Goal: Task Accomplishment & Management: Use online tool/utility

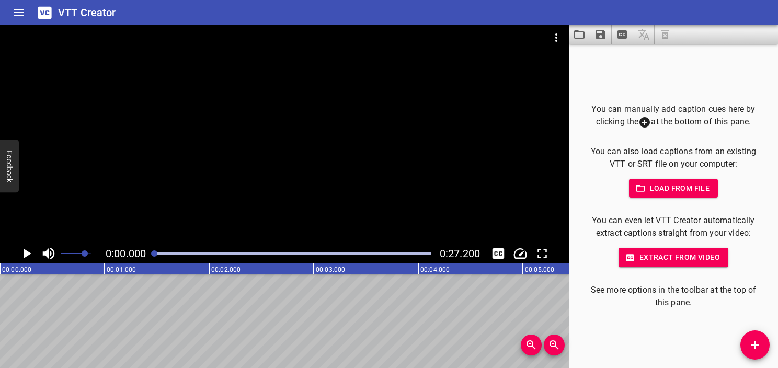
click at [556, 36] on icon "Video Options" at bounding box center [556, 37] width 13 height 13
click at [559, 42] on li "Select New Video File..." at bounding box center [596, 38] width 104 height 19
click at [669, 262] on span "Extract from video" at bounding box center [673, 257] width 93 height 13
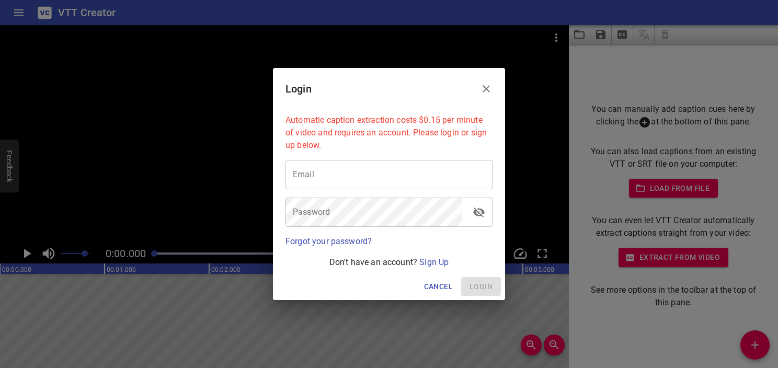
click at [387, 166] on input "email" at bounding box center [389, 174] width 207 height 29
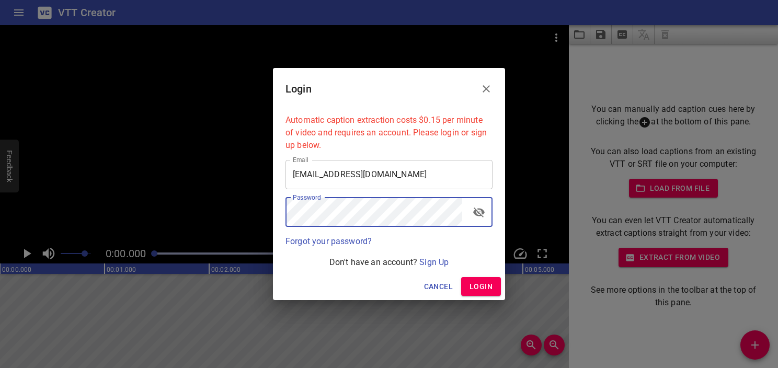
click at [478, 290] on span "Login" at bounding box center [481, 286] width 23 height 13
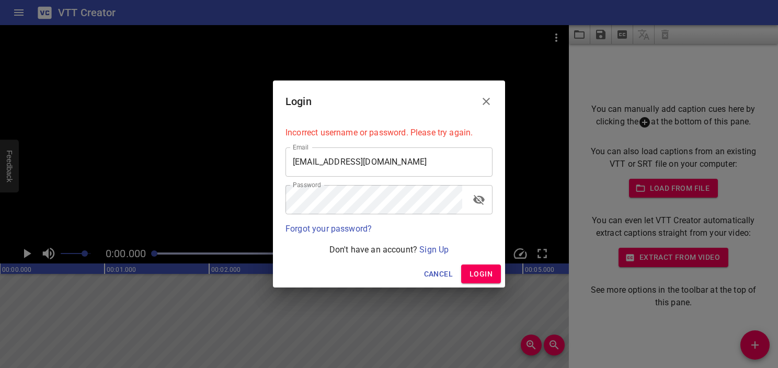
click at [386, 217] on div "Password Password" at bounding box center [388, 200] width 215 height 38
click at [481, 203] on icon "toggle password visibility" at bounding box center [479, 200] width 12 height 10
click at [472, 272] on span "Login" at bounding box center [481, 274] width 23 height 13
click at [437, 157] on input "[EMAIL_ADDRESS][DOMAIN_NAME]" at bounding box center [389, 161] width 207 height 29
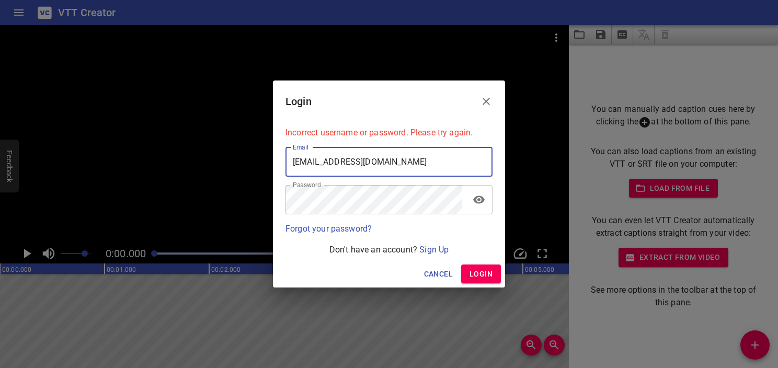
click at [437, 157] on input "[EMAIL_ADDRESS][DOMAIN_NAME]" at bounding box center [389, 161] width 207 height 29
type input "[MEDICAL_DATA]"
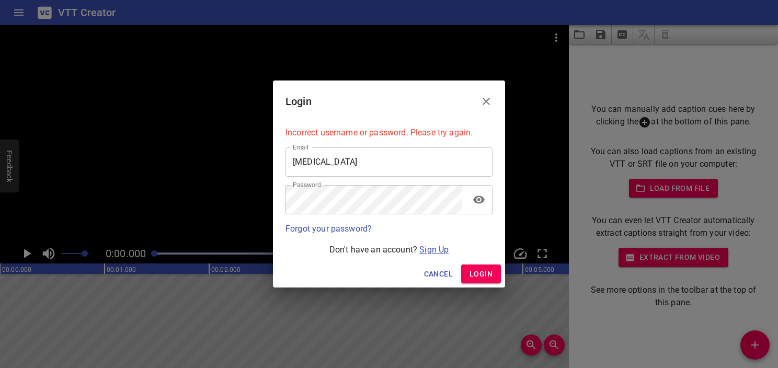
click at [446, 250] on link "Sign Up" at bounding box center [433, 250] width 29 height 10
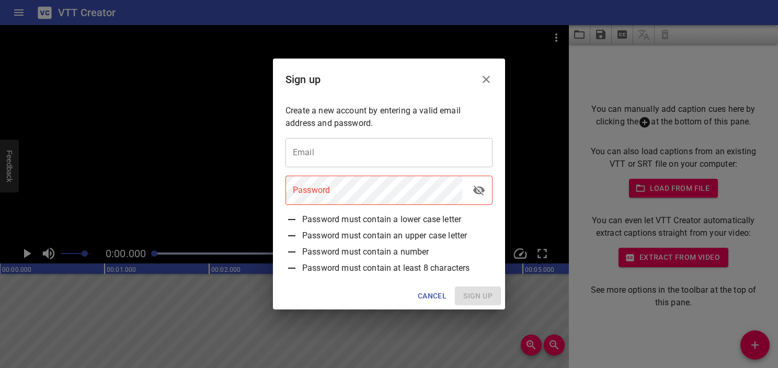
click at [377, 161] on input "email" at bounding box center [389, 152] width 207 height 29
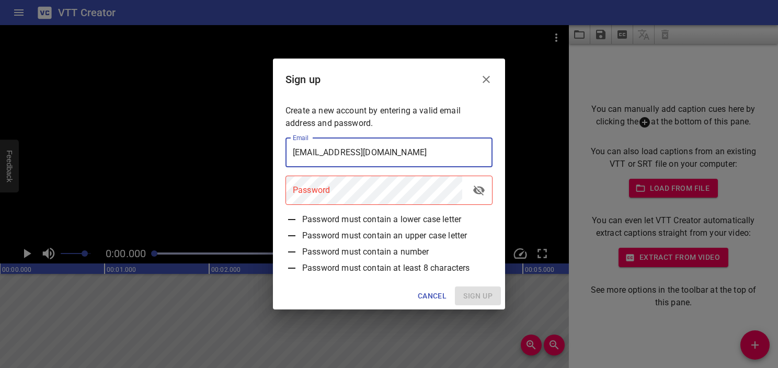
type input "[EMAIL_ADDRESS][DOMAIN_NAME]"
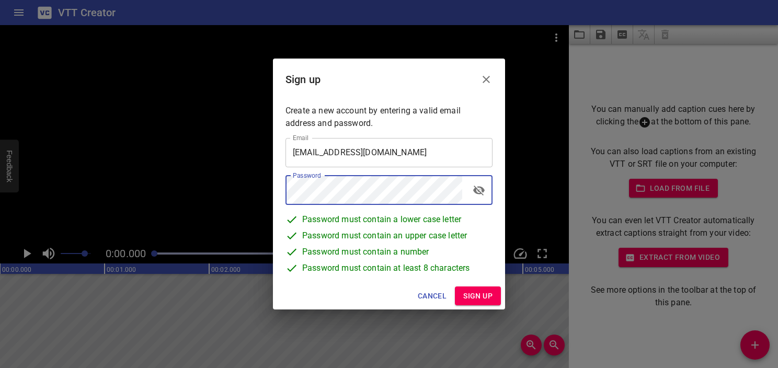
click at [480, 195] on icon "toggle password visibility" at bounding box center [479, 190] width 13 height 13
click at [483, 299] on span "Sign up" at bounding box center [477, 296] width 29 height 13
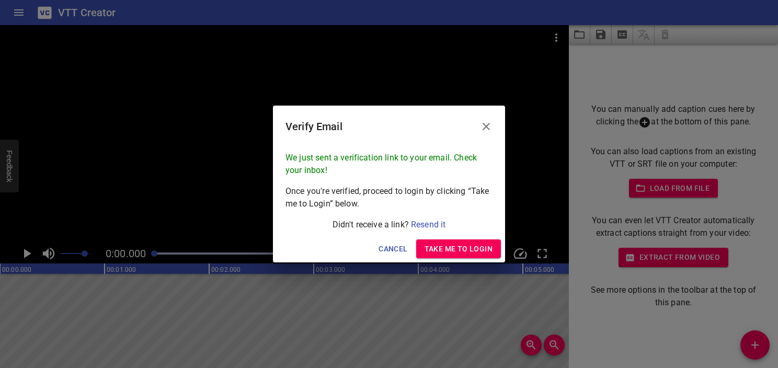
click at [491, 124] on icon "Close" at bounding box center [486, 126] width 13 height 13
click at [491, 124] on div "Verify Email We just sent a verification link to your email. Check your inbox! …" at bounding box center [389, 184] width 778 height 368
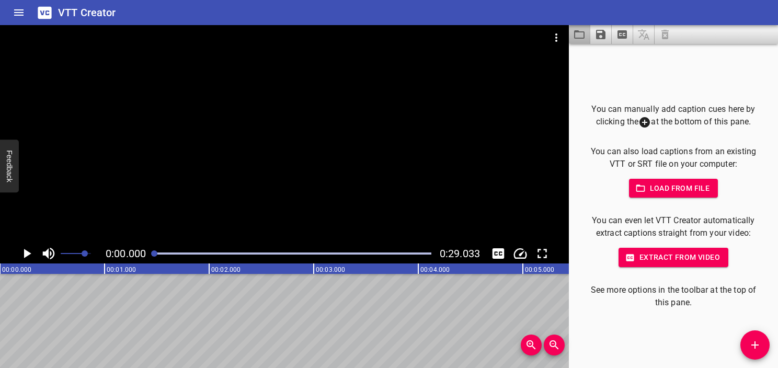
click at [572, 33] on button "Load captions from file" at bounding box center [579, 34] width 21 height 19
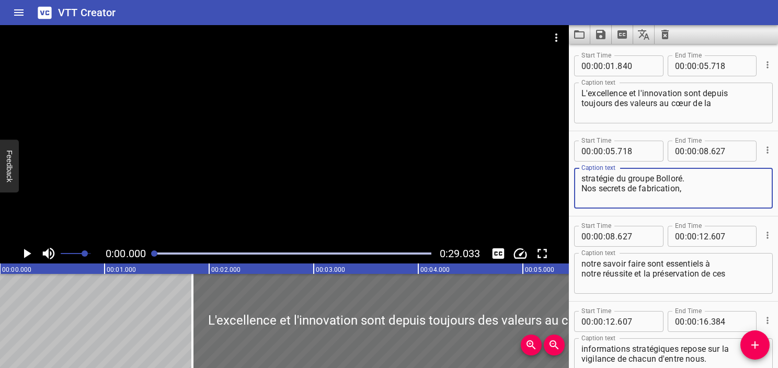
click at [632, 176] on textarea "stratégie du groupe Bolloré. Nos secrets de fabrication," at bounding box center [674, 189] width 184 height 30
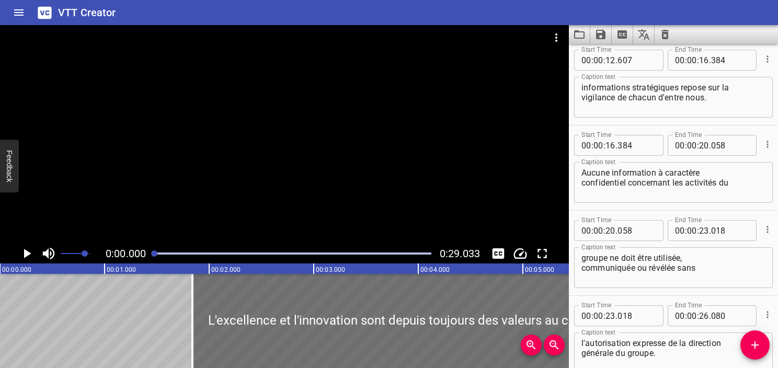
scroll to position [314, 0]
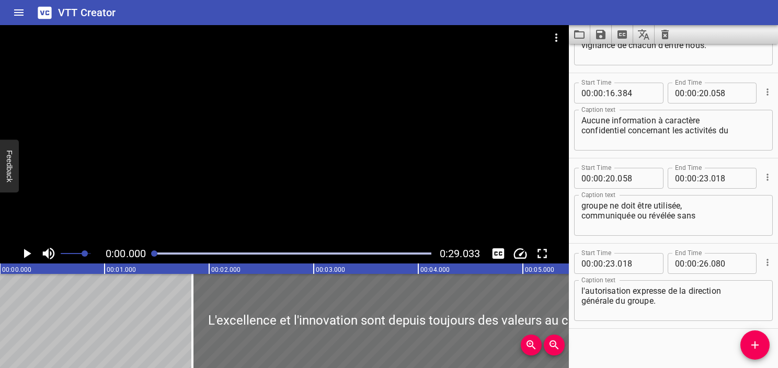
type textarea "stratégie du Groupe Bolloré. Nos secrets de fabrication,"
click at [631, 302] on textarea "l'autorisation expresse de la direction générale du groupe." at bounding box center [674, 301] width 184 height 30
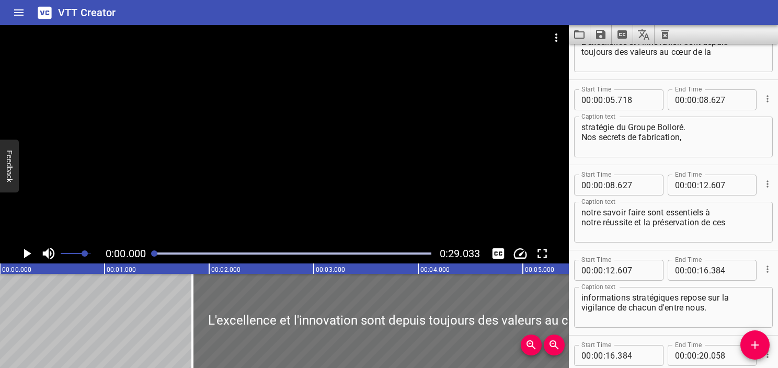
scroll to position [0, 0]
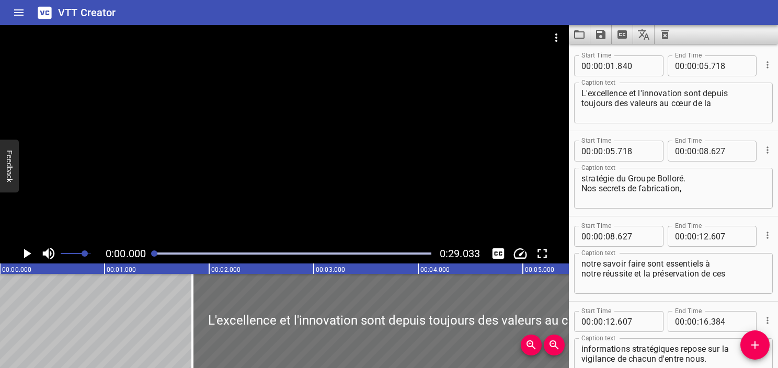
type textarea "l'autorisation expresse de la direction générale du Groupe."
click at [30, 257] on icon "Play/Pause" at bounding box center [27, 254] width 16 height 16
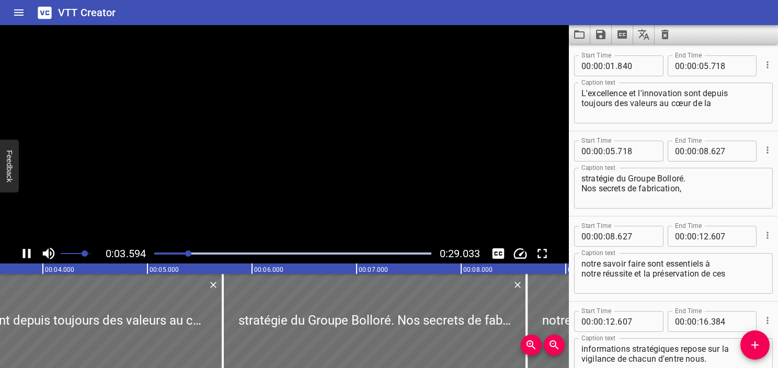
click at [30, 257] on icon "Play/Pause" at bounding box center [27, 253] width 8 height 9
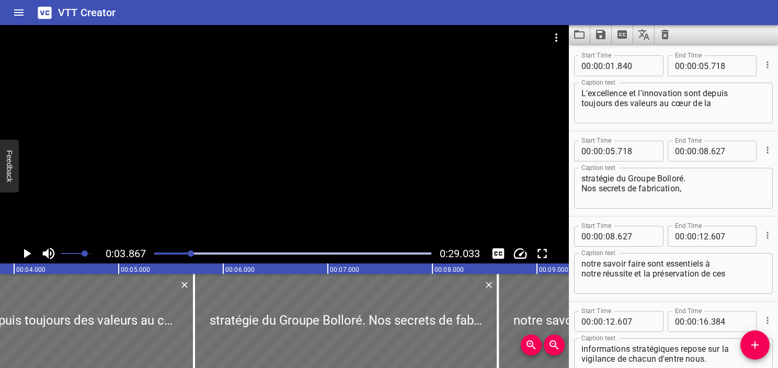
click at [686, 92] on textarea "L'excellence et l'innovation sont depuis toujours des valeurs au cœur de la" at bounding box center [674, 103] width 184 height 30
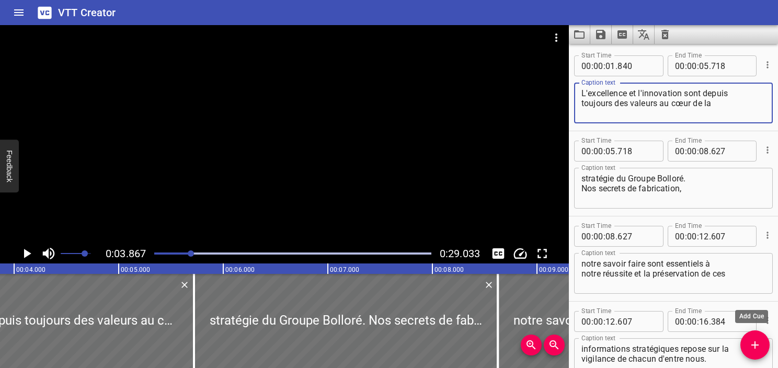
click at [755, 333] on button "Add Cue" at bounding box center [755, 345] width 29 height 29
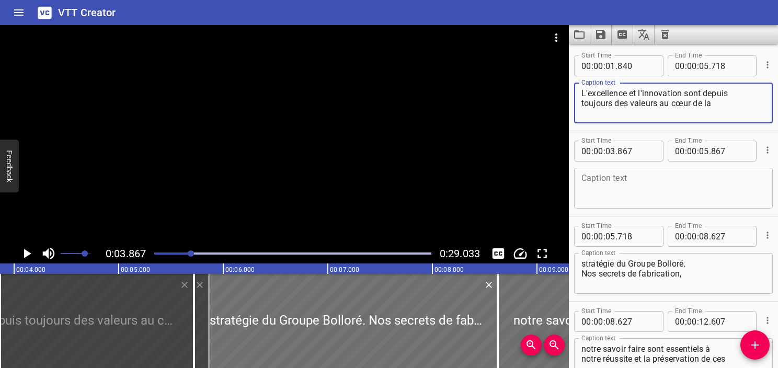
click at [683, 92] on textarea "L'excellence et l'innovation sont depuis toujours des valeurs au cœur de la" at bounding box center [674, 103] width 184 height 30
type textarea "L'excellence et l'innovation"
click at [627, 195] on textarea at bounding box center [674, 189] width 184 height 30
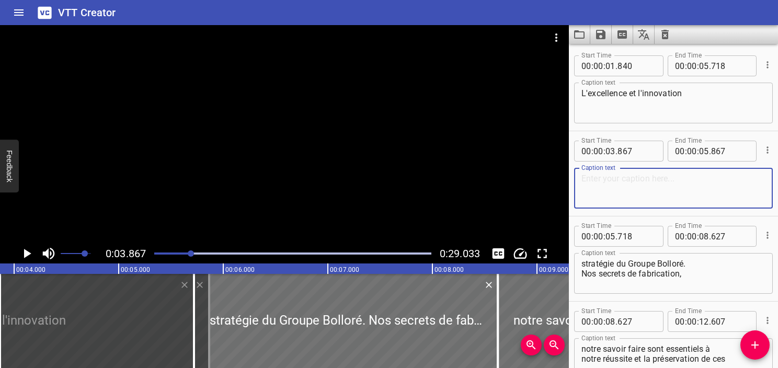
paste textarea "sont depuis toujours des valeurs au cœur de la"
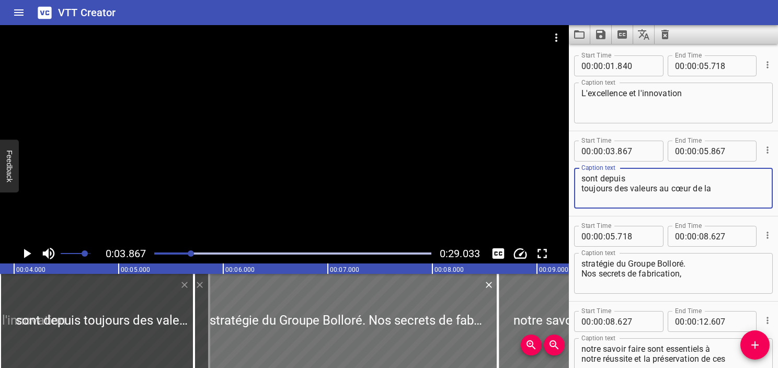
click at [588, 182] on textarea "sont depuis toujours des valeurs au cœur de la" at bounding box center [674, 189] width 184 height 30
click at [581, 190] on div "sont depuis toujours des valeurs au cœur de la Caption text" at bounding box center [673, 188] width 199 height 41
click at [584, 192] on textarea "sont depuis toujours des valeurs au cœur de la" at bounding box center [674, 189] width 184 height 30
type textarea "sont depuis toujours des valeurs au cœur de la"
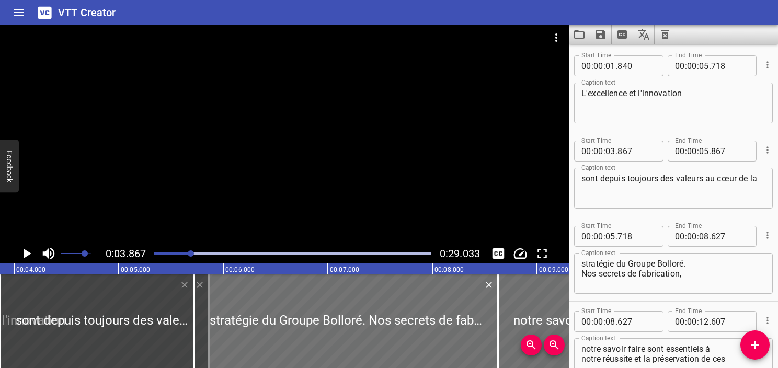
click at [452, 195] on div at bounding box center [284, 134] width 569 height 219
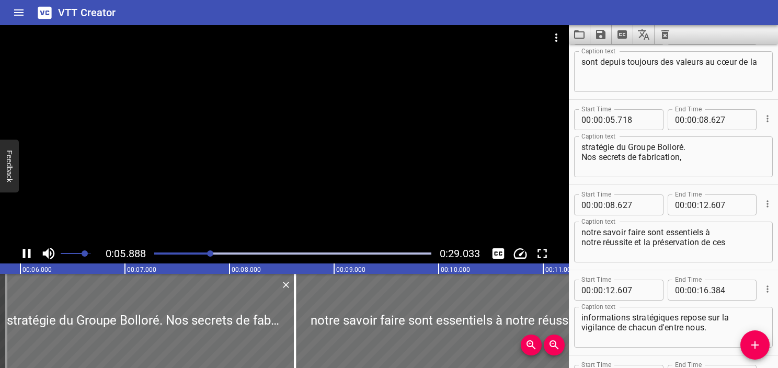
scroll to position [170, 0]
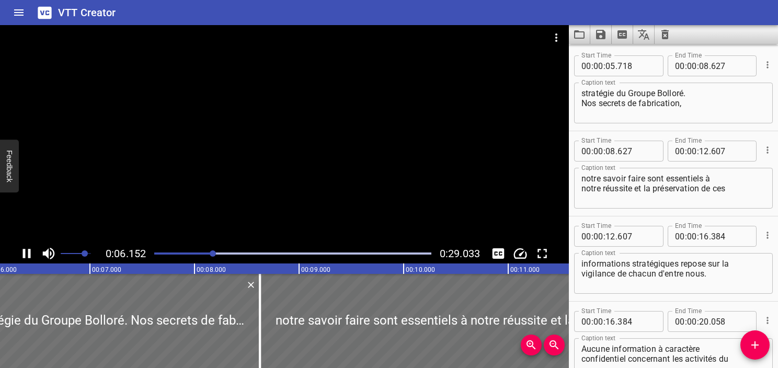
click at [155, 254] on div "Play progress" at bounding box center [74, 254] width 277 height 2
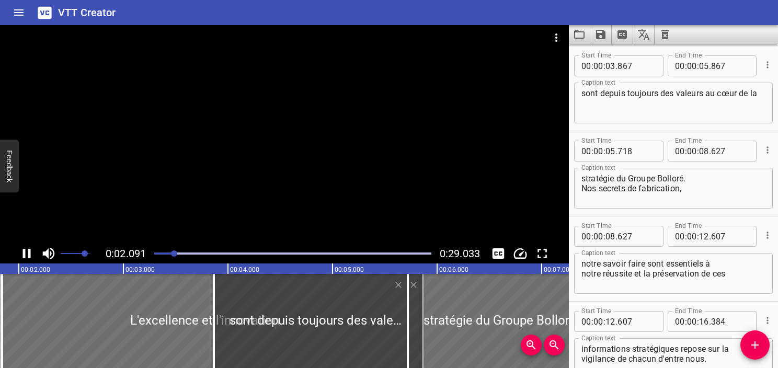
scroll to position [0, 0]
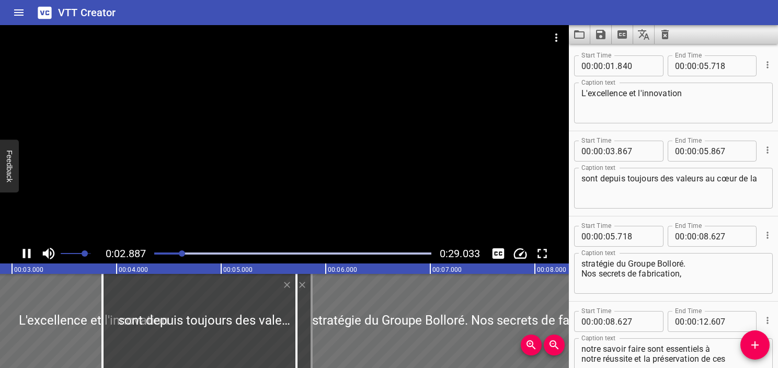
click at [32, 254] on icon "Play/Pause" at bounding box center [27, 254] width 16 height 16
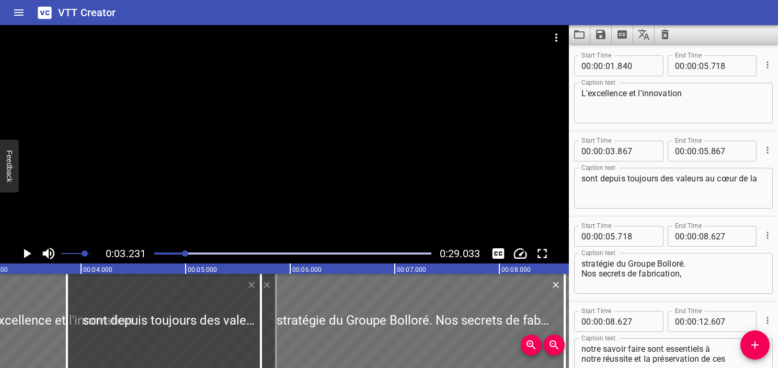
scroll to position [0, 338]
click at [704, 68] on input "number" at bounding box center [704, 65] width 10 height 21
type input "03"
type input "231"
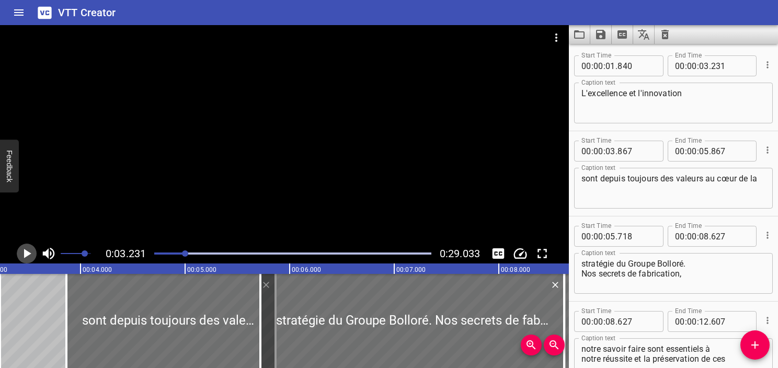
click at [27, 256] on icon "Play/Pause" at bounding box center [27, 253] width 7 height 9
click at [27, 256] on icon "Play/Pause" at bounding box center [27, 254] width 16 height 16
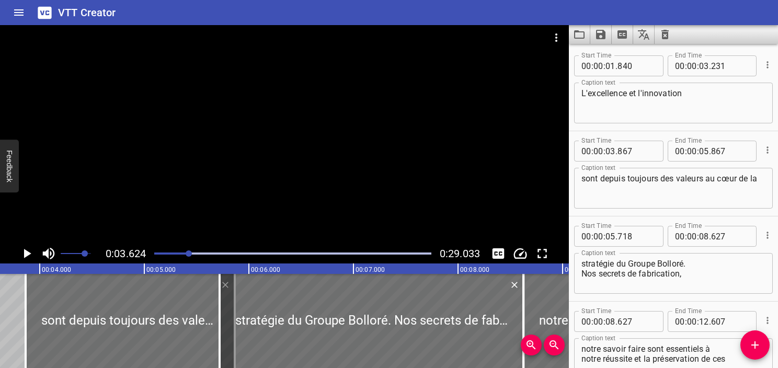
click at [27, 256] on icon "Play/Pause" at bounding box center [27, 253] width 7 height 9
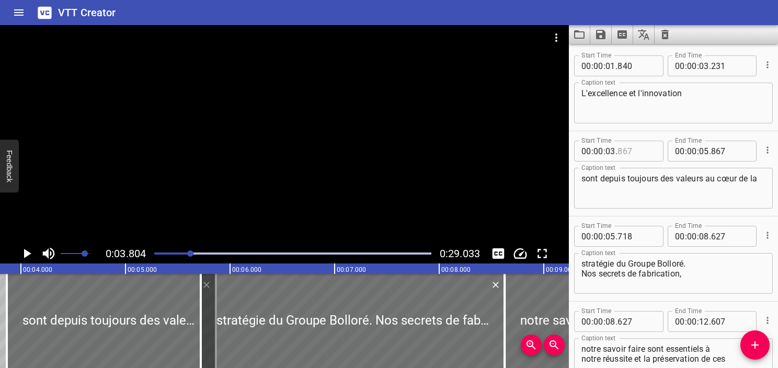
click at [621, 152] on input "number" at bounding box center [637, 151] width 38 height 21
type input "804"
click at [29, 250] on icon "Play/Pause" at bounding box center [27, 254] width 16 height 16
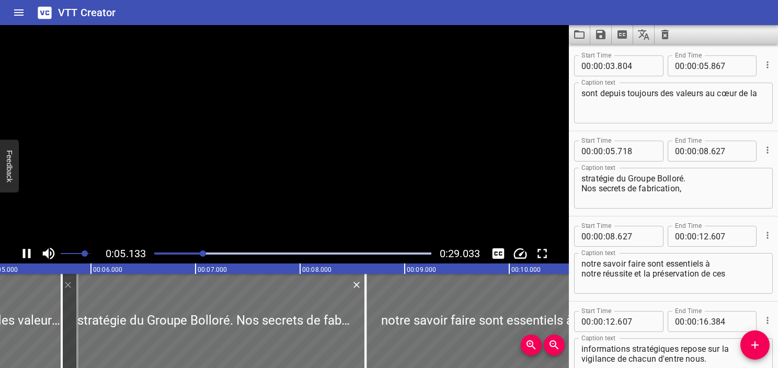
click at [29, 250] on icon "Play/Pause" at bounding box center [27, 253] width 8 height 9
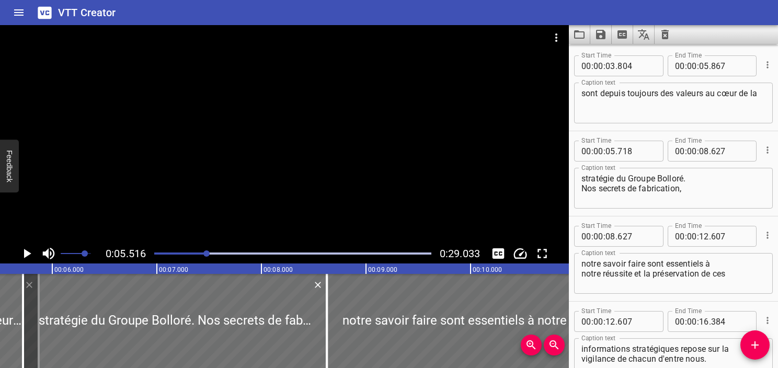
scroll to position [0, 577]
click at [29, 250] on icon "Play/Pause" at bounding box center [27, 254] width 16 height 16
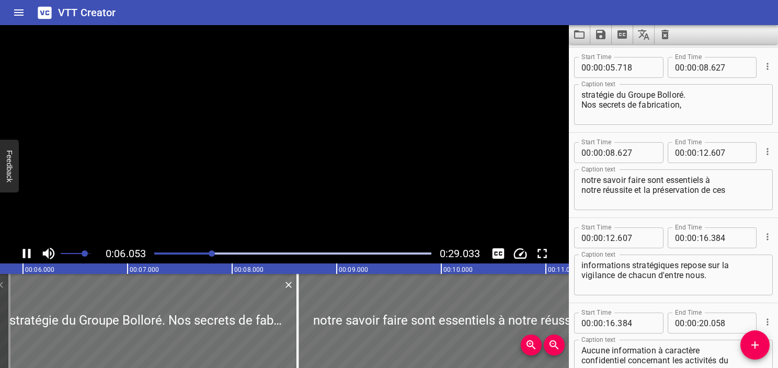
scroll to position [170, 0]
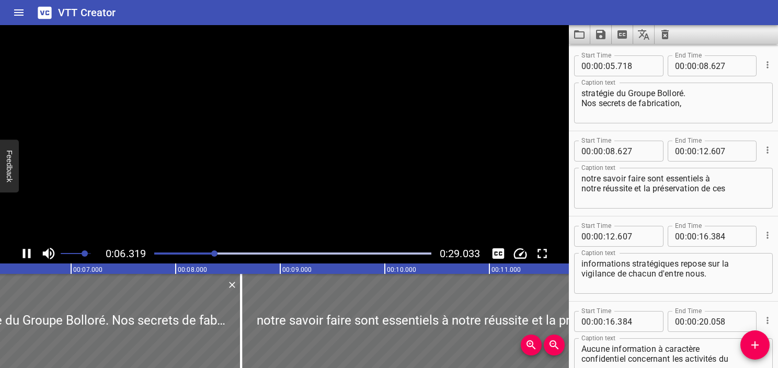
click at [29, 250] on icon "Play/Pause" at bounding box center [27, 253] width 8 height 9
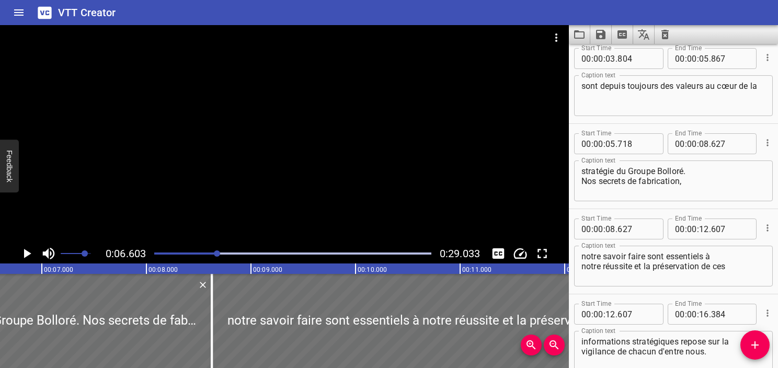
scroll to position [14, 0]
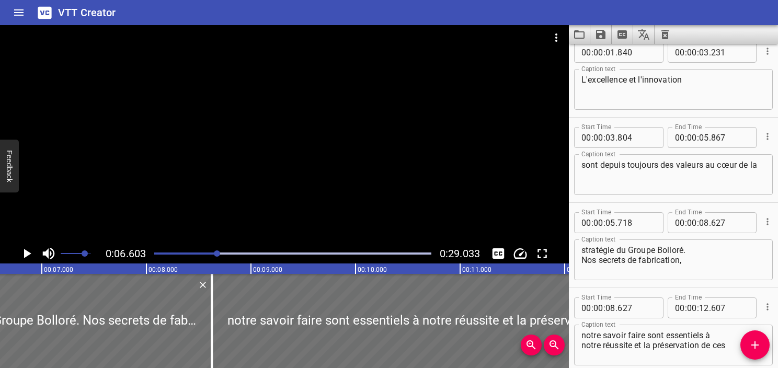
click at [699, 251] on textarea "stratégie du Groupe Bolloré. Nos secrets de fabrication," at bounding box center [674, 260] width 184 height 30
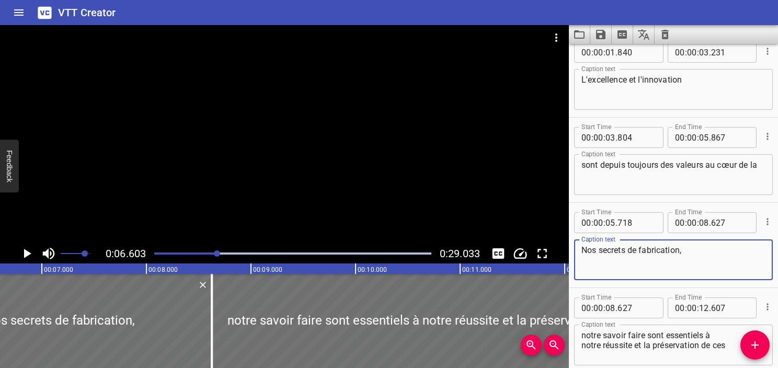
type textarea "Nos secrets de fabrication,"
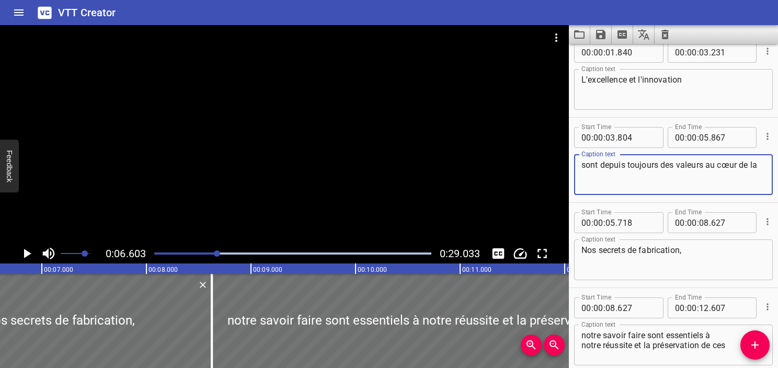
click at [622, 172] on textarea "sont depuis toujours des valeurs au cœur de la" at bounding box center [674, 175] width 184 height 30
paste textarea "stratégie du Groupe Bolloré."
type textarea "sont depuis toujours des valeurs au cœur de la stratégie du Groupe Bolloré."
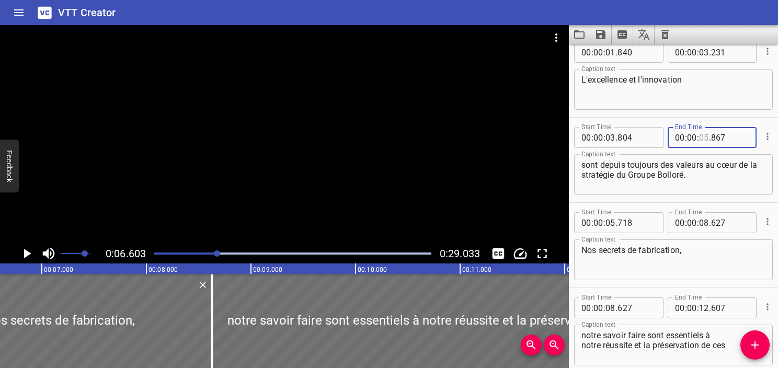
click at [700, 135] on input "number" at bounding box center [704, 137] width 10 height 21
type input "06"
type input "603"
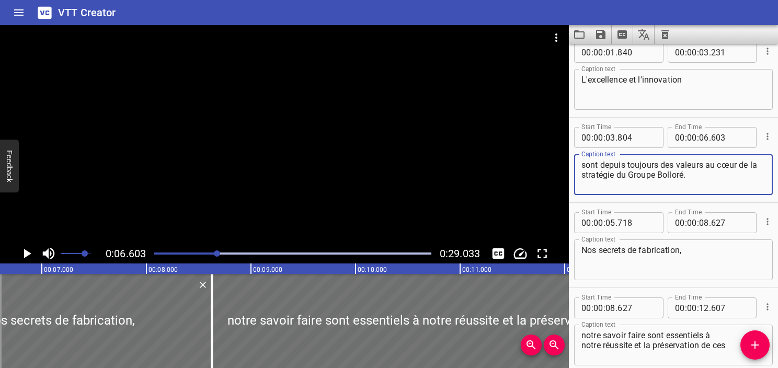
click at [726, 173] on textarea "sont depuis toujours des valeurs au cœur de la stratégie du Groupe Bolloré." at bounding box center [674, 175] width 184 height 30
click at [584, 264] on textarea "Nos secrets de fabrication," at bounding box center [674, 260] width 184 height 30
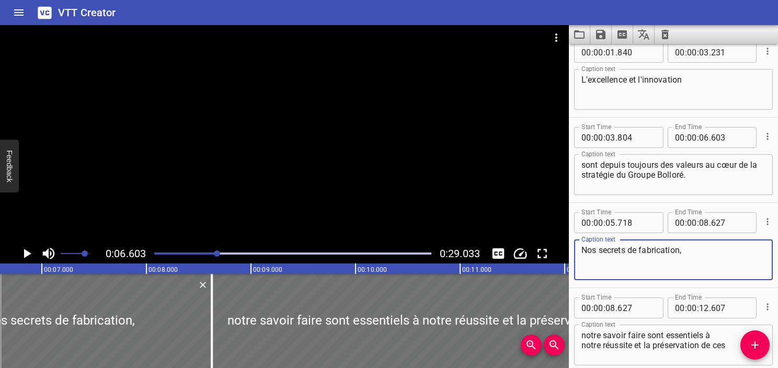
click at [687, 260] on textarea "Nos secrets de fabrication," at bounding box center [674, 260] width 184 height 30
type textarea "Nos secrets de fabrication,"
click at [209, 249] on div at bounding box center [293, 253] width 290 height 15
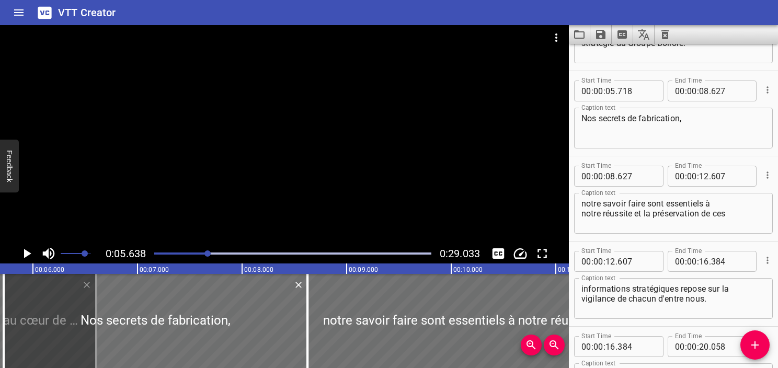
scroll to position [0, 590]
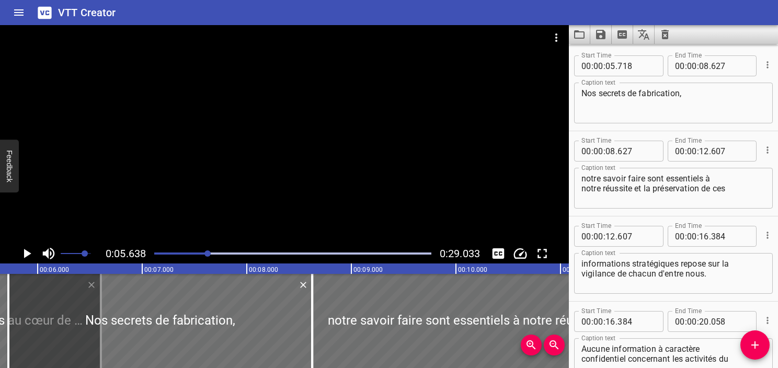
click at [35, 260] on div "0:05.638 0:29.033" at bounding box center [284, 254] width 569 height 20
click at [29, 258] on icon "Play/Pause" at bounding box center [27, 254] width 16 height 16
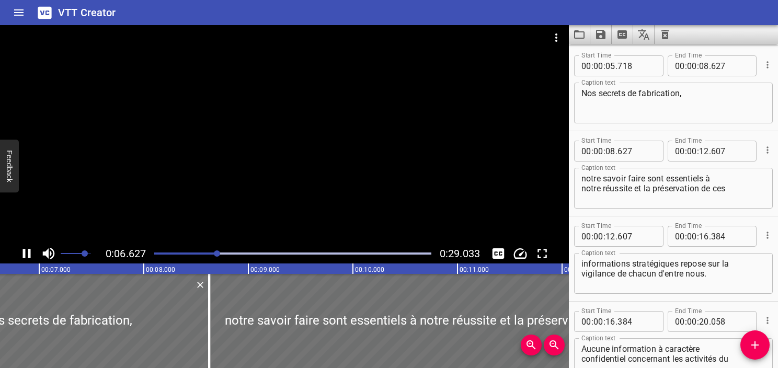
click at [194, 254] on div "Play progress" at bounding box center [79, 254] width 277 height 2
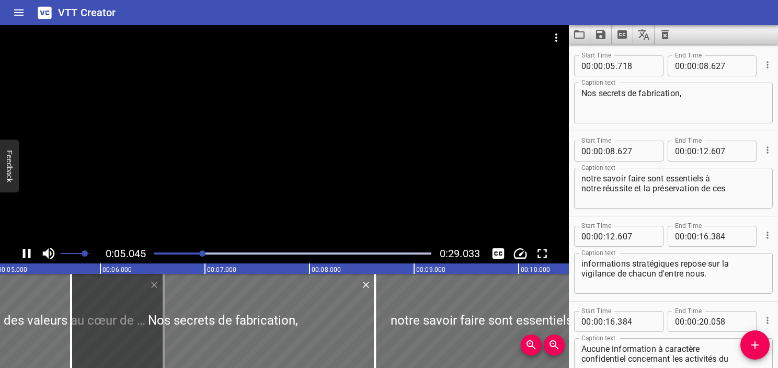
scroll to position [0, 555]
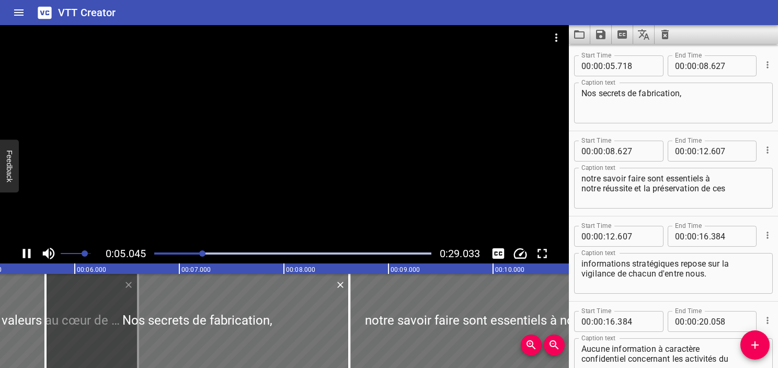
click at [188, 255] on div at bounding box center [293, 253] width 290 height 15
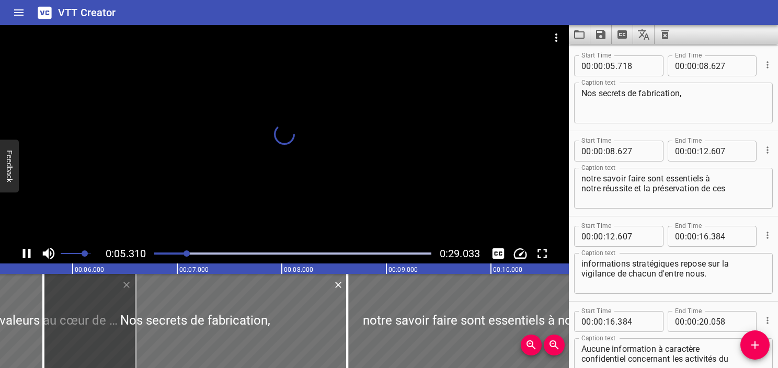
scroll to position [0, 533]
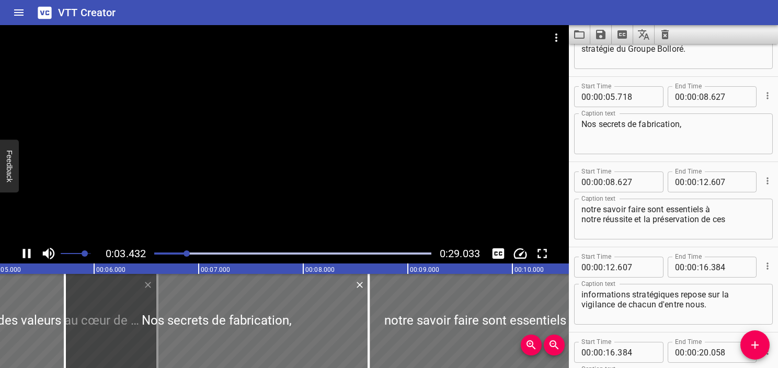
click at [180, 255] on div at bounding box center [293, 253] width 290 height 15
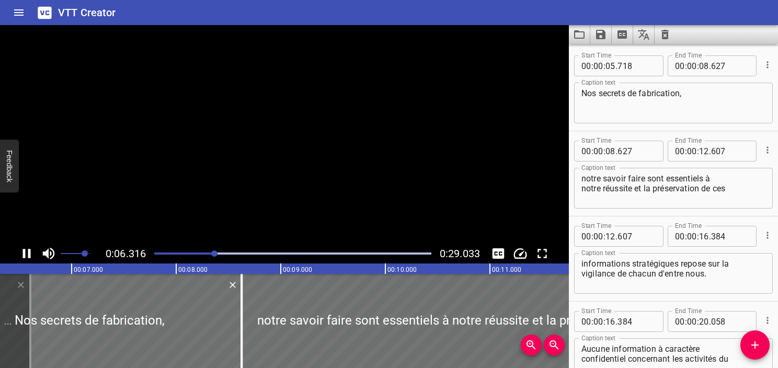
click at [174, 254] on div "Play progress" at bounding box center [76, 254] width 277 height 2
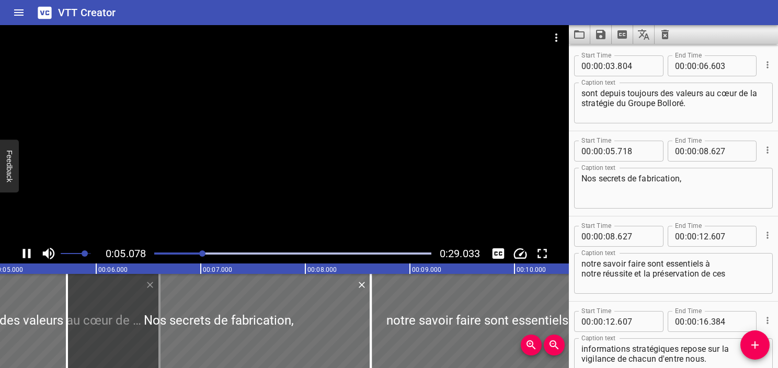
click at [31, 255] on icon "Play/Pause" at bounding box center [27, 254] width 16 height 16
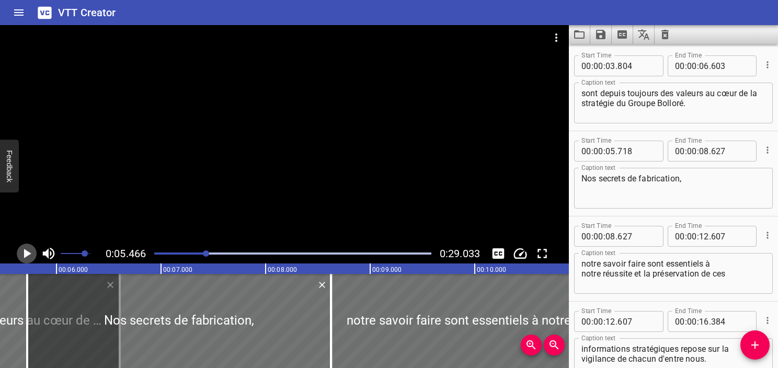
click at [31, 255] on icon "Play/Pause" at bounding box center [27, 254] width 16 height 16
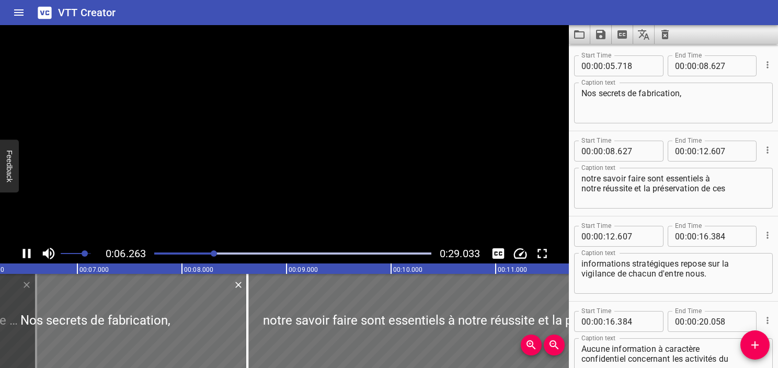
click at [31, 255] on icon "Play/Pause" at bounding box center [27, 254] width 16 height 16
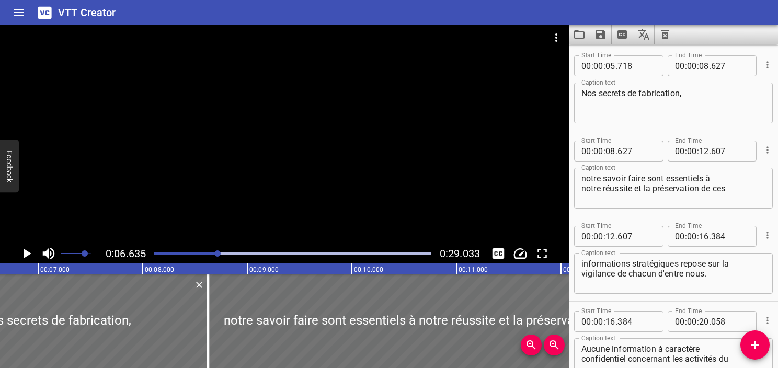
click at [31, 255] on icon "Play/Pause" at bounding box center [27, 254] width 16 height 16
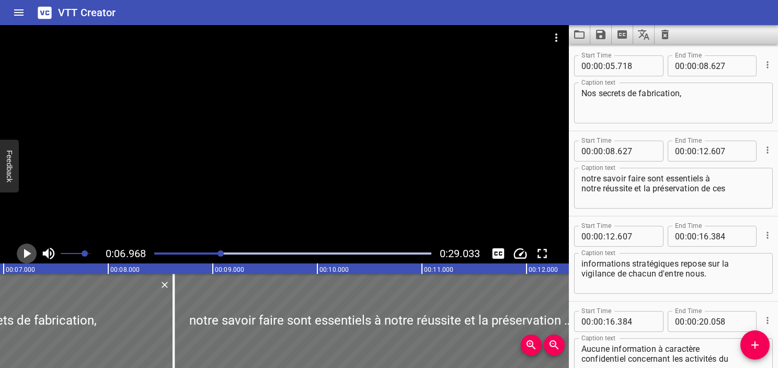
click at [31, 255] on icon "Play/Pause" at bounding box center [27, 254] width 16 height 16
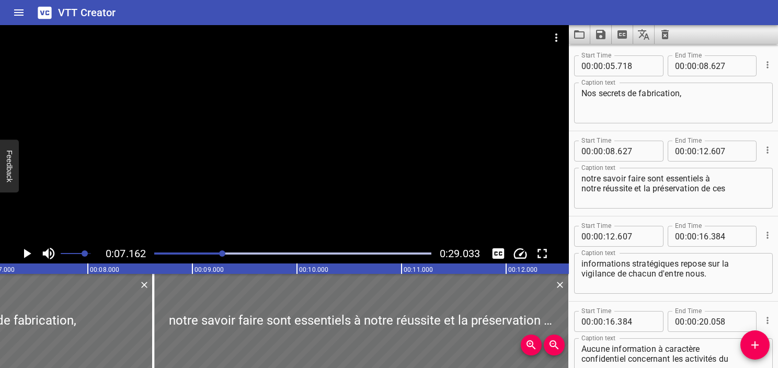
click at [31, 255] on icon "Play/Pause" at bounding box center [27, 254] width 16 height 16
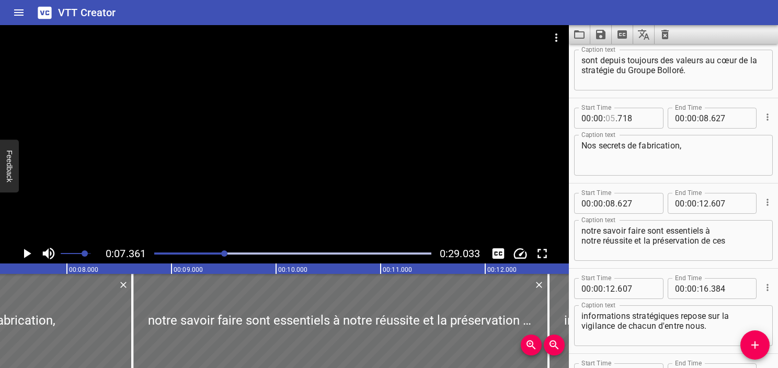
click at [611, 114] on input "number" at bounding box center [611, 118] width 10 height 21
type input "07"
type input "361"
click at [30, 256] on icon "Play/Pause" at bounding box center [27, 254] width 16 height 16
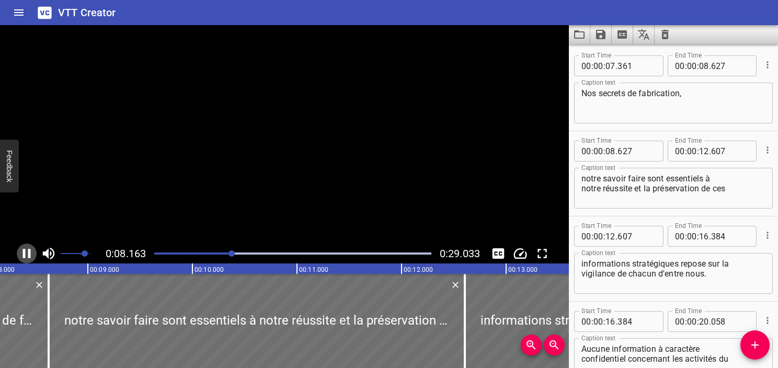
click at [30, 256] on icon "Play/Pause" at bounding box center [27, 253] width 8 height 9
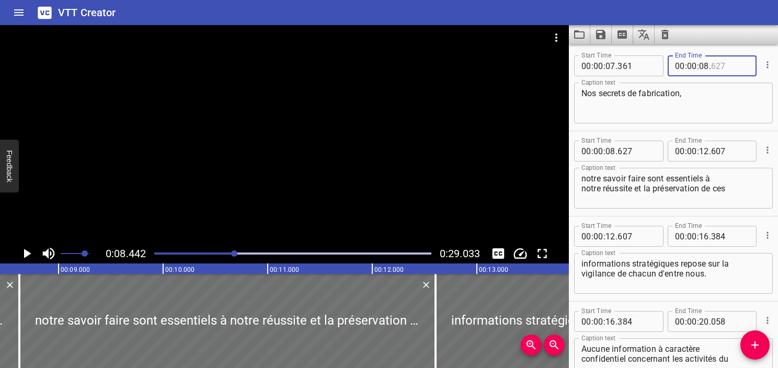
click at [715, 65] on input "number" at bounding box center [730, 65] width 38 height 21
type input "442"
click at [741, 116] on textarea "Nos secrets de fabrication," at bounding box center [674, 103] width 184 height 30
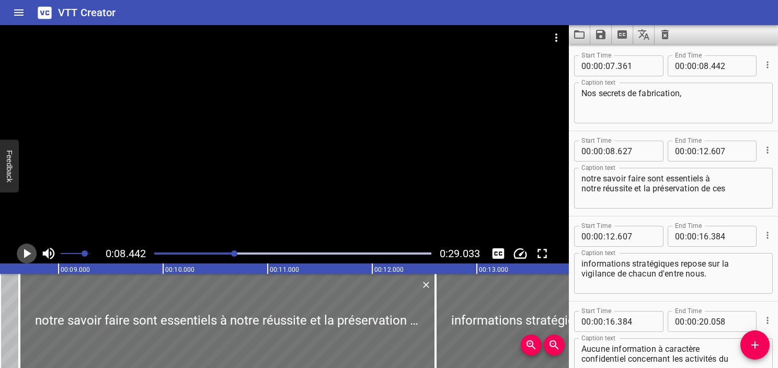
click at [30, 255] on icon "Play/Pause" at bounding box center [27, 254] width 16 height 16
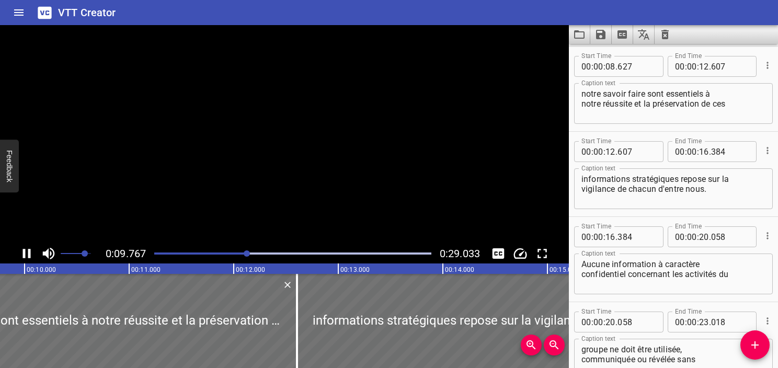
click at [30, 255] on icon "Play/Pause" at bounding box center [27, 253] width 8 height 9
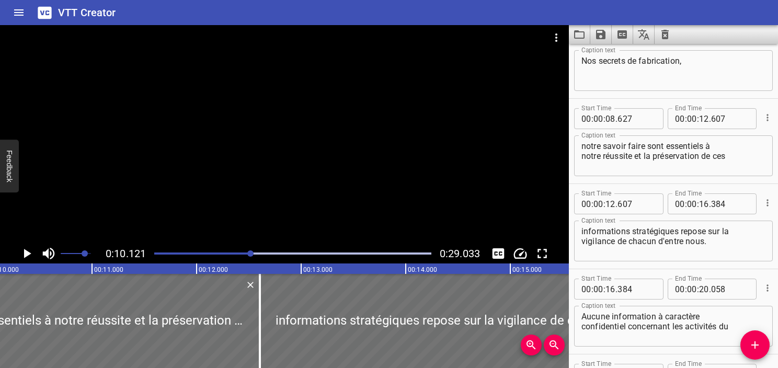
click at [651, 144] on textarea "notre savoir faire sont essentiels à notre réussite et la préservation de ces" at bounding box center [674, 156] width 184 height 30
click at [765, 336] on button "Add Cue" at bounding box center [755, 345] width 29 height 29
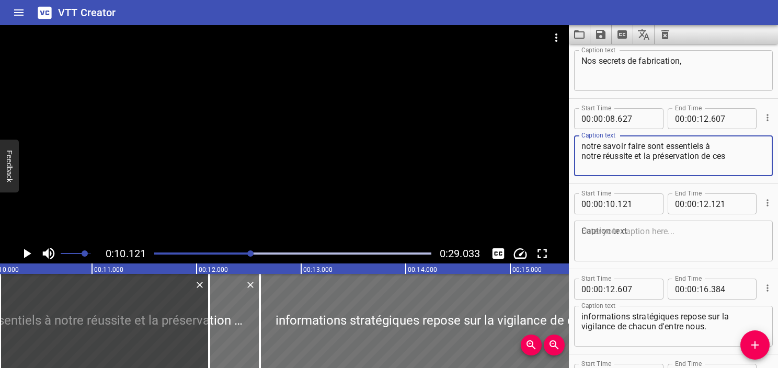
drag, startPoint x: 647, startPoint y: 151, endPoint x: 753, endPoint y: 164, distance: 106.4
click at [753, 164] on textarea "notre savoir faire sont essentiels à notre réussite et la préservation de ces" at bounding box center [674, 156] width 184 height 30
click at [750, 155] on textarea "notre savoir faire sont essentiels à notre réussite et la préservation de ces" at bounding box center [674, 156] width 184 height 30
drag, startPoint x: 745, startPoint y: 156, endPoint x: 649, endPoint y: 150, distance: 97.0
click at [649, 150] on textarea "notre savoir faire sont essentiels à notre réussite et la préservation de ces" at bounding box center [674, 156] width 184 height 30
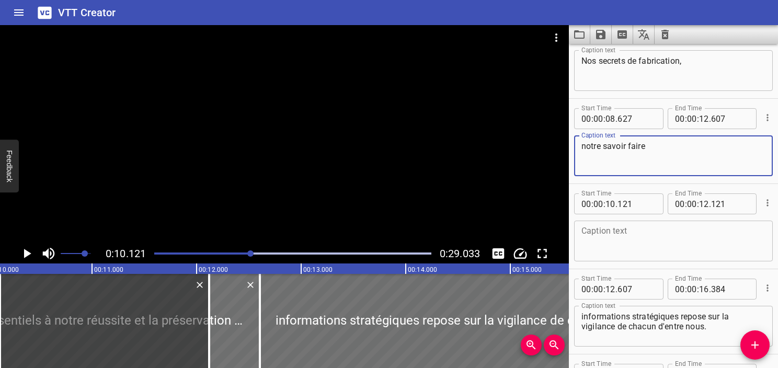
type textarea "notre savoir faire"
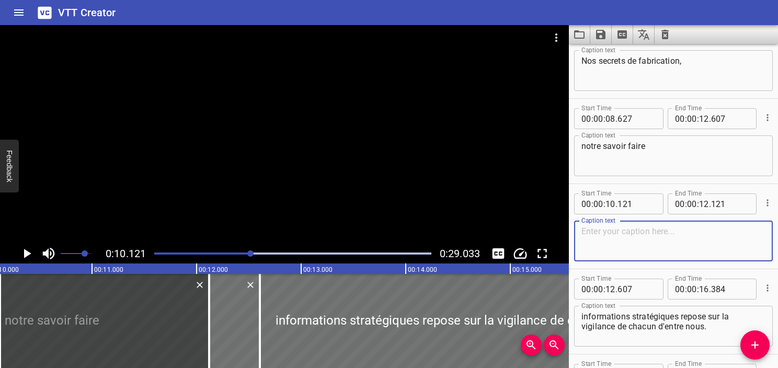
click at [647, 234] on textarea at bounding box center [674, 241] width 184 height 30
paste textarea "sont essentiels à notre réussite et la préservation de ces"
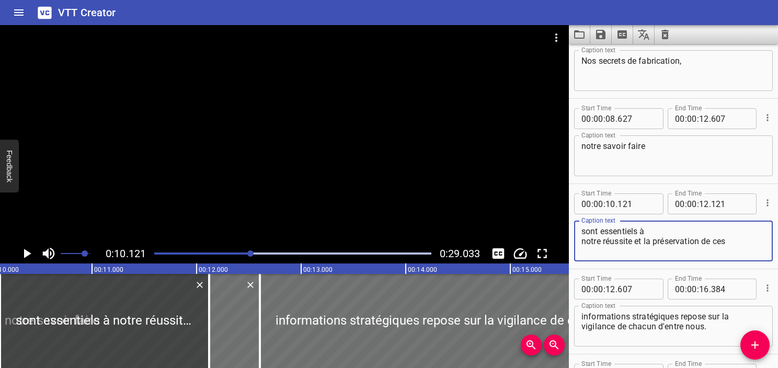
click at [585, 229] on textarea "sont essentiels à notre réussite et la préservation de ces" at bounding box center [674, 241] width 184 height 30
click at [583, 243] on textarea "sont essentiels à notre réussite et la préservation de ces" at bounding box center [674, 241] width 184 height 30
type textarea "sont essentiels à notre réussite et la préservation de ces"
click at [677, 141] on textarea "notre savoir faire" at bounding box center [674, 156] width 184 height 30
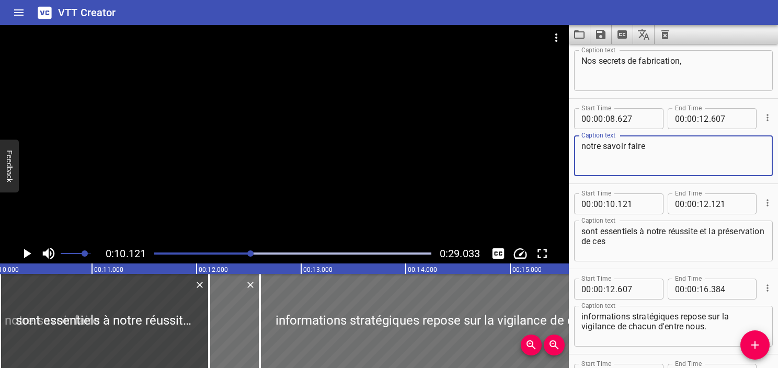
type textarea "notre savoir faire"
click at [682, 74] on textarea "Nos secrets de fabrication," at bounding box center [674, 71] width 184 height 30
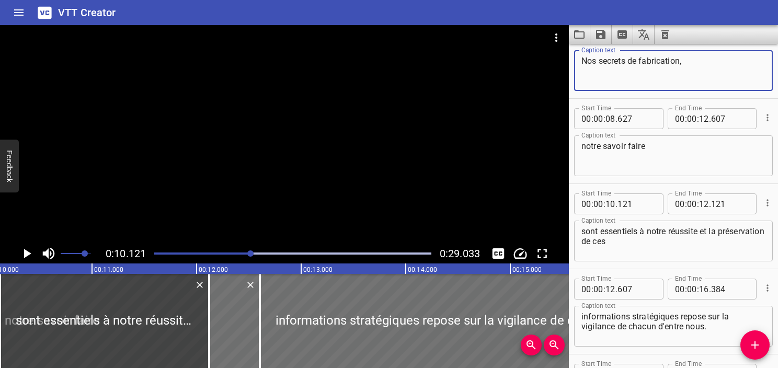
click at [236, 254] on div "Play progress" at bounding box center [112, 254] width 277 height 2
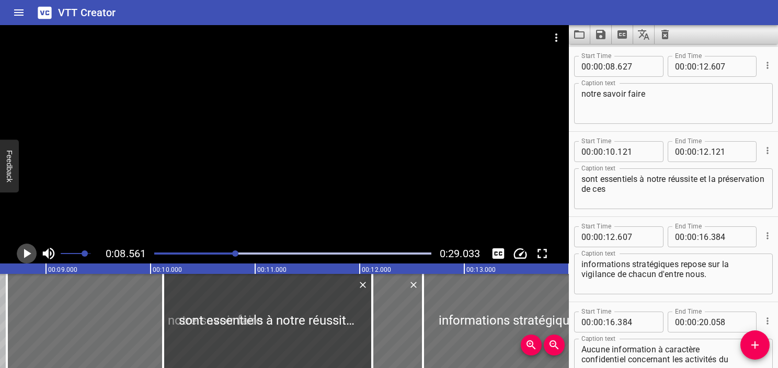
click at [30, 252] on icon "Play/Pause" at bounding box center [27, 254] width 16 height 16
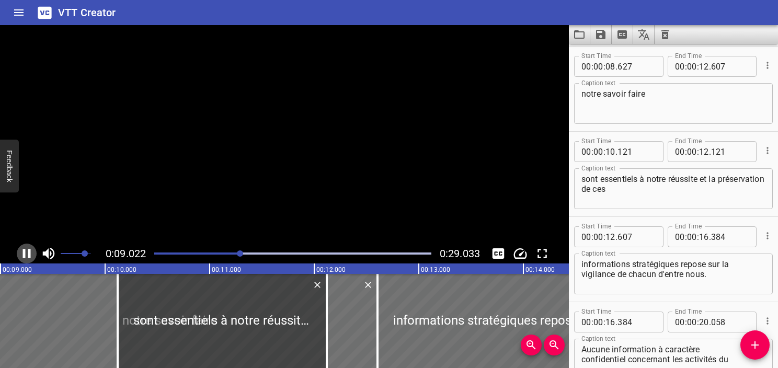
click at [30, 252] on icon "Play/Pause" at bounding box center [27, 253] width 8 height 9
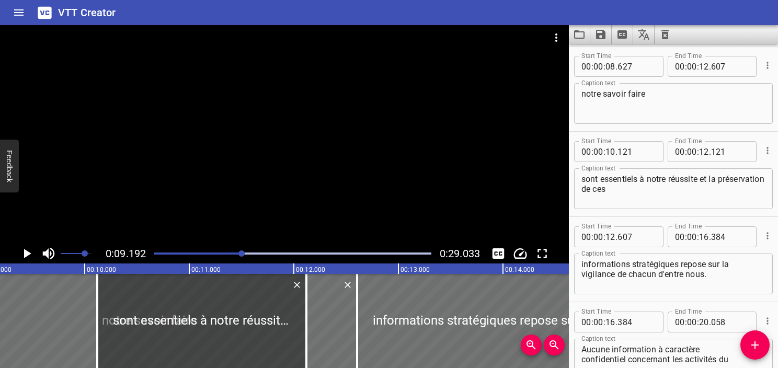
click at [229, 253] on div "Play progress" at bounding box center [103, 254] width 277 height 2
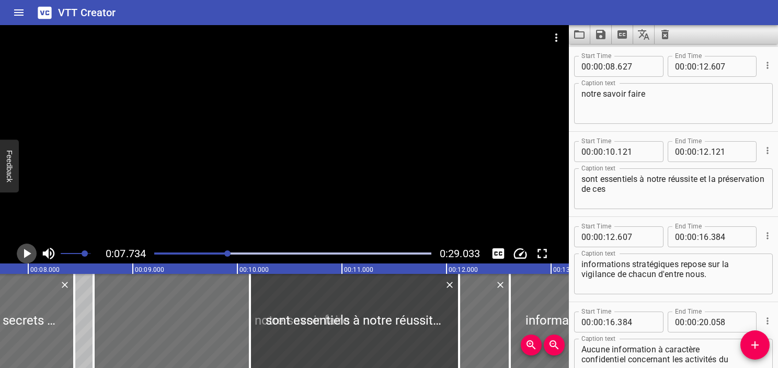
click at [20, 254] on icon "Play/Pause" at bounding box center [27, 254] width 16 height 16
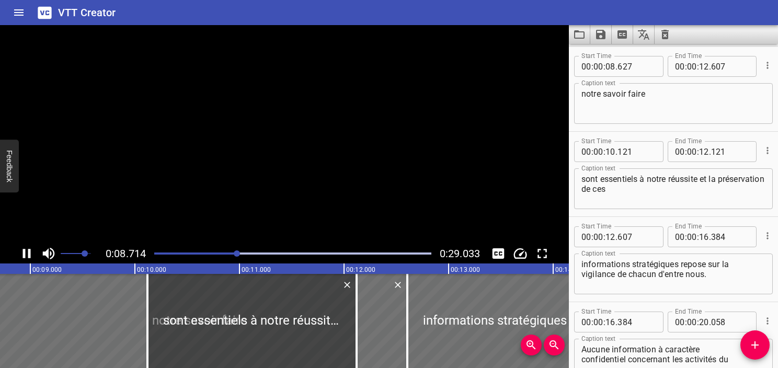
click at [20, 254] on icon "Play/Pause" at bounding box center [27, 254] width 16 height 16
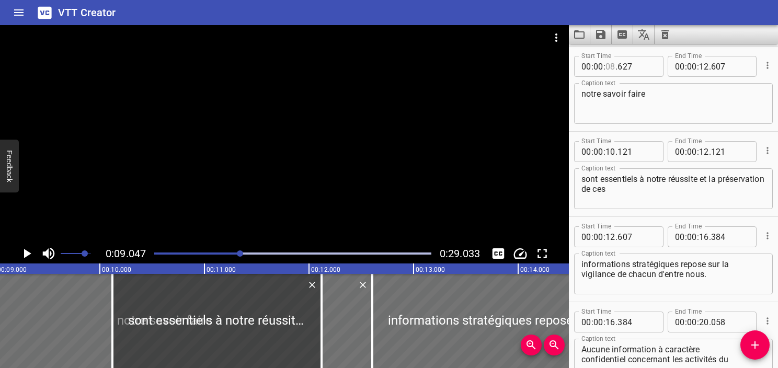
click at [613, 72] on input "number" at bounding box center [611, 66] width 10 height 21
type input "09"
type input "046"
click at [632, 86] on div "notre savoir faire Caption text" at bounding box center [673, 103] width 199 height 41
click at [25, 255] on icon "Play/Pause" at bounding box center [27, 253] width 7 height 9
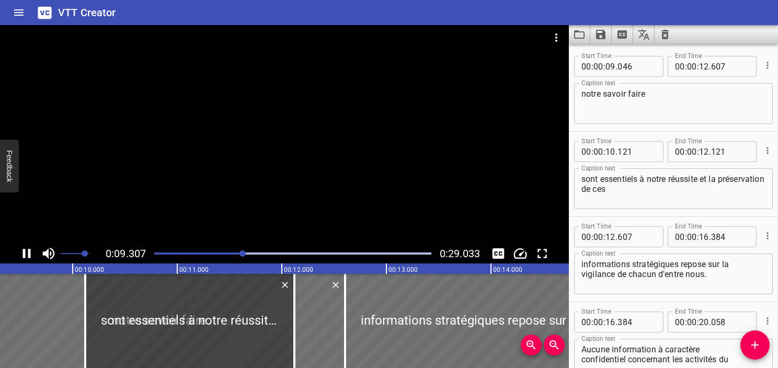
click at [25, 255] on icon "Play/Pause" at bounding box center [27, 254] width 16 height 16
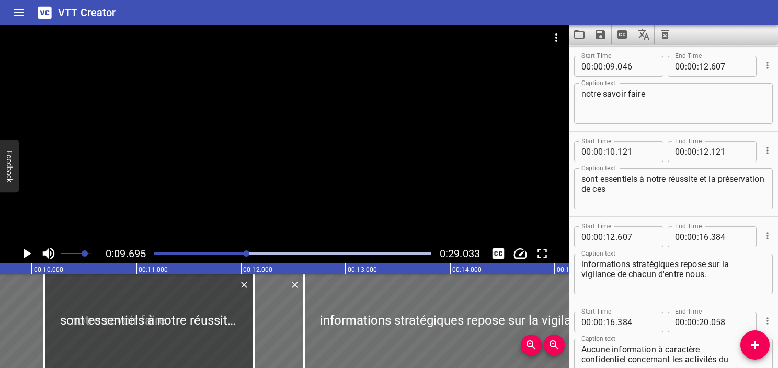
click at [25, 255] on icon "Play/Pause" at bounding box center [27, 253] width 7 height 9
click at [25, 255] on icon "Play/Pause" at bounding box center [27, 254] width 16 height 16
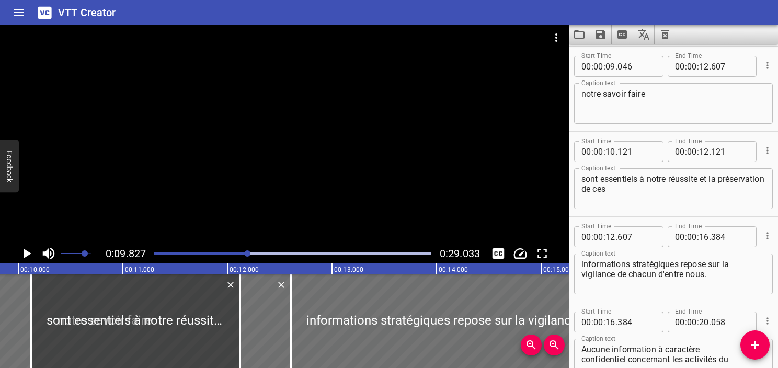
click at [244, 254] on div "Play progress" at bounding box center [109, 254] width 277 height 2
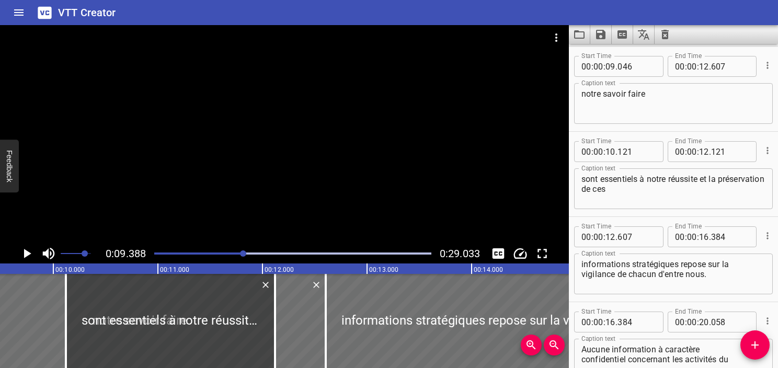
scroll to position [0, 982]
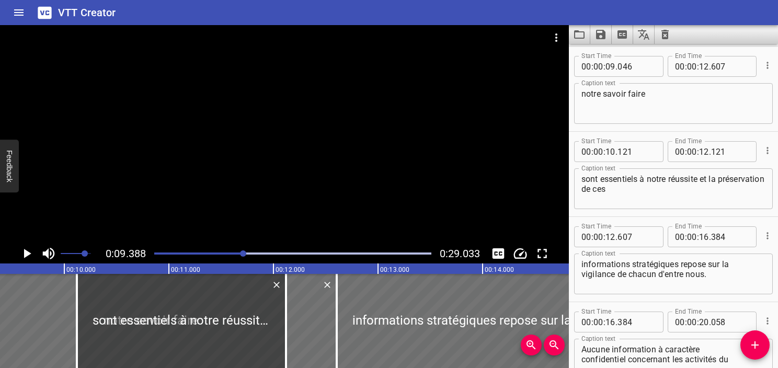
click at [27, 254] on icon "Play/Pause" at bounding box center [27, 253] width 7 height 9
click at [27, 254] on icon "Play/Pause" at bounding box center [27, 254] width 16 height 16
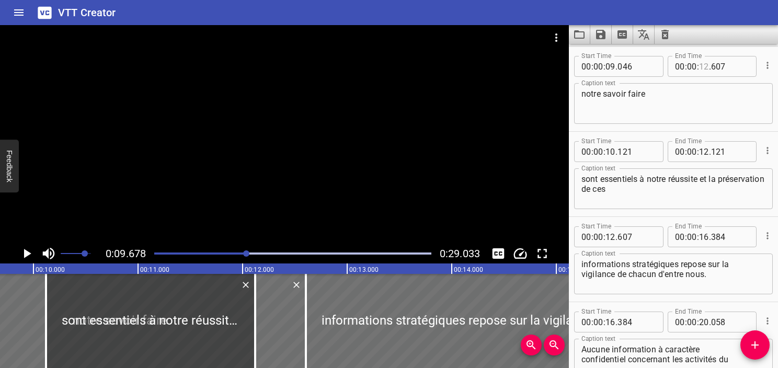
click at [703, 62] on input "number" at bounding box center [704, 66] width 10 height 21
type input "09"
type input "678"
click at [681, 100] on textarea "notre savoir faire" at bounding box center [674, 104] width 184 height 30
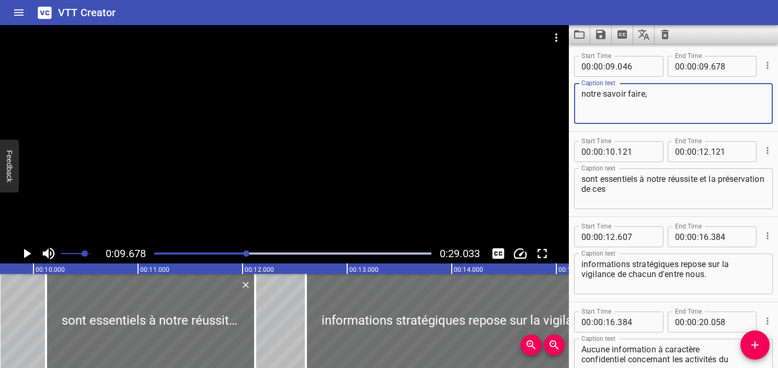
type textarea "notre savoir faire,"
click at [636, 201] on textarea "sont essentiels à notre réussite et la préservation de ces" at bounding box center [674, 189] width 184 height 30
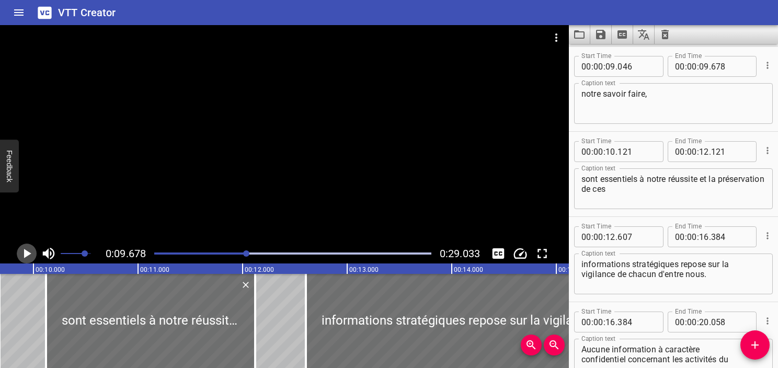
click at [21, 253] on icon "Play/Pause" at bounding box center [27, 254] width 16 height 16
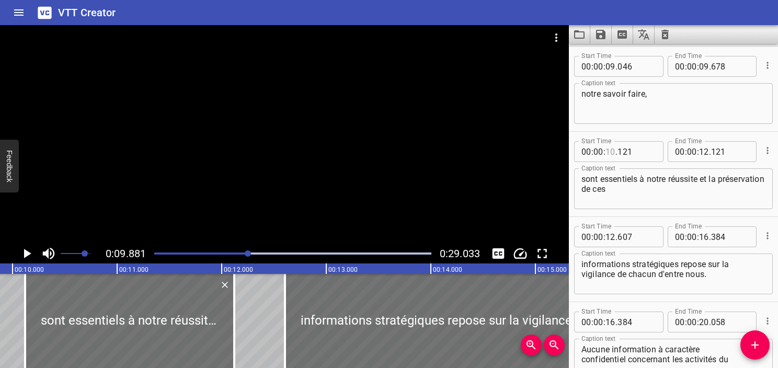
click at [611, 150] on input "number" at bounding box center [611, 151] width 10 height 21
type input "09"
type input "881"
click at [23, 252] on icon "Play/Pause" at bounding box center [27, 254] width 16 height 16
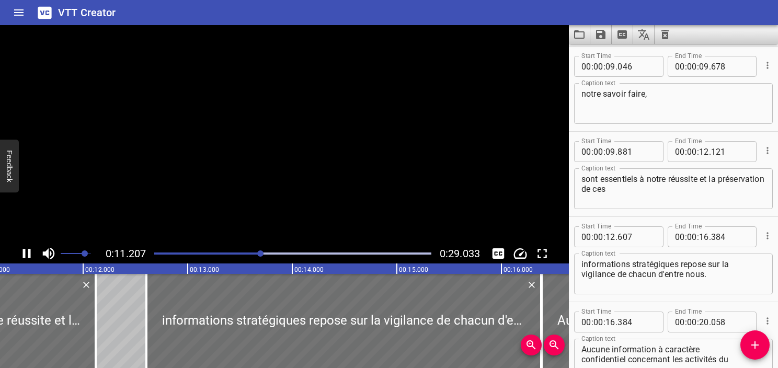
click at [23, 252] on icon "Play/Pause" at bounding box center [27, 253] width 8 height 9
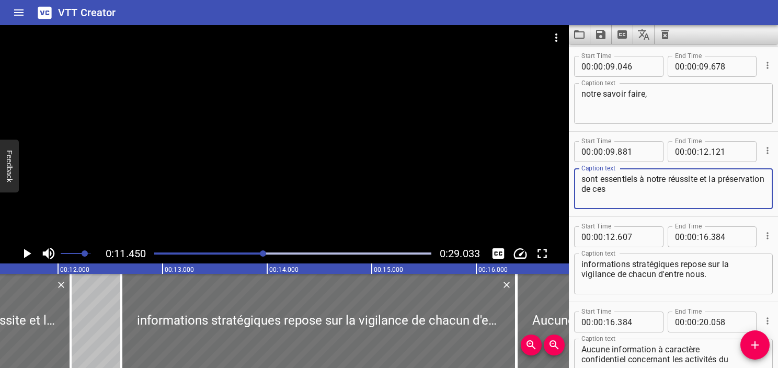
click at [707, 188] on textarea "sont essentiels à notre réussite et la préservation de ces" at bounding box center [674, 189] width 184 height 30
click at [750, 345] on icon "Add Cue" at bounding box center [755, 345] width 13 height 13
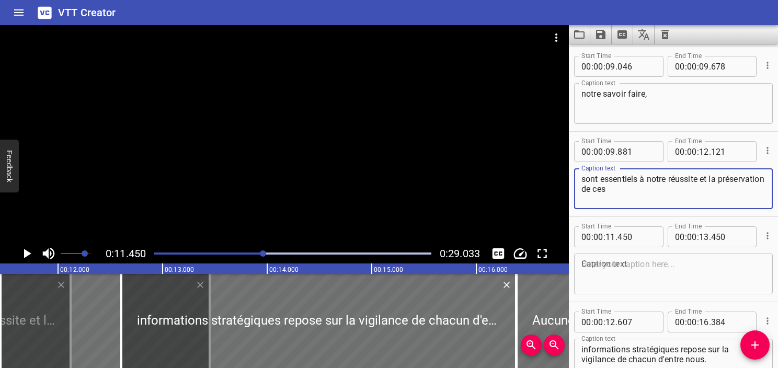
drag, startPoint x: 700, startPoint y: 182, endPoint x: 721, endPoint y: 213, distance: 37.4
click at [721, 213] on div "Start Time 00 : 00 : 09 . 881 Start Time End Time 00 : 00 : 12 . 121 End Time C…" at bounding box center [673, 174] width 209 height 85
type textarea "sont essentiels à notre réussite"
click at [659, 273] on textarea at bounding box center [674, 274] width 184 height 30
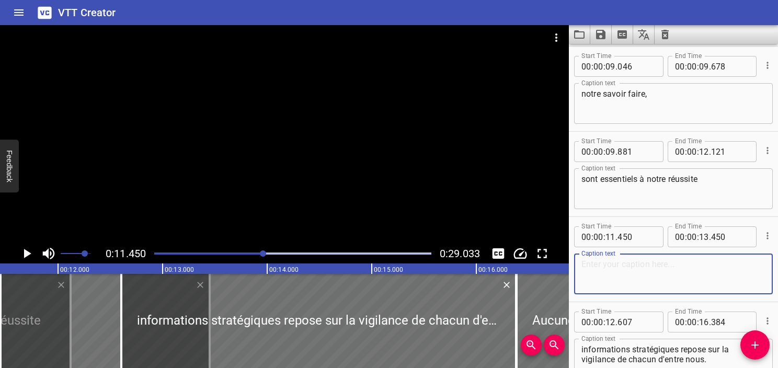
paste textarea "et la préservation de ces"
type textarea "et la préservation de ces"
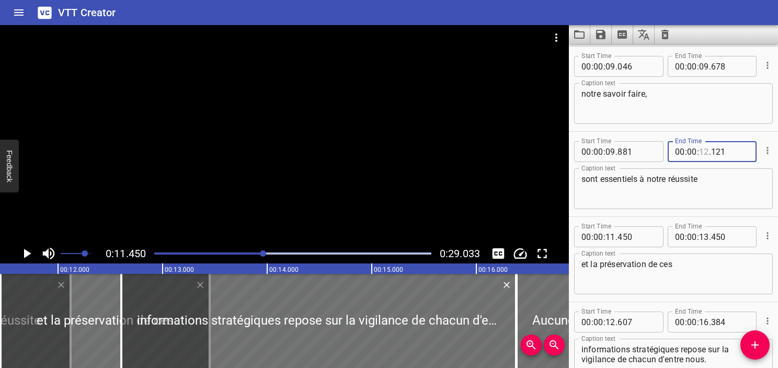
click at [699, 149] on input "number" at bounding box center [704, 151] width 10 height 21
type input "11"
type input "450"
click at [710, 189] on textarea "sont essentiels à notre réussite" at bounding box center [674, 189] width 184 height 30
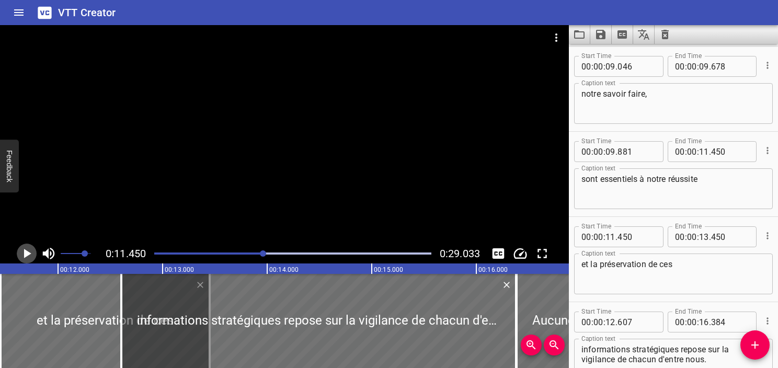
click at [23, 253] on icon "Play/Pause" at bounding box center [27, 254] width 16 height 16
click at [23, 253] on icon "Play/Pause" at bounding box center [27, 253] width 8 height 9
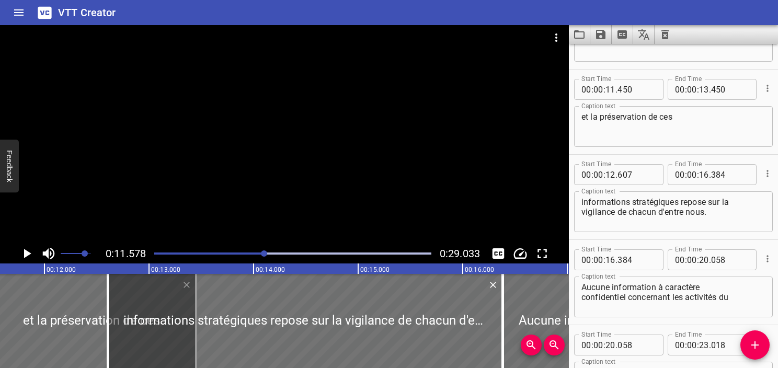
scroll to position [426, 0]
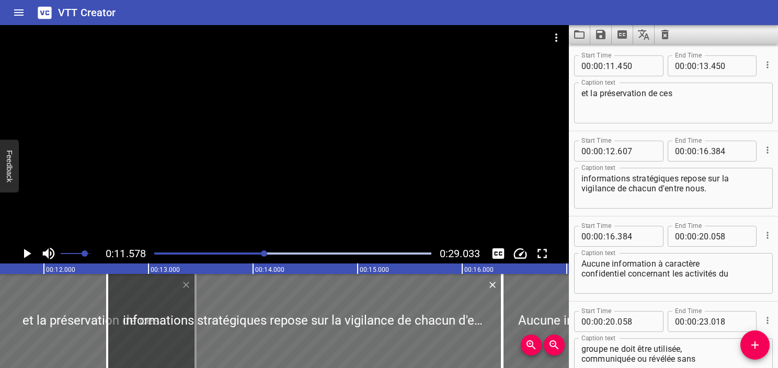
click at [23, 253] on icon "Play/Pause" at bounding box center [27, 254] width 16 height 16
click at [23, 253] on icon "Play/Pause" at bounding box center [27, 253] width 8 height 9
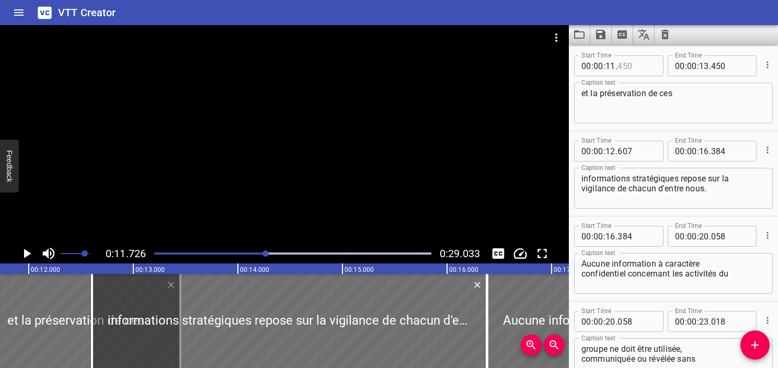
click at [625, 65] on input "number" at bounding box center [637, 65] width 38 height 21
type input "726"
click at [19, 257] on icon "Play/Pause" at bounding box center [27, 254] width 16 height 16
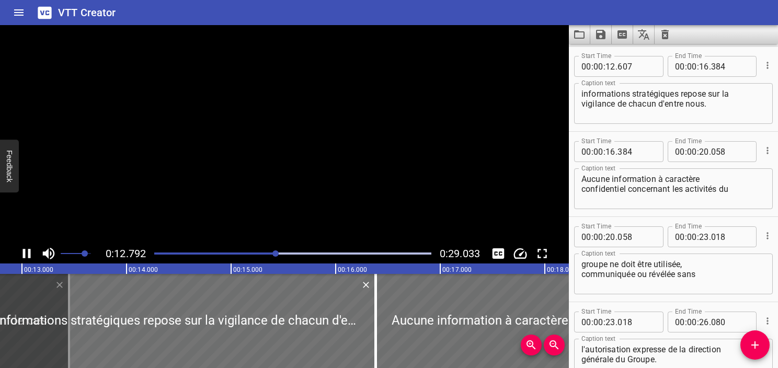
scroll to position [511, 0]
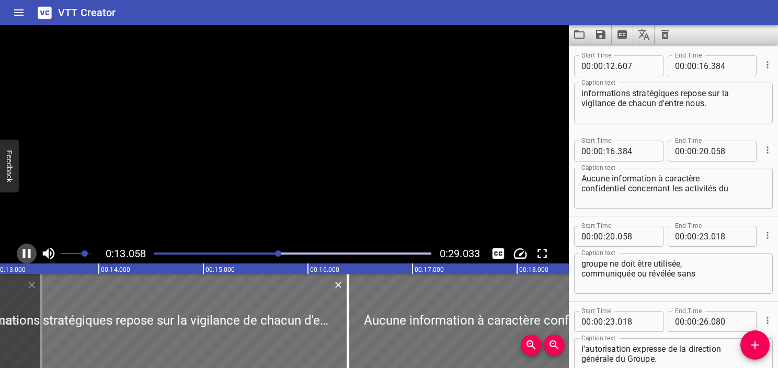
click at [19, 257] on icon "Play/Pause" at bounding box center [27, 254] width 16 height 16
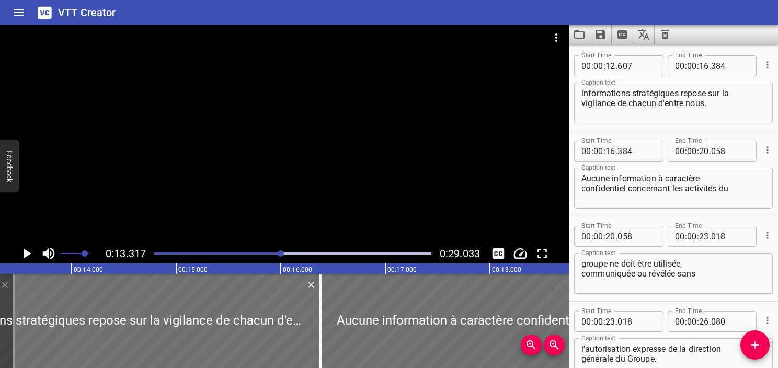
click at [19, 257] on icon "Play/Pause" at bounding box center [27, 254] width 16 height 16
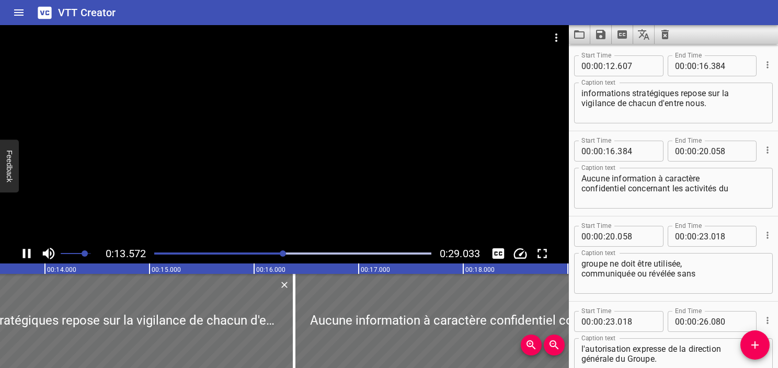
click at [19, 257] on icon "Play/Pause" at bounding box center [27, 254] width 16 height 16
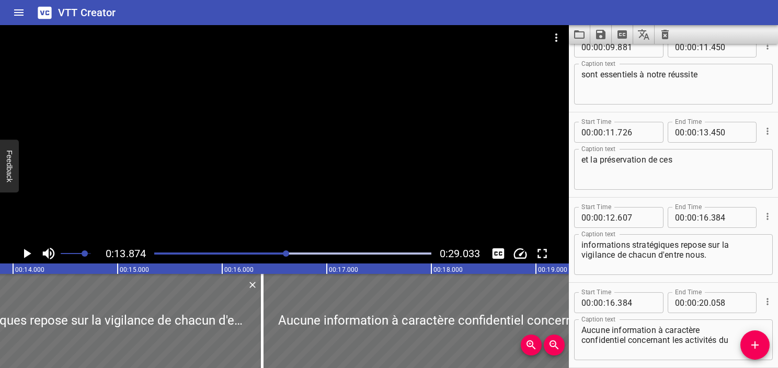
scroll to position [355, 0]
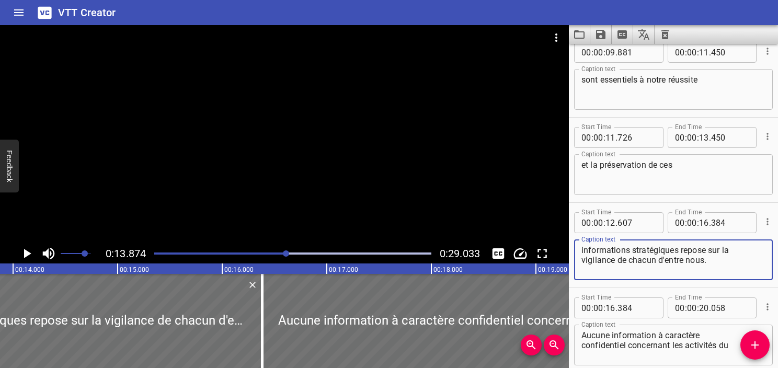
drag, startPoint x: 582, startPoint y: 247, endPoint x: 679, endPoint y: 243, distance: 97.3
click at [679, 243] on div "informations stratégiques repose sur la vigilance de chacun d'entre nous. Capti…" at bounding box center [673, 260] width 199 height 41
type textarea "repose sur la vigilance de chacun d'entre nous."
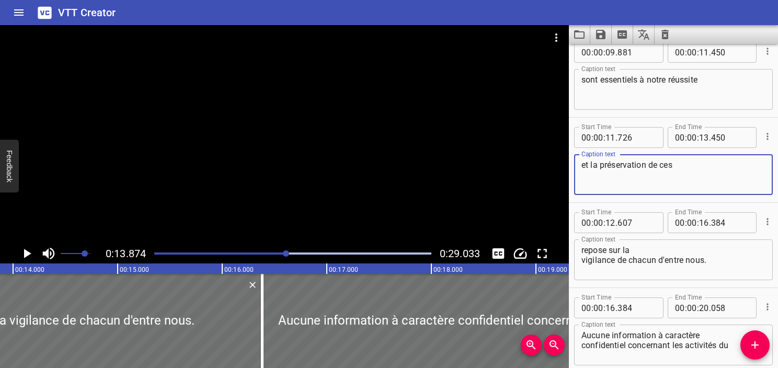
click at [721, 174] on textarea "et la préservation de ces" at bounding box center [674, 175] width 184 height 30
paste textarea "informations stratégiques"
type textarea "et la préservation de ces informations stratégiques"
click at [715, 136] on input "number" at bounding box center [730, 137] width 38 height 21
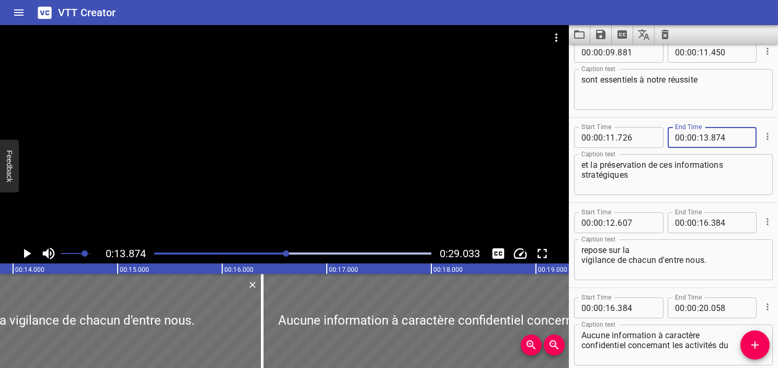
type input "874"
click at [710, 184] on textarea "et la préservation de ces informations stratégiques" at bounding box center [674, 175] width 184 height 30
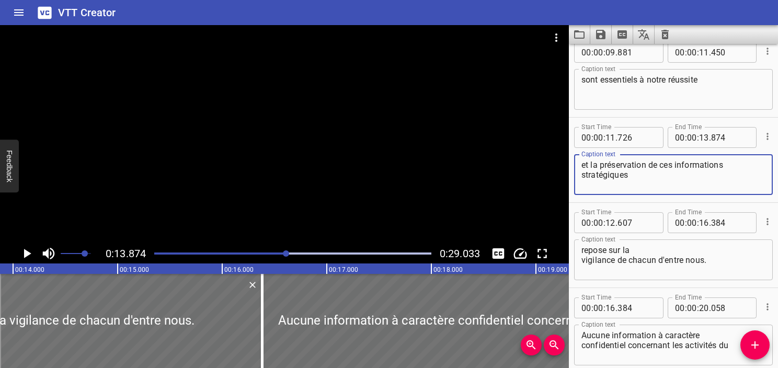
click at [586, 164] on textarea "et la préservation de ces informations stratégiques" at bounding box center [674, 175] width 184 height 30
click at [700, 180] on textarea "et la préservation de ces informations stratégiques" at bounding box center [674, 175] width 184 height 30
type textarea "et la préservation de ces informations stratégiques"
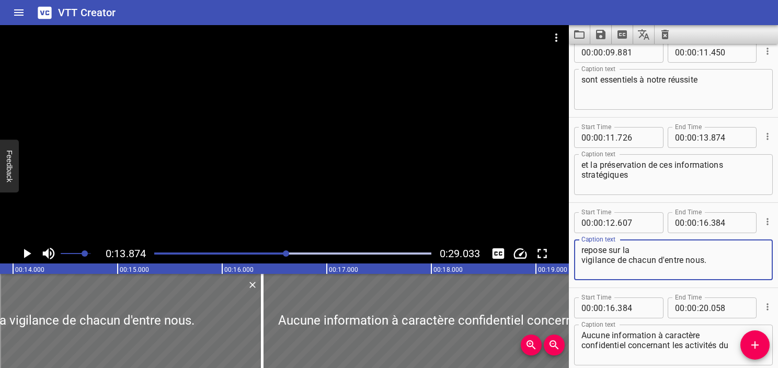
click at [582, 252] on textarea "repose sur la vigilance de chacun d'entre nous." at bounding box center [674, 260] width 184 height 30
click at [584, 263] on textarea "repose sur la vigilance de chacun d'entre nous." at bounding box center [674, 260] width 184 height 30
type textarea "repose sur la vigilance de chacun d'entre nous."
click at [622, 254] on textarea "repose sur la vigilance de chacun d'entre nous." at bounding box center [674, 260] width 184 height 30
click at [586, 243] on div "repose sur la vigilance de chacun d'entre nous. Caption text" at bounding box center [673, 260] width 199 height 41
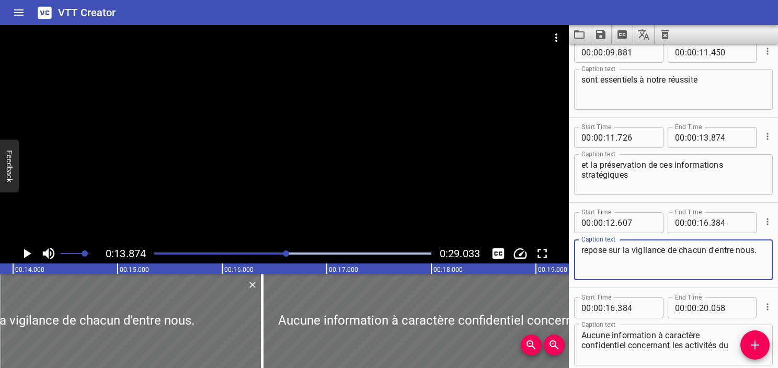
click at [586, 248] on textarea "repose sur la vigilance de chacun d'entre nous." at bounding box center [674, 260] width 184 height 30
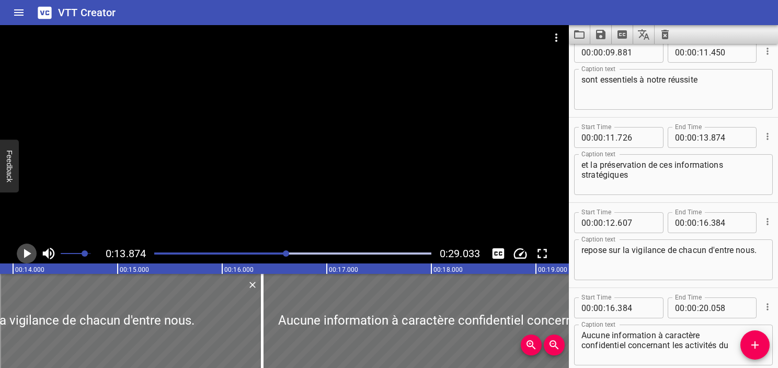
click at [21, 253] on icon "Play/Pause" at bounding box center [27, 254] width 16 height 16
click at [27, 251] on icon "Play/Pause" at bounding box center [27, 253] width 7 height 9
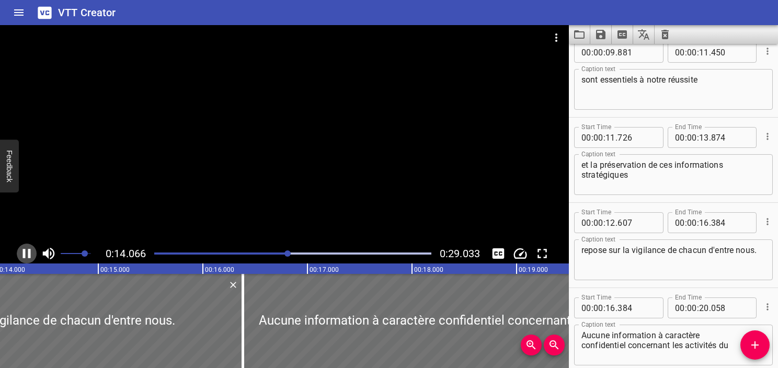
click at [27, 251] on icon "Play/Pause" at bounding box center [27, 254] width 16 height 16
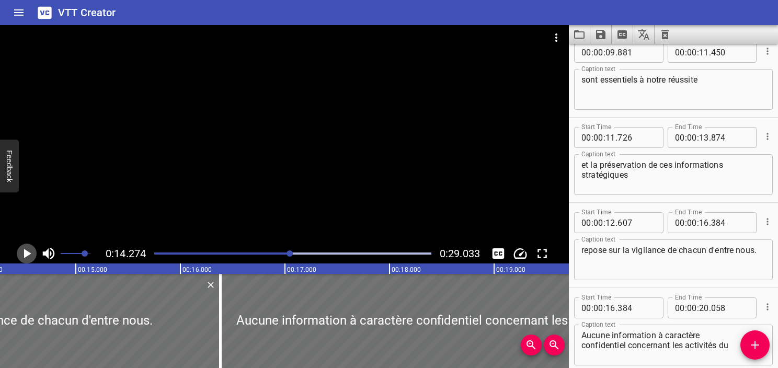
click at [27, 251] on icon "Play/Pause" at bounding box center [27, 253] width 7 height 9
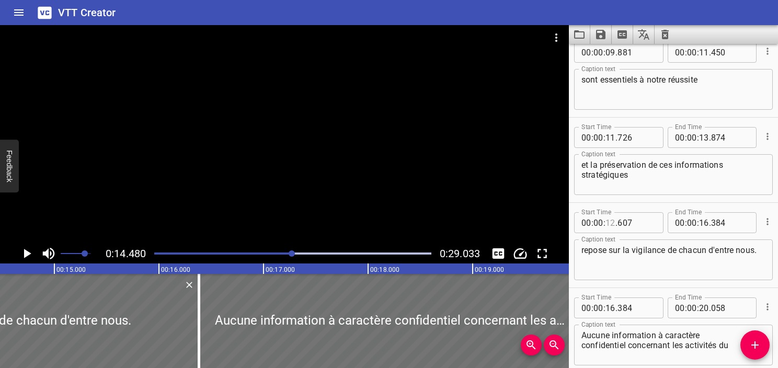
click at [608, 223] on input "number" at bounding box center [611, 222] width 10 height 21
type input "14"
type input "480"
click at [29, 255] on icon "Play/Pause" at bounding box center [27, 254] width 16 height 16
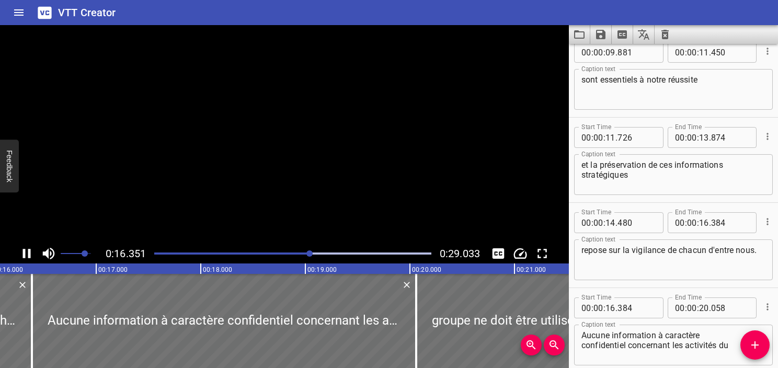
scroll to position [0, 1722]
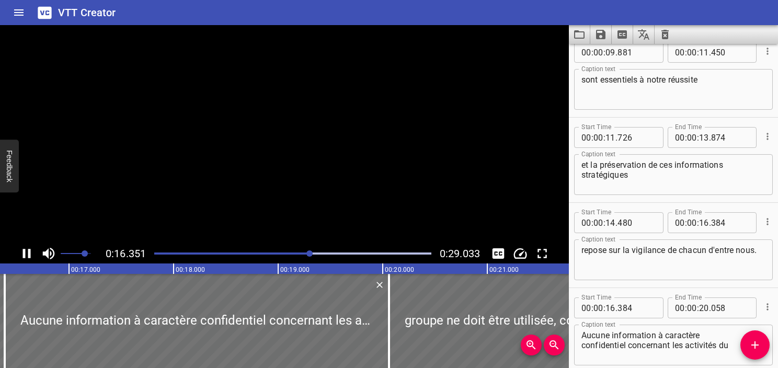
click at [29, 255] on icon "Play/Pause" at bounding box center [27, 253] width 8 height 9
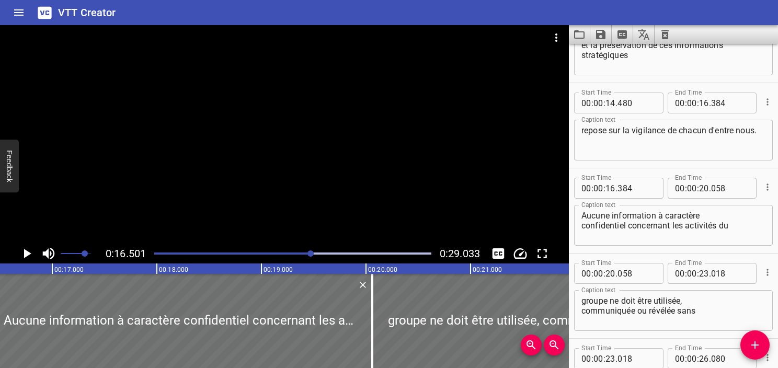
scroll to position [473, 0]
click at [306, 253] on div "Play progress" at bounding box center [173, 254] width 277 height 2
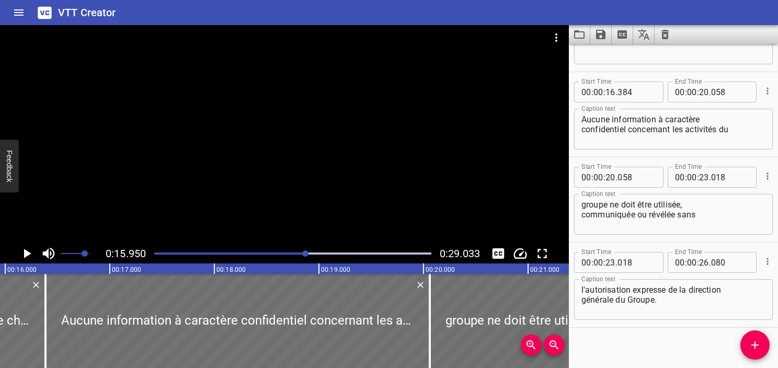
scroll to position [577, 0]
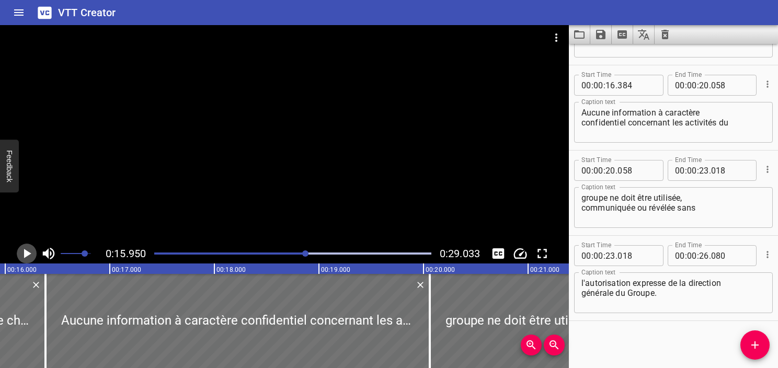
click at [25, 255] on icon "Play/Pause" at bounding box center [27, 253] width 7 height 9
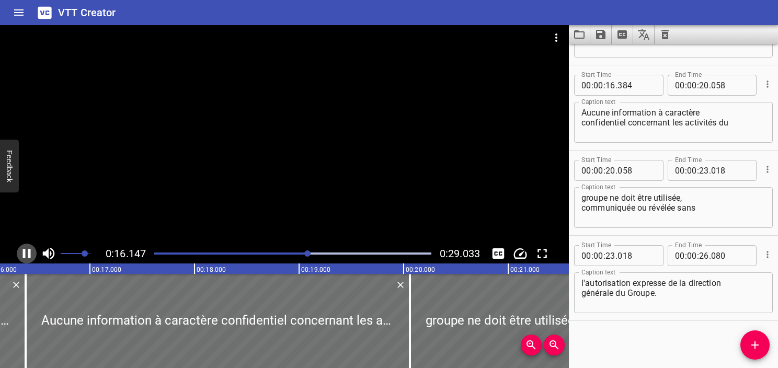
click at [25, 255] on icon "Play/Pause" at bounding box center [27, 253] width 8 height 9
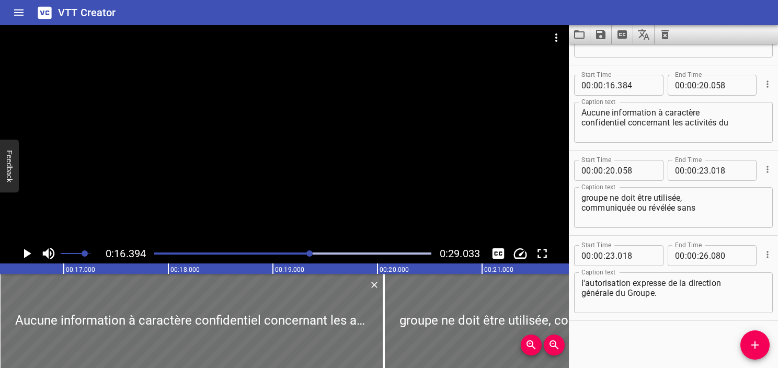
scroll to position [473, 0]
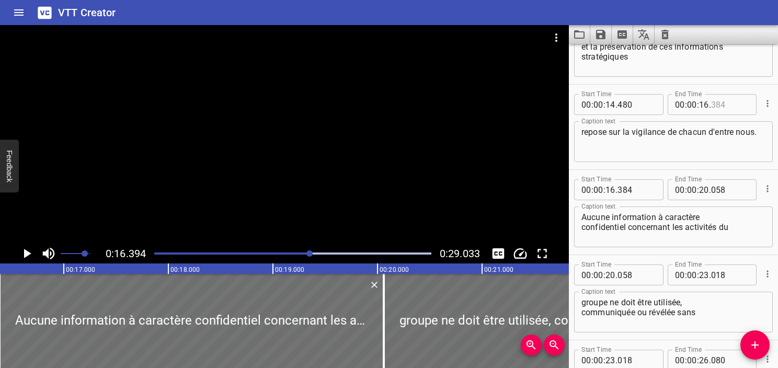
click at [718, 103] on input "number" at bounding box center [730, 104] width 38 height 21
type input "394"
click at [698, 140] on textarea "repose sur la vigilance de chacun d'entre nous." at bounding box center [674, 142] width 184 height 30
click at [606, 221] on textarea "Aucune information à caractère confidentiel concernant les activités du" at bounding box center [674, 227] width 184 height 30
click at [30, 253] on icon "Play/Pause" at bounding box center [27, 254] width 16 height 16
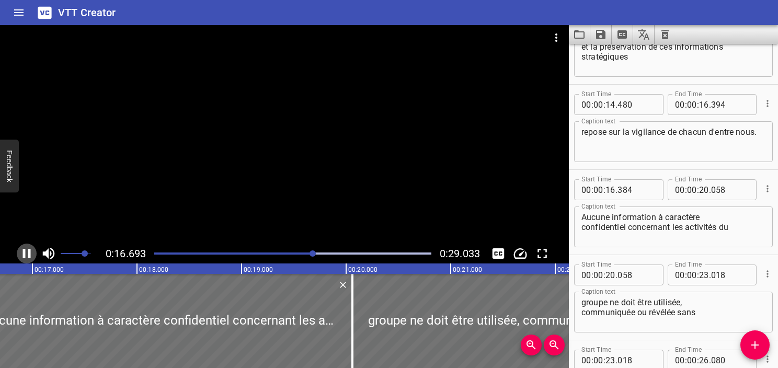
click at [30, 253] on icon "Play/Pause" at bounding box center [27, 253] width 8 height 9
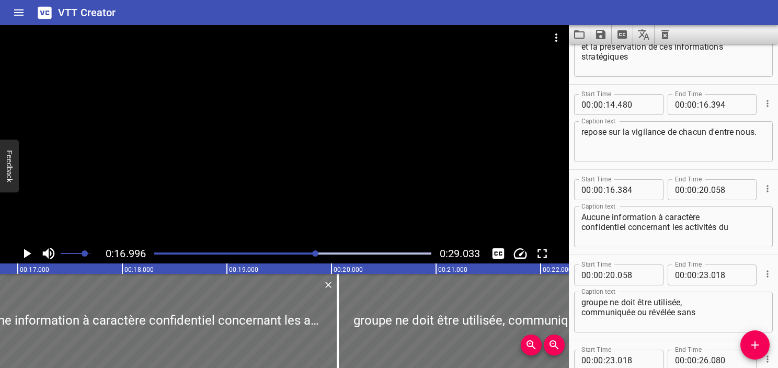
scroll to position [0, 1778]
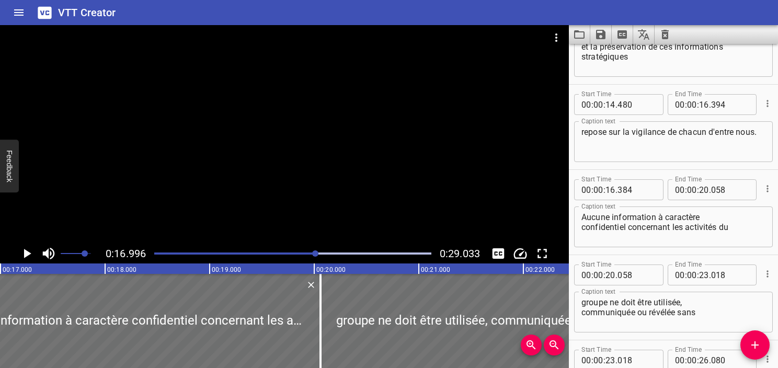
click at [312, 255] on div at bounding box center [293, 253] width 290 height 15
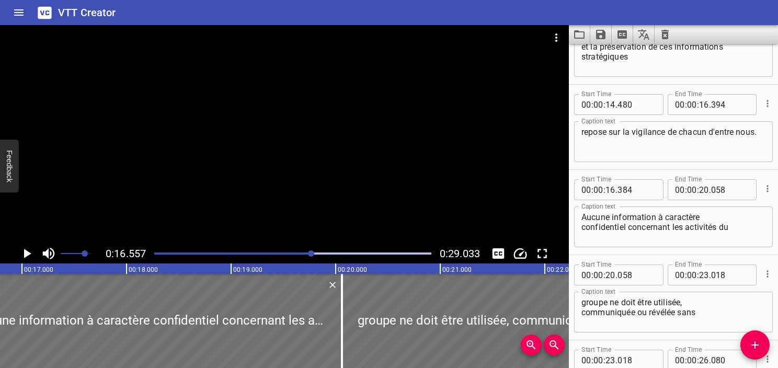
scroll to position [0, 1732]
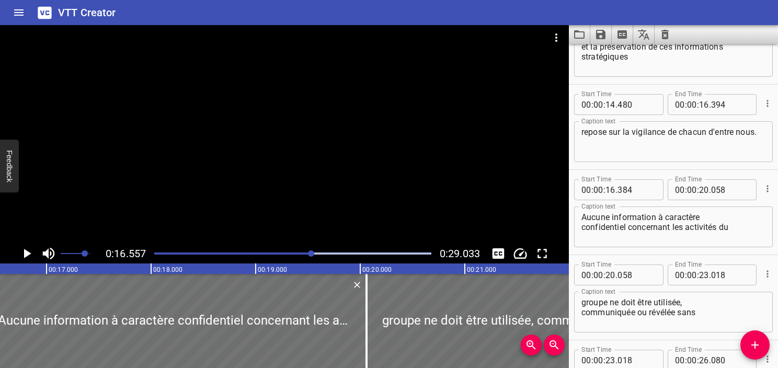
click at [301, 252] on div at bounding box center [293, 253] width 290 height 15
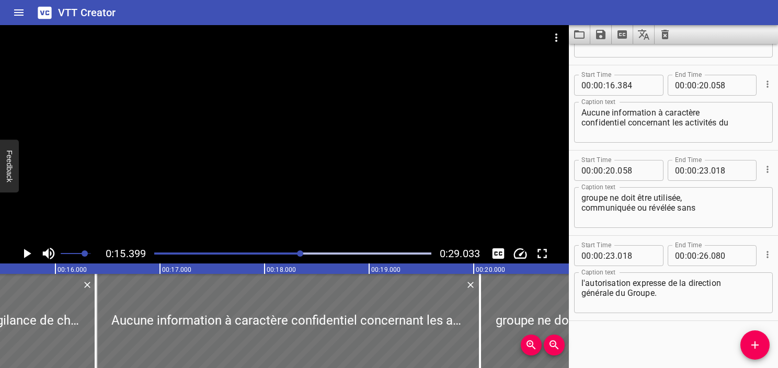
scroll to position [0, 1611]
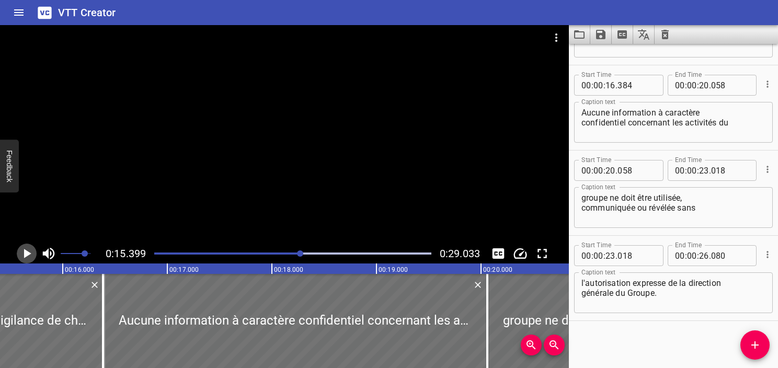
click at [21, 254] on icon "Play/Pause" at bounding box center [27, 254] width 16 height 16
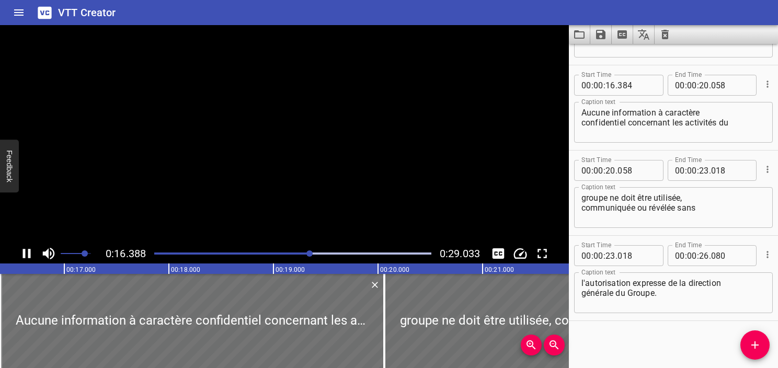
click at [21, 253] on icon "Play/Pause" at bounding box center [27, 254] width 16 height 16
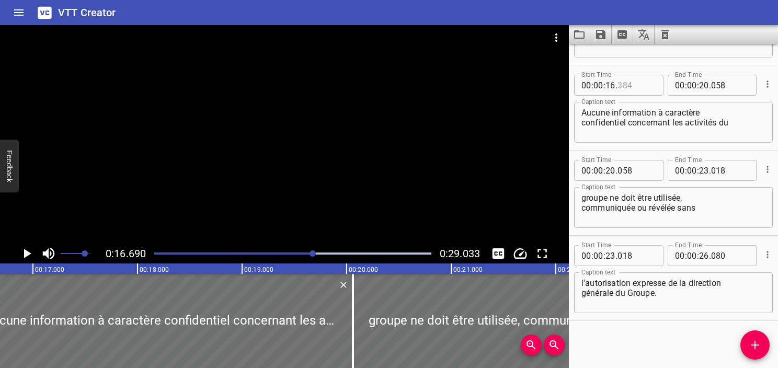
click at [625, 84] on input "number" at bounding box center [637, 85] width 38 height 21
type input "690"
click at [29, 255] on icon "Play/Pause" at bounding box center [27, 254] width 16 height 16
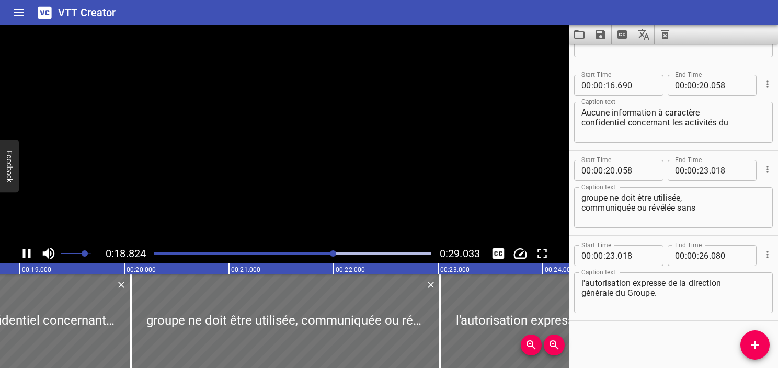
click at [29, 255] on icon "Play/Pause" at bounding box center [27, 253] width 8 height 9
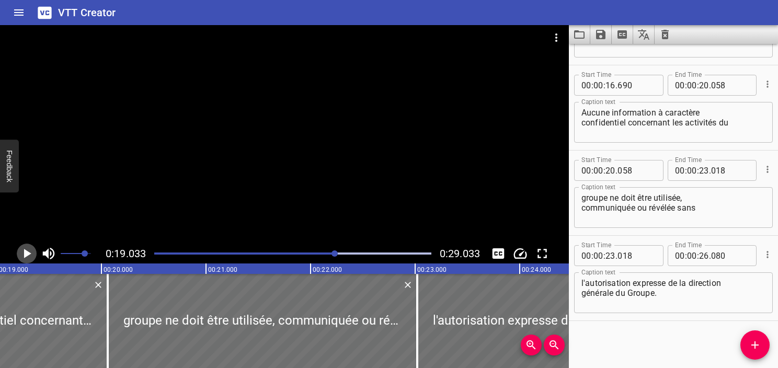
click at [29, 255] on icon "Play/Pause" at bounding box center [27, 253] width 7 height 9
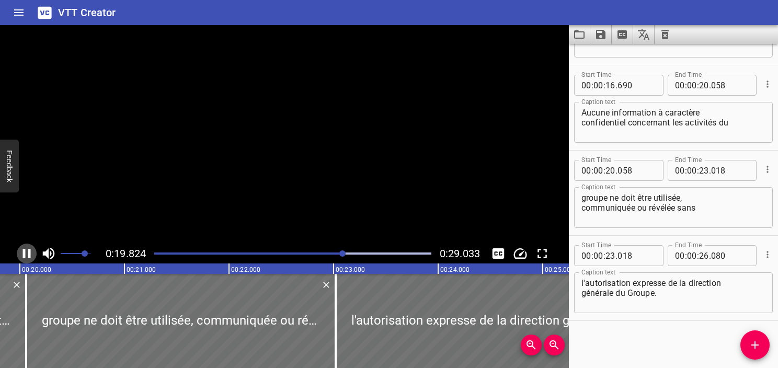
click at [29, 255] on icon "Play/Pause" at bounding box center [27, 253] width 8 height 9
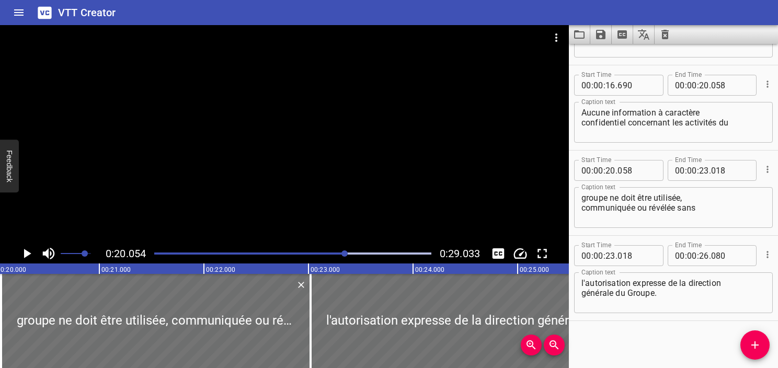
scroll to position [0, 2098]
click at [750, 132] on textarea "Aucune information à caractère confidentiel concernant les activités du" at bounding box center [674, 123] width 184 height 30
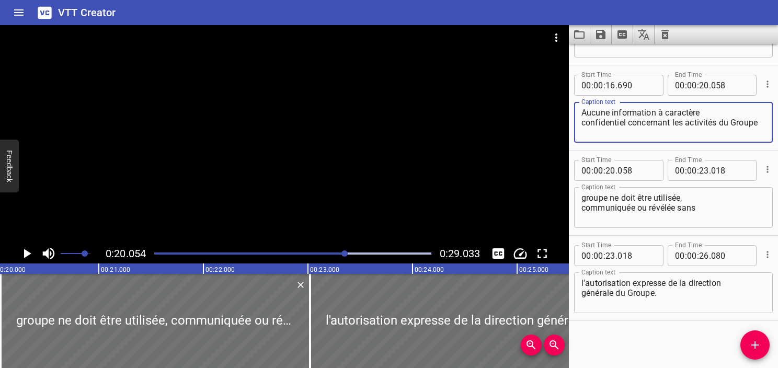
type textarea "Aucune information à caractère confidentiel concernant les activités du Groupe"
click at [615, 197] on textarea "groupe ne doit être utilisée, communiquée ou révélée sans" at bounding box center [674, 208] width 184 height 30
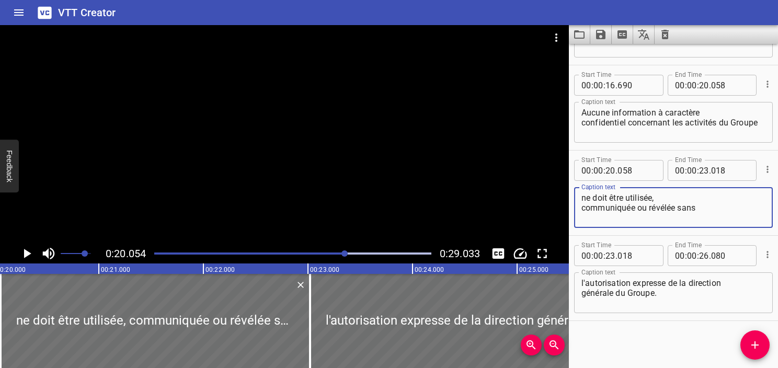
type textarea "ne doit être utilisée, communiquée ou révélée sans"
click at [650, 129] on textarea "Aucune information à caractère confidentiel concernant les activités du Groupe" at bounding box center [674, 123] width 184 height 30
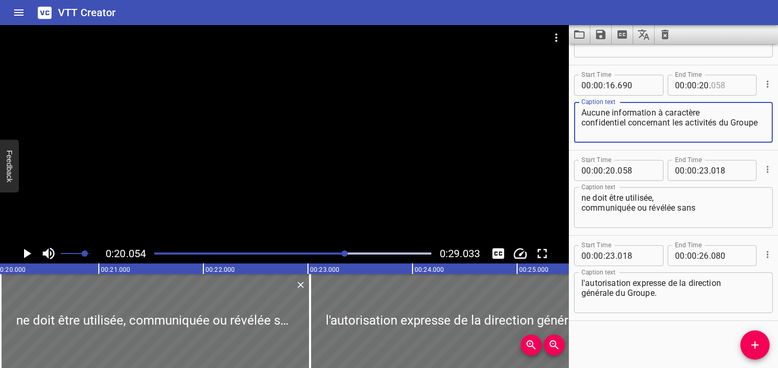
click at [719, 87] on input "number" at bounding box center [730, 85] width 38 height 21
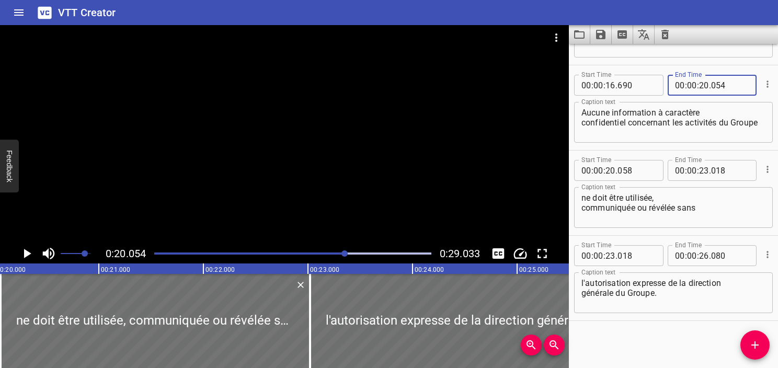
type input "054"
click at [653, 124] on textarea "Aucune information à caractère confidentiel concernant les activités du Groupe" at bounding box center [674, 123] width 184 height 30
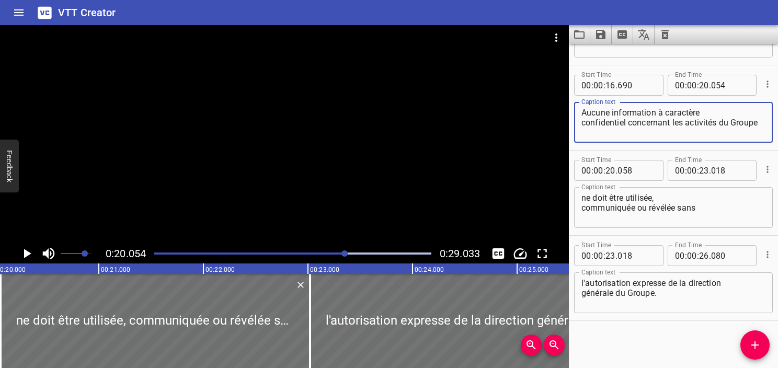
click at [632, 132] on textarea "Aucune information à caractère confidentiel concernant les activités du Groupe" at bounding box center [674, 123] width 184 height 30
click at [582, 207] on textarea "ne doit être utilisée, communiquée ou révélée sans" at bounding box center [674, 208] width 184 height 30
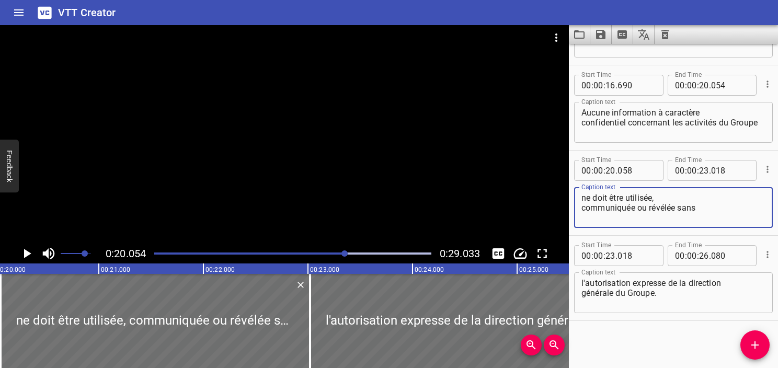
click at [748, 343] on span "Add Cue" at bounding box center [755, 345] width 29 height 13
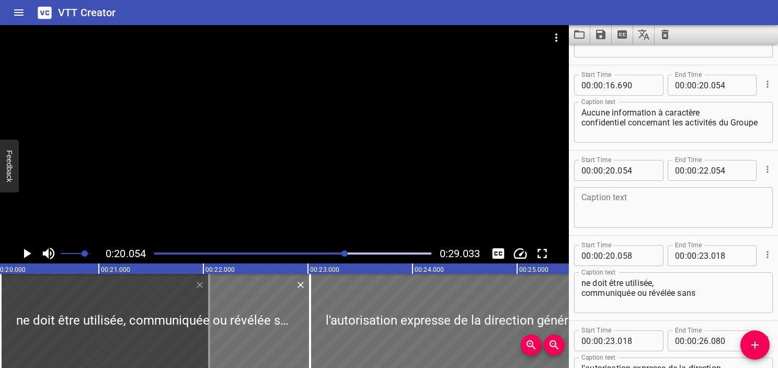
click at [666, 277] on div "ne doit être utilisée, communiquée ou révélée sans Caption text" at bounding box center [673, 292] width 199 height 41
drag, startPoint x: 661, startPoint y: 285, endPoint x: 483, endPoint y: 280, distance: 177.4
click at [483, 280] on main "0:20.054 0:29.033 00:00.000 00:01.000 00:02.000 00:03.000 00:04.000 00:05.000 0…" at bounding box center [389, 196] width 778 height 343
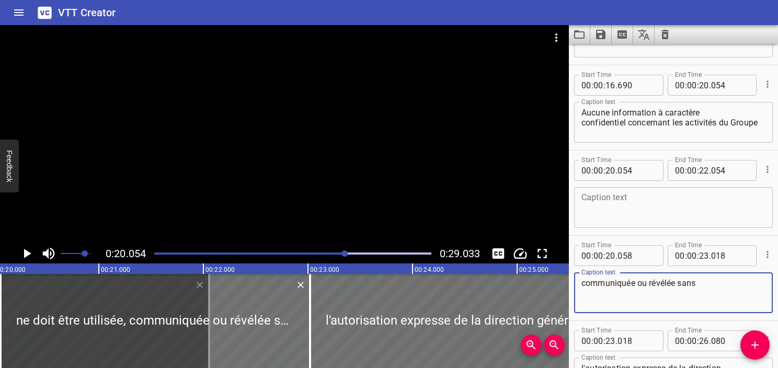
type textarea "communiquée ou révélée sans"
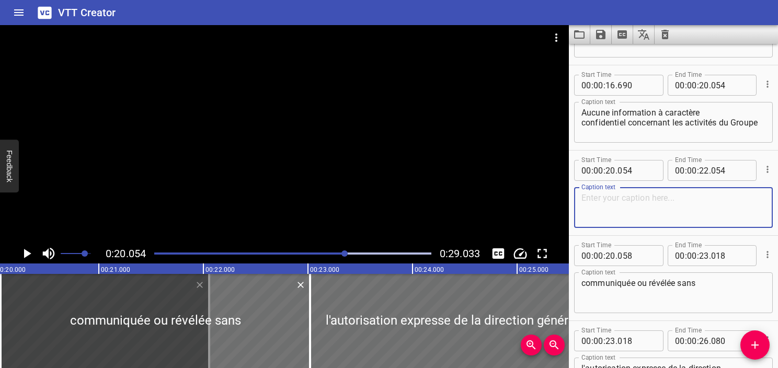
click at [595, 195] on textarea at bounding box center [674, 208] width 184 height 30
paste textarea "ne doit être utilisée,"
type textarea "ne doit être utilisée,"
click at [582, 293] on textarea "communiquée ou révélée sans" at bounding box center [674, 293] width 184 height 30
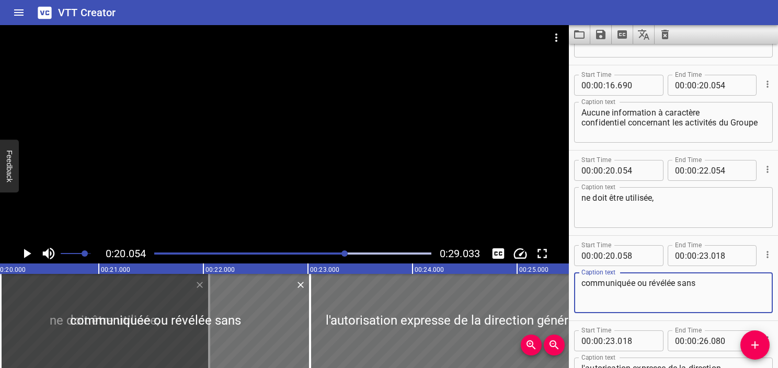
type textarea "communiquée ou révélée sans"
click at [608, 207] on textarea "ne doit être utilisée," at bounding box center [674, 208] width 184 height 30
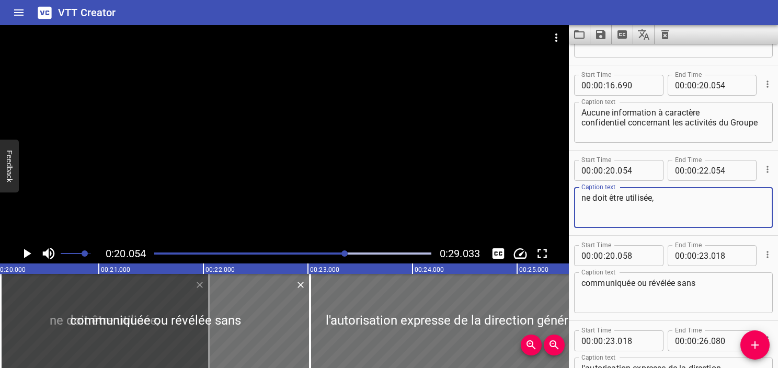
click at [27, 259] on icon "Play/Pause" at bounding box center [27, 254] width 16 height 16
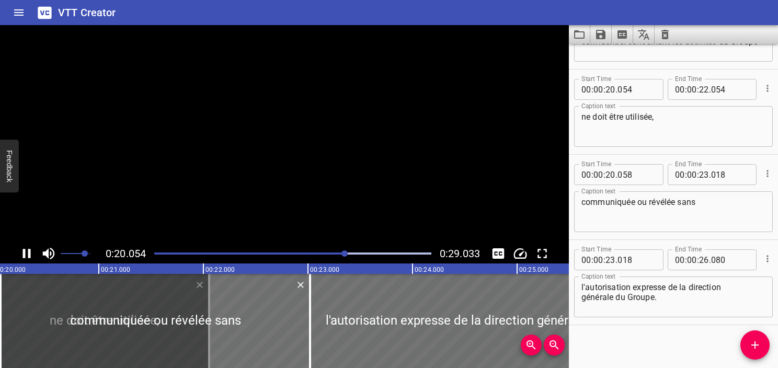
scroll to position [663, 0]
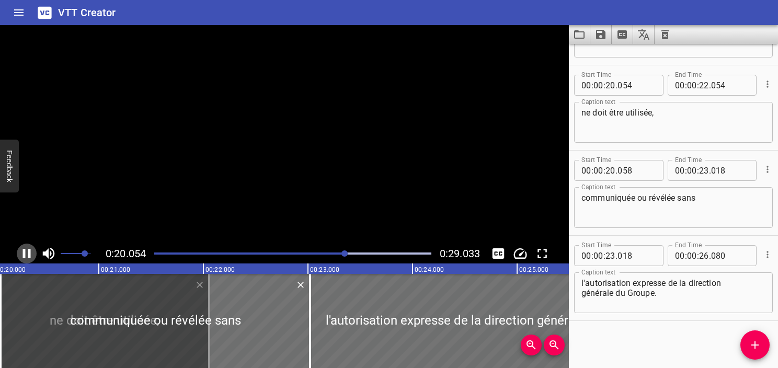
click at [27, 259] on icon "Play/Pause" at bounding box center [27, 254] width 16 height 16
click at [29, 254] on icon "Play/Pause" at bounding box center [27, 253] width 7 height 9
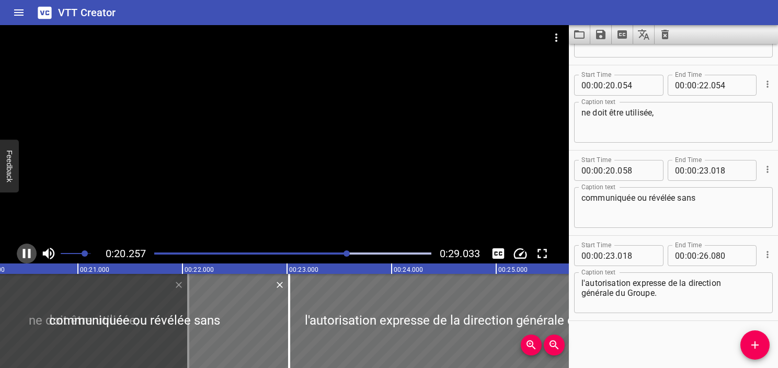
click at [29, 254] on icon "Play/Pause" at bounding box center [27, 253] width 8 height 9
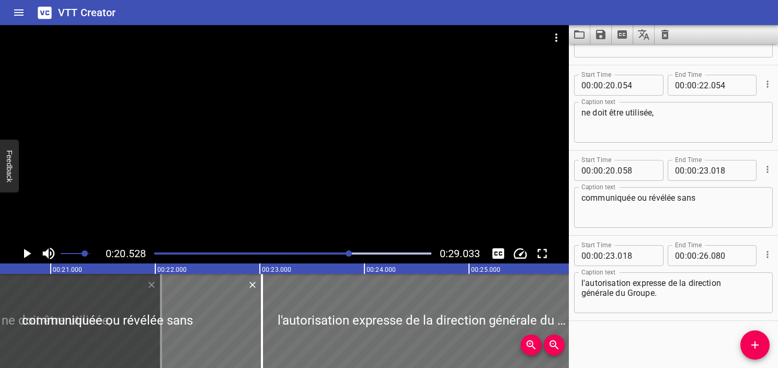
scroll to position [0, 2147]
click at [621, 86] on input "number" at bounding box center [637, 85] width 38 height 21
type input "528"
click at [26, 257] on icon "Play/Pause" at bounding box center [27, 254] width 16 height 16
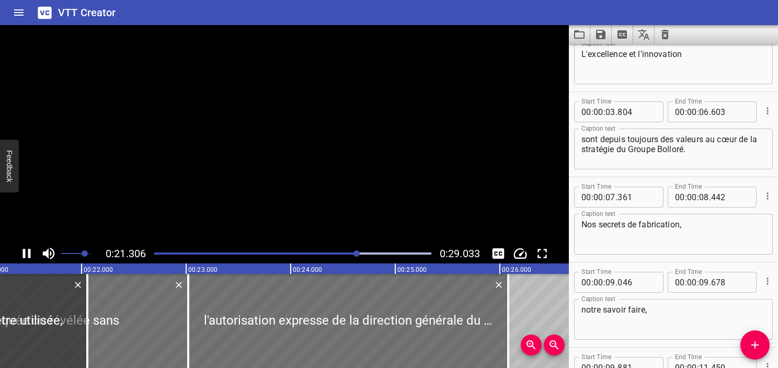
scroll to position [0, 0]
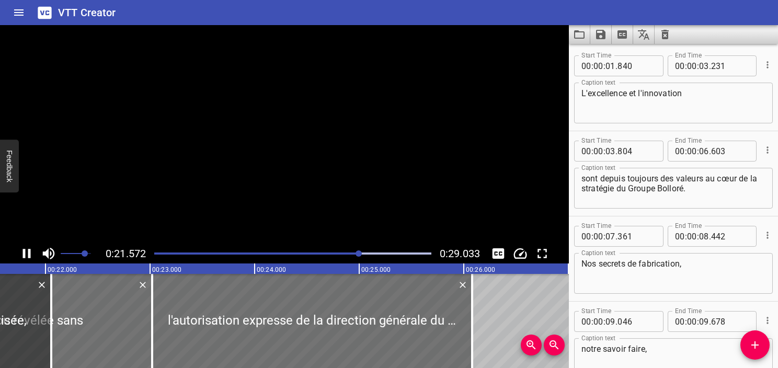
click at [26, 257] on icon "Play/Pause" at bounding box center [27, 254] width 16 height 16
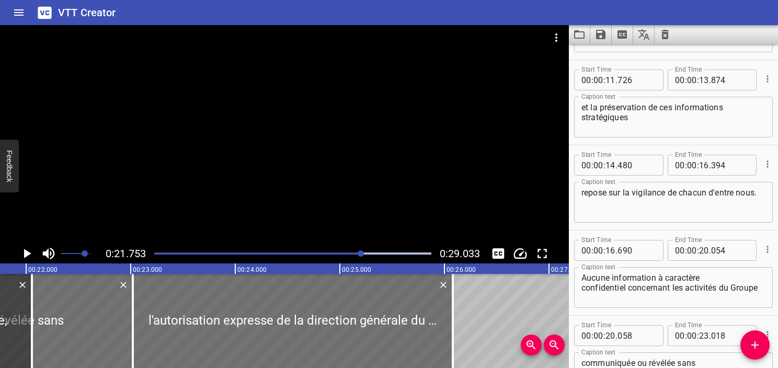
scroll to position [663, 0]
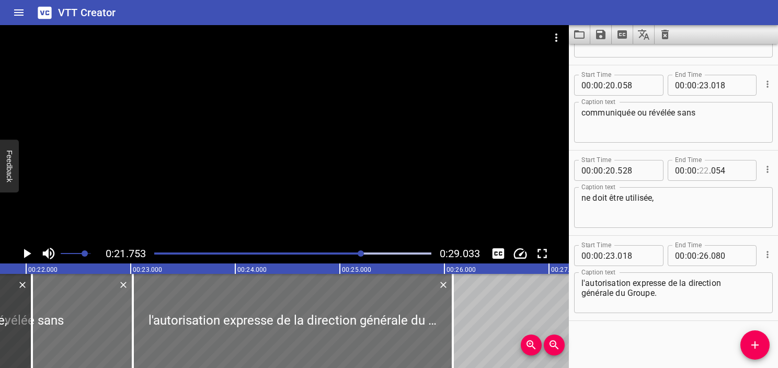
click at [699, 173] on input "number" at bounding box center [704, 170] width 10 height 21
type input "21"
type input "753"
click at [684, 207] on textarea "ne doit être utilisée," at bounding box center [674, 208] width 184 height 30
click at [27, 246] on icon "Play/Pause" at bounding box center [27, 254] width 16 height 16
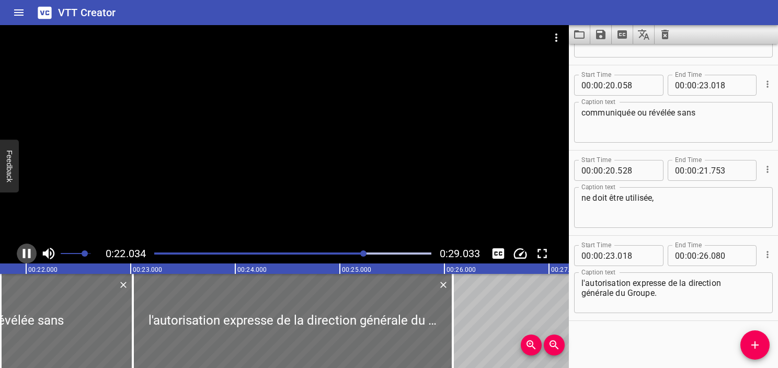
click at [27, 246] on icon "Play/Pause" at bounding box center [27, 254] width 16 height 16
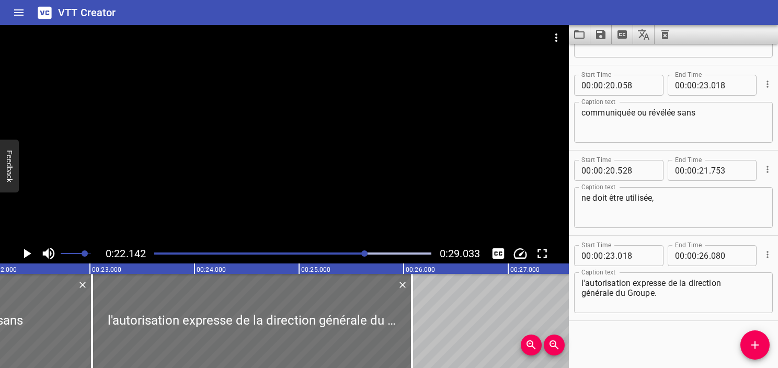
click at [360, 253] on div "Play progress" at bounding box center [227, 254] width 277 height 2
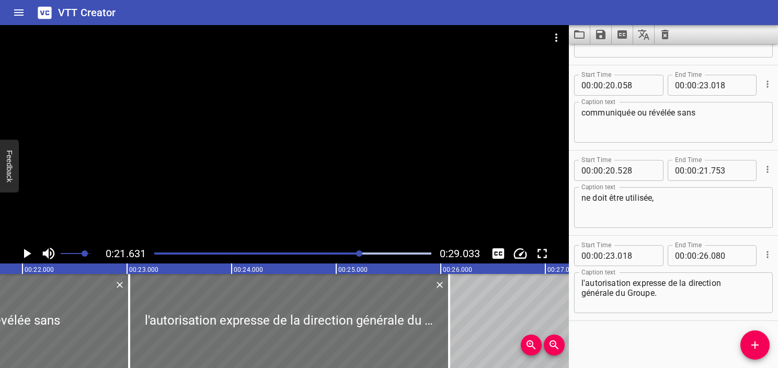
scroll to position [0, 2262]
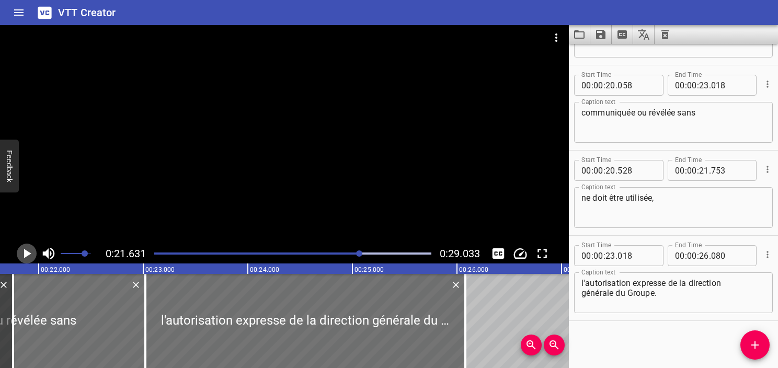
click at [29, 254] on icon "Play/Pause" at bounding box center [27, 253] width 7 height 9
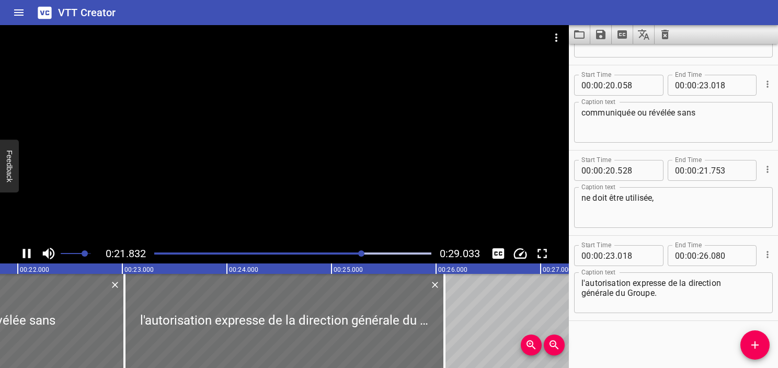
click at [29, 254] on icon "Play/Pause" at bounding box center [27, 253] width 8 height 9
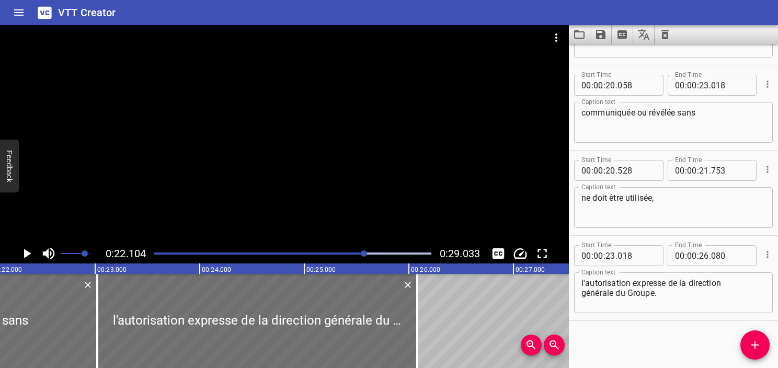
scroll to position [0, 2312]
click at [355, 252] on div at bounding box center [293, 253] width 290 height 15
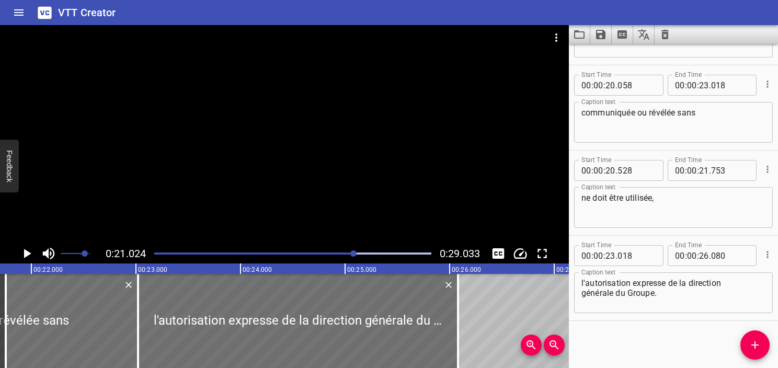
scroll to position [0, 2199]
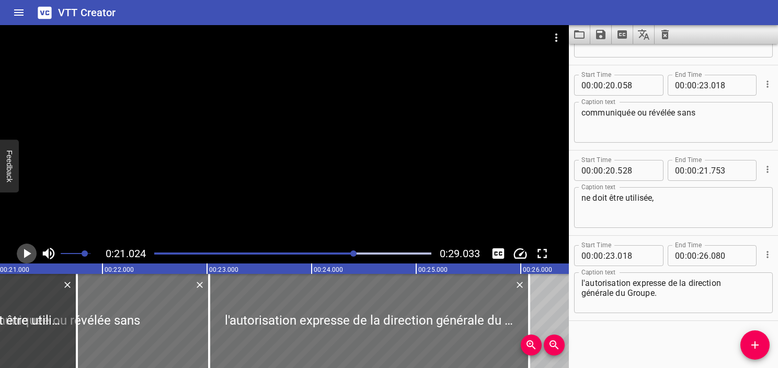
click at [22, 255] on icon "Play/Pause" at bounding box center [27, 254] width 16 height 16
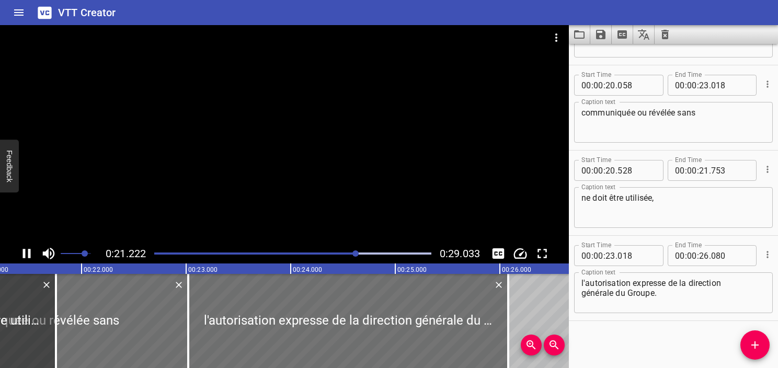
click at [22, 255] on icon "Play/Pause" at bounding box center [27, 254] width 16 height 16
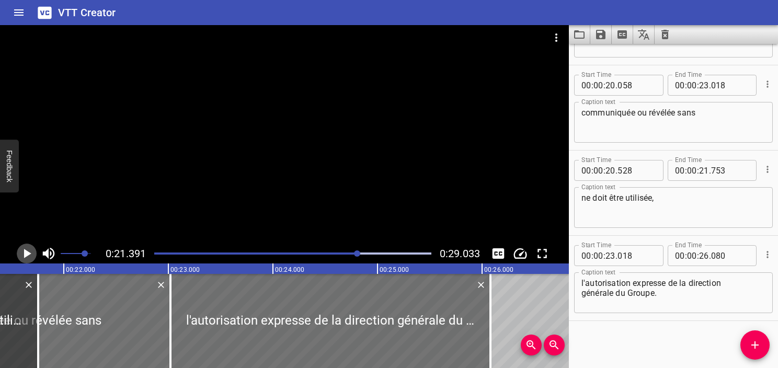
click at [22, 255] on icon "Play/Pause" at bounding box center [27, 254] width 16 height 16
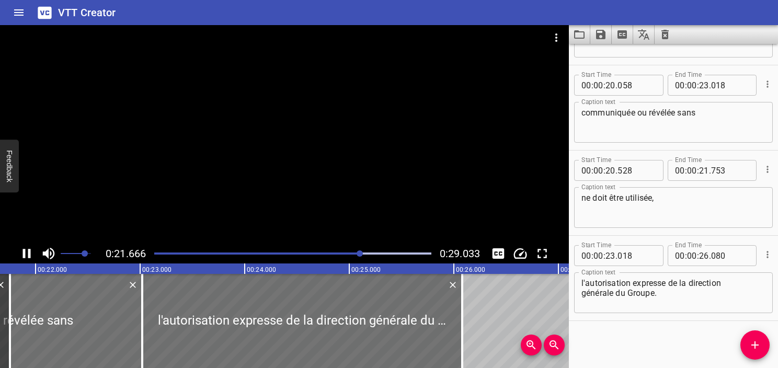
click at [22, 255] on icon "Play/Pause" at bounding box center [27, 254] width 16 height 16
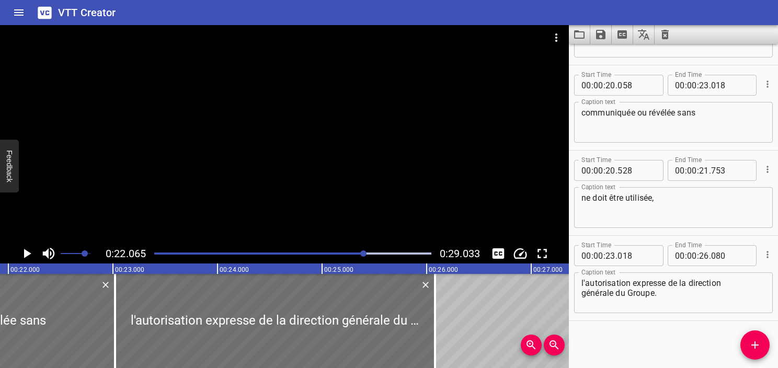
scroll to position [0, 2307]
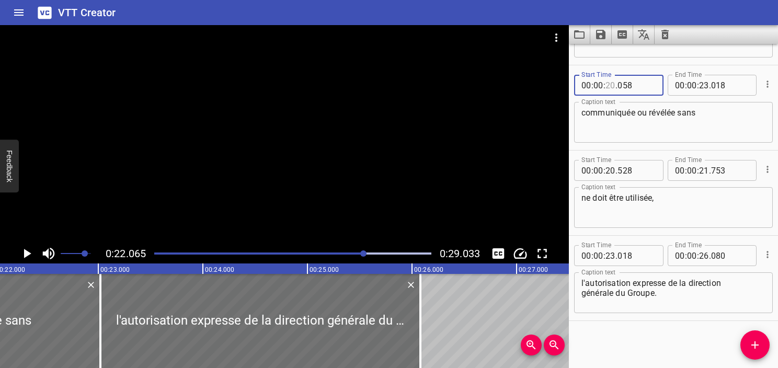
click at [611, 83] on input "number" at bounding box center [611, 85] width 10 height 21
type input "22"
type input "064"
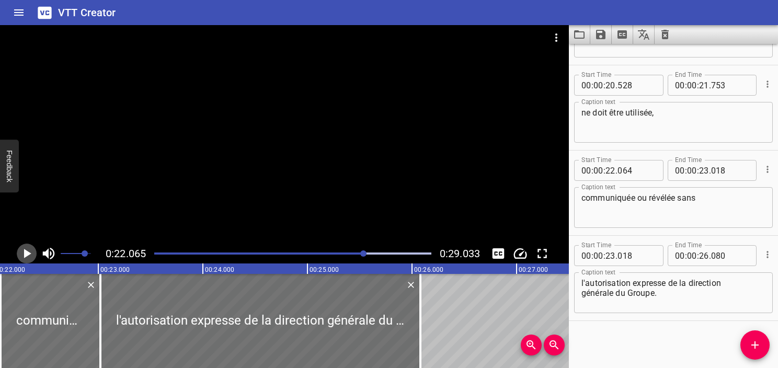
click at [27, 255] on icon "Play/Pause" at bounding box center [27, 253] width 7 height 9
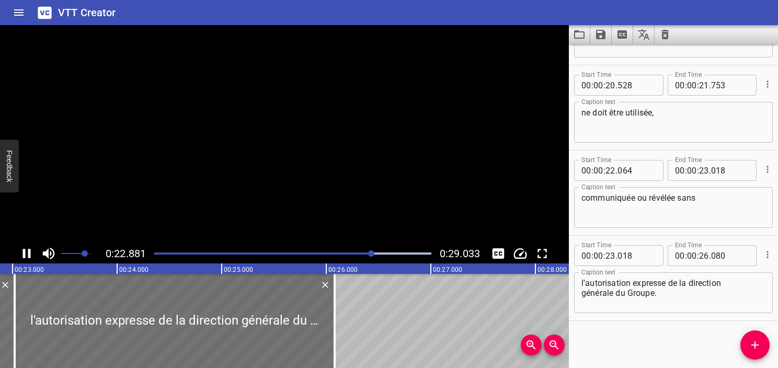
click at [27, 255] on icon "Play/Pause" at bounding box center [27, 254] width 16 height 16
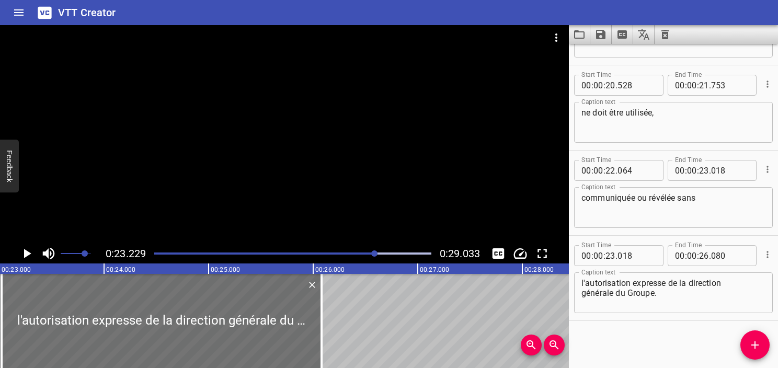
scroll to position [0, 2429]
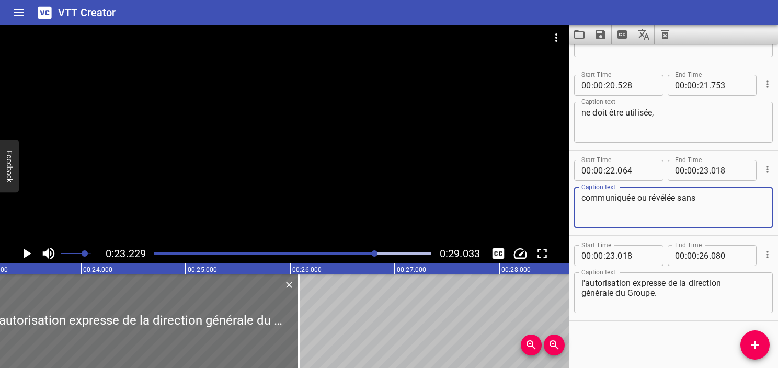
click at [653, 205] on textarea "communiquée ou révélée sans" at bounding box center [674, 208] width 184 height 30
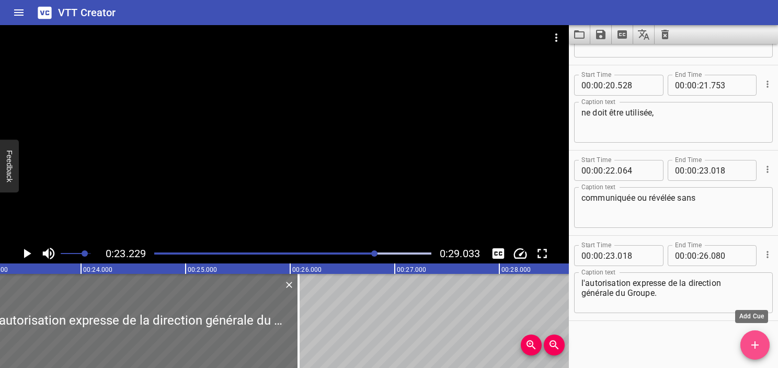
click at [752, 338] on button "Add Cue" at bounding box center [755, 345] width 29 height 29
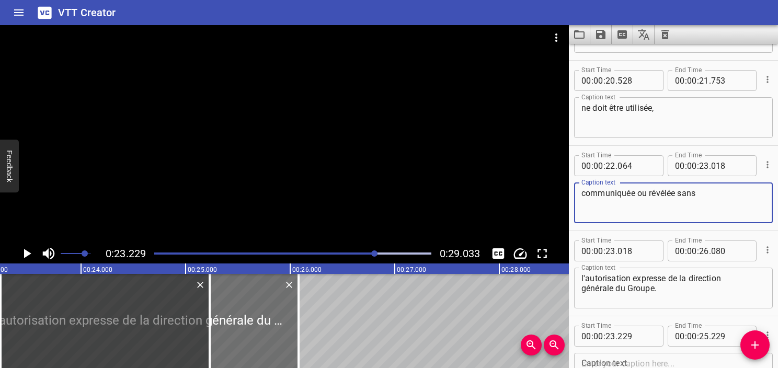
drag, startPoint x: 706, startPoint y: 199, endPoint x: 678, endPoint y: 198, distance: 28.3
click at [678, 198] on textarea "communiquée ou révélée sans" at bounding box center [674, 203] width 184 height 30
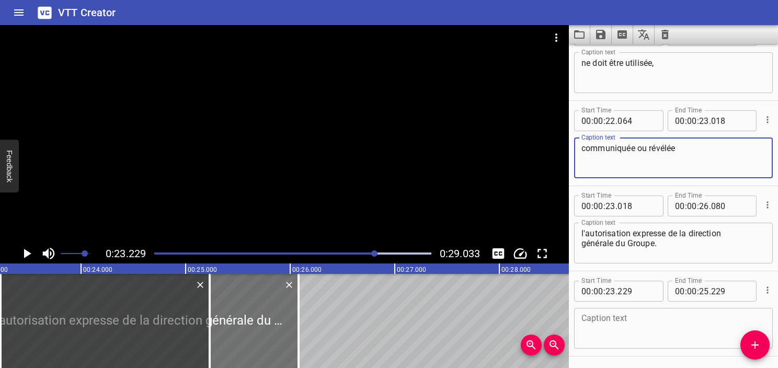
scroll to position [748, 0]
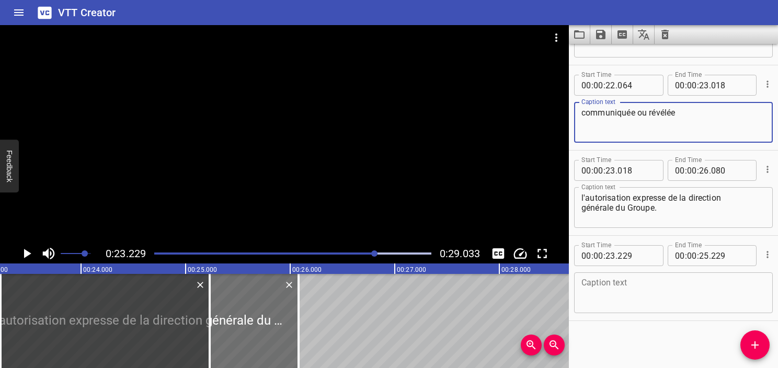
type textarea "communiquée ou révélée"
click at [638, 290] on textarea at bounding box center [674, 293] width 184 height 30
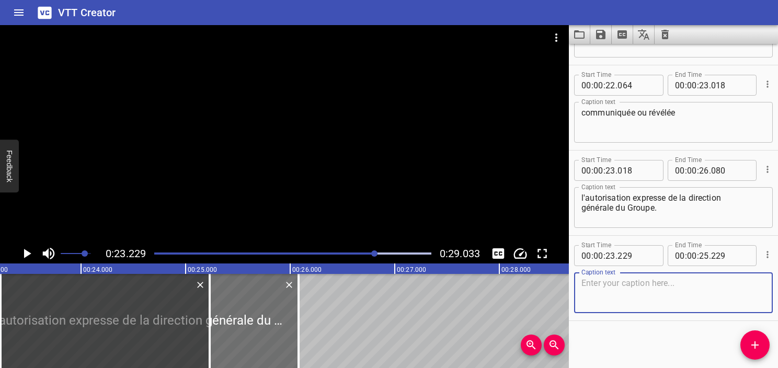
paste textarea "sans"
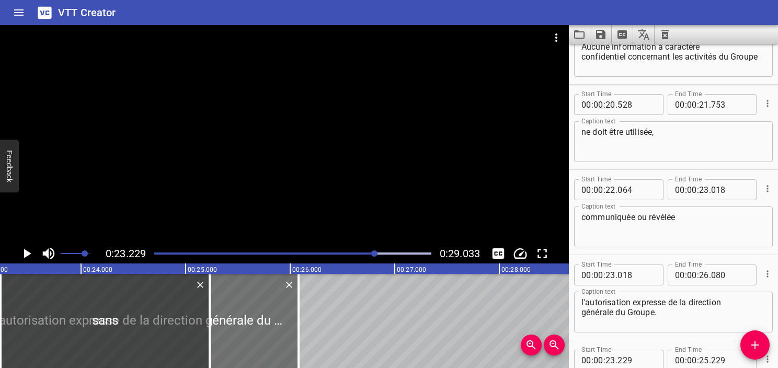
type textarea "sans"
click at [701, 222] on textarea "communiquée ou révélée" at bounding box center [674, 227] width 184 height 30
type textarea "communiquée ou révélée"
click at [716, 190] on input "number" at bounding box center [730, 189] width 38 height 21
type input "229"
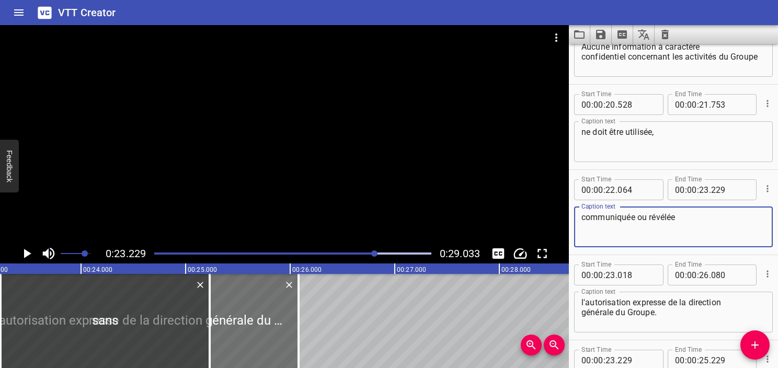
click at [701, 221] on textarea "communiquée ou révélée" at bounding box center [674, 227] width 184 height 30
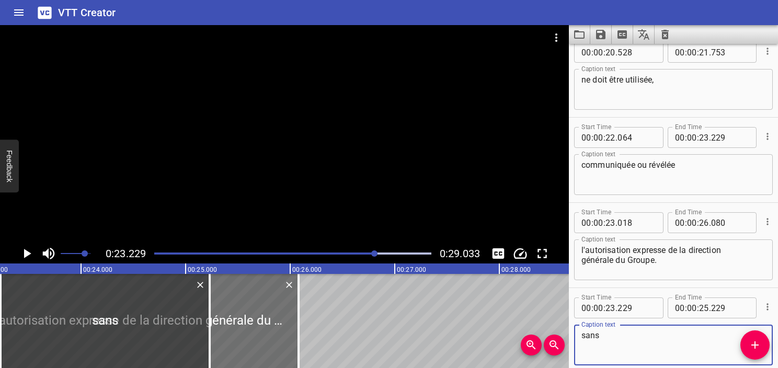
drag, startPoint x: 619, startPoint y: 344, endPoint x: 583, endPoint y: 343, distance: 36.1
click at [583, 343] on textarea "sans" at bounding box center [674, 346] width 184 height 30
click at [579, 242] on div "l'autorisation expresse de la direction générale du Groupe. Caption text" at bounding box center [673, 260] width 199 height 41
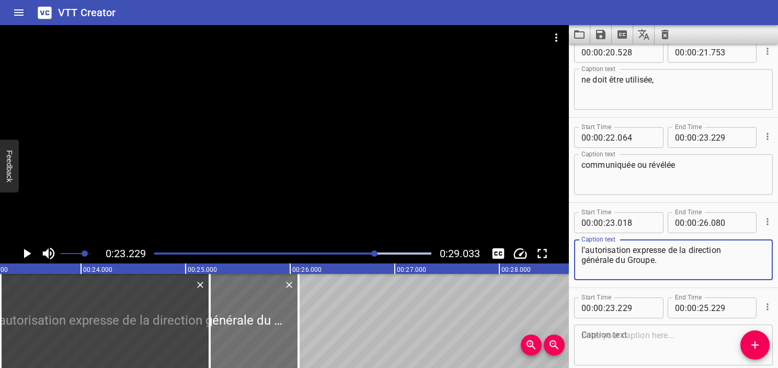
click at [582, 251] on textarea "l'autorisation expresse de la direction générale du Groupe." at bounding box center [674, 260] width 184 height 30
paste textarea "sans"
type textarea "sans l'autorisation expresse de la direction générale du Groupe."
click at [28, 251] on icon "Play/Pause" at bounding box center [27, 254] width 16 height 16
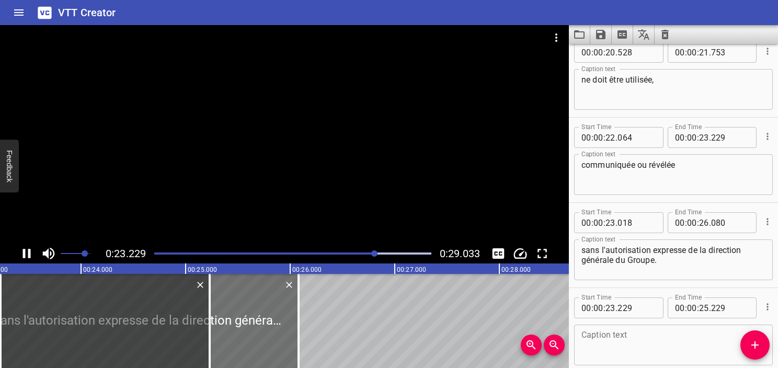
scroll to position [748, 0]
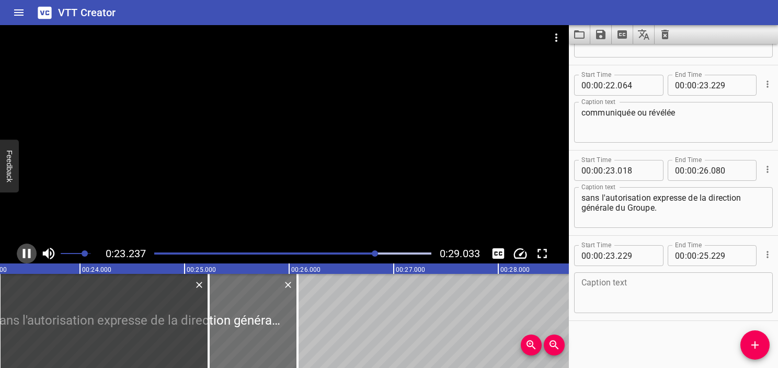
click at [28, 251] on icon "Play/Pause" at bounding box center [27, 253] width 8 height 9
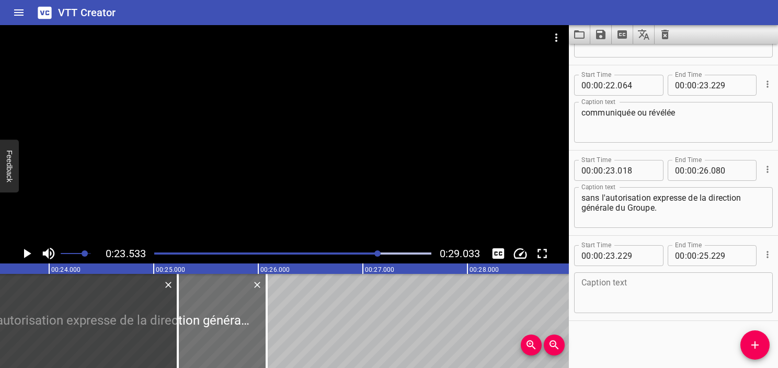
click at [28, 251] on icon "Play/Pause" at bounding box center [27, 254] width 16 height 16
click at [28, 251] on icon "Play/Pause" at bounding box center [27, 253] width 8 height 9
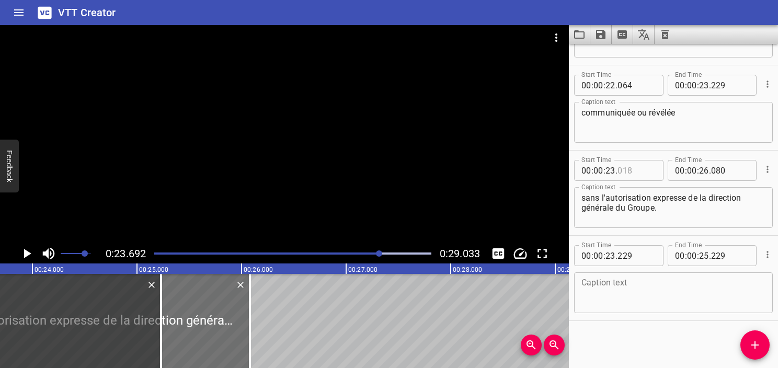
click at [623, 174] on input "number" at bounding box center [637, 170] width 38 height 21
type input "691"
click at [28, 256] on icon "Play/Pause" at bounding box center [27, 254] width 16 height 16
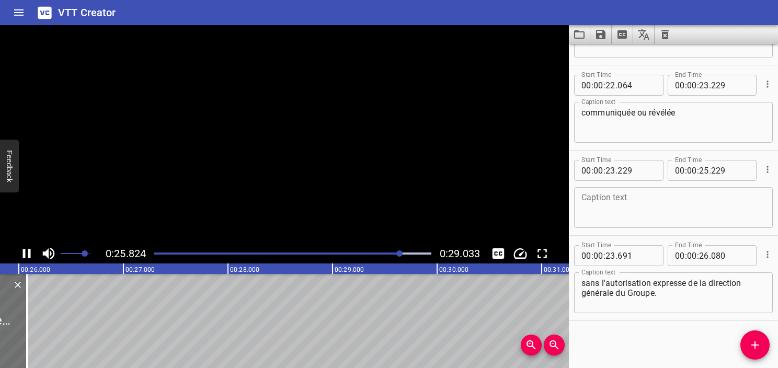
click at [28, 256] on icon "Play/Pause" at bounding box center [27, 253] width 8 height 9
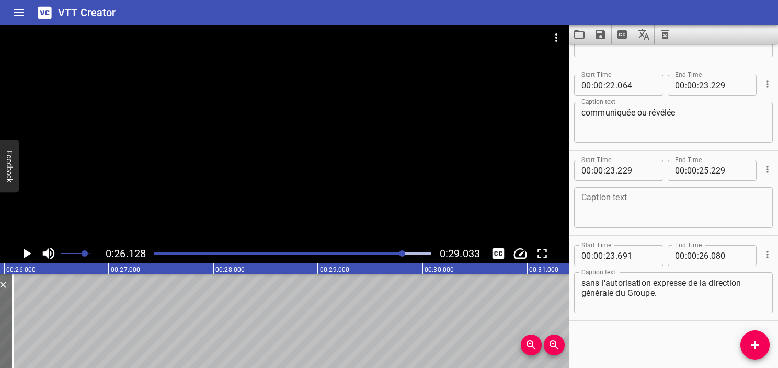
scroll to position [0, 2733]
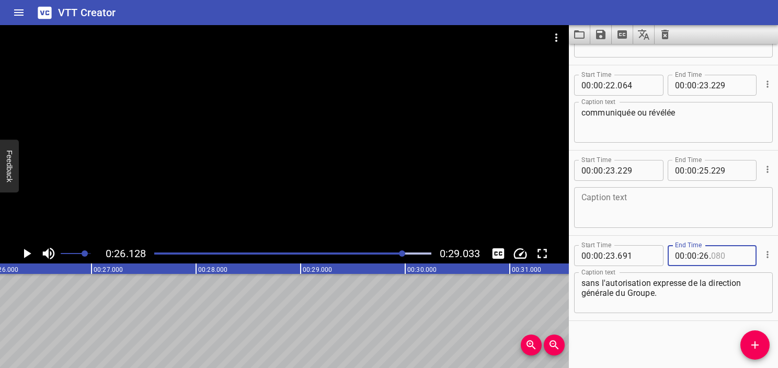
click at [711, 257] on input "number" at bounding box center [730, 255] width 38 height 21
type input "128"
click at [709, 298] on textarea "sans l'autorisation expresse de la direction générale du Groupe." at bounding box center [674, 293] width 184 height 30
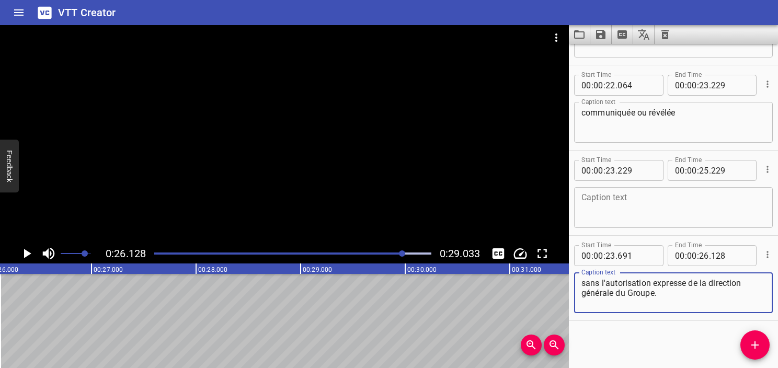
click at [728, 220] on textarea at bounding box center [674, 208] width 184 height 30
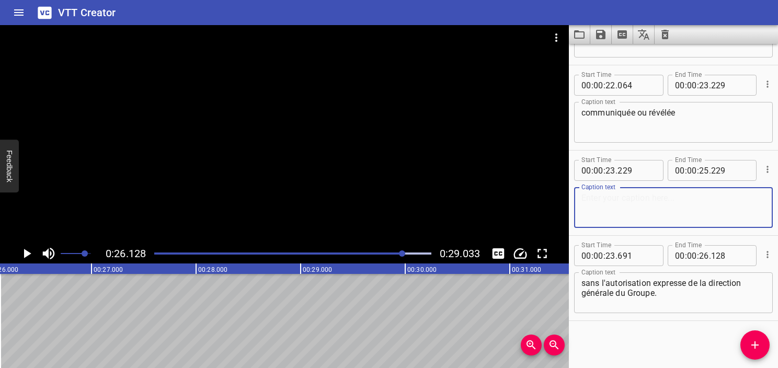
click at [764, 162] on div at bounding box center [767, 169] width 12 height 27
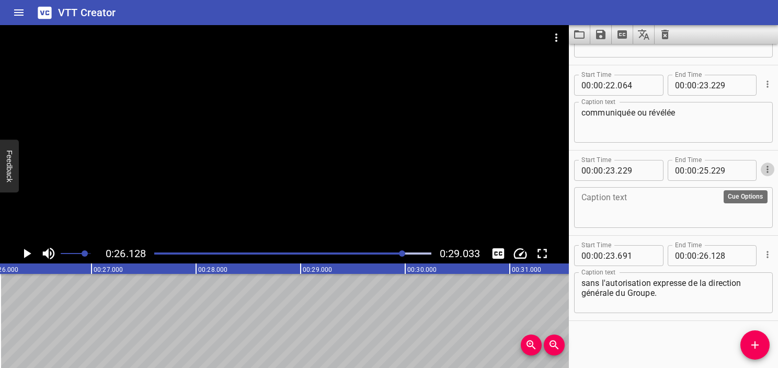
click at [763, 165] on icon "Cue Options" at bounding box center [768, 169] width 10 height 10
click at [732, 185] on li "Delete Cue" at bounding box center [723, 188] width 91 height 19
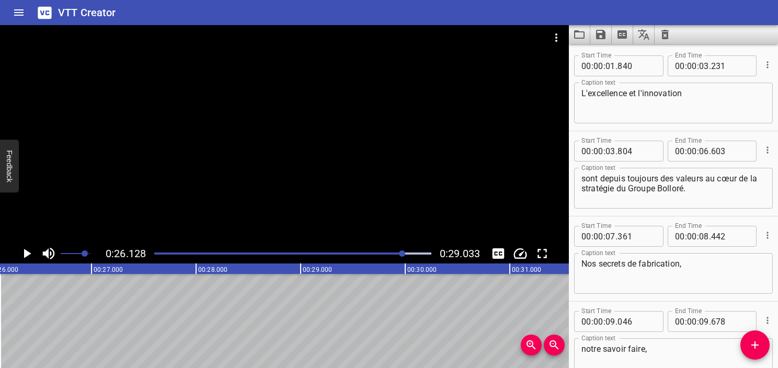
click at [152, 254] on div at bounding box center [293, 253] width 290 height 15
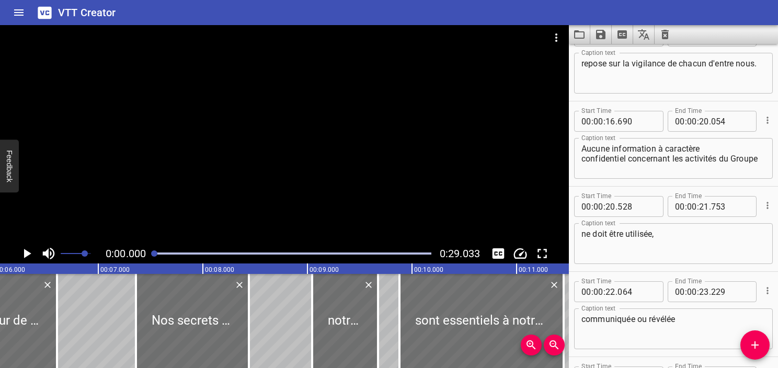
scroll to position [0, 154]
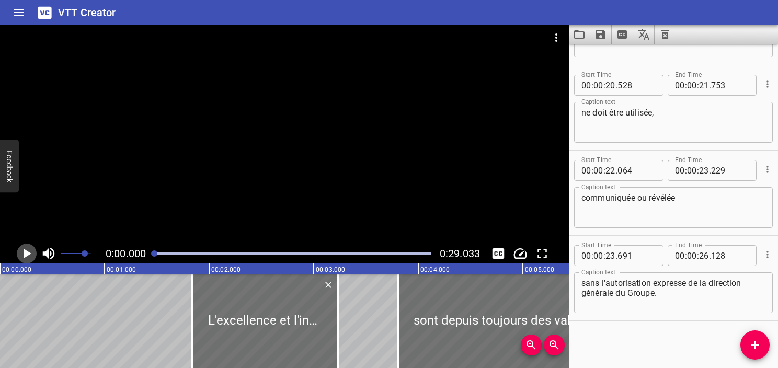
click at [28, 256] on icon "Play/Pause" at bounding box center [27, 254] width 16 height 16
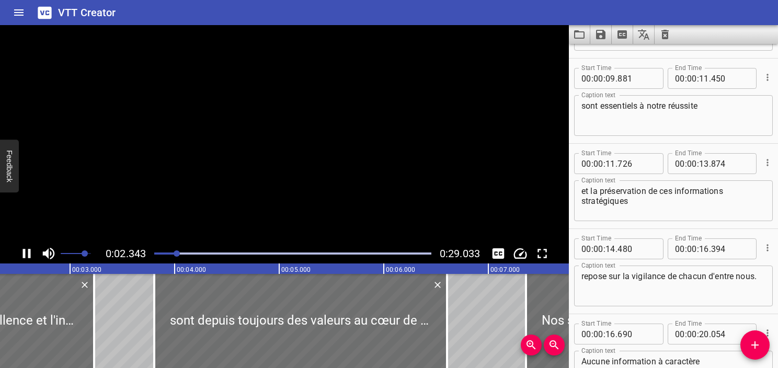
scroll to position [143, 0]
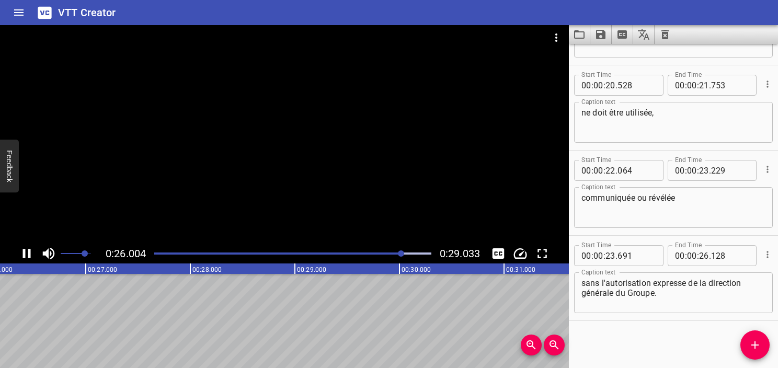
click at [311, 142] on div at bounding box center [284, 134] width 569 height 219
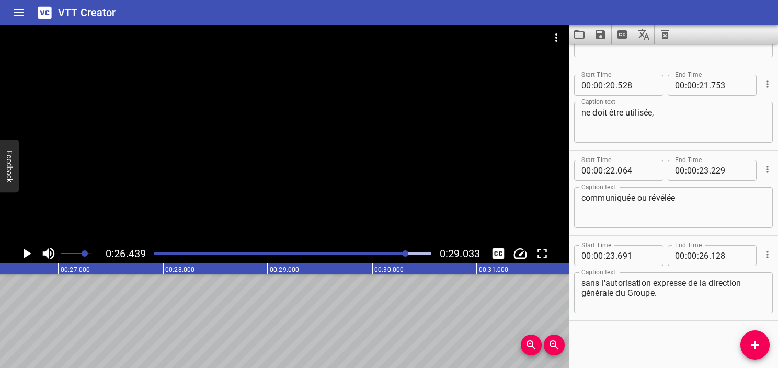
click at [340, 253] on div "Play progress" at bounding box center [268, 254] width 277 height 2
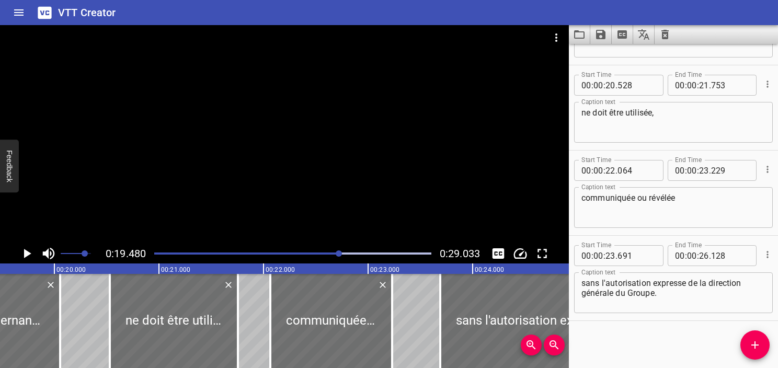
click at [22, 251] on icon "Play/Pause" at bounding box center [27, 254] width 16 height 16
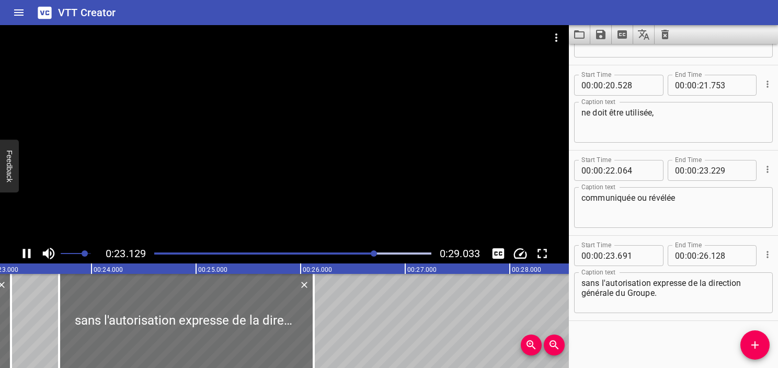
click at [24, 252] on icon "Play/Pause" at bounding box center [27, 253] width 8 height 9
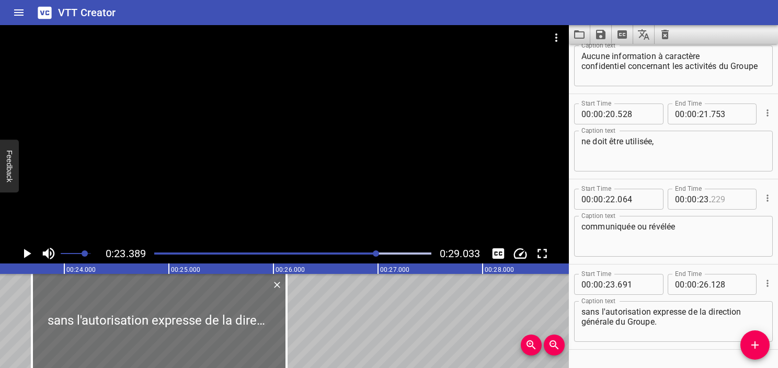
click at [718, 201] on input "number" at bounding box center [730, 199] width 38 height 21
type input "389"
click at [31, 255] on icon "Play/Pause" at bounding box center [27, 254] width 16 height 16
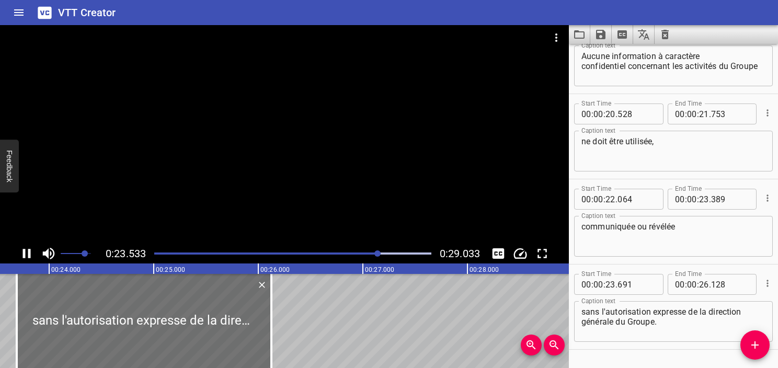
click at [29, 252] on icon "Play/Pause" at bounding box center [27, 253] width 8 height 9
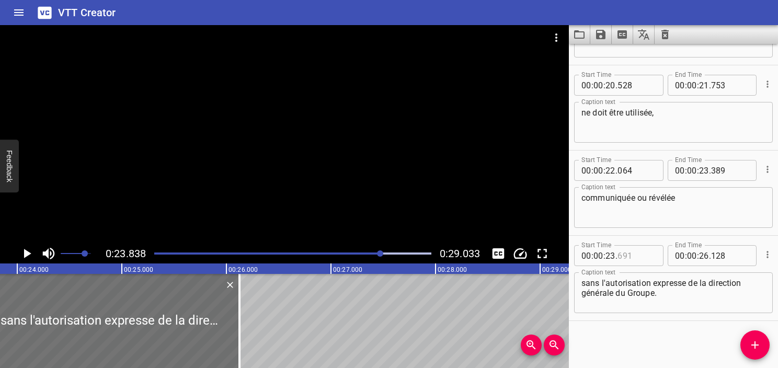
click at [627, 257] on input "number" at bounding box center [637, 255] width 38 height 21
type input "837"
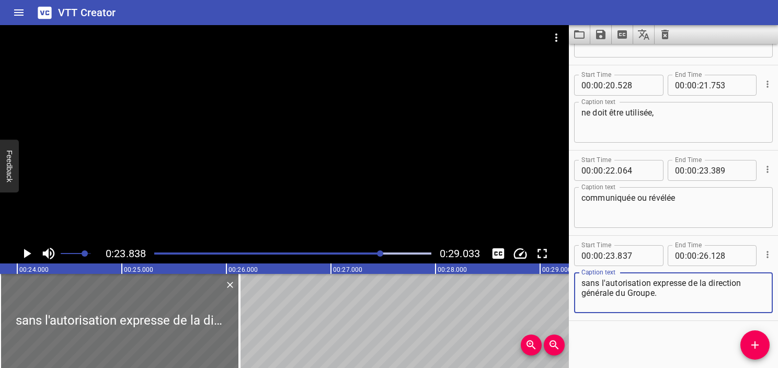
click at [648, 297] on textarea "sans l'autorisation expresse de la direction générale du Groupe." at bounding box center [674, 293] width 184 height 30
click at [333, 254] on div "Play progress" at bounding box center [243, 254] width 277 height 2
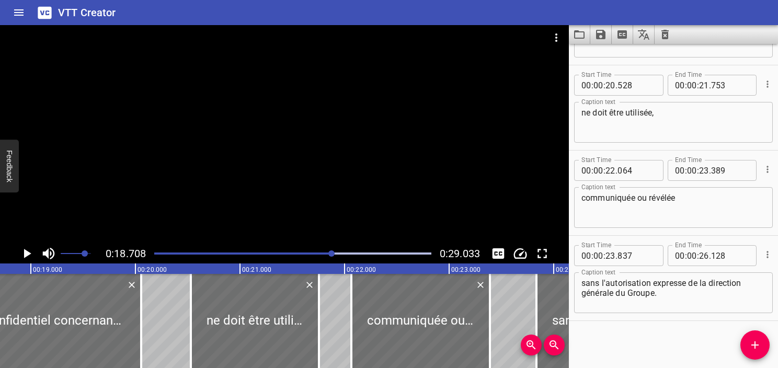
click at [27, 255] on icon "Play/Pause" at bounding box center [27, 253] width 7 height 9
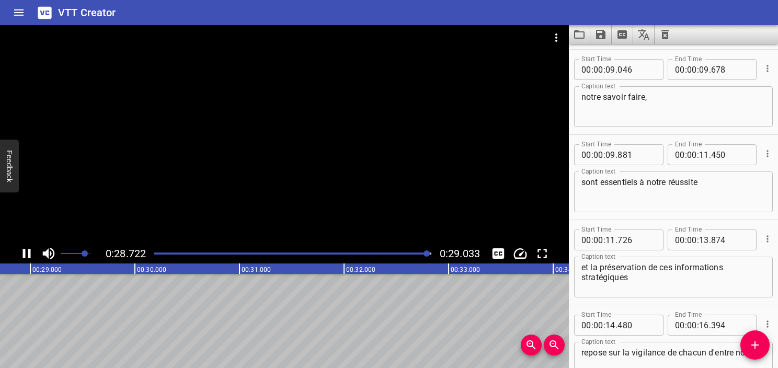
scroll to position [212, 0]
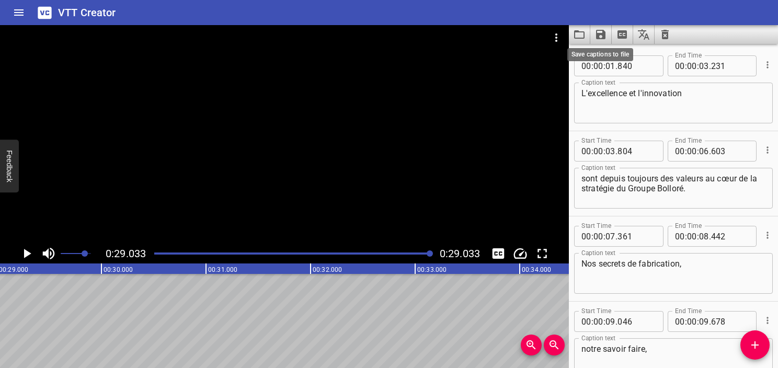
click at [605, 37] on icon "Save captions to file" at bounding box center [600, 34] width 9 height 9
click at [619, 55] on li "Save to VTT file" at bounding box center [628, 57] width 77 height 19
click at [552, 33] on icon "Video Options" at bounding box center [556, 37] width 13 height 13
click at [555, 43] on li "Select New Video File..." at bounding box center [596, 38] width 104 height 19
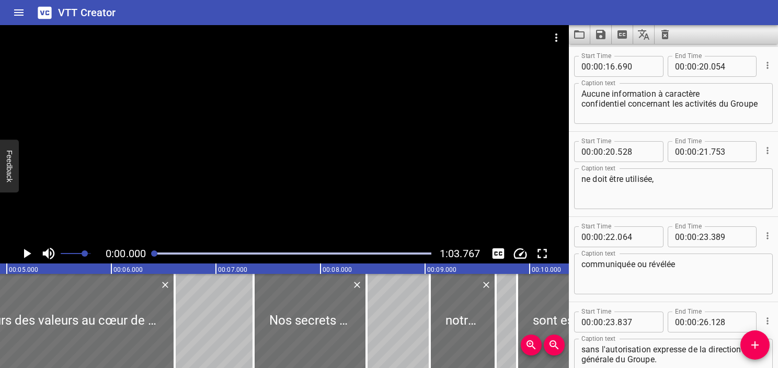
scroll to position [0, 0]
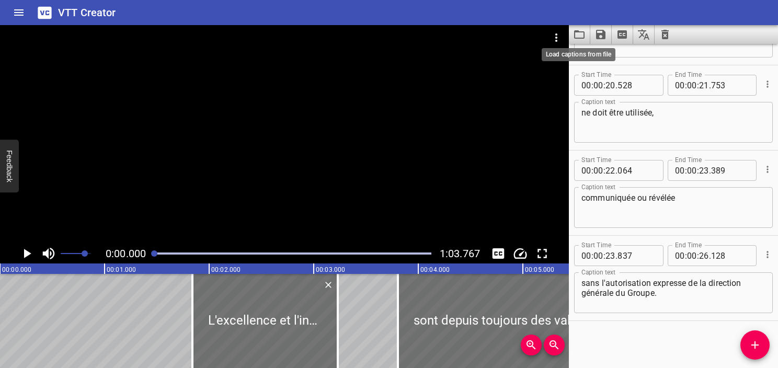
click at [580, 29] on icon "Load captions from file" at bounding box center [579, 34] width 13 height 13
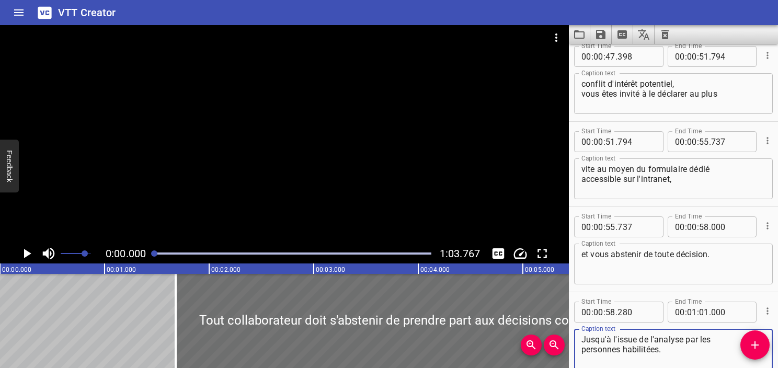
scroll to position [1004, 0]
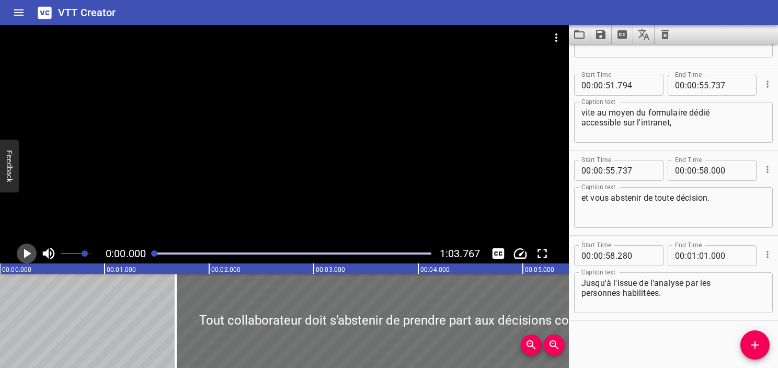
click at [25, 259] on icon "Play/Pause" at bounding box center [27, 254] width 16 height 16
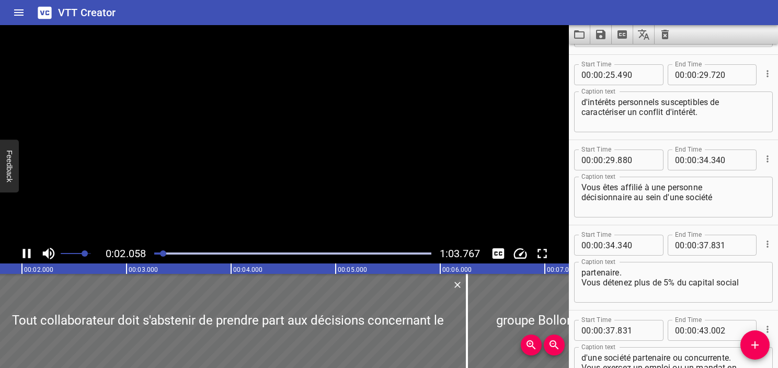
scroll to position [0, 215]
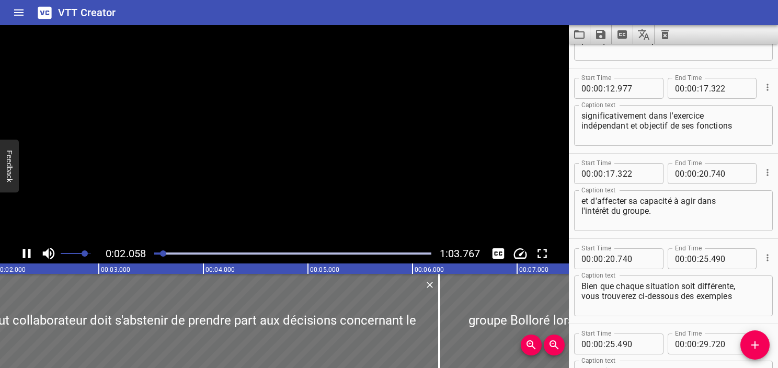
click at [25, 259] on icon "Play/Pause" at bounding box center [27, 254] width 16 height 16
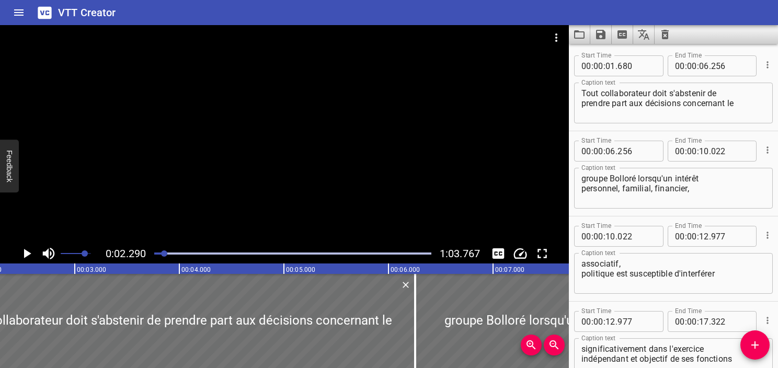
scroll to position [0, 240]
click at [25, 259] on icon "Play/Pause" at bounding box center [27, 254] width 16 height 16
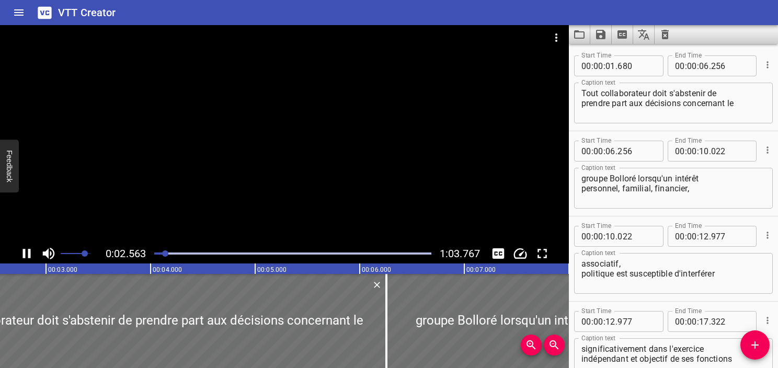
click at [25, 259] on icon "Play/Pause" at bounding box center [27, 254] width 16 height 16
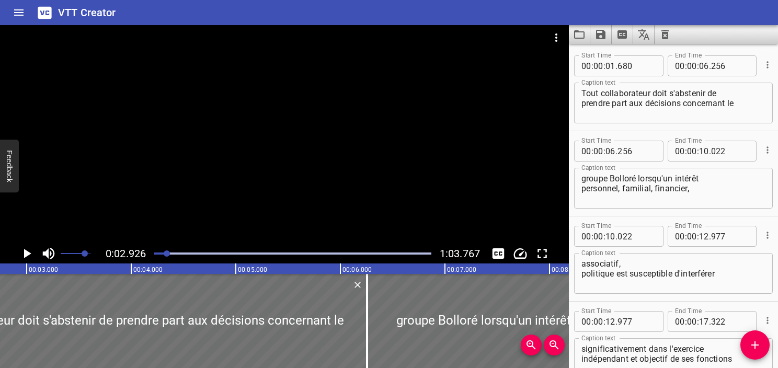
scroll to position [0, 306]
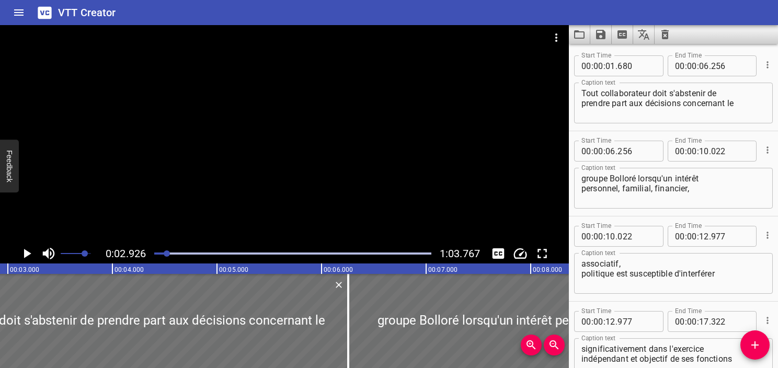
click at [724, 82] on div "Caption text Tout collaborateur doit s'abstenir de prendre part aux décisions c…" at bounding box center [673, 101] width 199 height 47
click at [711, 77] on div "Start Time 00 : 00 : 01 . 680 Start Time End Time 00 : 00 : 06 . 256 End Time" at bounding box center [673, 64] width 199 height 27
click at [698, 105] on textarea "Tout collaborateur doit s'abstenir de prendre part aux décisions concernant le" at bounding box center [674, 103] width 184 height 30
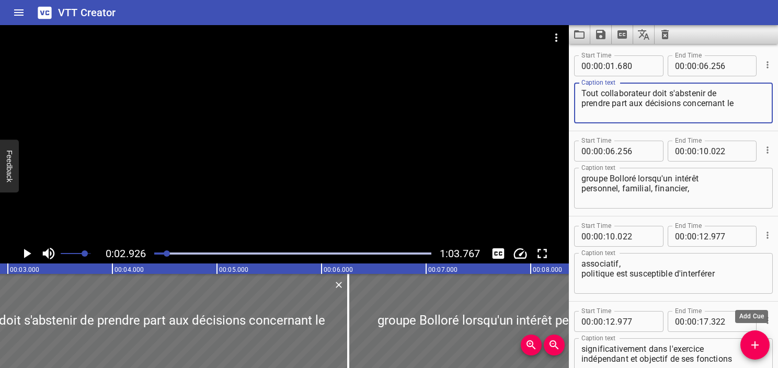
click at [757, 351] on icon "Add Cue" at bounding box center [755, 345] width 13 height 13
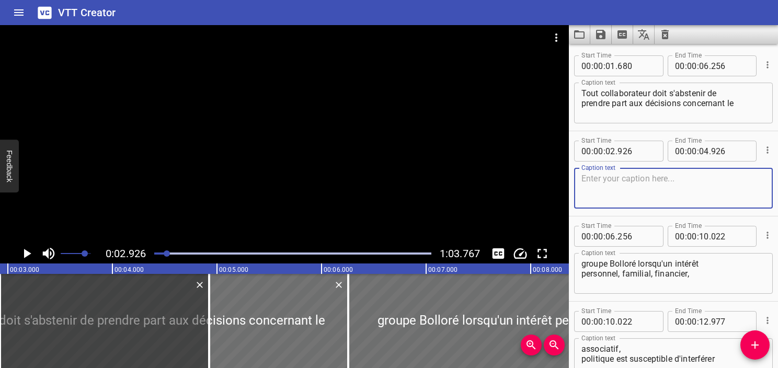
click at [653, 90] on textarea "Tout collaborateur doit s'abstenir de prendre part aux décisions concernant le" at bounding box center [674, 103] width 184 height 30
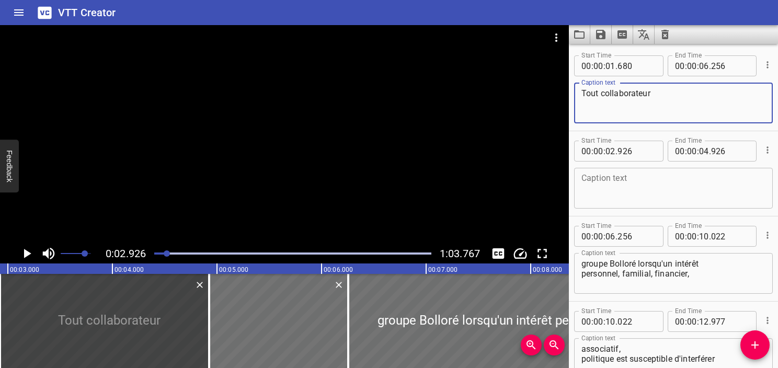
type textarea "Tout collaborateur"
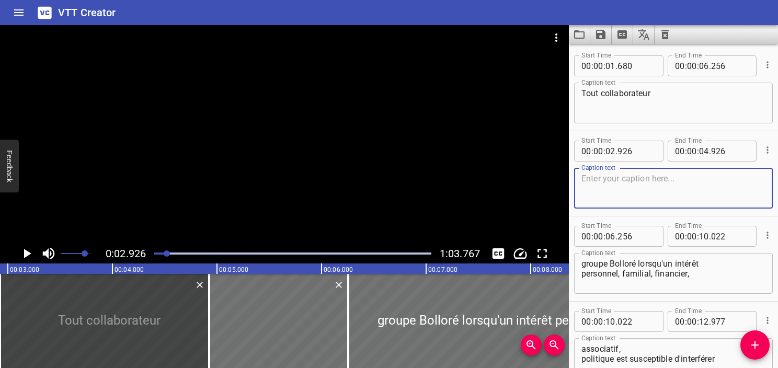
click at [616, 201] on textarea at bounding box center [674, 189] width 184 height 30
paste textarea "doit s'abstenir de prendre part aux décisions concernant le"
type textarea "doit s'abstenir de prendre part aux décisions concernant le"
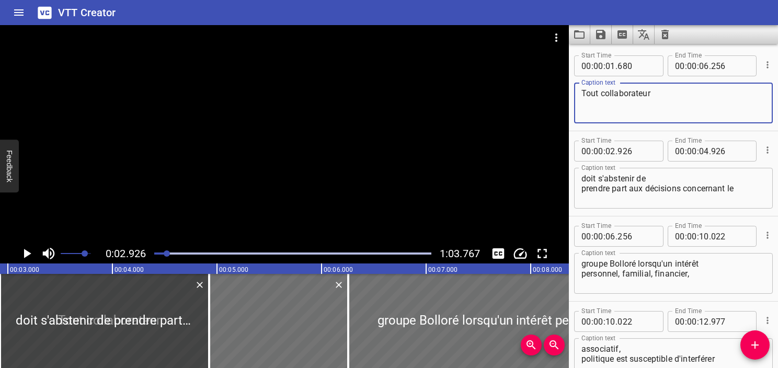
click at [670, 96] on textarea "Tout collaborateur" at bounding box center [674, 103] width 184 height 30
type textarea "Tout collaborateur"
click at [701, 69] on input "number" at bounding box center [704, 65] width 10 height 21
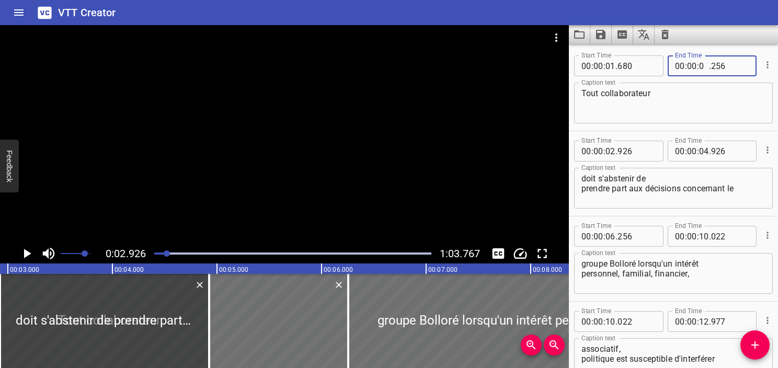
type input "02"
type input "926"
click at [662, 119] on div "Tout collaborateur Caption text" at bounding box center [673, 103] width 199 height 41
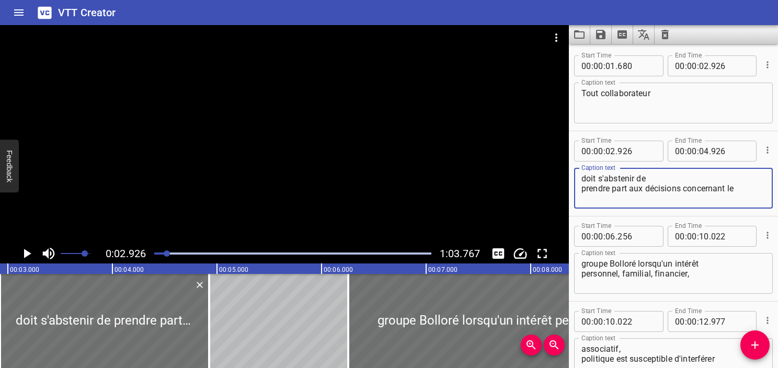
click at [583, 179] on textarea "doit s'abstenir de prendre part aux décisions concernant le" at bounding box center [674, 189] width 184 height 30
click at [583, 188] on textarea "doit s'abstenir de prendre part aux décisions concernant le" at bounding box center [674, 189] width 184 height 30
type textarea "doit s'abstenir de prendre part aux décisions concernant le"
click at [31, 254] on icon "Play/Pause" at bounding box center [27, 254] width 16 height 16
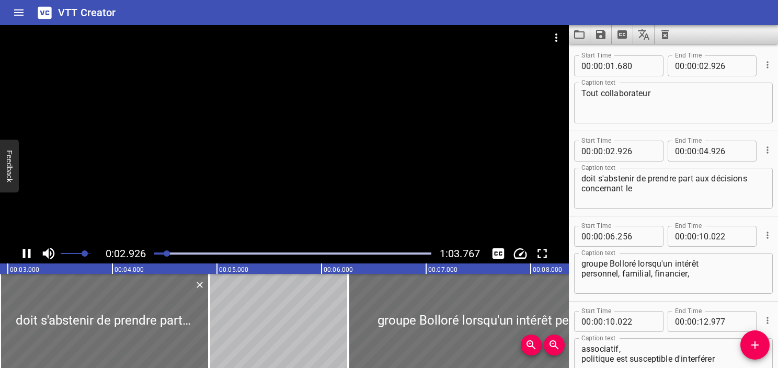
click at [31, 254] on icon "Play/Pause" at bounding box center [27, 254] width 16 height 16
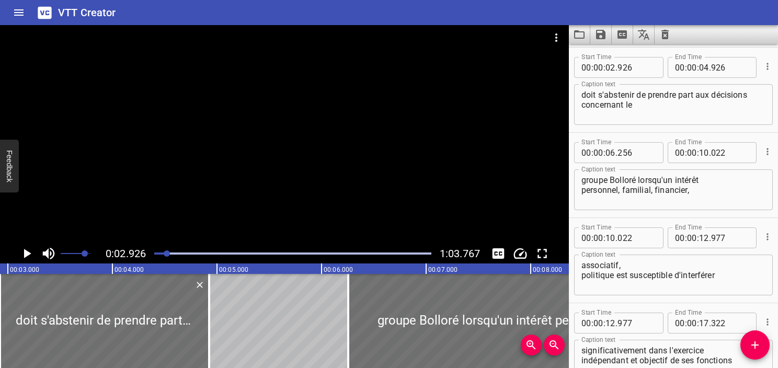
scroll to position [85, 0]
click at [31, 254] on icon "Play/Pause" at bounding box center [27, 254] width 16 height 16
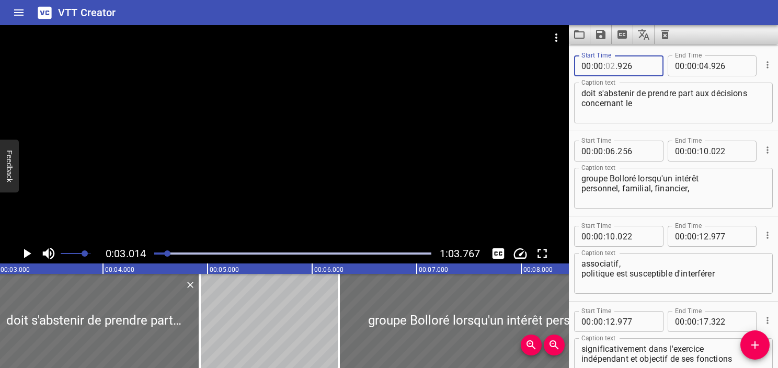
click at [609, 70] on input "number" at bounding box center [611, 65] width 10 height 21
type input "03"
type input "014"
click at [27, 252] on icon "Play/Pause" at bounding box center [27, 253] width 7 height 9
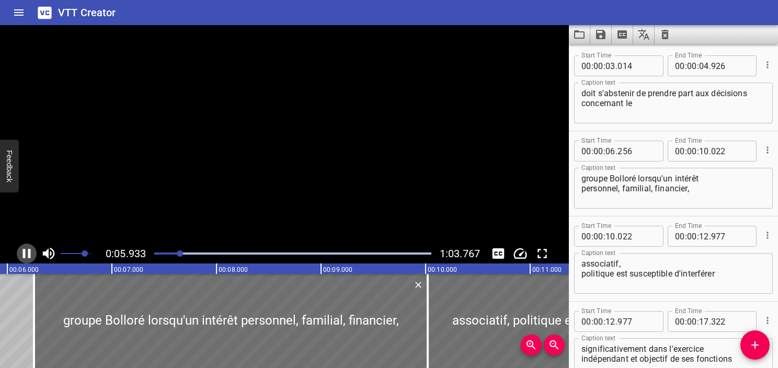
click at [27, 252] on icon "Play/Pause" at bounding box center [27, 254] width 16 height 16
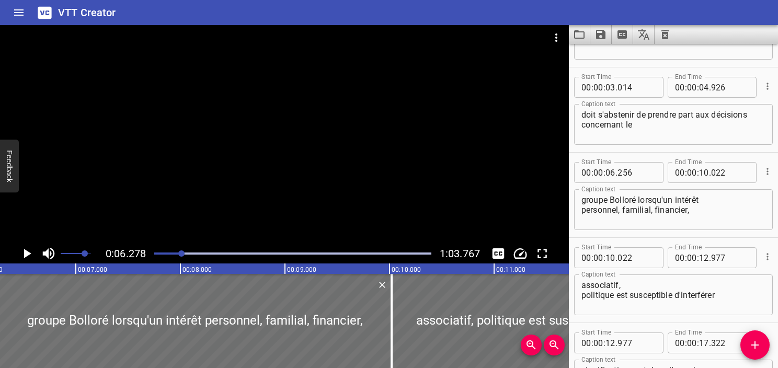
scroll to position [42, 0]
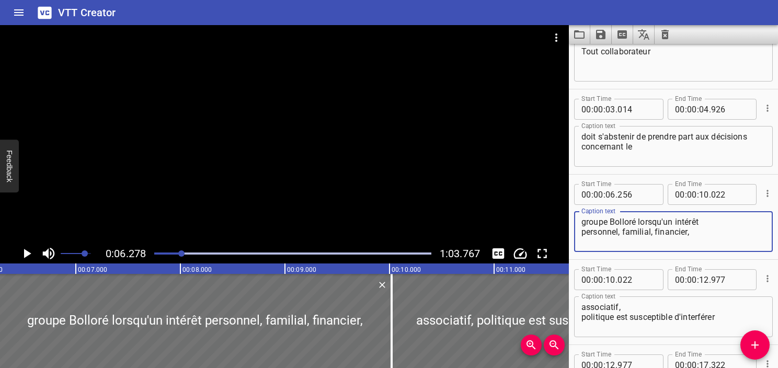
click at [586, 224] on textarea "groupe Bolloré lorsqu'un intérêt personnel, familial, financier," at bounding box center [674, 232] width 184 height 30
click at [634, 222] on textarea "Groupe Bolloré lorsqu'un intérêt personnel, familial, financier," at bounding box center [674, 232] width 184 height 30
click at [639, 224] on textarea "Groupe Bolloré lorsqu'un intérêt personnel, familial, financier," at bounding box center [674, 232] width 184 height 30
type textarea "lorsqu'un intérêt personnel, familial, financier,"
click at [663, 149] on textarea "doit s'abstenir de prendre part aux décisions concernant le" at bounding box center [674, 147] width 184 height 30
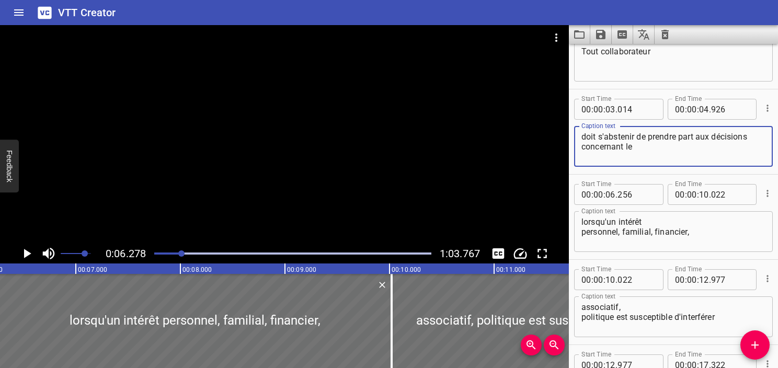
paste textarea "Groupe Bolloré"
type textarea "doit s'abstenir de prendre part aux décisions concernant le Groupe Bolloré,"
click at [584, 222] on textarea "lorsqu'un intérêt personnel, familial, financier," at bounding box center [674, 232] width 184 height 30
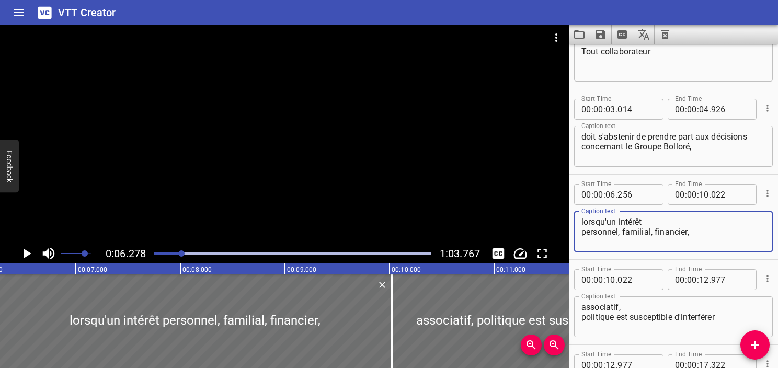
type textarea "lorsqu'un intérêt personnel, familial, financier,"
click at [703, 147] on textarea "doit s'abstenir de prendre part aux décisions concernant le Groupe Bolloré," at bounding box center [674, 147] width 184 height 30
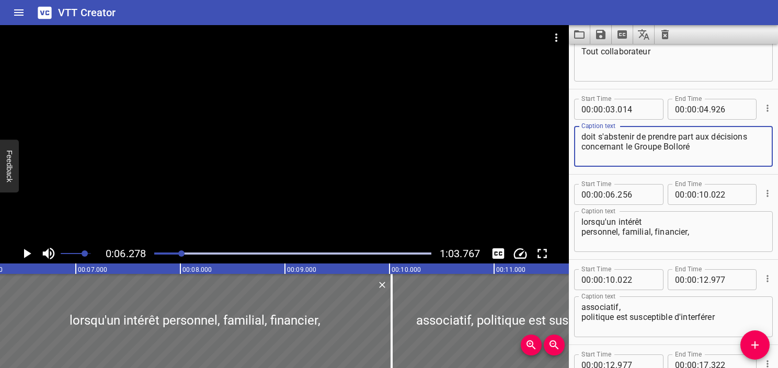
type textarea "doit s'abstenir de prendre part aux décisions concernant le Groupe Bolloré"
click at [584, 233] on textarea "lorsqu'un intérêt personnel, familial, financier," at bounding box center [674, 232] width 184 height 30
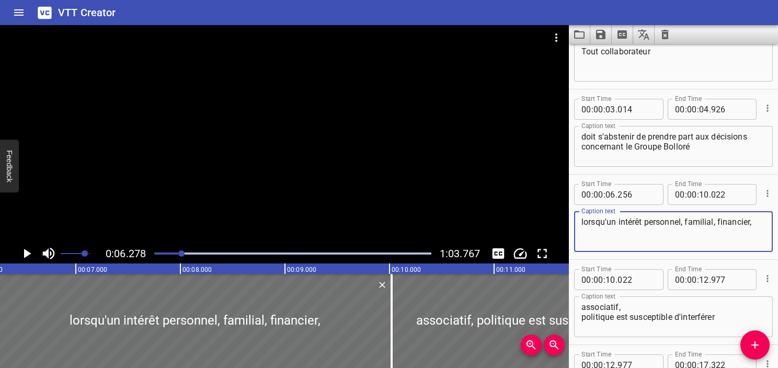
type textarea "lorsqu'un intérêt personnel, familial, financier,"
click at [169, 251] on div at bounding box center [293, 253] width 290 height 15
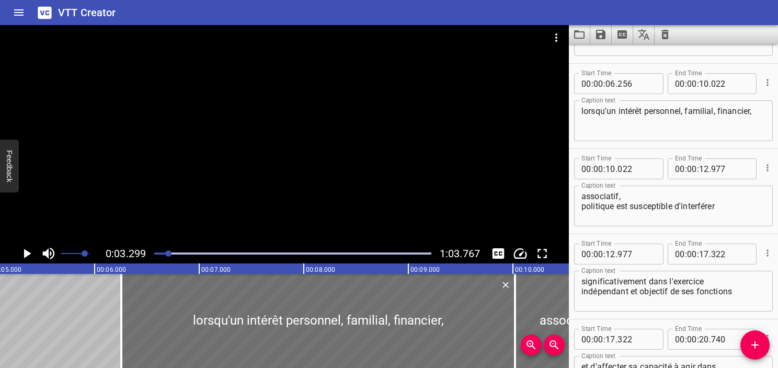
scroll to position [170, 0]
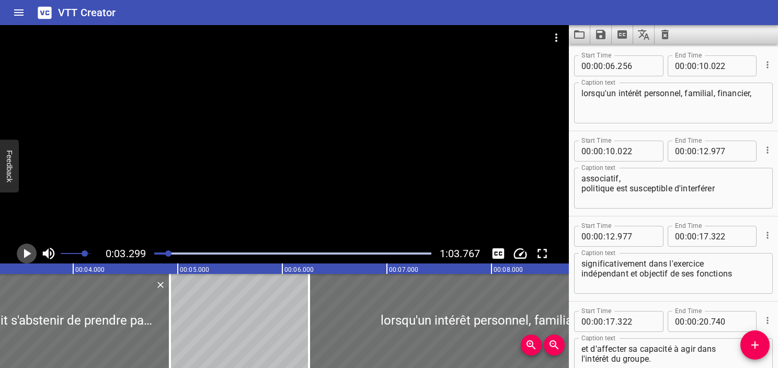
click at [29, 251] on icon "Play/Pause" at bounding box center [27, 254] width 16 height 16
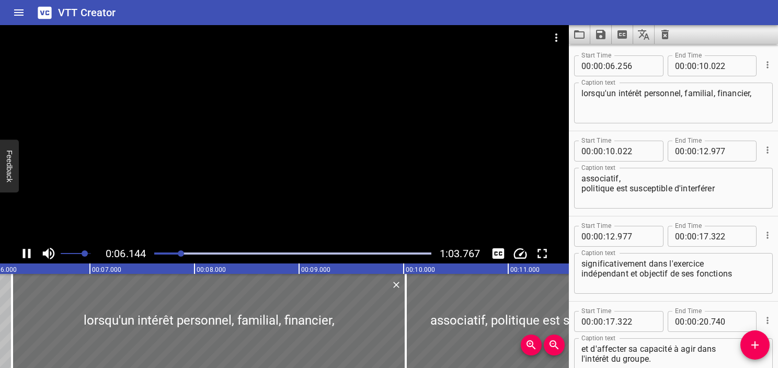
click at [29, 254] on icon "Play/Pause" at bounding box center [27, 253] width 8 height 9
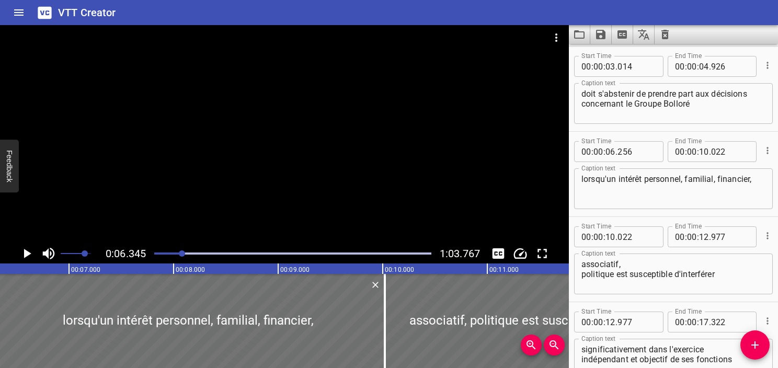
scroll to position [85, 0]
click at [699, 65] on input "number" at bounding box center [704, 65] width 10 height 21
type input "06"
type input "344"
click at [704, 105] on textarea "doit s'abstenir de prendre part aux décisions concernant le Groupe Bolloré" at bounding box center [674, 103] width 184 height 30
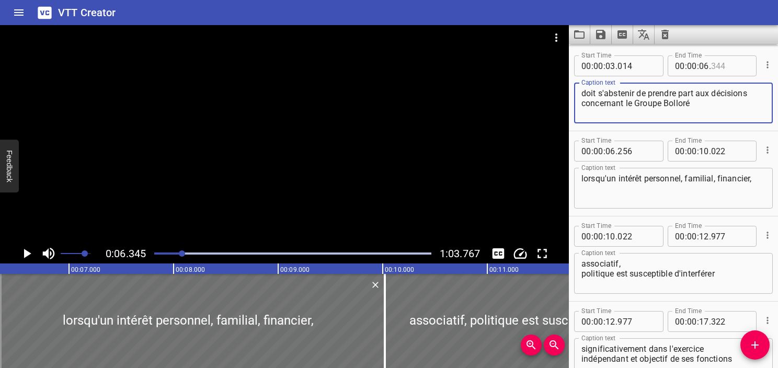
click at [728, 68] on input "number" at bounding box center [730, 65] width 38 height 21
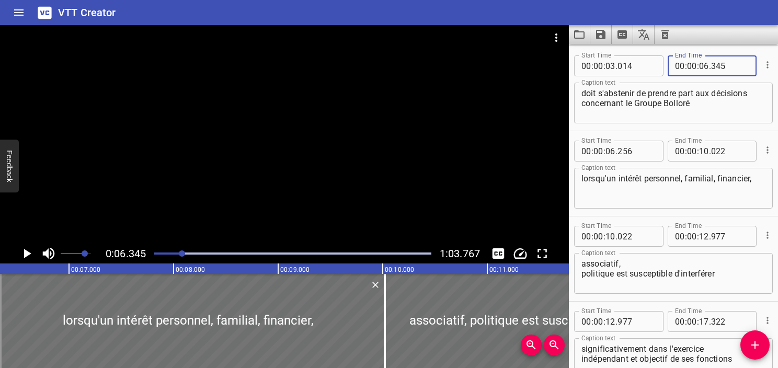
type input "345"
click at [709, 112] on textarea "doit s'abstenir de prendre part aux décisions concernant le Groupe Bolloré" at bounding box center [674, 103] width 184 height 30
click at [26, 253] on icon "Play/Pause" at bounding box center [27, 253] width 7 height 9
click at [26, 253] on icon "Play/Pause" at bounding box center [27, 254] width 16 height 16
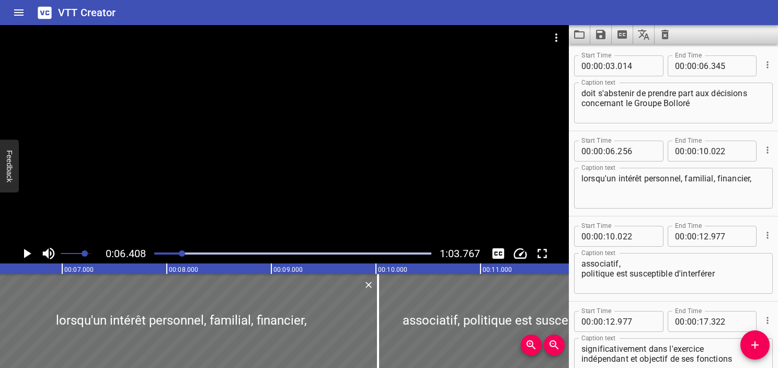
click at [26, 253] on icon "Play/Pause" at bounding box center [27, 253] width 7 height 9
click at [26, 253] on icon "Play/Pause" at bounding box center [27, 254] width 16 height 16
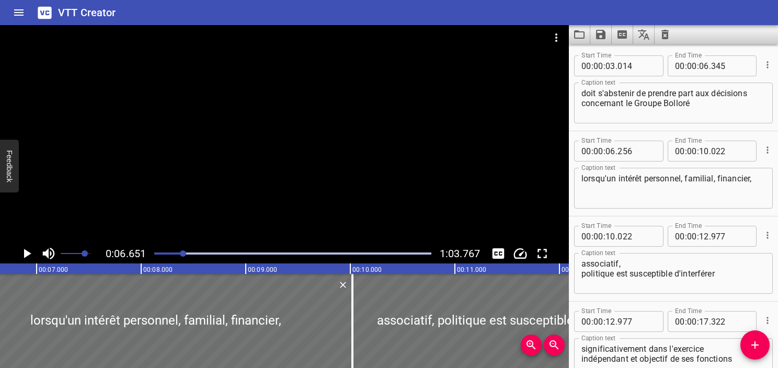
click at [26, 253] on icon "Play/Pause" at bounding box center [27, 253] width 7 height 9
click at [26, 253] on icon "Play/Pause" at bounding box center [27, 254] width 16 height 16
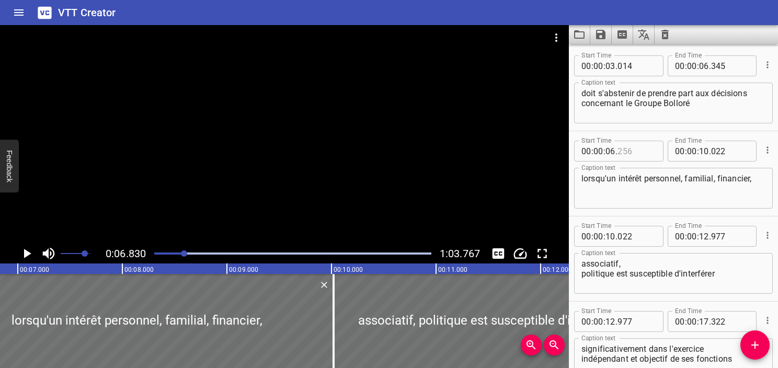
click at [623, 149] on input "number" at bounding box center [637, 151] width 38 height 21
type input "830"
click at [28, 250] on icon "Play/Pause" at bounding box center [27, 254] width 16 height 16
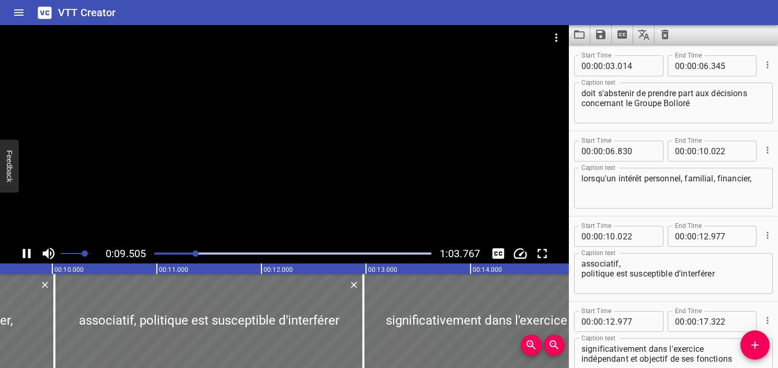
click at [28, 255] on icon "Play/Pause" at bounding box center [27, 253] width 8 height 9
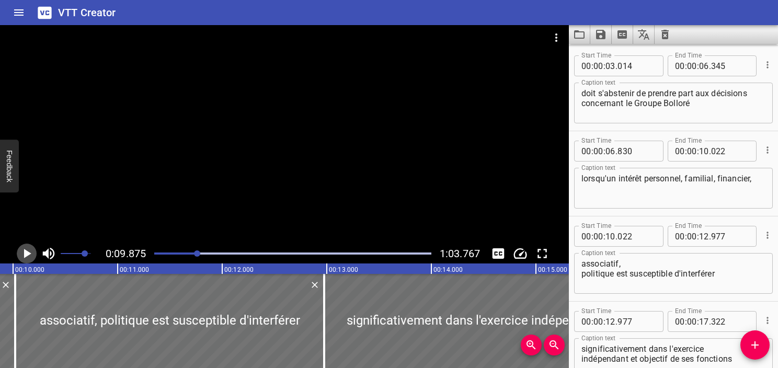
click at [27, 255] on icon "Play/Pause" at bounding box center [27, 253] width 7 height 9
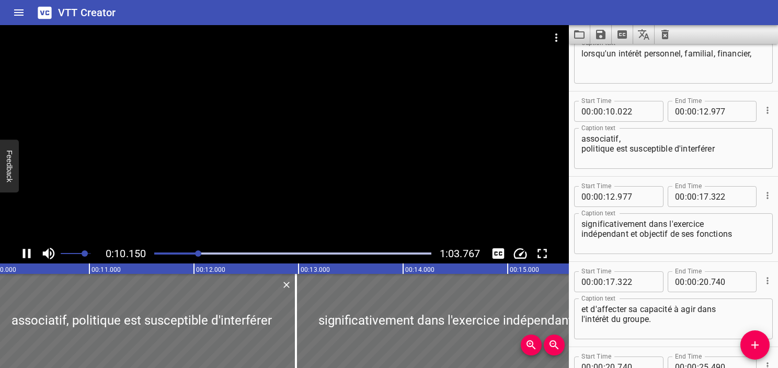
scroll to position [255, 0]
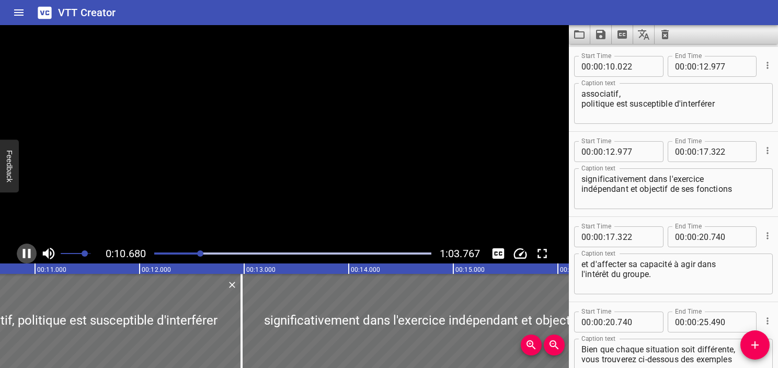
click at [27, 255] on icon "Play/Pause" at bounding box center [27, 254] width 16 height 16
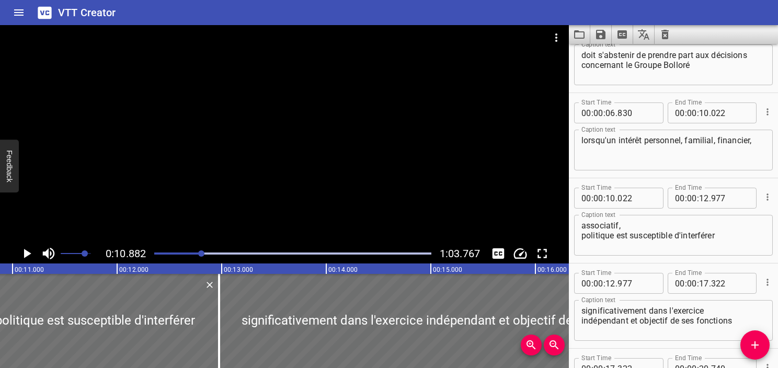
scroll to position [122, 0]
click at [627, 230] on textarea "associatif, politique est susceptible d'interférer" at bounding box center [674, 237] width 184 height 30
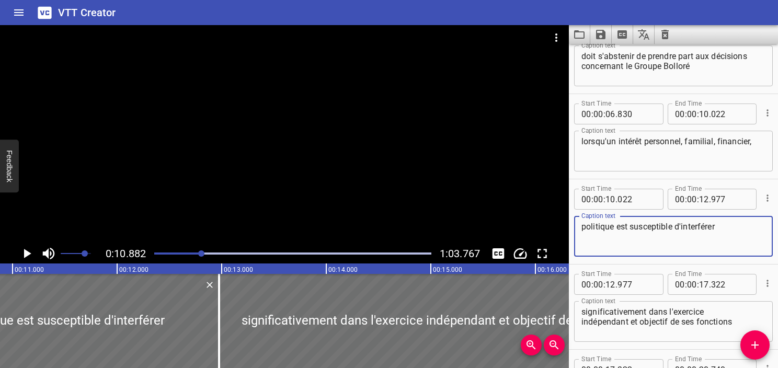
type textarea "politique est susceptible d'interférer"
click at [757, 146] on textarea "lorsqu'un intérêt personnel, familial, financier," at bounding box center [674, 151] width 184 height 30
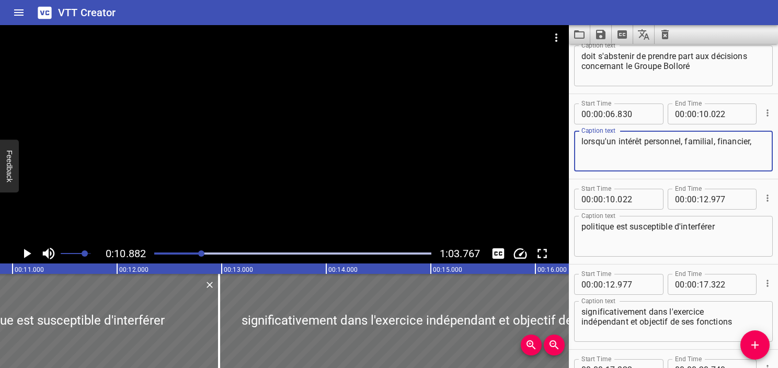
paste textarea "associatif,"
type textarea "lorsqu'un intérêt personnel, familial, financier, associatif,"
click at [582, 240] on textarea "politique est susceptible d'interférer" at bounding box center [674, 237] width 184 height 30
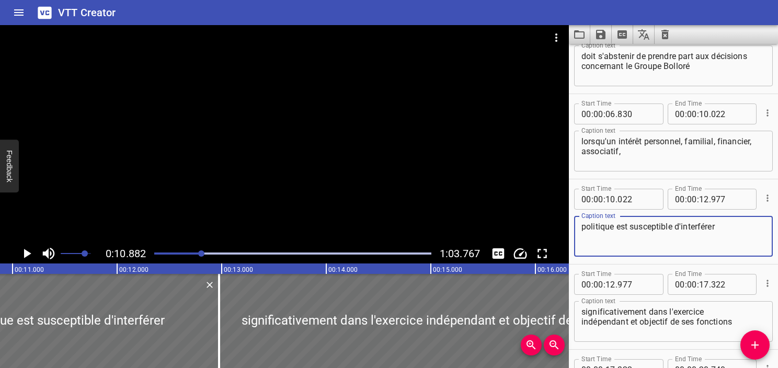
type textarea "politique est susceptible d'interférer"
click at [631, 156] on textarea "lorsqu'un intérêt personnel, familial, financier, associatif," at bounding box center [674, 151] width 184 height 30
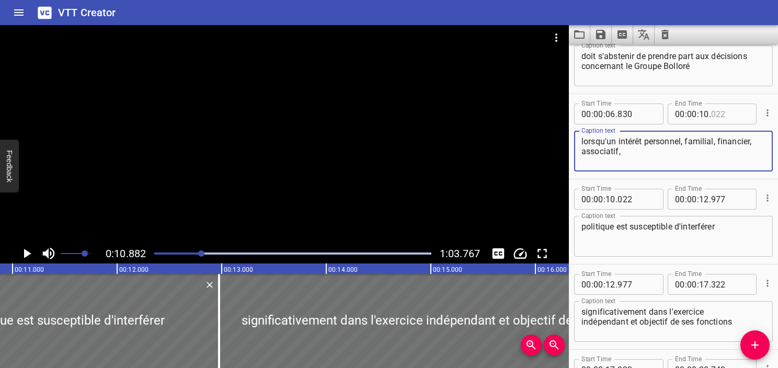
click at [715, 113] on input "number" at bounding box center [730, 114] width 38 height 21
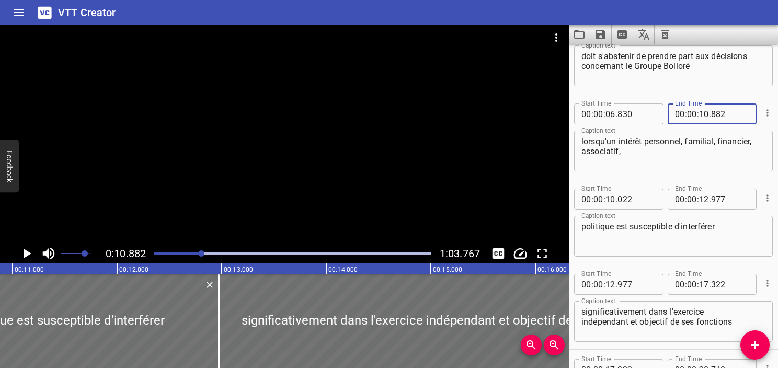
type input "882"
click at [650, 159] on textarea "lorsqu'un intérêt personnel, familial, financier, associatif," at bounding box center [674, 151] width 184 height 30
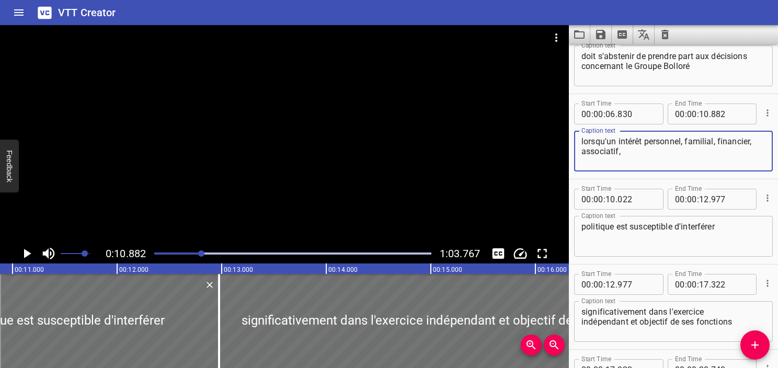
click at [190, 256] on div at bounding box center [293, 253] width 290 height 15
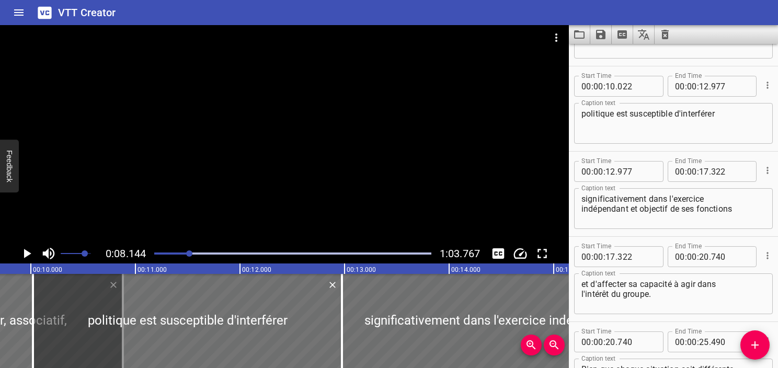
scroll to position [255, 0]
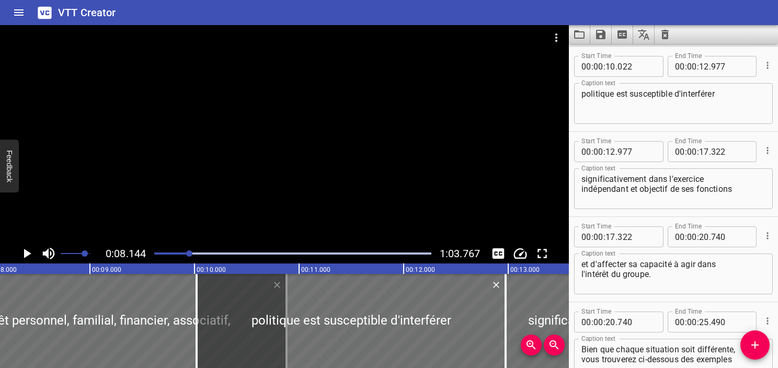
click at [27, 251] on icon "Play/Pause" at bounding box center [27, 254] width 16 height 16
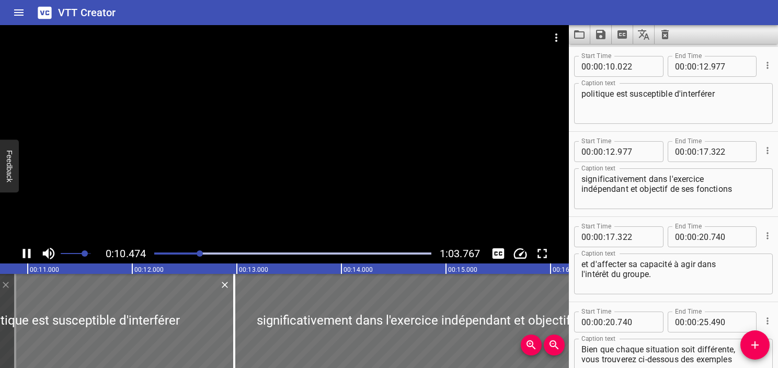
click at [29, 251] on icon "Play/Pause" at bounding box center [27, 253] width 8 height 9
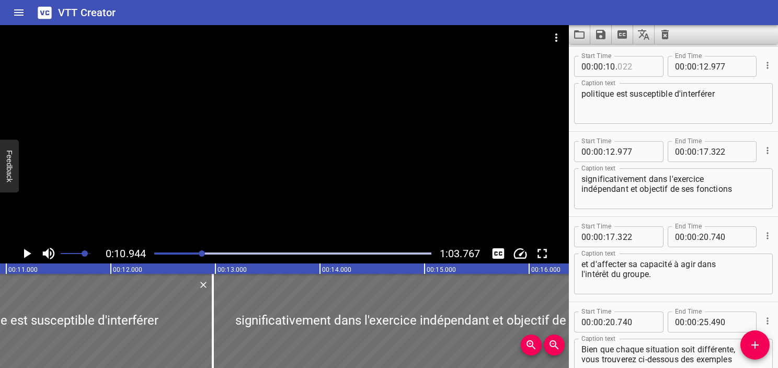
click at [628, 66] on input "number" at bounding box center [637, 66] width 38 height 21
type input "944"
click at [30, 254] on icon "Play/Pause" at bounding box center [27, 253] width 7 height 9
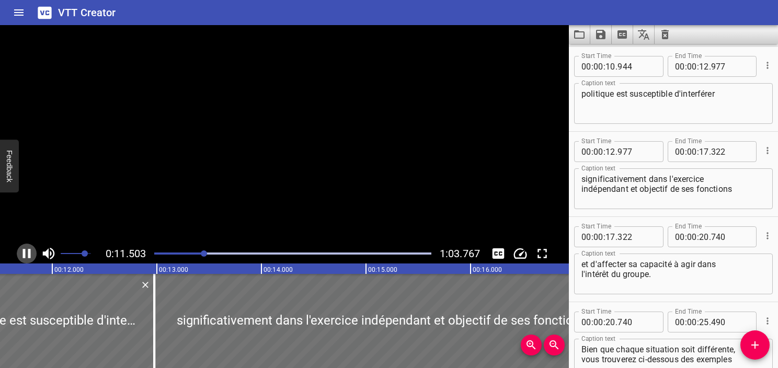
click at [30, 254] on icon "Play/Pause" at bounding box center [27, 253] width 8 height 9
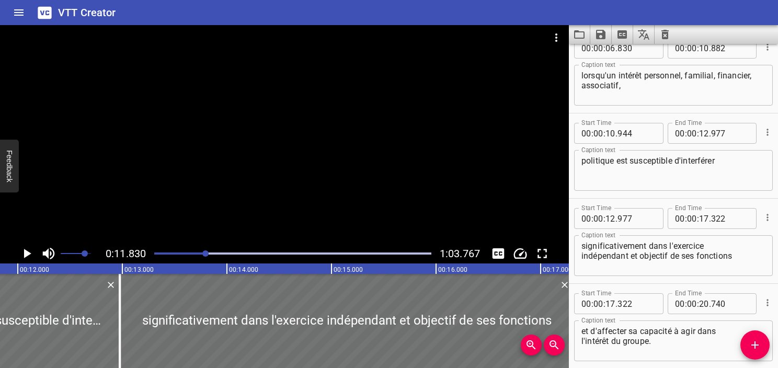
scroll to position [179, 0]
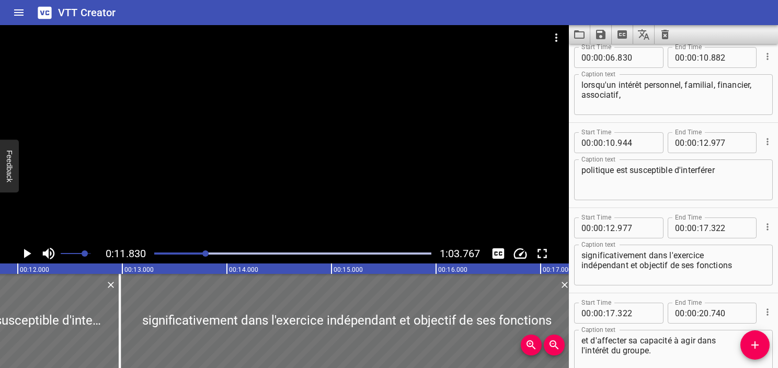
click at [616, 170] on textarea "politique est susceptible d'interférer" at bounding box center [674, 180] width 184 height 30
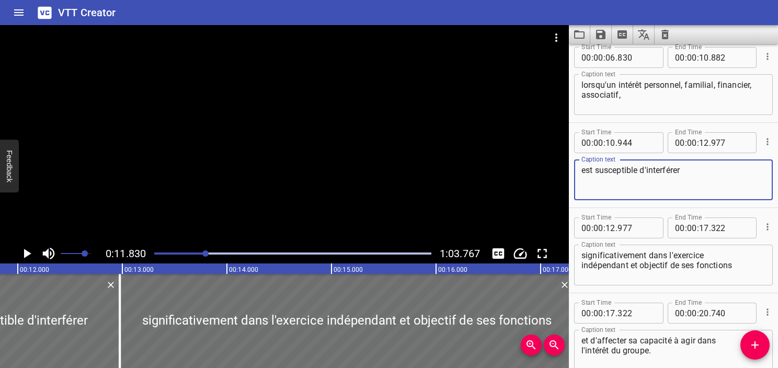
type textarea "est susceptible d'interférer"
click at [634, 97] on textarea "lorsqu'un intérêt personnel, familial, financier, associatif," at bounding box center [674, 95] width 184 height 30
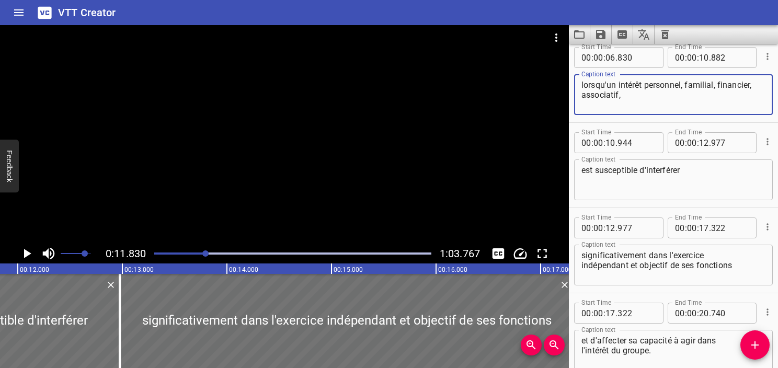
paste textarea "politique"
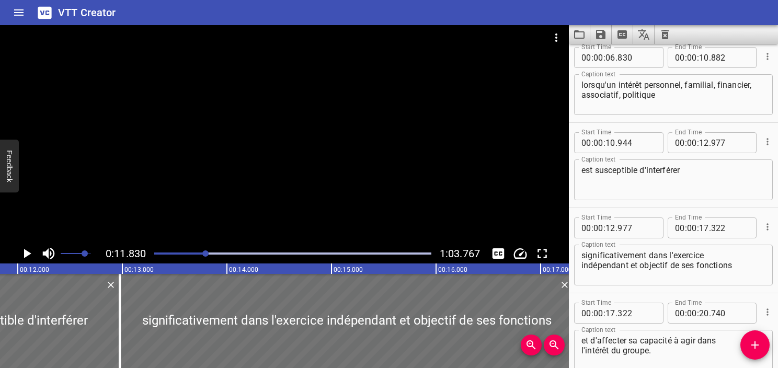
click at [687, 85] on textarea "lorsqu'un intérêt personnel, familial, financier, associatif, politique" at bounding box center [674, 95] width 184 height 30
click at [672, 96] on textarea "lorsqu'un intérêt personnel (familial, financier, associatif, politique" at bounding box center [674, 95] width 184 height 30
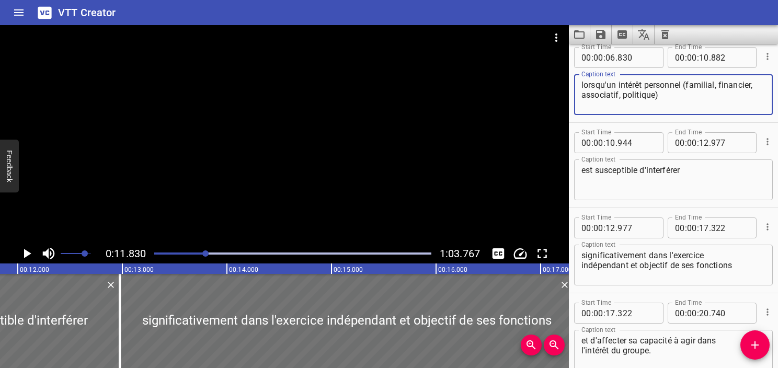
type textarea "lorsqu'un intérêt personnel (familial, financier, associatif, politique)"
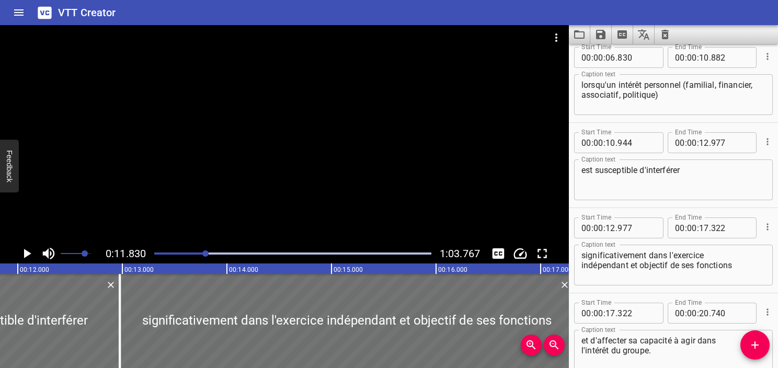
click at [669, 118] on div "Start Time 00 : 00 : 06 . 830 Start Time End Time 00 : 00 : 10 . 882 End Time C…" at bounding box center [673, 80] width 209 height 85
click at [588, 173] on textarea "est susceptible d'interférer" at bounding box center [674, 180] width 184 height 30
type textarea "est susceptible d'interférer"
click at [673, 76] on div "lorsqu'un intérêt personnel (familial, financier, associatif, politique) Captio…" at bounding box center [673, 94] width 199 height 41
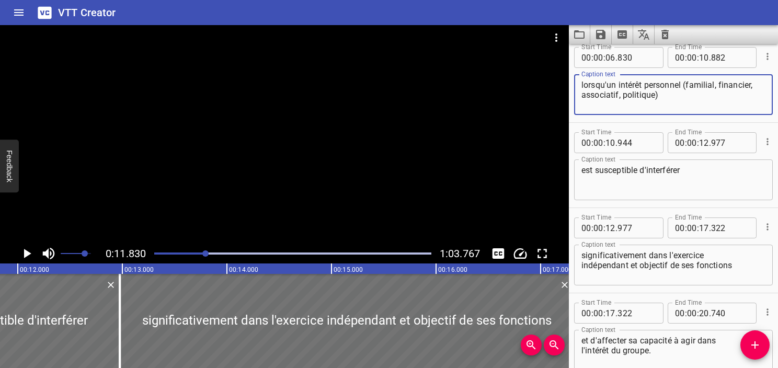
click at [191, 253] on div "Play progress" at bounding box center [67, 254] width 277 height 2
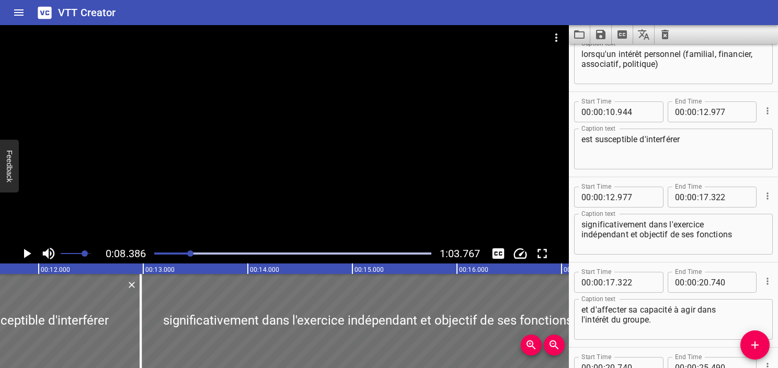
scroll to position [255, 0]
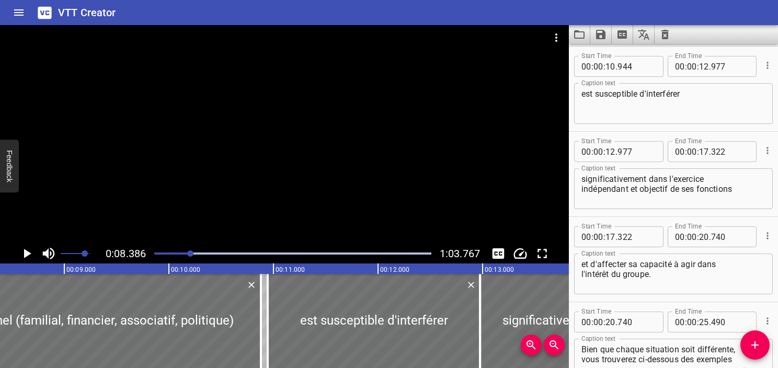
click at [26, 254] on icon "Play/Pause" at bounding box center [27, 253] width 7 height 9
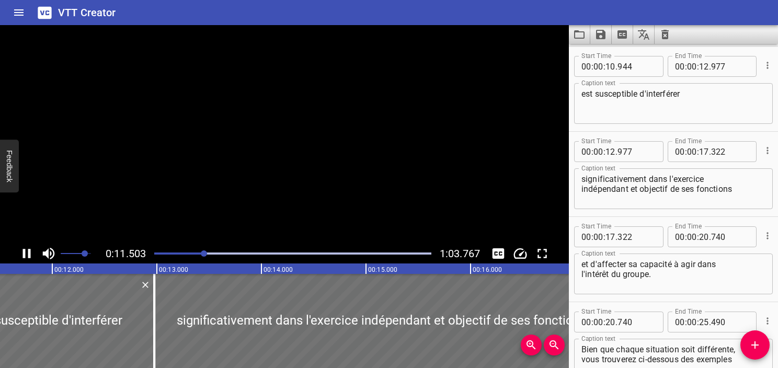
click at [26, 254] on icon "Play/Pause" at bounding box center [27, 254] width 16 height 16
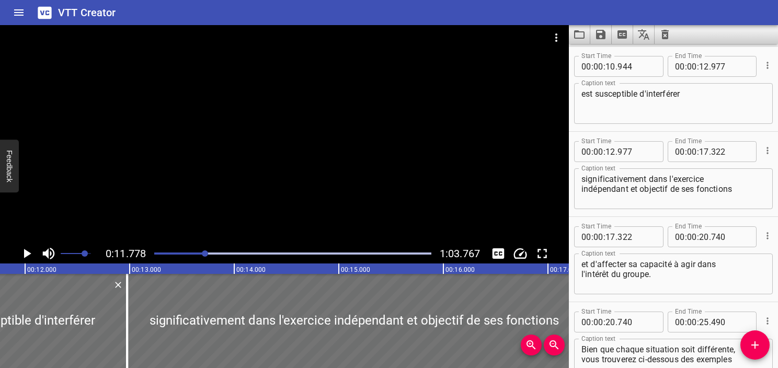
scroll to position [0, 1232]
click at [197, 253] on div "Play progress" at bounding box center [66, 254] width 277 height 2
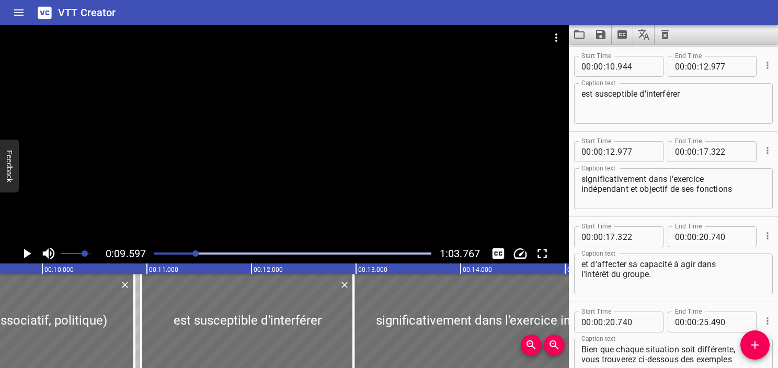
click at [29, 256] on icon "Play/Pause" at bounding box center [27, 254] width 16 height 16
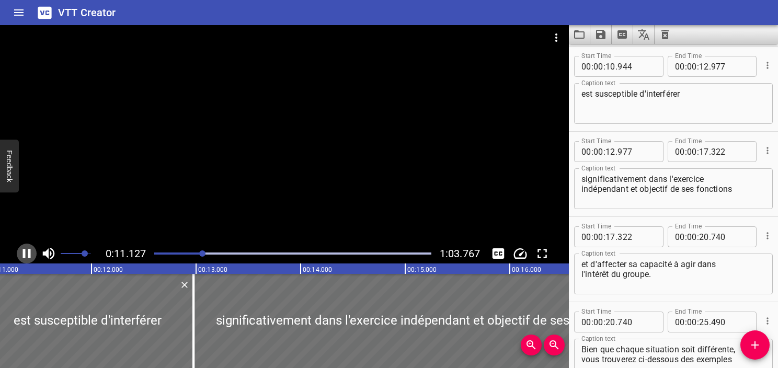
click at [30, 256] on icon "Play/Pause" at bounding box center [27, 253] width 8 height 9
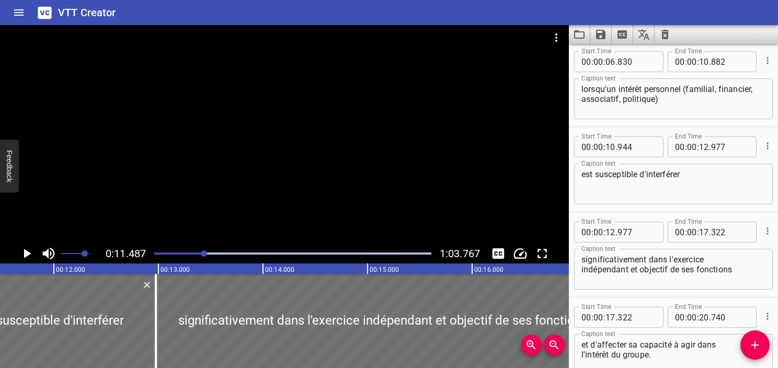
scroll to position [169, 0]
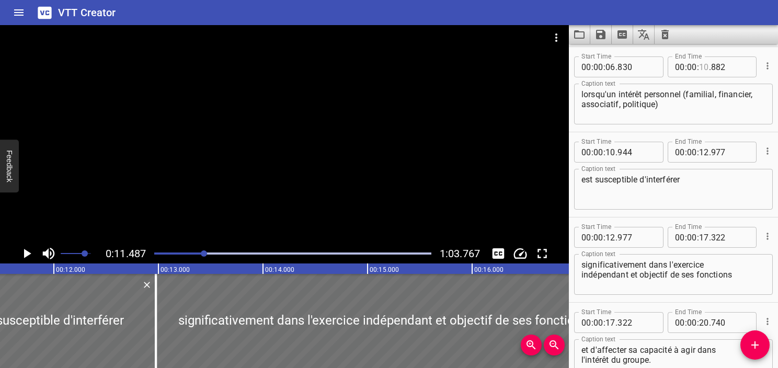
click at [703, 69] on input "number" at bounding box center [704, 66] width 10 height 21
type input "11"
type input "487"
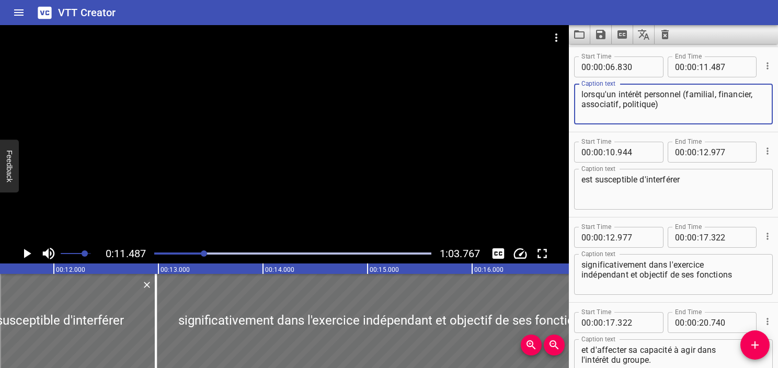
click at [695, 103] on textarea "lorsqu'un intérêt personnel (familial, financier, associatif, politique)" at bounding box center [674, 104] width 184 height 30
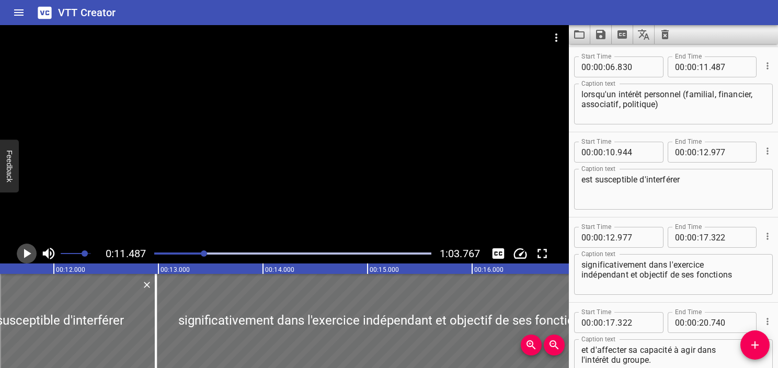
click at [31, 255] on icon "Play/Pause" at bounding box center [27, 254] width 16 height 16
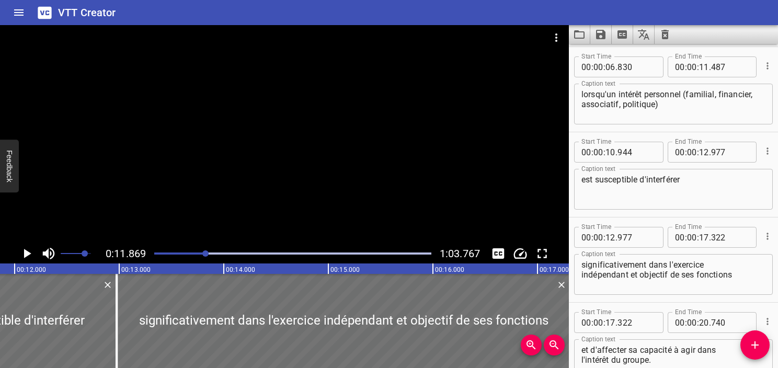
scroll to position [0, 1241]
click at [611, 153] on input "number" at bounding box center [611, 152] width 10 height 21
type input "11"
type input "869"
click at [29, 255] on icon "Play/Pause" at bounding box center [27, 254] width 16 height 16
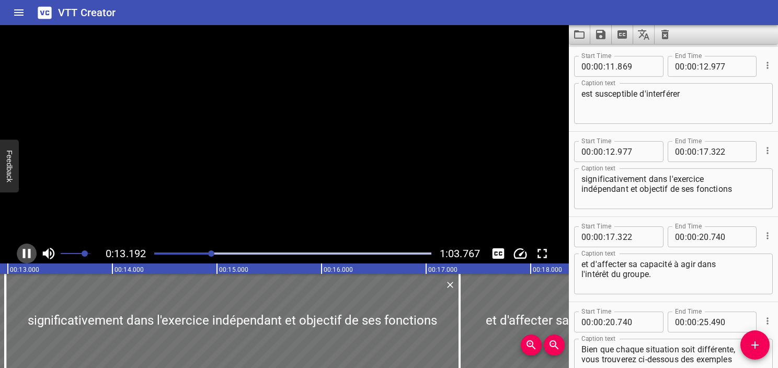
scroll to position [0, 1380]
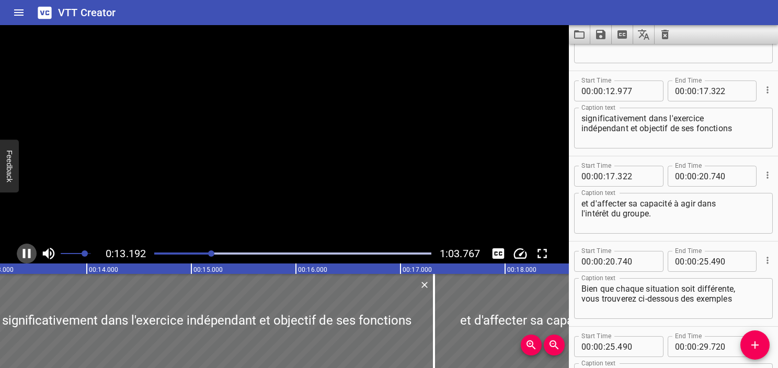
click at [29, 255] on icon "Play/Pause" at bounding box center [27, 253] width 8 height 9
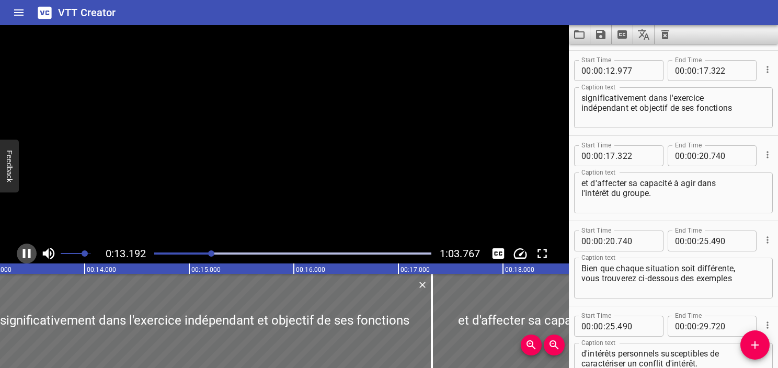
scroll to position [341, 0]
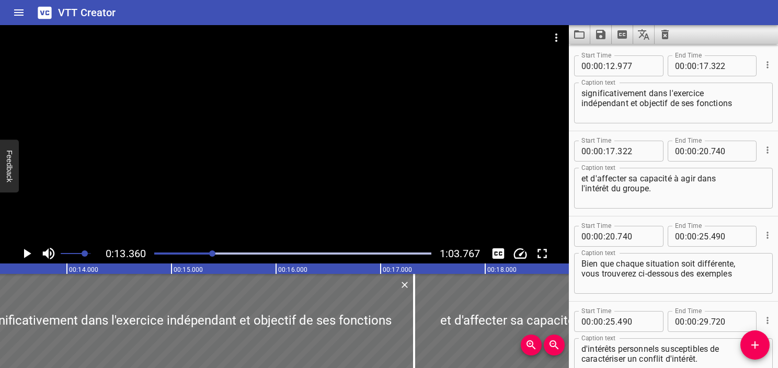
click at [30, 257] on icon "Play/Pause" at bounding box center [27, 254] width 16 height 16
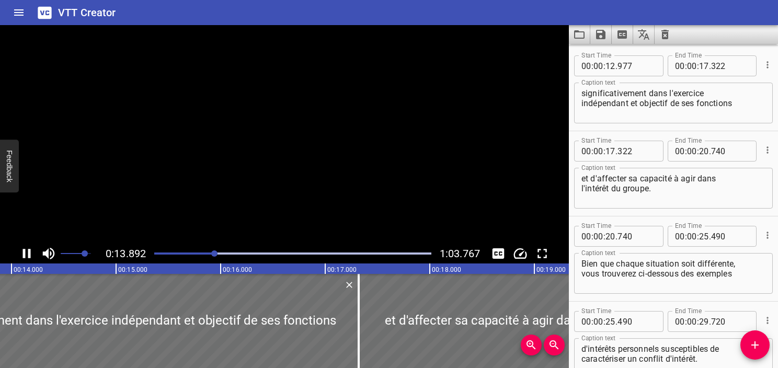
click at [30, 257] on icon "Play/Pause" at bounding box center [27, 253] width 8 height 9
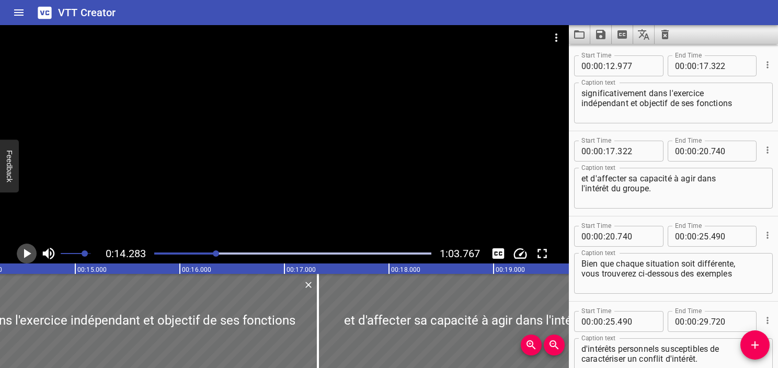
click at [31, 258] on icon "Play/Pause" at bounding box center [27, 254] width 16 height 16
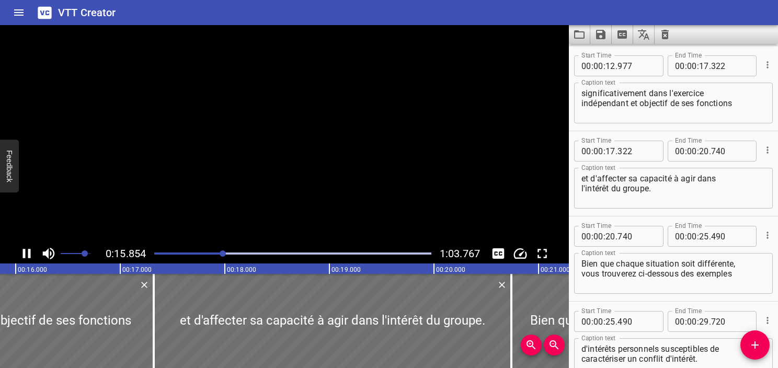
click at [31, 258] on icon "Play/Pause" at bounding box center [27, 254] width 16 height 16
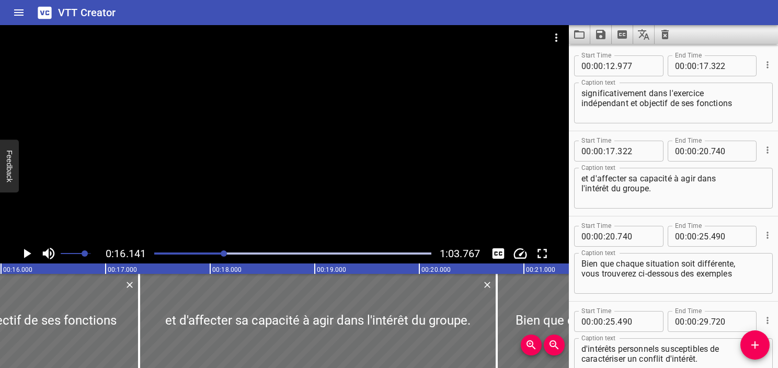
scroll to position [0, 1688]
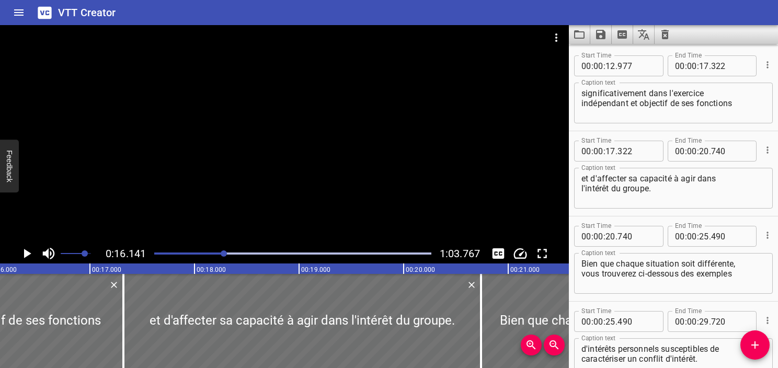
click at [217, 255] on div at bounding box center [293, 253] width 290 height 15
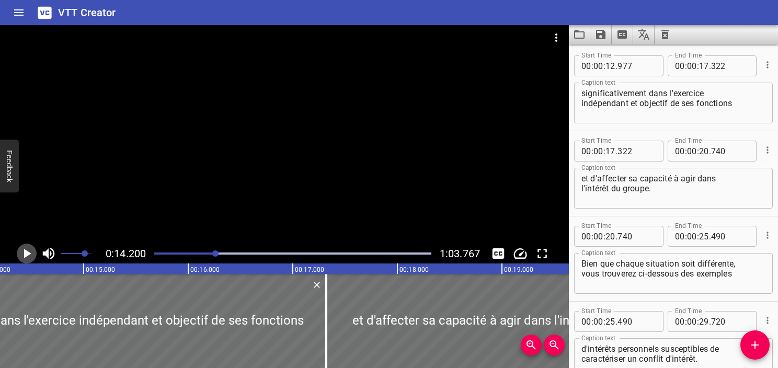
click at [30, 254] on icon "Play/Pause" at bounding box center [27, 253] width 7 height 9
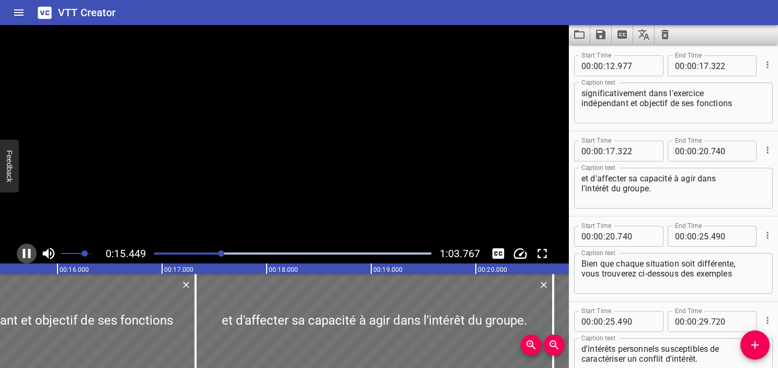
click at [30, 254] on icon "Play/Pause" at bounding box center [27, 253] width 8 height 9
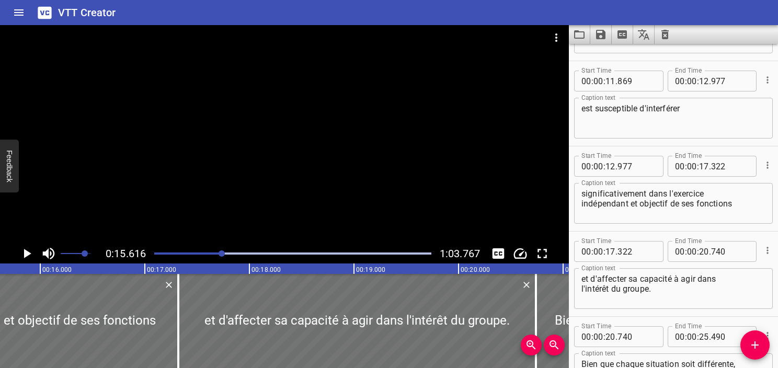
scroll to position [221, 0]
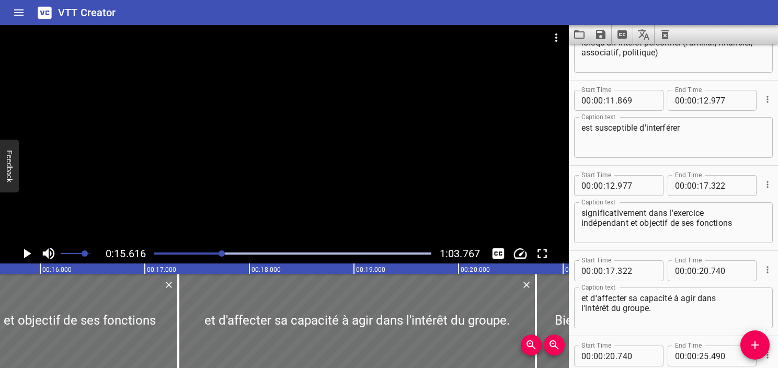
click at [629, 224] on textarea "significativement dans l'exercice indépendant et objectif de ses fonctions" at bounding box center [674, 223] width 184 height 30
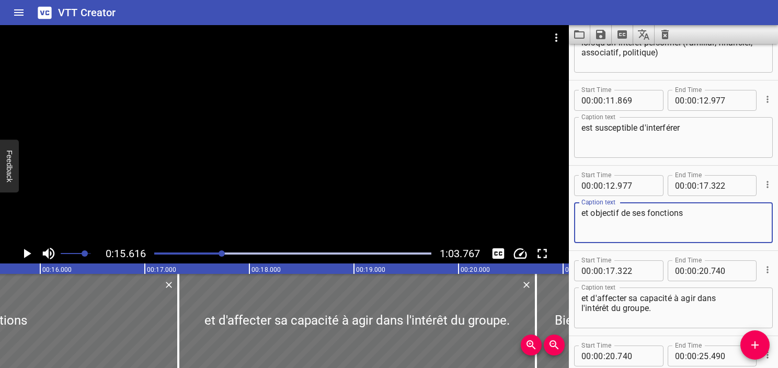
type textarea "et objectif de ses fonctions"
click at [707, 123] on textarea "est susceptible d'interférer" at bounding box center [674, 138] width 184 height 30
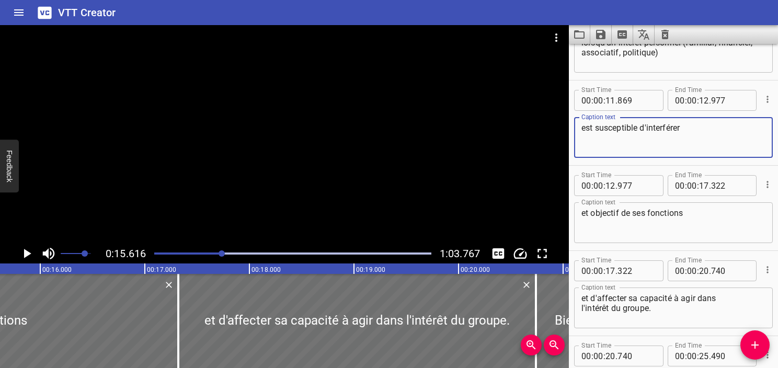
paste textarea "significativement dans l'exercice indépendant"
click at [582, 145] on textarea "est susceptible d'interférer significativement dans l'exercice indépendant" at bounding box center [674, 138] width 184 height 30
type textarea "est susceptible d'interférer significativement dans l'exercice indépendant"
click at [702, 102] on input "number" at bounding box center [704, 100] width 10 height 21
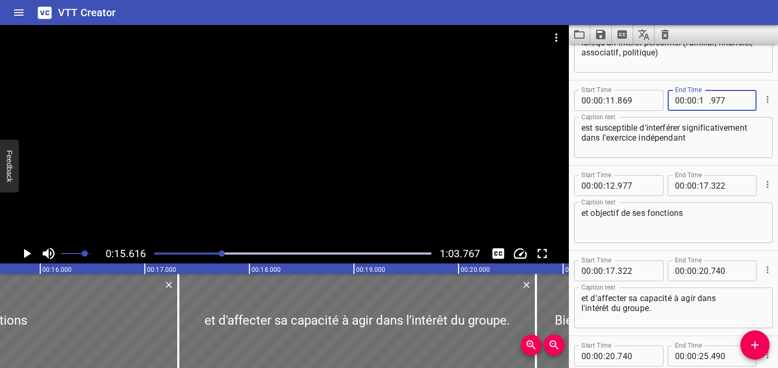
type input "15"
type input "616"
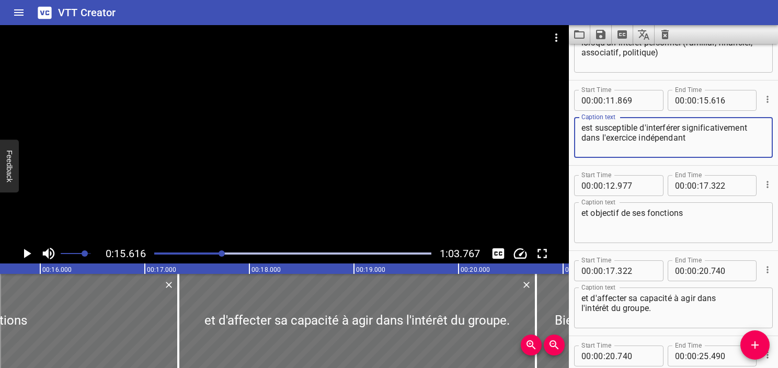
click at [687, 148] on textarea "est susceptible d'interférer significativement dans l'exercice indépendant" at bounding box center [674, 138] width 184 height 30
click at [586, 218] on textarea "et objectif de ses fonctions" at bounding box center [674, 223] width 184 height 30
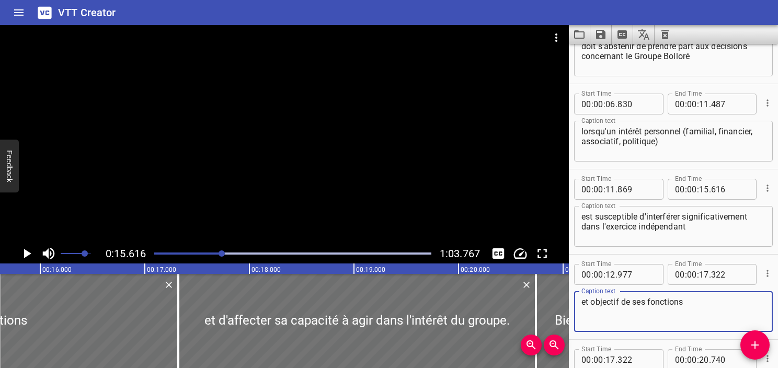
scroll to position [117, 0]
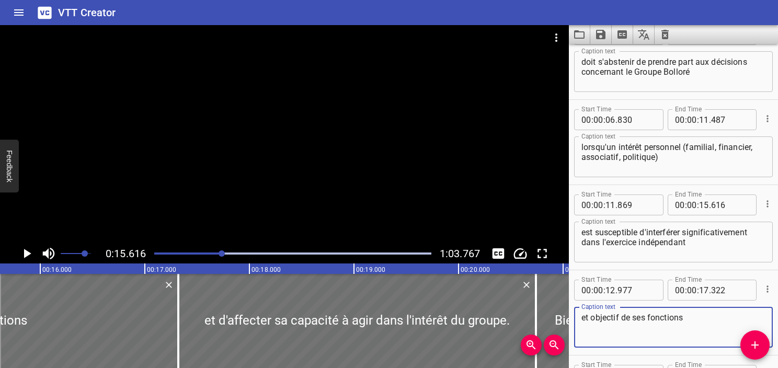
type textarea "et objectif de ses fonctions"
click at [203, 251] on div at bounding box center [293, 253] width 290 height 15
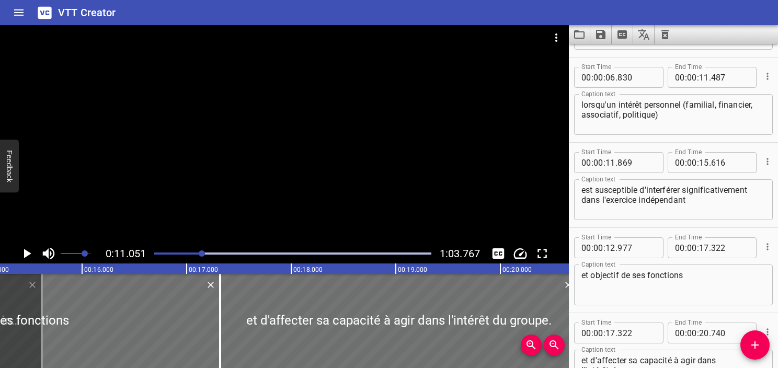
scroll to position [255, 0]
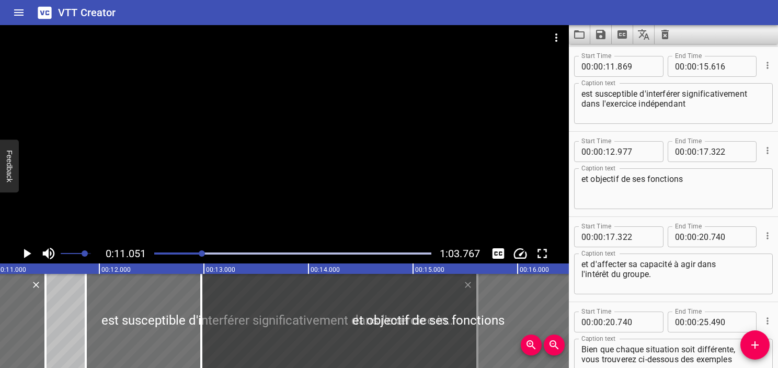
click at [22, 255] on icon "Play/Pause" at bounding box center [27, 254] width 16 height 16
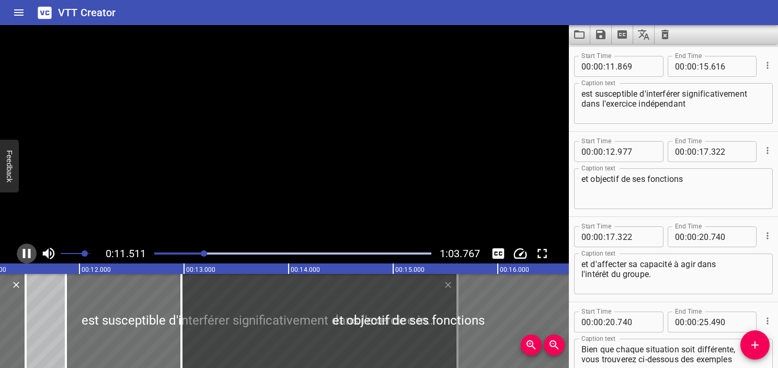
click at [22, 255] on icon "Play/Pause" at bounding box center [27, 254] width 16 height 16
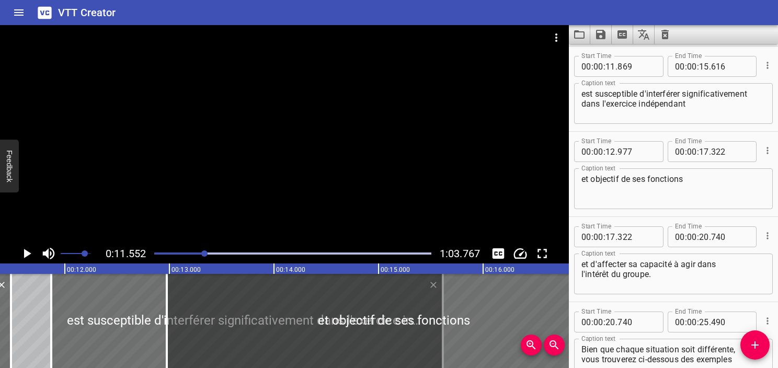
scroll to position [0, 1208]
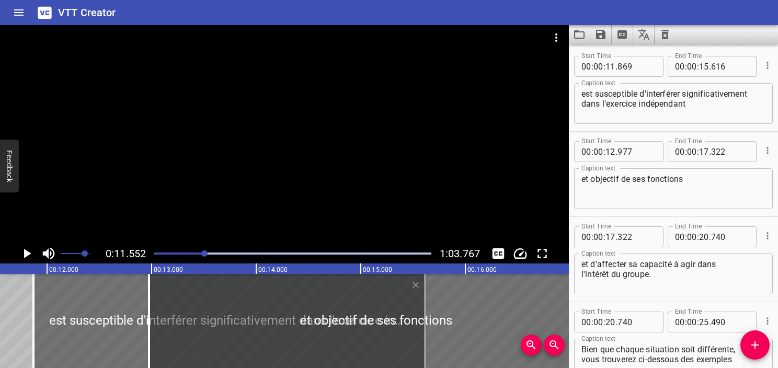
click at [22, 259] on icon "Play/Pause" at bounding box center [27, 254] width 16 height 16
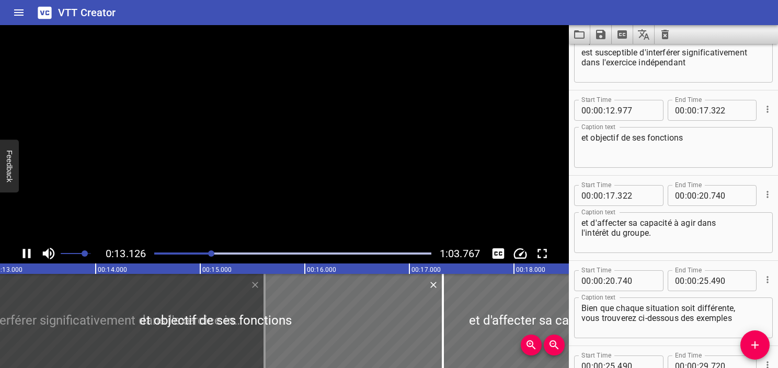
scroll to position [341, 0]
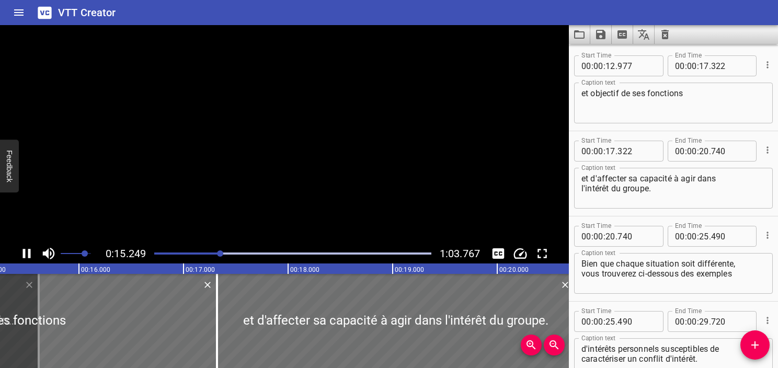
click at [22, 259] on icon "Play/Pause" at bounding box center [27, 254] width 16 height 16
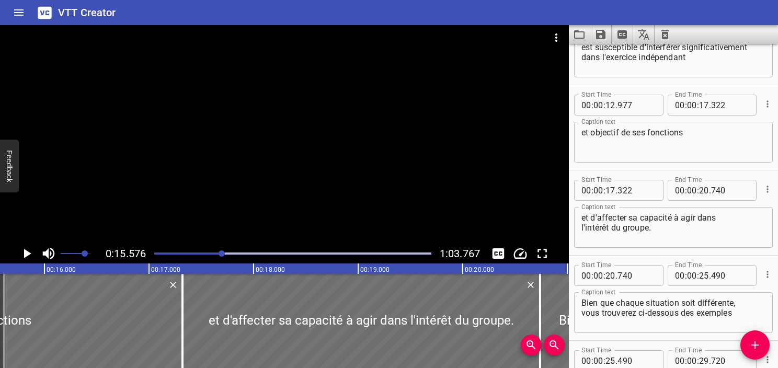
scroll to position [236, 0]
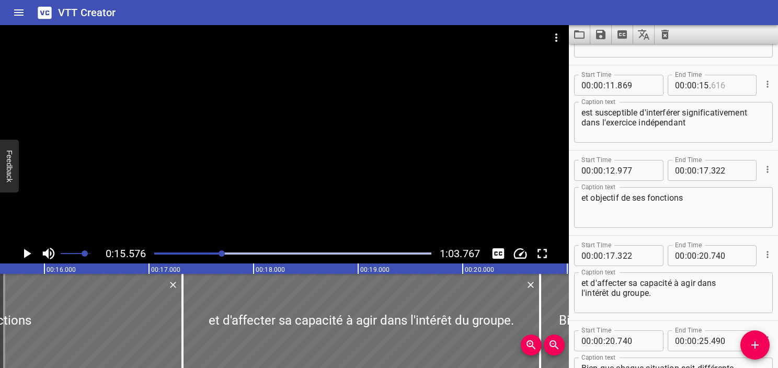
click at [714, 85] on input "number" at bounding box center [730, 85] width 38 height 21
type input "576"
click at [699, 125] on textarea "est susceptible d'interférer significativement dans l'exercice indépendant" at bounding box center [674, 123] width 184 height 30
click at [27, 252] on icon "Play/Pause" at bounding box center [27, 253] width 7 height 9
click at [27, 252] on icon "Play/Pause" at bounding box center [27, 254] width 16 height 16
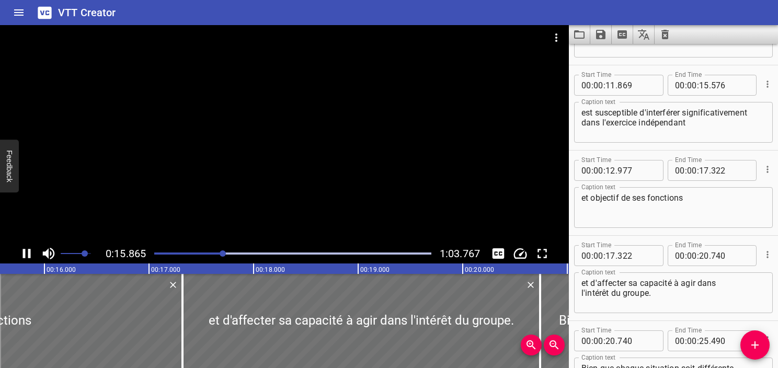
scroll to position [0, 1675]
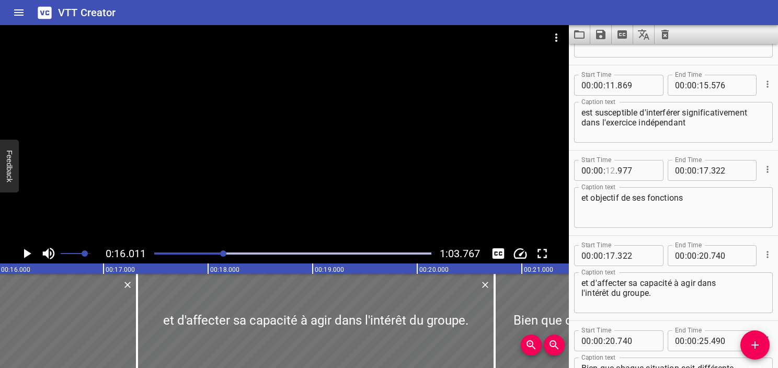
click at [609, 174] on input "number" at bounding box center [611, 170] width 10 height 21
type input "16"
type input "011"
click at [24, 257] on icon "Play/Pause" at bounding box center [27, 254] width 16 height 16
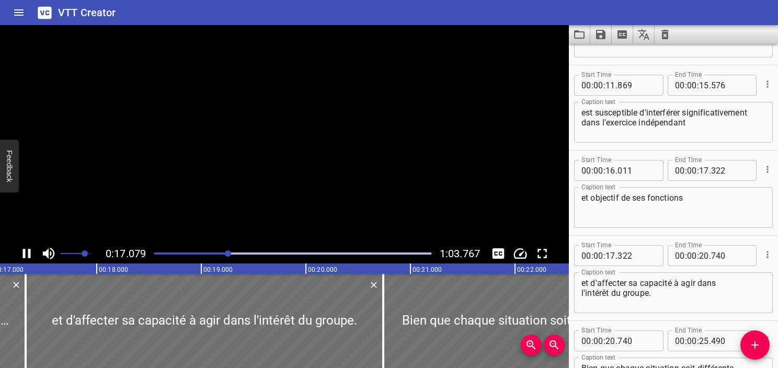
click at [24, 257] on icon "Play/Pause" at bounding box center [27, 253] width 8 height 9
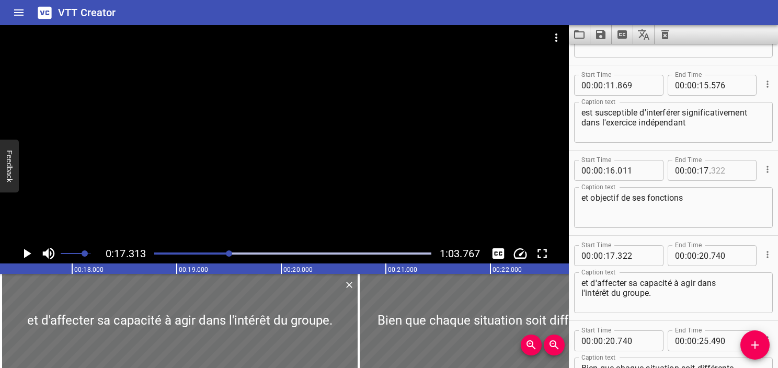
click at [720, 174] on input "number" at bounding box center [730, 170] width 38 height 21
type input "313"
click at [714, 203] on textarea "et objectif de ses fonctions" at bounding box center [674, 208] width 184 height 30
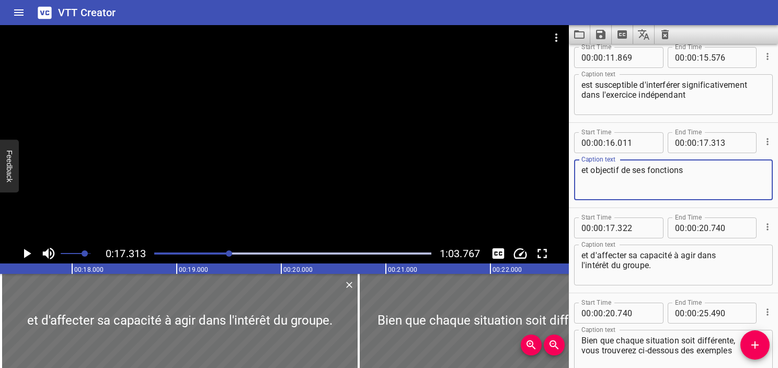
scroll to position [289, 0]
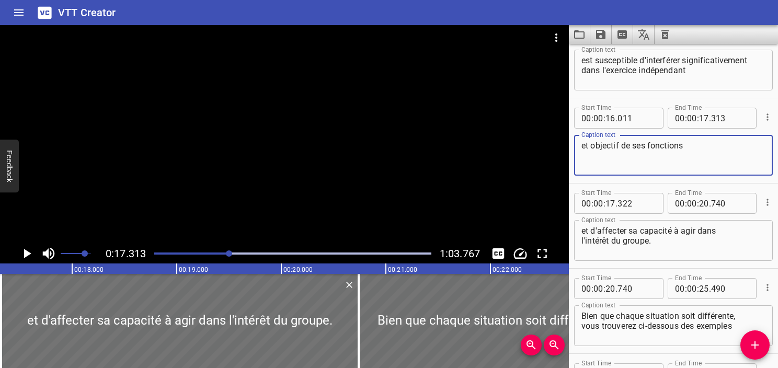
click at [643, 233] on textarea "et d'affecter sa capacité à agir dans l'intérêt du groupe." at bounding box center [674, 241] width 184 height 30
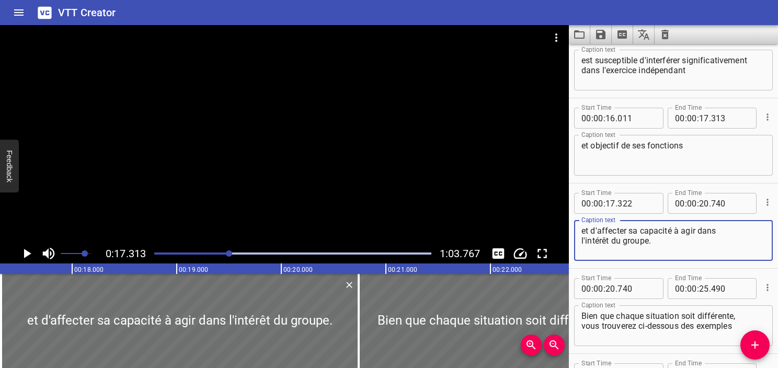
click at [30, 257] on icon "Play/Pause" at bounding box center [27, 254] width 16 height 16
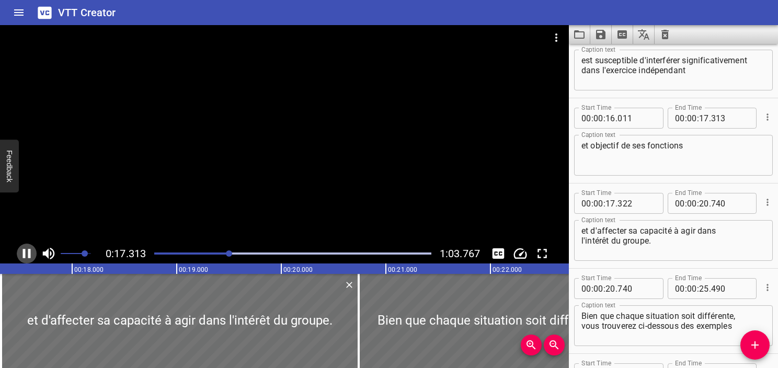
click at [30, 257] on icon "Play/Pause" at bounding box center [27, 253] width 8 height 9
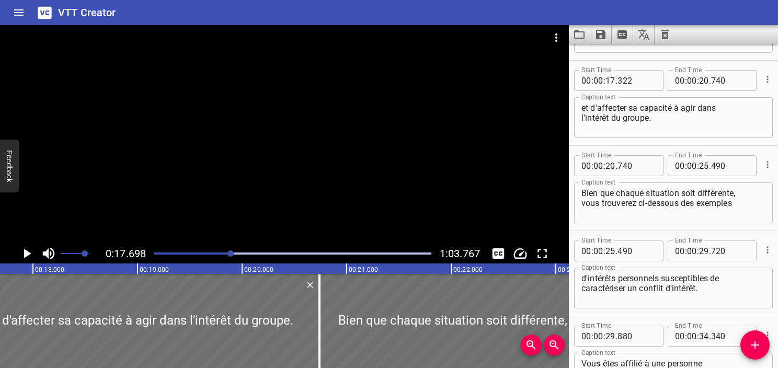
scroll to position [0, 1851]
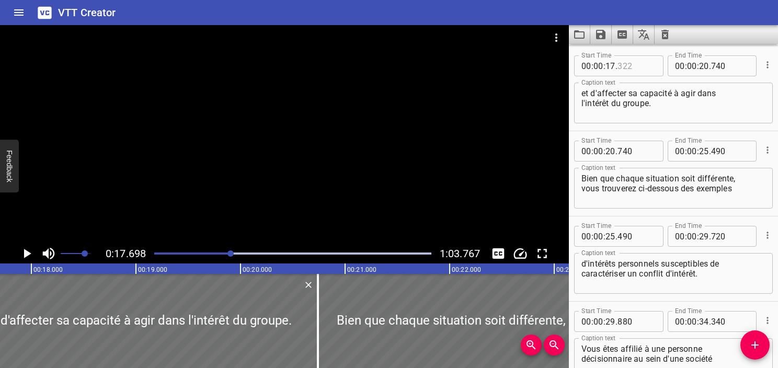
click at [619, 68] on input "number" at bounding box center [637, 65] width 38 height 21
type input "698"
click at [27, 253] on icon "Play/Pause" at bounding box center [27, 253] width 7 height 9
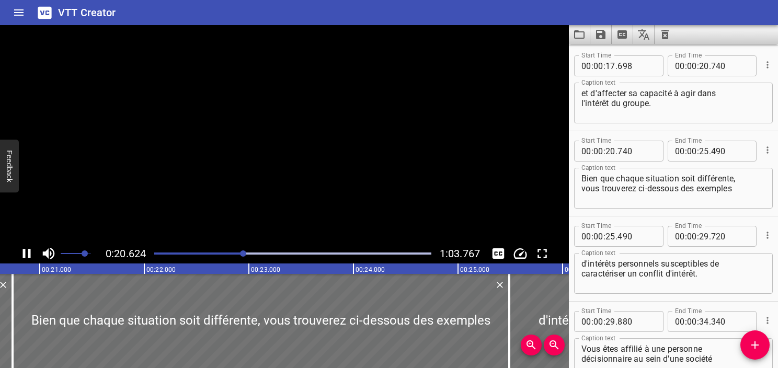
scroll to position [0, 2185]
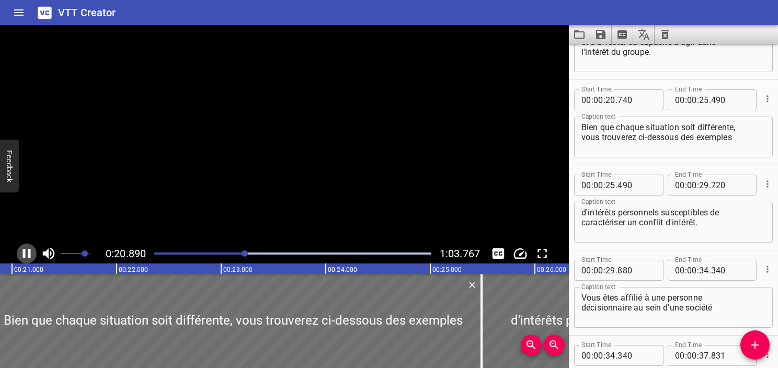
click at [27, 253] on icon "Play/Pause" at bounding box center [27, 254] width 16 height 16
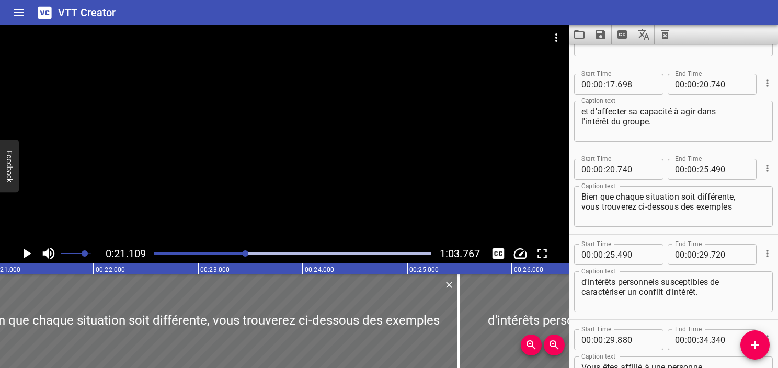
scroll to position [407, 0]
click at [627, 122] on textarea "et d'affecter sa capacité à agir dans l'intérêt du groupe." at bounding box center [674, 123] width 184 height 30
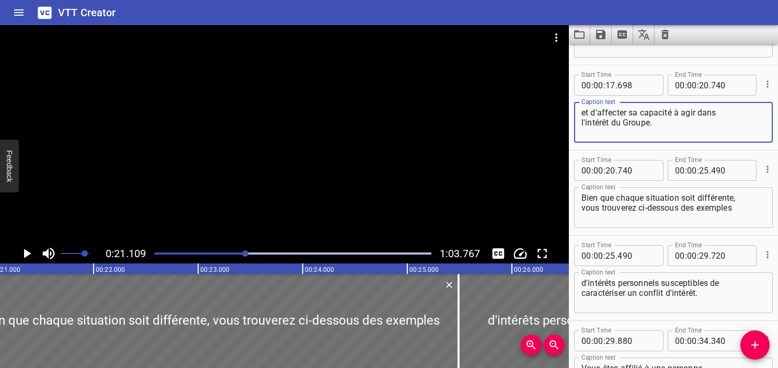
type textarea "et d'affecter sa capacité à agir dans l'intérêt du Groupe."
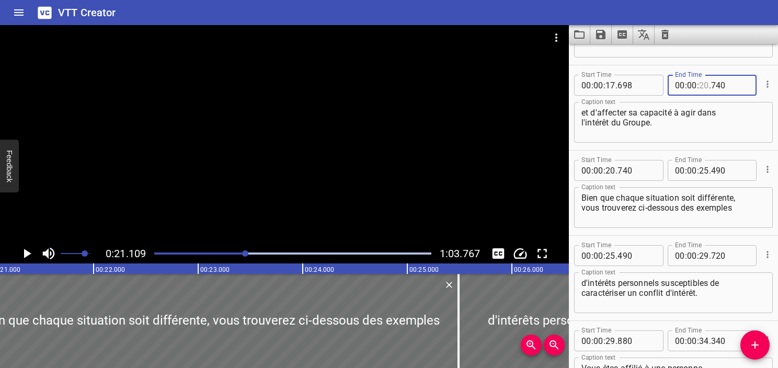
click at [702, 86] on input "number" at bounding box center [704, 85] width 10 height 21
type input "21"
type input "109"
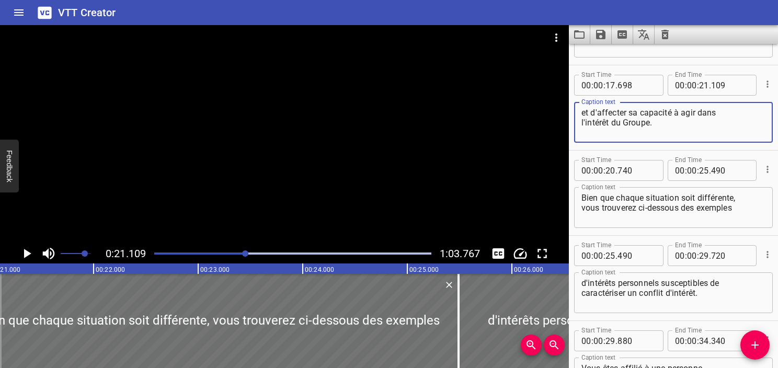
click at [675, 131] on textarea "et d'affecter sa capacité à agir dans l'intérêt du Groupe." at bounding box center [674, 123] width 184 height 30
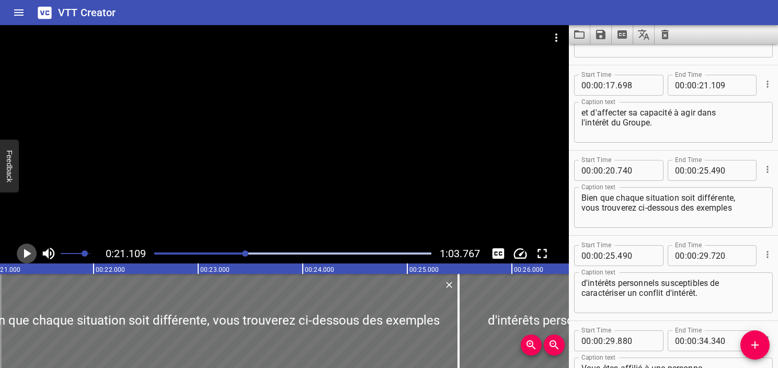
click at [25, 259] on icon "Play/Pause" at bounding box center [27, 254] width 16 height 16
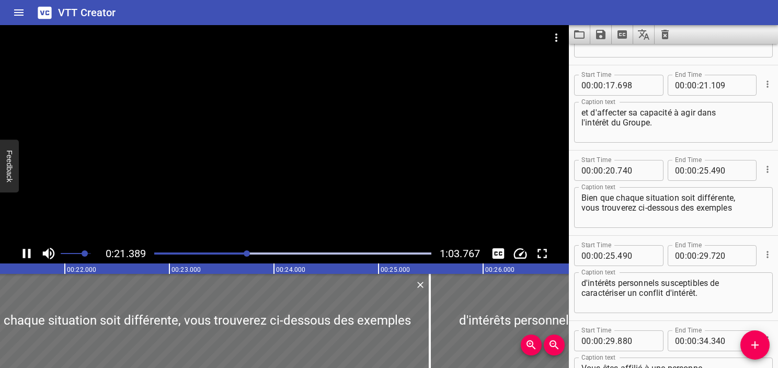
click at [25, 259] on icon "Play/Pause" at bounding box center [27, 254] width 16 height 16
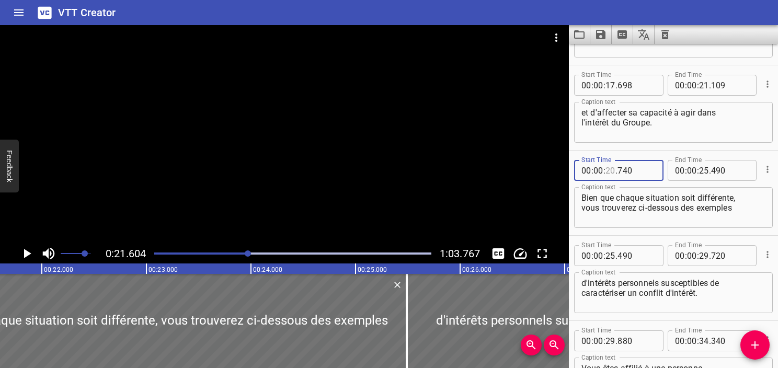
click at [612, 174] on input "number" at bounding box center [611, 170] width 10 height 21
type input "21"
type input "604"
click at [26, 254] on icon "Play/Pause" at bounding box center [27, 253] width 7 height 9
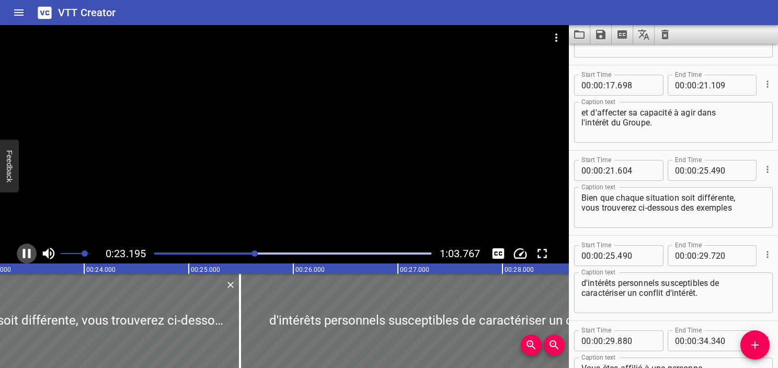
click at [27, 255] on icon "Play/Pause" at bounding box center [27, 254] width 16 height 16
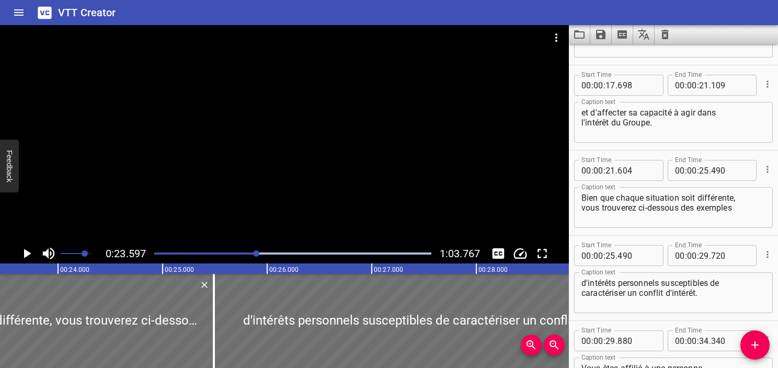
scroll to position [0, 2468]
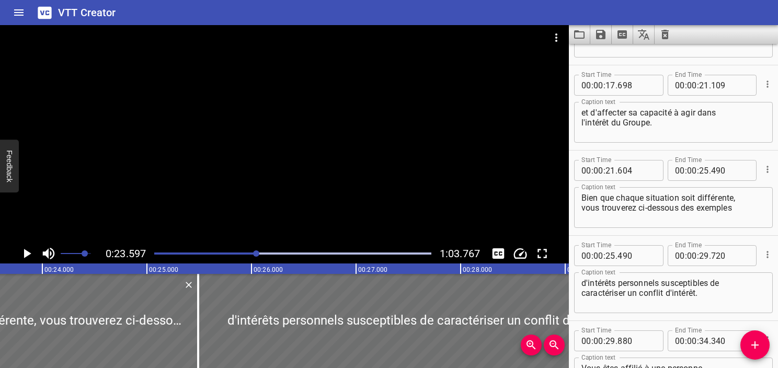
click at [757, 205] on div "Bien que chaque situation soit différente, vous trouverez ci-dessous des exempl…" at bounding box center [673, 207] width 199 height 41
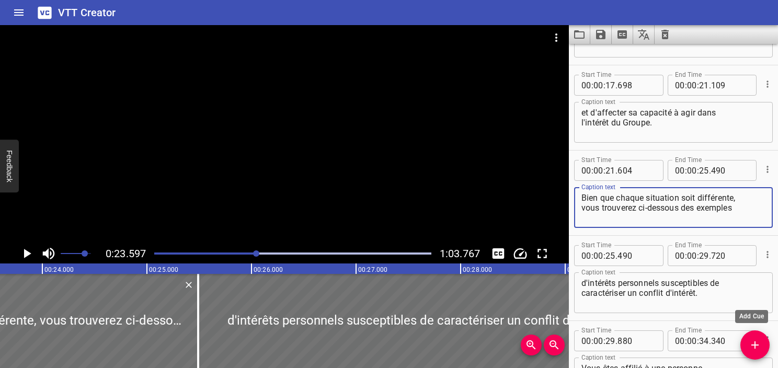
click at [755, 339] on icon "Add Cue" at bounding box center [755, 345] width 13 height 13
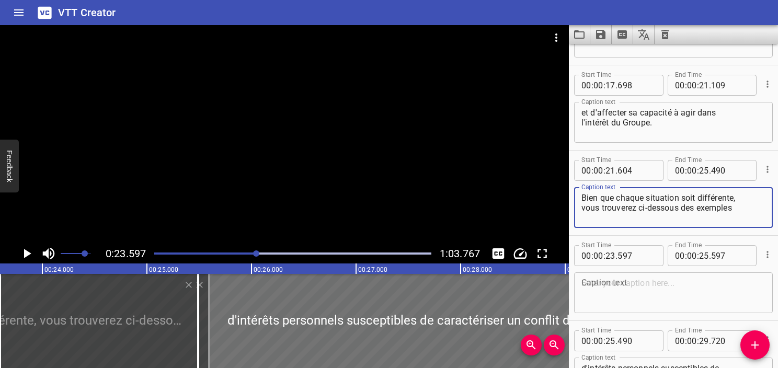
drag, startPoint x: 742, startPoint y: 211, endPoint x: 562, endPoint y: 232, distance: 181.2
click at [562, 232] on main "0:23.597 1:03.767 00:00.000 00:01.000 00:02.000 00:03.000 00:04.000 00:05.000 0…" at bounding box center [389, 196] width 778 height 343
type textarea "Bien que chaque situation soit différente,"
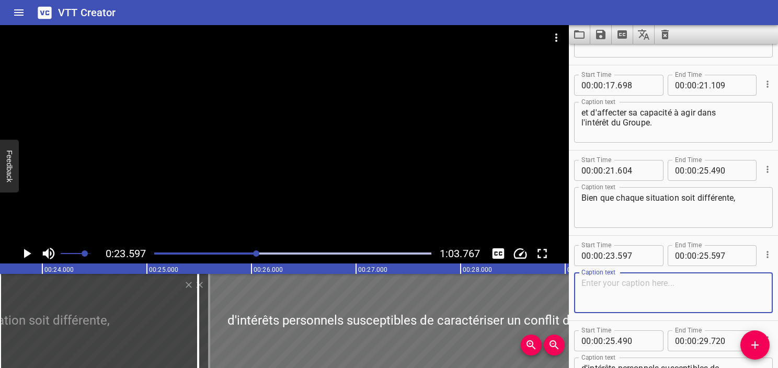
click at [587, 286] on textarea at bounding box center [674, 293] width 184 height 30
paste textarea "vous trouverez ci-dessous des exemples"
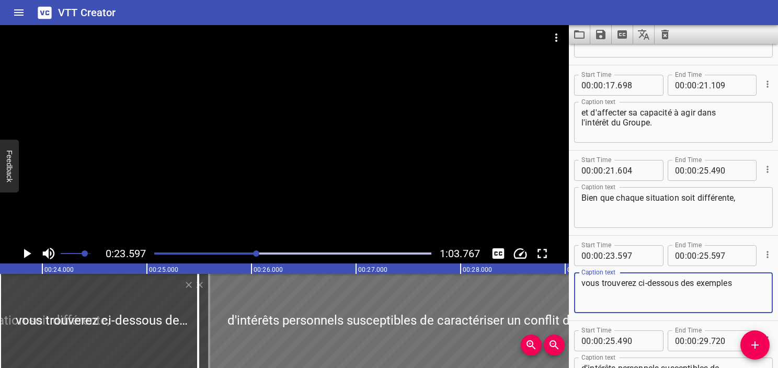
type textarea "vous trouverez ci-dessous des exemples"
click at [740, 223] on div "Bien que chaque situation soit différente, Caption text" at bounding box center [673, 207] width 199 height 41
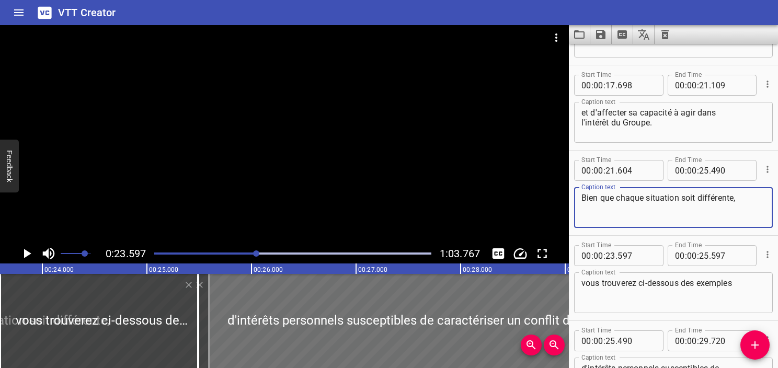
type textarea "Bien que chaque situation soit différente,"
click at [253, 255] on div at bounding box center [293, 253] width 290 height 15
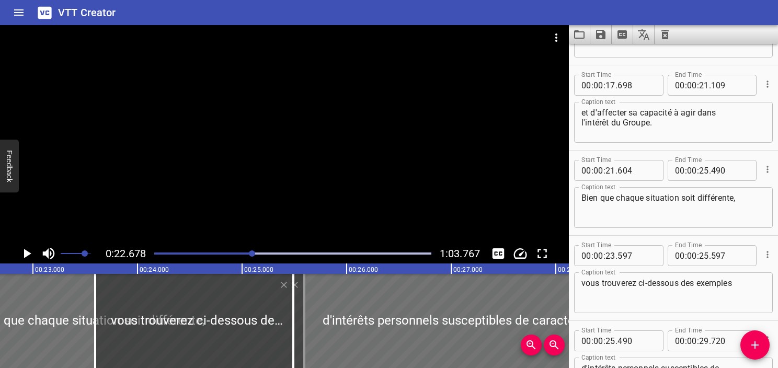
scroll to position [0, 2372]
click at [25, 254] on icon "Play/Pause" at bounding box center [27, 253] width 7 height 9
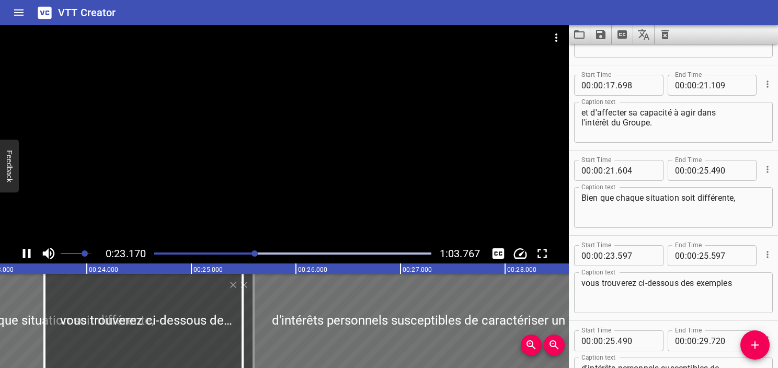
click at [27, 254] on icon "Play/Pause" at bounding box center [27, 254] width 16 height 16
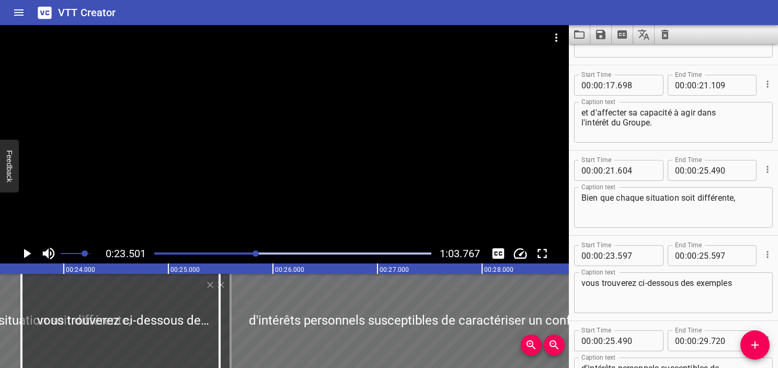
scroll to position [0, 2458]
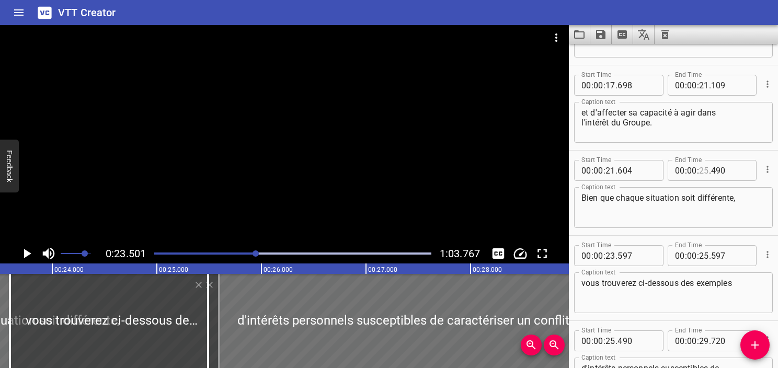
click at [699, 173] on input "number" at bounding box center [704, 170] width 10 height 21
type input "23"
type input "501"
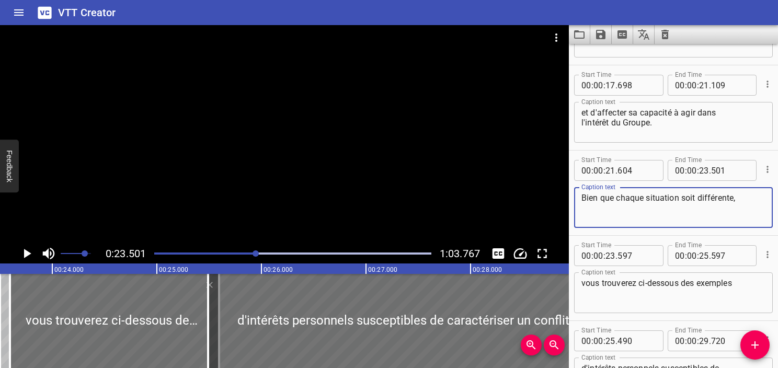
click at [698, 196] on textarea "Bien que chaque situation soit différente," at bounding box center [674, 208] width 184 height 30
click at [622, 293] on textarea "vous trouverez ci-dessous des exemples" at bounding box center [674, 293] width 184 height 30
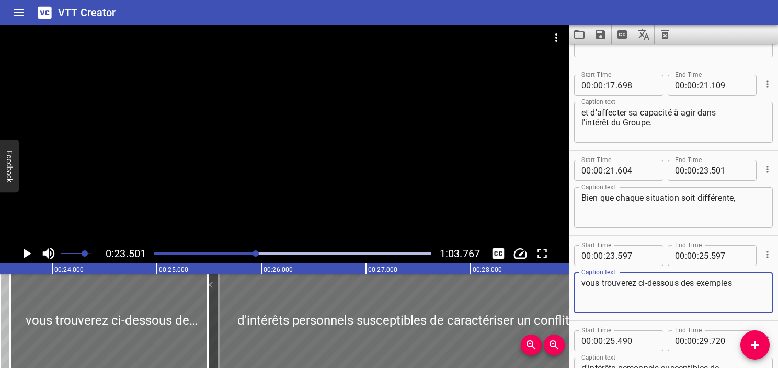
click at [29, 253] on icon "Play/Pause" at bounding box center [27, 253] width 7 height 9
click at [29, 253] on icon "Play/Pause" at bounding box center [27, 253] width 8 height 9
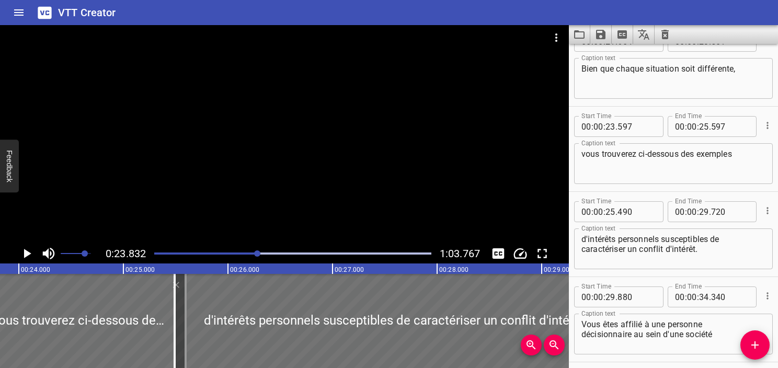
scroll to position [596, 0]
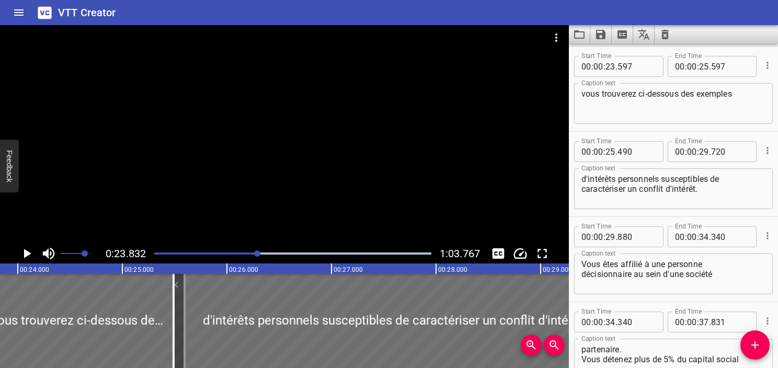
click at [29, 253] on icon "Play/Pause" at bounding box center [27, 253] width 7 height 9
click at [29, 253] on icon "Play/Pause" at bounding box center [27, 253] width 8 height 9
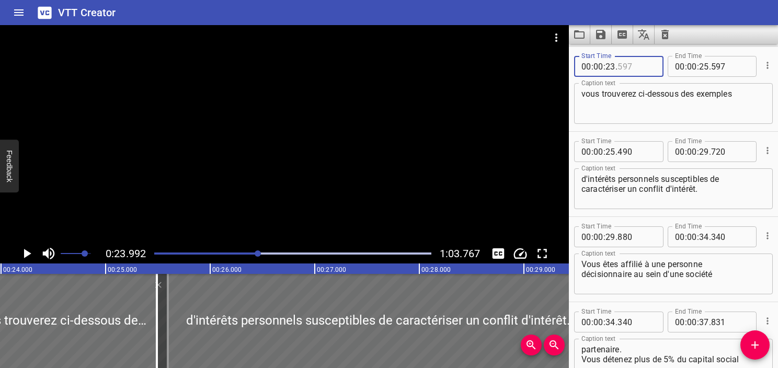
click at [627, 69] on input "number" at bounding box center [637, 66] width 38 height 21
type input "992"
click at [27, 252] on icon "Play/Pause" at bounding box center [27, 253] width 7 height 9
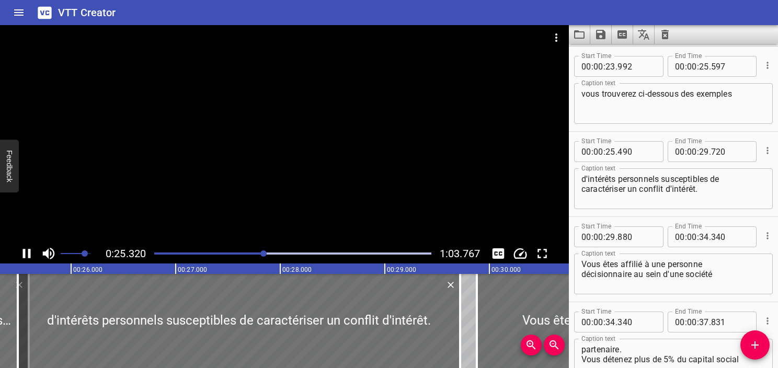
scroll to position [682, 0]
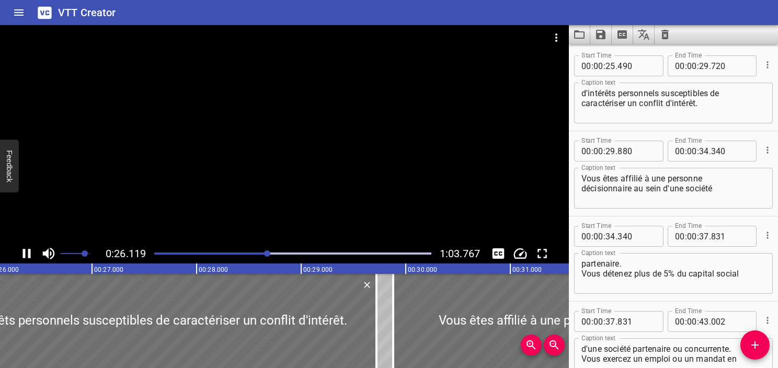
click at [28, 252] on icon "Play/Pause" at bounding box center [27, 253] width 8 height 9
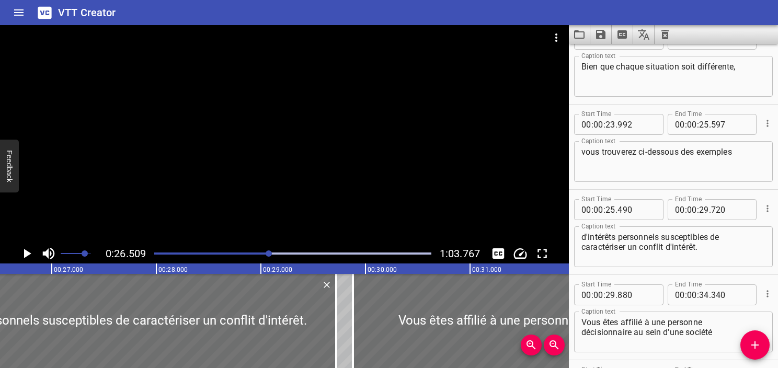
scroll to position [529, 0]
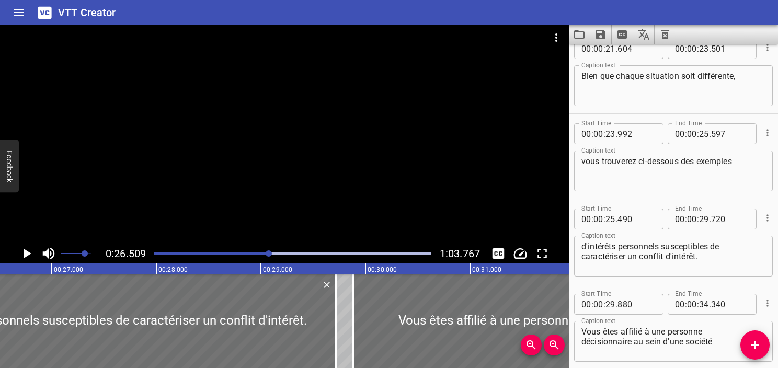
click at [660, 247] on textarea "d'intérêts personnels susceptibles de caractériser un conflit d'intérêt." at bounding box center [674, 257] width 184 height 30
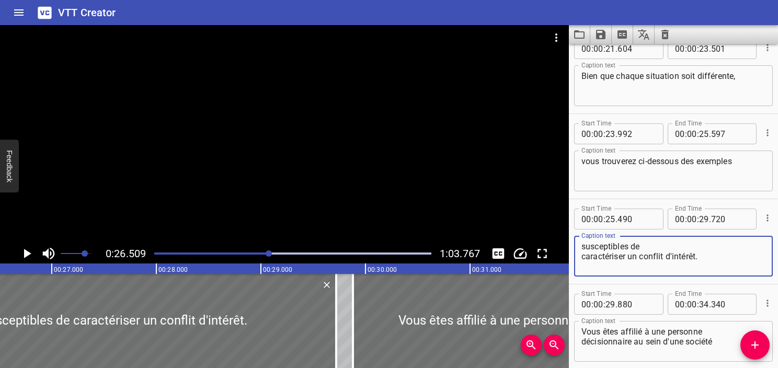
type textarea "susceptibles de caractériser un conflit d'intérêt."
click at [754, 168] on textarea "vous trouverez ci-dessous des exemples" at bounding box center [674, 171] width 184 height 30
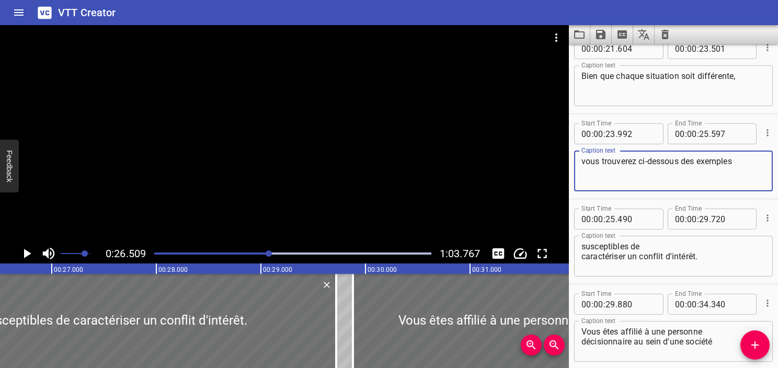
paste textarea "d'intérêts personnels"
type textarea "vous trouverez ci-dessous des exemples d'intérêts personnels"
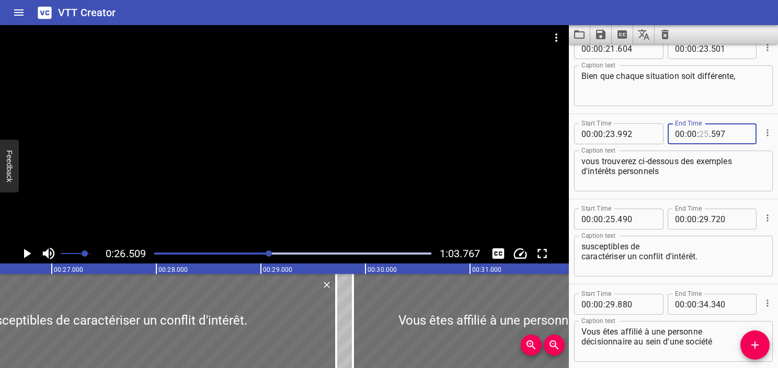
click at [699, 134] on input "number" at bounding box center [704, 133] width 10 height 21
type input "26"
type input "509"
click at [674, 180] on textarea "vous trouverez ci-dessous des exemples d'intérêts personnels" at bounding box center [674, 171] width 184 height 30
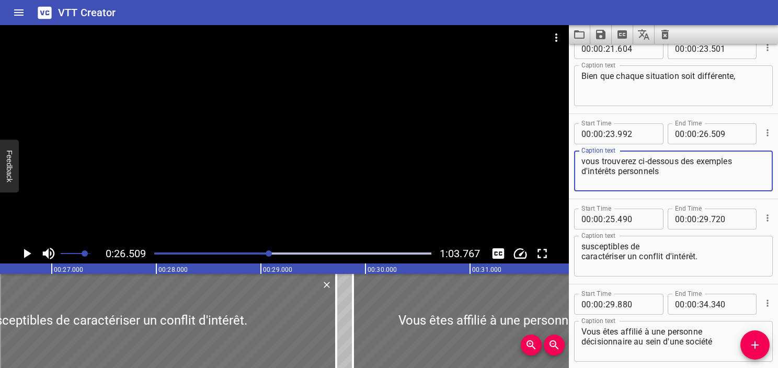
click at [587, 245] on textarea "susceptibles de caractériser un conflit d'intérêt." at bounding box center [674, 257] width 184 height 30
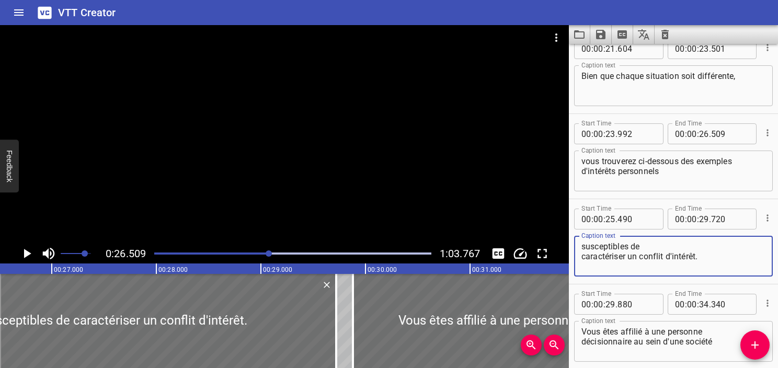
click at [583, 256] on textarea "susceptibles de caractériser un conflit d'intérêt." at bounding box center [674, 257] width 184 height 30
type textarea "susceptibles de caractériser un conflit d'intérêt."
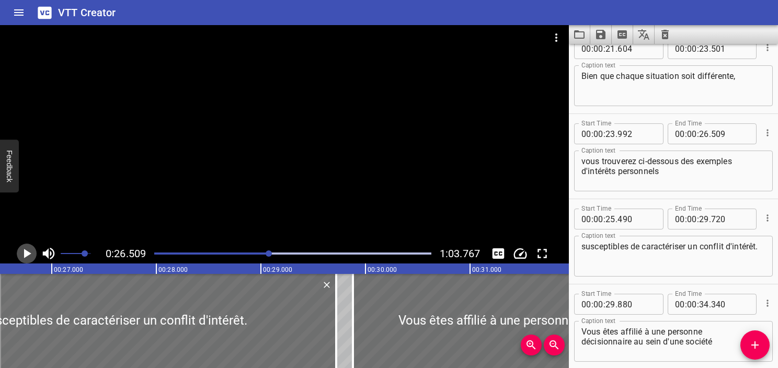
click at [28, 251] on icon "Play/Pause" at bounding box center [27, 254] width 16 height 16
click at [28, 251] on icon "Play/Pause" at bounding box center [27, 253] width 8 height 9
click at [29, 256] on icon "Play/Pause" at bounding box center [27, 254] width 16 height 16
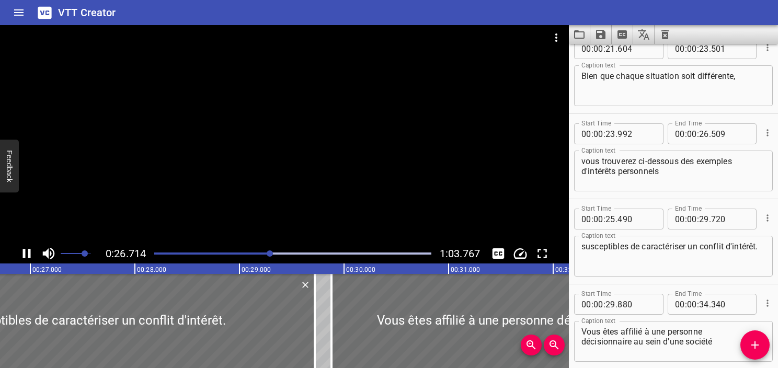
click at [29, 256] on icon "Play/Pause" at bounding box center [27, 253] width 8 height 9
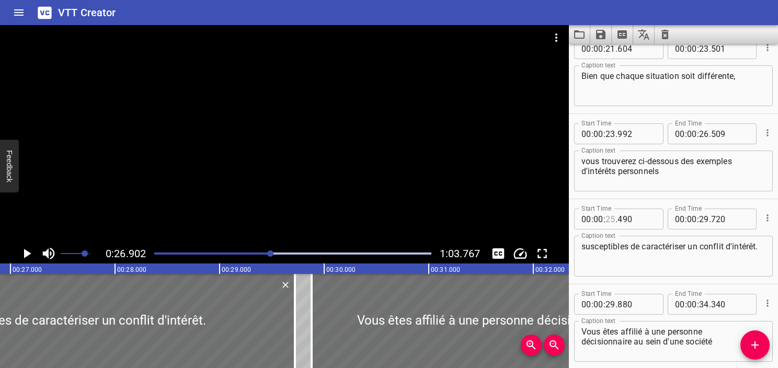
click at [610, 220] on input "number" at bounding box center [611, 219] width 10 height 21
type input "26"
type input "902"
click at [31, 252] on icon "Play/Pause" at bounding box center [27, 254] width 16 height 16
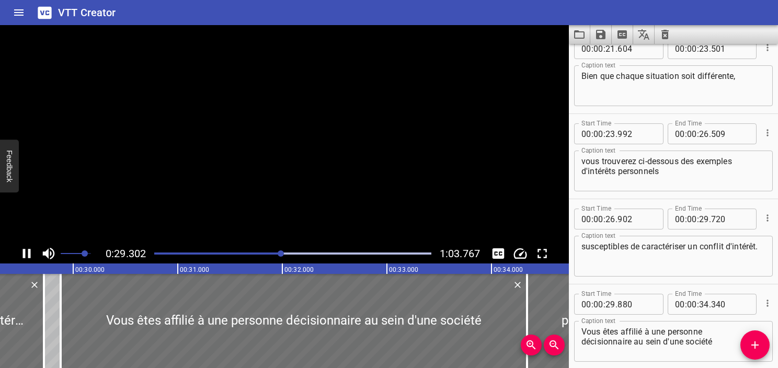
click at [31, 252] on icon "Play/Pause" at bounding box center [27, 254] width 16 height 16
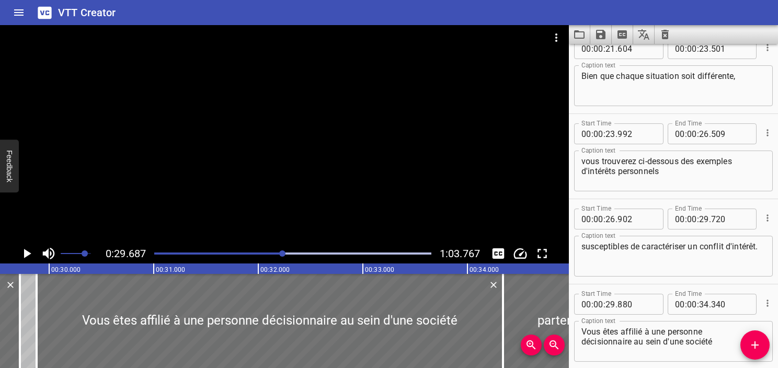
scroll to position [0, 3105]
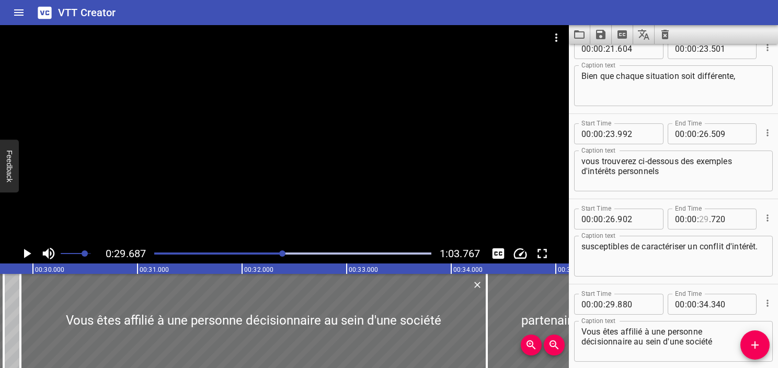
click at [699, 217] on input "number" at bounding box center [704, 219] width 10 height 21
type input "29"
click at [717, 222] on input "number" at bounding box center [730, 219] width 38 height 21
type input "687"
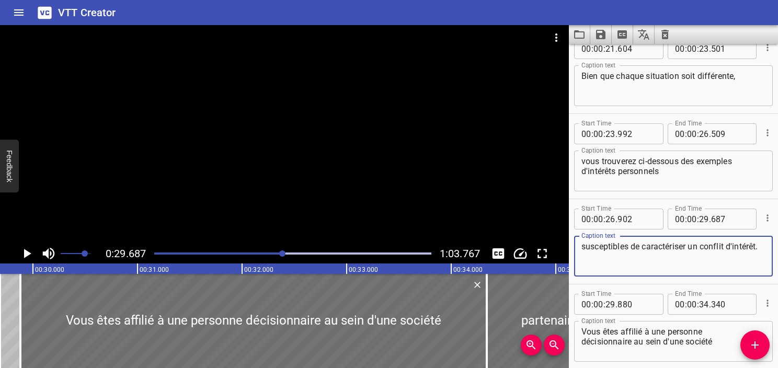
click at [642, 263] on textarea "susceptibles de caractériser un conflit d'intérêt." at bounding box center [674, 257] width 184 height 30
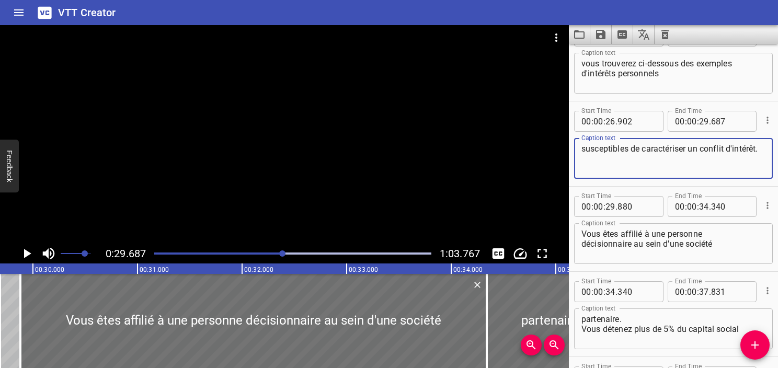
scroll to position [627, 0]
click at [638, 251] on textarea "Vous êtes affilié à une personne décisionnaire au sein d'une société" at bounding box center [674, 244] width 184 height 30
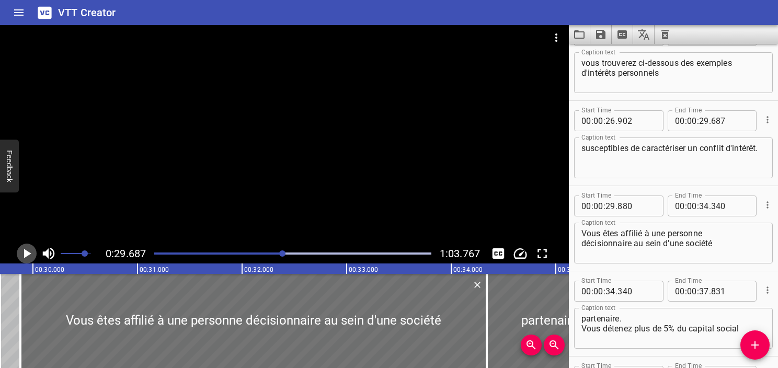
click at [29, 252] on icon "Play/Pause" at bounding box center [27, 254] width 16 height 16
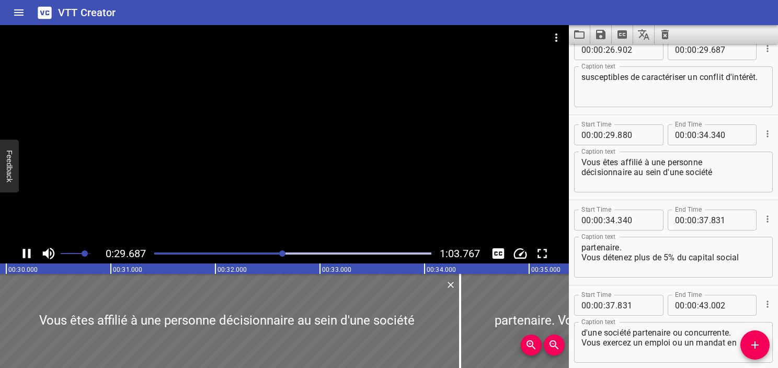
click at [29, 252] on icon "Play/Pause" at bounding box center [27, 253] width 8 height 9
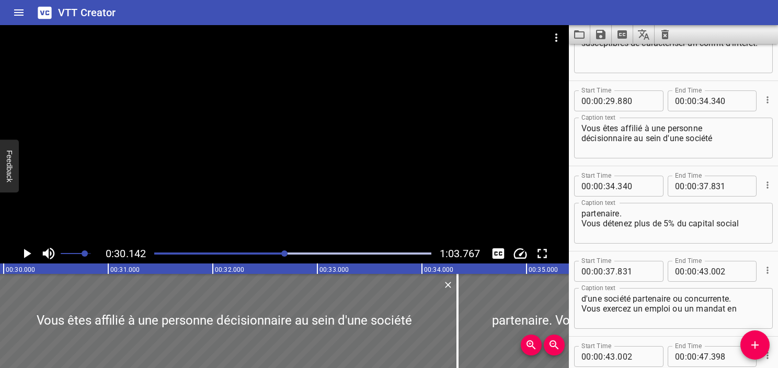
scroll to position [0, 3153]
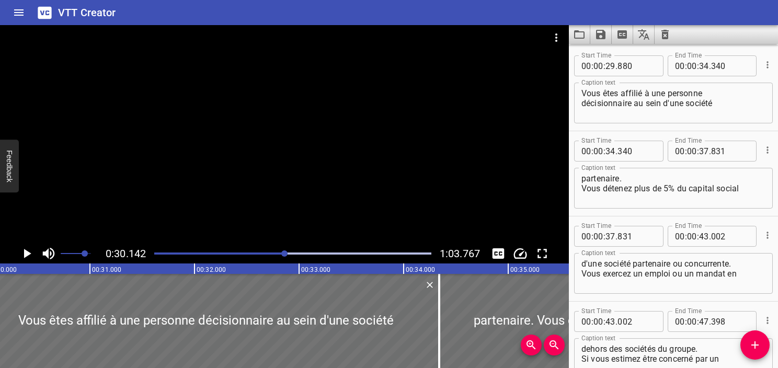
click at [280, 255] on div at bounding box center [293, 253] width 290 height 15
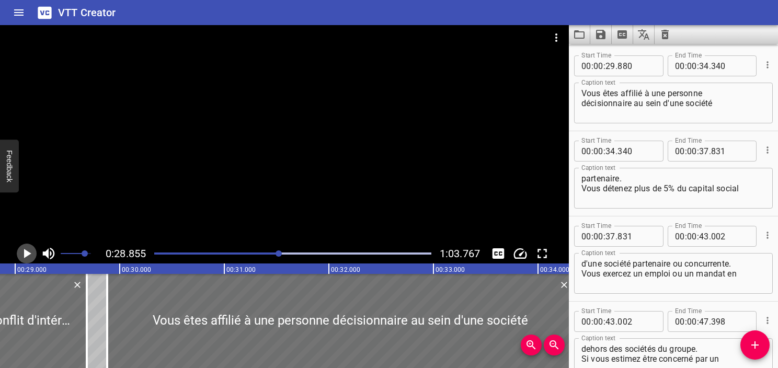
click at [29, 254] on icon "Play/Pause" at bounding box center [27, 253] width 7 height 9
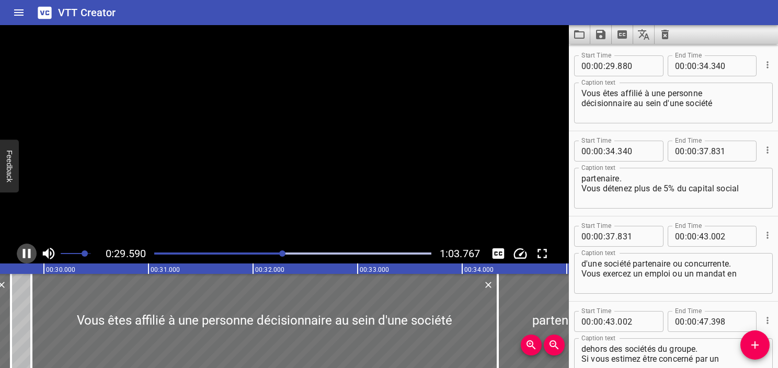
click at [29, 254] on icon "Play/Pause" at bounding box center [27, 253] width 8 height 9
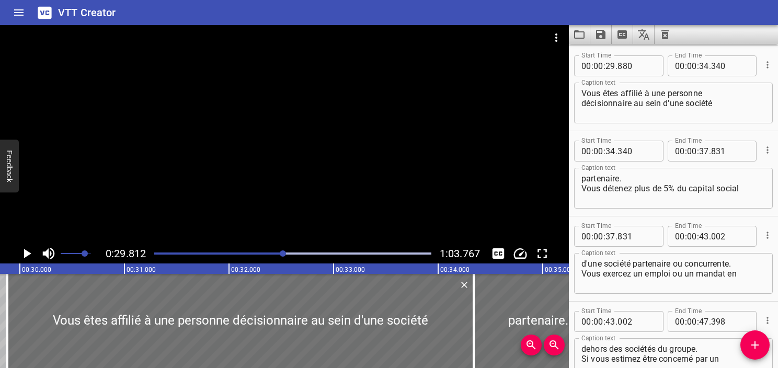
click at [29, 254] on icon "Play/Pause" at bounding box center [27, 253] width 7 height 9
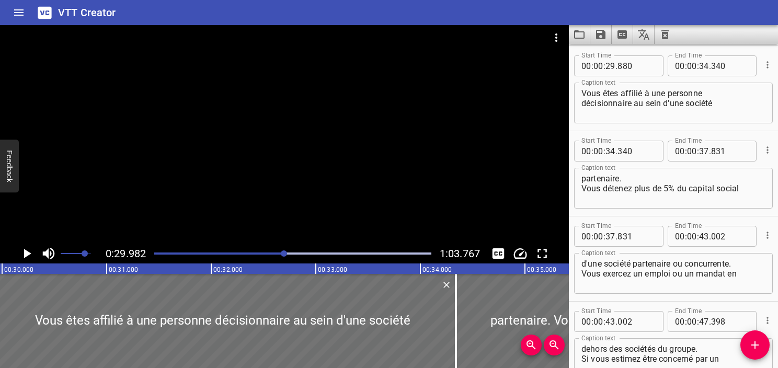
scroll to position [761, 0]
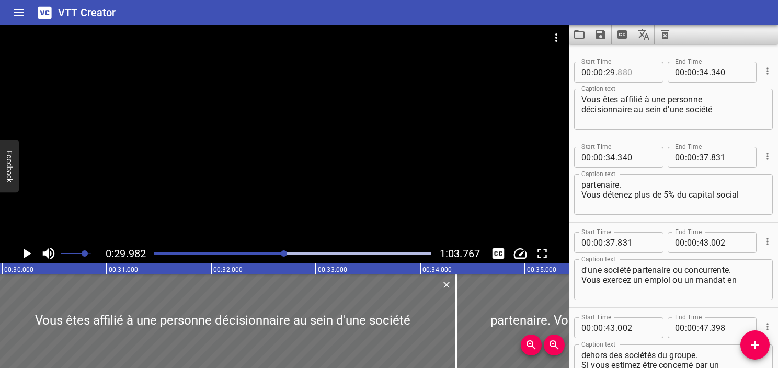
click at [622, 71] on input "number" at bounding box center [637, 72] width 38 height 21
type input "981"
click at [25, 257] on icon "Play/Pause" at bounding box center [27, 253] width 7 height 9
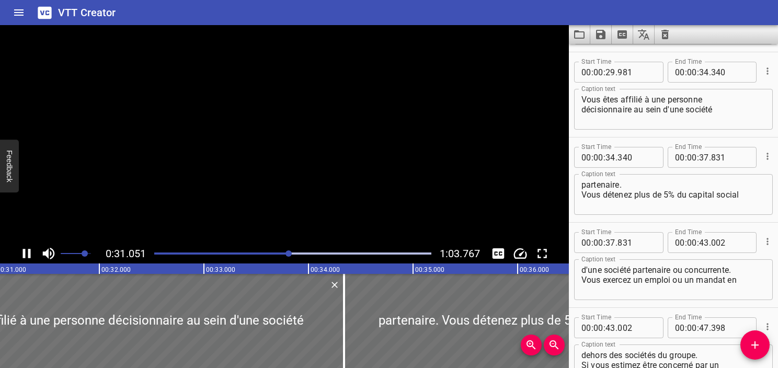
click at [25, 257] on icon "Play/Pause" at bounding box center [27, 254] width 16 height 16
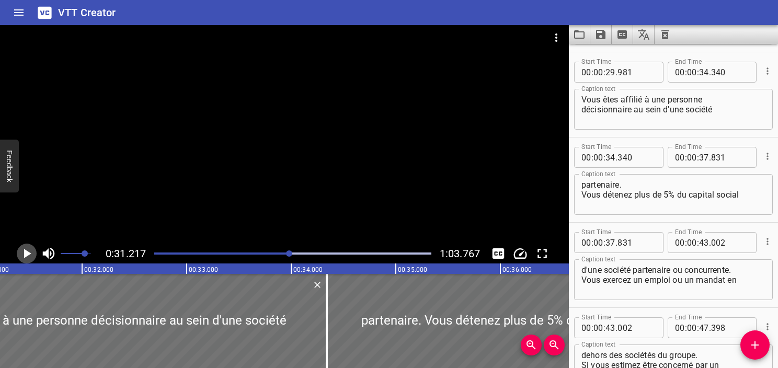
click at [25, 257] on icon "Play/Pause" at bounding box center [27, 253] width 7 height 9
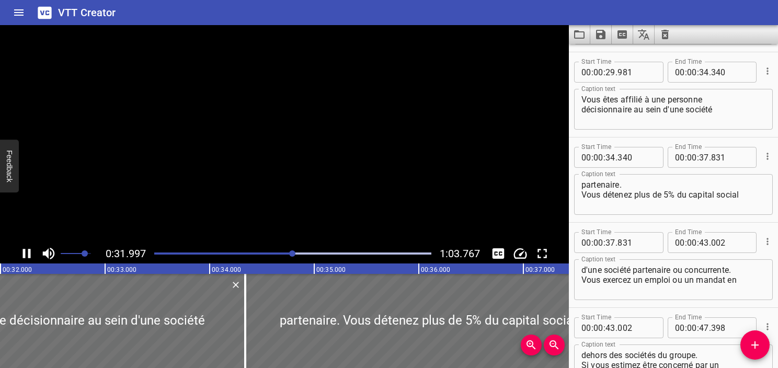
click at [25, 257] on icon "Play/Pause" at bounding box center [27, 254] width 16 height 16
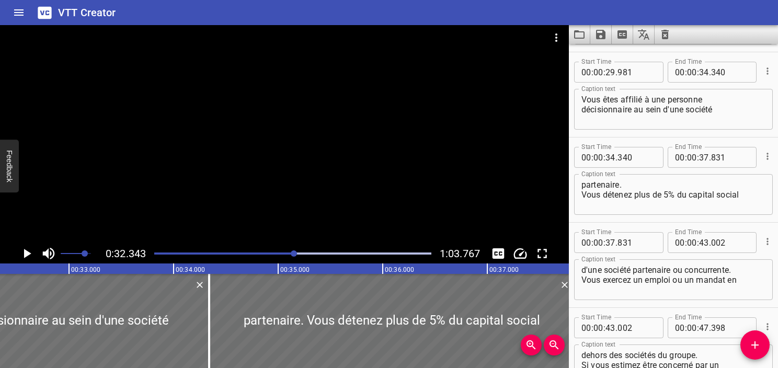
click at [25, 257] on icon "Play/Pause" at bounding box center [27, 253] width 7 height 9
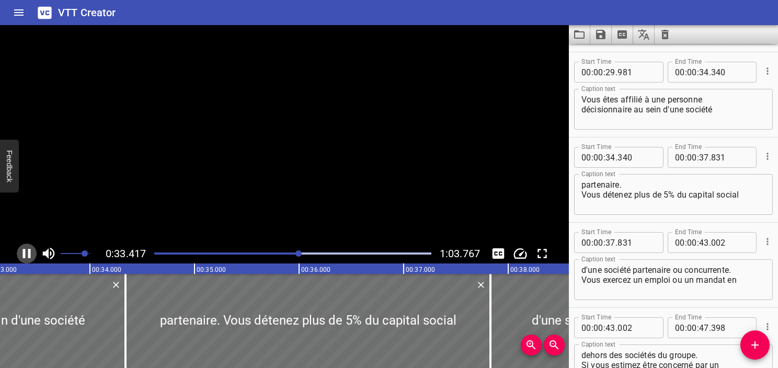
click at [25, 257] on icon "Play/Pause" at bounding box center [27, 254] width 16 height 16
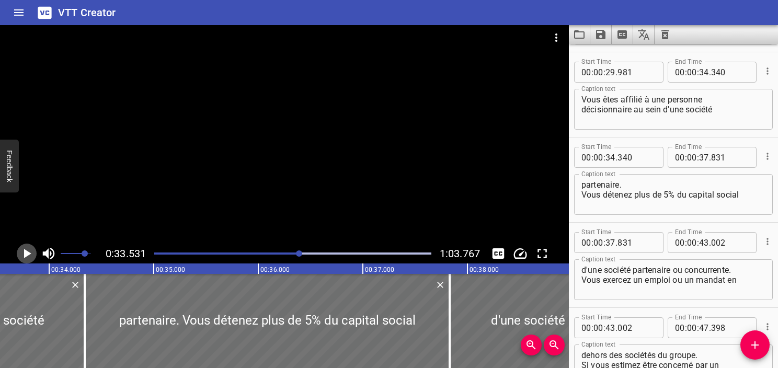
click at [23, 254] on icon "Play/Pause" at bounding box center [27, 254] width 16 height 16
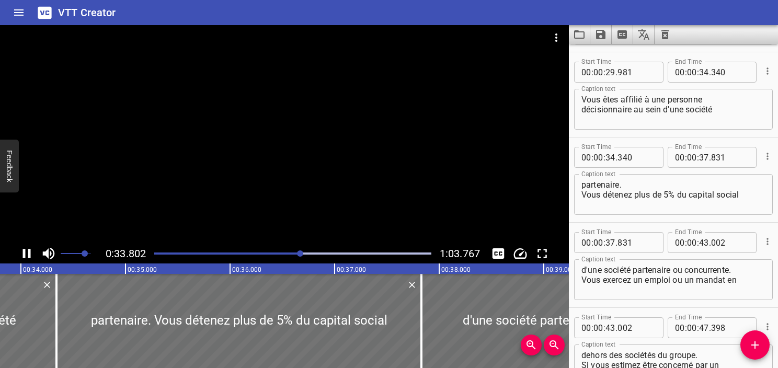
click at [25, 254] on icon "Play/Pause" at bounding box center [27, 253] width 8 height 9
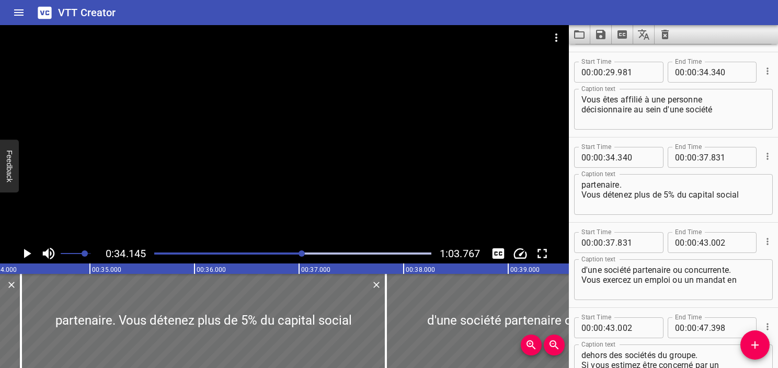
click at [632, 185] on textarea "partenaire. Vous détenez plus de 5% du capital social" at bounding box center [674, 195] width 184 height 30
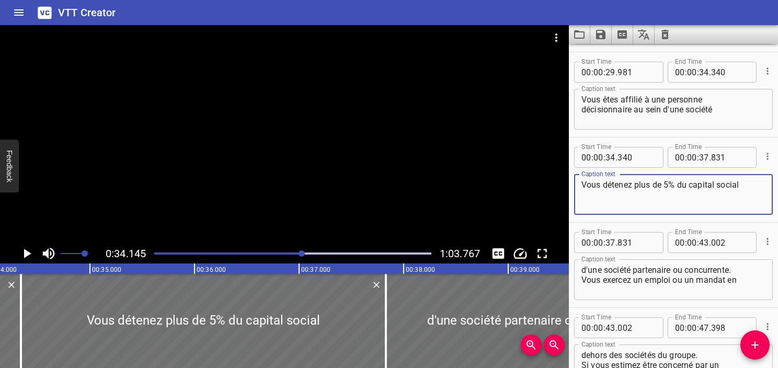
type textarea "Vous détenez plus de 5% du capital social"
click at [742, 111] on textarea "Vous êtes affilié à une personne décisionnaire au sein d'une société" at bounding box center [674, 110] width 184 height 30
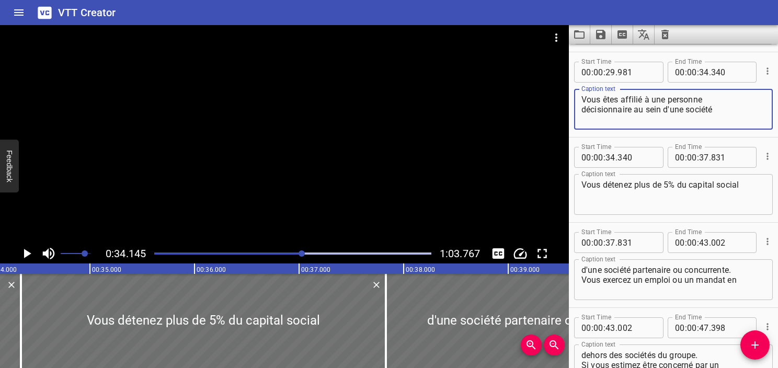
paste textarea "partenaire."
type textarea "Vous êtes affilié à une personne décisionnaire au sein d'une société partenaire."
click at [585, 198] on textarea "Vous détenez plus de 5% du capital social" at bounding box center [674, 195] width 184 height 30
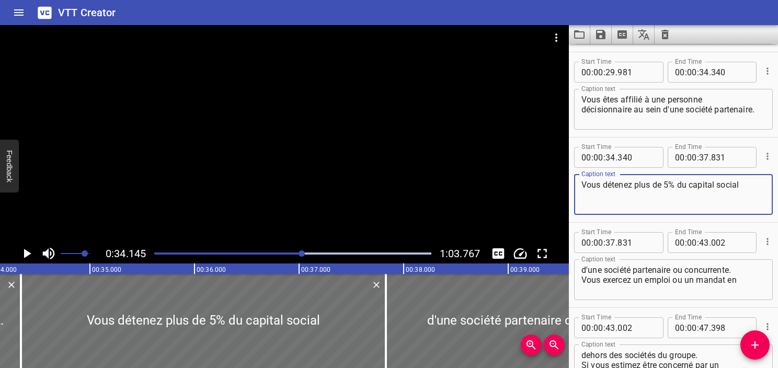
type textarea "Vous détenez plus de 5% du capital social"
click at [718, 70] on input "number" at bounding box center [730, 72] width 38 height 21
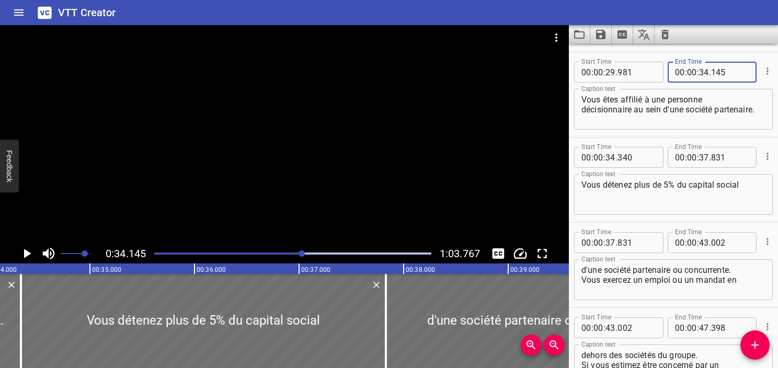
type input "145"
click at [709, 101] on textarea "Vous êtes affilié à une personne décisionnaire au sein d'une société partenaire." at bounding box center [674, 110] width 184 height 30
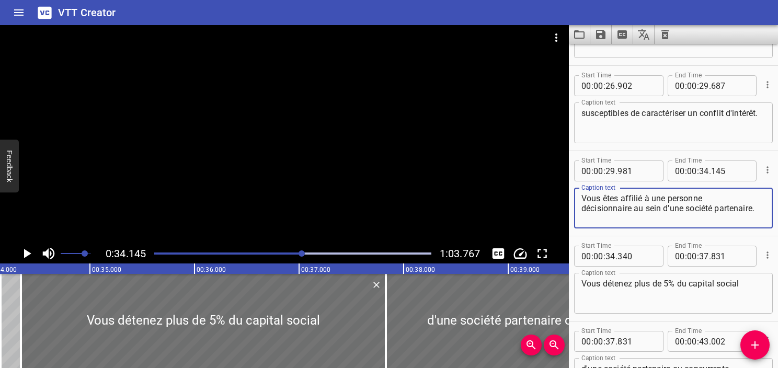
scroll to position [657, 0]
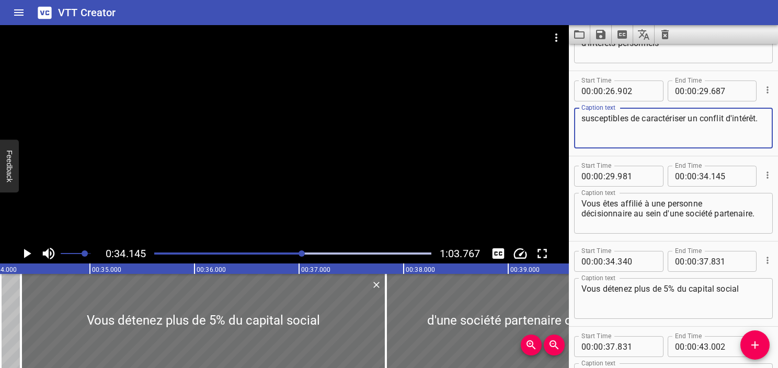
click at [636, 138] on textarea "susceptibles de caractériser un conflit d'intérêt." at bounding box center [674, 128] width 184 height 30
type textarea "susceptibles de caractériser un conflit d'intérêts :"
click at [763, 211] on div "Vous êtes affilié à une personne décisionnaire au sein d'une société partenaire…" at bounding box center [673, 213] width 199 height 41
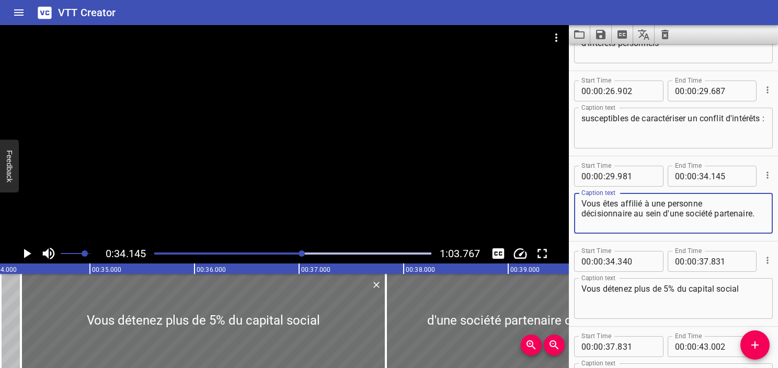
click at [755, 214] on textarea "Vous êtes affilié à une personne décisionnaire au sein d'une société partenaire." at bounding box center [674, 214] width 184 height 30
type textarea "Vous êtes affilié à une personne décisionnaire au sein d'une société partenaire…"
click at [278, 257] on div at bounding box center [293, 253] width 290 height 15
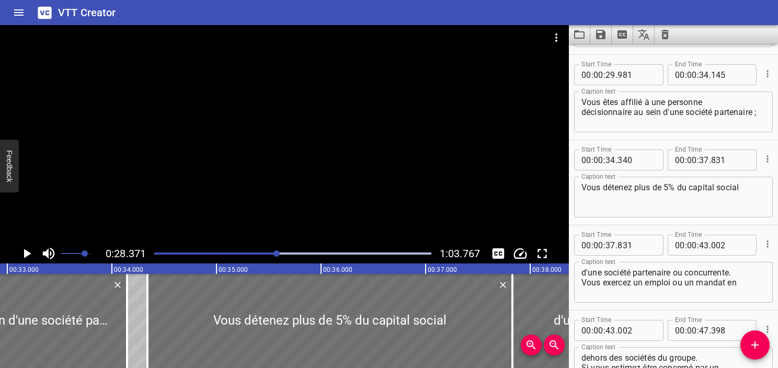
scroll to position [767, 0]
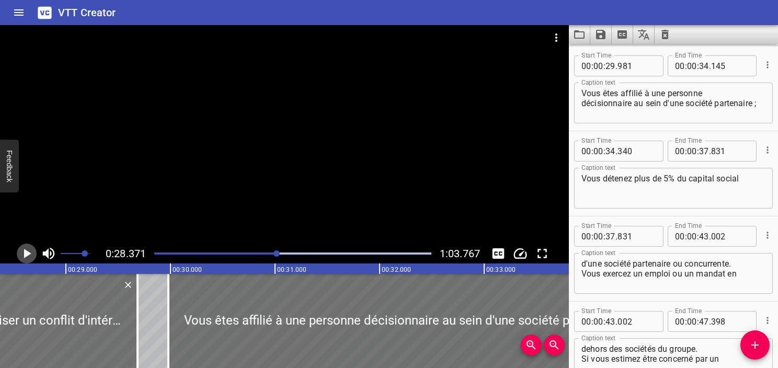
click at [30, 253] on icon "Play/Pause" at bounding box center [27, 253] width 7 height 9
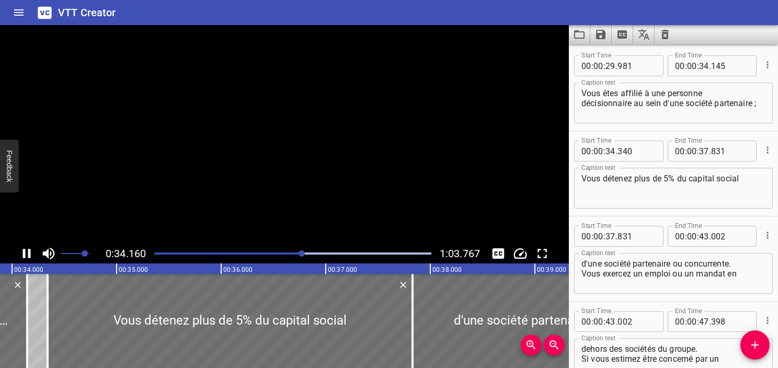
scroll to position [0, 3573]
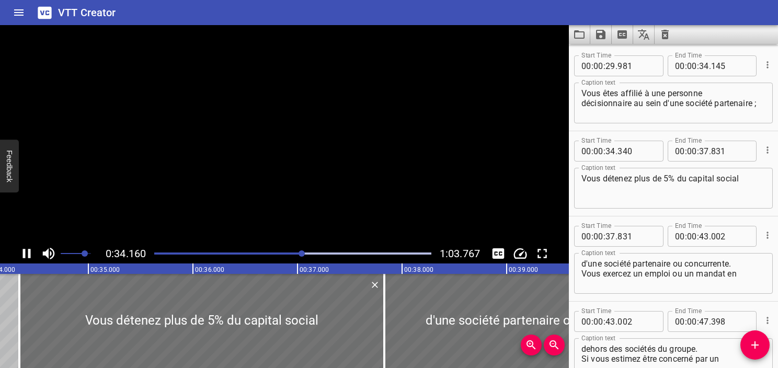
click at [34, 255] on icon "Play/Pause" at bounding box center [27, 254] width 16 height 16
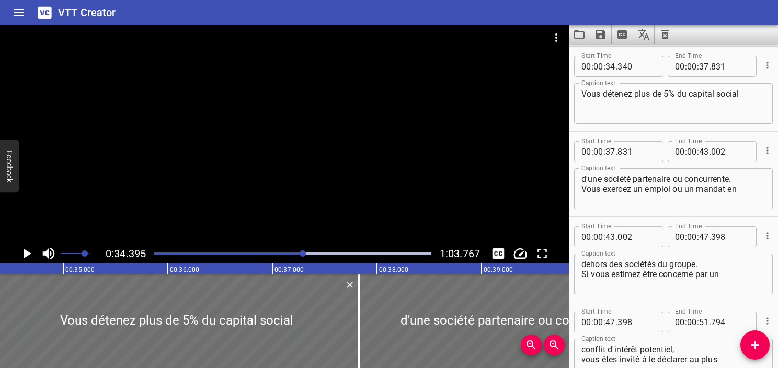
scroll to position [852, 0]
click at [621, 68] on input "number" at bounding box center [637, 65] width 38 height 21
type input "395"
click at [28, 256] on icon "Play/Pause" at bounding box center [27, 254] width 16 height 16
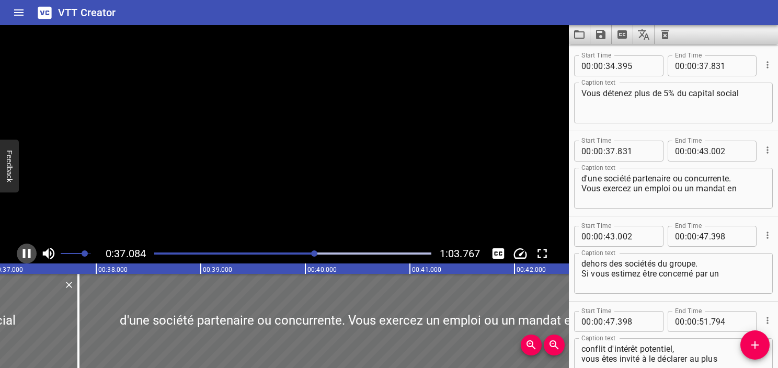
click at [28, 256] on icon "Play/Pause" at bounding box center [27, 253] width 8 height 9
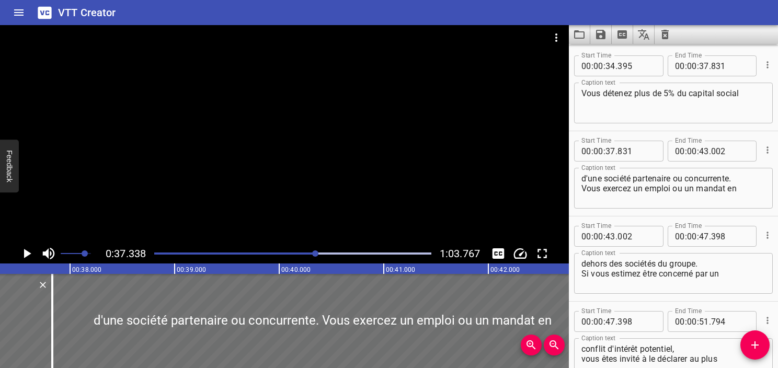
scroll to position [0, 3905]
click at [711, 67] on input "number" at bounding box center [730, 65] width 38 height 21
type input "338"
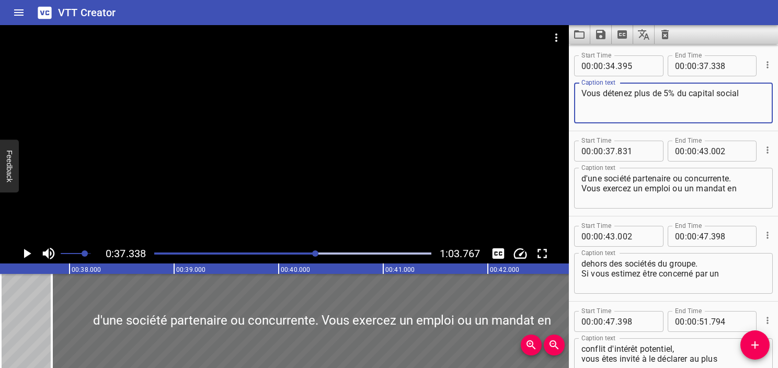
click at [694, 92] on textarea "Vous détenez plus de 5% du capital social" at bounding box center [674, 103] width 184 height 30
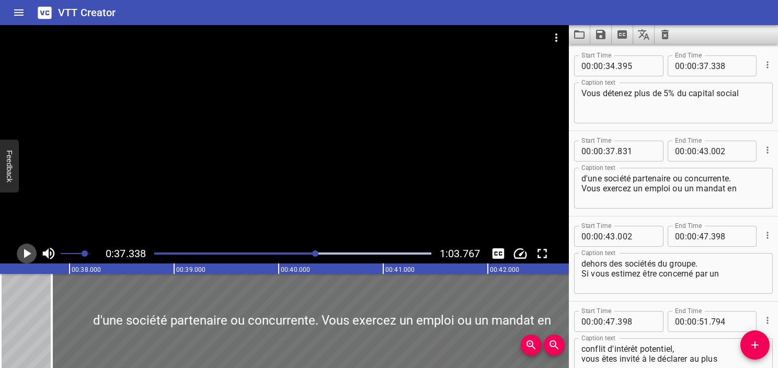
click at [26, 253] on icon "Play/Pause" at bounding box center [27, 253] width 7 height 9
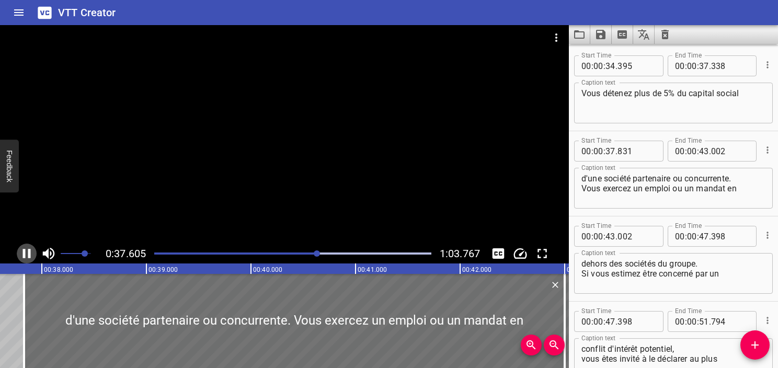
click at [26, 253] on icon "Play/Pause" at bounding box center [27, 254] width 16 height 16
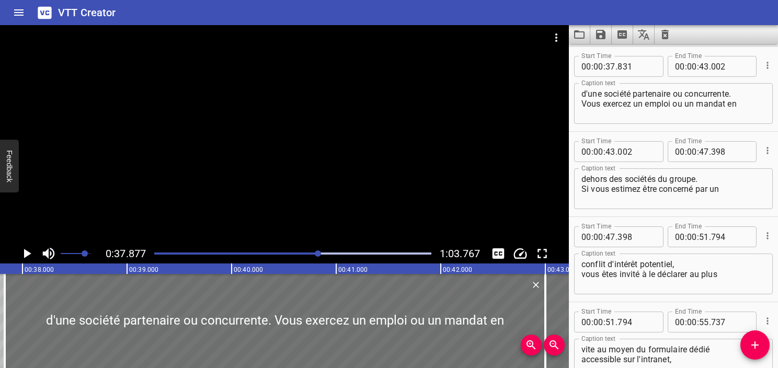
scroll to position [0, 3962]
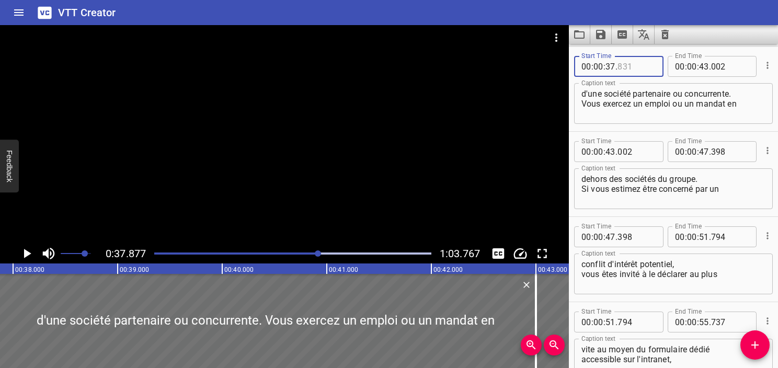
click at [619, 68] on input "number" at bounding box center [637, 66] width 38 height 21
type input "877"
click at [28, 254] on icon "Play/Pause" at bounding box center [27, 253] width 7 height 9
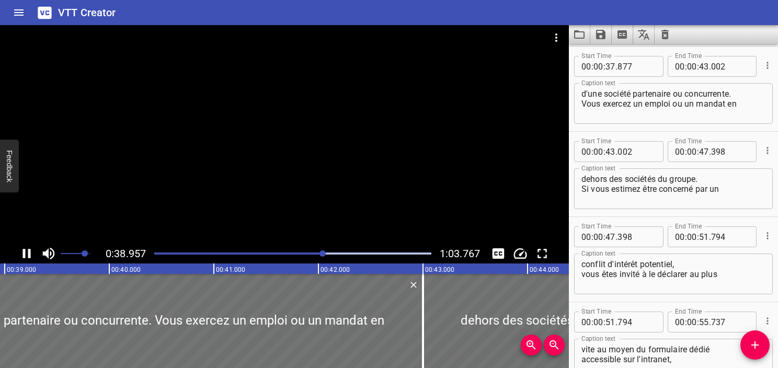
click at [29, 258] on icon "Play/Pause" at bounding box center [27, 254] width 16 height 16
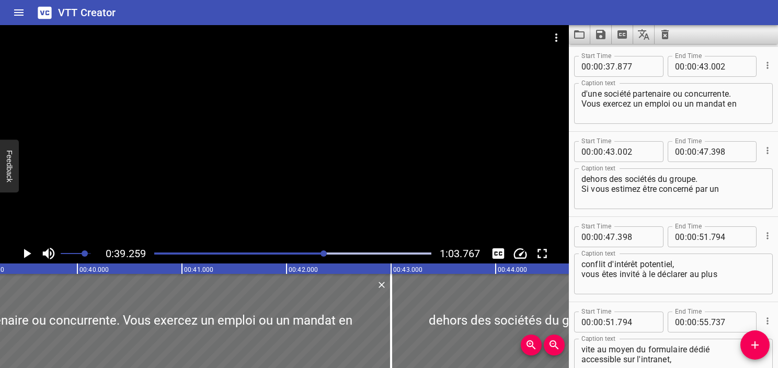
click at [29, 258] on icon "Play/Pause" at bounding box center [27, 254] width 16 height 16
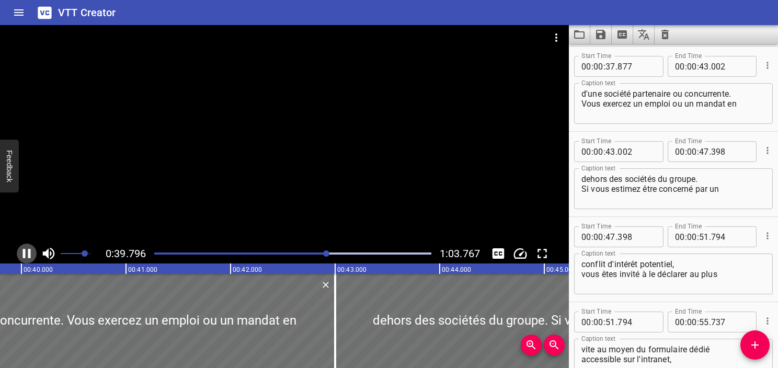
click at [29, 260] on icon "Play/Pause" at bounding box center [27, 254] width 16 height 16
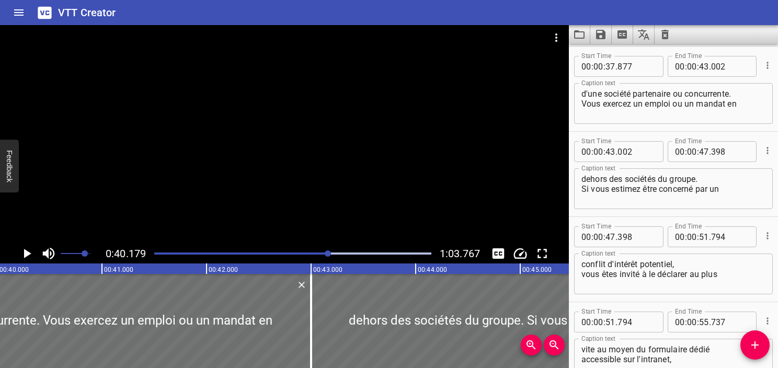
scroll to position [0, 4203]
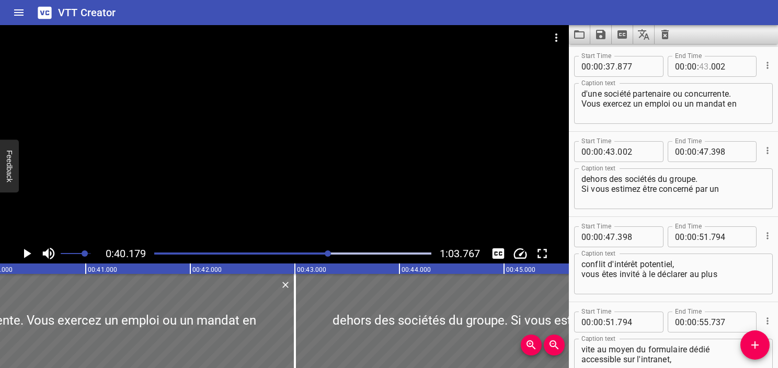
click at [700, 69] on input "number" at bounding box center [704, 66] width 10 height 21
type input "40"
type input "179"
click at [718, 97] on textarea "d'une société partenaire ou concurrente. Vous exercez un emploi ou un mandat en" at bounding box center [674, 104] width 184 height 30
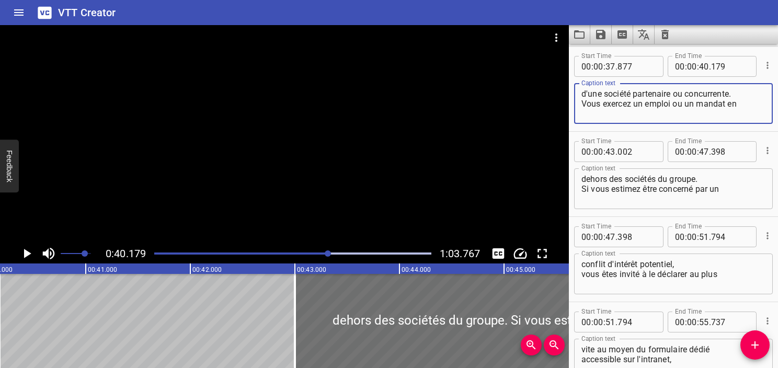
click at [757, 345] on icon "Add Cue" at bounding box center [755, 345] width 7 height 7
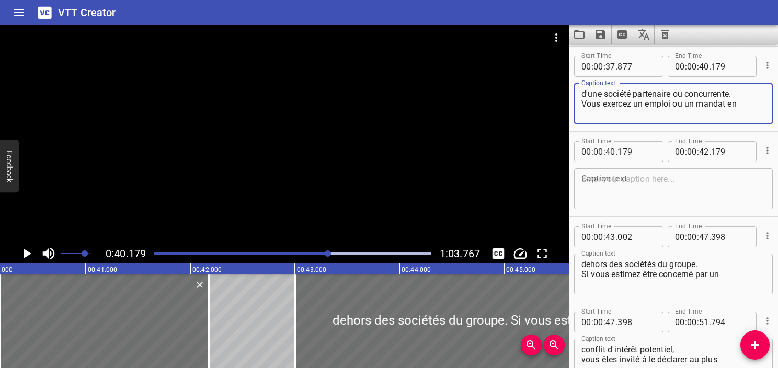
drag, startPoint x: 741, startPoint y: 107, endPoint x: 563, endPoint y: 132, distance: 179.5
click at [563, 132] on main "0:40.179 1:03.767 00:00.000 00:01.000 00:02.000 00:03.000 00:04.000 00:05.000 0…" at bounding box center [389, 196] width 778 height 343
type textarea "d'une société partenaire ou concurrente."
click at [602, 187] on textarea at bounding box center [674, 189] width 184 height 30
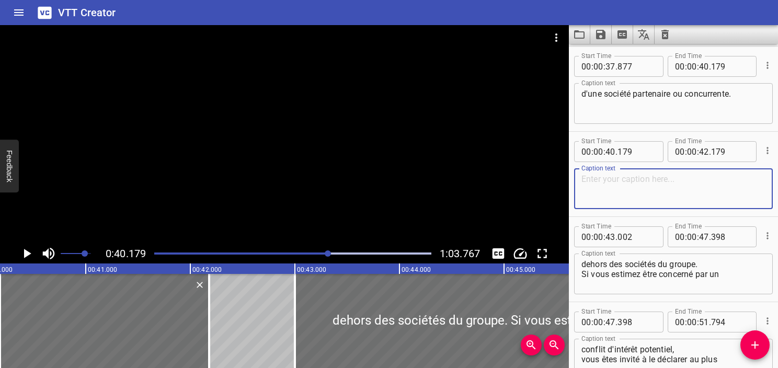
paste textarea "Vous exercez un emploi ou un mandat en"
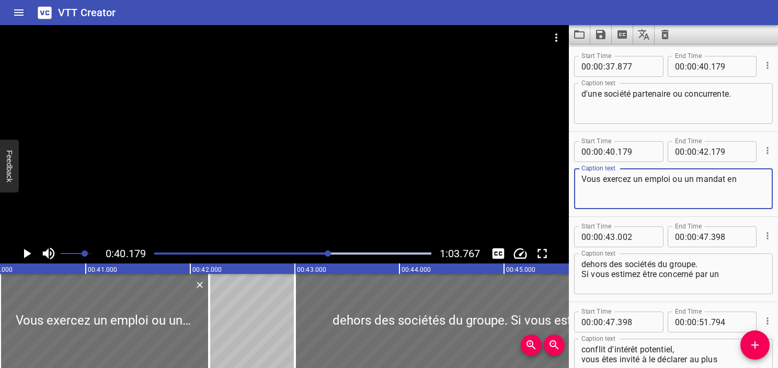
type textarea "Vous exercez un emploi ou un mandat en"
click at [644, 119] on div "d'une société partenaire ou concurrente. Caption text" at bounding box center [673, 103] width 199 height 41
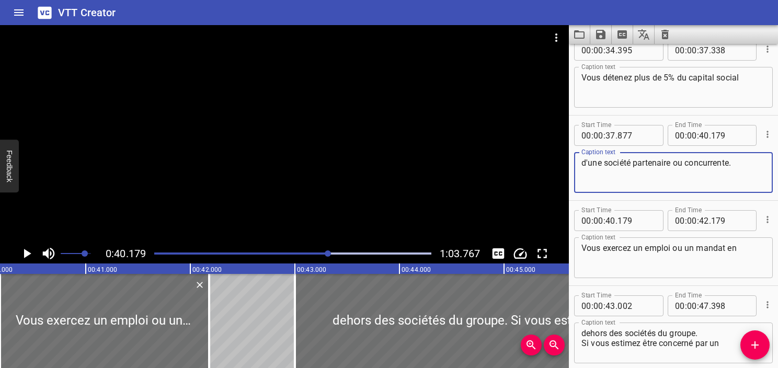
scroll to position [868, 0]
click at [745, 161] on textarea "d'une société partenaire ou concurrente." at bounding box center [674, 173] width 184 height 30
type textarea "d'une société partenaire ou concurrente ;"
click at [621, 255] on textarea "Vous exercez un emploi ou un mandat en" at bounding box center [674, 258] width 184 height 30
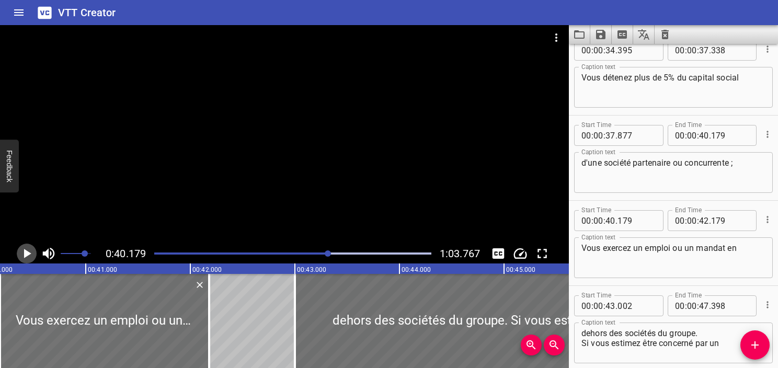
click at [28, 254] on icon "Play/Pause" at bounding box center [27, 253] width 7 height 9
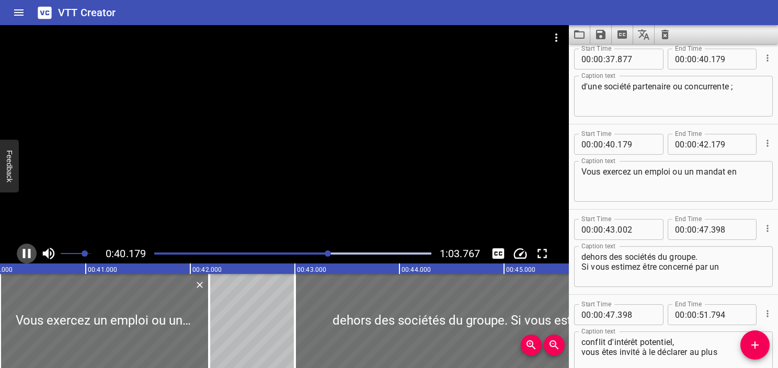
click at [28, 254] on icon "Play/Pause" at bounding box center [27, 253] width 8 height 9
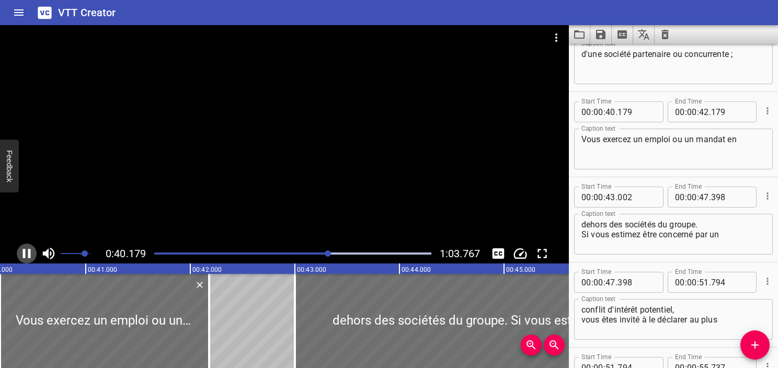
scroll to position [1023, 0]
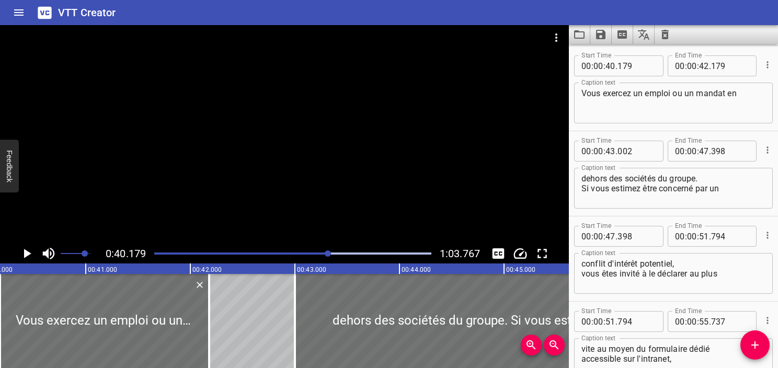
click at [28, 254] on icon "Play/Pause" at bounding box center [27, 253] width 7 height 9
click at [28, 254] on icon "Play/Pause" at bounding box center [27, 253] width 8 height 9
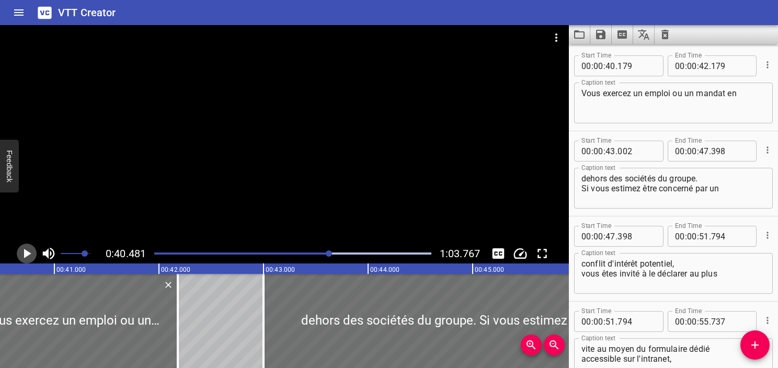
click at [28, 255] on icon "Play/Pause" at bounding box center [27, 253] width 7 height 9
click at [28, 255] on icon "Play/Pause" at bounding box center [27, 253] width 8 height 9
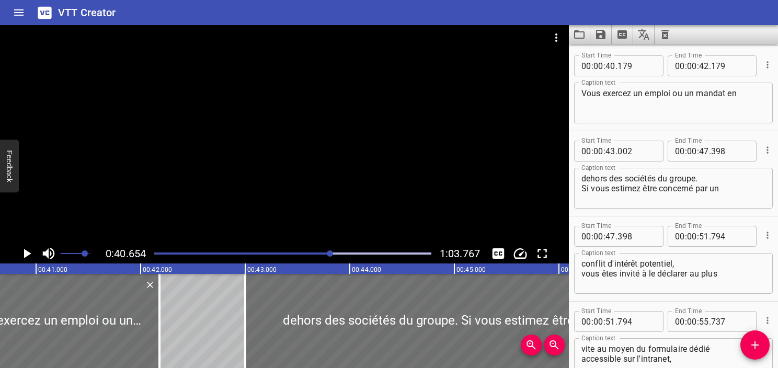
click at [28, 255] on icon "Play/Pause" at bounding box center [27, 253] width 7 height 9
click at [28, 255] on icon "Play/Pause" at bounding box center [27, 253] width 8 height 9
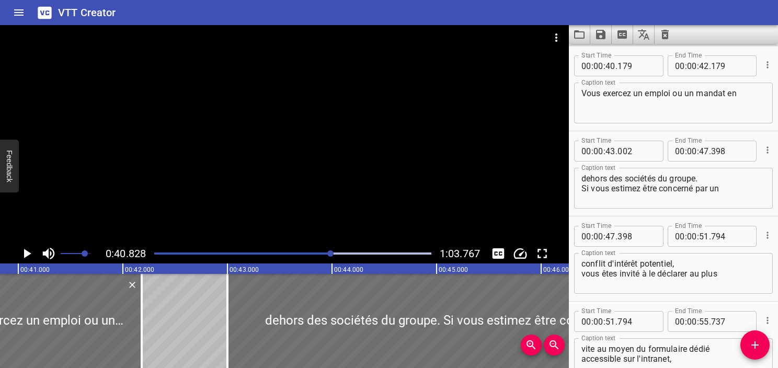
click at [324, 253] on div "Play progress" at bounding box center [193, 254] width 277 height 2
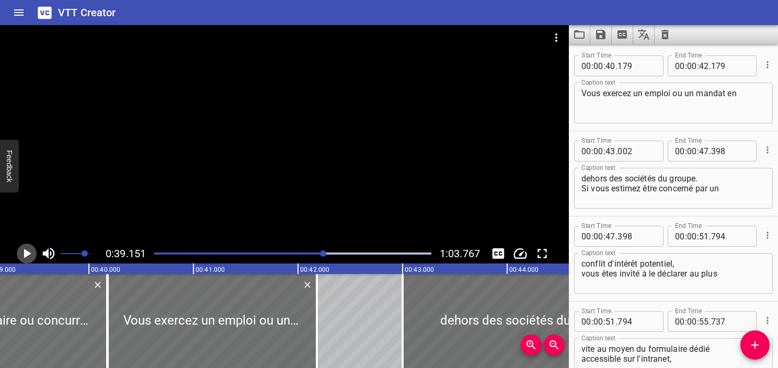
click at [29, 255] on icon "Play/Pause" at bounding box center [27, 254] width 16 height 16
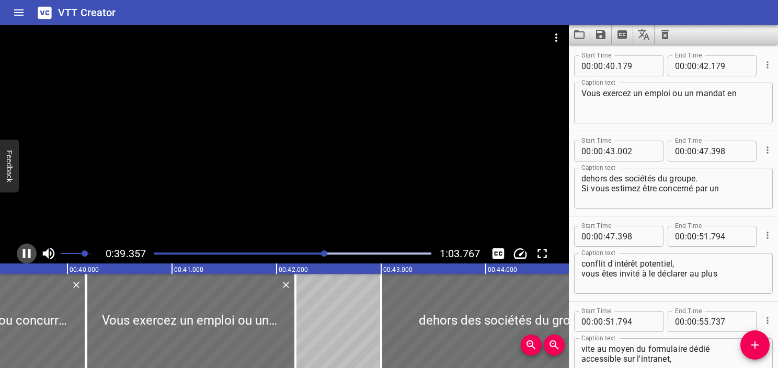
click at [29, 255] on icon "Play/Pause" at bounding box center [27, 253] width 8 height 9
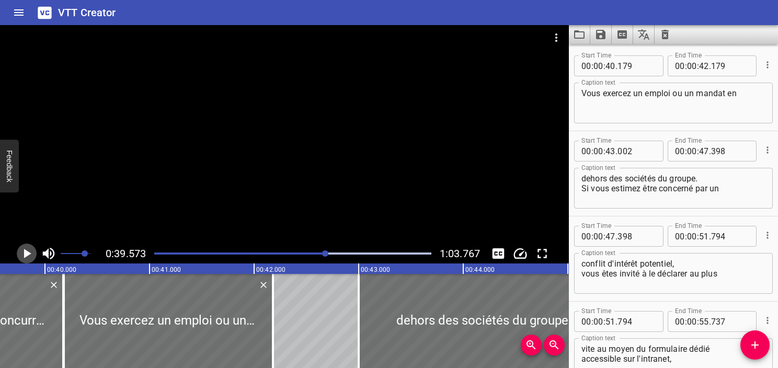
click at [29, 255] on icon "Play/Pause" at bounding box center [27, 254] width 16 height 16
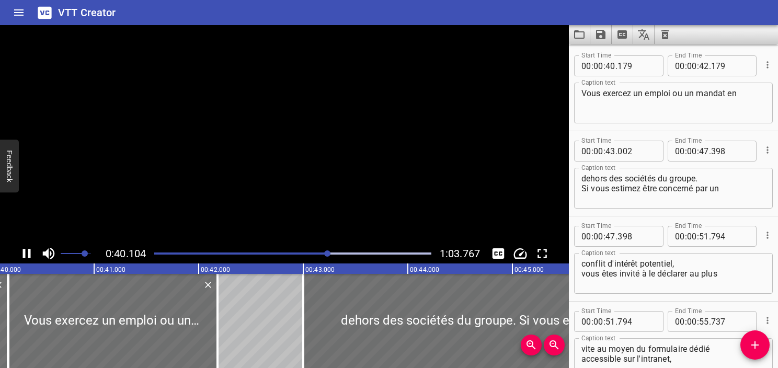
click at [29, 255] on icon "Play/Pause" at bounding box center [27, 253] width 8 height 9
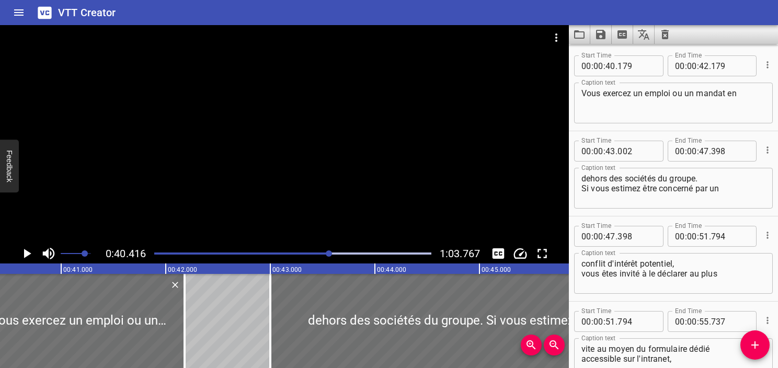
click at [29, 255] on icon "Play/Pause" at bounding box center [27, 254] width 16 height 16
click at [29, 255] on icon "Play/Pause" at bounding box center [27, 253] width 8 height 9
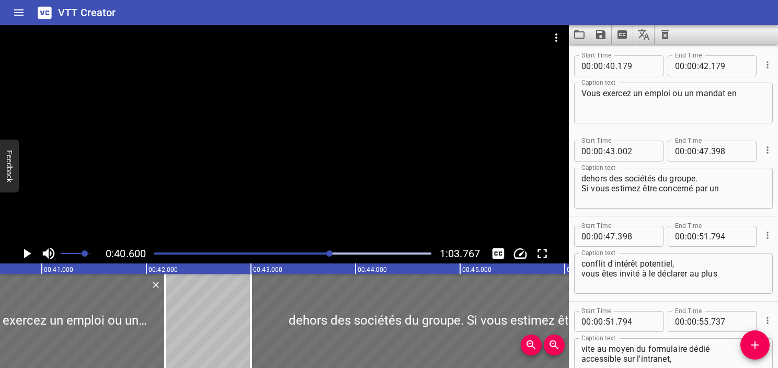
click at [29, 255] on icon "Play/Pause" at bounding box center [27, 254] width 16 height 16
click at [29, 255] on icon "Play/Pause" at bounding box center [27, 253] width 8 height 9
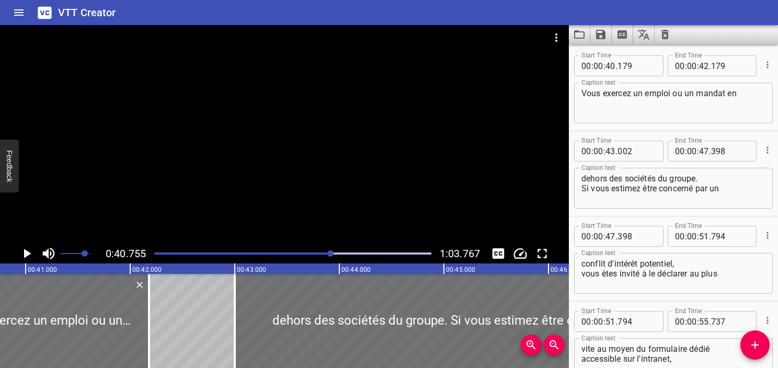
click at [324, 259] on div at bounding box center [293, 253] width 290 height 15
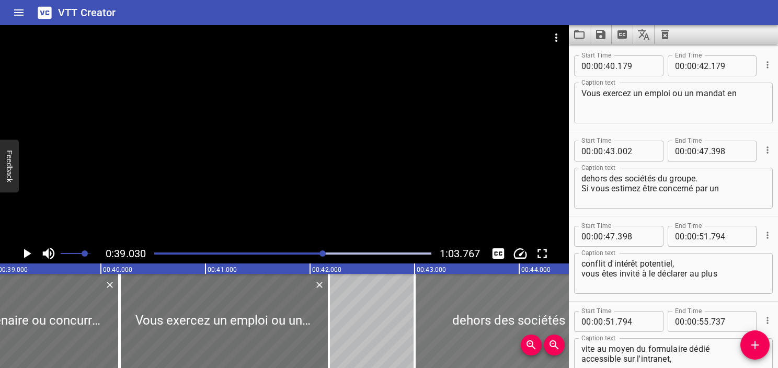
scroll to position [0, 4082]
click at [26, 254] on icon "Play/Pause" at bounding box center [27, 253] width 7 height 9
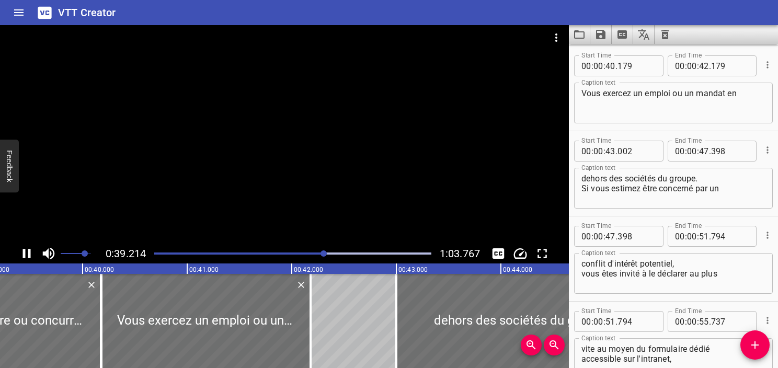
click at [26, 255] on icon "Play/Pause" at bounding box center [27, 254] width 16 height 16
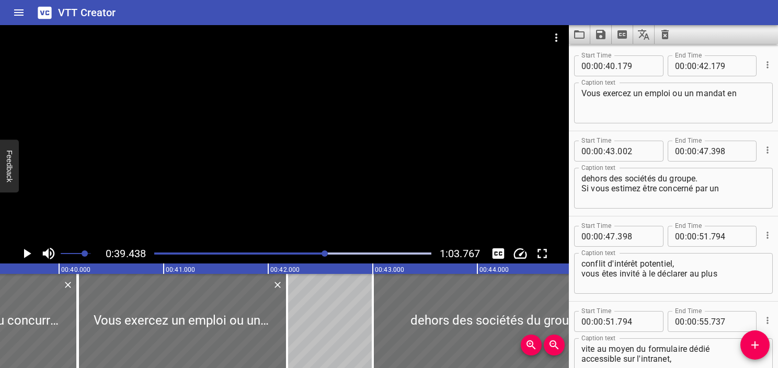
click at [25, 254] on icon "Play/Pause" at bounding box center [27, 253] width 7 height 9
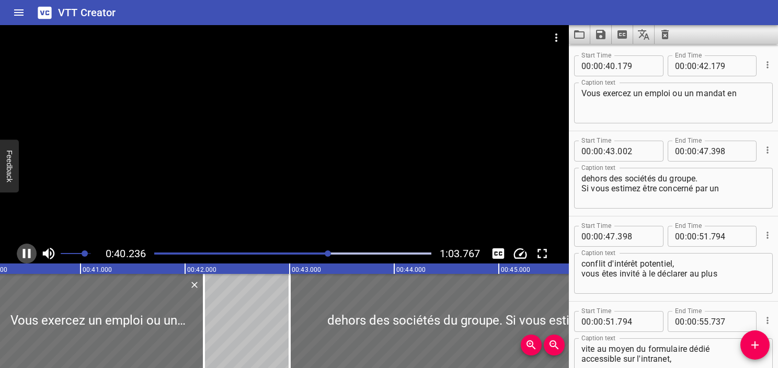
click at [26, 254] on icon "Play/Pause" at bounding box center [27, 254] width 16 height 16
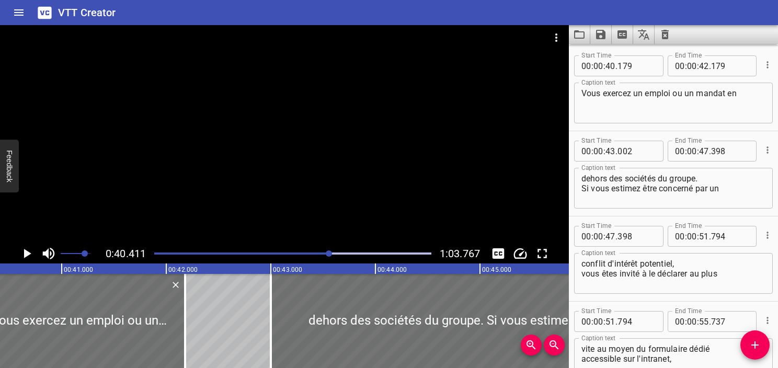
click at [26, 254] on icon "Play/Pause" at bounding box center [27, 253] width 7 height 9
click at [26, 254] on icon "Play/Pause" at bounding box center [27, 254] width 16 height 16
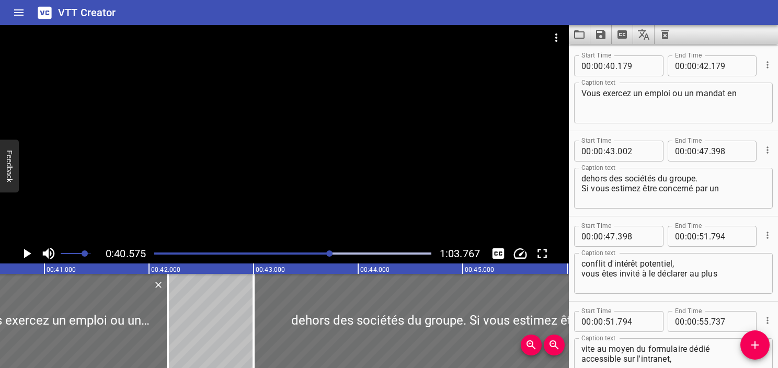
click at [26, 254] on icon "Play/Pause" at bounding box center [27, 253] width 7 height 9
click at [26, 254] on icon "Play/Pause" at bounding box center [27, 254] width 16 height 16
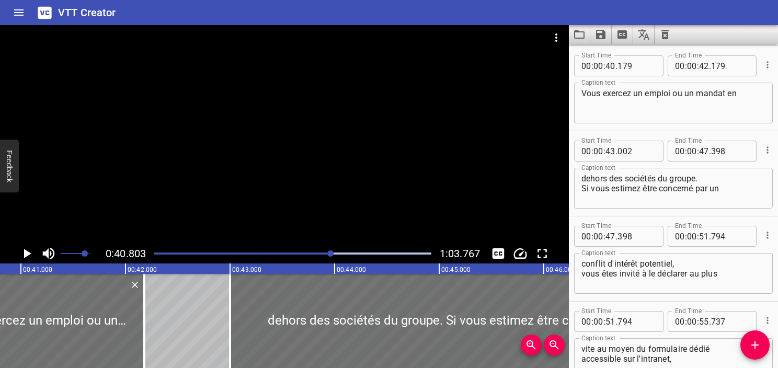
click at [327, 257] on div at bounding box center [293, 253] width 290 height 15
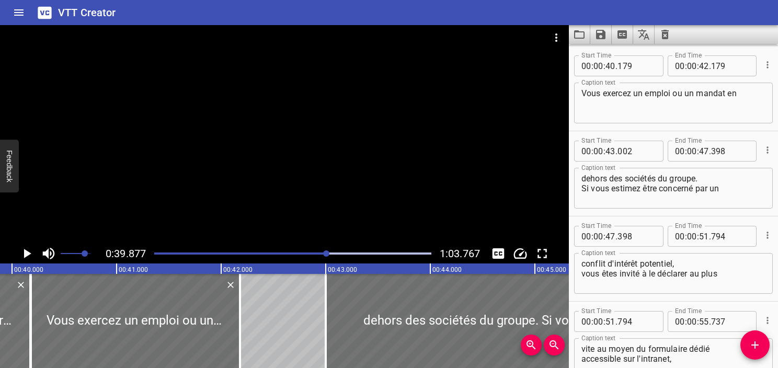
scroll to position [0, 4171]
click at [28, 254] on icon "Play/Pause" at bounding box center [27, 253] width 7 height 9
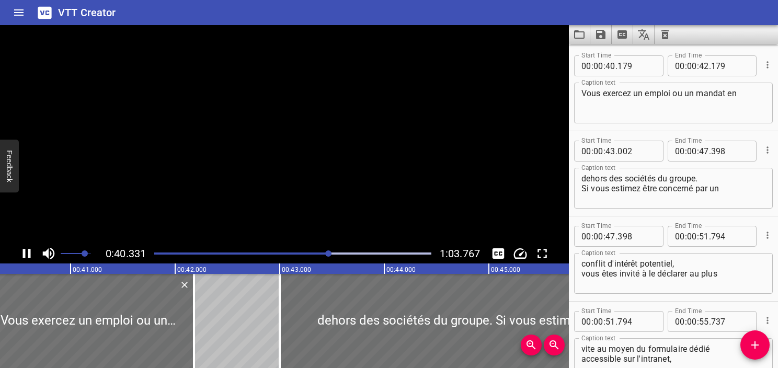
click at [28, 254] on icon "Play/Pause" at bounding box center [27, 253] width 8 height 9
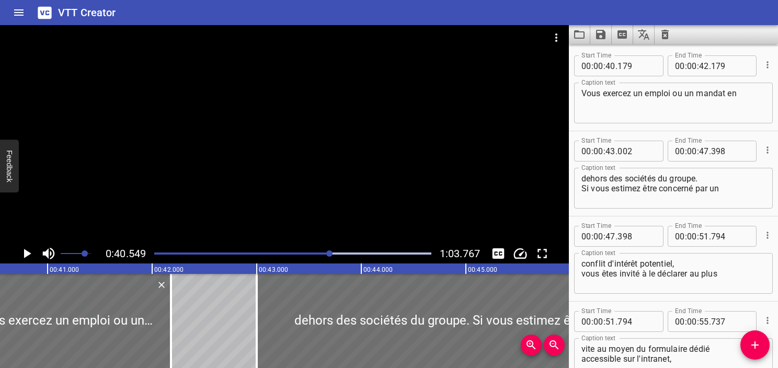
click at [28, 254] on icon "Play/Pause" at bounding box center [27, 253] width 7 height 9
click at [28, 254] on icon "Play/Pause" at bounding box center [27, 253] width 8 height 9
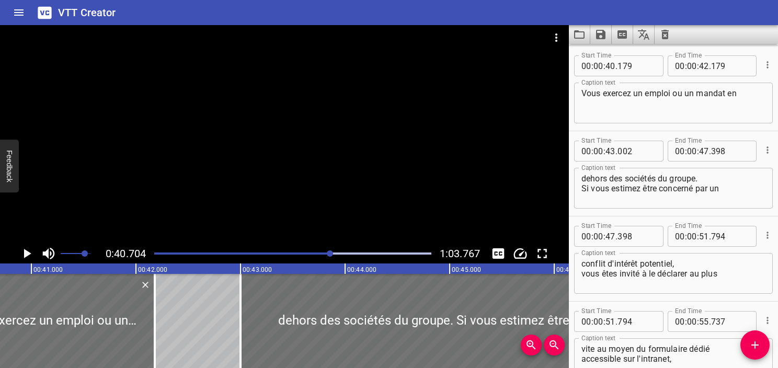
scroll to position [983, 0]
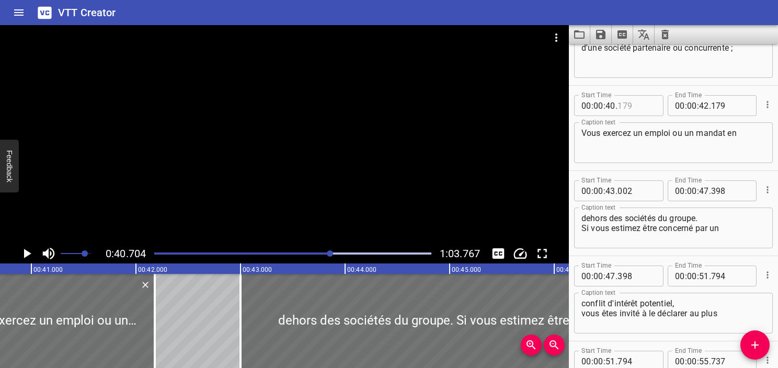
click at [629, 107] on input "number" at bounding box center [637, 105] width 38 height 21
type input "704"
click at [27, 258] on icon "Play/Pause" at bounding box center [27, 254] width 16 height 16
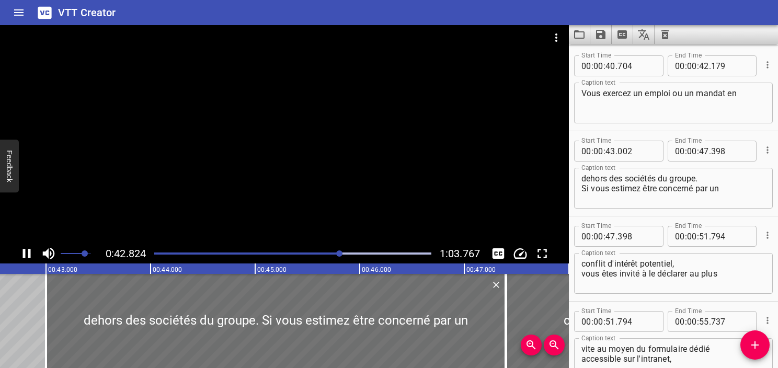
scroll to position [0, 4479]
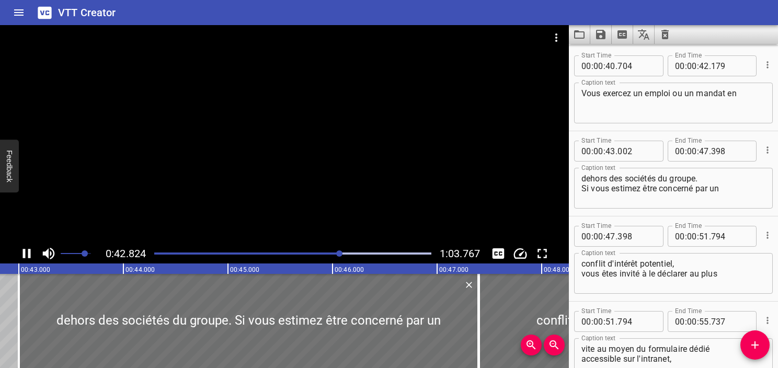
click at [28, 256] on icon "Play/Pause" at bounding box center [27, 253] width 8 height 9
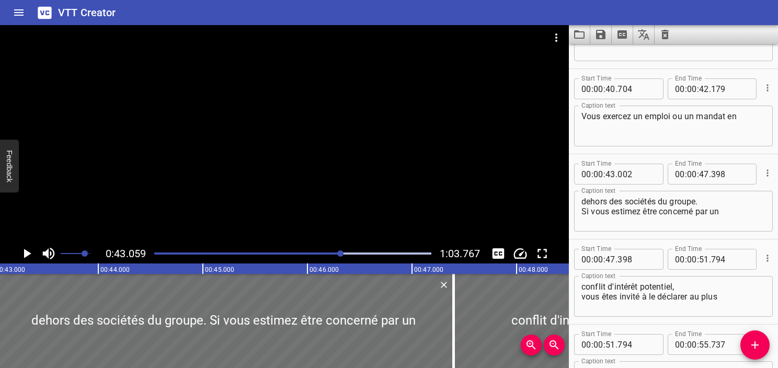
scroll to position [1001, 0]
click at [730, 114] on textarea "Vous exercez un emploi ou un mandat en" at bounding box center [674, 125] width 184 height 30
type textarea "Vous exercez un emploi ou un mandat"
click at [583, 199] on textarea "dehors des sociétés du groupe. Si vous estimez être concerné par un" at bounding box center [674, 211] width 184 height 30
paste textarea "en"
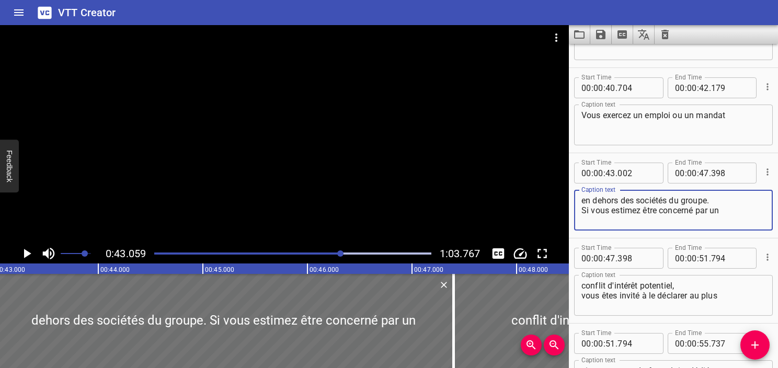
type textarea "en dehors des sociétés du groupe. Si vous estimez être concerné par un"
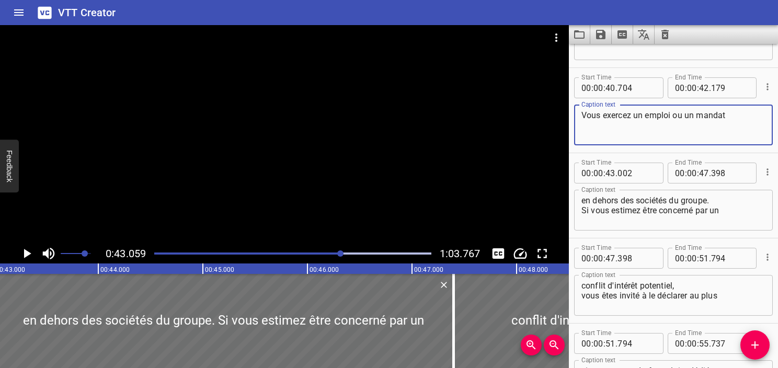
click at [745, 115] on textarea "Vous exercez un emploi ou un mandat" at bounding box center [674, 125] width 184 height 30
type textarea "Vous exercez un emploi ou un mandat"
click at [702, 88] on input "number" at bounding box center [704, 87] width 10 height 21
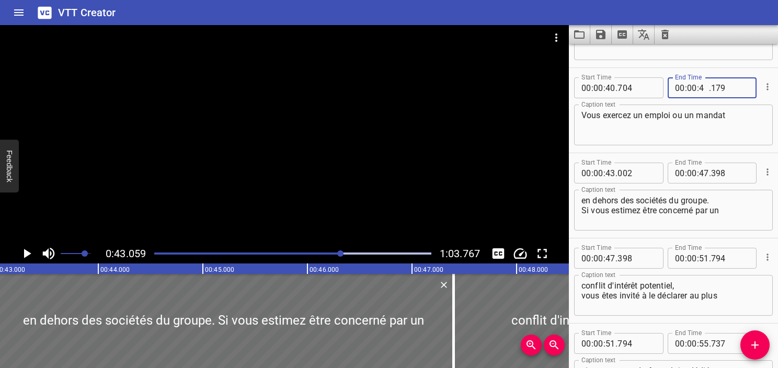
type input "43"
type input "059"
click at [690, 130] on textarea "Vous exercez un emploi ou un mandat" at bounding box center [674, 125] width 184 height 30
click at [30, 255] on icon "Play/Pause" at bounding box center [27, 254] width 16 height 16
click at [30, 255] on icon "Play/Pause" at bounding box center [27, 253] width 8 height 9
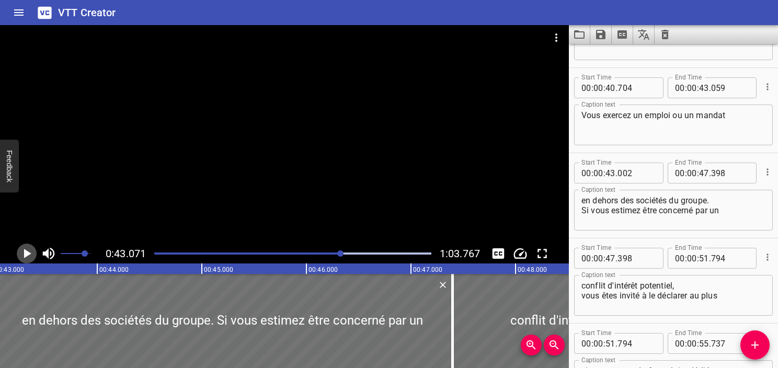
click at [30, 255] on icon "Play/Pause" at bounding box center [27, 254] width 16 height 16
click at [30, 255] on icon "Play/Pause" at bounding box center [27, 253] width 8 height 9
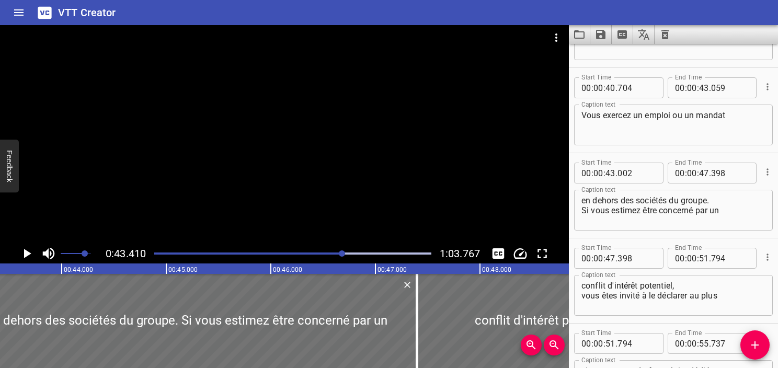
click at [30, 255] on icon "Play/Pause" at bounding box center [27, 254] width 16 height 16
click at [30, 255] on icon "Play/Pause" at bounding box center [27, 253] width 8 height 9
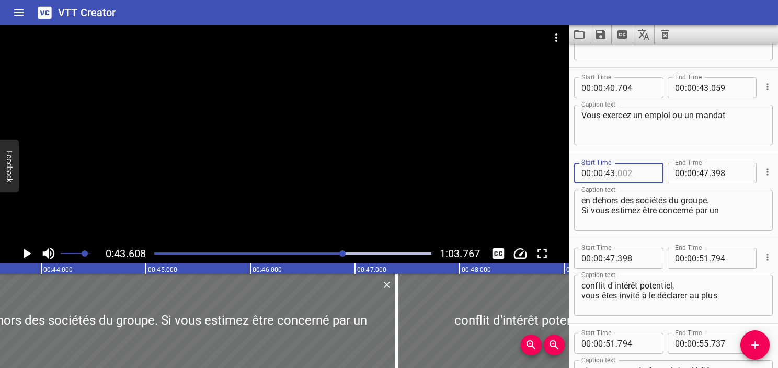
click at [624, 173] on input "number" at bounding box center [637, 173] width 38 height 21
type input "608"
click at [685, 201] on textarea "en dehors des sociétés du groupe. Si vous estimez être concerné par un" at bounding box center [674, 211] width 184 height 30
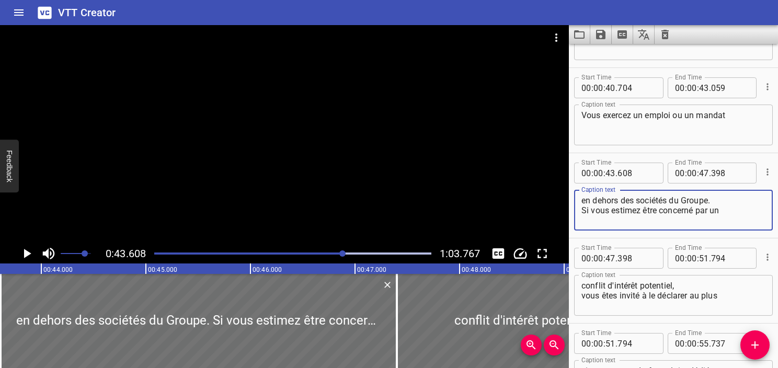
click at [749, 220] on textarea "en dehors des sociétés du Groupe. Si vous estimez être concerné par un" at bounding box center [674, 211] width 184 height 30
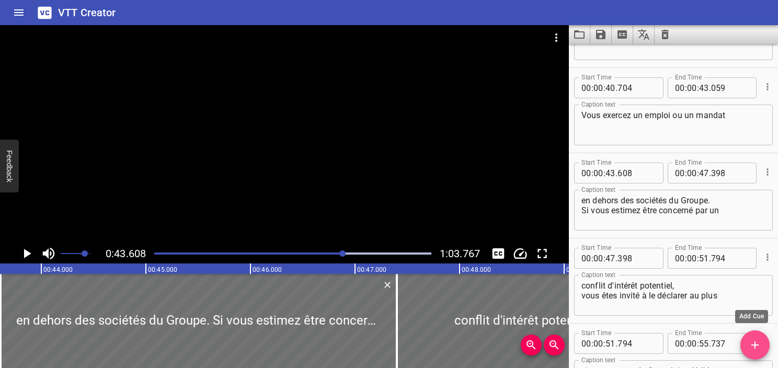
click at [761, 343] on icon "Add Cue" at bounding box center [755, 345] width 13 height 13
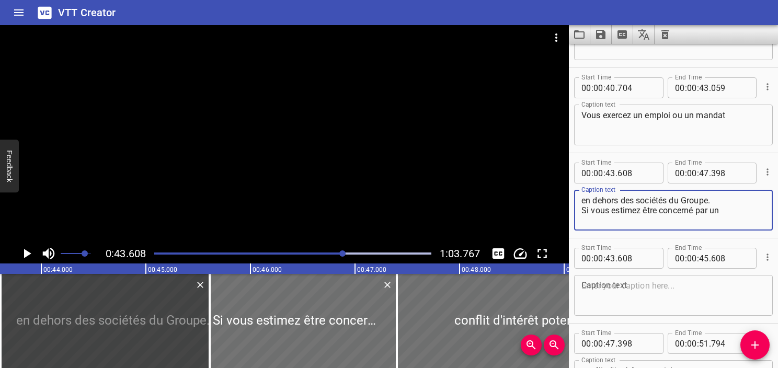
drag, startPoint x: 736, startPoint y: 212, endPoint x: 561, endPoint y: 220, distance: 175.9
click at [561, 220] on main "0:43.608 1:03.767 00:00.000 00:01.000 00:02.000 00:03.000 00:04.000 00:05.000 0…" at bounding box center [389, 196] width 778 height 343
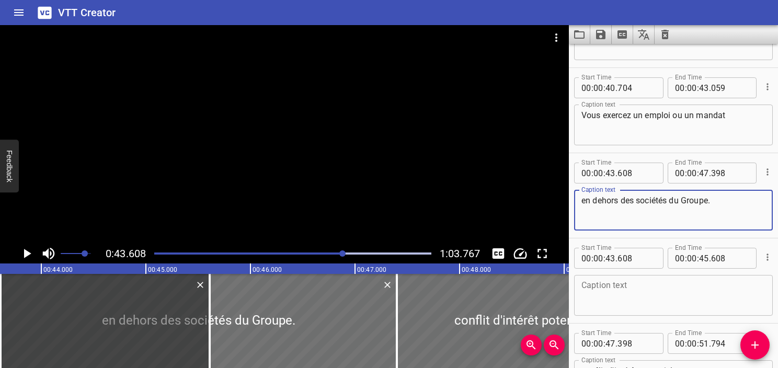
type textarea "en dehors des sociétés du Groupe."
click at [590, 297] on textarea at bounding box center [674, 296] width 184 height 30
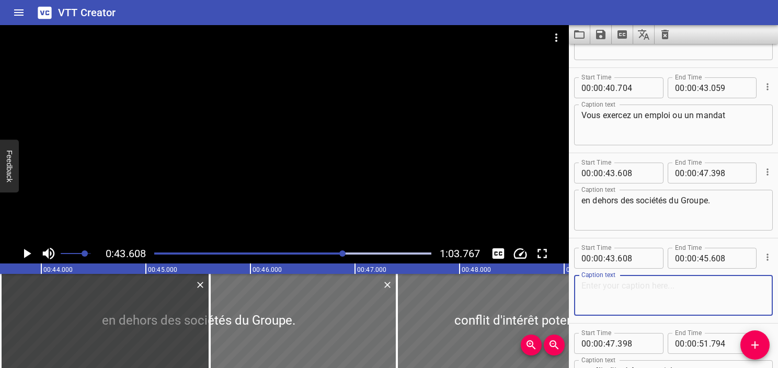
paste textarea "Si vous estimez être concerné par un"
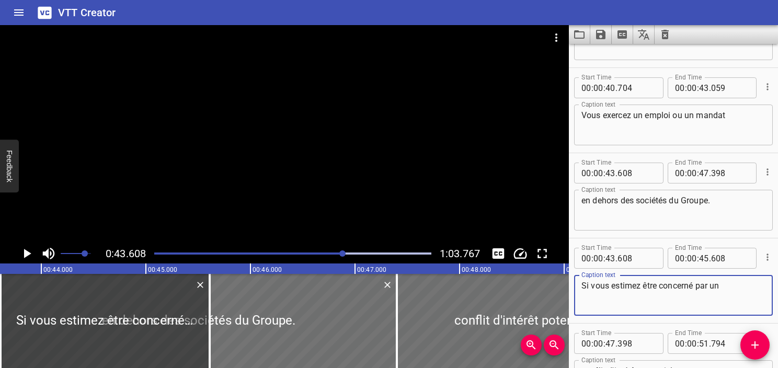
click at [594, 298] on textarea "Si vous estimez être concerné par un" at bounding box center [674, 296] width 184 height 30
type textarea "Si vous estimez être concerné par un"
click at [729, 209] on textarea "en dehors des sociétés du Groupe." at bounding box center [674, 211] width 184 height 30
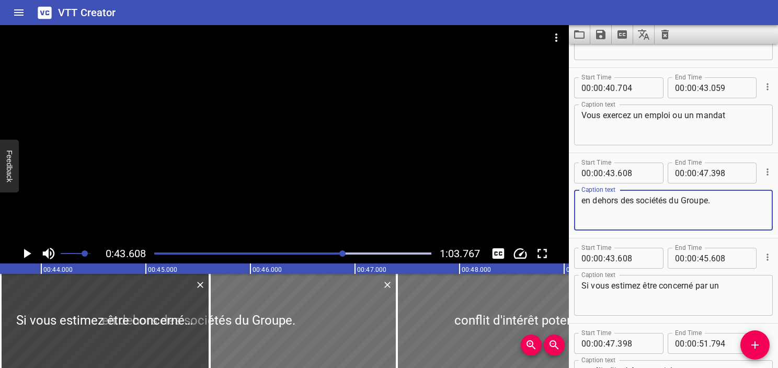
type textarea "en dehors des sociétés du Groupe."
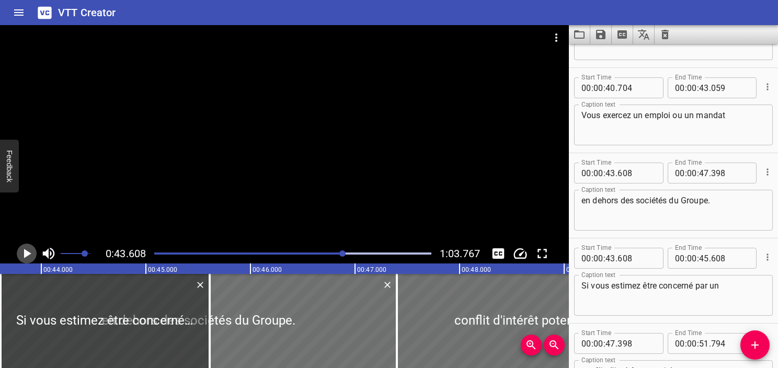
click at [30, 253] on icon "Play/Pause" at bounding box center [27, 253] width 7 height 9
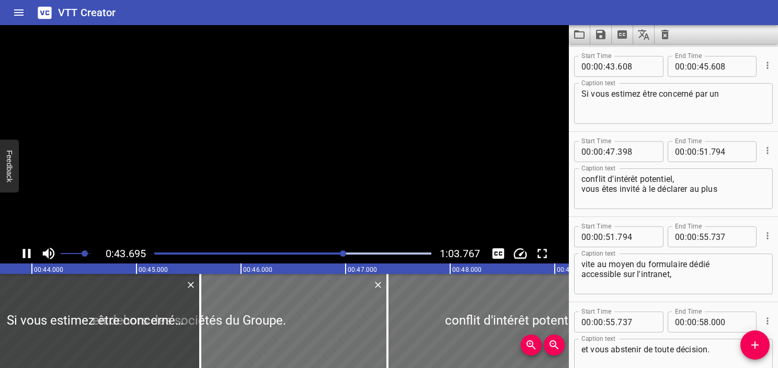
scroll to position [1193, 0]
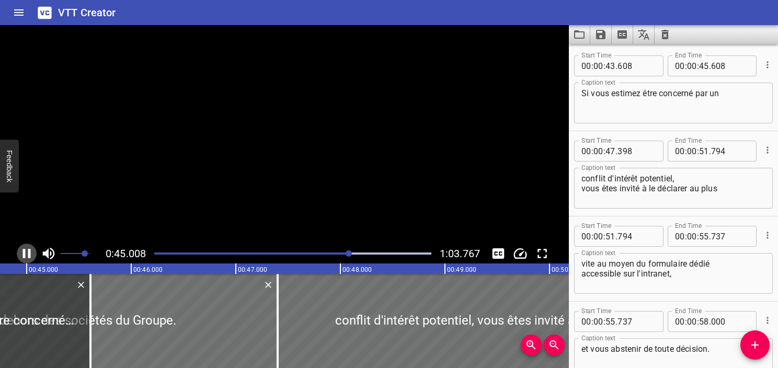
click at [30, 253] on icon "Play/Pause" at bounding box center [27, 253] width 8 height 9
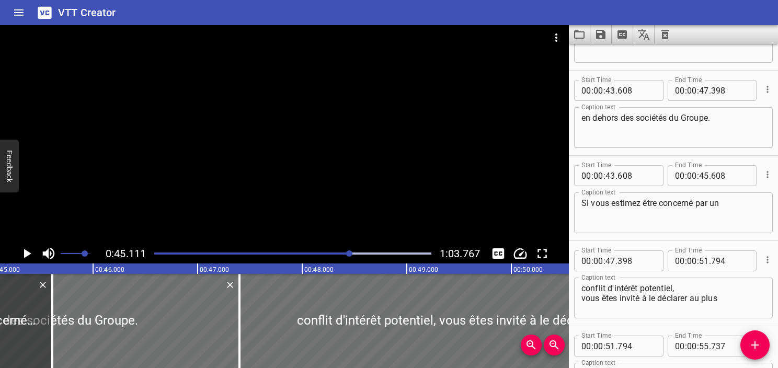
scroll to position [1068, 0]
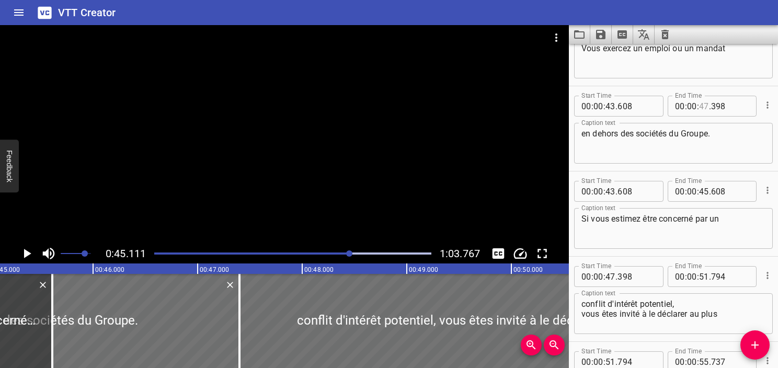
click at [702, 109] on input "number" at bounding box center [704, 106] width 10 height 21
type input "45"
type input "111"
click at [746, 186] on div "00 : 00 : 45 . 608" at bounding box center [712, 191] width 89 height 21
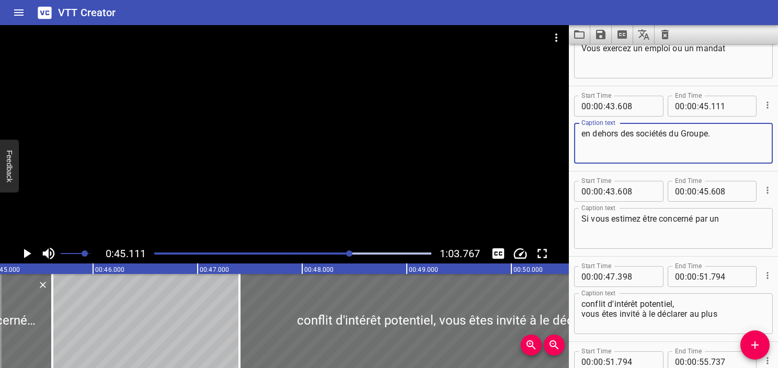
click at [733, 155] on textarea "en dehors des sociétés du Groupe." at bounding box center [674, 144] width 184 height 30
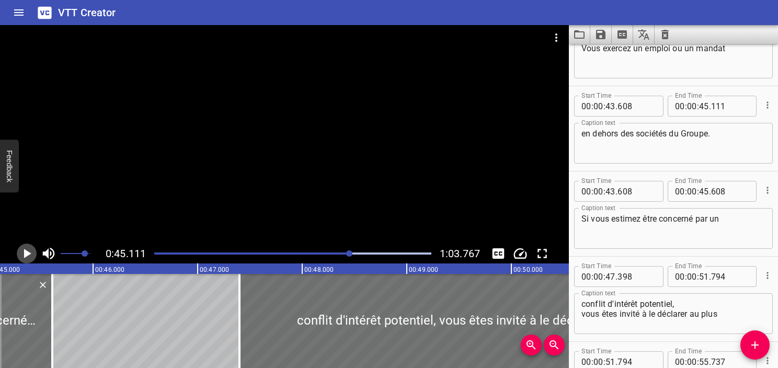
click at [29, 253] on icon "Play/Pause" at bounding box center [27, 253] width 7 height 9
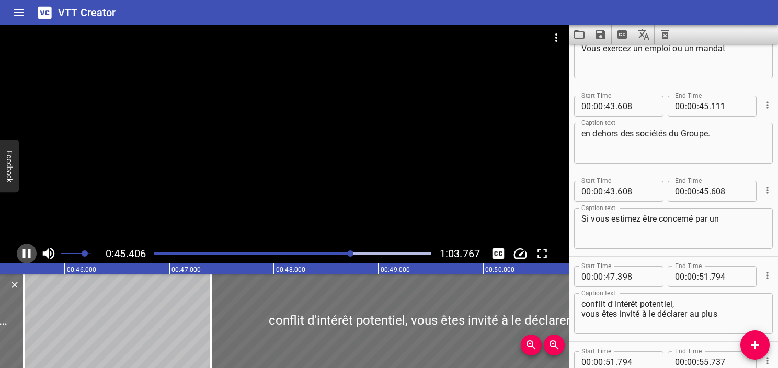
click at [29, 253] on icon "Play/Pause" at bounding box center [27, 253] width 8 height 9
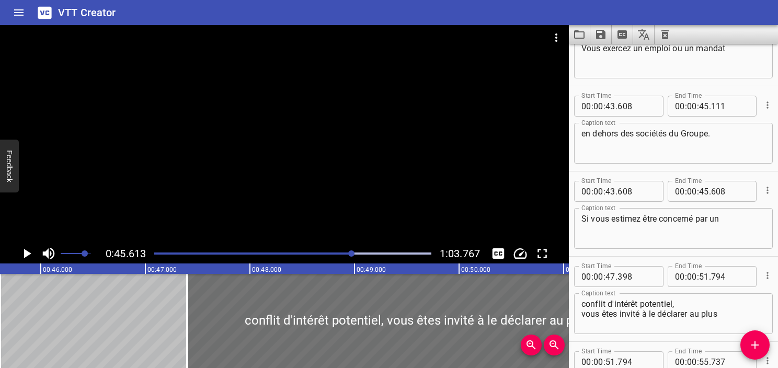
click at [608, 192] on input "43" at bounding box center [611, 191] width 10 height 21
type input "45"
type input "613"
click at [610, 223] on textarea "Si vous estimez être concerné par un" at bounding box center [674, 229] width 184 height 30
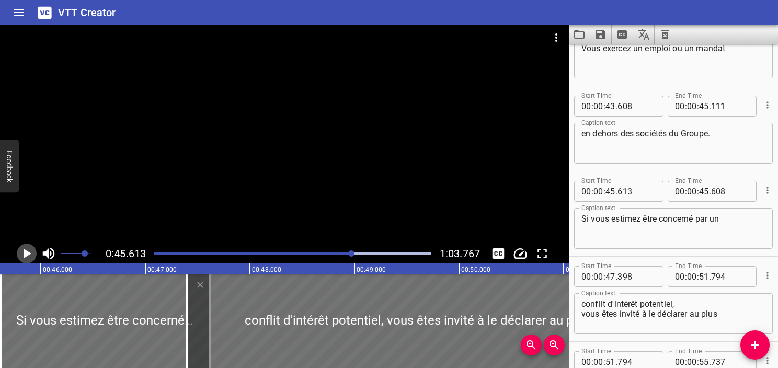
click at [27, 254] on icon "Play/Pause" at bounding box center [27, 253] width 7 height 9
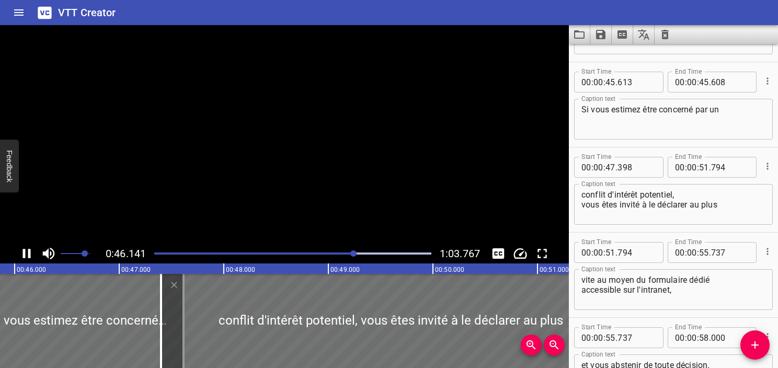
scroll to position [1193, 0]
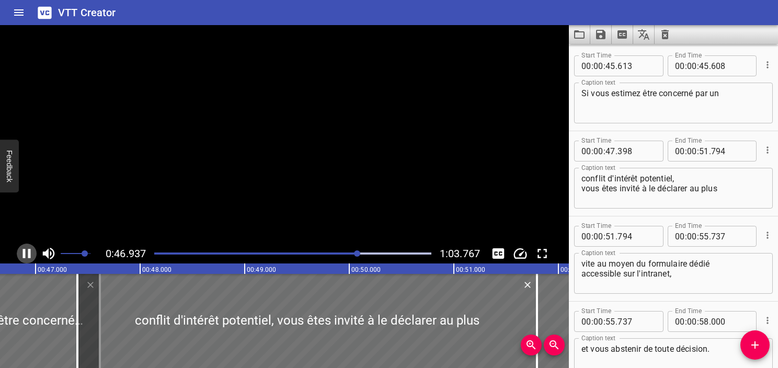
click at [27, 254] on icon "Play/Pause" at bounding box center [27, 254] width 16 height 16
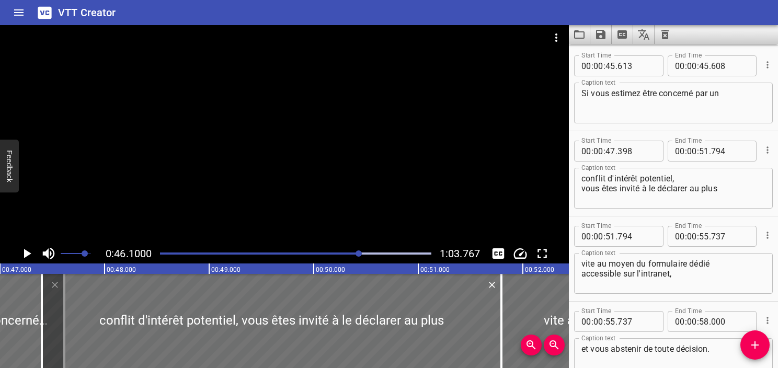
click at [82, 257] on span "Set video volume" at bounding box center [85, 254] width 6 height 6
click at [30, 253] on icon "Play/Pause" at bounding box center [27, 253] width 7 height 9
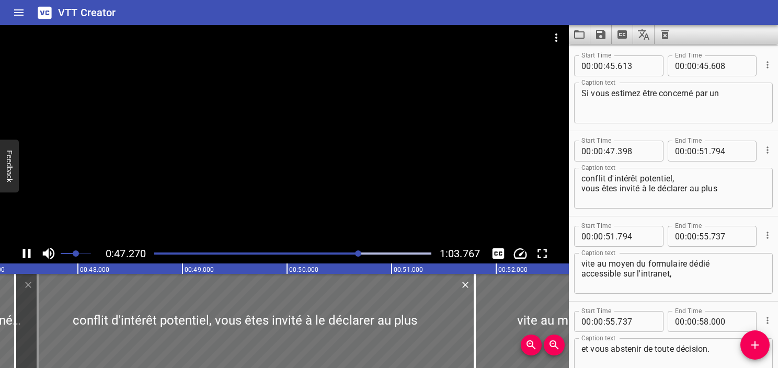
scroll to position [0, 4968]
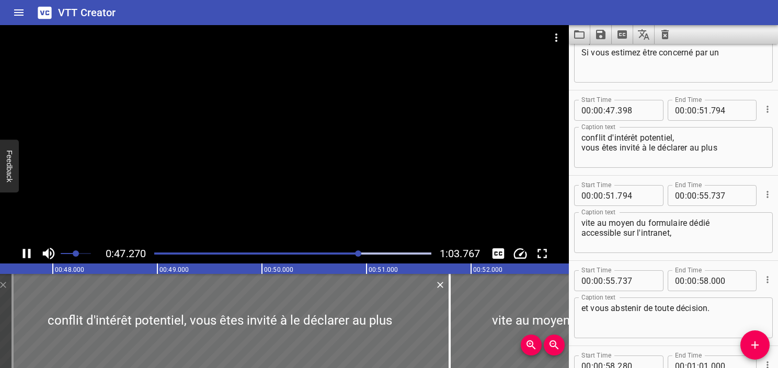
click at [30, 255] on icon "Play/Pause" at bounding box center [27, 253] width 8 height 9
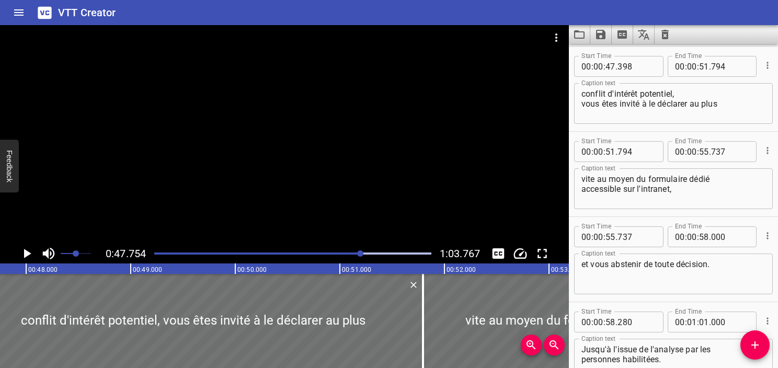
click at [73, 253] on span "Set video volume" at bounding box center [76, 254] width 6 height 6
click at [29, 255] on icon "Play/Pause" at bounding box center [27, 253] width 7 height 9
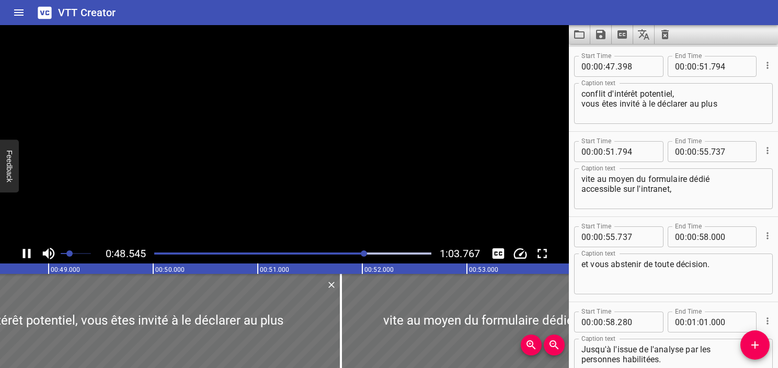
click at [29, 255] on icon "Play/Pause" at bounding box center [27, 253] width 8 height 9
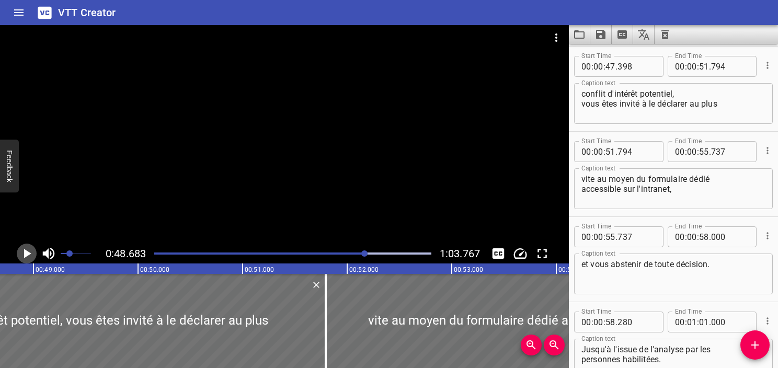
click at [29, 255] on icon "Play/Pause" at bounding box center [27, 254] width 16 height 16
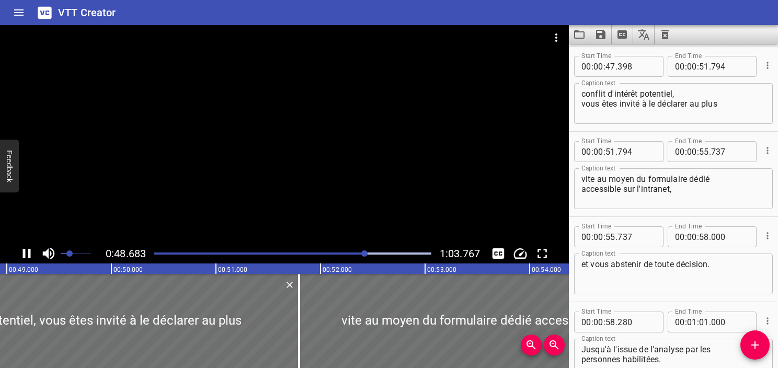
click at [29, 255] on icon "Play/Pause" at bounding box center [27, 253] width 8 height 9
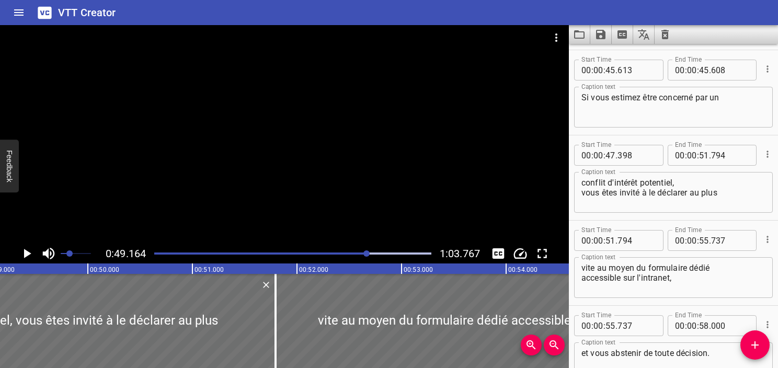
scroll to position [1188, 0]
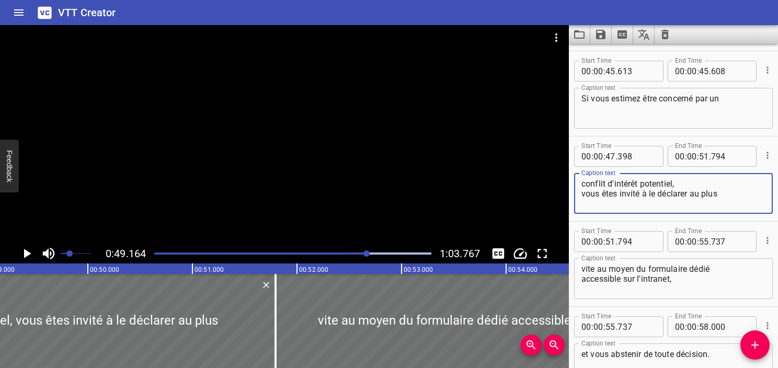
drag, startPoint x: 686, startPoint y: 181, endPoint x: 568, endPoint y: 182, distance: 117.7
click at [568, 182] on main "0:49.164 1:03.767 00:00.000 00:01.000 00:02.000 00:03.000 00:04.000 00:05.000 0…" at bounding box center [389, 196] width 778 height 343
type textarea "vous êtes invité à le déclarer au plus"
click at [737, 104] on textarea "Si vous estimez être concerné par un" at bounding box center [674, 109] width 184 height 30
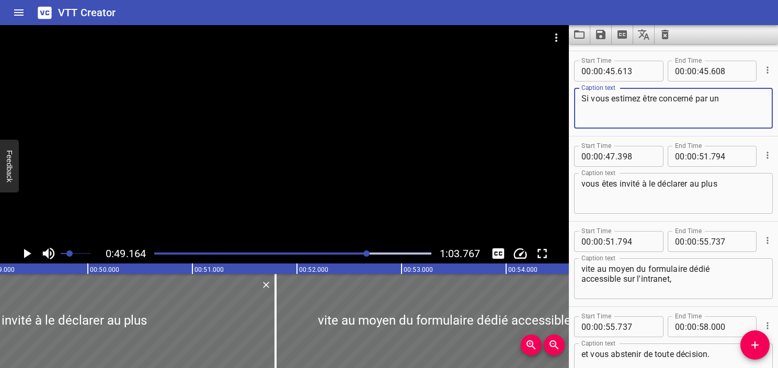
paste textarea "conflit d'intérêt potentiel,"
type textarea "Si vous estimez être concerné par un conflit d'intérêt potentiel,"
click at [584, 194] on textarea "vous êtes invité à le déclarer au plus" at bounding box center [674, 194] width 184 height 30
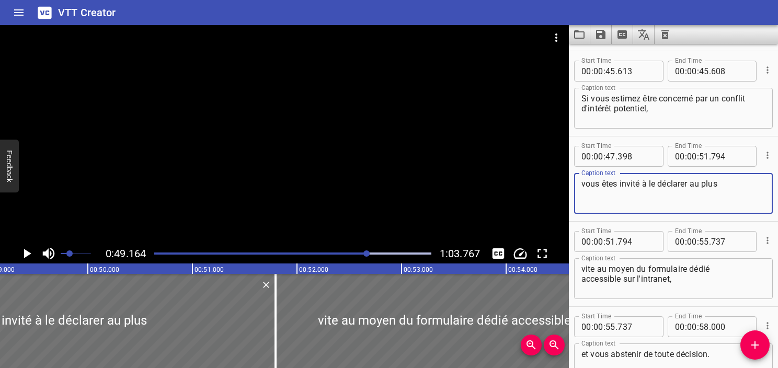
type textarea "vous êtes invité à le déclarer au plus"
click at [702, 72] on input "45" at bounding box center [704, 71] width 10 height 21
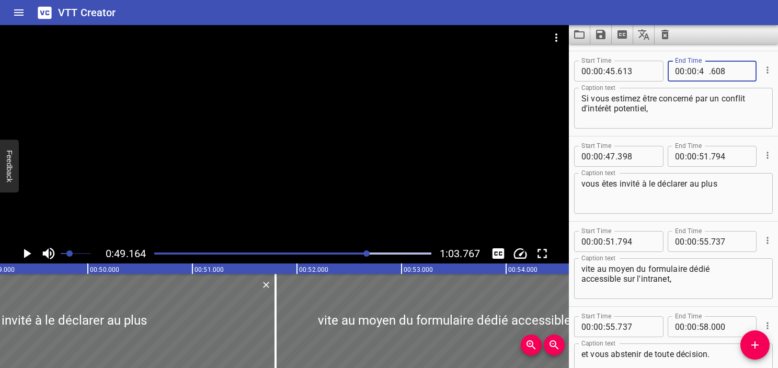
type input "49"
type input "164"
click at [686, 110] on textarea "Si vous estimez être concerné par un conflit d'intérêt potentiel," at bounding box center [674, 109] width 184 height 30
click at [23, 253] on icon "Play/Pause" at bounding box center [27, 254] width 16 height 16
click at [23, 253] on icon "Play/Pause" at bounding box center [27, 253] width 8 height 9
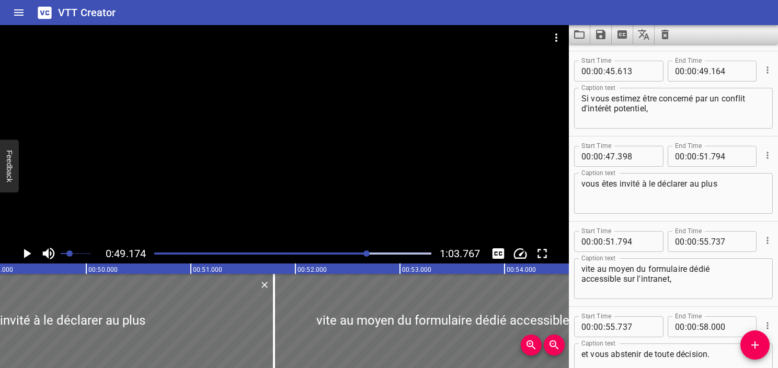
click at [23, 253] on icon "Play/Pause" at bounding box center [27, 254] width 16 height 16
click at [23, 253] on icon "Play/Pause" at bounding box center [27, 253] width 8 height 9
click at [23, 253] on icon "Play/Pause" at bounding box center [27, 254] width 16 height 16
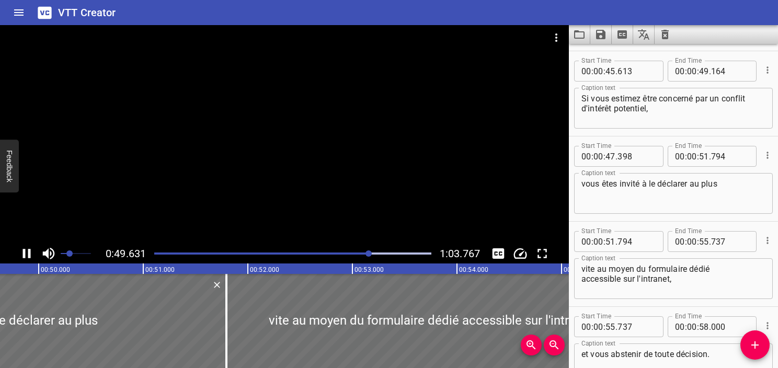
click at [23, 253] on icon "Play/Pause" at bounding box center [27, 253] width 8 height 9
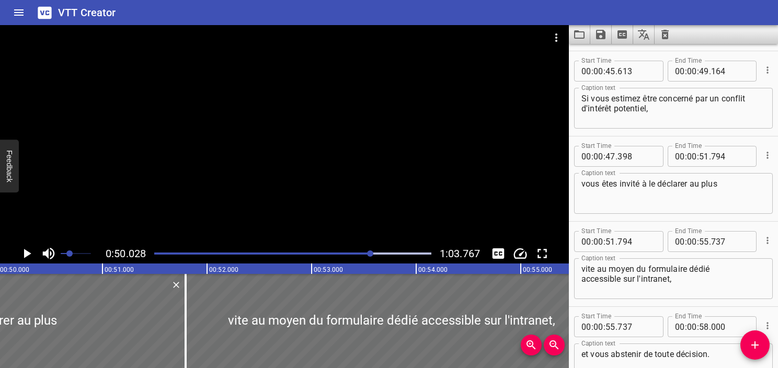
scroll to position [0, 5232]
click at [367, 254] on div "Play progress" at bounding box center [233, 254] width 277 height 2
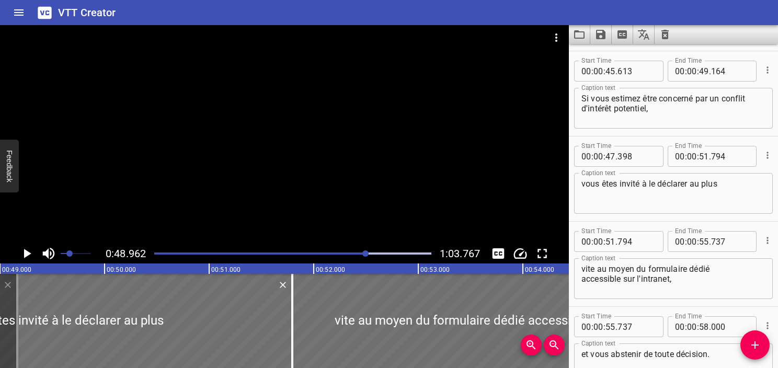
scroll to position [0, 5121]
click at [25, 254] on icon "Play/Pause" at bounding box center [27, 253] width 7 height 9
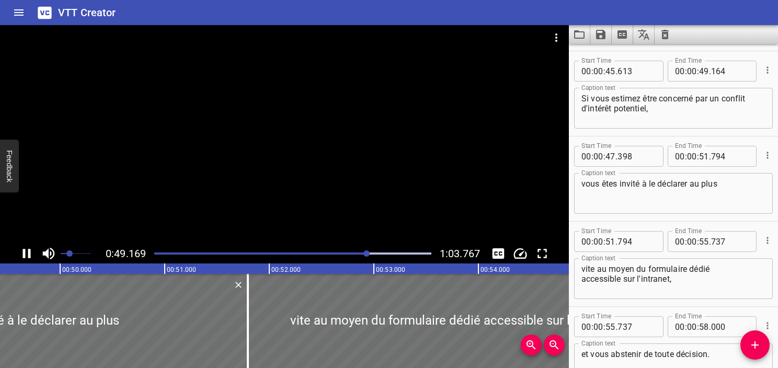
click at [29, 257] on icon "Play/Pause" at bounding box center [27, 253] width 8 height 9
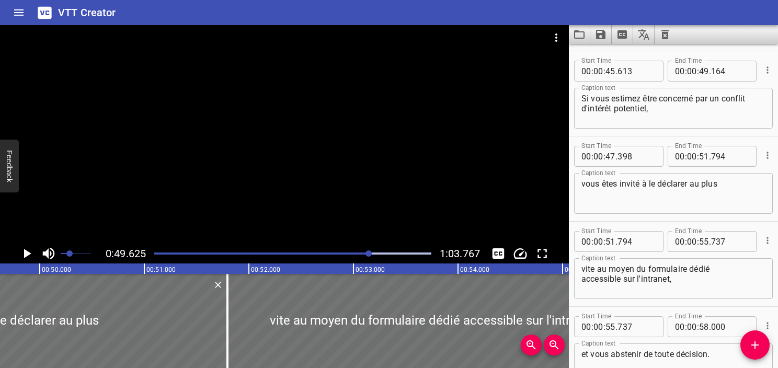
click at [29, 257] on icon "Play/Pause" at bounding box center [27, 254] width 16 height 16
click at [29, 257] on icon "Play/Pause" at bounding box center [27, 253] width 8 height 9
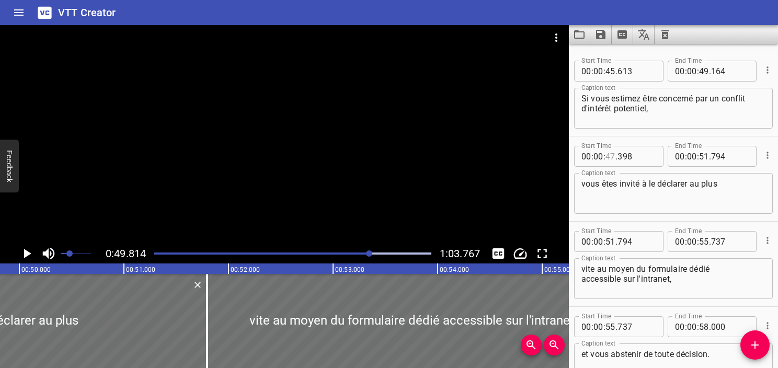
click at [611, 156] on input "number" at bounding box center [611, 156] width 10 height 21
type input "49"
type input "812"
click at [23, 255] on icon "Play/Pause" at bounding box center [27, 254] width 16 height 16
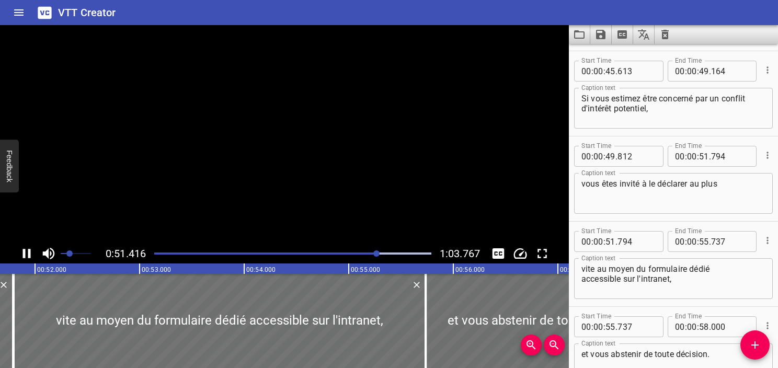
click at [23, 255] on icon "Play/Pause" at bounding box center [27, 253] width 8 height 9
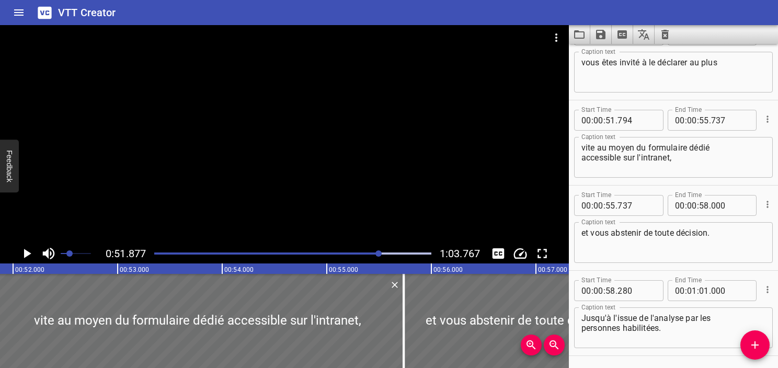
scroll to position [1345, 0]
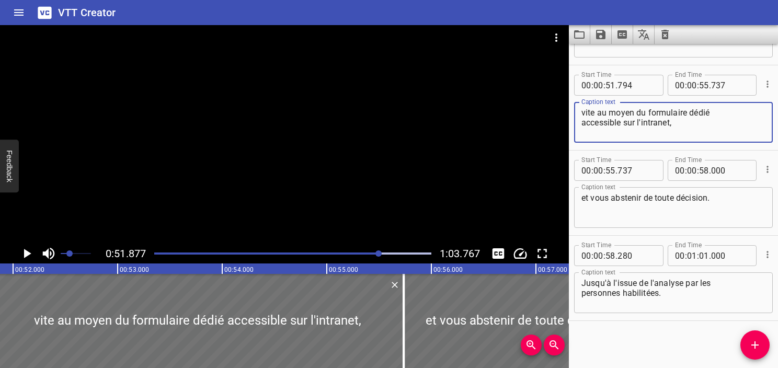
click at [598, 111] on textarea "vite au moyen du formulaire dédié accessible sur l'intranet," at bounding box center [674, 123] width 184 height 30
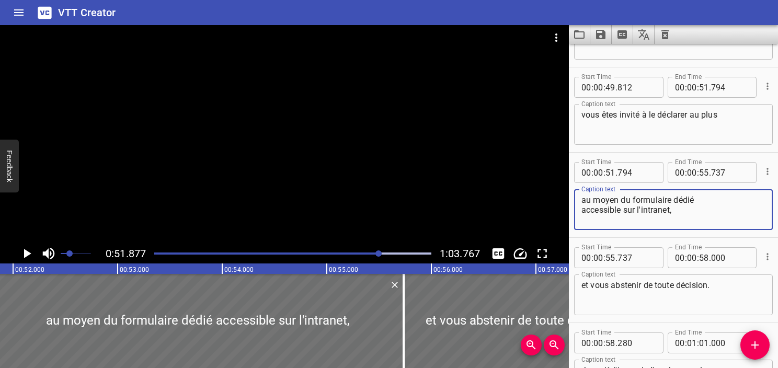
scroll to position [1249, 0]
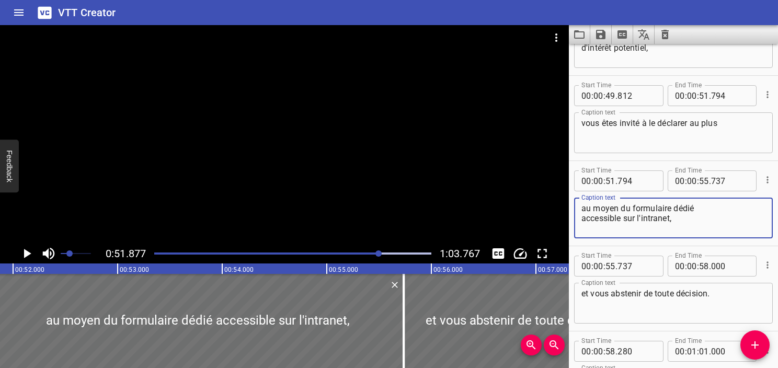
type textarea "au moyen du formulaire dédié accessible sur l'intranet,"
click at [730, 119] on textarea "vous êtes invité à le déclarer au plus" at bounding box center [674, 133] width 184 height 30
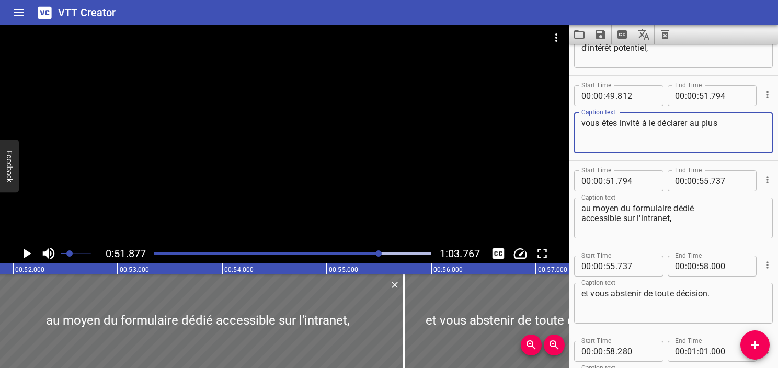
paste textarea "vite"
type textarea "vous êtes invité à le déclarer au plus vite"
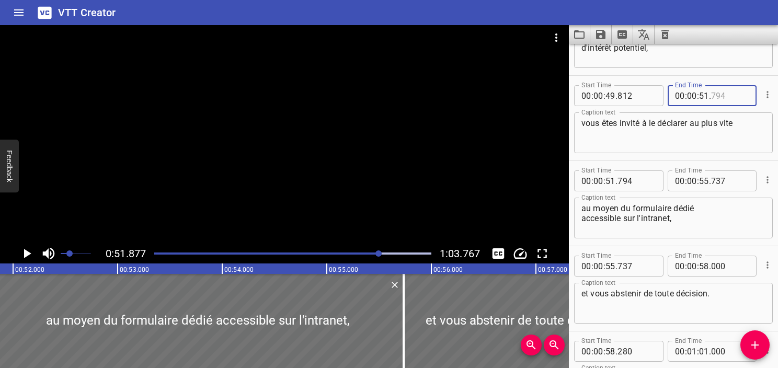
click at [719, 97] on input "number" at bounding box center [730, 95] width 38 height 21
type input "877"
click at [709, 142] on textarea "vous êtes invité à le déclarer au plus vite" at bounding box center [674, 133] width 184 height 30
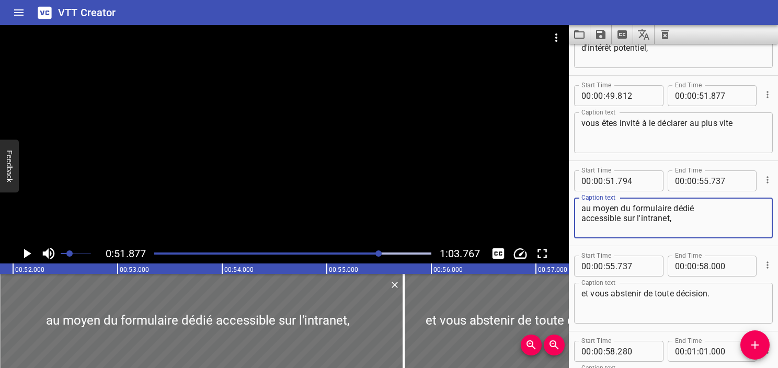
click at [585, 218] on textarea "au moyen du formulaire dédié accessible sur l'intranet," at bounding box center [674, 218] width 184 height 30
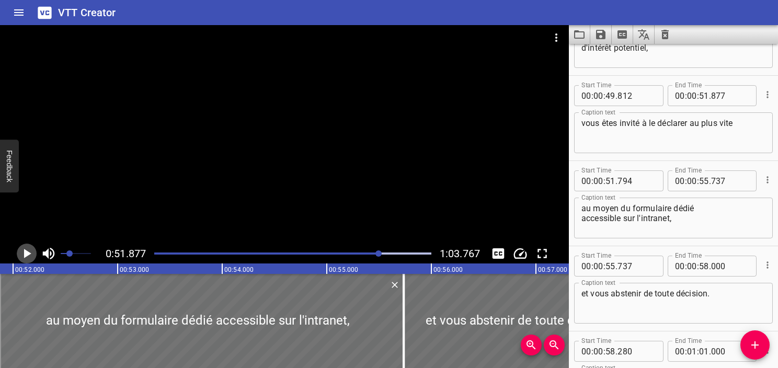
click at [31, 255] on icon "Play/Pause" at bounding box center [27, 254] width 16 height 16
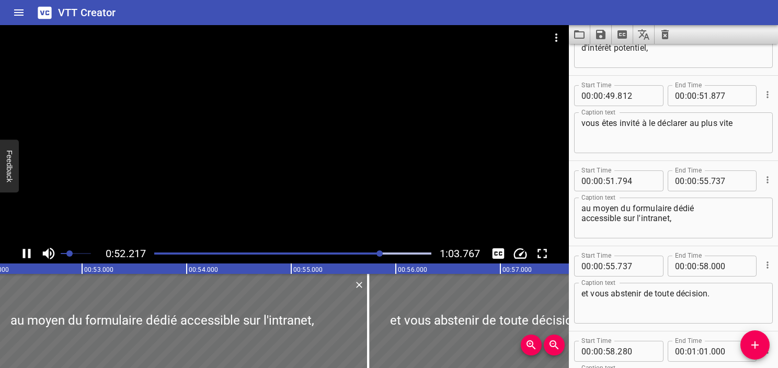
click at [31, 255] on icon "Play/Pause" at bounding box center [27, 254] width 16 height 16
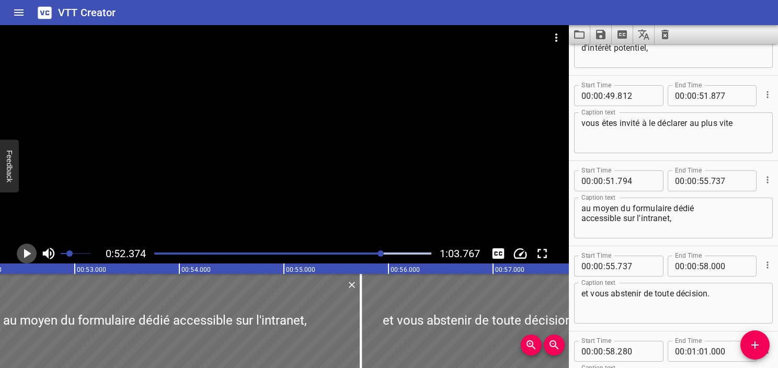
click at [31, 255] on icon "Play/Pause" at bounding box center [27, 254] width 16 height 16
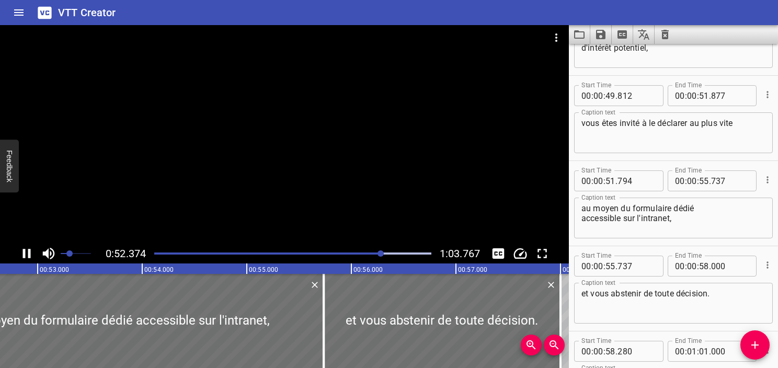
click at [31, 255] on icon "Play/Pause" at bounding box center [27, 254] width 16 height 16
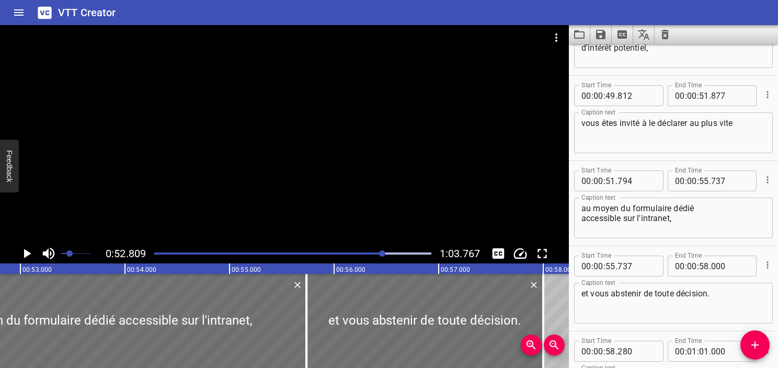
click at [375, 257] on div at bounding box center [293, 253] width 290 height 15
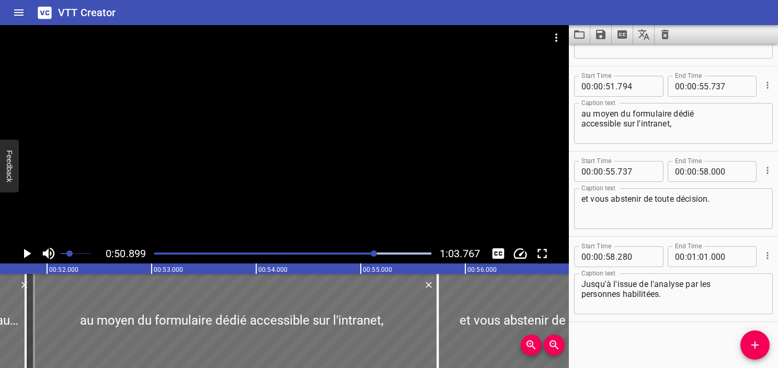
scroll to position [1345, 0]
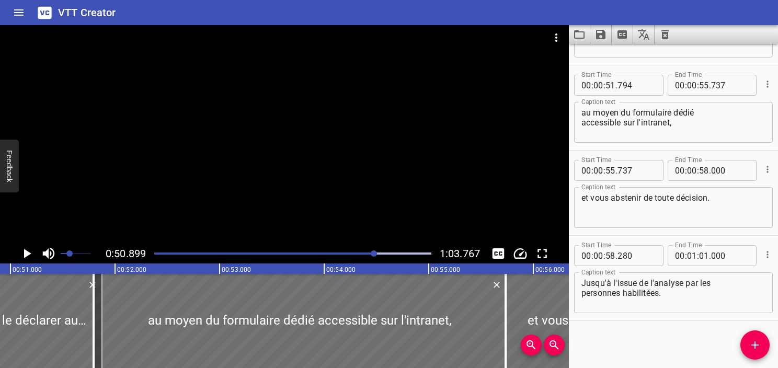
click at [25, 252] on icon "Play/Pause" at bounding box center [27, 253] width 7 height 9
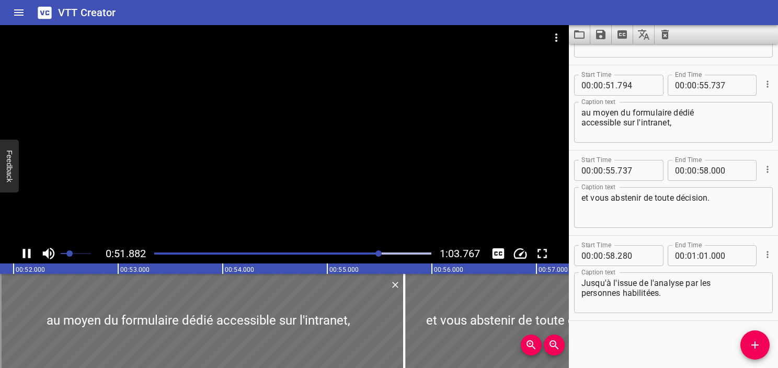
click at [27, 254] on icon "Play/Pause" at bounding box center [27, 254] width 16 height 16
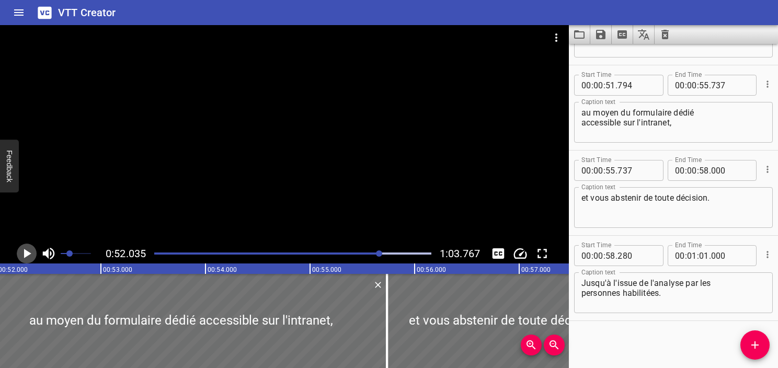
click at [27, 254] on icon "Play/Pause" at bounding box center [27, 253] width 7 height 9
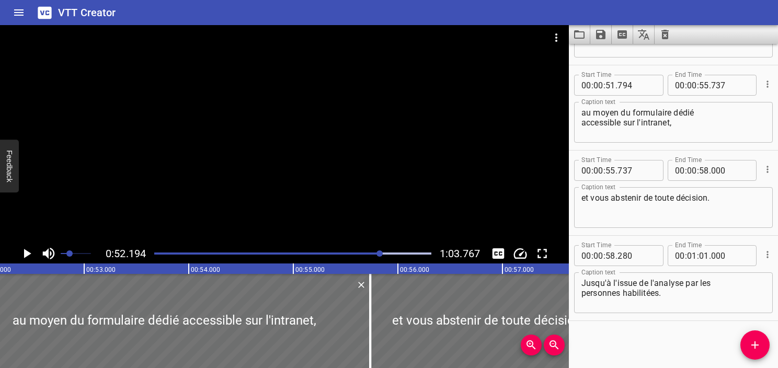
click at [27, 254] on icon "Play/Pause" at bounding box center [27, 253] width 7 height 9
click at [27, 254] on icon "Play/Pause" at bounding box center [27, 254] width 16 height 16
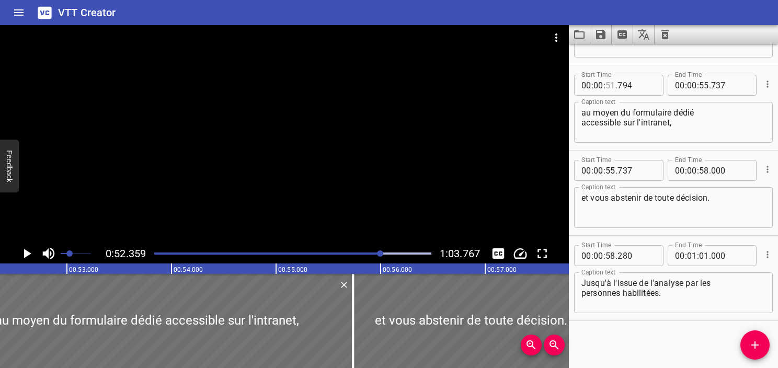
click at [613, 87] on input "number" at bounding box center [611, 85] width 10 height 21
type input "52"
type input "359"
click at [27, 256] on icon "Play/Pause" at bounding box center [27, 253] width 7 height 9
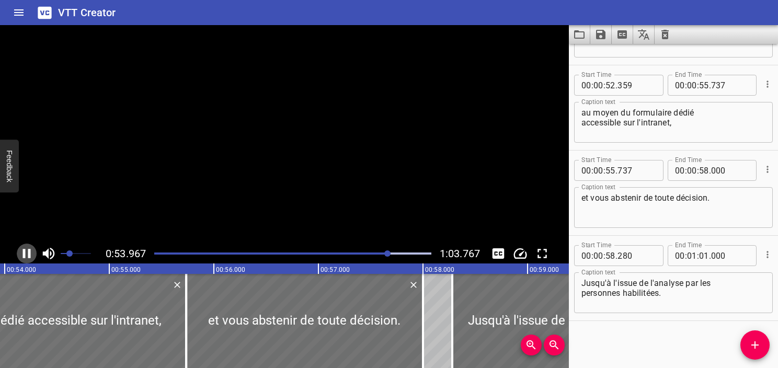
click at [27, 256] on icon "Play/Pause" at bounding box center [27, 254] width 16 height 16
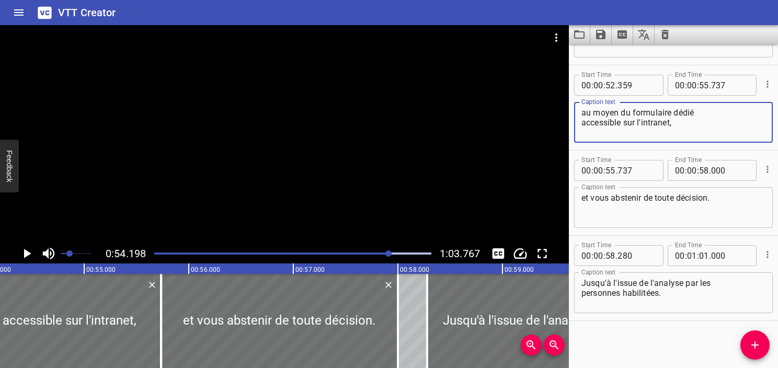
click at [697, 123] on textarea "au moyen du formulaire dédié accessible sur l'intranet," at bounding box center [674, 123] width 184 height 30
click at [764, 345] on span "Add Cue" at bounding box center [755, 345] width 29 height 13
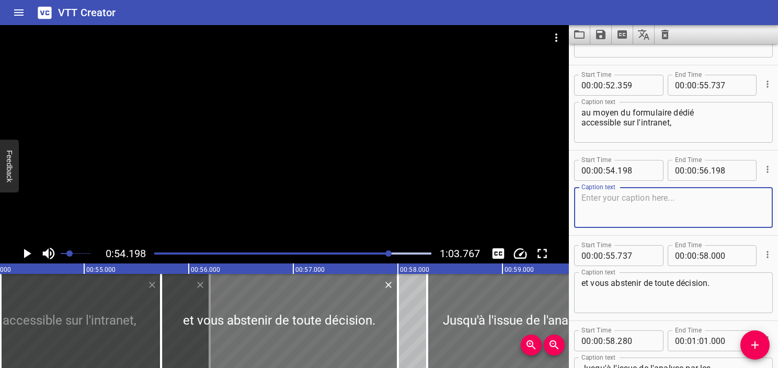
click at [692, 128] on textarea "au moyen du formulaire dédié accessible sur l'intranet," at bounding box center [674, 123] width 184 height 30
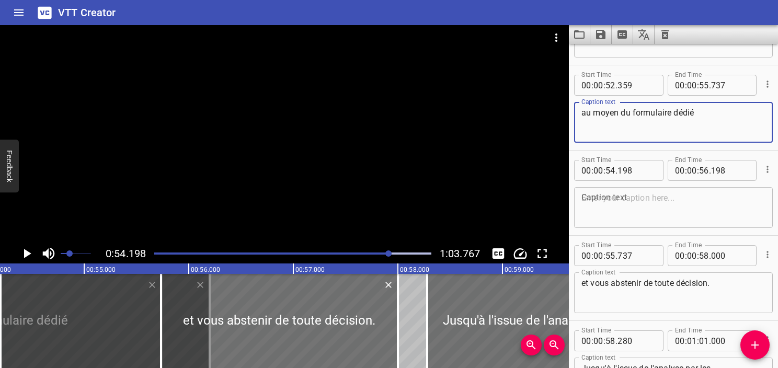
type textarea "au moyen du formulaire dédié"
click at [637, 214] on textarea at bounding box center [674, 208] width 184 height 30
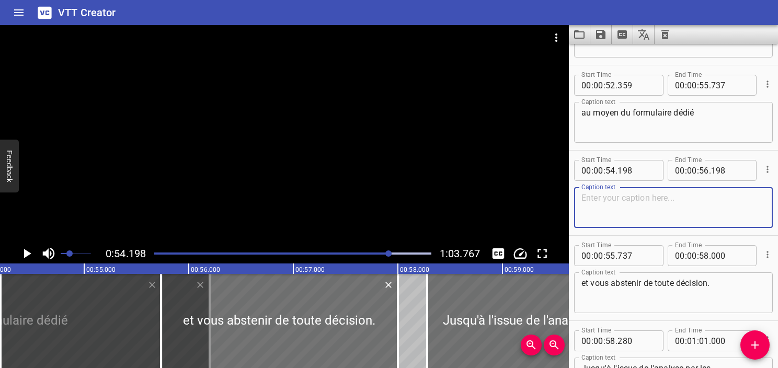
paste textarea "accessible sur l'intranet,"
type textarea "accessible sur l'intranet,"
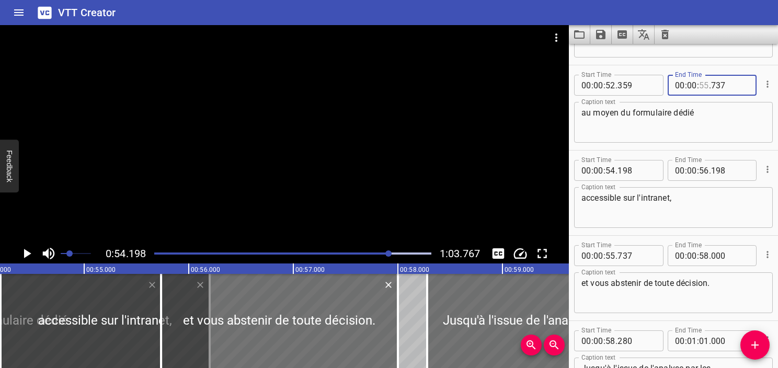
click at [699, 84] on input "number" at bounding box center [704, 85] width 10 height 21
type input "54"
type input "198"
click at [713, 126] on textarea "au moyen du formulaire dédié" at bounding box center [674, 123] width 184 height 30
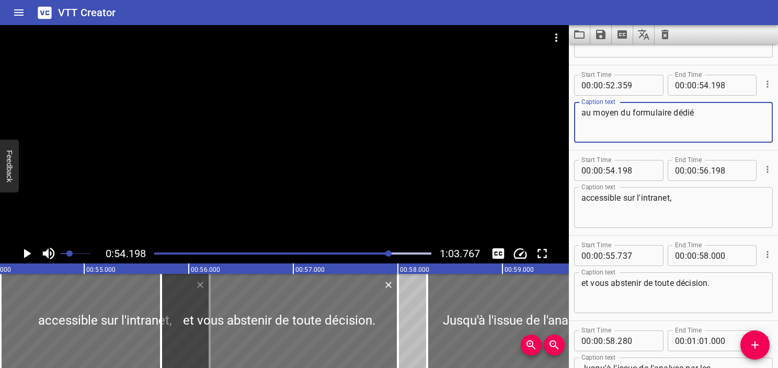
type textarea "au moyen du formulaire dédié"
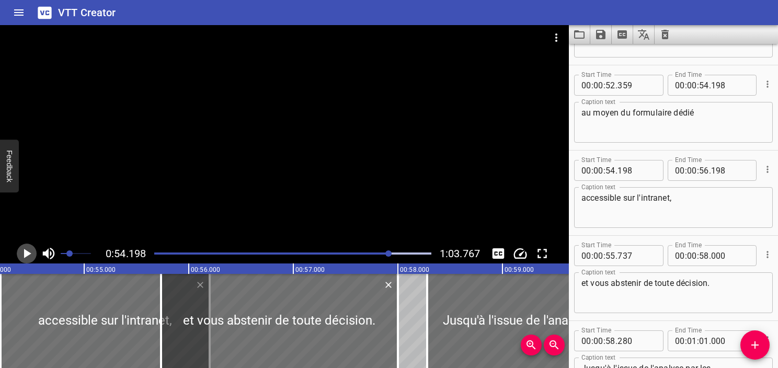
click at [29, 254] on icon "Play/Pause" at bounding box center [27, 253] width 7 height 9
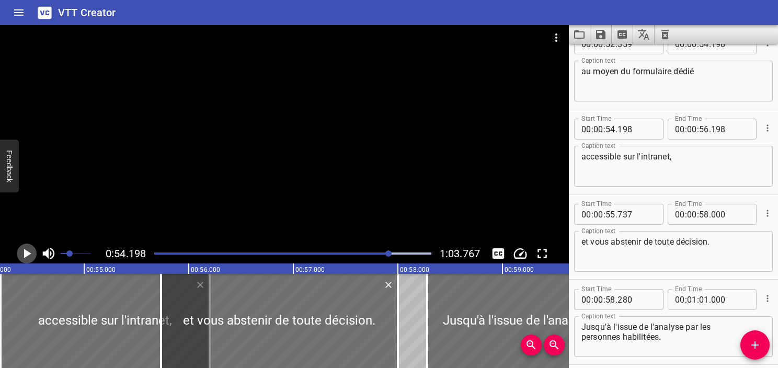
click at [29, 254] on icon "Play/Pause" at bounding box center [27, 253] width 7 height 9
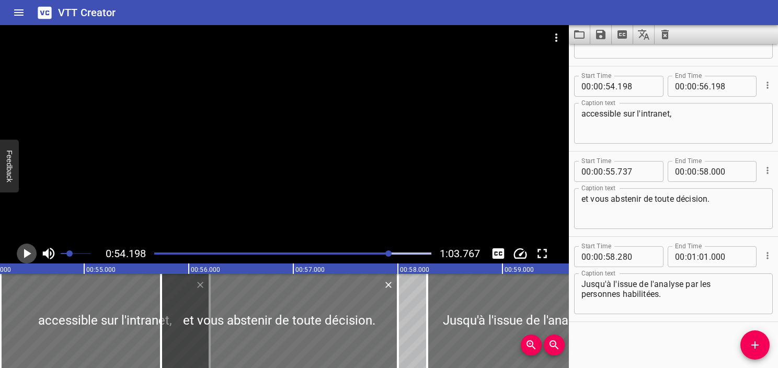
scroll to position [1430, 0]
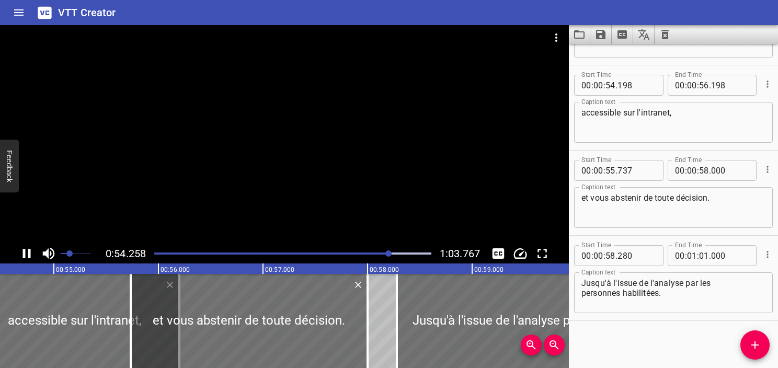
click at [29, 254] on icon "Play/Pause" at bounding box center [27, 253] width 8 height 9
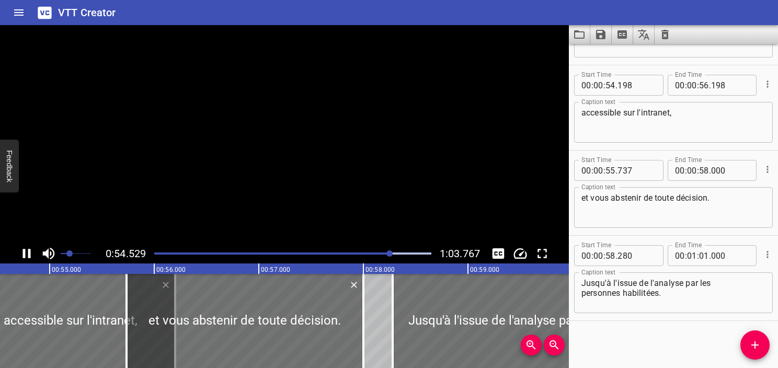
scroll to position [0, 5723]
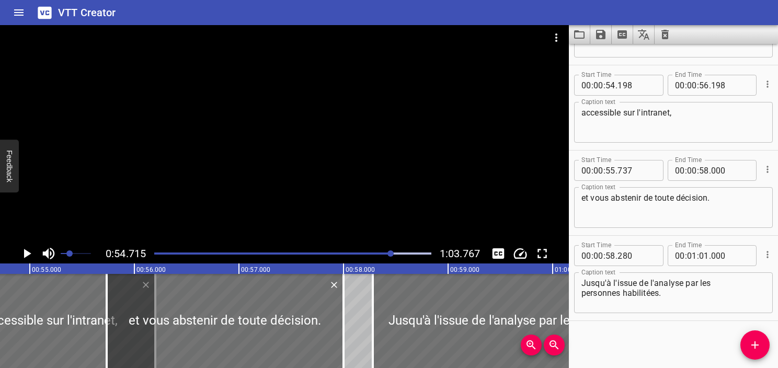
click at [385, 253] on div "Play progress" at bounding box center [253, 254] width 277 height 2
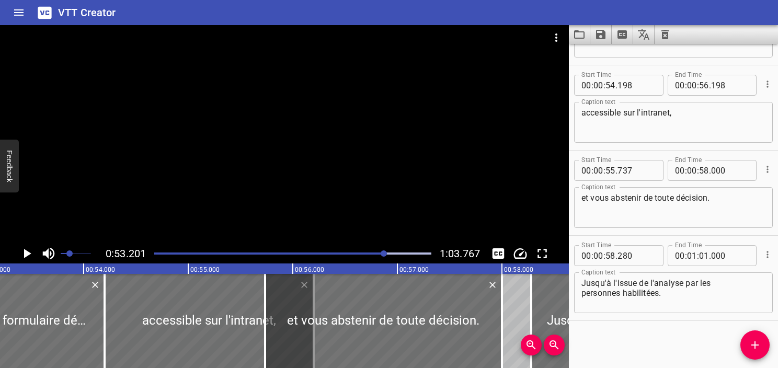
click at [31, 255] on icon "Play/Pause" at bounding box center [27, 254] width 16 height 16
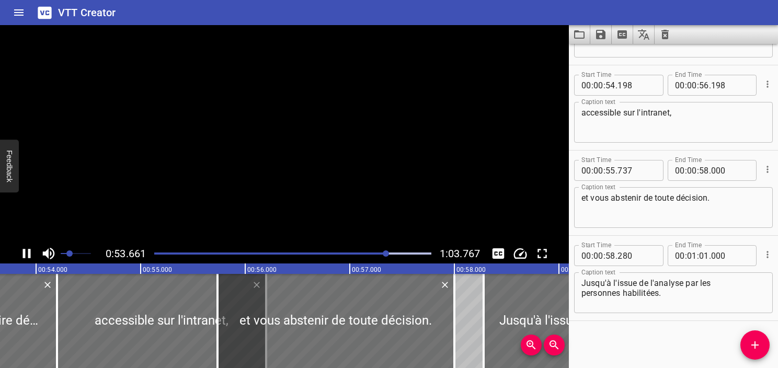
click at [31, 255] on icon "Play/Pause" at bounding box center [27, 254] width 16 height 16
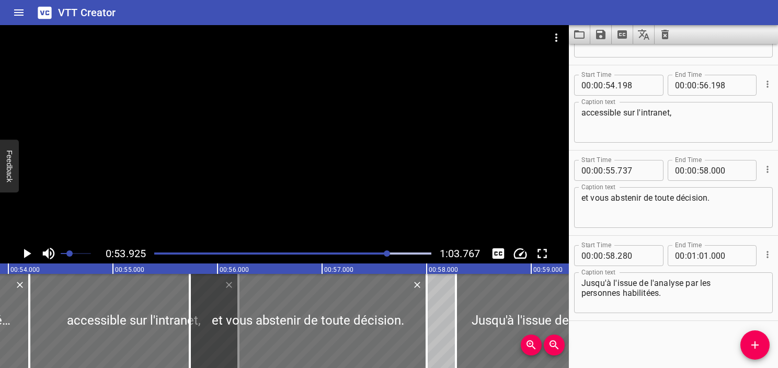
click at [31, 255] on icon "Play/Pause" at bounding box center [27, 254] width 16 height 16
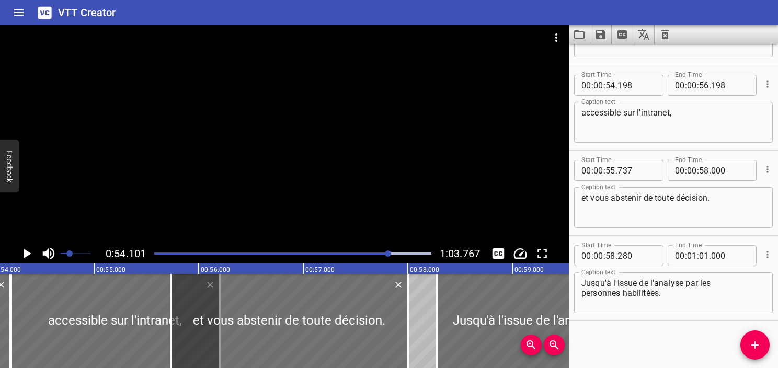
click at [31, 255] on icon "Play/Pause" at bounding box center [27, 254] width 16 height 16
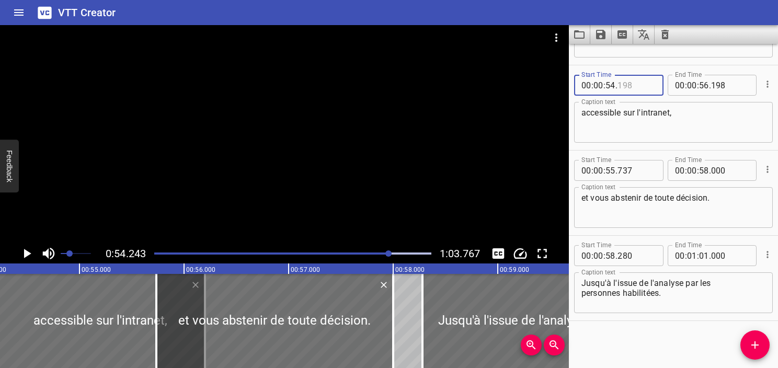
click at [628, 86] on input "number" at bounding box center [637, 85] width 38 height 21
type input "243"
click at [27, 257] on icon "Play/Pause" at bounding box center [27, 254] width 16 height 16
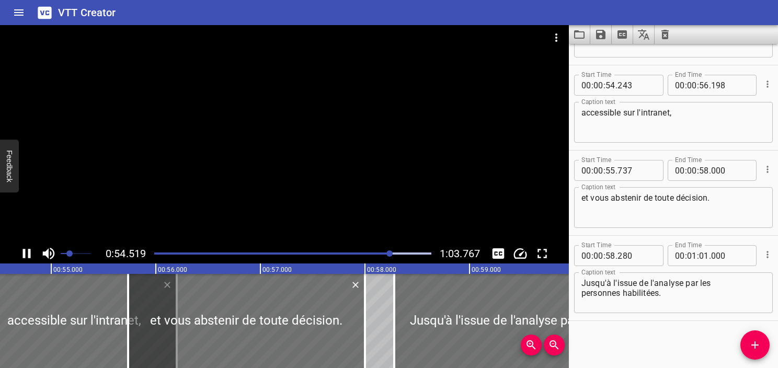
click at [27, 257] on icon "Play/Pause" at bounding box center [27, 254] width 16 height 16
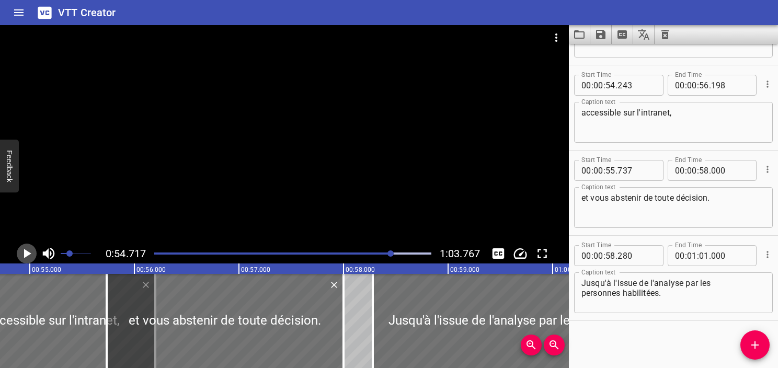
click at [27, 257] on icon "Play/Pause" at bounding box center [27, 254] width 16 height 16
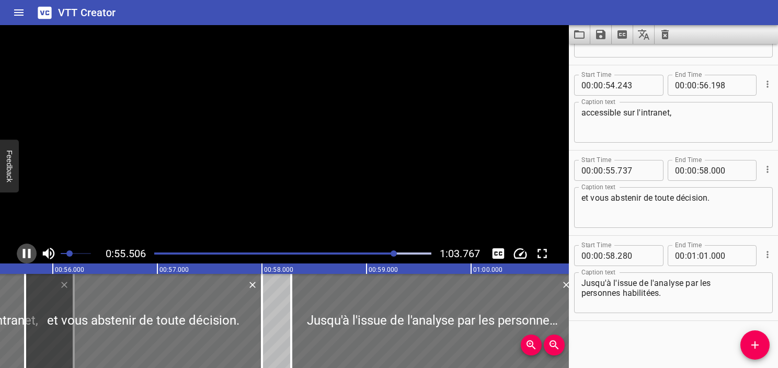
click at [27, 257] on icon "Play/Pause" at bounding box center [27, 254] width 16 height 16
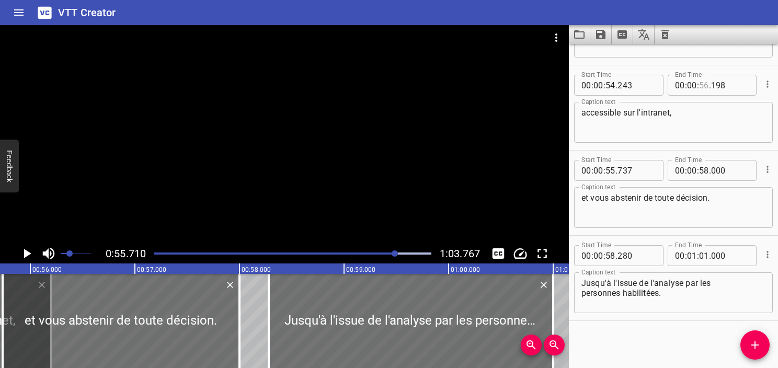
click at [702, 82] on input "number" at bounding box center [704, 85] width 10 height 21
type input "55"
type input "710"
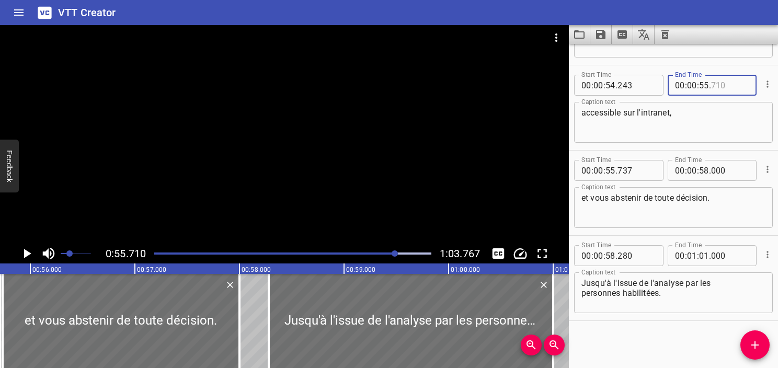
type input "710"
click at [26, 256] on icon "Play/Pause" at bounding box center [27, 253] width 7 height 9
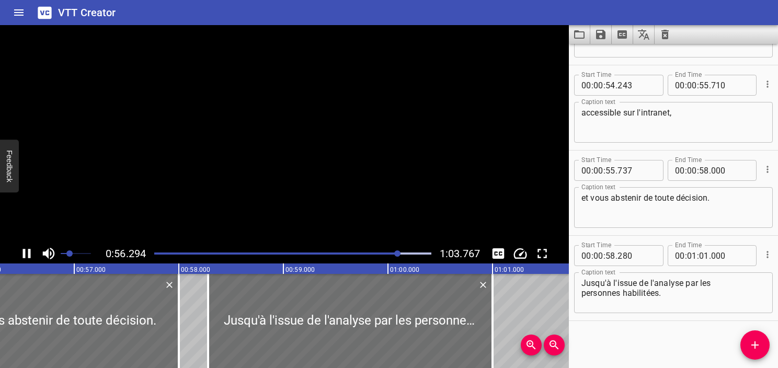
click at [26, 256] on icon "Play/Pause" at bounding box center [27, 254] width 16 height 16
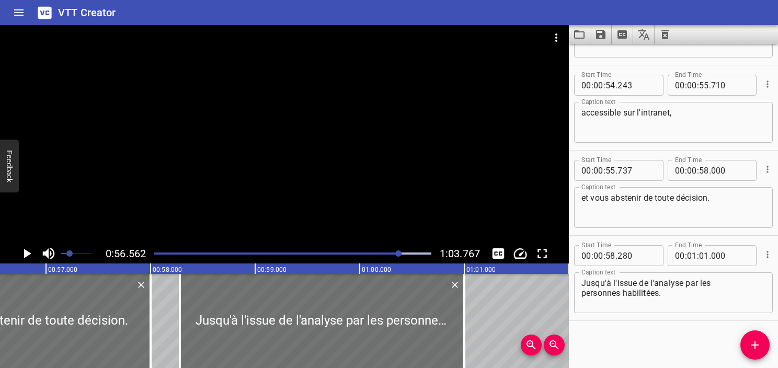
click at [393, 250] on div at bounding box center [293, 253] width 290 height 15
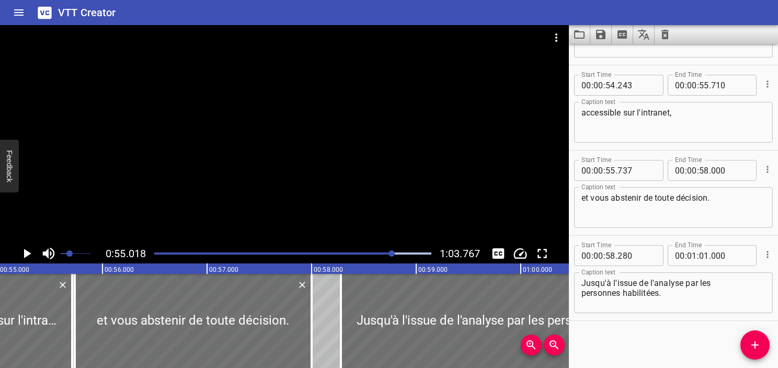
scroll to position [0, 5754]
click at [702, 104] on div "accessible sur l'intranet, Caption text" at bounding box center [673, 122] width 199 height 41
type textarea "accessible sur l'intranet"
click at [29, 255] on icon "Play/Pause" at bounding box center [27, 254] width 16 height 16
click at [29, 255] on icon "Play/Pause" at bounding box center [27, 253] width 8 height 9
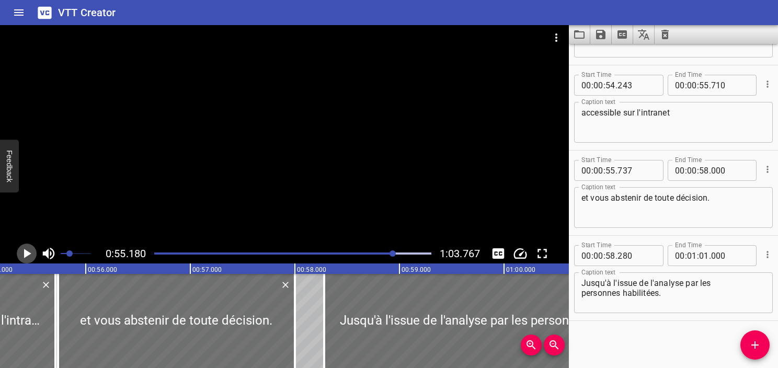
click at [29, 255] on icon "Play/Pause" at bounding box center [27, 254] width 16 height 16
click at [29, 255] on icon "Play/Pause" at bounding box center [27, 253] width 8 height 9
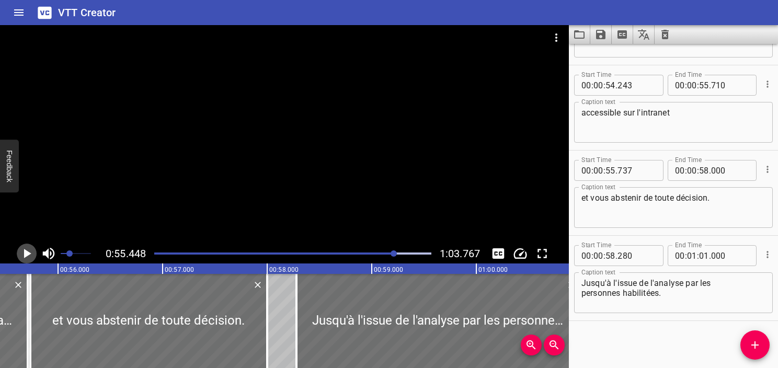
click at [29, 255] on icon "Play/Pause" at bounding box center [27, 254] width 16 height 16
click at [29, 255] on icon "Play/Pause" at bounding box center [27, 253] width 8 height 9
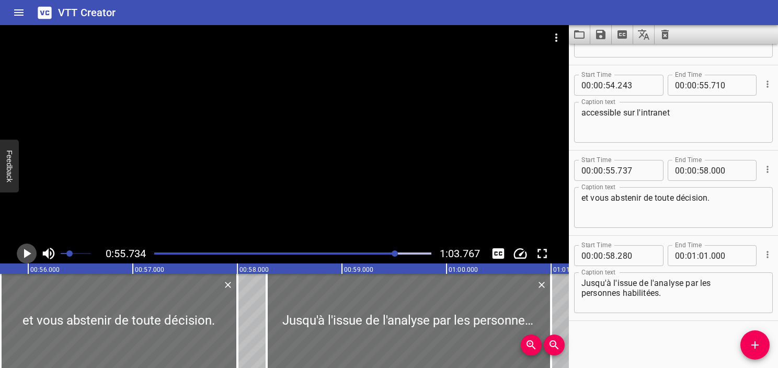
click at [29, 255] on icon "Play/Pause" at bounding box center [27, 254] width 16 height 16
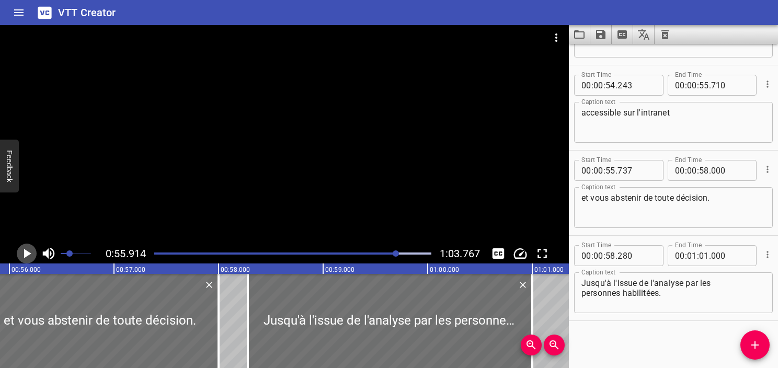
click at [29, 255] on icon "Play/Pause" at bounding box center [27, 254] width 16 height 16
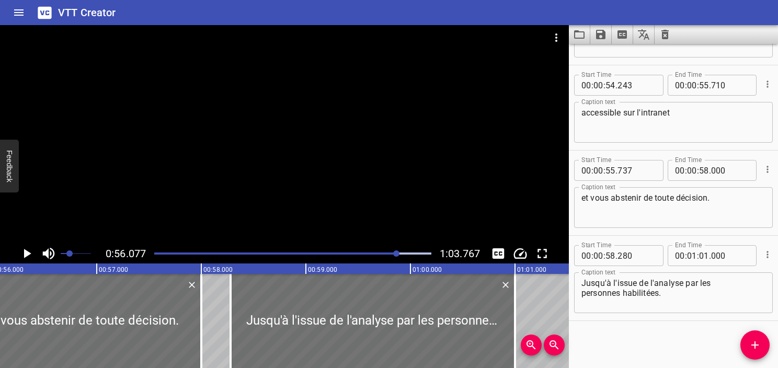
click at [29, 255] on icon "Play/Pause" at bounding box center [27, 254] width 16 height 16
click at [29, 255] on icon "Play/Pause" at bounding box center [27, 253] width 8 height 9
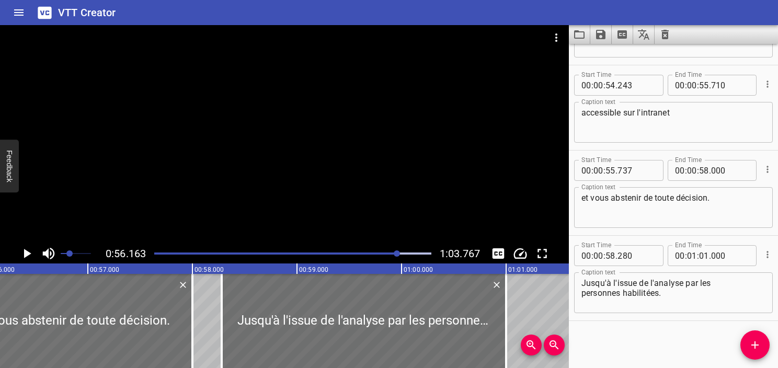
click at [29, 255] on icon "Play/Pause" at bounding box center [27, 254] width 16 height 16
click at [29, 255] on icon "Play/Pause" at bounding box center [27, 253] width 8 height 9
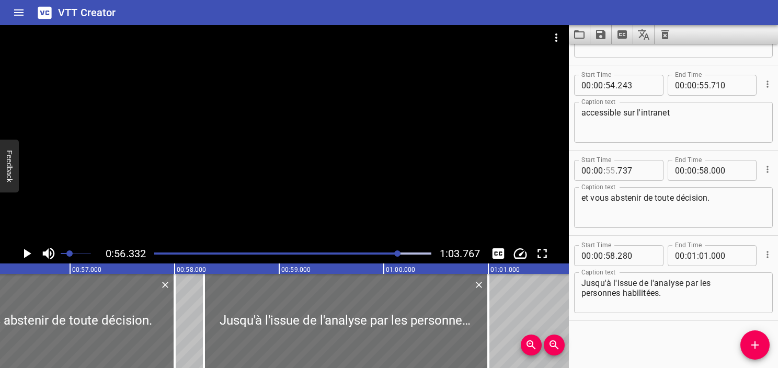
click at [613, 170] on input "number" at bounding box center [611, 170] width 10 height 21
type input "56"
type input "332"
click at [29, 256] on icon "Play/Pause" at bounding box center [27, 254] width 16 height 16
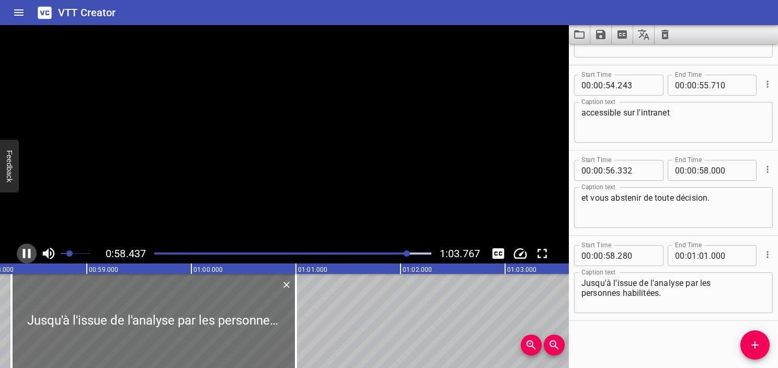
click at [29, 256] on icon "Play/Pause" at bounding box center [27, 253] width 8 height 9
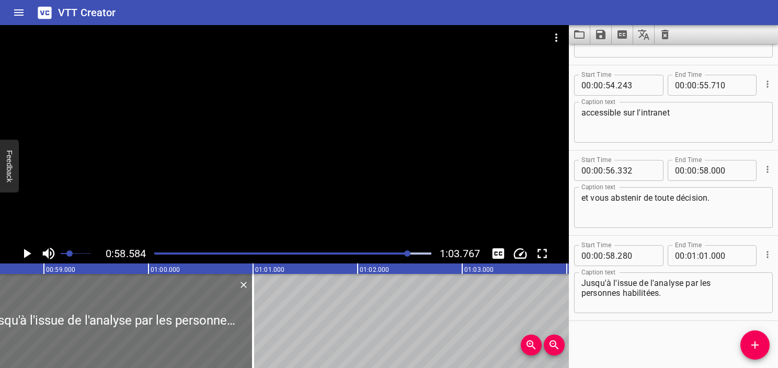
click at [399, 253] on div "Play progress" at bounding box center [270, 254] width 277 height 2
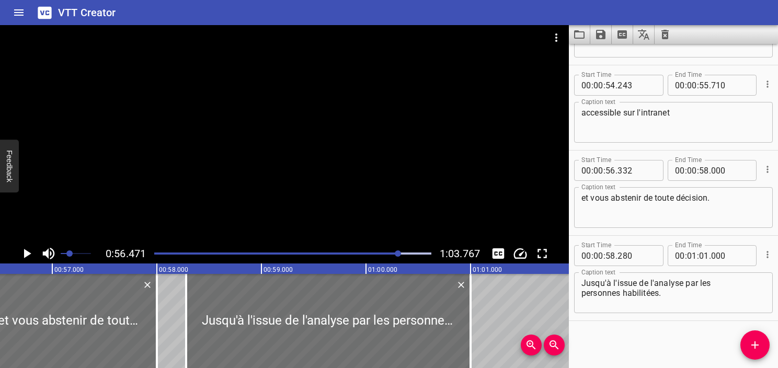
scroll to position [0, 5907]
click at [26, 255] on icon "Play/Pause" at bounding box center [27, 253] width 7 height 9
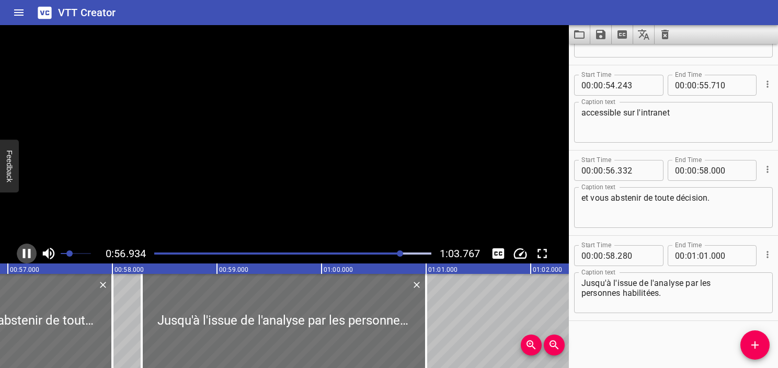
click at [26, 255] on icon "Play/Pause" at bounding box center [27, 254] width 16 height 16
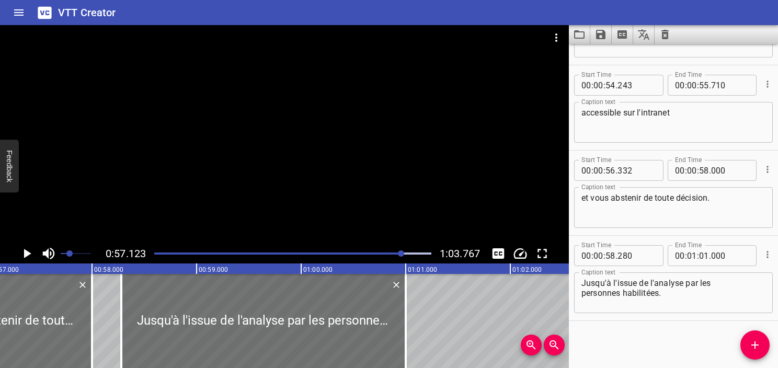
click at [26, 255] on icon "Play/Pause" at bounding box center [27, 253] width 7 height 9
click at [26, 255] on icon "Play/Pause" at bounding box center [27, 254] width 16 height 16
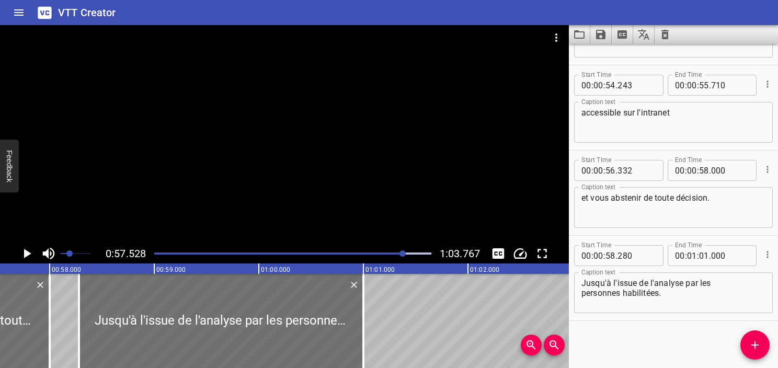
click at [26, 255] on icon "Play/Pause" at bounding box center [27, 253] width 7 height 9
click at [26, 255] on icon "Play/Pause" at bounding box center [27, 254] width 16 height 16
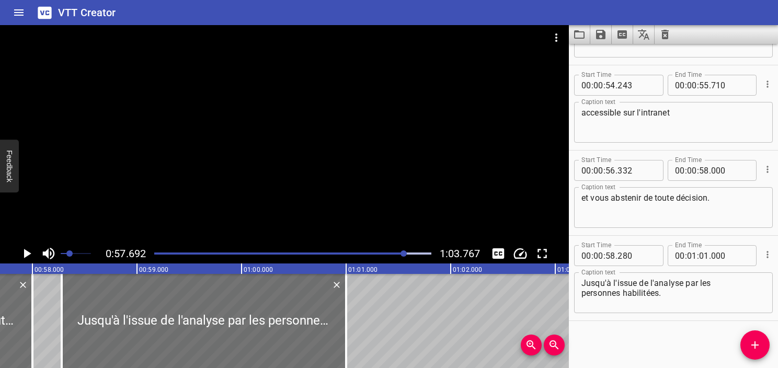
click at [26, 255] on icon "Play/Pause" at bounding box center [27, 253] width 7 height 9
click at [26, 255] on icon "Play/Pause" at bounding box center [27, 254] width 16 height 16
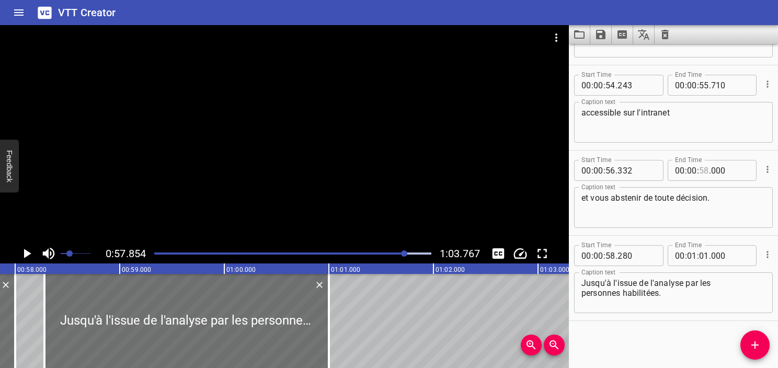
click at [700, 172] on input "number" at bounding box center [704, 170] width 10 height 21
type input "57"
type input "854"
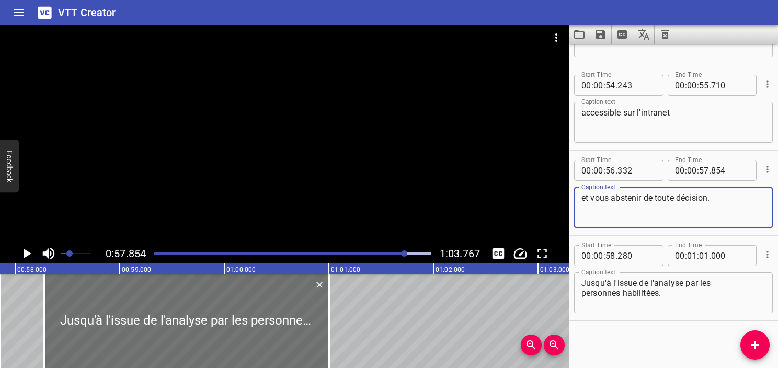
click at [715, 195] on textarea "et vous abstenir de toute décision." at bounding box center [674, 208] width 184 height 30
type textarea "et vous abstenir de toute décision"
click at [588, 281] on textarea "Jusqu'à l'issue de l'analyse par les personnes habilitées." at bounding box center [674, 293] width 184 height 30
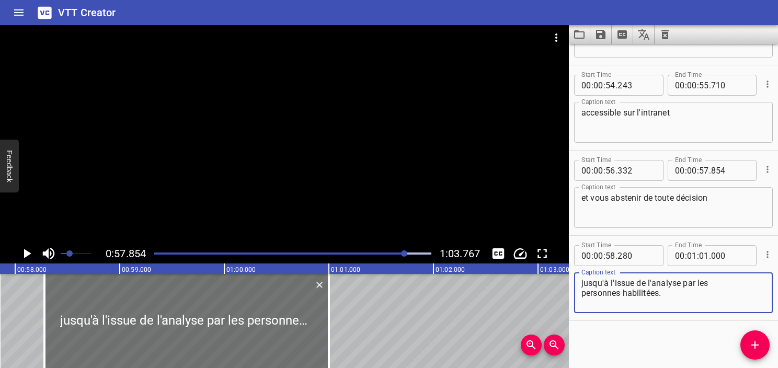
type textarea "jusqu'à l'issue de l'analyse par les personnes habilitées."
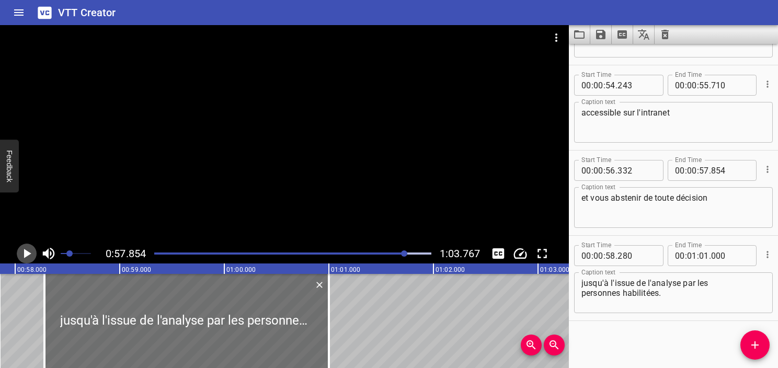
click at [29, 255] on icon "Play/Pause" at bounding box center [27, 254] width 16 height 16
click at [28, 255] on icon "Play/Pause" at bounding box center [27, 253] width 8 height 9
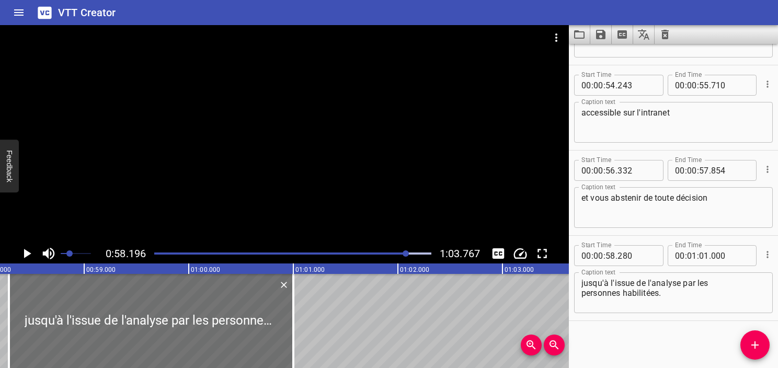
click at [28, 255] on icon "Play/Pause" at bounding box center [27, 254] width 16 height 16
click at [28, 255] on icon "Play/Pause" at bounding box center [27, 253] width 8 height 9
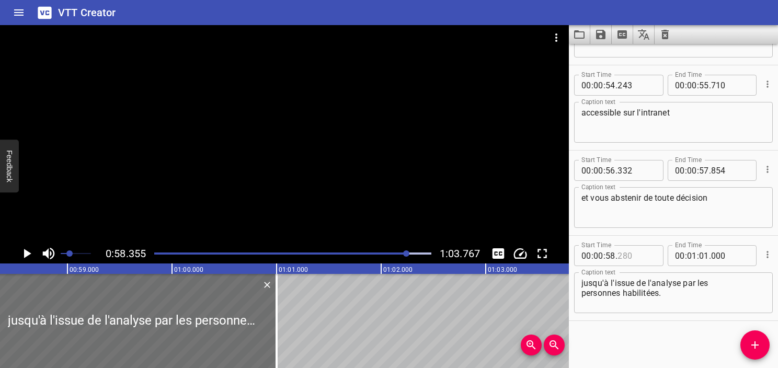
click at [627, 255] on input "number" at bounding box center [637, 255] width 38 height 21
type input "355"
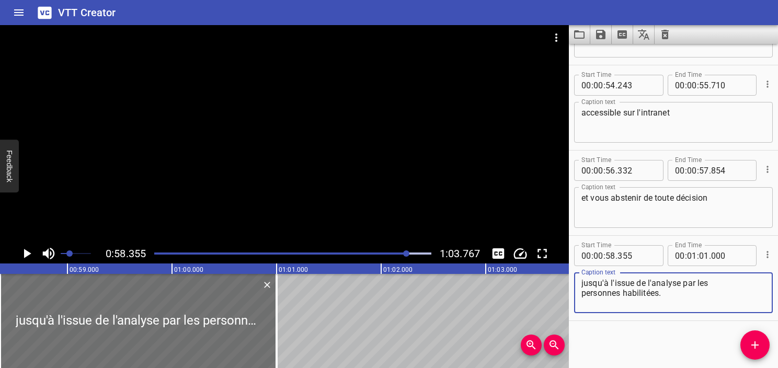
click at [684, 302] on textarea "jusqu'à l'issue de l'analyse par les personnes habilitées." at bounding box center [674, 293] width 184 height 30
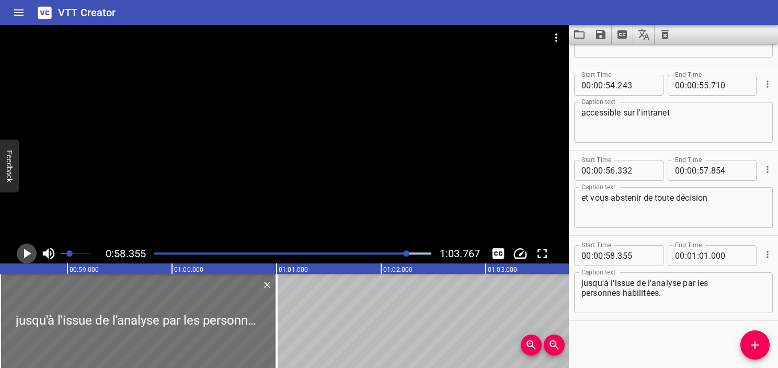
click at [27, 252] on icon "Play/Pause" at bounding box center [27, 253] width 7 height 9
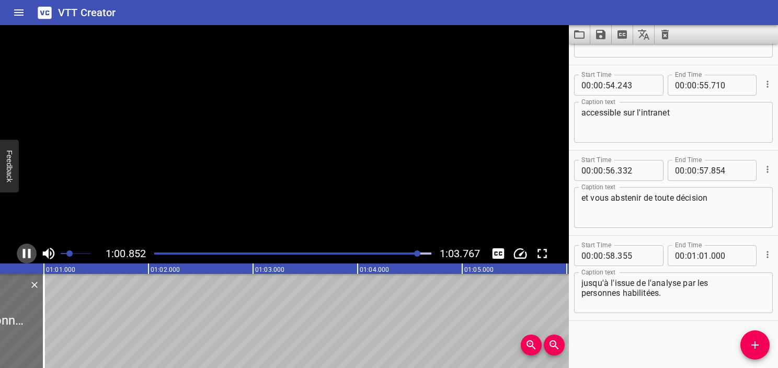
click at [27, 252] on icon "Play/Pause" at bounding box center [27, 254] width 16 height 16
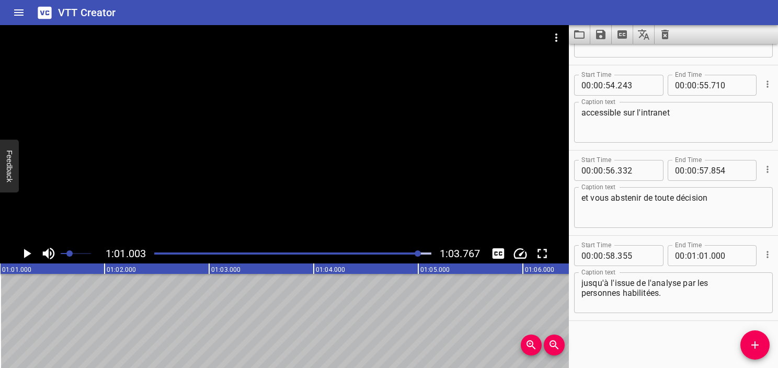
click at [27, 252] on icon "Play/Pause" at bounding box center [27, 253] width 7 height 9
click at [27, 252] on icon "Play/Pause" at bounding box center [27, 254] width 16 height 16
click at [717, 253] on input "number" at bounding box center [730, 255] width 38 height 21
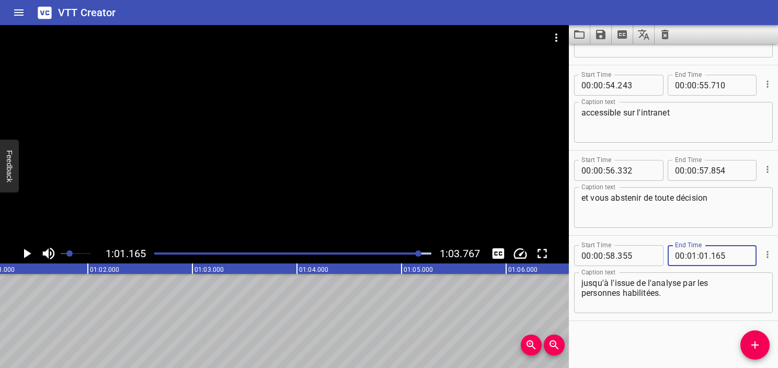
type input "165"
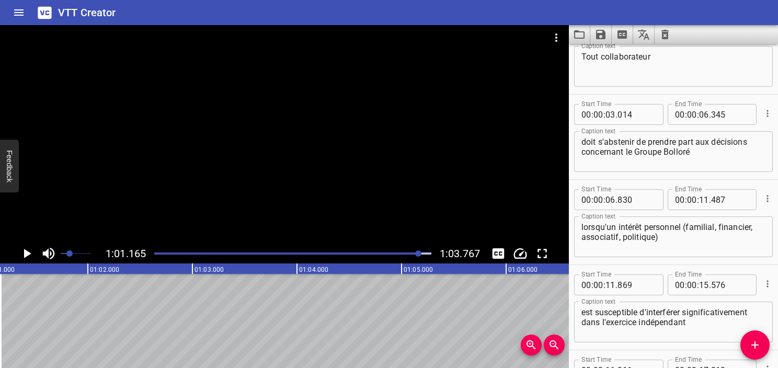
scroll to position [0, 0]
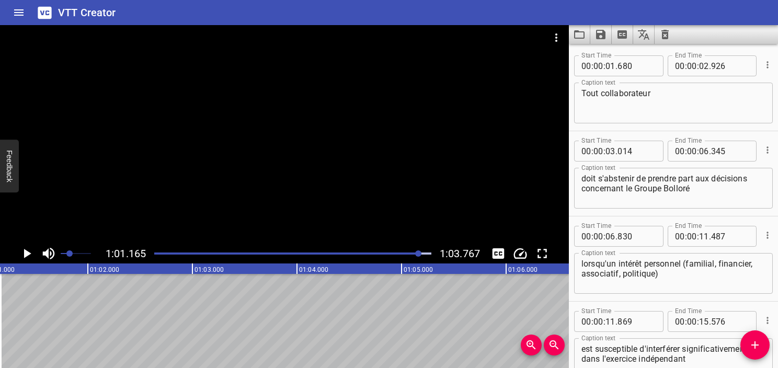
click at [157, 253] on div "Play progress" at bounding box center [281, 254] width 277 height 2
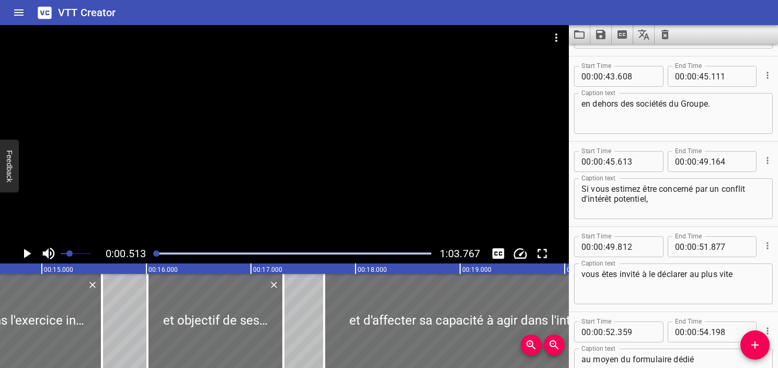
scroll to position [0, 412]
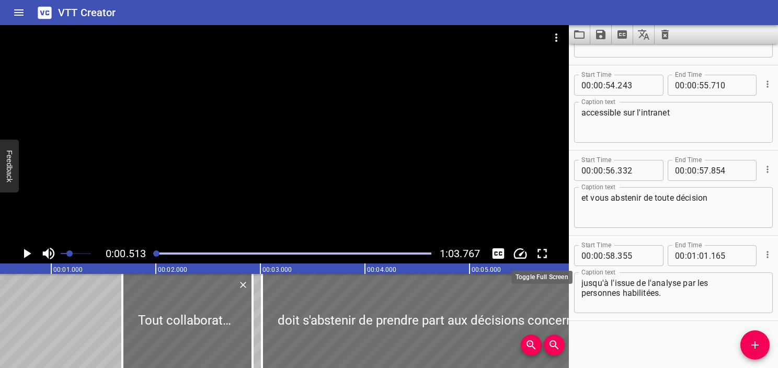
click at [542, 252] on icon "Toggle fullscreen" at bounding box center [542, 254] width 16 height 16
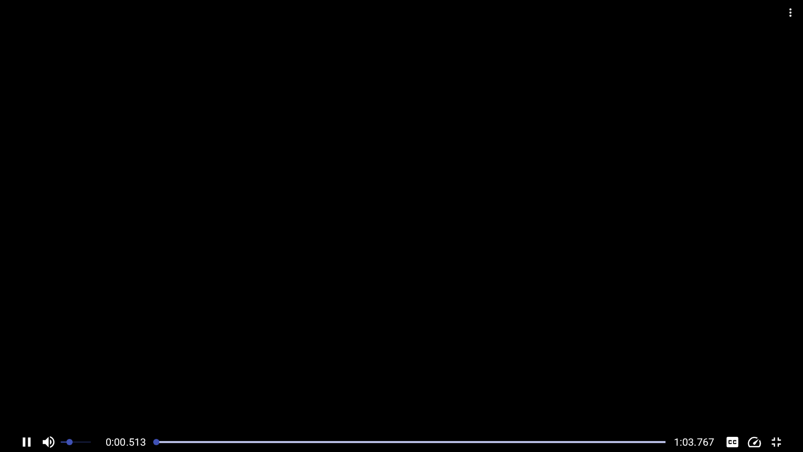
click at [767, 368] on button "Toggle fullscreen" at bounding box center [777, 442] width 20 height 20
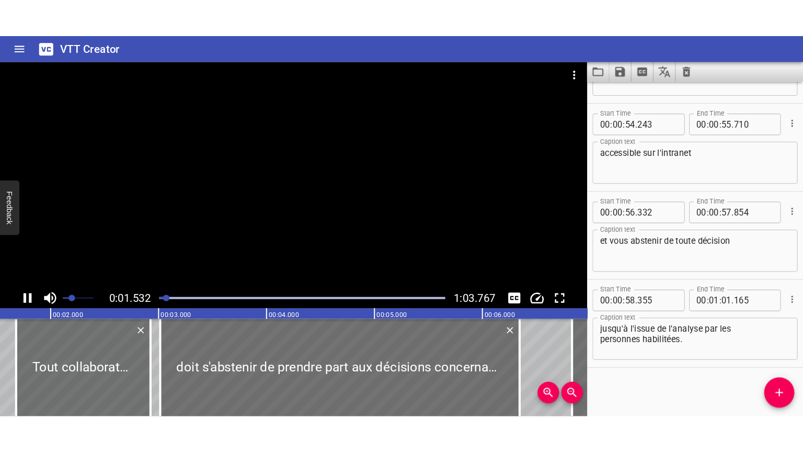
scroll to position [0, 188]
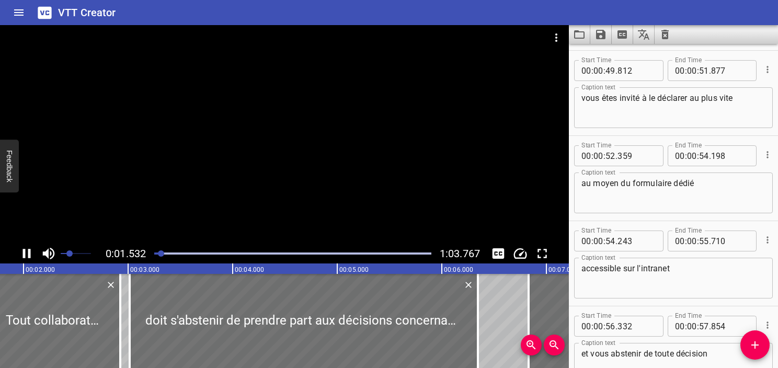
click at [542, 251] on icon "Toggle fullscreen" at bounding box center [542, 254] width 16 height 16
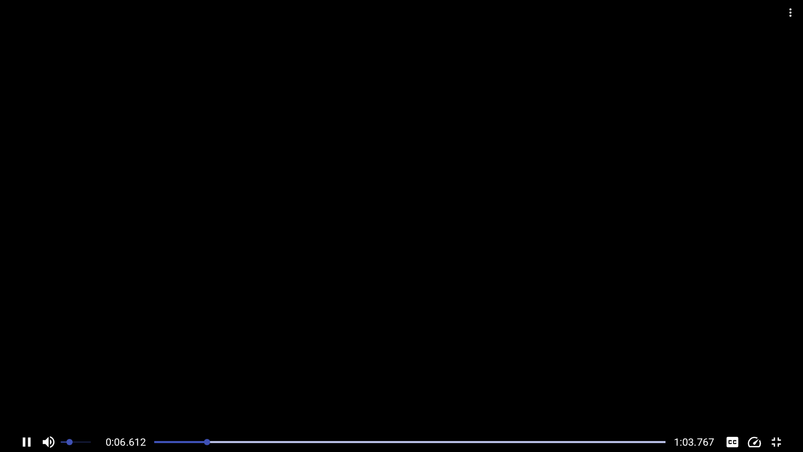
scroll to position [126, 0]
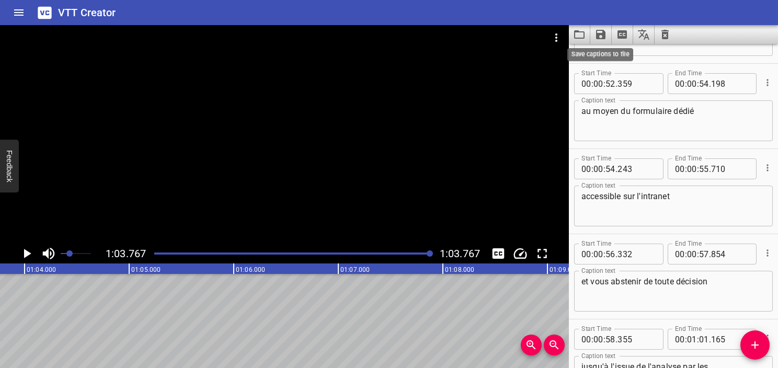
click at [602, 35] on icon "Save captions to file" at bounding box center [600, 34] width 9 height 9
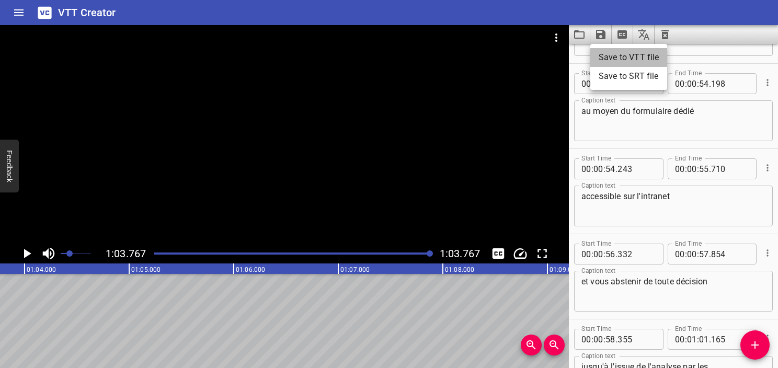
click at [608, 55] on li "Save to VTT file" at bounding box center [628, 57] width 77 height 19
click at [552, 31] on icon "Video Options" at bounding box center [556, 37] width 13 height 13
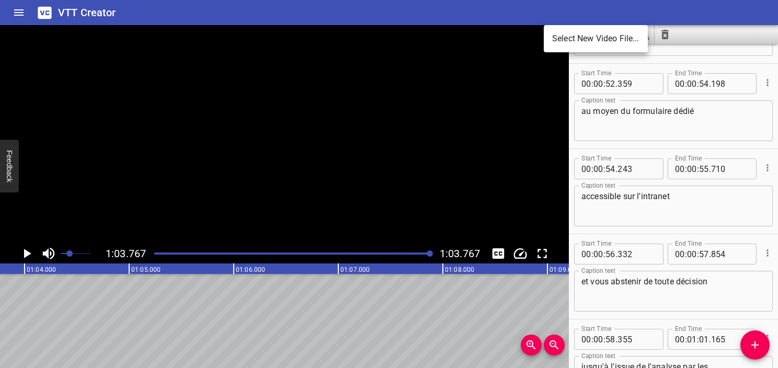
click at [590, 36] on li "Select New Video File..." at bounding box center [596, 38] width 104 height 19
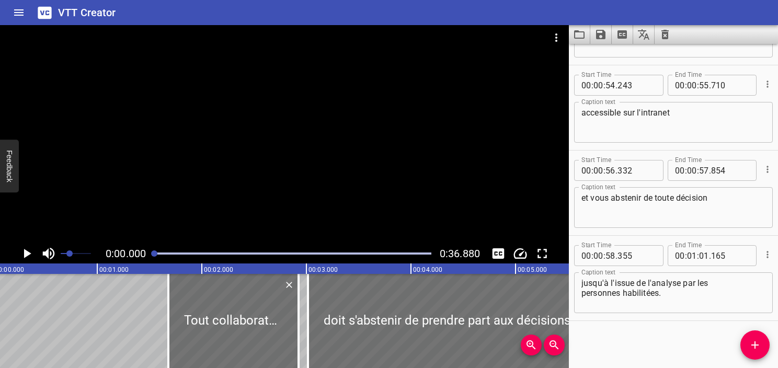
scroll to position [0, 0]
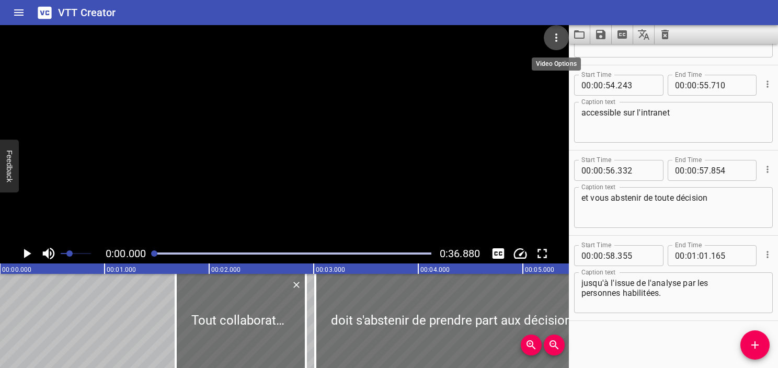
click at [553, 36] on icon "Video Options" at bounding box center [556, 37] width 13 height 13
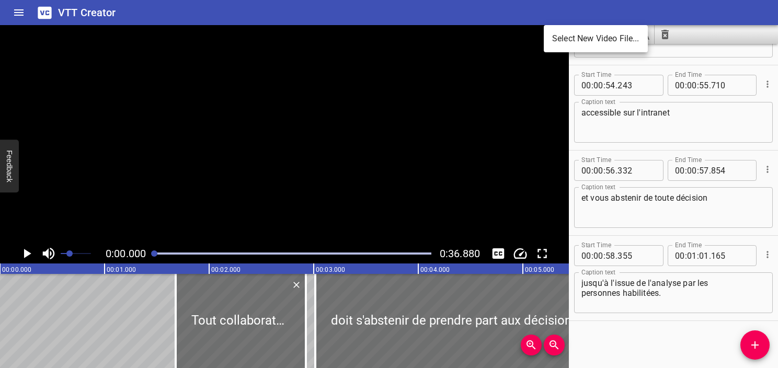
click at [575, 27] on ul "Select New Video File..." at bounding box center [596, 38] width 104 height 27
click at [567, 36] on li "Select New Video File..." at bounding box center [596, 38] width 104 height 19
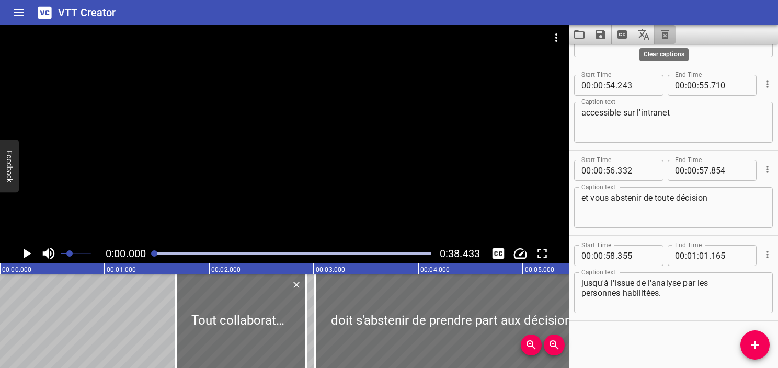
click at [663, 35] on icon "Clear captions" at bounding box center [665, 34] width 13 height 13
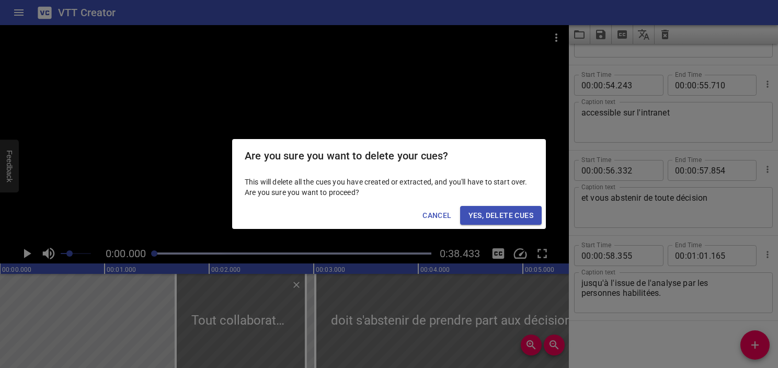
click at [518, 212] on span "Yes, Delete Cues" at bounding box center [501, 215] width 65 height 13
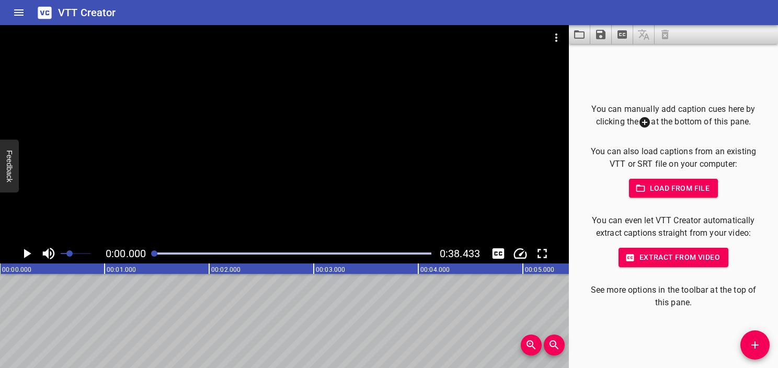
click at [642, 256] on span "Extract from video" at bounding box center [673, 257] width 93 height 13
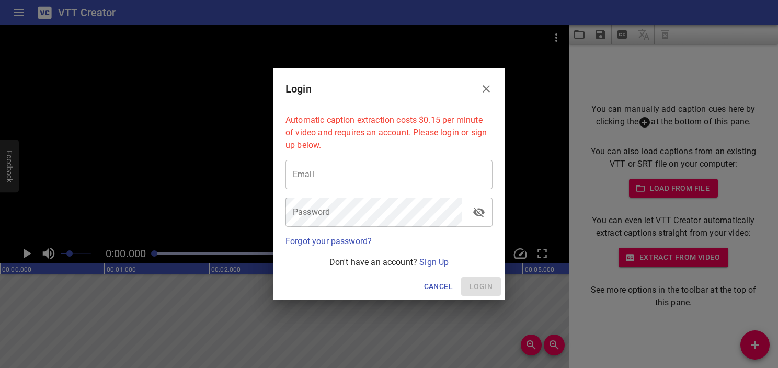
type input "[EMAIL_ADDRESS][DOMAIN_NAME]"
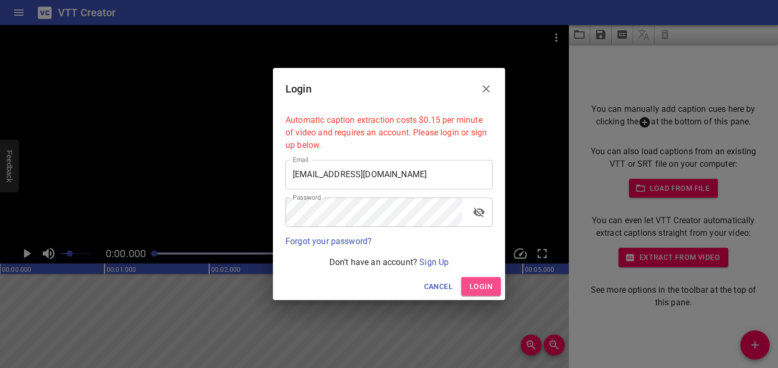
click at [476, 289] on span "Login" at bounding box center [481, 286] width 23 height 13
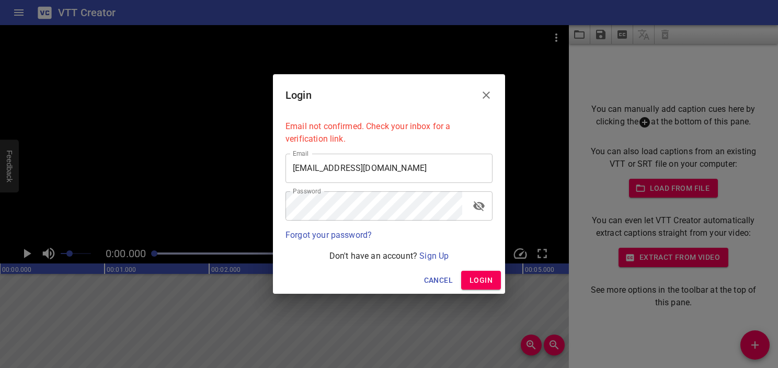
click at [470, 274] on button "Login" at bounding box center [481, 280] width 40 height 19
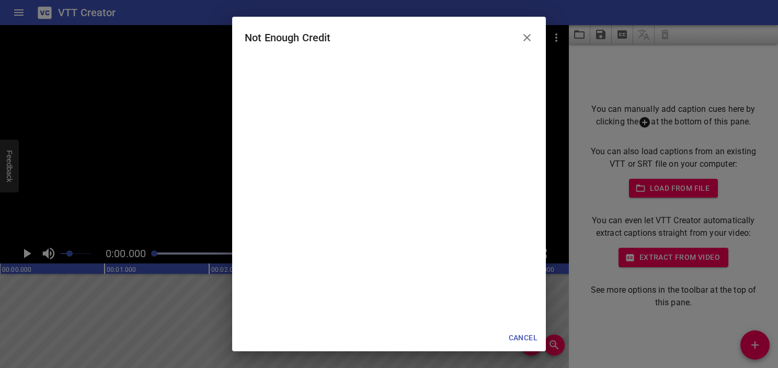
scroll to position [261, 0]
click at [521, 42] on icon "Close" at bounding box center [527, 37] width 13 height 13
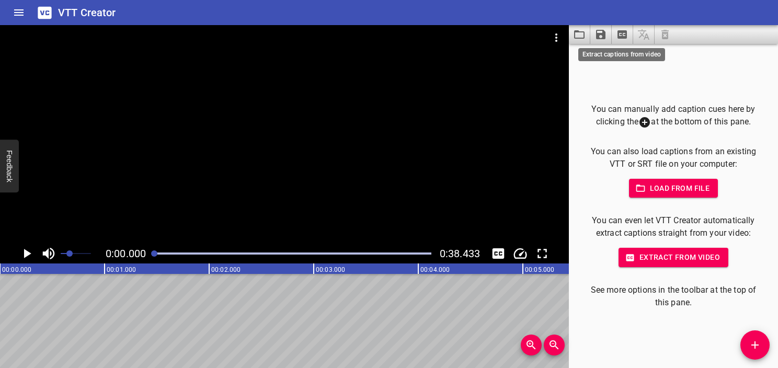
click at [617, 35] on icon "Extract captions from video" at bounding box center [622, 34] width 13 height 13
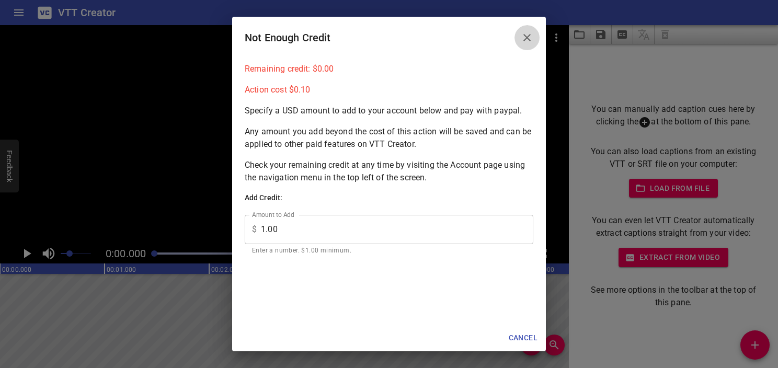
click at [525, 38] on icon "Close" at bounding box center [527, 37] width 13 height 13
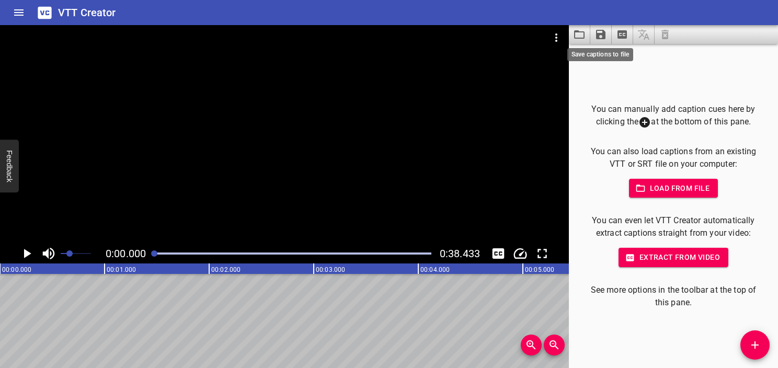
click at [598, 35] on icon "Save captions to file" at bounding box center [600, 34] width 9 height 9
click at [571, 31] on div at bounding box center [389, 184] width 778 height 368
click at [578, 38] on icon "Load captions from file" at bounding box center [579, 34] width 10 height 8
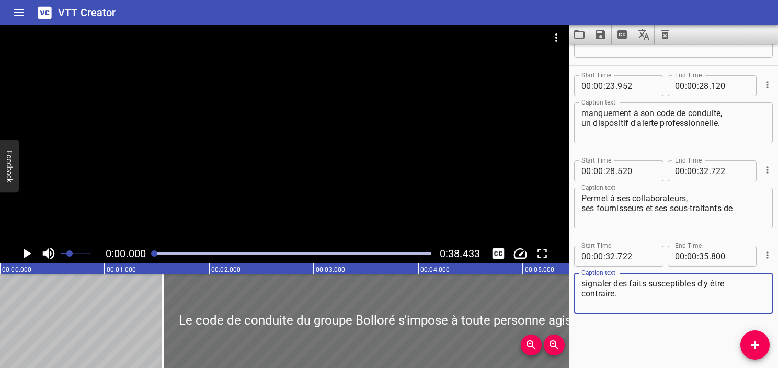
scroll to position [0, 0]
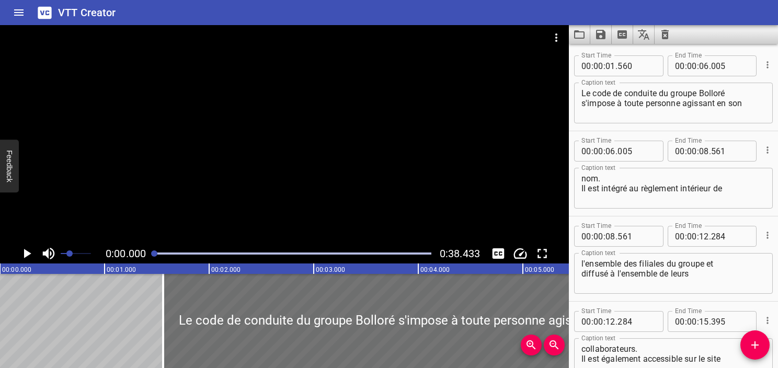
click at [22, 252] on icon "Play/Pause" at bounding box center [27, 254] width 16 height 16
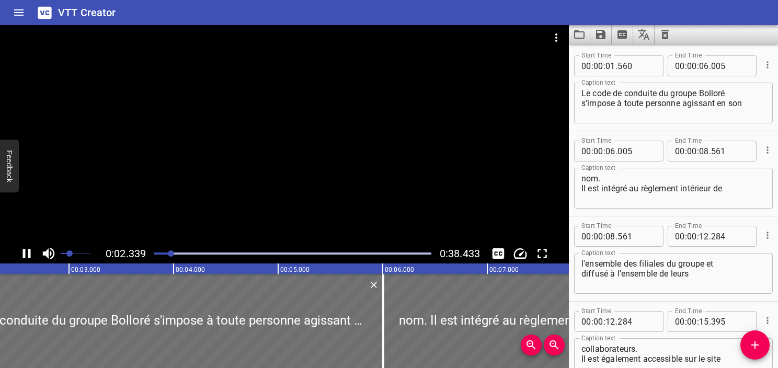
click at [22, 255] on icon "Play/Pause" at bounding box center [27, 254] width 16 height 16
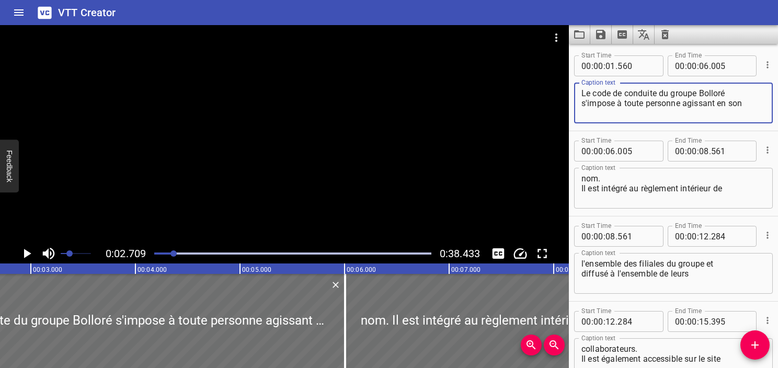
click at [631, 89] on textarea "Le code de conduite du groupe Bolloré s'impose à toute personne agissant en son" at bounding box center [674, 103] width 184 height 30
click at [597, 90] on textarea "Le code de conduite du groupe Bolloré s'impose à toute personne agissant en son" at bounding box center [674, 103] width 184 height 30
click at [676, 94] on textarea "Le Code de conduite du groupe Bolloré s'impose à toute personne agissant en son" at bounding box center [674, 103] width 184 height 30
click at [162, 253] on div "Play progress" at bounding box center [35, 254] width 277 height 2
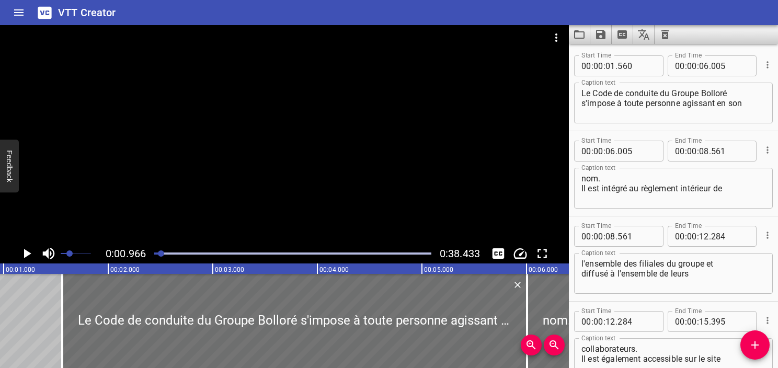
click at [21, 251] on icon "Play/Pause" at bounding box center [27, 254] width 16 height 16
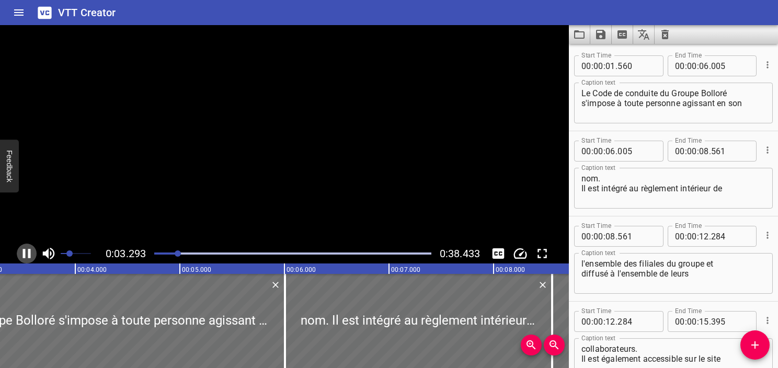
click at [26, 255] on icon "Play/Pause" at bounding box center [27, 254] width 16 height 16
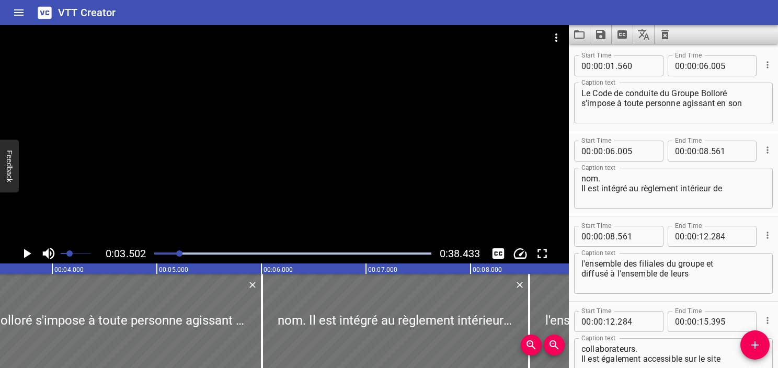
scroll to position [0, 366]
click at [656, 115] on textarea "Le Code de conduite du Groupe Bolloré s'impose à toute personne agissant en son" at bounding box center [674, 103] width 184 height 30
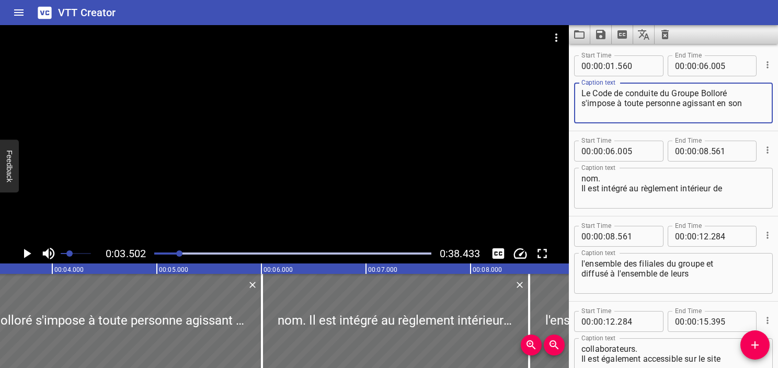
click at [759, 345] on icon "Add Cue" at bounding box center [755, 345] width 13 height 13
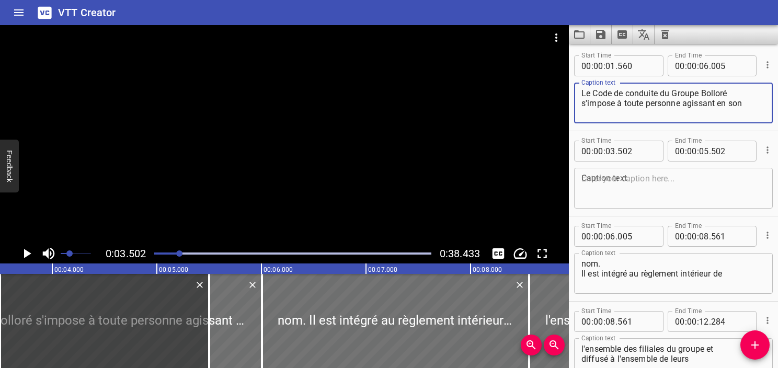
drag, startPoint x: 748, startPoint y: 103, endPoint x: 569, endPoint y: 113, distance: 179.2
click at [569, 113] on div "Start Time 00 : 00 : 01 . 560 Start Time End Time 00 : 00 : 06 . 005 End Time C…" at bounding box center [673, 88] width 209 height 85
type textarea "Le Code de conduite du Groupe Bolloré"
click at [592, 195] on textarea at bounding box center [674, 189] width 184 height 30
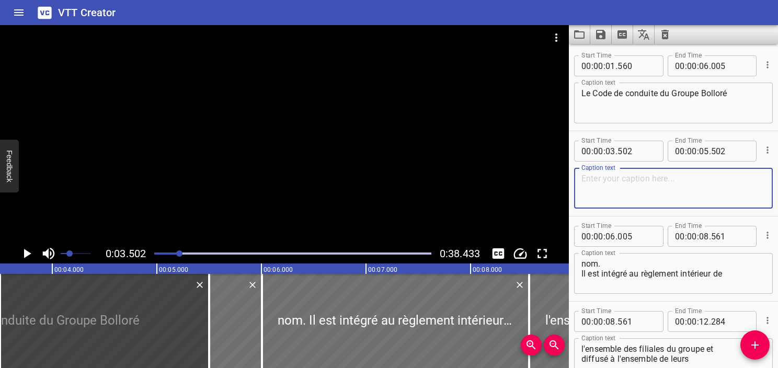
paste textarea "s'impose à toute personne agissant en son"
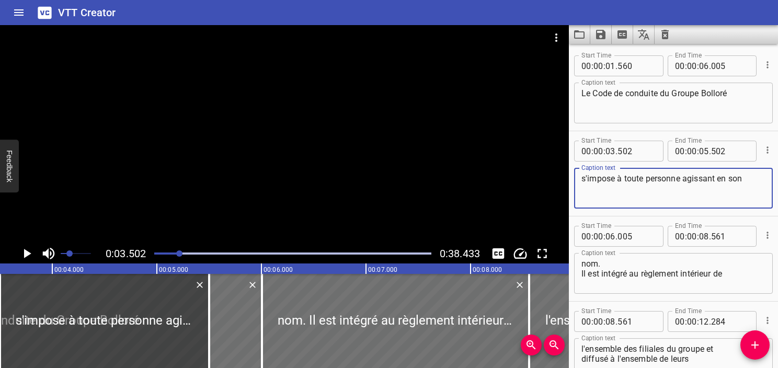
type textarea "s'impose à toute personne agissant en son"
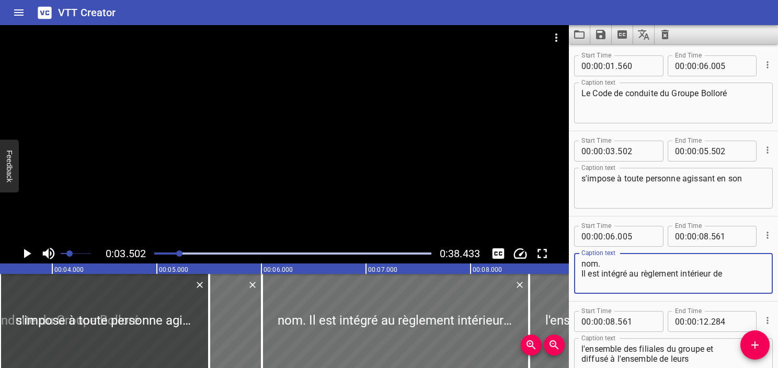
drag, startPoint x: 600, startPoint y: 265, endPoint x: 554, endPoint y: 264, distance: 46.0
click at [554, 264] on main "0:03.502 0:38.433 00:00.000 00:01.000 00:02.000 00:03.000 00:04.000 00:05.000 0…" at bounding box center [389, 196] width 778 height 343
type textarea "Il est intégré au règlement intérieur de"
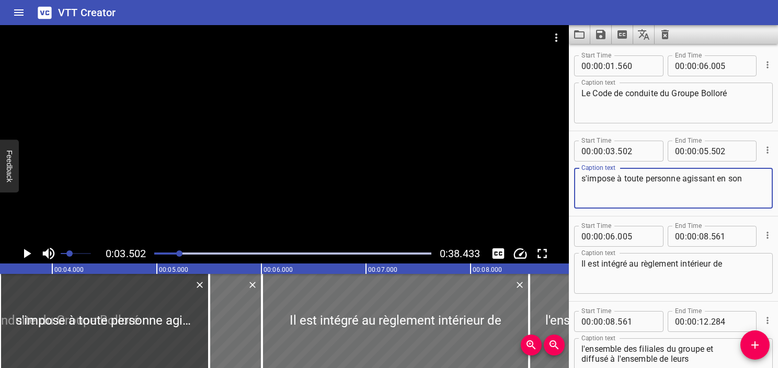
click at [753, 180] on textarea "s'impose à toute personne agissant en son" at bounding box center [674, 189] width 184 height 30
paste textarea "nom."
type textarea "s'impose à toute personne agissant en son nom."
click at [584, 279] on textarea "Il est intégré au règlement intérieur de" at bounding box center [674, 274] width 184 height 30
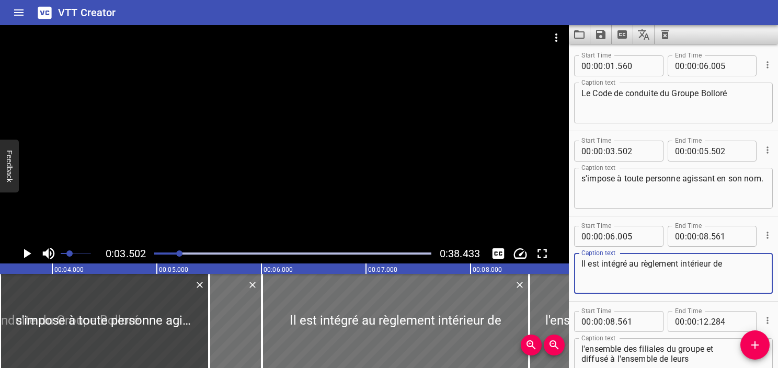
type textarea "Il est intégré au règlement intérieur de"
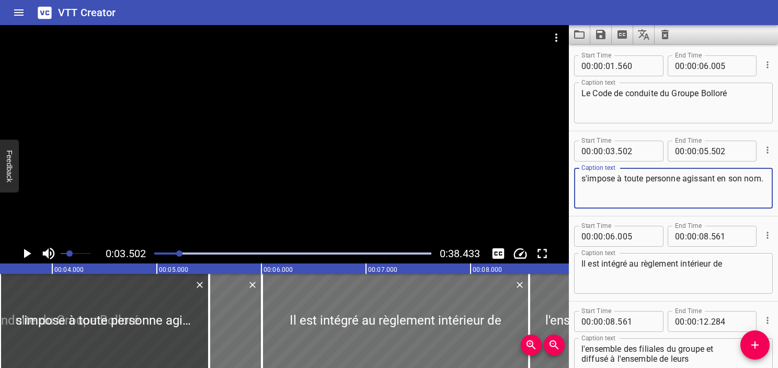
click at [681, 192] on textarea "s'impose à toute personne agissant en son nom." at bounding box center [674, 189] width 184 height 30
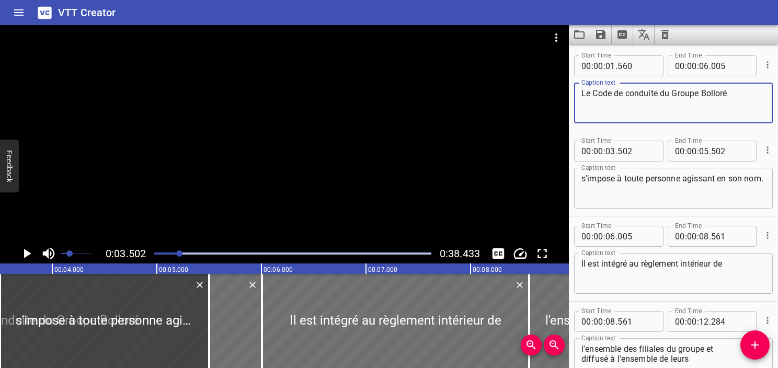
click at [668, 100] on textarea "Le Code de conduite du Groupe Bolloré" at bounding box center [674, 103] width 184 height 30
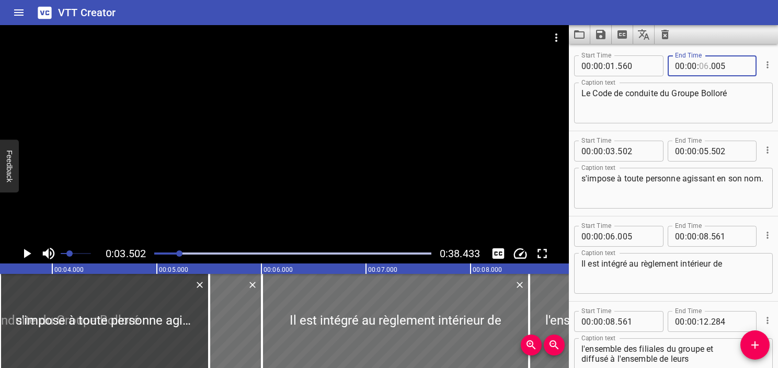
click at [699, 69] on input "number" at bounding box center [704, 65] width 10 height 21
type input "03"
type input "502"
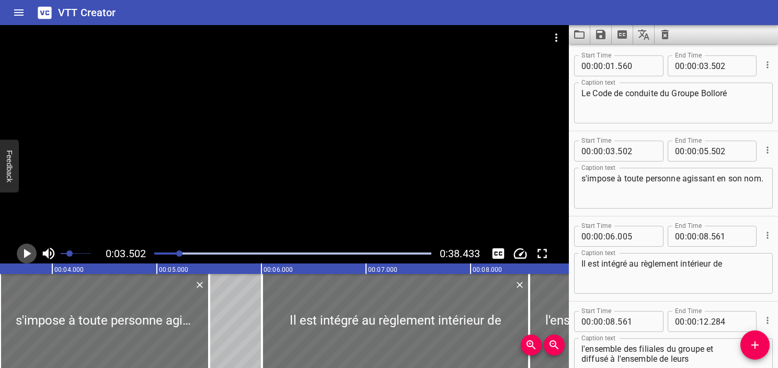
click at [25, 254] on icon "Play/Pause" at bounding box center [27, 253] width 7 height 9
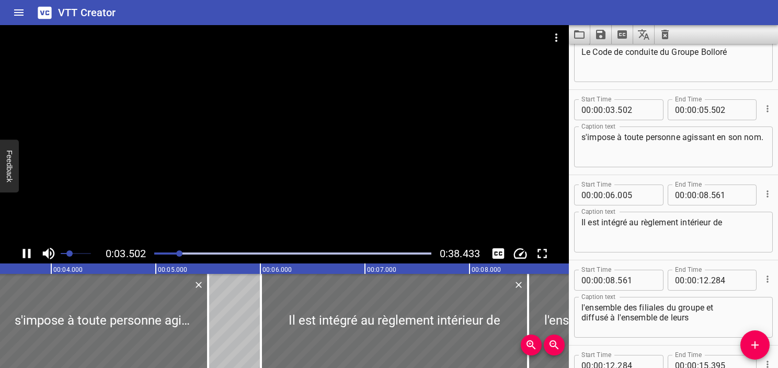
click at [25, 254] on icon "Play/Pause" at bounding box center [27, 254] width 16 height 16
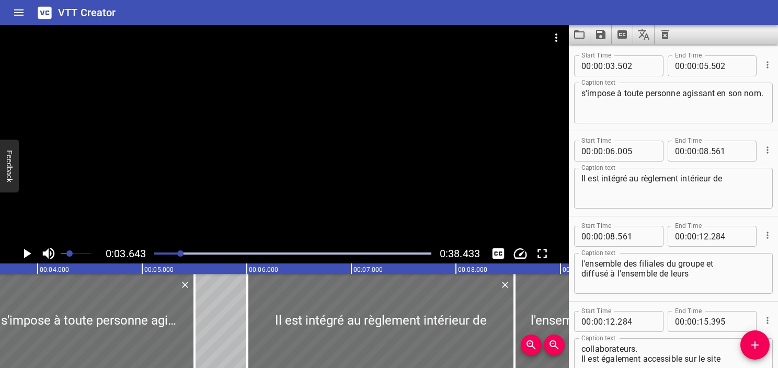
click at [25, 254] on icon "Play/Pause" at bounding box center [27, 253] width 7 height 9
click at [25, 254] on icon "Play/Pause" at bounding box center [27, 254] width 16 height 16
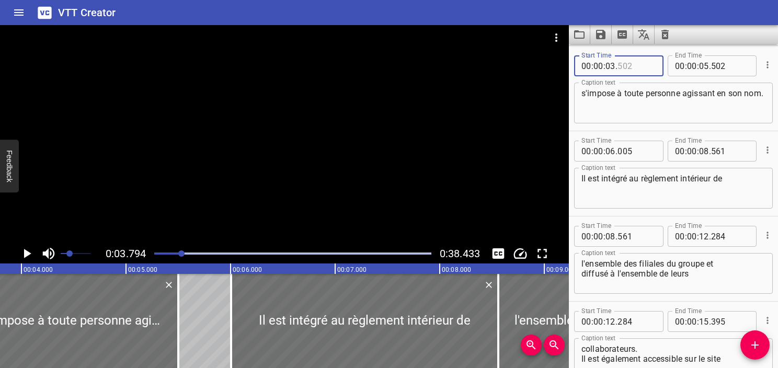
click at [622, 66] on input "number" at bounding box center [637, 65] width 38 height 21
type input "794"
click at [31, 255] on icon "Play/Pause" at bounding box center [27, 254] width 16 height 16
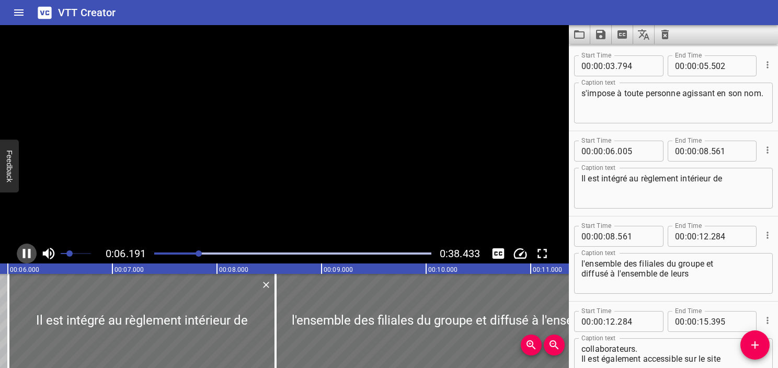
scroll to position [0, 647]
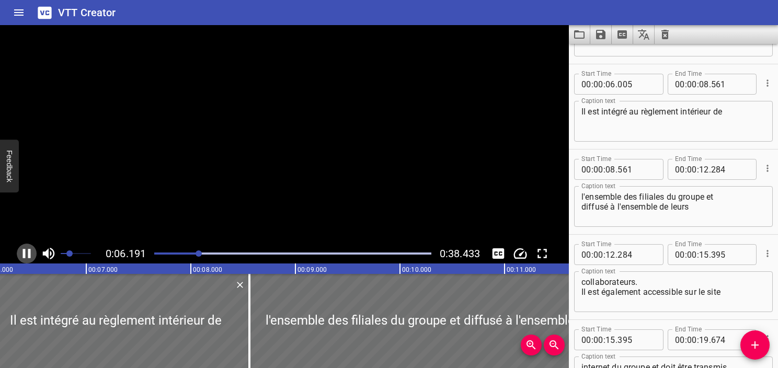
click at [31, 255] on icon "Play/Pause" at bounding box center [27, 254] width 16 height 16
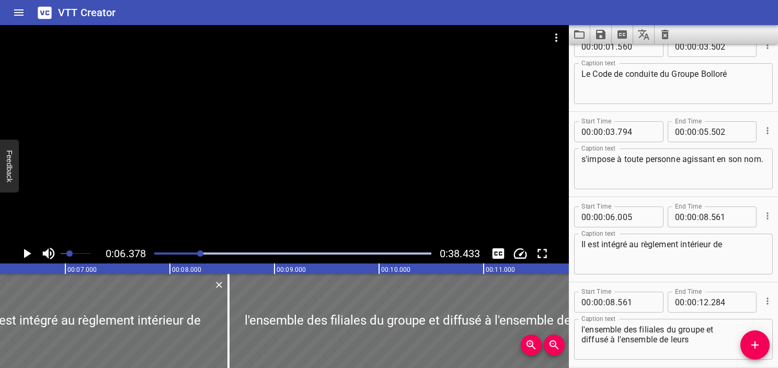
scroll to position [14, 0]
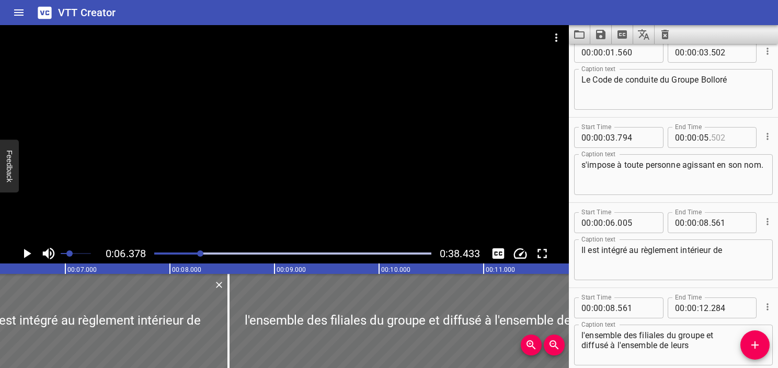
click at [711, 140] on input "number" at bounding box center [730, 137] width 38 height 21
type input "502"
click at [699, 129] on input "number" at bounding box center [704, 137] width 10 height 21
type input "06"
type input "378"
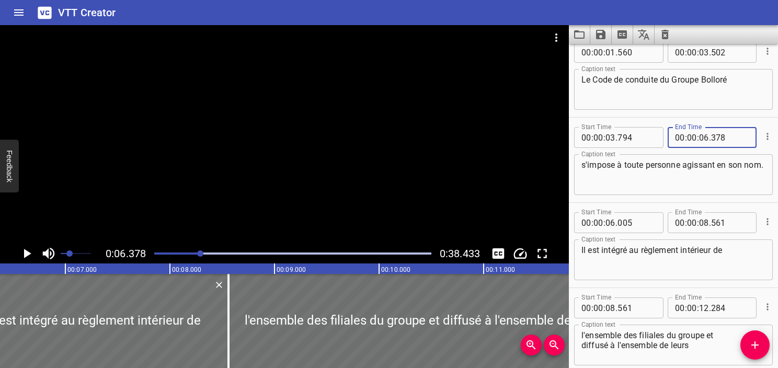
click at [672, 265] on textarea "Il est intégré au règlement intérieur de" at bounding box center [674, 260] width 184 height 30
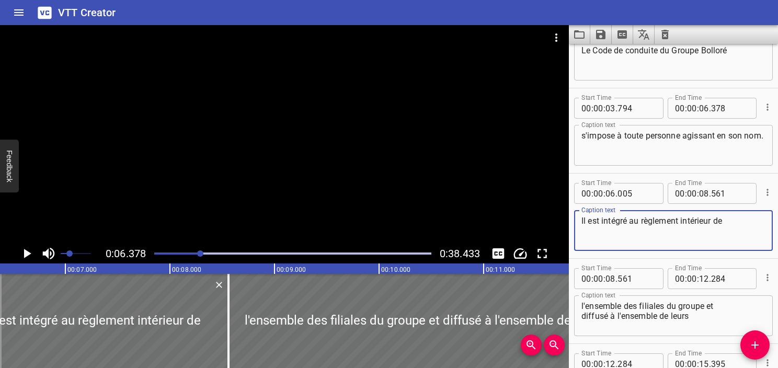
scroll to position [66, 0]
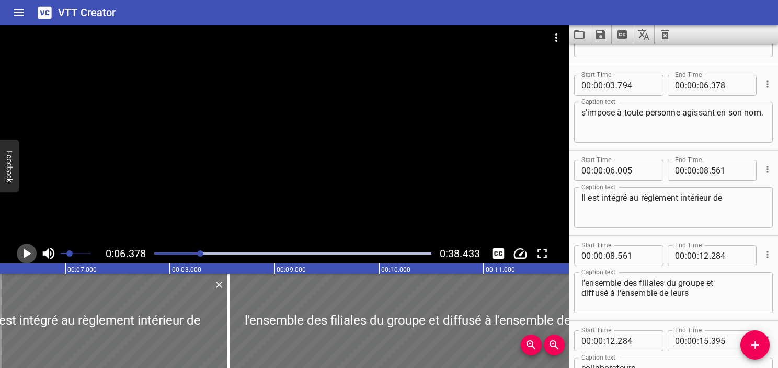
click at [29, 255] on icon "Play/Pause" at bounding box center [27, 254] width 16 height 16
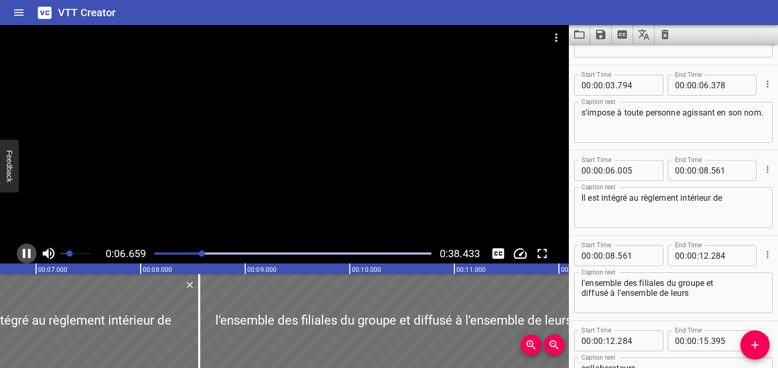
click at [29, 255] on icon "Play/Pause" at bounding box center [27, 253] width 8 height 9
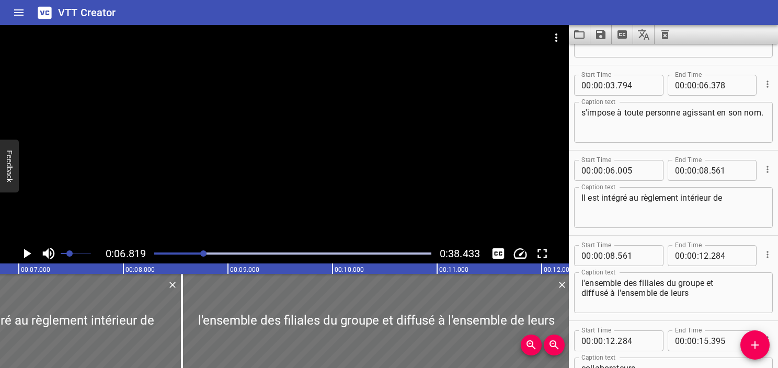
click at [29, 255] on icon "Play/Pause" at bounding box center [27, 254] width 16 height 16
click at [29, 255] on icon "Play/Pause" at bounding box center [27, 253] width 8 height 9
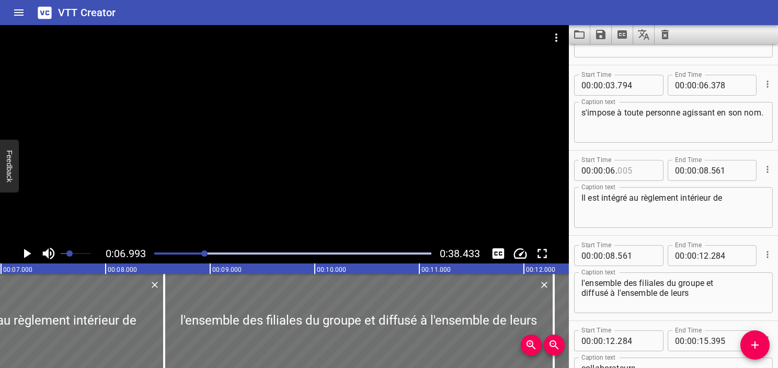
click at [626, 170] on input "number" at bounding box center [637, 170] width 38 height 21
type input "991"
click at [28, 251] on icon "Play/Pause" at bounding box center [27, 254] width 16 height 16
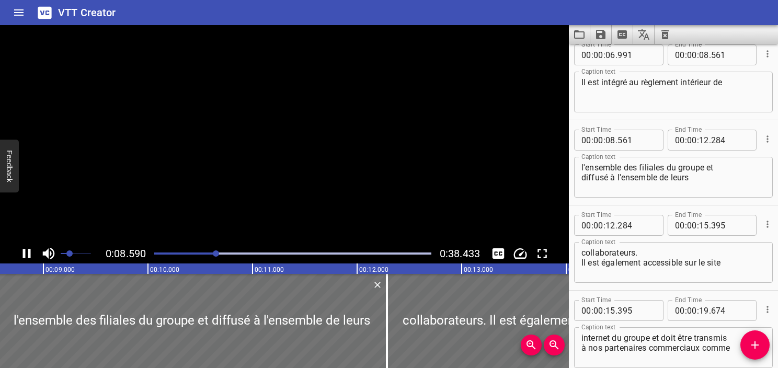
scroll to position [255, 0]
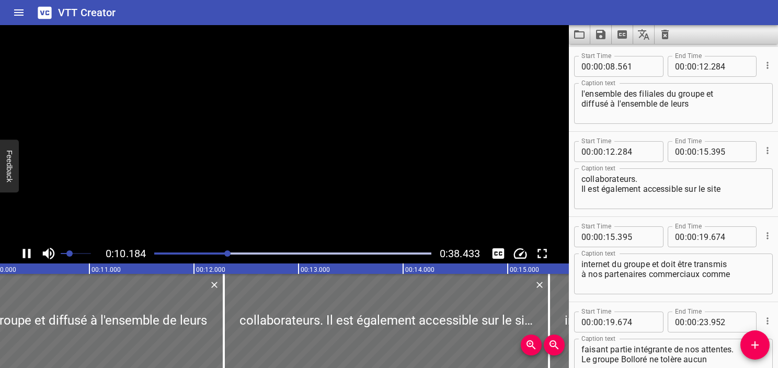
click at [28, 251] on icon "Play/Pause" at bounding box center [27, 253] width 8 height 9
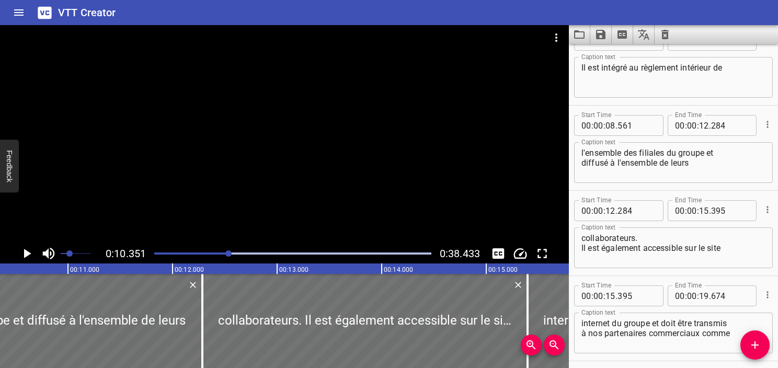
scroll to position [151, 0]
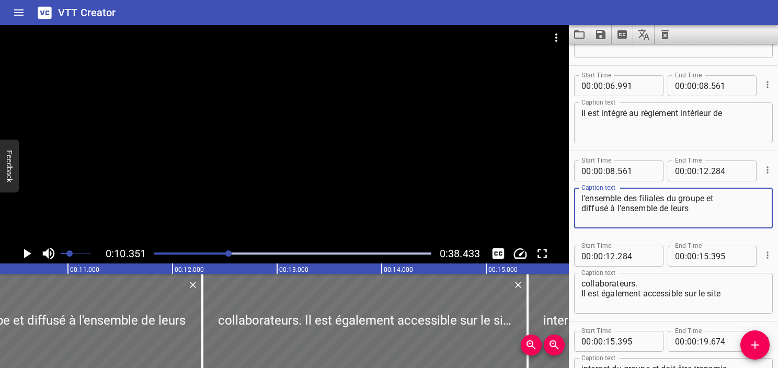
drag, startPoint x: 703, startPoint y: 195, endPoint x: 571, endPoint y: 195, distance: 132.3
click at [571, 195] on div "Start Time 00 : 00 : 08 . 561 Start Time End Time 00 : 00 : 12 . 284 End Time C…" at bounding box center [673, 193] width 209 height 85
type textarea "et diffusé à l'ensemble de leurs"
click at [765, 118] on div "Il est intégré au règlement intérieur de Caption text" at bounding box center [673, 123] width 199 height 41
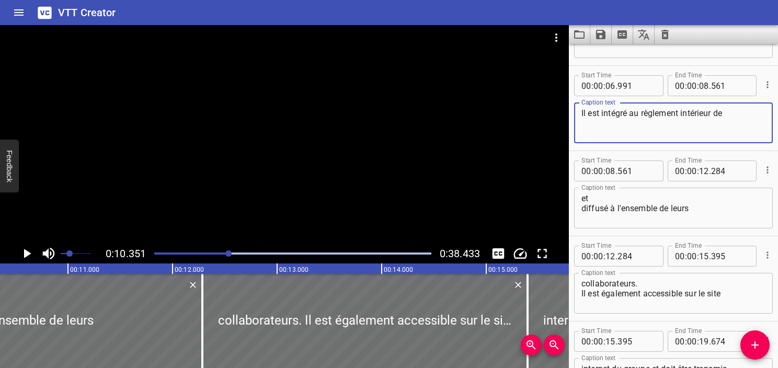
click at [724, 111] on textarea "Il est intégré au règlement intérieur de" at bounding box center [674, 123] width 184 height 30
click at [731, 111] on textarea "Il est intégré au règlement intérieur de" at bounding box center [674, 123] width 184 height 30
paste textarea "l'ensemble des filiales du groupe"
click at [684, 120] on textarea "Il est intégré au règlement intérieur de l'ensemble des filiales du groupe" at bounding box center [674, 123] width 184 height 30
type textarea "Il est intégré au règlement intérieur de l'ensemble des filiales du Groupe"
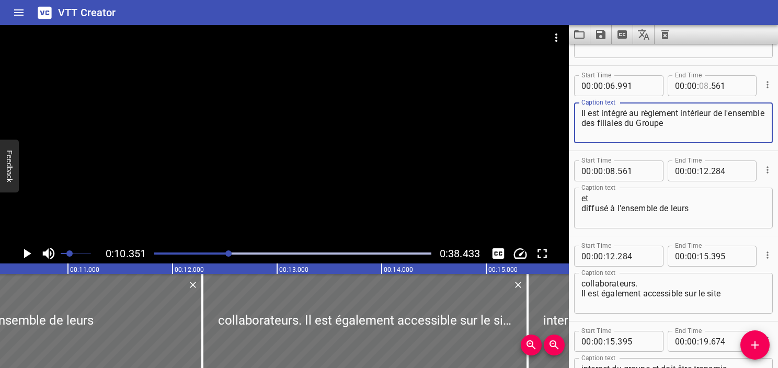
click at [699, 82] on input "number" at bounding box center [704, 85] width 10 height 21
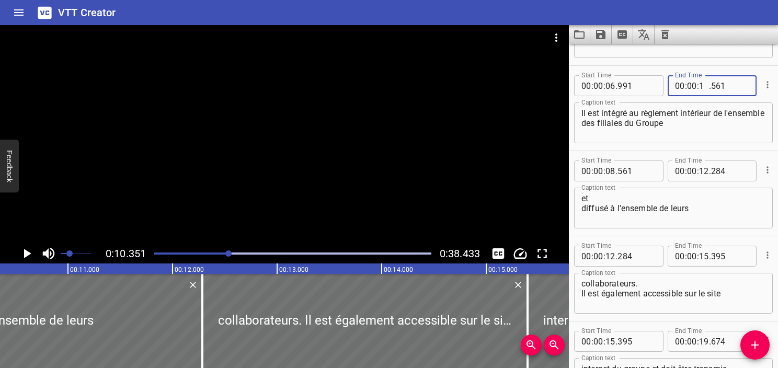
type input "10"
type input "351"
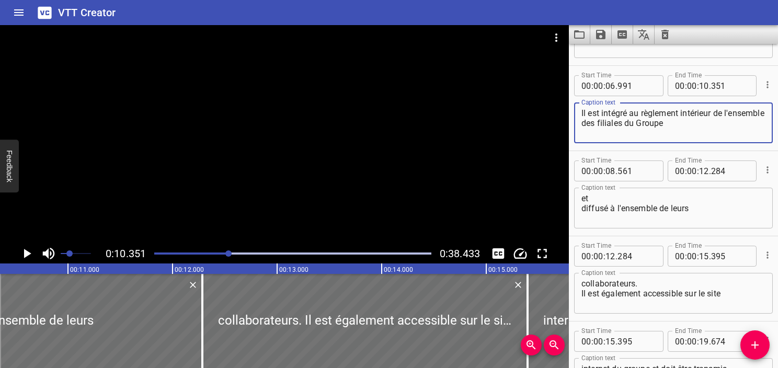
click at [715, 126] on textarea "Il est intégré au règlement intérieur de l'ensemble des filiales du Groupe" at bounding box center [674, 123] width 184 height 30
click at [584, 198] on textarea "et diffusé à l'ensemble de leurs" at bounding box center [674, 209] width 184 height 30
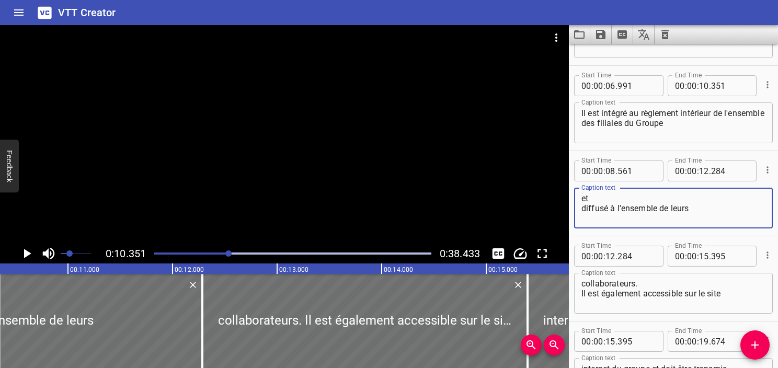
click at [581, 207] on div "et diffusé à l'ensemble de leurs Caption text" at bounding box center [673, 208] width 199 height 41
click at [584, 209] on textarea "et diffusé à l'ensemble de leurs" at bounding box center [674, 209] width 184 height 30
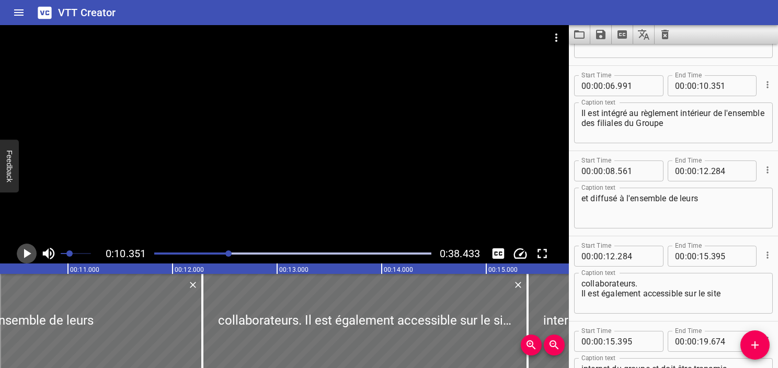
click at [31, 255] on icon "Play/Pause" at bounding box center [27, 254] width 16 height 16
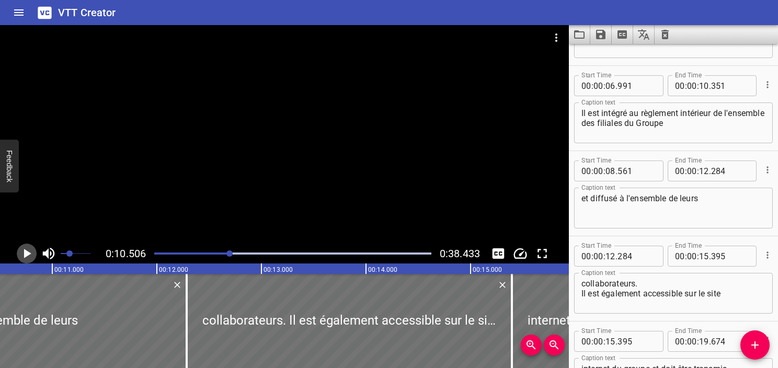
click at [31, 255] on icon "Play/Pause" at bounding box center [27, 254] width 16 height 16
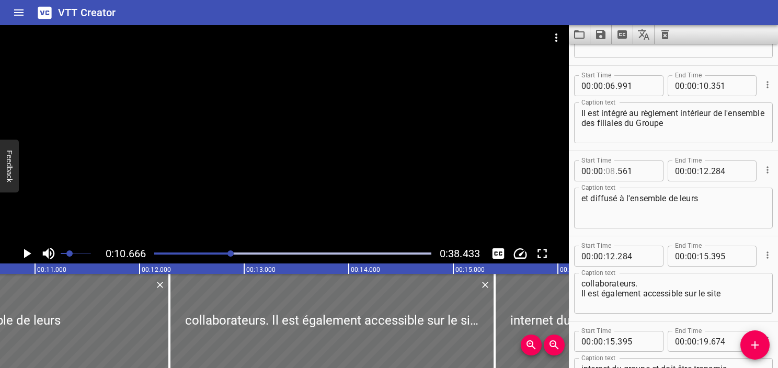
click at [610, 172] on input "number" at bounding box center [611, 171] width 10 height 21
click at [25, 255] on icon "Play/Pause" at bounding box center [27, 253] width 7 height 9
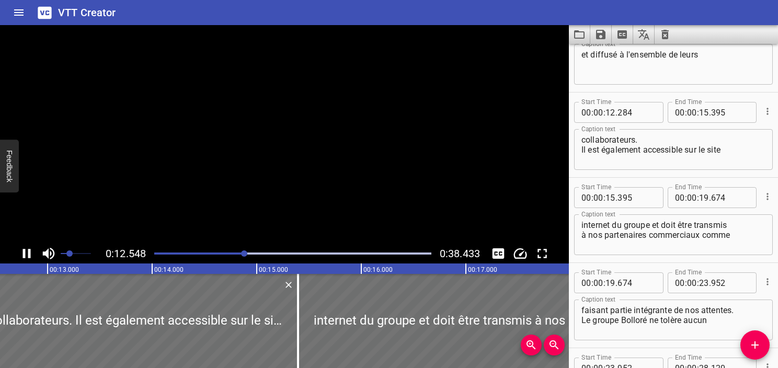
scroll to position [341, 0]
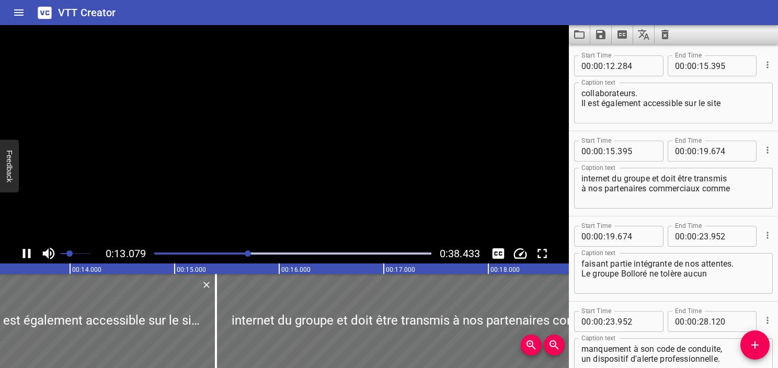
click at [25, 255] on icon "Play/Pause" at bounding box center [27, 253] width 8 height 9
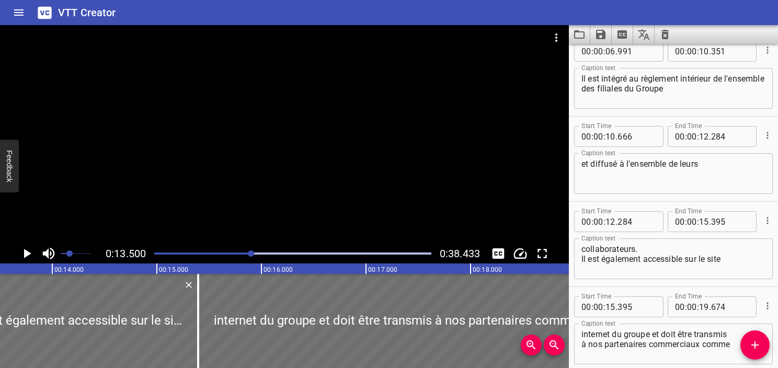
scroll to position [184, 0]
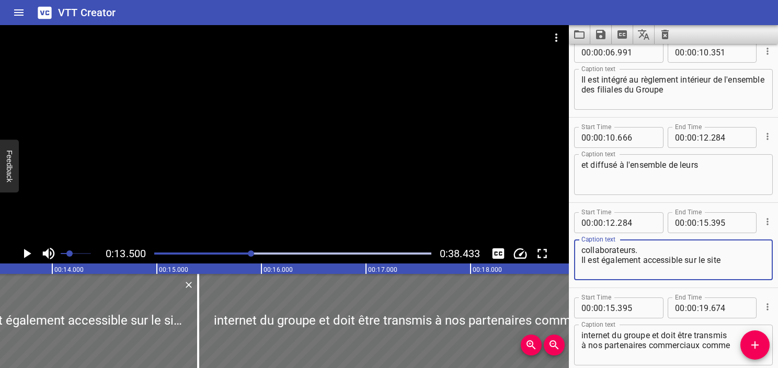
drag, startPoint x: 640, startPoint y: 249, endPoint x: 565, endPoint y: 249, distance: 75.3
click at [565, 249] on main "0:13.500 0:38.433 00:00.000 00:01.000 00:02.000 00:03.000 00:04.000 00:05.000 0…" at bounding box center [389, 196] width 778 height 343
click at [741, 173] on textarea "et diffusé à l'ensemble de leurs" at bounding box center [674, 175] width 184 height 30
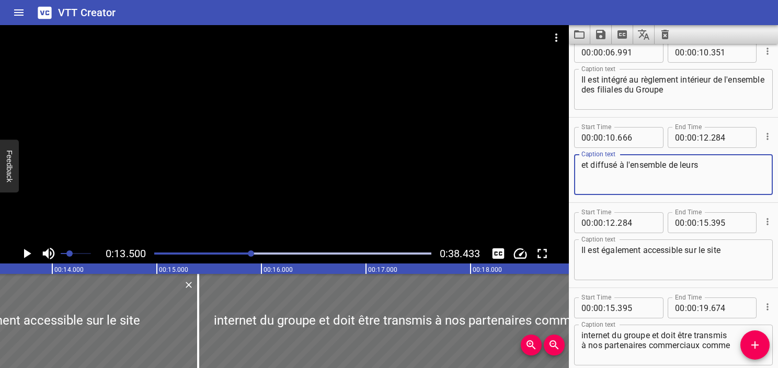
paste textarea "collaborateurs."
click at [700, 135] on input "number" at bounding box center [704, 137] width 10 height 21
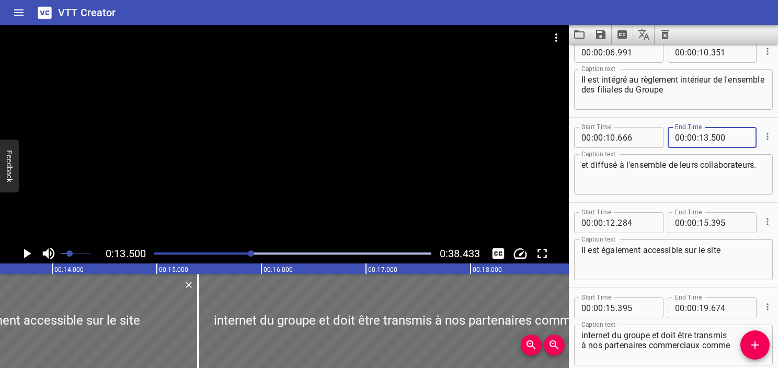
click at [707, 186] on textarea "et diffusé à l'ensemble de leurs collaborateurs." at bounding box center [674, 175] width 184 height 30
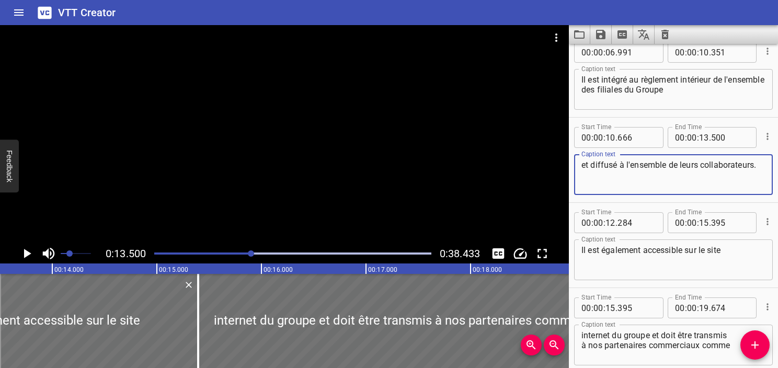
click at [582, 256] on textarea "Il est également accessible sur le site" at bounding box center [674, 260] width 184 height 30
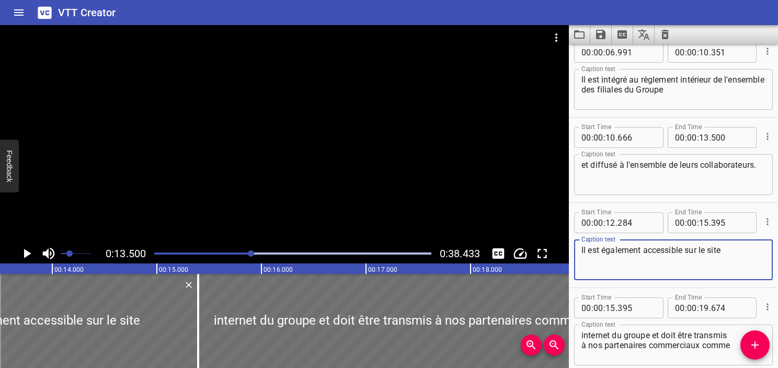
click at [604, 261] on textarea "Il est également accessible sur le site" at bounding box center [674, 260] width 184 height 30
click at [27, 252] on icon "Play/Pause" at bounding box center [27, 253] width 7 height 9
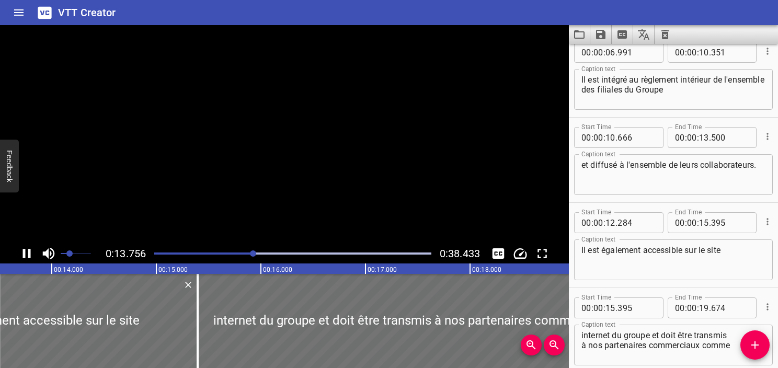
click at [27, 252] on icon "Play/Pause" at bounding box center [27, 254] width 16 height 16
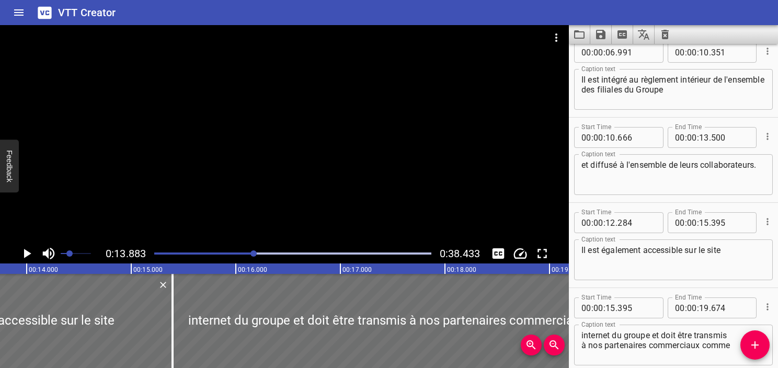
scroll to position [0, 1452]
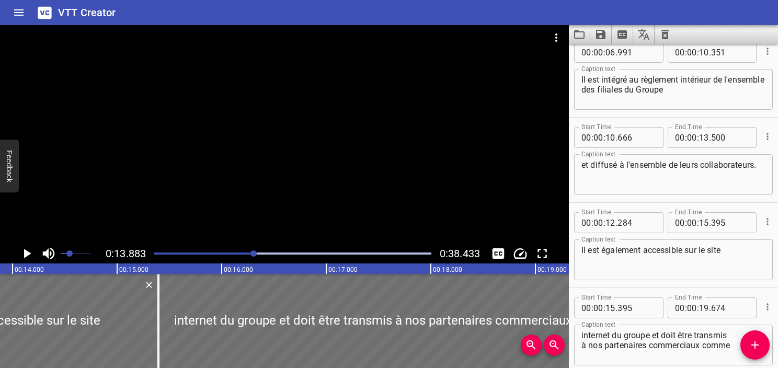
click at [248, 251] on div at bounding box center [293, 253] width 290 height 15
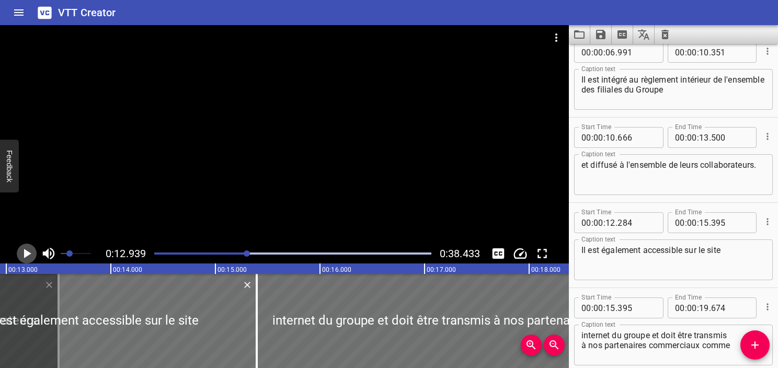
click at [29, 259] on icon "Play/Pause" at bounding box center [27, 254] width 16 height 16
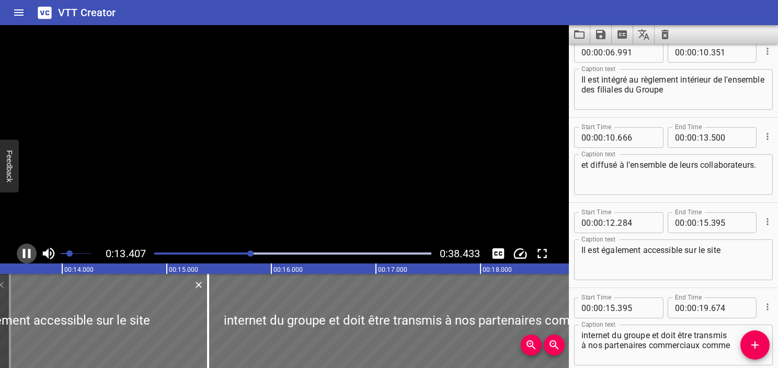
click at [29, 258] on icon "Play/Pause" at bounding box center [27, 254] width 16 height 16
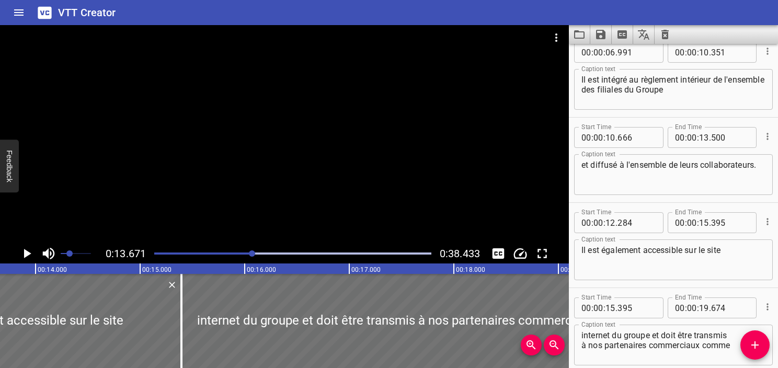
scroll to position [0, 1430]
click at [611, 222] on input "number" at bounding box center [611, 222] width 10 height 21
click at [25, 253] on icon "Play/Pause" at bounding box center [27, 253] width 7 height 9
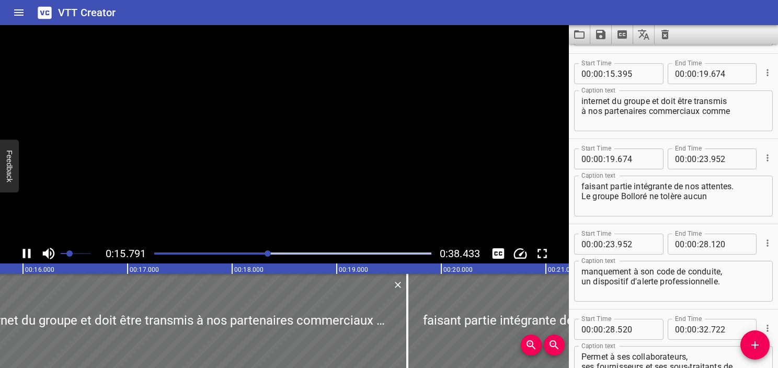
scroll to position [426, 0]
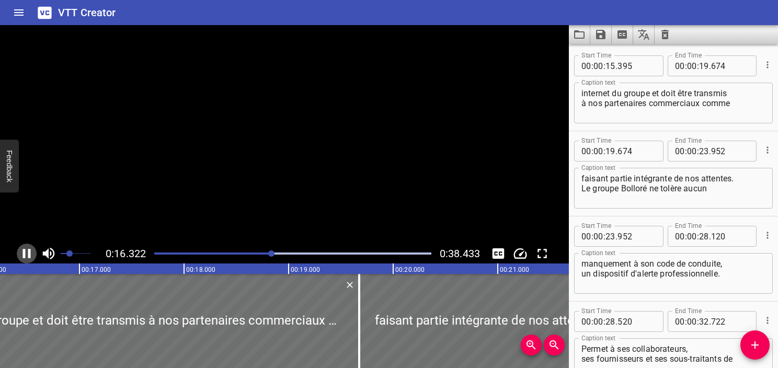
click at [25, 253] on icon "Play/Pause" at bounding box center [27, 254] width 16 height 16
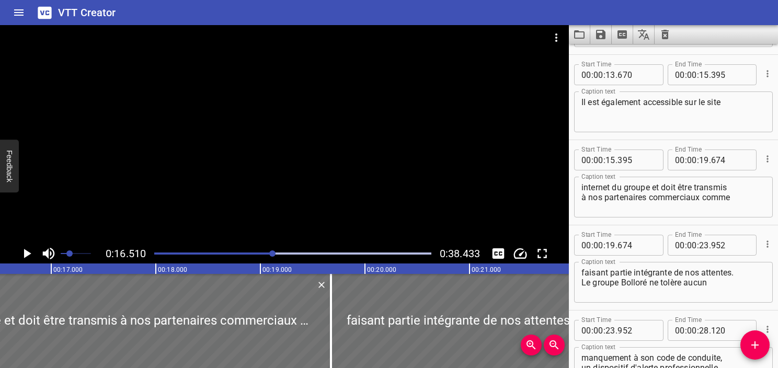
scroll to position [322, 0]
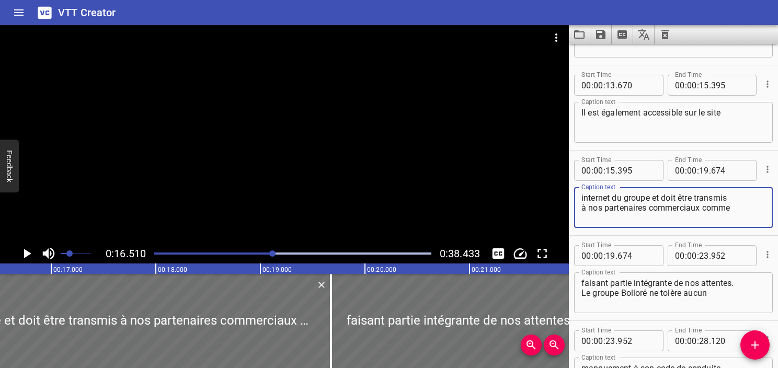
drag, startPoint x: 649, startPoint y: 196, endPoint x: 507, endPoint y: 193, distance: 141.2
click at [507, 193] on main "0:16.510 0:38.433 00:00.000 00:01.000 00:02.000 00:03.000 00:04.000 00:05.000 0…" at bounding box center [389, 196] width 778 height 343
click at [752, 128] on textarea "Il est également accessible sur le site" at bounding box center [674, 123] width 184 height 30
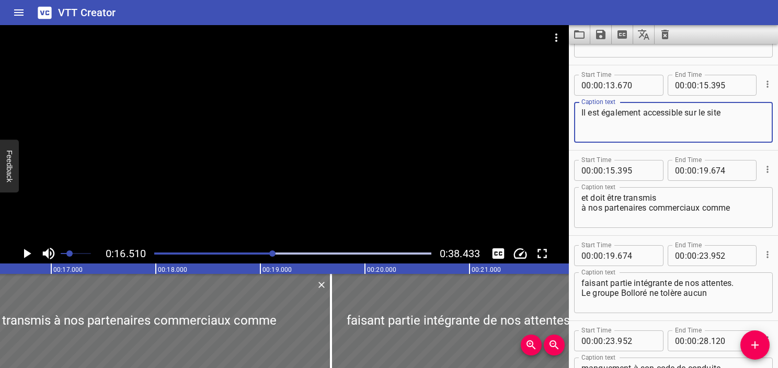
paste textarea "internet du groupe"
click at [596, 122] on textarea "Il est également accessible sur le site internet du groupe" at bounding box center [674, 123] width 184 height 30
click at [676, 128] on textarea "Il est également accessible sur le site internet du Groupe" at bounding box center [674, 123] width 184 height 30
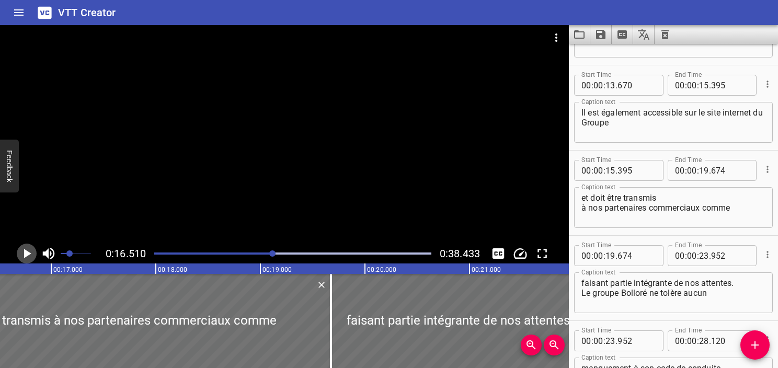
click at [29, 257] on icon "Play/Pause" at bounding box center [27, 254] width 16 height 16
click at [29, 257] on icon "Play/Pause" at bounding box center [27, 253] width 8 height 9
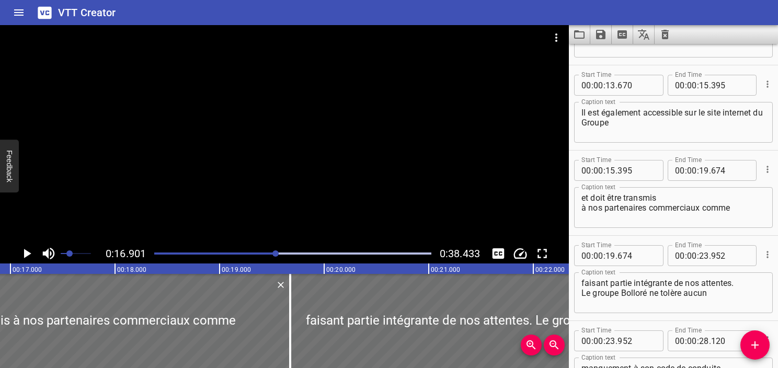
click at [272, 255] on div at bounding box center [275, 254] width 6 height 6
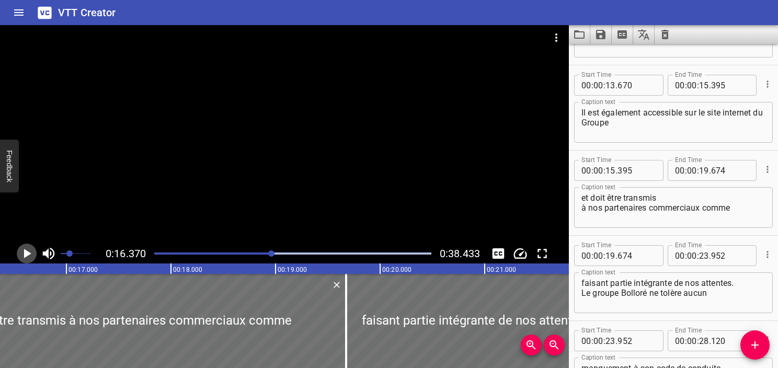
click at [24, 255] on icon "Play/Pause" at bounding box center [27, 253] width 7 height 9
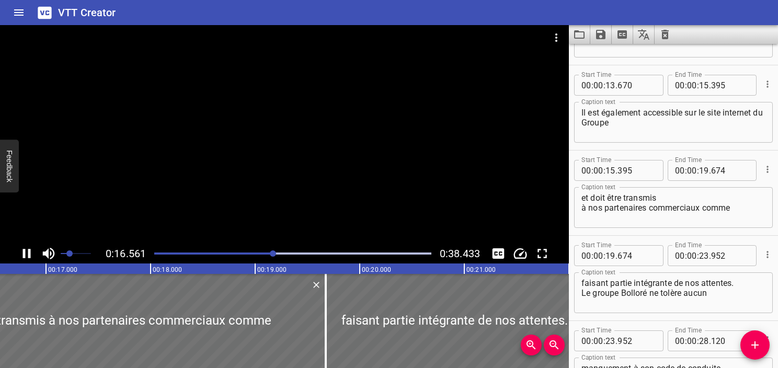
click at [24, 255] on icon "Play/Pause" at bounding box center [27, 253] width 8 height 9
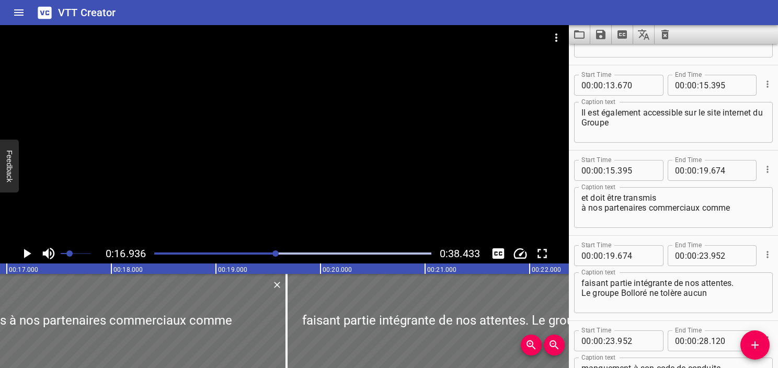
click at [266, 256] on div at bounding box center [293, 253] width 290 height 15
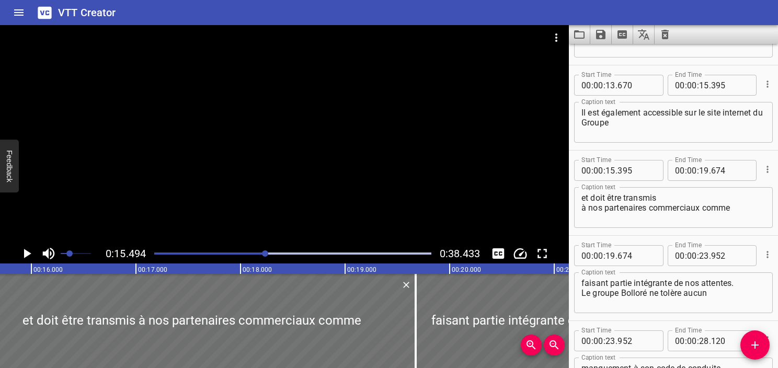
scroll to position [0, 1620]
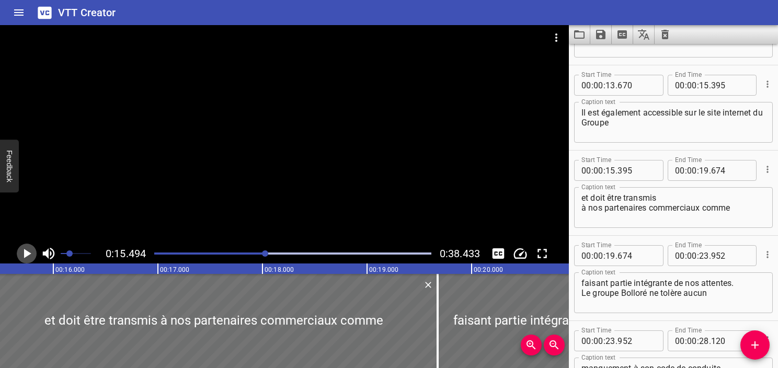
click at [23, 252] on icon "Play/Pause" at bounding box center [27, 254] width 16 height 16
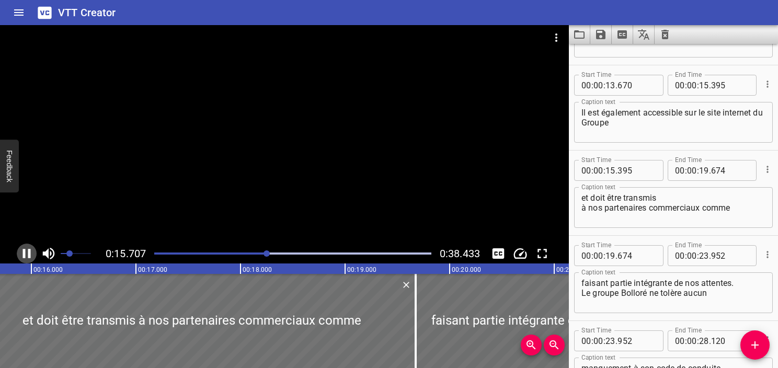
click at [23, 252] on icon "Play/Pause" at bounding box center [27, 253] width 8 height 9
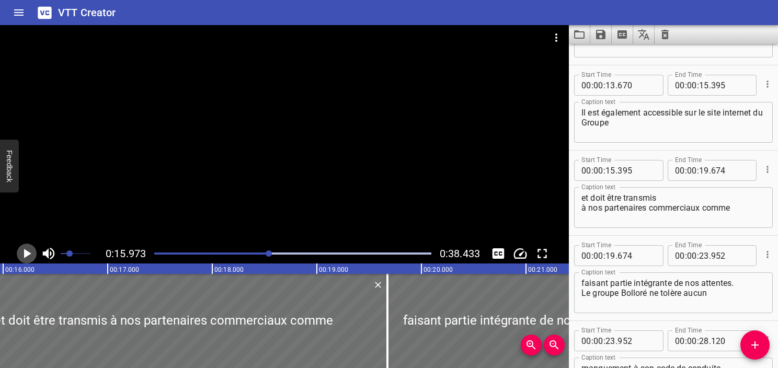
click at [23, 252] on icon "Play/Pause" at bounding box center [27, 254] width 16 height 16
click at [23, 252] on icon "Play/Pause" at bounding box center [27, 253] width 8 height 9
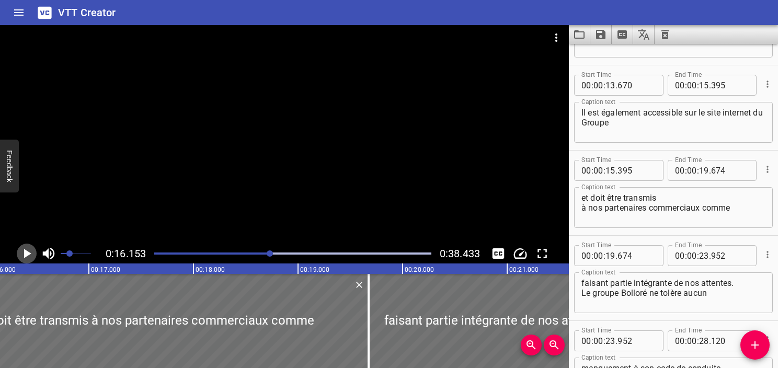
click at [23, 252] on icon "Play/Pause" at bounding box center [27, 254] width 16 height 16
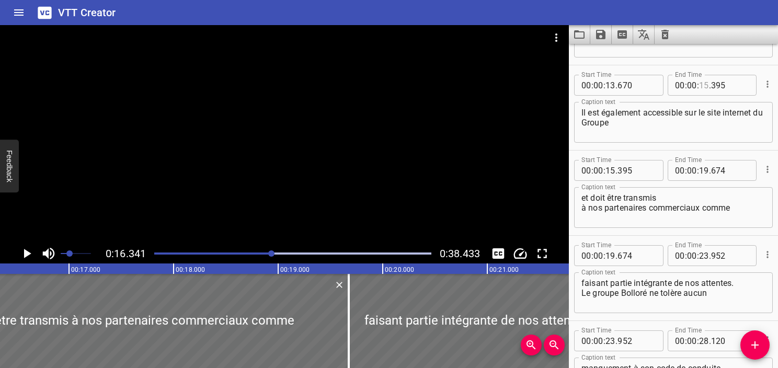
click at [703, 87] on input "number" at bounding box center [704, 85] width 10 height 21
click at [664, 141] on div "Il est également accessible sur le site internet du Groupe Caption text" at bounding box center [673, 122] width 199 height 41
click at [587, 195] on textarea "et doit être transmis à nos partenaires commerciaux comme" at bounding box center [674, 208] width 184 height 30
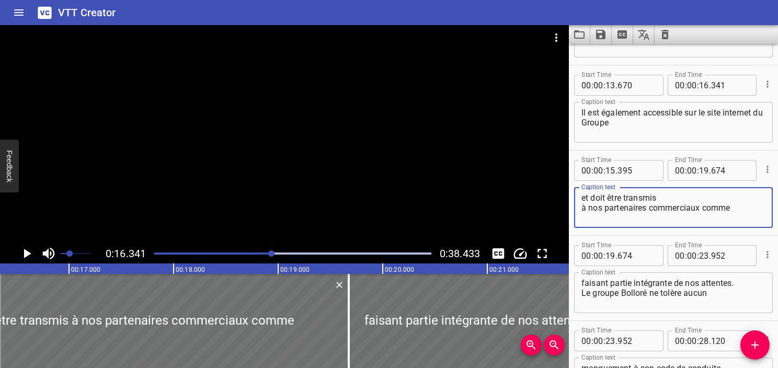
click at [582, 207] on textarea "et doit être transmis à nos partenaires commerciaux comme" at bounding box center [674, 208] width 184 height 30
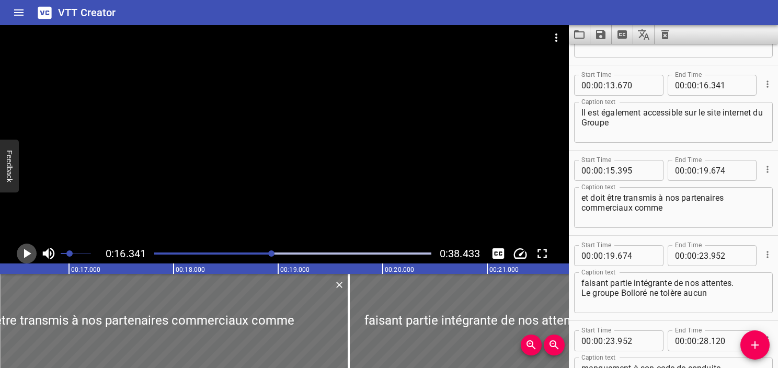
click at [27, 254] on icon "Play/Pause" at bounding box center [27, 253] width 7 height 9
click at [27, 254] on icon "Play/Pause" at bounding box center [27, 254] width 16 height 16
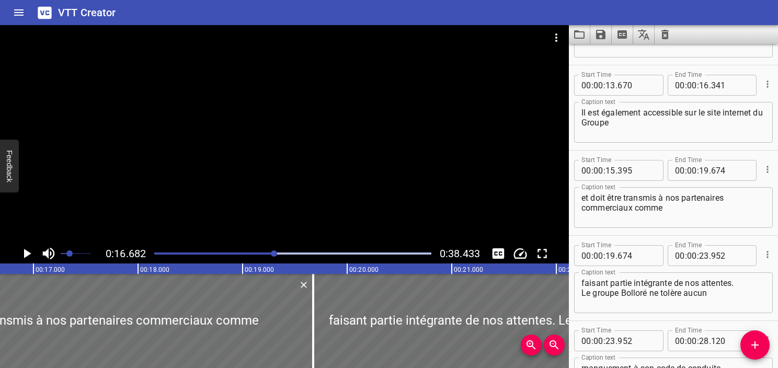
click at [27, 254] on icon "Play/Pause" at bounding box center [27, 253] width 7 height 9
click at [27, 254] on icon "Play/Pause" at bounding box center [27, 254] width 16 height 16
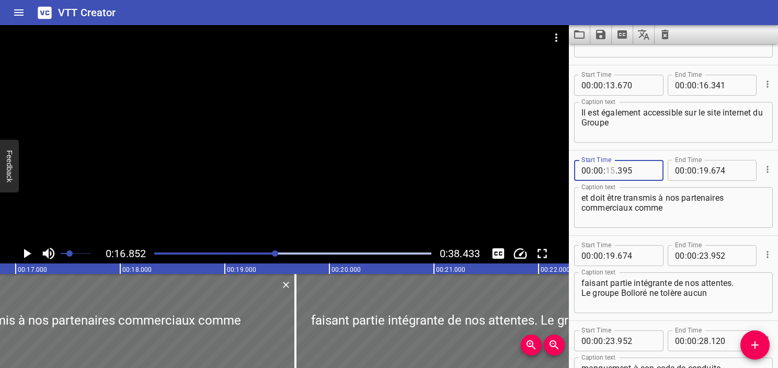
click at [613, 173] on input "number" at bounding box center [611, 170] width 10 height 21
click at [630, 220] on textarea "et doit être transmis à nos partenaires commerciaux comme" at bounding box center [674, 208] width 184 height 30
click at [24, 257] on icon "Play/Pause" at bounding box center [27, 254] width 16 height 16
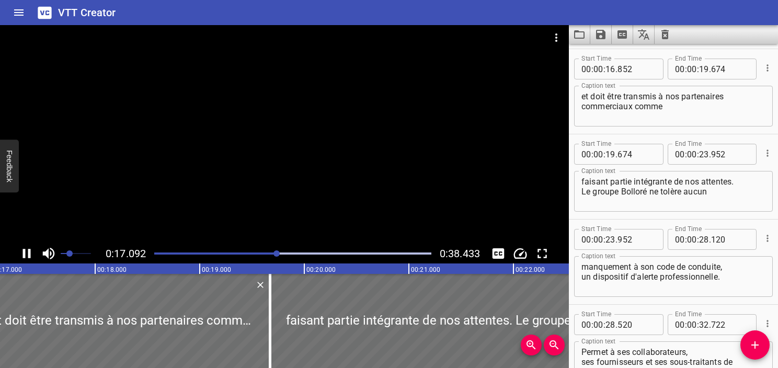
scroll to position [426, 0]
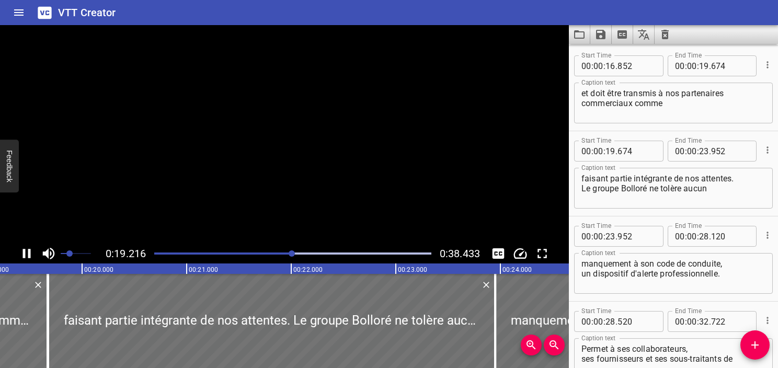
click at [24, 257] on icon "Play/Pause" at bounding box center [27, 253] width 8 height 9
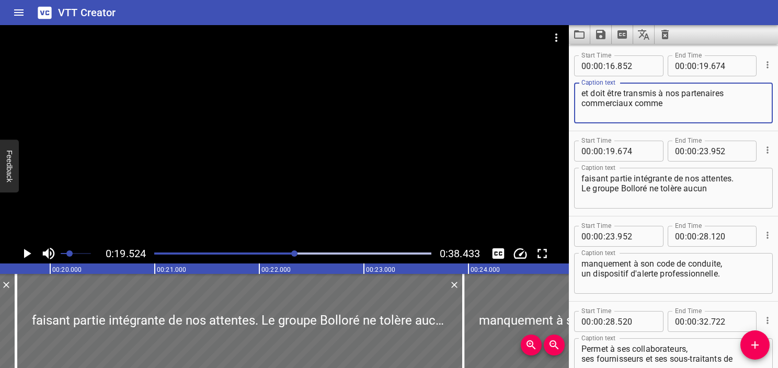
drag, startPoint x: 672, startPoint y: 100, endPoint x: 634, endPoint y: 113, distance: 39.9
click at [634, 113] on textarea "et doit être transmis à nos partenaires commerciaux comme" at bounding box center [674, 103] width 184 height 30
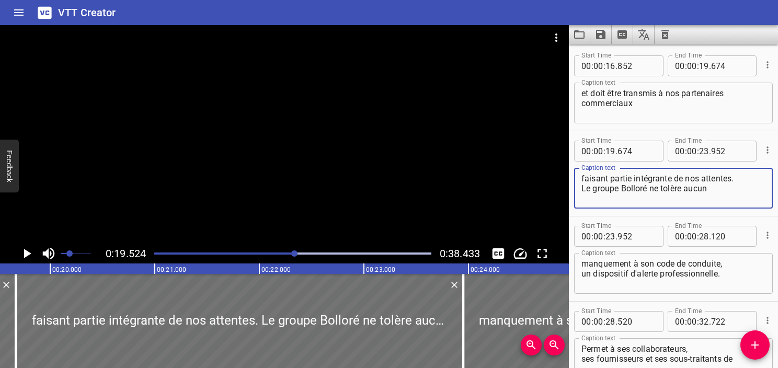
click at [582, 176] on textarea "faisant partie intégrante de nos attentes. Le groupe Bolloré ne tolère aucun" at bounding box center [674, 189] width 184 height 30
paste textarea "comme"
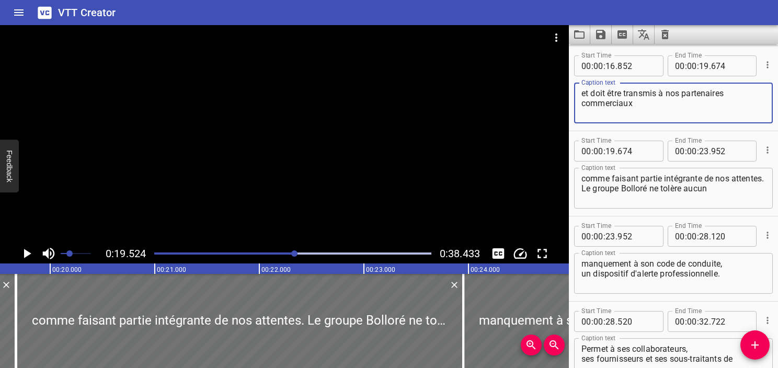
click at [663, 106] on textarea "et doit être transmis à nos partenaires commerciaux" at bounding box center [674, 103] width 184 height 30
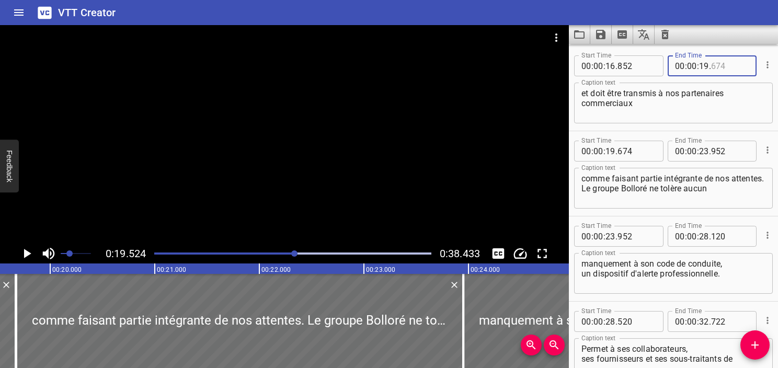
click at [711, 67] on input "number" at bounding box center [730, 65] width 38 height 21
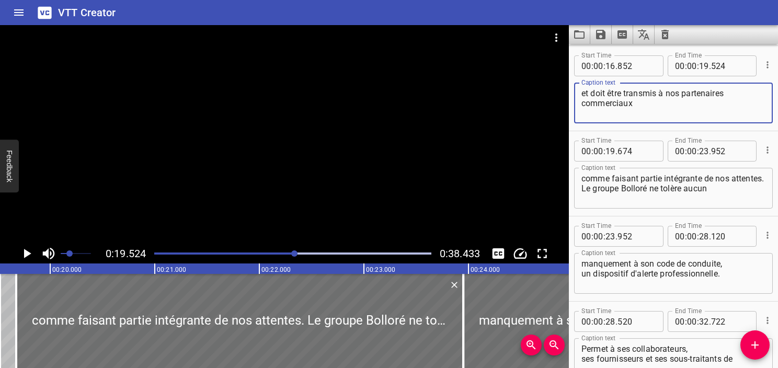
click at [724, 104] on textarea "et doit être transmis à nos partenaires commerciaux" at bounding box center [674, 103] width 184 height 30
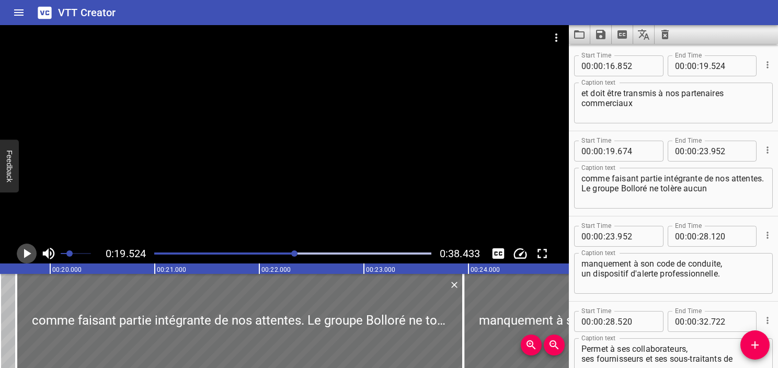
click at [26, 255] on icon "Play/Pause" at bounding box center [27, 253] width 7 height 9
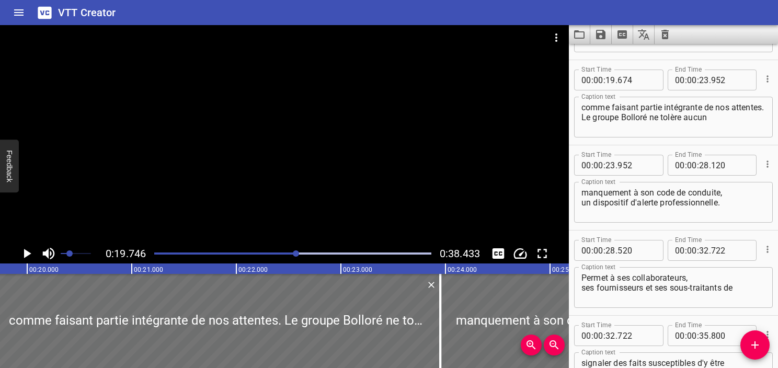
click at [26, 255] on icon "Play/Pause" at bounding box center [27, 253] width 7 height 9
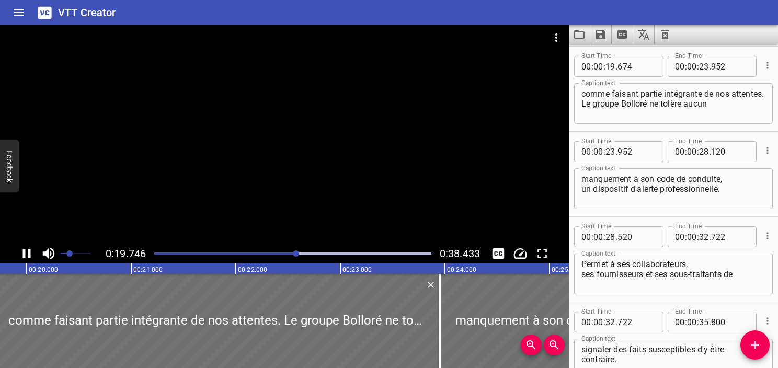
scroll to position [511, 0]
click at [26, 255] on icon "Play/Pause" at bounding box center [27, 254] width 16 height 16
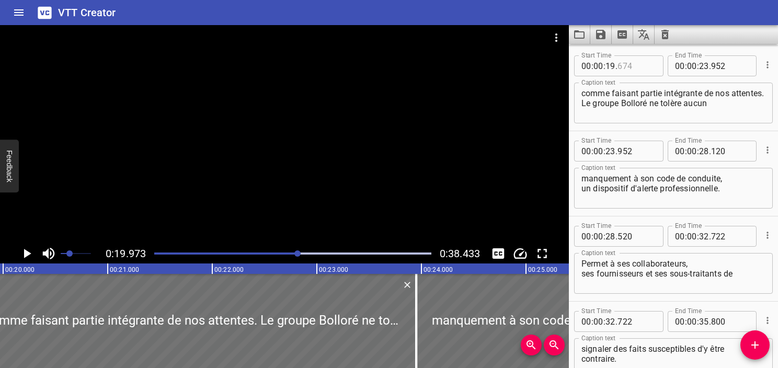
click at [621, 65] on input "number" at bounding box center [637, 65] width 38 height 21
click at [661, 96] on textarea "comme faisant partie intégrante de nos attentes. Le groupe Bolloré ne tolère au…" at bounding box center [674, 103] width 184 height 30
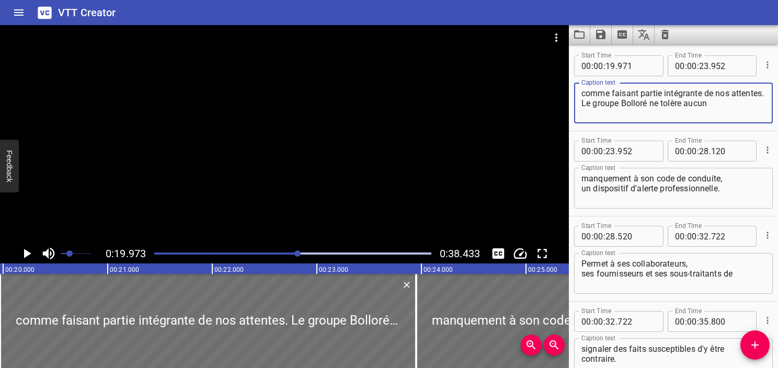
drag, startPoint x: 710, startPoint y: 112, endPoint x: 536, endPoint y: 118, distance: 174.8
click at [536, 118] on main "0:19.973 0:38.433 00:00.000 00:01.000 00:02.000 00:03.000 00:04.000 00:05.000 0…" at bounding box center [389, 196] width 778 height 343
click at [582, 176] on textarea "manquement à son code de conduite, un dispositif d'alerte professionnelle." at bounding box center [674, 189] width 184 height 30
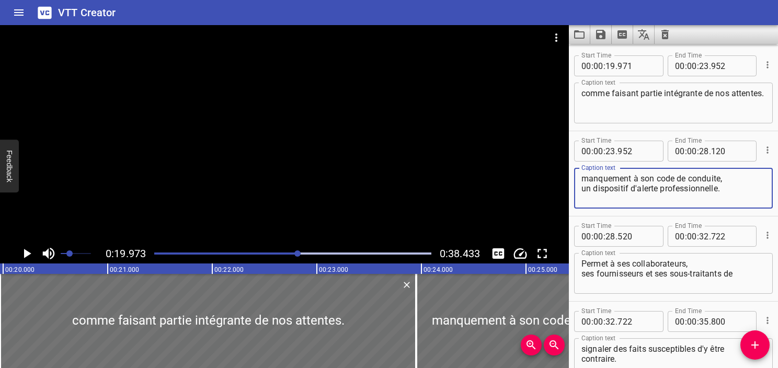
paste textarea "Le groupe Bolloré ne tolère aucun"
click at [598, 176] on textarea "Le groupe Bolloré ne tolère aucun manquement à son code de conduite, un disposi…" at bounding box center [674, 189] width 184 height 30
click at [638, 98] on textarea "comme faisant partie intégrante de nos attentes." at bounding box center [674, 103] width 184 height 30
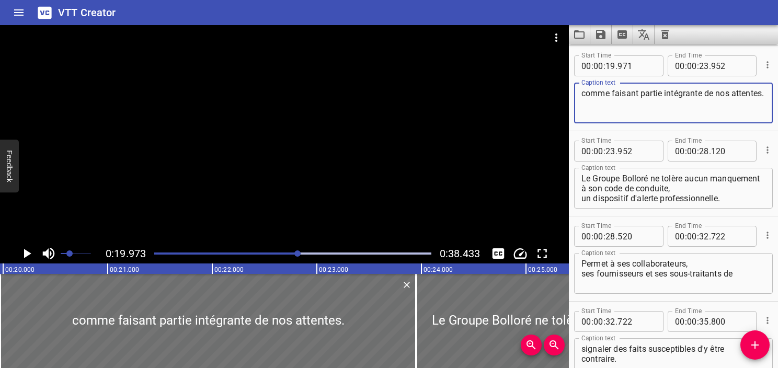
click at [30, 254] on icon "Play/Pause" at bounding box center [27, 253] width 7 height 9
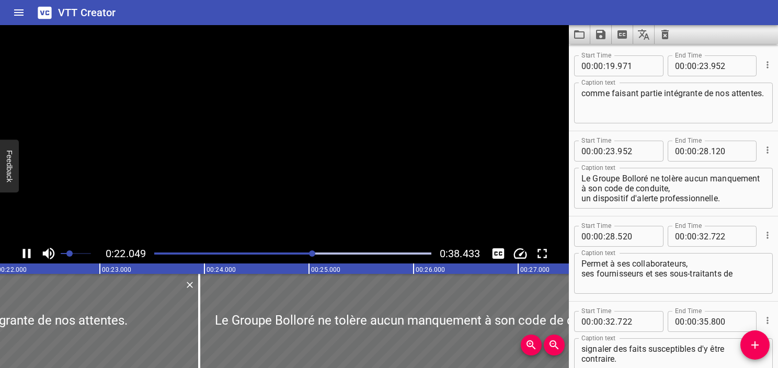
click at [30, 254] on icon "Play/Pause" at bounding box center [27, 253] width 8 height 9
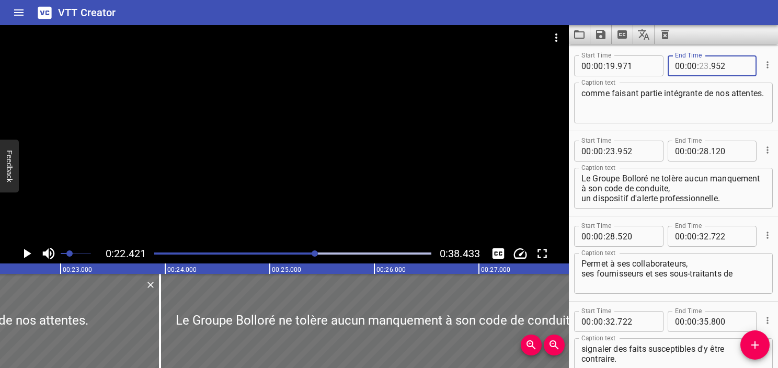
click at [701, 66] on input "number" at bounding box center [704, 65] width 10 height 21
click at [695, 115] on textarea "comme faisant partie intégrante de nos attentes." at bounding box center [674, 103] width 184 height 30
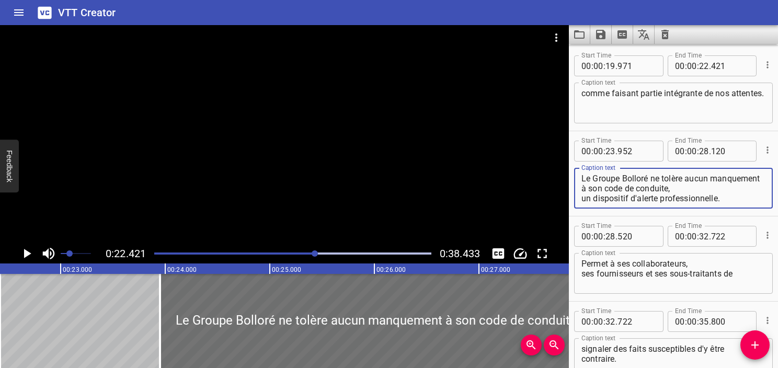
click at [605, 179] on textarea "Le Groupe Bolloré ne tolère aucun manquement à son code de conduite, un disposi…" at bounding box center [674, 189] width 184 height 30
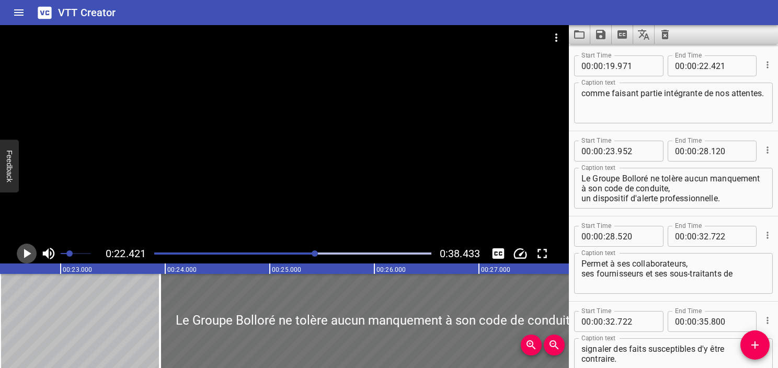
click at [31, 255] on icon "Play/Pause" at bounding box center [27, 254] width 16 height 16
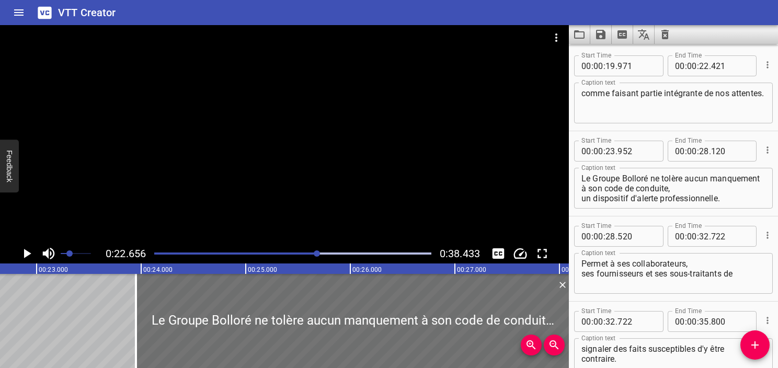
scroll to position [0, 2370]
click at [610, 150] on input "number" at bounding box center [611, 151] width 10 height 21
click at [623, 176] on textarea "Le Groupe Bolloré ne tolère aucun manquement à son code de conduite, un disposi…" at bounding box center [674, 189] width 184 height 30
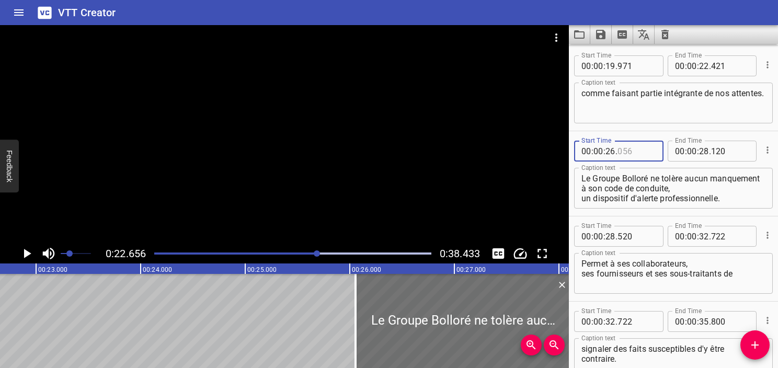
click at [630, 149] on input "number" at bounding box center [637, 151] width 38 height 21
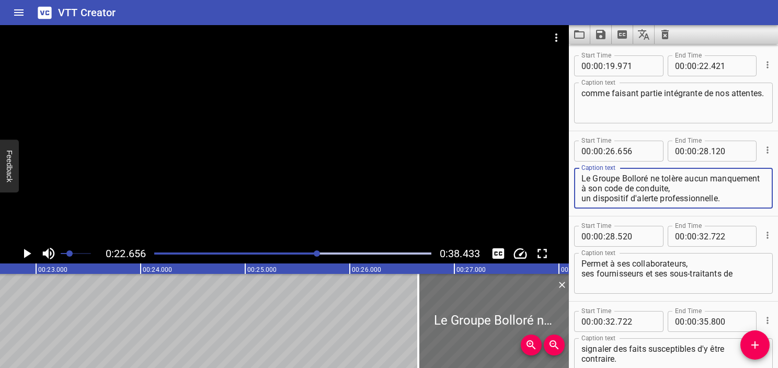
click at [641, 189] on textarea "Le Groupe Bolloré ne tolère aucun manquement à son code de conduite, un disposi…" at bounding box center [674, 189] width 184 height 30
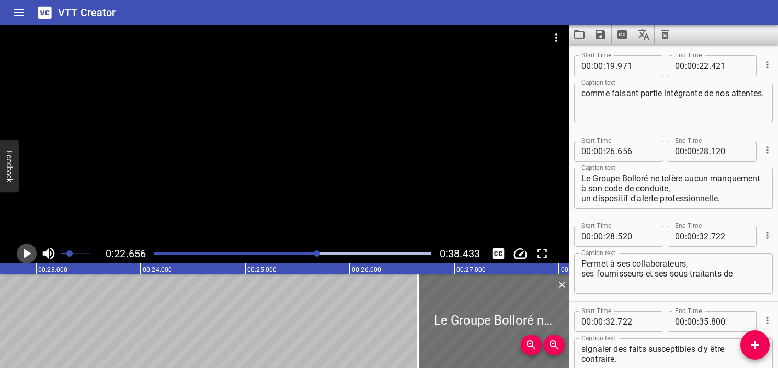
click at [31, 254] on icon "Play/Pause" at bounding box center [27, 254] width 16 height 16
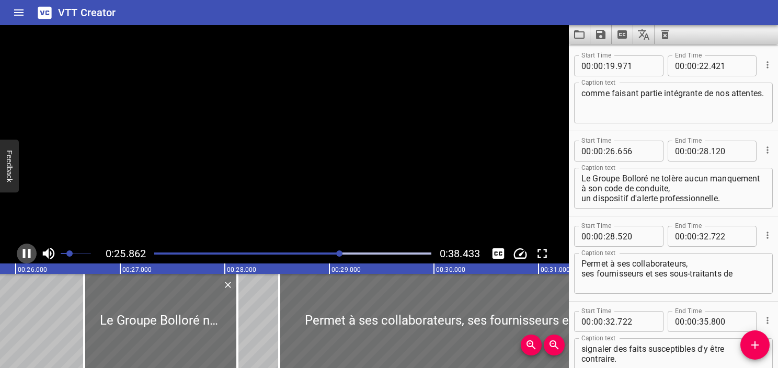
click at [31, 254] on icon "Play/Pause" at bounding box center [27, 254] width 16 height 16
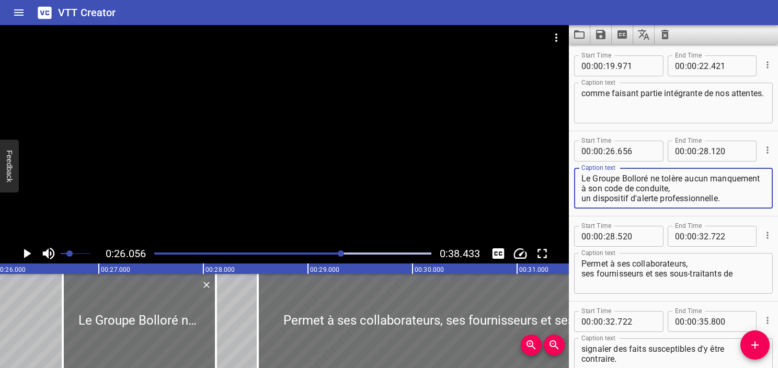
drag, startPoint x: 723, startPoint y: 201, endPoint x: 573, endPoint y: 198, distance: 150.6
click at [573, 198] on div "Start Time 00 : 00 : 26 . 656 Start Time End Time 00 : 00 : 28 . 120 End Time C…" at bounding box center [673, 173] width 209 height 85
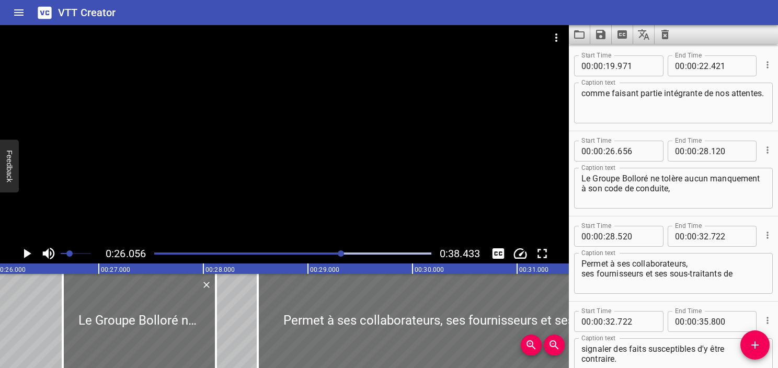
drag, startPoint x: 580, startPoint y: 260, endPoint x: 583, endPoint y: 267, distance: 7.3
click at [580, 261] on div "Permet à ses collaborateurs, ses fournisseurs et ses sous-traitants de Caption …" at bounding box center [673, 273] width 199 height 41
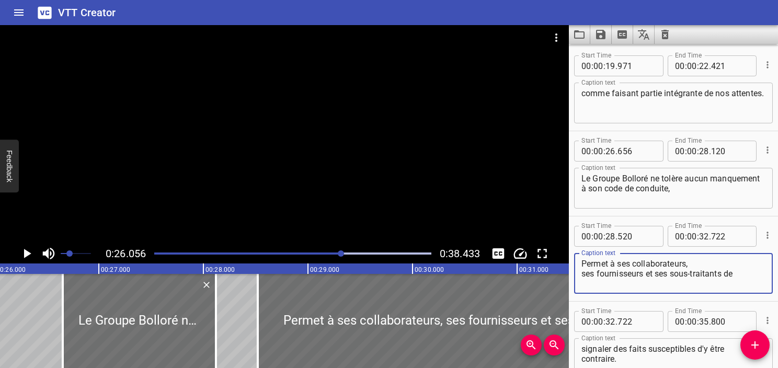
paste textarea "un dispositif d'alerte professionnelle."
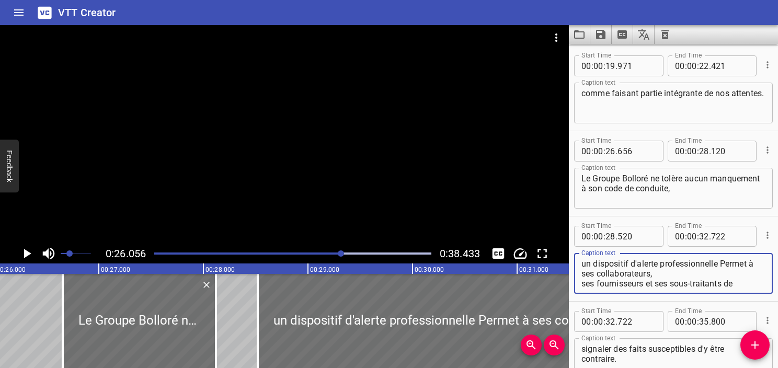
click at [726, 263] on textarea "un dispositif d'alerte professionnelle Permet à ses collaborateurs, ses fournis…" at bounding box center [674, 274] width 184 height 30
click at [699, 201] on textarea "Le Groupe Bolloré ne tolère aucun manquement à son code de conduite," at bounding box center [674, 189] width 184 height 30
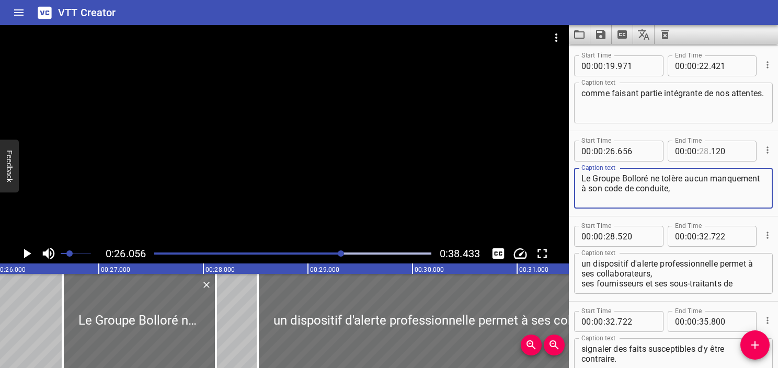
click at [701, 150] on input "number" at bounding box center [704, 151] width 10 height 21
click at [720, 192] on textarea "Le Groupe Bolloré ne tolère aucun manquement à son code de conduite," at bounding box center [674, 189] width 184 height 30
click at [734, 198] on textarea "Le Groupe Bolloré ne tolère aucun manquement à son code de conduite," at bounding box center [674, 189] width 184 height 30
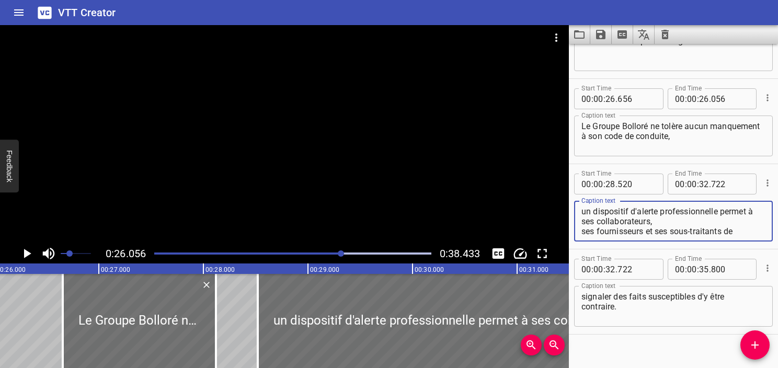
click at [667, 223] on textarea "un dispositif d'alerte professionnelle permet à ses collaborateurs, ses fournis…" at bounding box center [674, 222] width 184 height 30
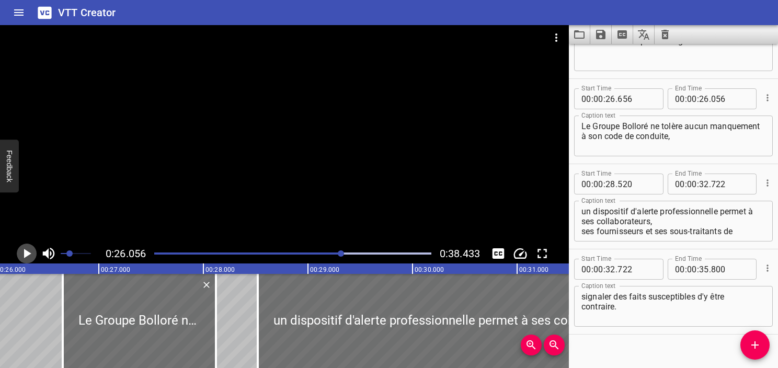
click at [30, 255] on icon "Play/Pause" at bounding box center [27, 254] width 16 height 16
click at [30, 255] on icon "Play/Pause" at bounding box center [27, 253] width 8 height 9
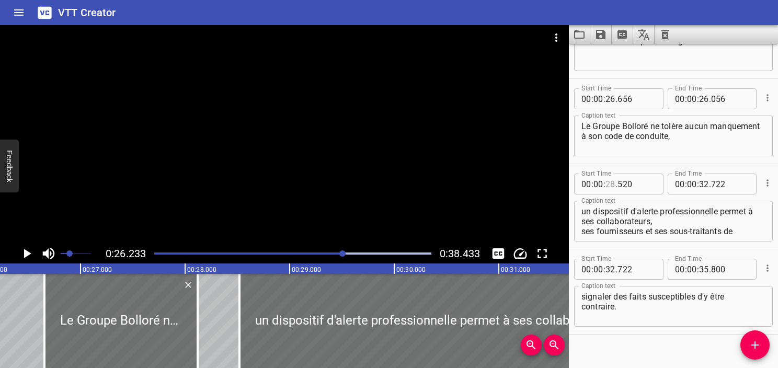
click at [613, 185] on input "number" at bounding box center [611, 184] width 10 height 21
click at [623, 212] on textarea "un dispositif d'alerte professionnelle permet à ses collaborateurs, ses fournis…" at bounding box center [674, 222] width 184 height 30
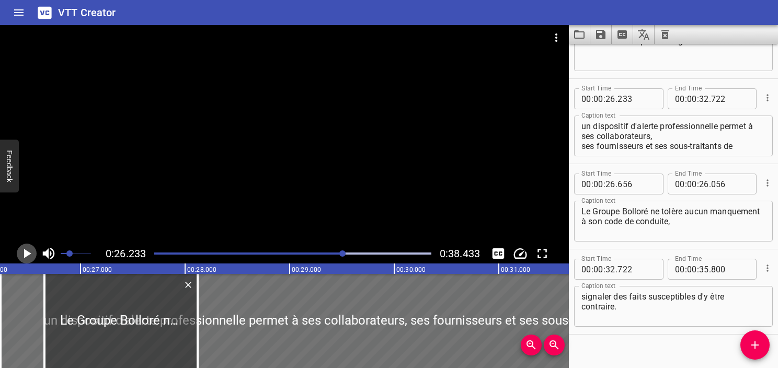
click at [27, 258] on icon "Play/Pause" at bounding box center [27, 254] width 16 height 16
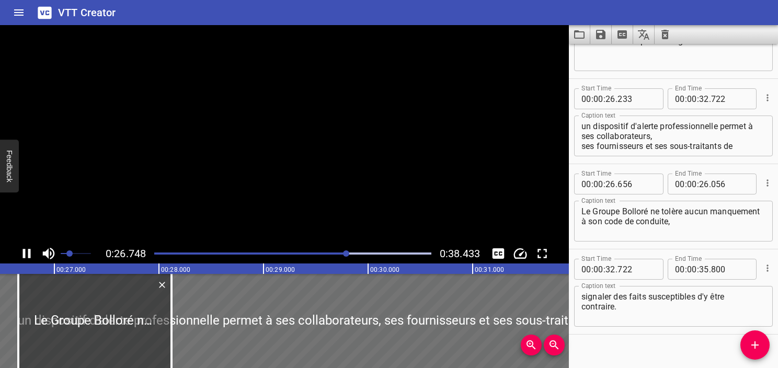
scroll to position [577, 0]
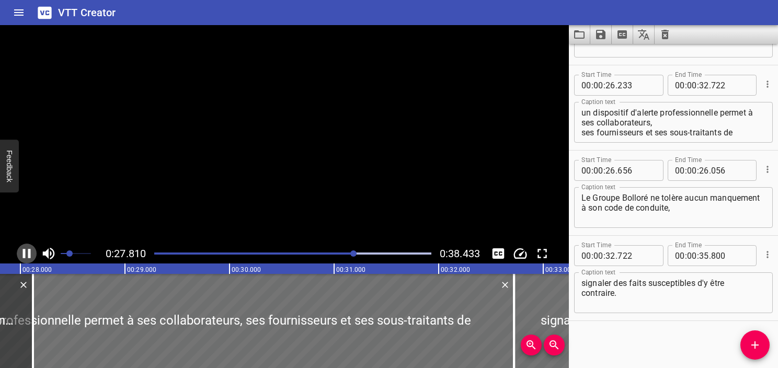
click at [27, 258] on icon "Play/Pause" at bounding box center [27, 254] width 16 height 16
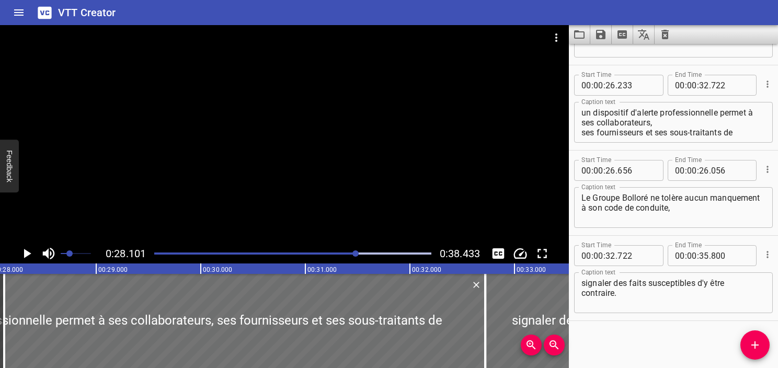
scroll to position [0, 2939]
click at [694, 127] on textarea "un dispositif d'alerte professionnelle permet à ses collaborateurs, ses fournis…" at bounding box center [674, 123] width 184 height 30
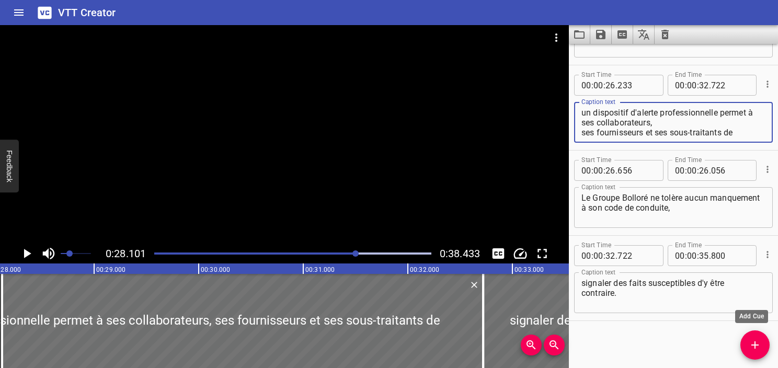
click at [753, 344] on icon "Add Cue" at bounding box center [755, 345] width 13 height 13
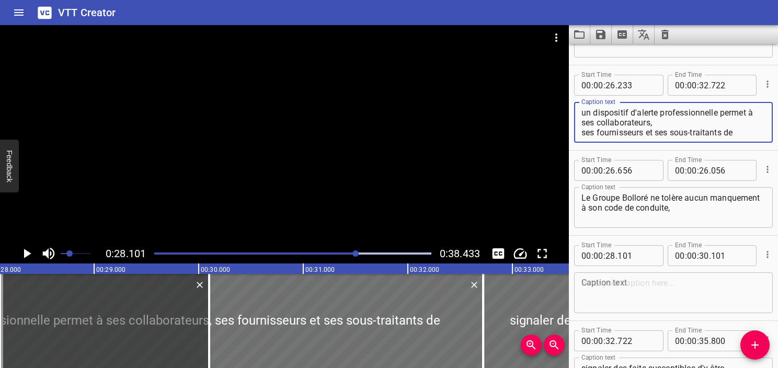
drag, startPoint x: 721, startPoint y: 110, endPoint x: 748, endPoint y: 155, distance: 52.1
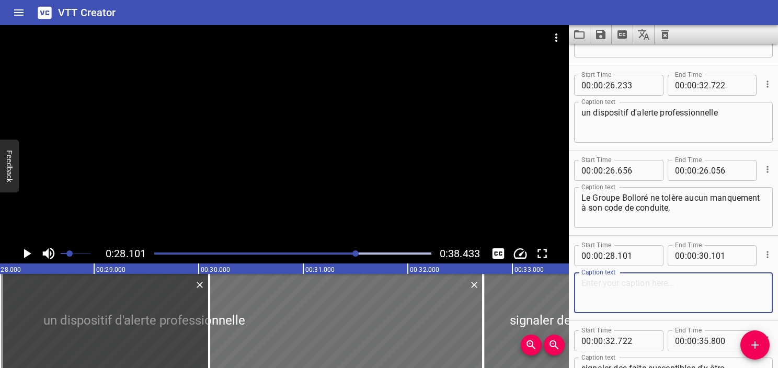
click at [678, 285] on textarea at bounding box center [674, 293] width 184 height 30
paste textarea "permet à ses collaborateurs, ses fournisseurs et ses sous-traitants de"
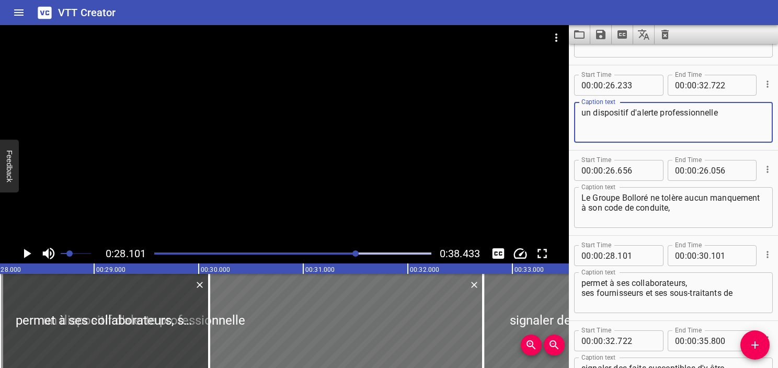
click at [732, 131] on textarea "un dispositif d'alerte professionnelle" at bounding box center [674, 123] width 184 height 30
click at [700, 87] on input "number" at bounding box center [704, 85] width 10 height 21
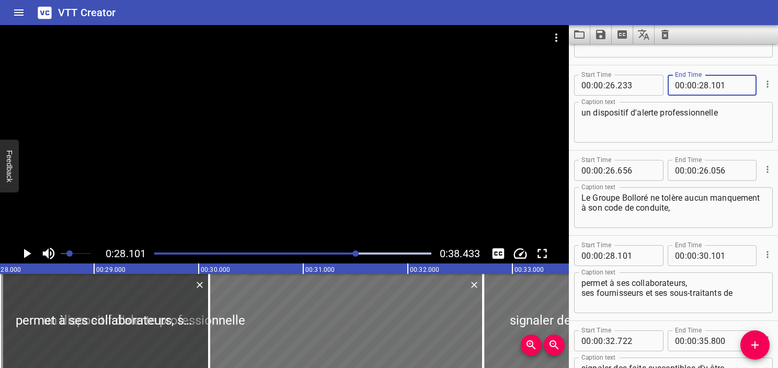
click at [724, 120] on textarea "un dispositif d'alerte professionnelle" at bounding box center [674, 123] width 184 height 30
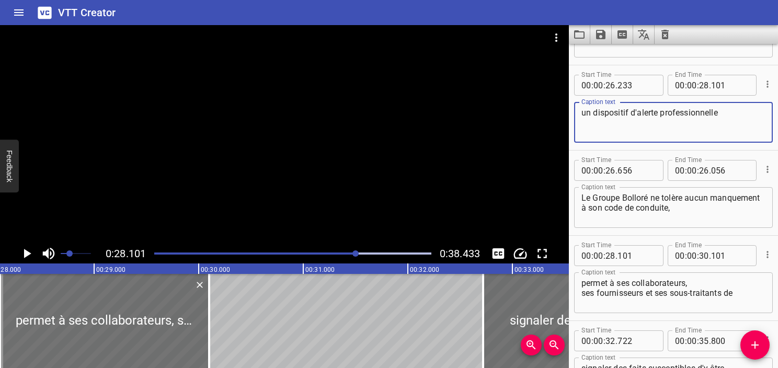
click at [27, 253] on icon "Play/Pause" at bounding box center [27, 253] width 7 height 9
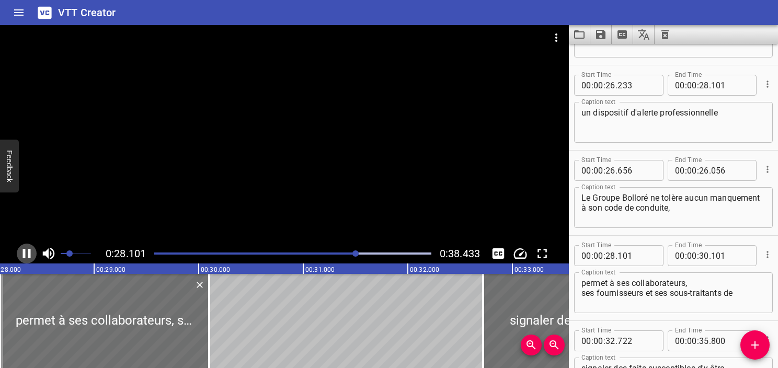
click at [27, 253] on icon "Play/Pause" at bounding box center [27, 254] width 16 height 16
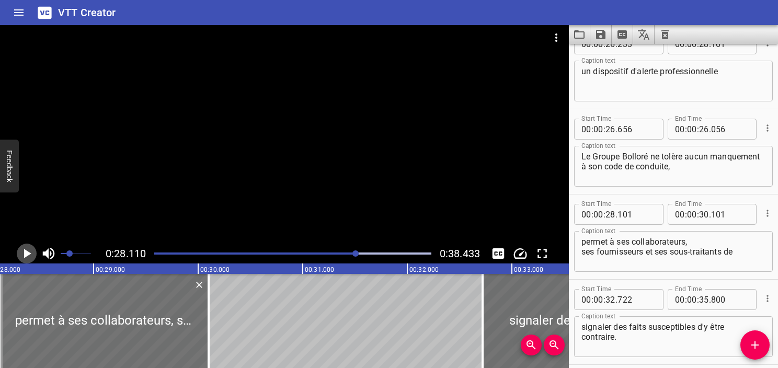
click at [27, 253] on icon "Play/Pause" at bounding box center [27, 253] width 7 height 9
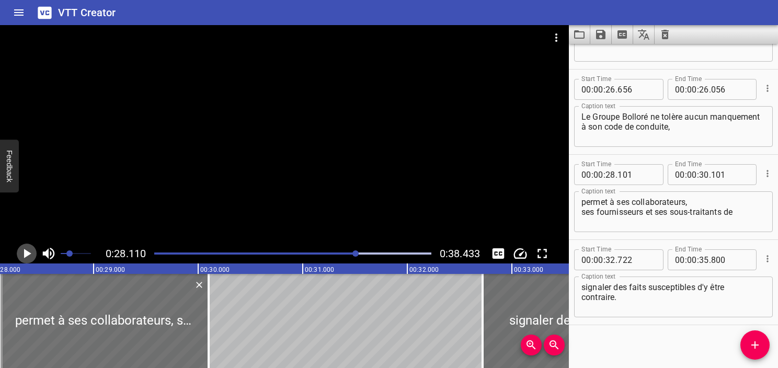
scroll to position [663, 0]
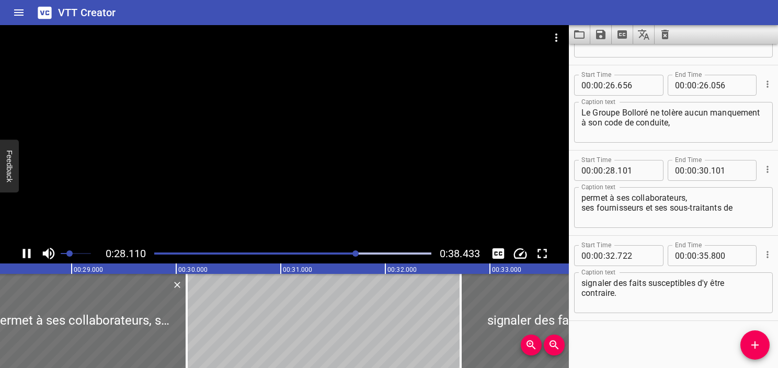
click at [27, 253] on icon "Play/Pause" at bounding box center [27, 254] width 16 height 16
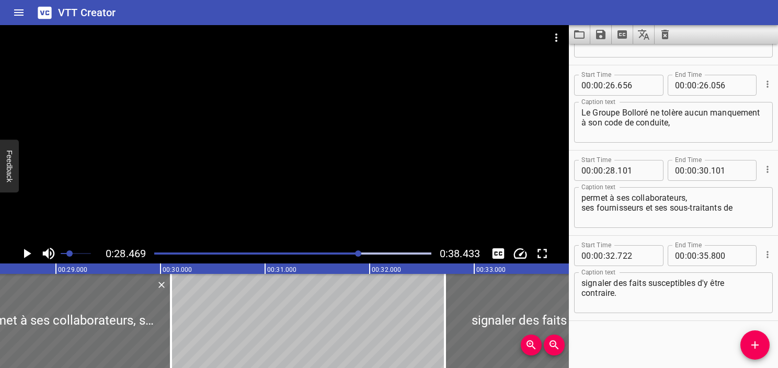
click at [27, 253] on icon "Play/Pause" at bounding box center [27, 253] width 7 height 9
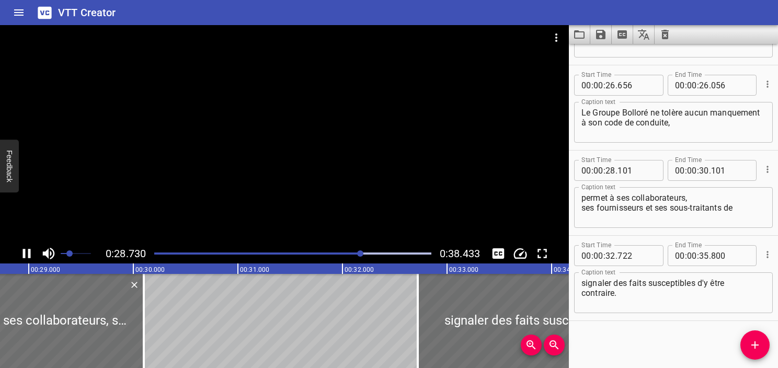
click at [27, 253] on icon "Play/Pause" at bounding box center [27, 254] width 16 height 16
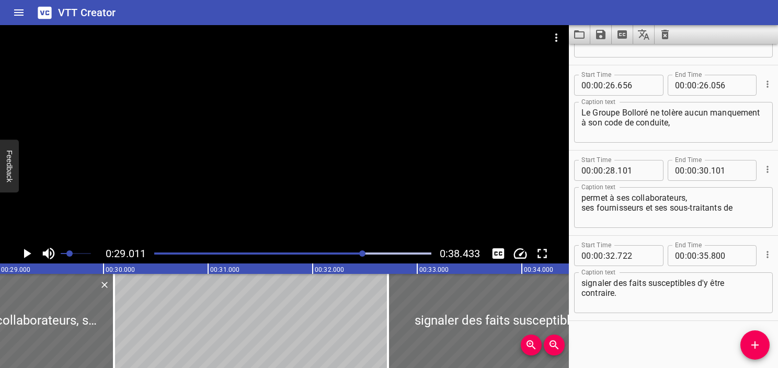
click at [349, 253] on div "Play progress" at bounding box center [224, 254] width 277 height 2
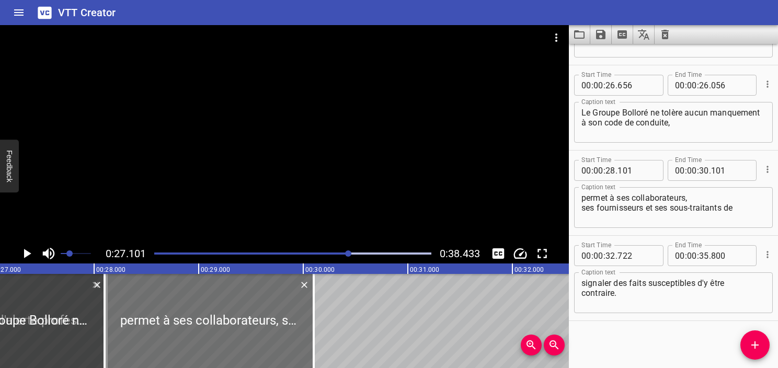
click at [31, 255] on icon "Play/Pause" at bounding box center [27, 254] width 16 height 16
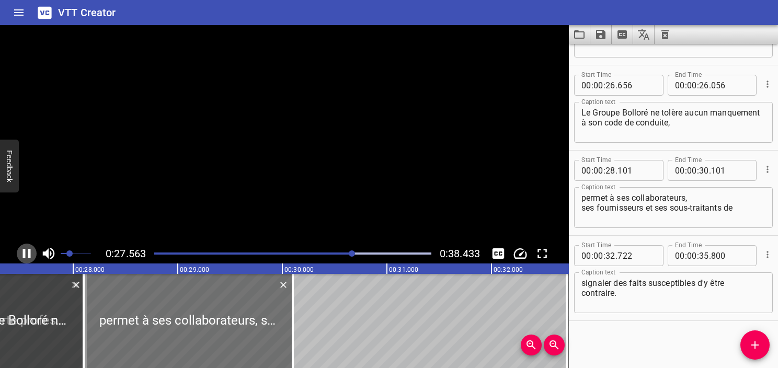
click at [31, 255] on icon "Play/Pause" at bounding box center [27, 254] width 16 height 16
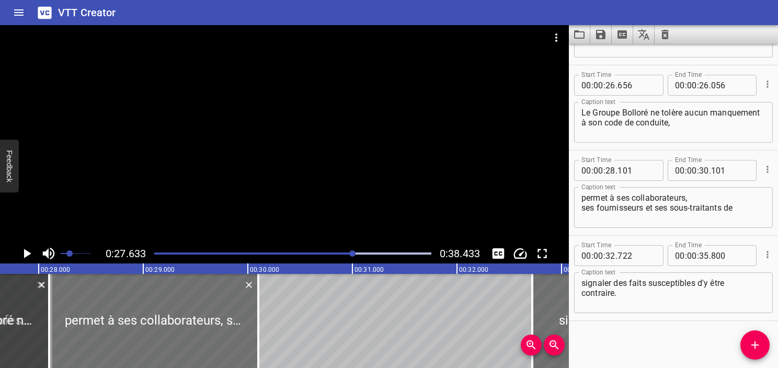
click at [31, 255] on icon "Play/Pause" at bounding box center [27, 254] width 16 height 16
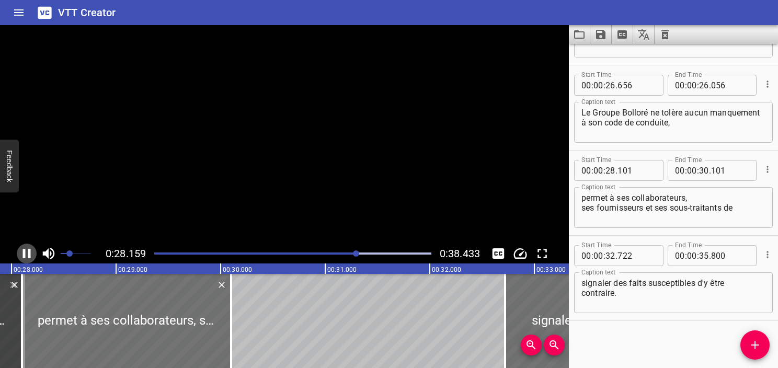
click at [31, 255] on icon "Play/Pause" at bounding box center [27, 254] width 16 height 16
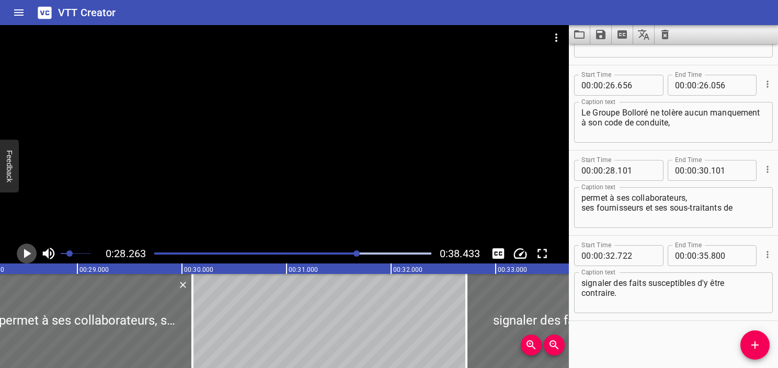
click at [31, 255] on icon "Play/Pause" at bounding box center [27, 254] width 16 height 16
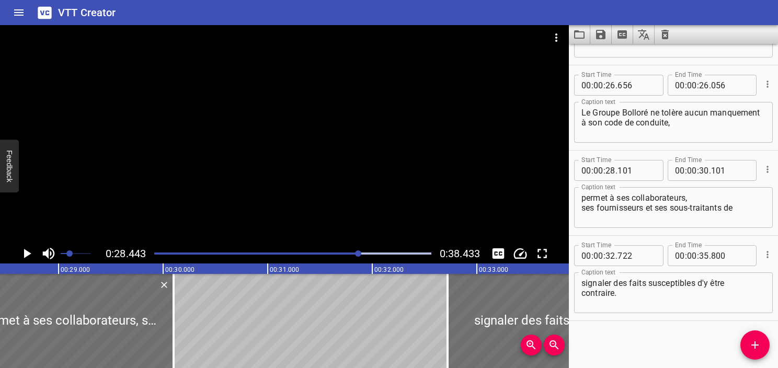
click at [31, 255] on icon "Play/Pause" at bounding box center [27, 254] width 16 height 16
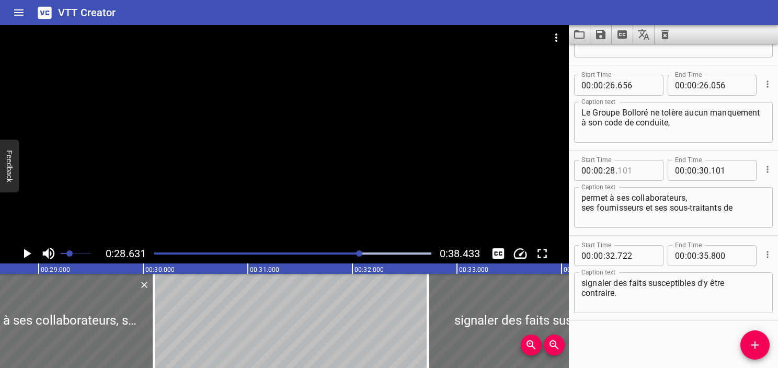
click at [625, 169] on input "number" at bounding box center [637, 170] width 38 height 21
click at [21, 254] on icon "Play/Pause" at bounding box center [27, 254] width 16 height 16
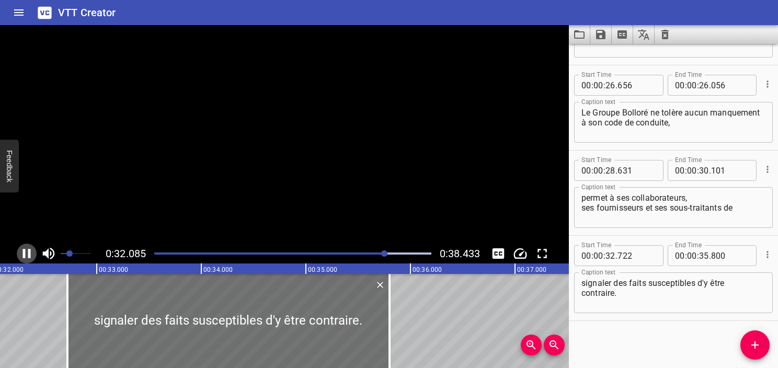
click at [21, 254] on icon "Play/Pause" at bounding box center [27, 254] width 16 height 16
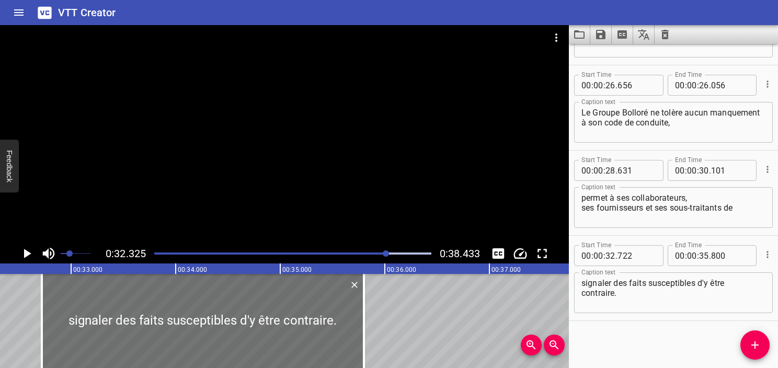
scroll to position [0, 3381]
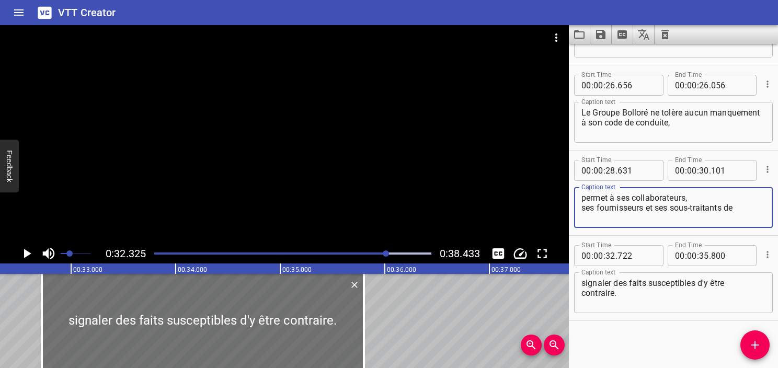
drag, startPoint x: 726, startPoint y: 209, endPoint x: 743, endPoint y: 214, distance: 17.4
click at [743, 214] on textarea "permet à ses collaborateurs, ses fournisseurs et ses sous-traitants de" at bounding box center [674, 208] width 184 height 30
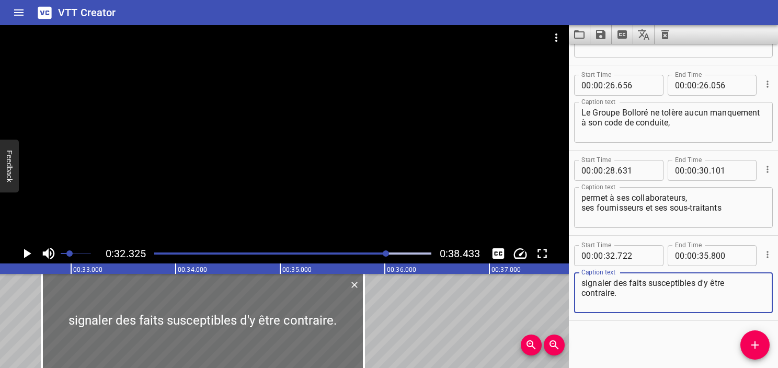
click at [583, 286] on textarea "signaler des faits susceptibles d'y être contraire." at bounding box center [674, 293] width 184 height 30
paste textarea "de"
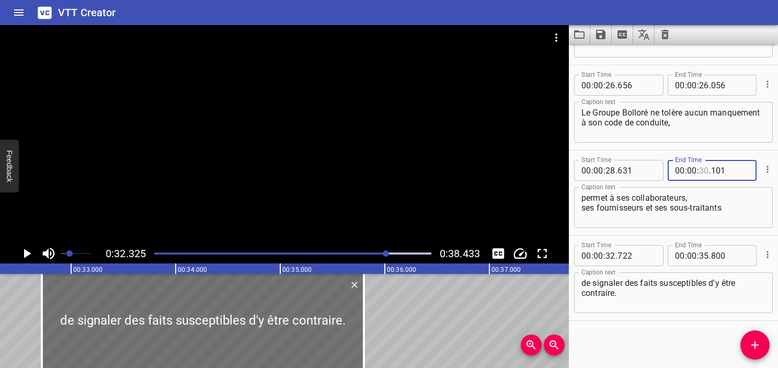
click at [699, 173] on input "number" at bounding box center [704, 170] width 10 height 21
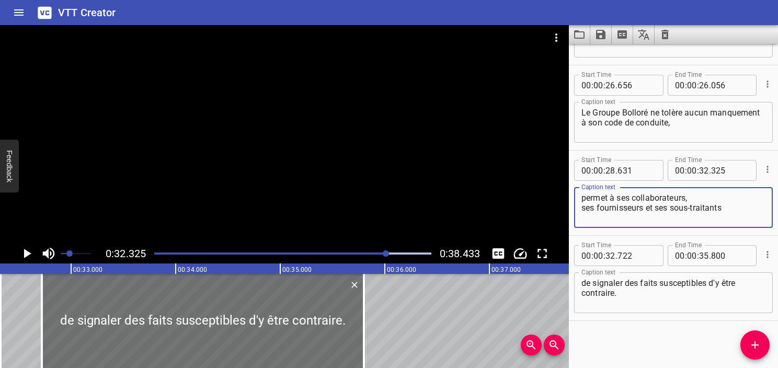
click at [737, 209] on textarea "permet à ses collaborateurs, ses fournisseurs et ses sous-traitants" at bounding box center [674, 208] width 184 height 30
click at [25, 255] on icon "Play/Pause" at bounding box center [27, 253] width 7 height 9
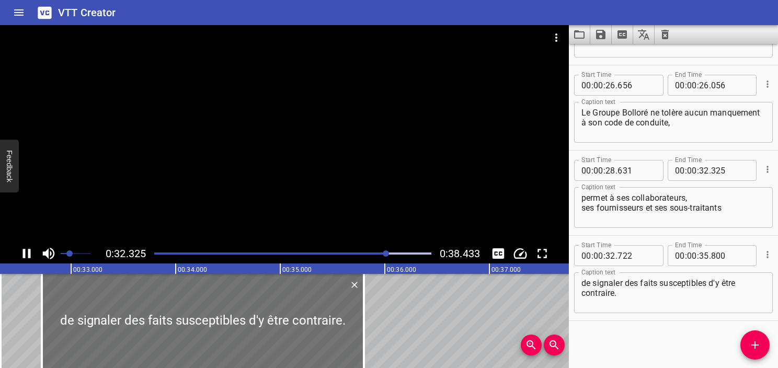
click at [25, 255] on icon "Play/Pause" at bounding box center [27, 253] width 8 height 9
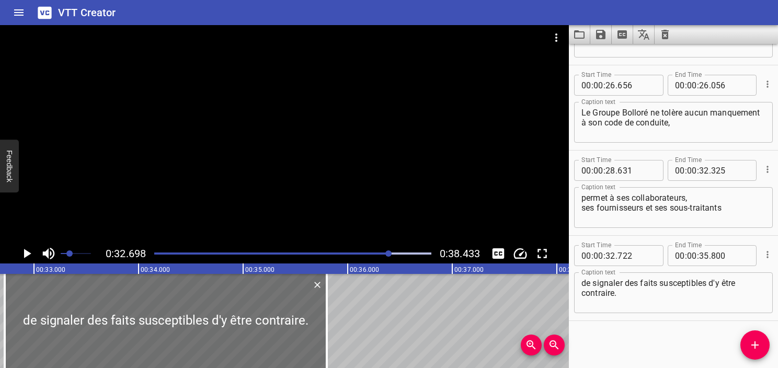
scroll to position [0, 3420]
click at [381, 253] on div "Play progress" at bounding box center [251, 254] width 277 height 2
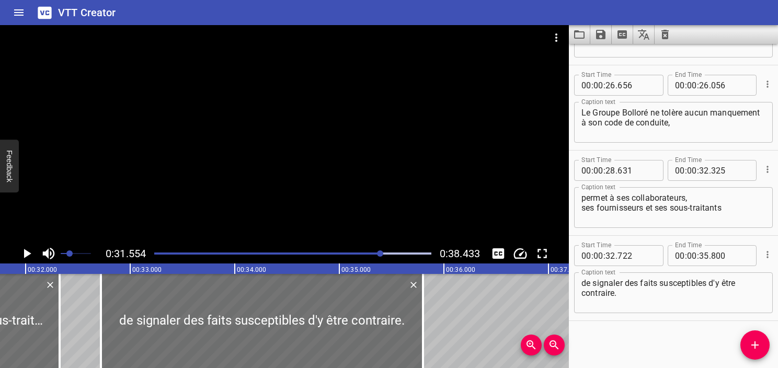
scroll to position [0, 3300]
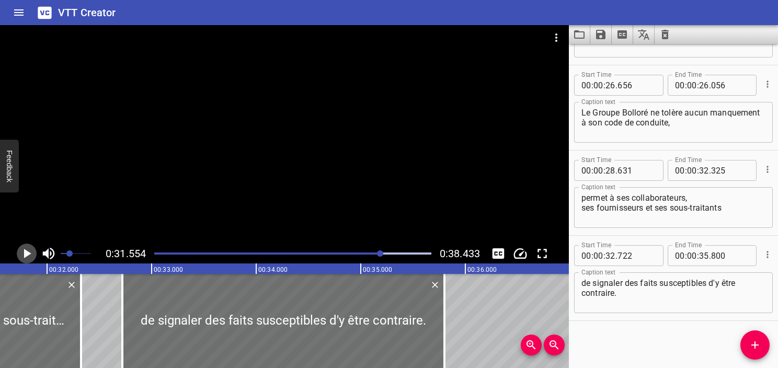
click at [30, 260] on icon "Play/Pause" at bounding box center [27, 254] width 16 height 16
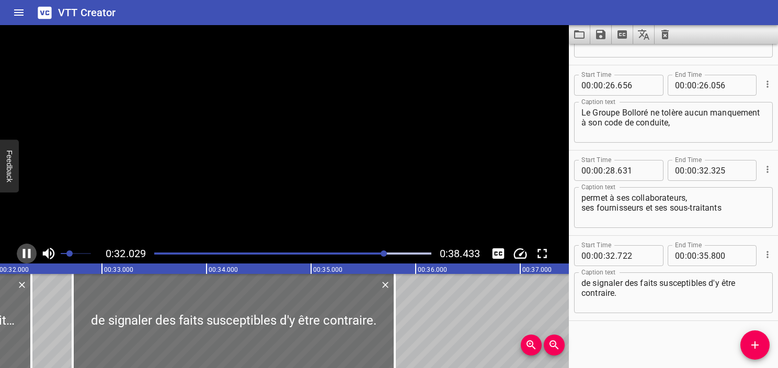
click at [28, 259] on icon "Play/Pause" at bounding box center [27, 254] width 16 height 16
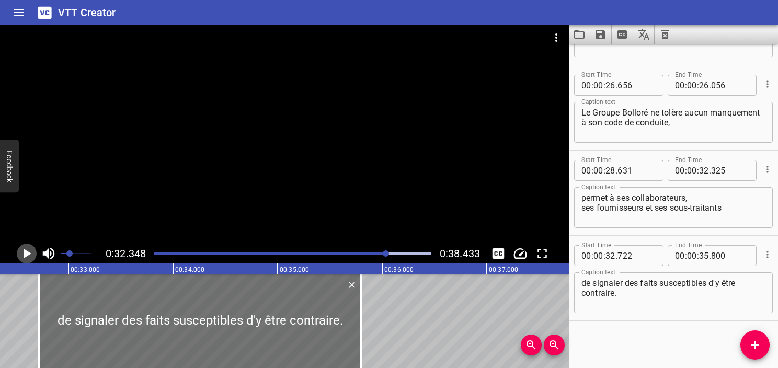
click at [28, 259] on icon "Play/Pause" at bounding box center [27, 254] width 16 height 16
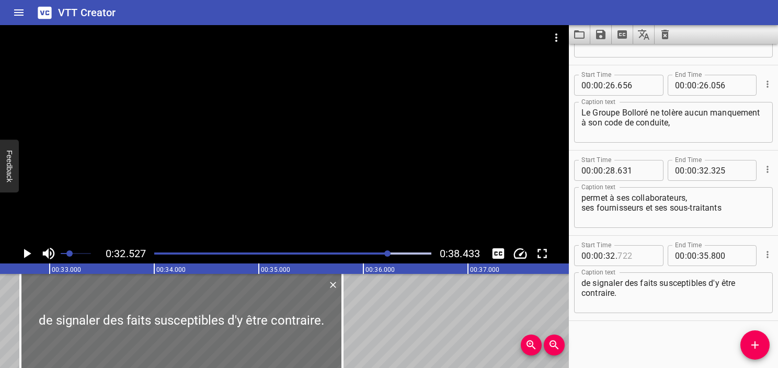
click at [630, 255] on input "number" at bounding box center [637, 255] width 38 height 21
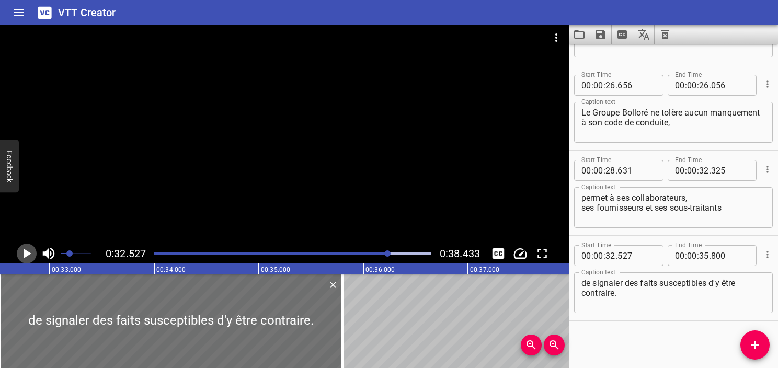
click at [24, 257] on icon "Play/Pause" at bounding box center [27, 253] width 7 height 9
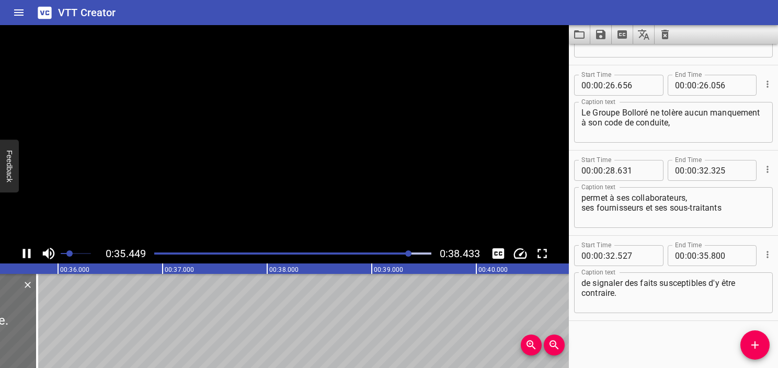
click at [24, 257] on icon "Play/Pause" at bounding box center [27, 253] width 8 height 9
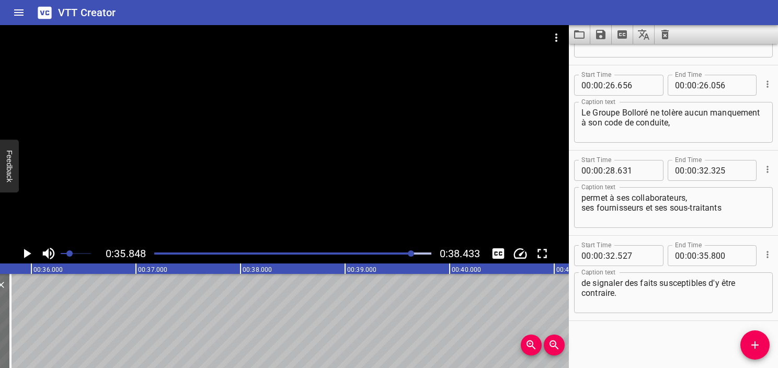
scroll to position [0, 3749]
click at [709, 264] on span "." at bounding box center [710, 255] width 2 height 21
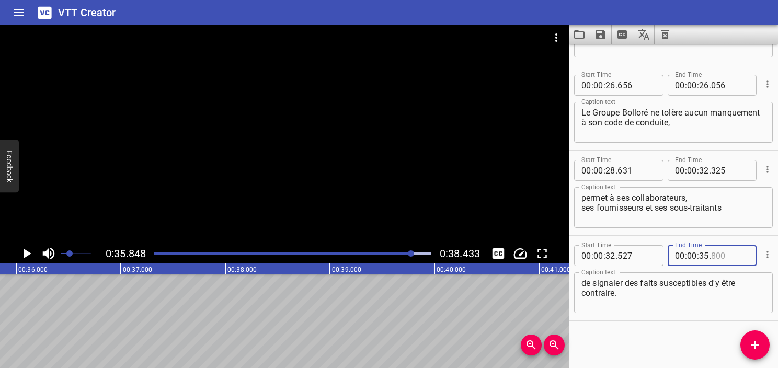
click at [716, 256] on input "number" at bounding box center [730, 255] width 38 height 21
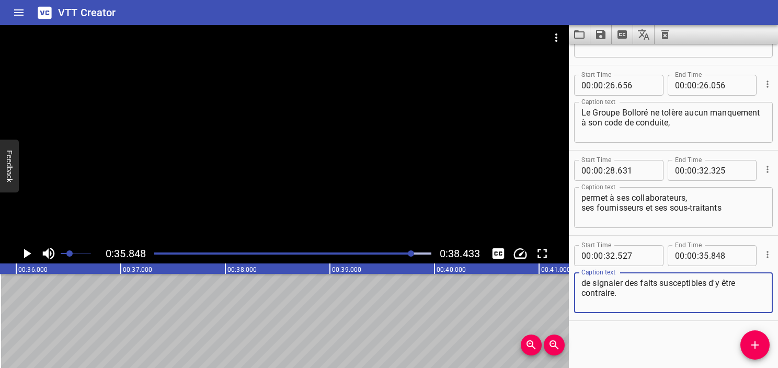
click at [706, 292] on textarea "de signaler des faits susceptibles d'y être contraire." at bounding box center [674, 293] width 184 height 30
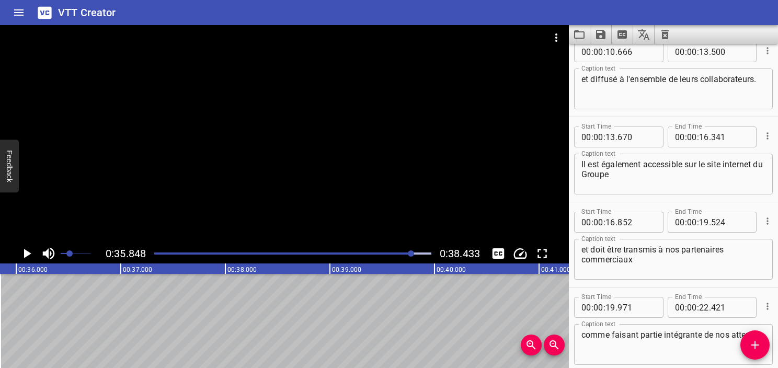
scroll to position [0, 0]
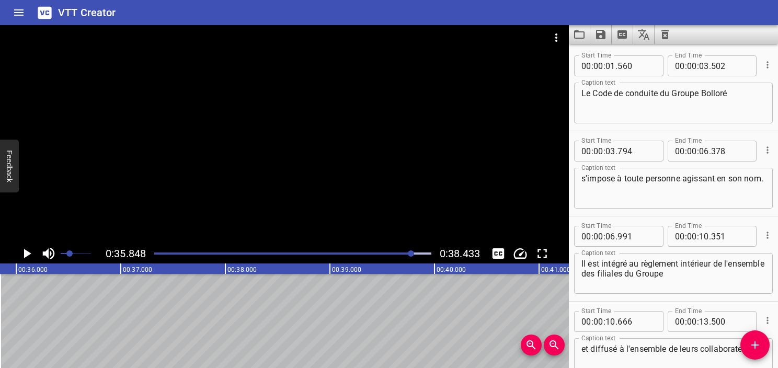
click at [157, 253] on div "Play progress" at bounding box center [274, 254] width 277 height 2
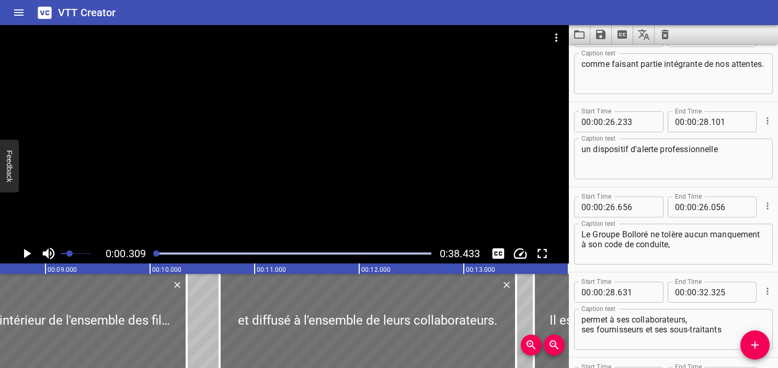
scroll to position [0, 242]
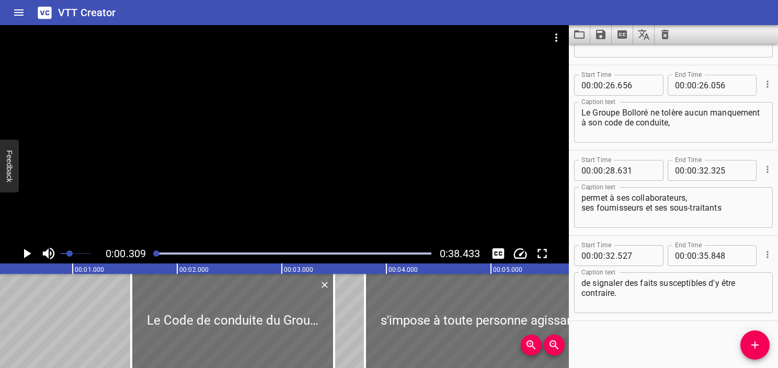
click at [25, 252] on icon "Play/Pause" at bounding box center [27, 253] width 7 height 9
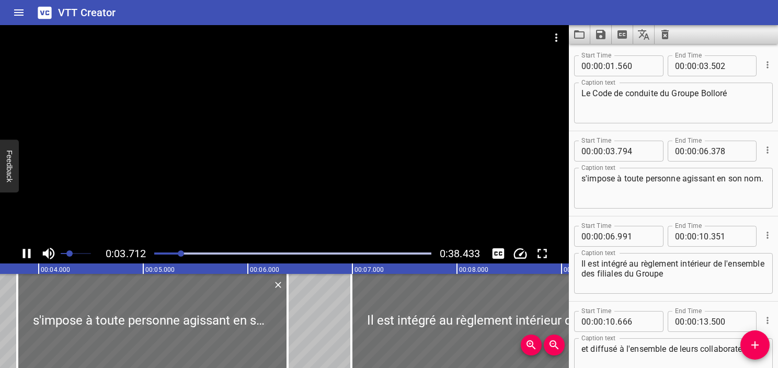
scroll to position [0, 388]
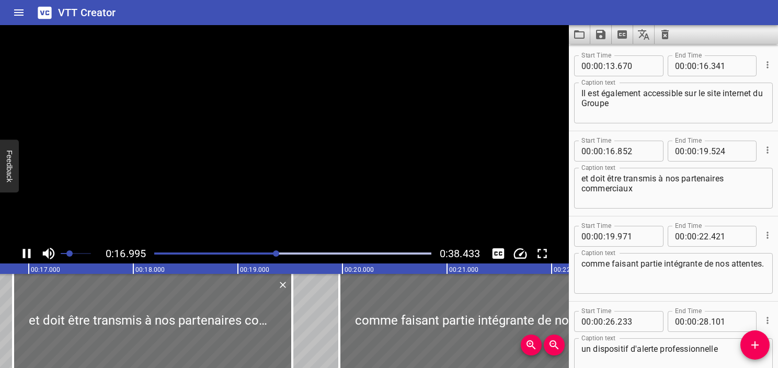
click at [442, 169] on video at bounding box center [284, 134] width 569 height 219
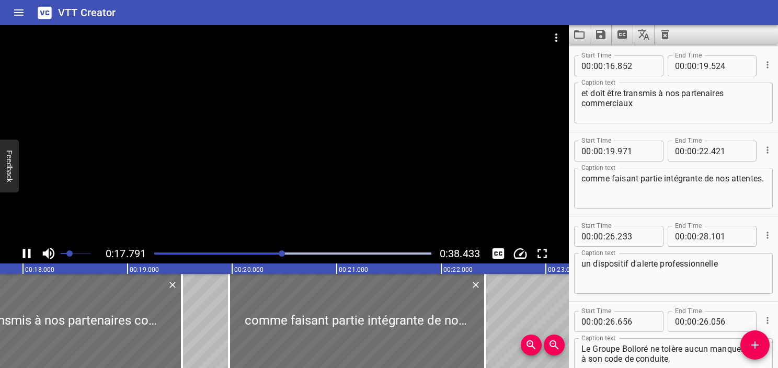
click at [387, 131] on div at bounding box center [284, 134] width 569 height 219
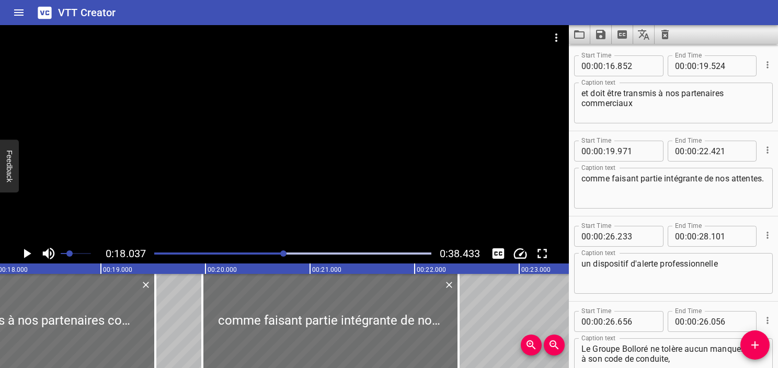
click at [251, 129] on div at bounding box center [284, 134] width 569 height 219
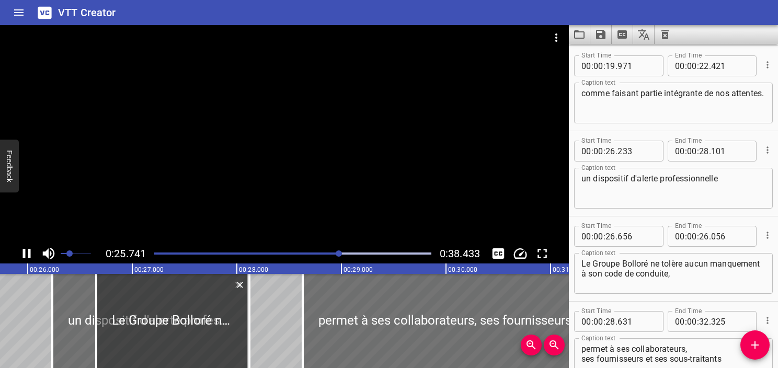
click at [335, 119] on div at bounding box center [284, 134] width 569 height 219
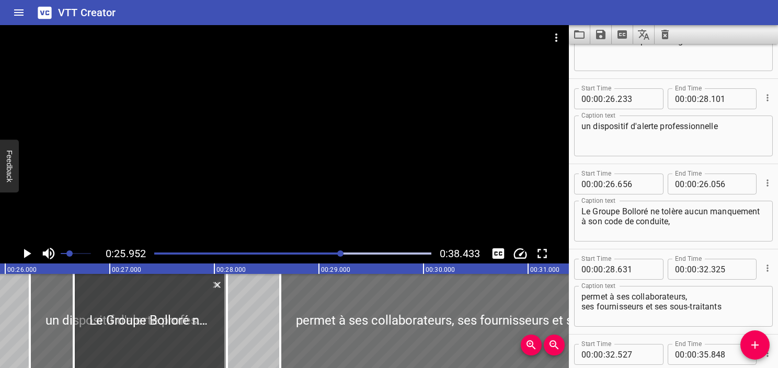
click at [291, 255] on div at bounding box center [293, 253] width 290 height 15
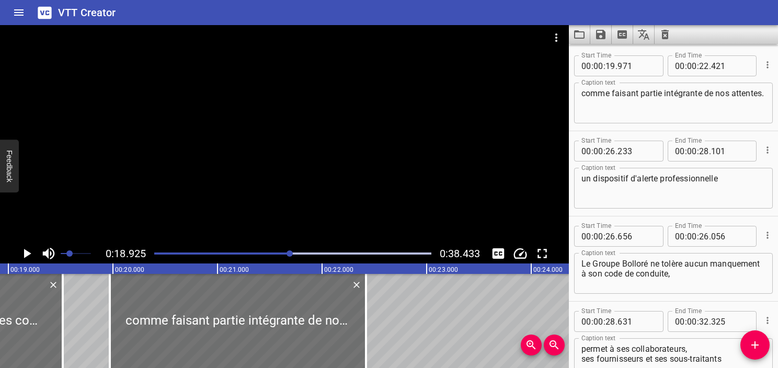
click at [33, 255] on icon "Play/Pause" at bounding box center [27, 254] width 16 height 16
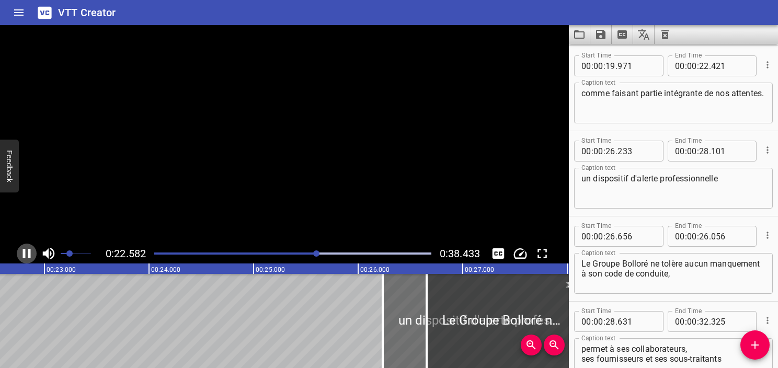
click at [33, 255] on icon "Play/Pause" at bounding box center [27, 254] width 16 height 16
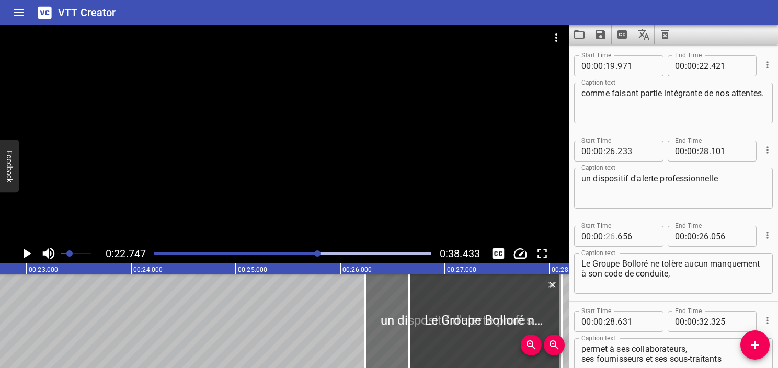
click at [613, 234] on input "number" at bounding box center [611, 236] width 10 height 21
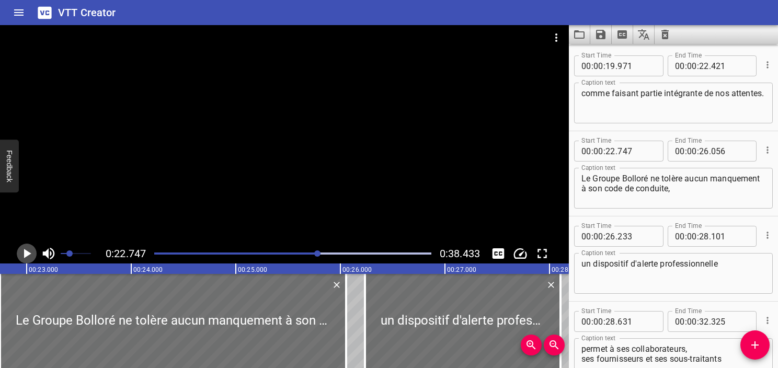
click at [26, 255] on icon "Play/Pause" at bounding box center [27, 253] width 7 height 9
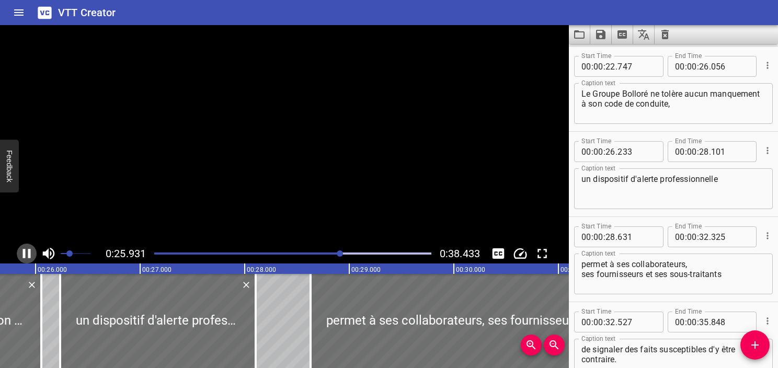
click at [26, 255] on icon "Play/Pause" at bounding box center [27, 254] width 16 height 16
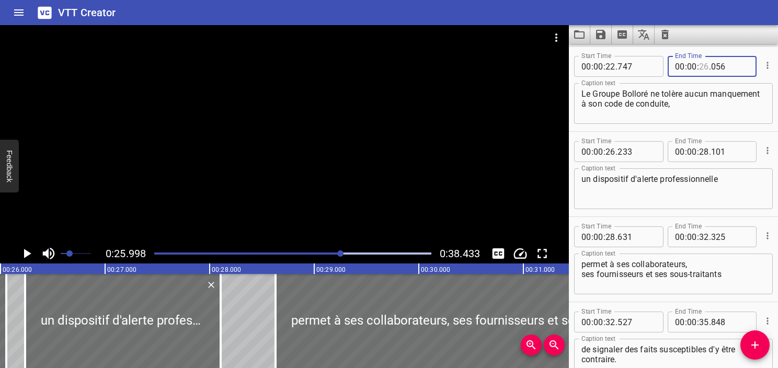
click at [701, 65] on input "number" at bounding box center [704, 66] width 10 height 21
click at [702, 116] on textarea "Le Groupe Bolloré ne tolère aucun manquement à son code de conduite," at bounding box center [674, 104] width 184 height 30
click at [26, 256] on icon "Play/Pause" at bounding box center [27, 253] width 7 height 9
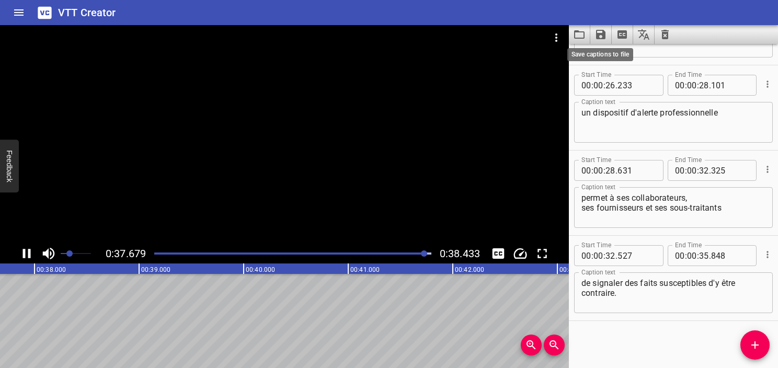
click at [602, 36] on icon "Save captions to file" at bounding box center [600, 34] width 9 height 9
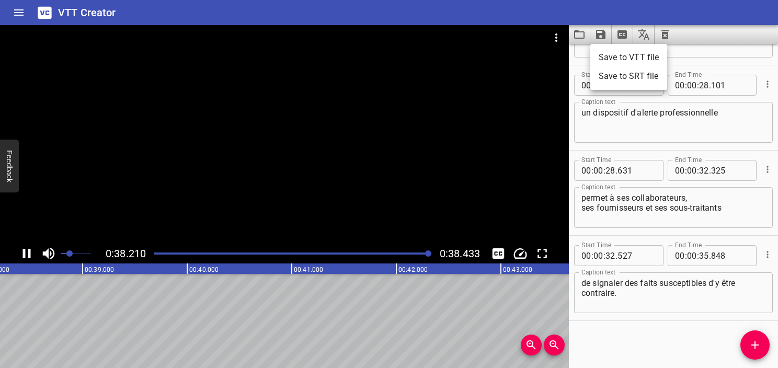
scroll to position [0, 4020]
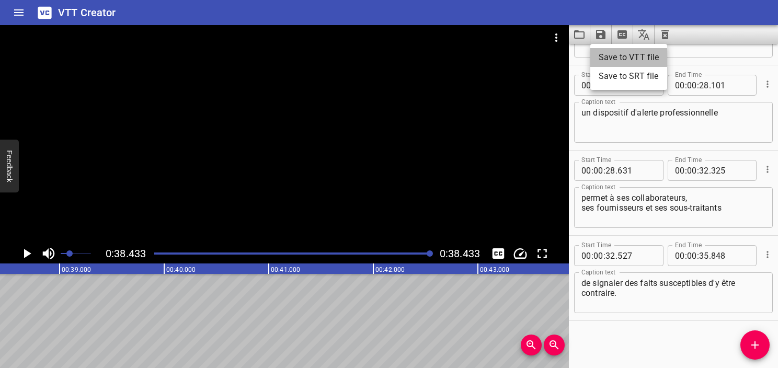
click at [601, 54] on li "Save to VTT file" at bounding box center [628, 57] width 77 height 19
click at [553, 36] on icon "Video Options" at bounding box center [556, 37] width 13 height 13
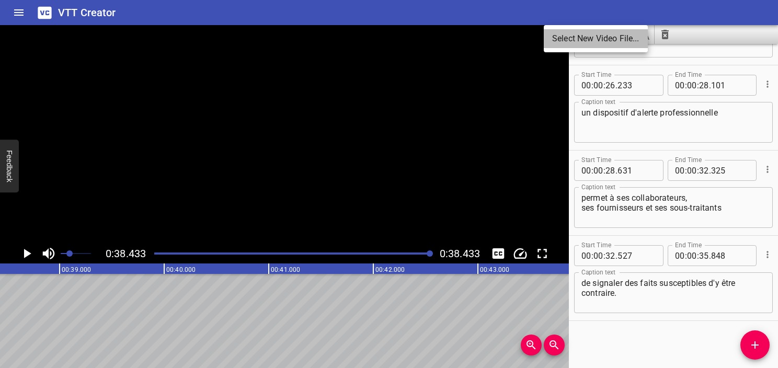
click at [594, 37] on li "Select New Video File..." at bounding box center [596, 38] width 104 height 19
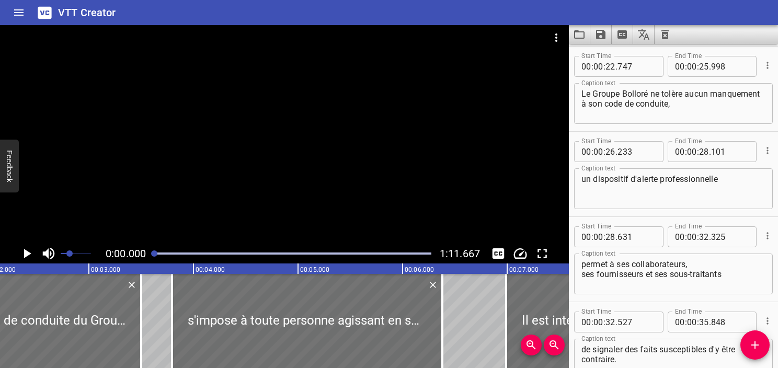
scroll to position [0, 0]
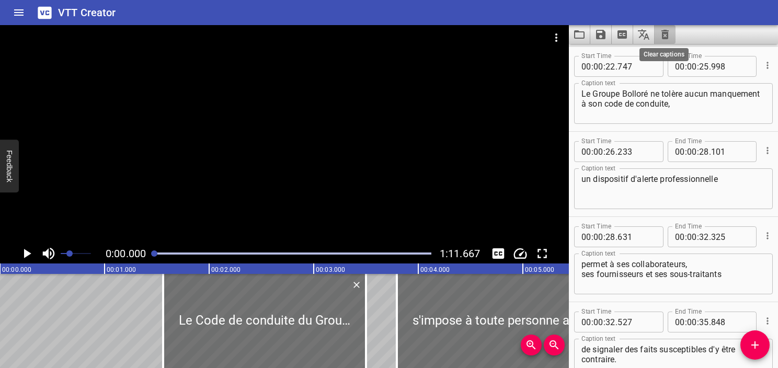
click at [669, 36] on icon "Clear captions" at bounding box center [665, 34] width 13 height 13
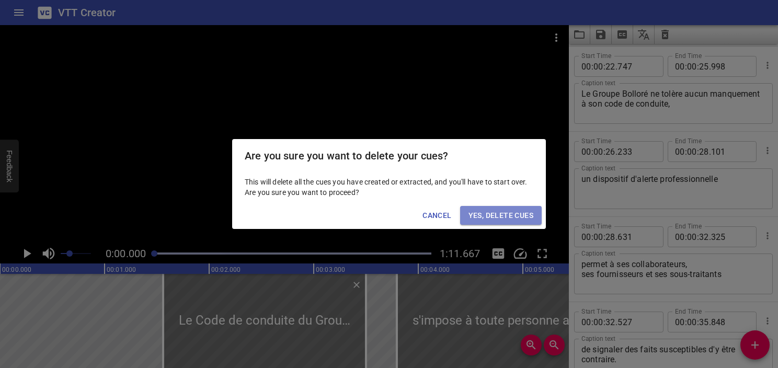
click at [500, 223] on button "Yes, Delete Cues" at bounding box center [501, 215] width 82 height 19
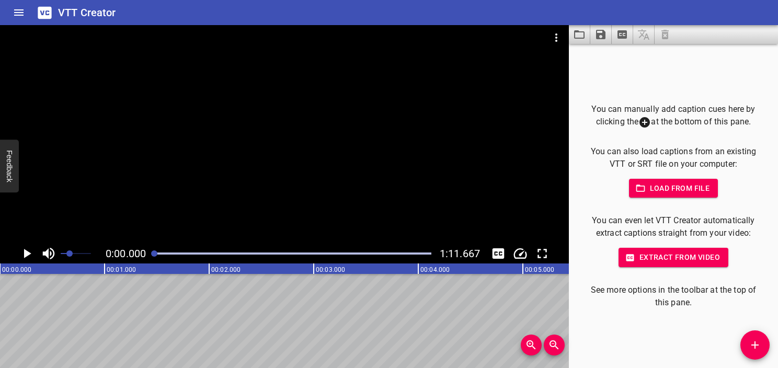
click at [26, 255] on icon "Play/Pause" at bounding box center [27, 253] width 7 height 9
click at [26, 255] on icon "Play/Pause" at bounding box center [27, 254] width 16 height 16
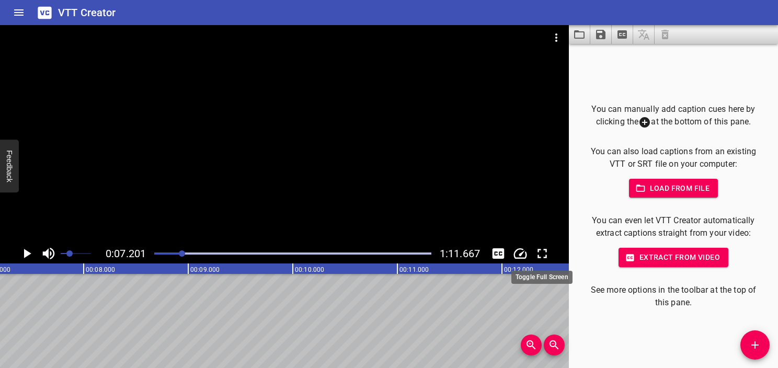
click at [550, 251] on icon "Toggle fullscreen" at bounding box center [542, 254] width 16 height 16
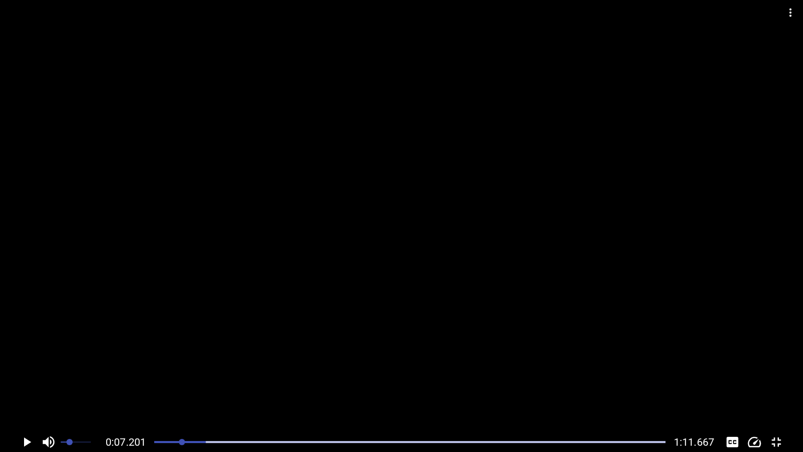
click at [688, 266] on div at bounding box center [401, 216] width 803 height 432
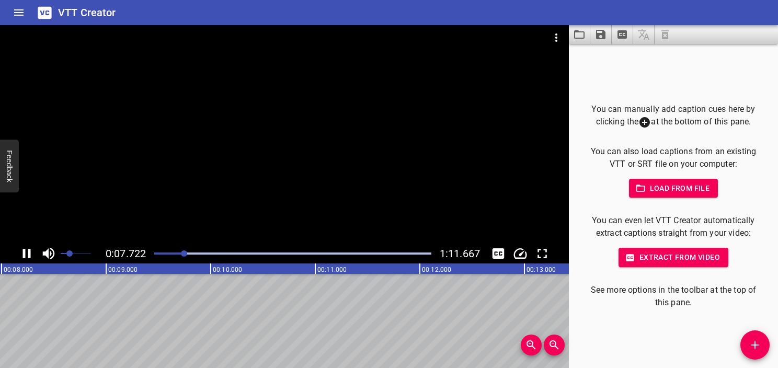
click at [255, 165] on div at bounding box center [284, 134] width 569 height 219
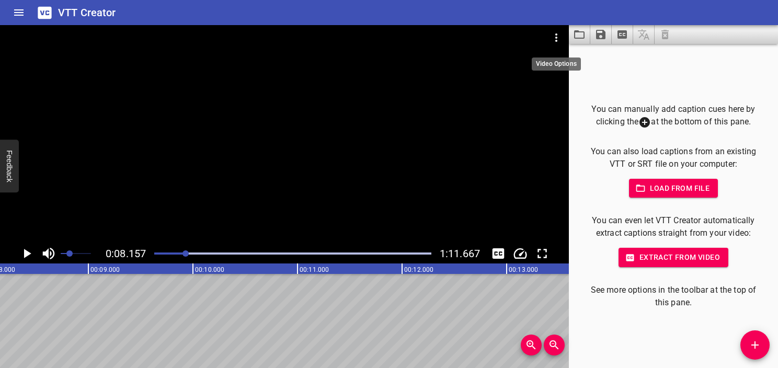
click at [554, 42] on icon "Video Options" at bounding box center [556, 37] width 13 height 13
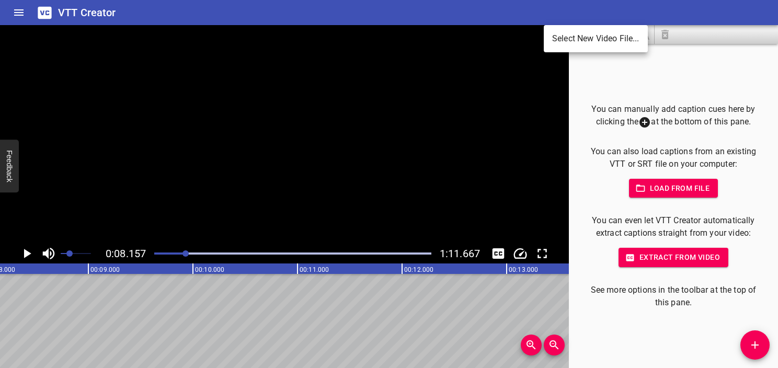
click at [567, 40] on li "Select New Video File..." at bounding box center [596, 38] width 104 height 19
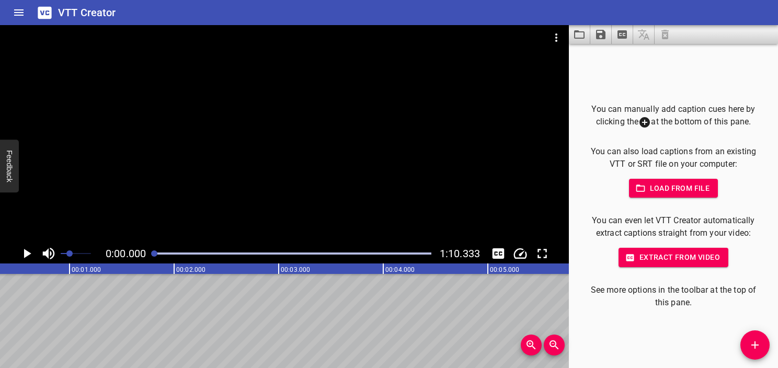
scroll to position [0, 0]
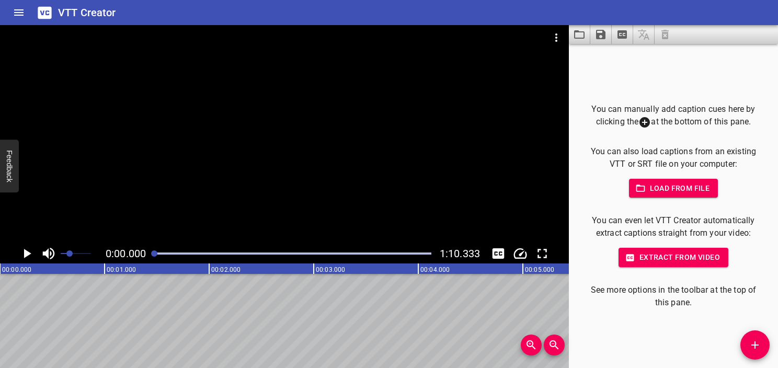
click at [670, 251] on span "Extract from video" at bounding box center [673, 257] width 93 height 13
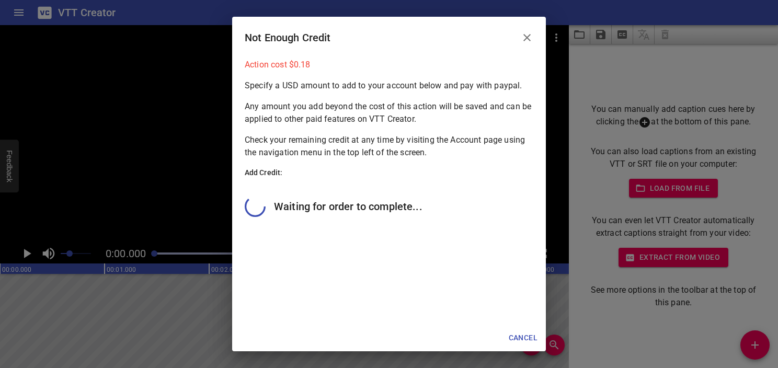
scroll to position [25, 0]
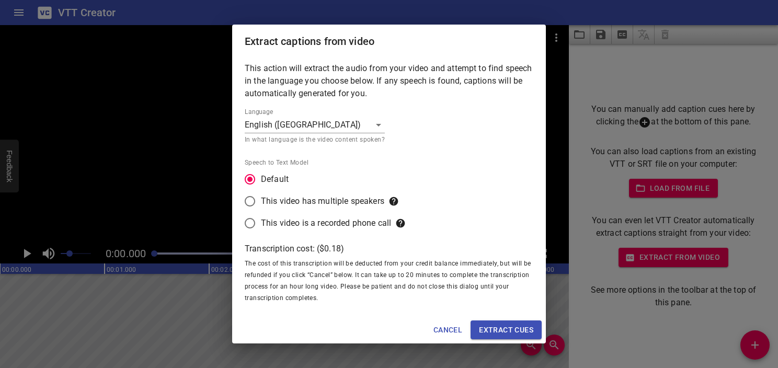
click at [322, 123] on body "VTT Creator Caption Editor Batch Transcribe Account Privacy Contact 0:00.000 1:…" at bounding box center [389, 184] width 778 height 368
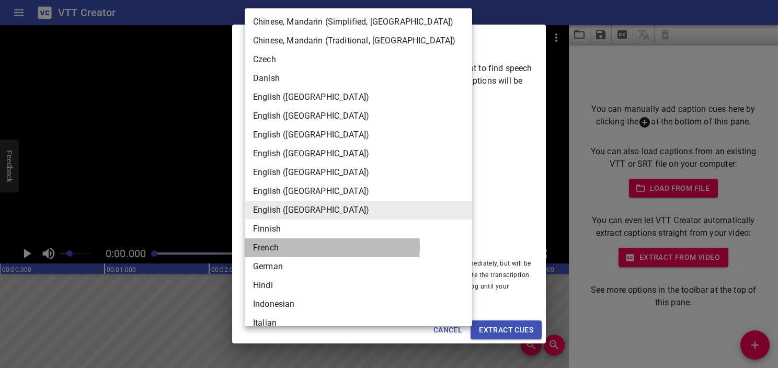
click at [284, 247] on li "French" at bounding box center [358, 247] width 227 height 19
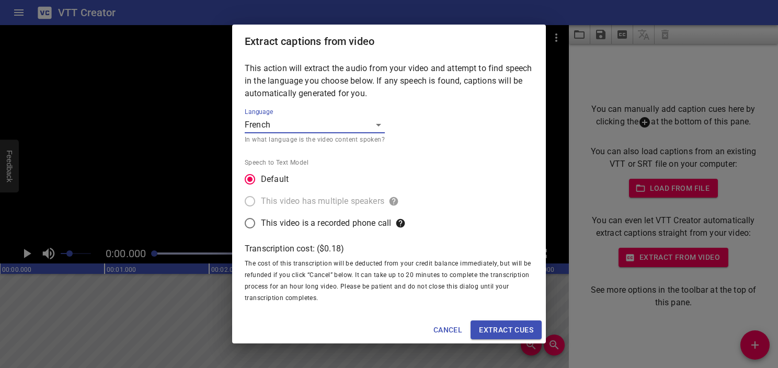
click at [491, 331] on span "Extract cues" at bounding box center [506, 330] width 54 height 13
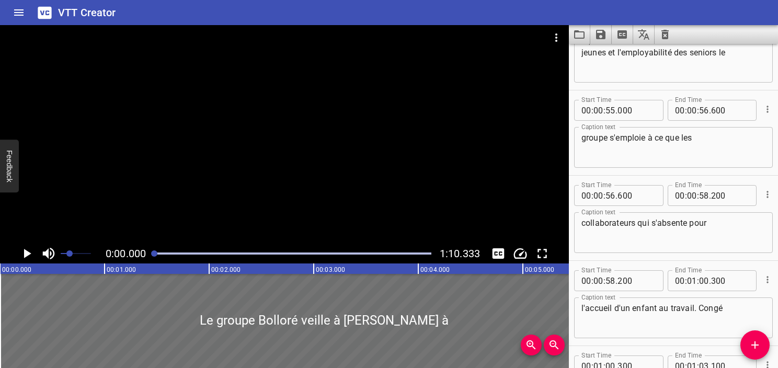
scroll to position [0, 0]
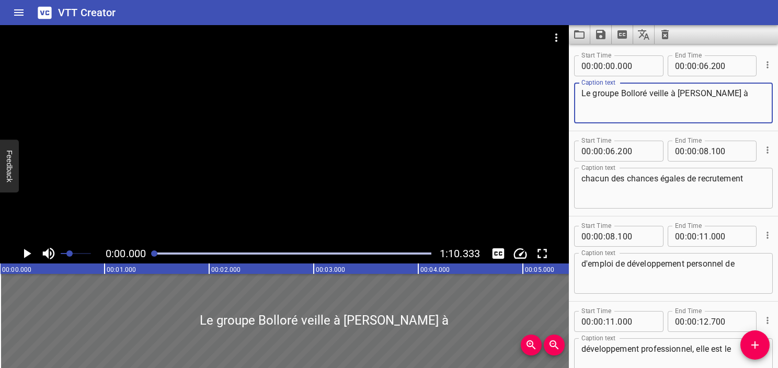
click at [646, 98] on textarea "Le groupe Bolloré veille à [PERSON_NAME] à" at bounding box center [674, 103] width 184 height 30
click at [658, 90] on textarea "Le groupe Bolloré veille à [PERSON_NAME] à" at bounding box center [674, 103] width 184 height 30
click at [653, 186] on textarea "chacun des chances égales de recrutement" at bounding box center [674, 189] width 184 height 30
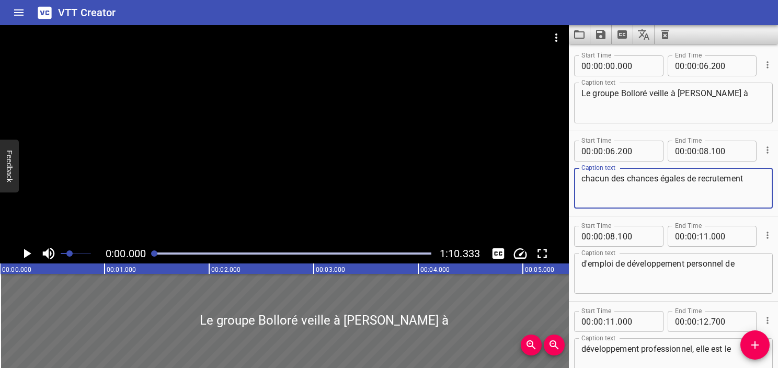
click at [673, 290] on div "d'emploi de développement personnel de Caption text" at bounding box center [673, 273] width 199 height 41
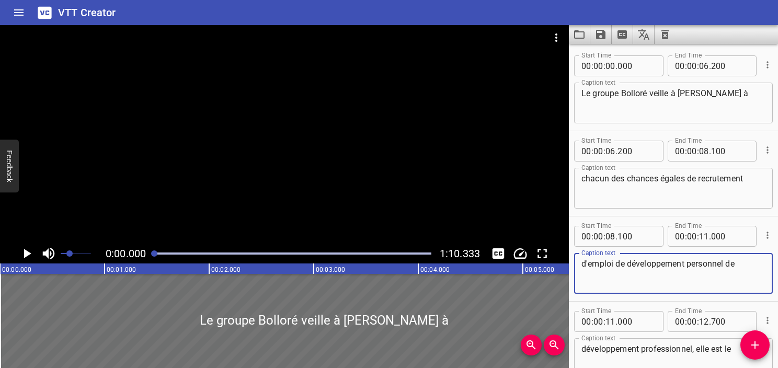
click at [635, 294] on div "Caption text d'emploi de développement personnel de Caption text" at bounding box center [673, 272] width 199 height 47
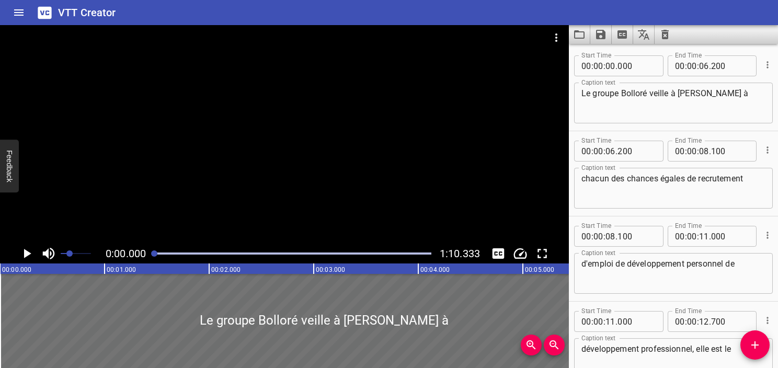
click at [651, 111] on textarea "Le groupe Bolloré veille à [PERSON_NAME] à" at bounding box center [674, 103] width 184 height 30
click at [676, 198] on textarea "chacun des chances égales de recrutement" at bounding box center [674, 189] width 184 height 30
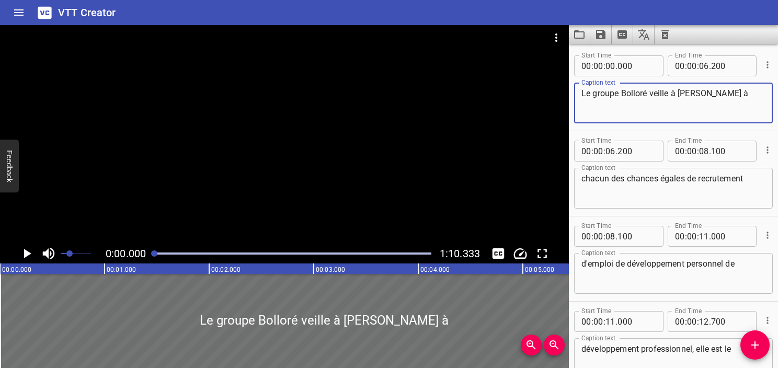
click at [696, 92] on textarea "Le groupe Bolloré veille à [PERSON_NAME] à" at bounding box center [674, 103] width 184 height 30
click at [595, 89] on textarea "Le groupe Bolloré veille à [PERSON_NAME] à" at bounding box center [674, 103] width 184 height 30
click at [28, 251] on icon "Play/Pause" at bounding box center [27, 254] width 16 height 16
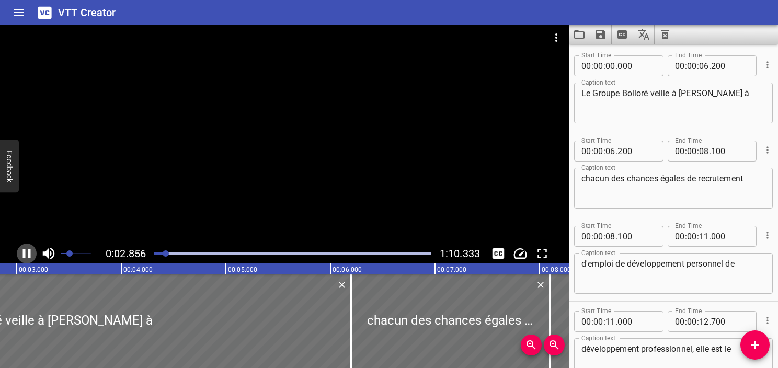
click at [27, 256] on icon "Play/Pause" at bounding box center [27, 254] width 16 height 16
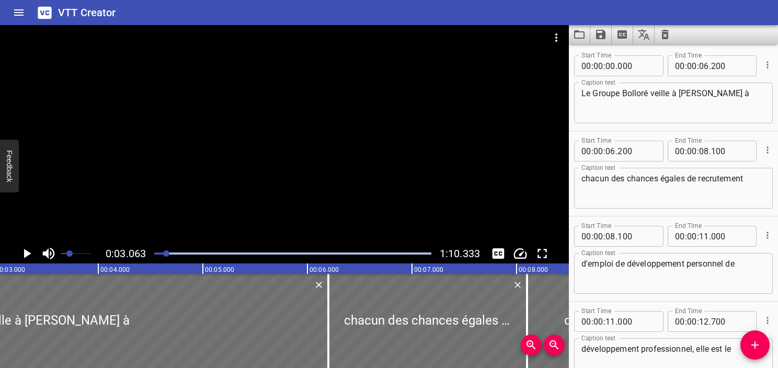
click at [27, 256] on icon "Play/Pause" at bounding box center [27, 253] width 7 height 9
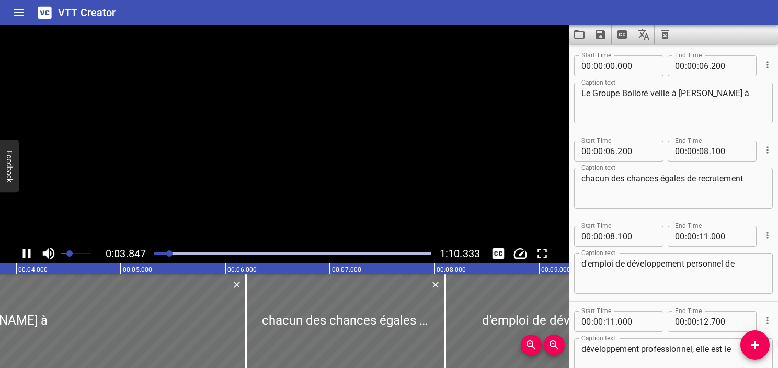
click at [27, 256] on icon "Play/Pause" at bounding box center [27, 254] width 16 height 16
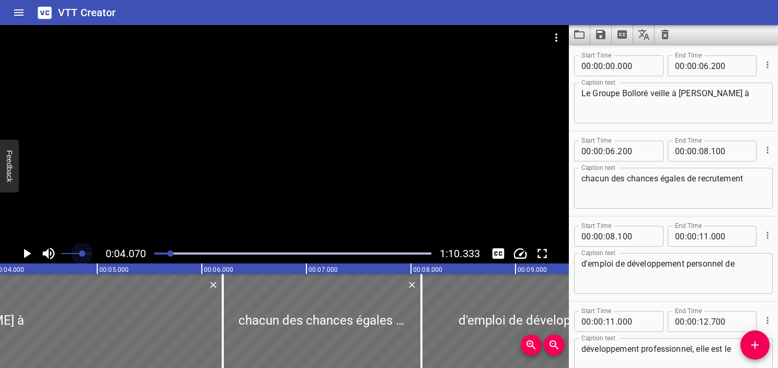
click at [82, 250] on span at bounding box center [76, 253] width 30 height 15
click at [27, 251] on icon "Play/Pause" at bounding box center [27, 254] width 16 height 16
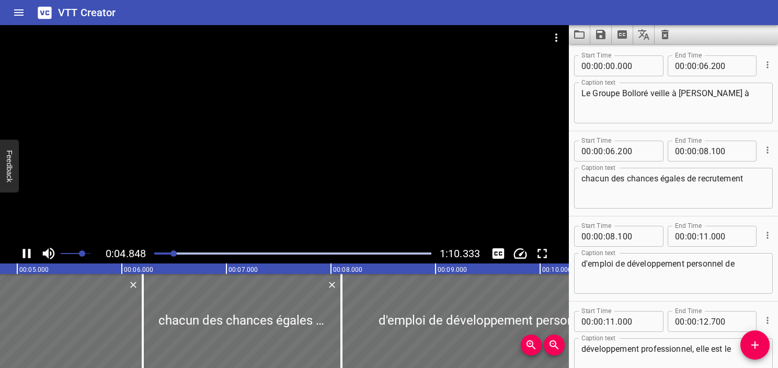
click at [161, 251] on div at bounding box center [293, 253] width 290 height 15
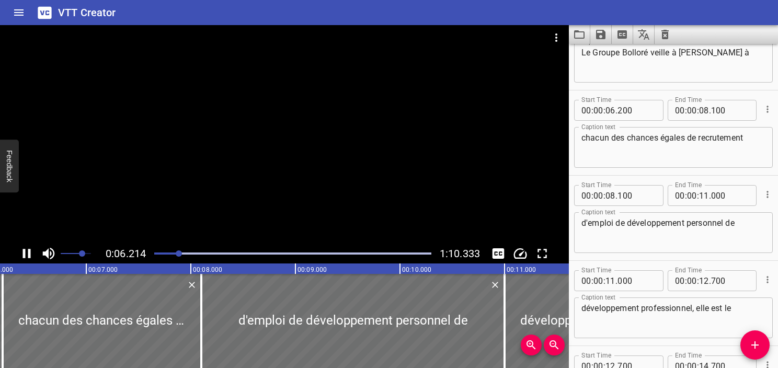
scroll to position [85, 0]
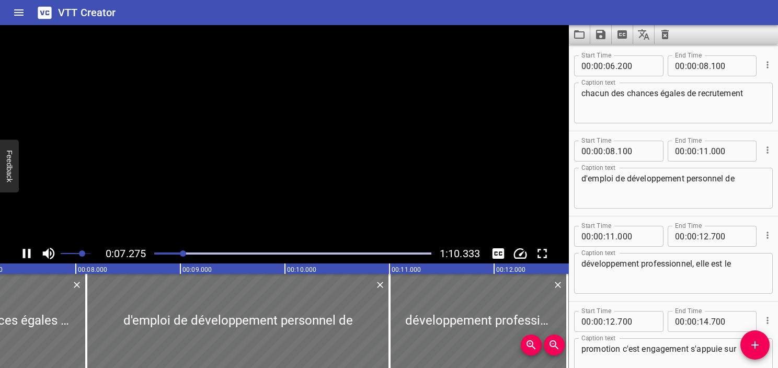
click at [26, 255] on icon "Play/Pause" at bounding box center [27, 254] width 16 height 16
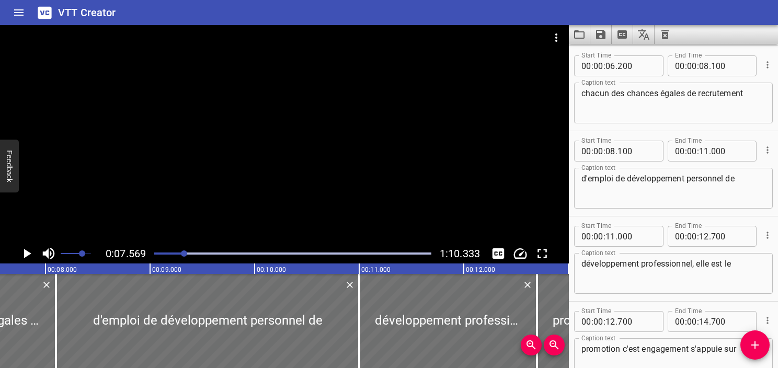
click at [175, 251] on div at bounding box center [293, 253] width 290 height 15
click at [162, 253] on div "Play progress" at bounding box center [35, 254] width 277 height 2
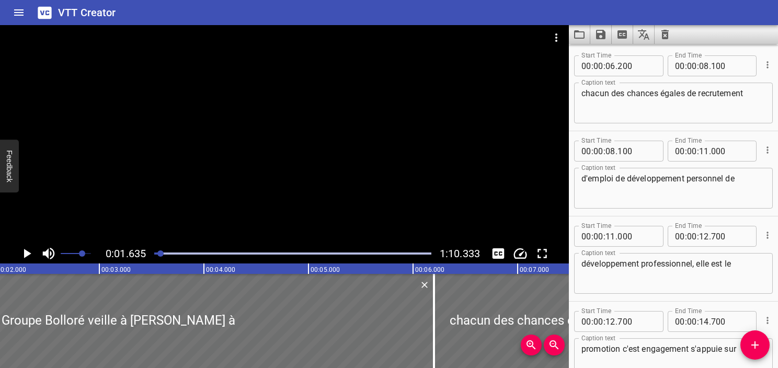
scroll to position [0, 171]
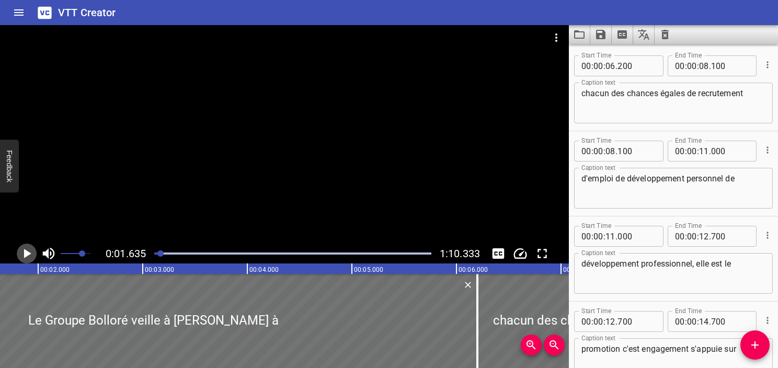
click at [28, 255] on icon "Play/Pause" at bounding box center [27, 253] width 7 height 9
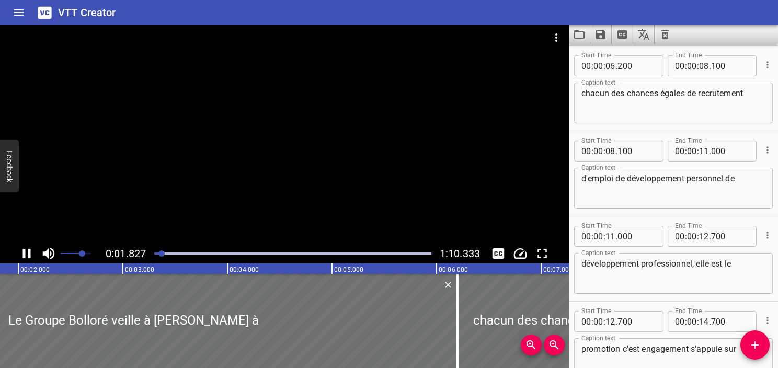
click at [28, 255] on icon "Play/Pause" at bounding box center [27, 253] width 8 height 9
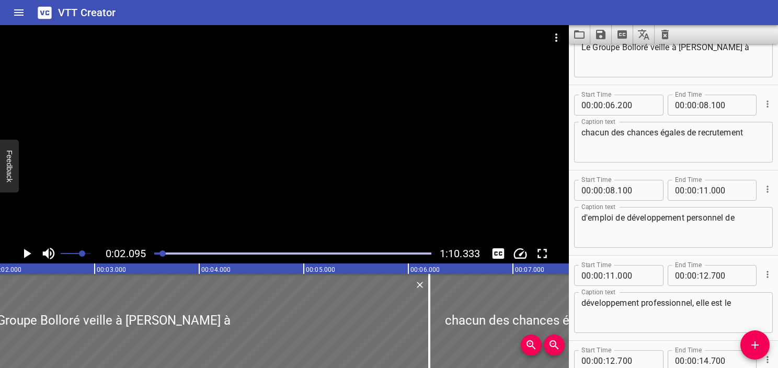
scroll to position [0, 0]
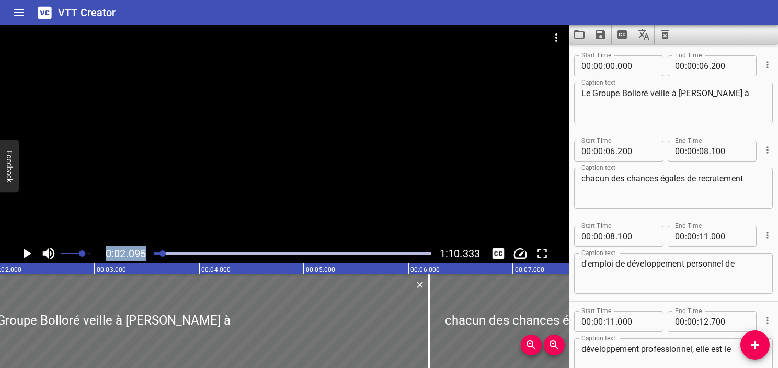
drag, startPoint x: 157, startPoint y: 255, endPoint x: 140, endPoint y: 243, distance: 21.2
click at [140, 243] on div "0:02.095 1:10.333" at bounding box center [284, 144] width 569 height 238
drag, startPoint x: 140, startPoint y: 243, endPoint x: 153, endPoint y: 253, distance: 16.5
click at [153, 253] on div at bounding box center [154, 254] width 6 height 6
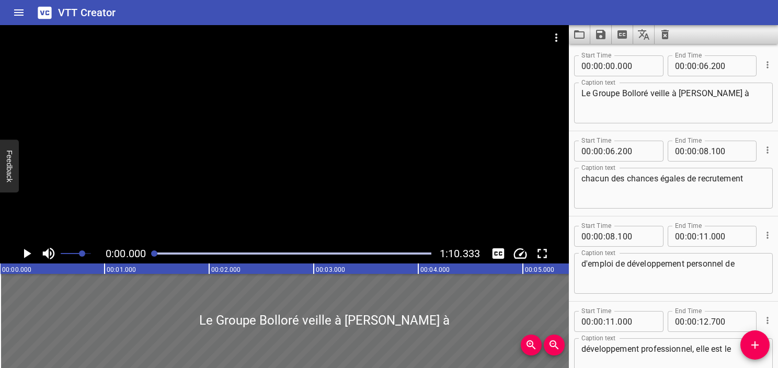
click at [29, 254] on icon "Play/Pause" at bounding box center [27, 253] width 7 height 9
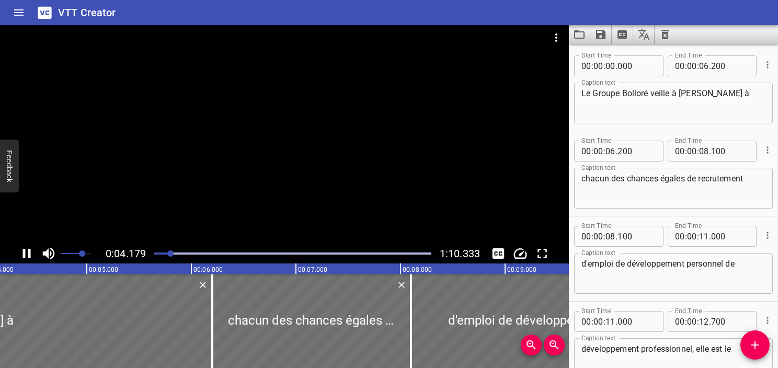
click at [30, 257] on icon "Play/Pause" at bounding box center [27, 253] width 8 height 9
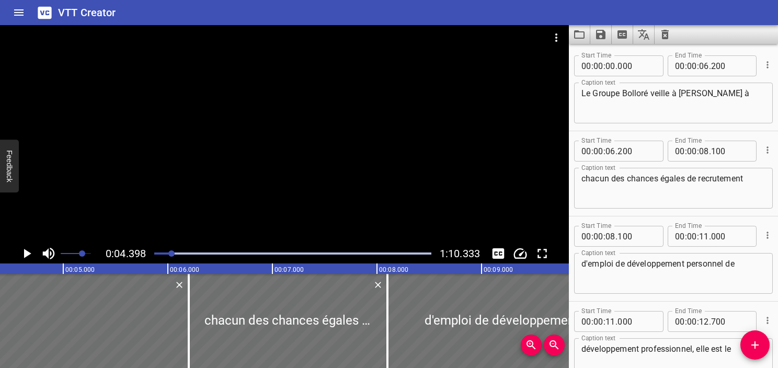
click at [167, 256] on div at bounding box center [293, 253] width 290 height 15
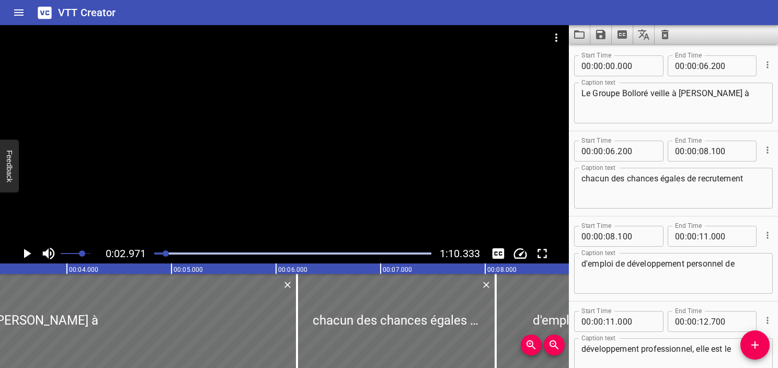
scroll to position [0, 311]
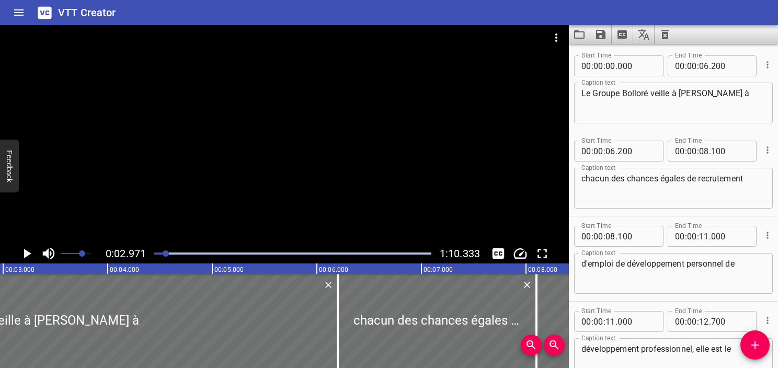
click at [165, 251] on div at bounding box center [166, 254] width 6 height 6
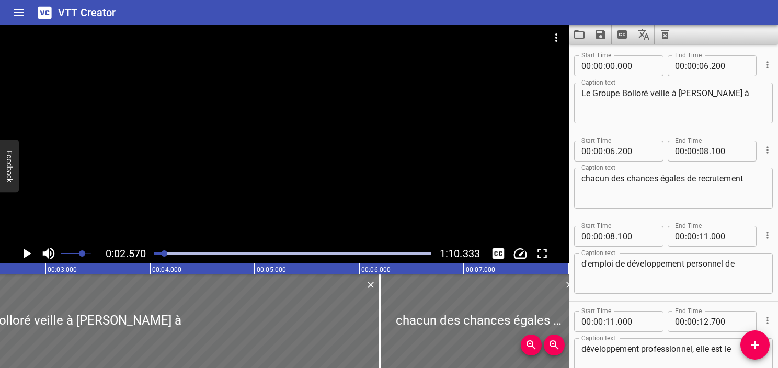
click at [164, 251] on div at bounding box center [164, 254] width 6 height 6
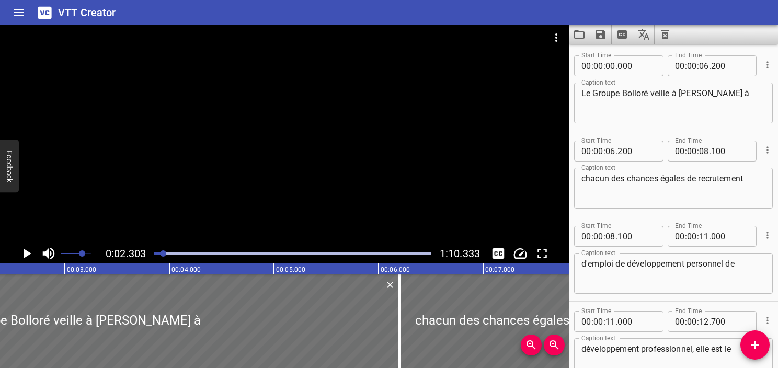
scroll to position [0, 241]
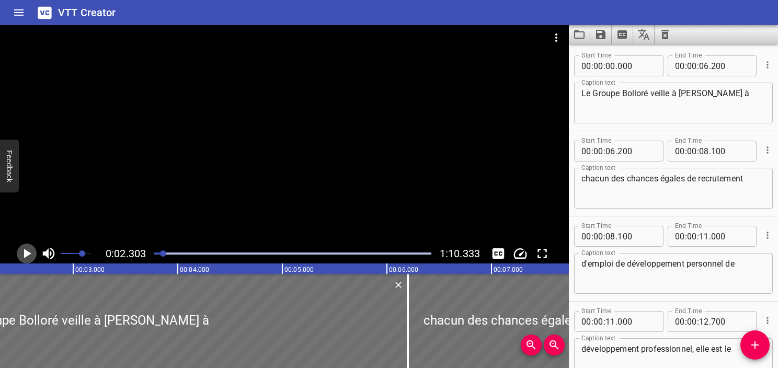
click at [33, 253] on icon "Play/Pause" at bounding box center [27, 254] width 16 height 16
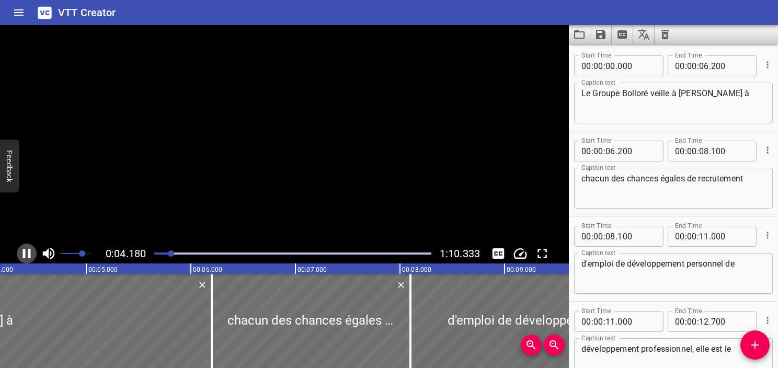
click at [33, 253] on icon "Play/Pause" at bounding box center [27, 254] width 16 height 16
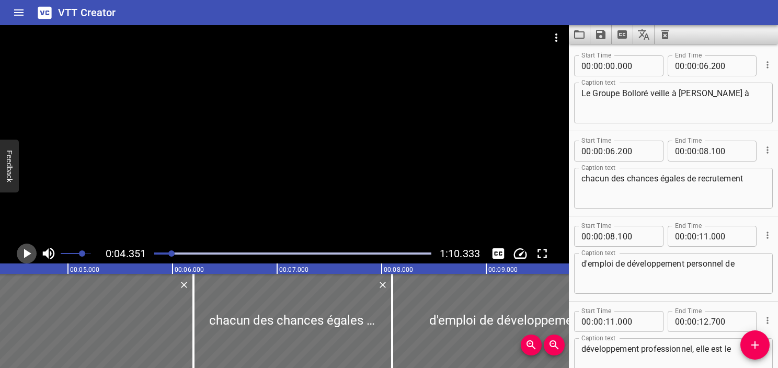
click at [33, 253] on icon "Play/Pause" at bounding box center [27, 254] width 16 height 16
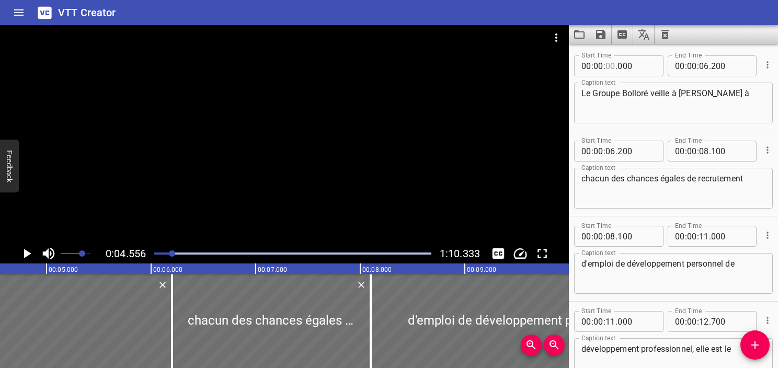
click at [612, 66] on input "number" at bounding box center [611, 65] width 10 height 21
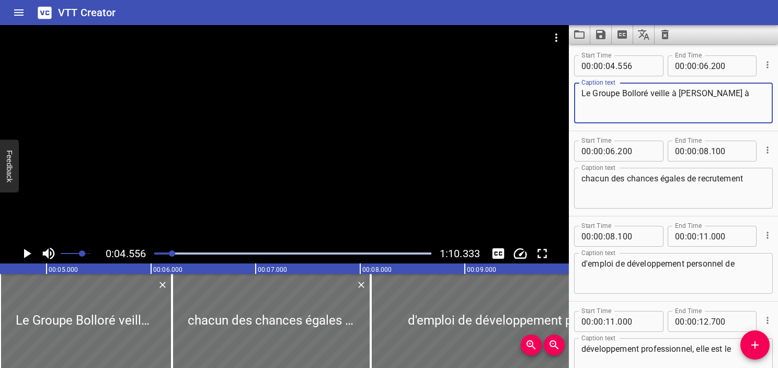
click at [664, 104] on textarea "Le Groupe Bolloré veille à [PERSON_NAME] à" at bounding box center [674, 103] width 184 height 30
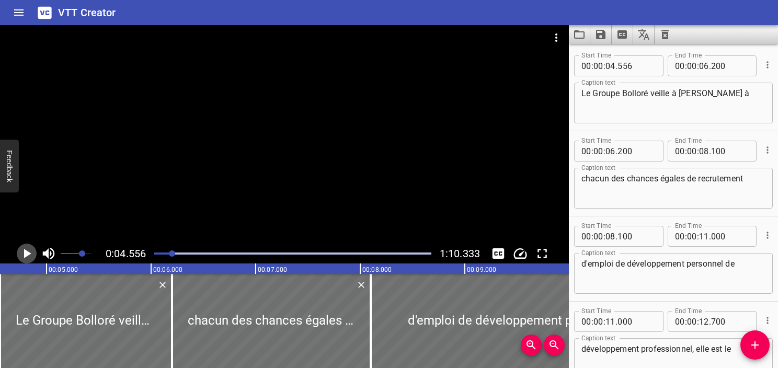
click at [27, 249] on icon "Play/Pause" at bounding box center [27, 254] width 16 height 16
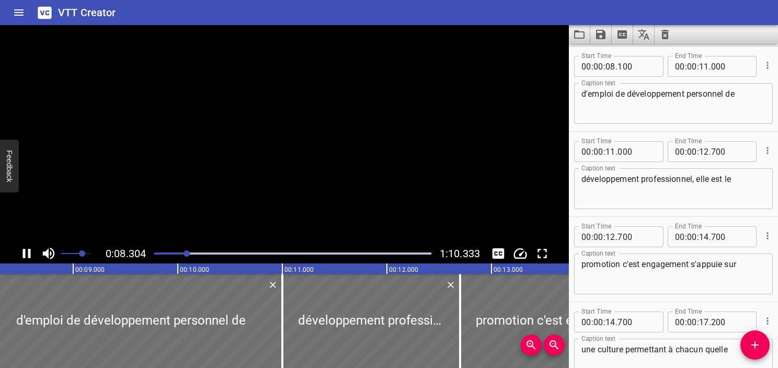
scroll to position [170, 0]
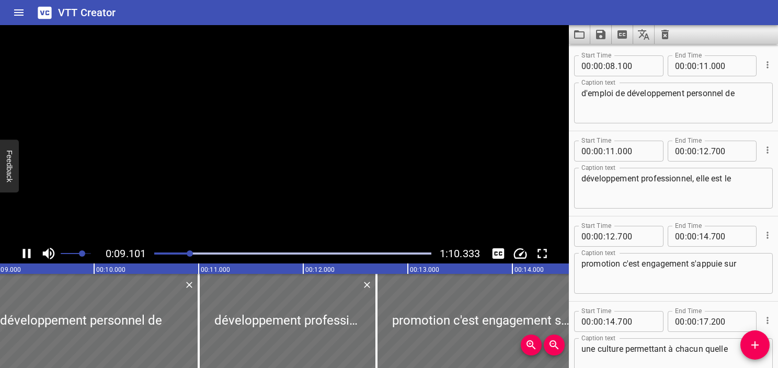
click at [27, 249] on icon "Play/Pause" at bounding box center [27, 254] width 16 height 16
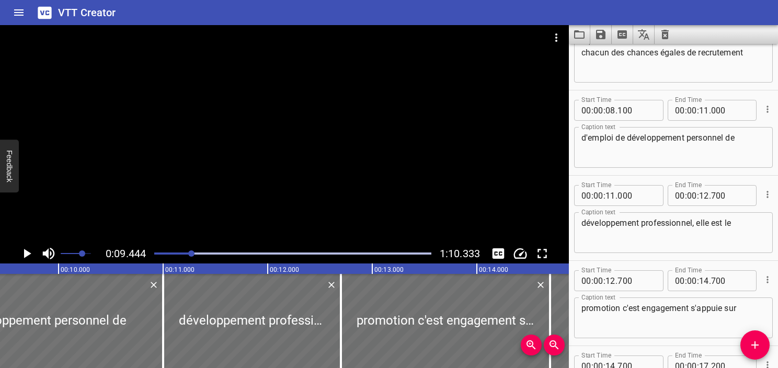
scroll to position [66, 0]
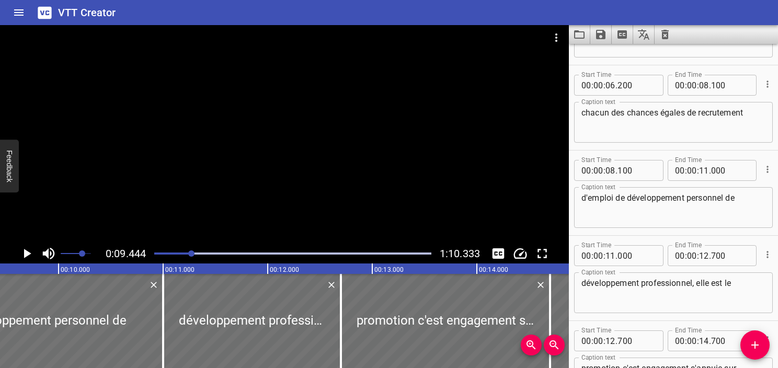
click at [749, 111] on textarea "chacun des chances égales de recrutement" at bounding box center [674, 123] width 184 height 30
click at [22, 249] on icon "Play/Pause" at bounding box center [27, 254] width 16 height 16
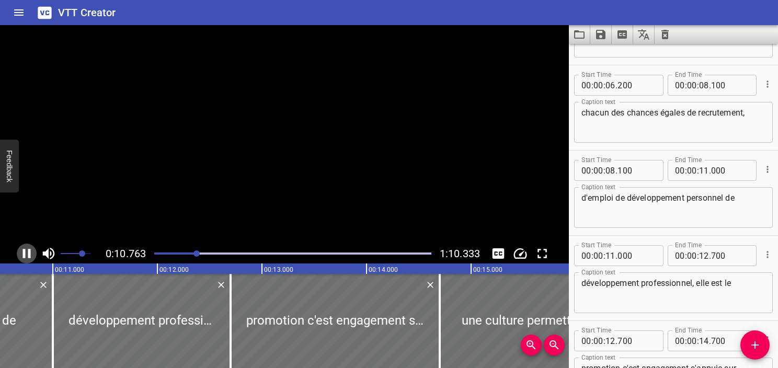
click at [22, 249] on icon "Play/Pause" at bounding box center [27, 254] width 16 height 16
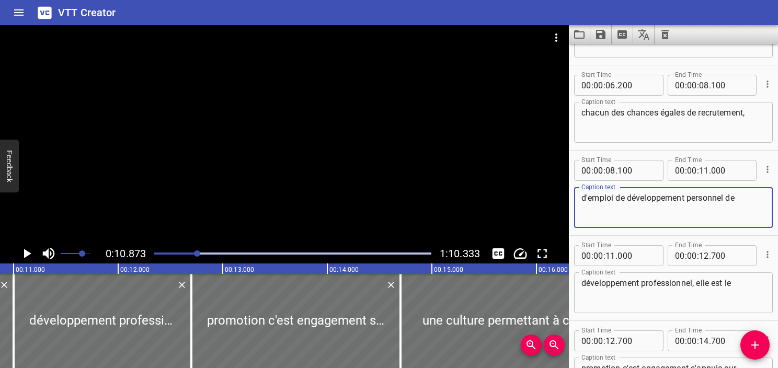
click at [724, 197] on textarea "d'emploi de développement personnel de" at bounding box center [674, 208] width 184 height 30
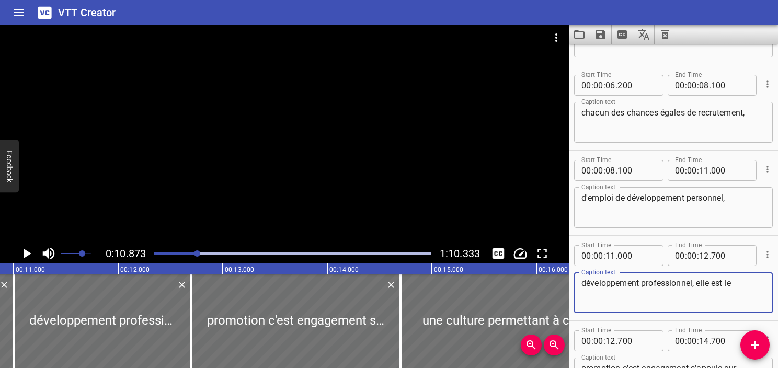
click at [582, 287] on textarea "développement professionnel, elle est le" at bounding box center [674, 293] width 184 height 30
paste textarea "de"
click at [180, 253] on div "Play progress" at bounding box center [58, 254] width 277 height 2
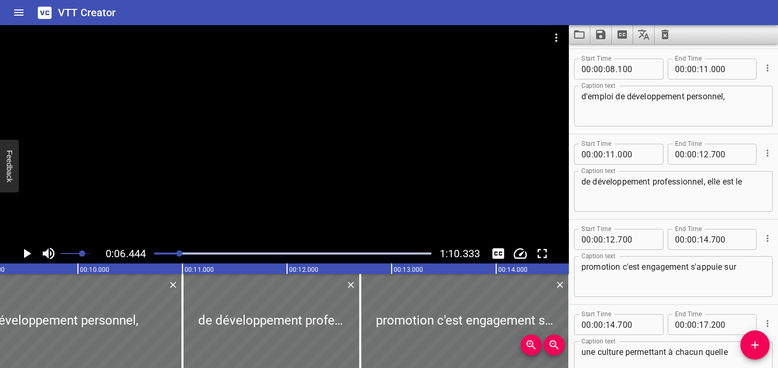
scroll to position [170, 0]
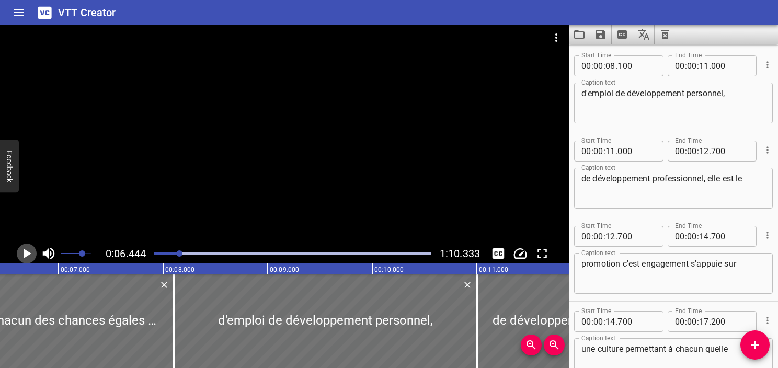
click at [32, 254] on icon "Play/Pause" at bounding box center [27, 254] width 16 height 16
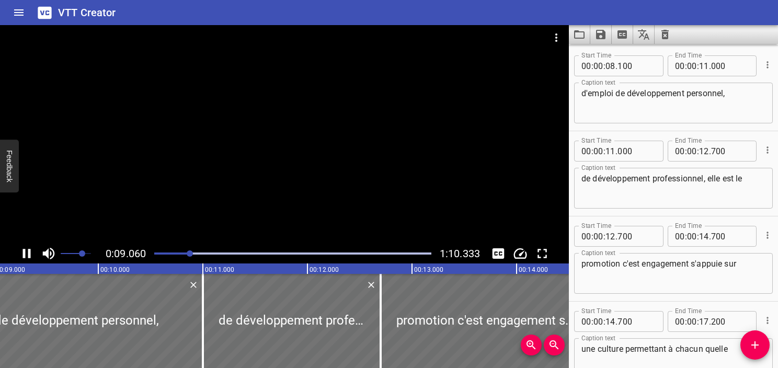
click at [16, 259] on div "0:09.060 1:10.333" at bounding box center [284, 254] width 569 height 20
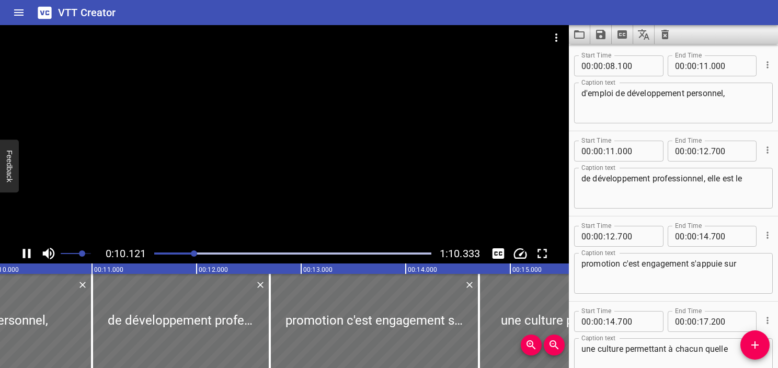
click at [17, 255] on button "Play/Pause" at bounding box center [27, 254] width 20 height 20
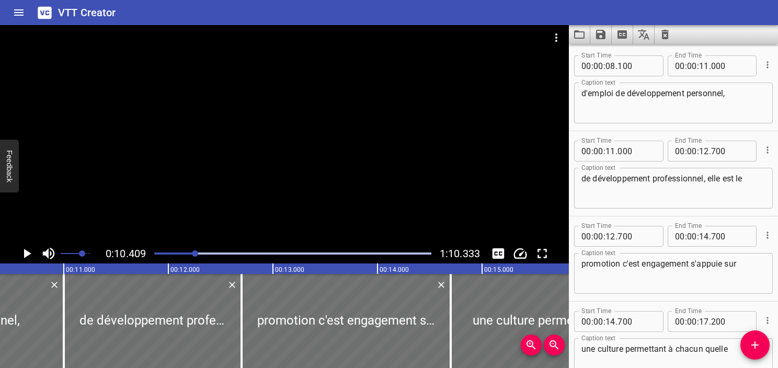
scroll to position [0, 1088]
click at [615, 93] on textarea "d'emploi de développement personnel," at bounding box center [674, 103] width 184 height 30
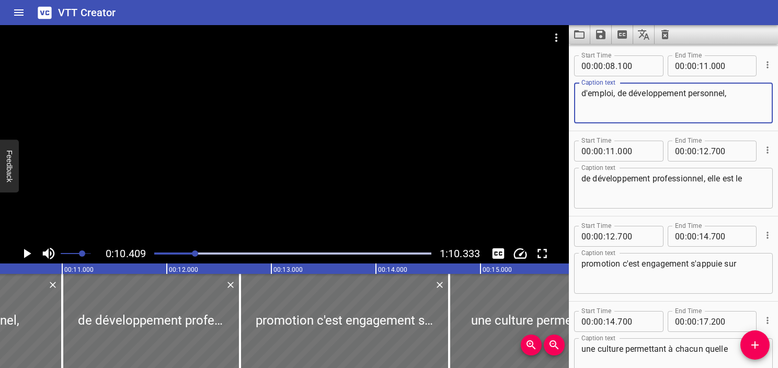
click at [622, 107] on textarea "d'emploi, de développement personnel," at bounding box center [674, 103] width 184 height 30
click at [746, 98] on textarea "d'emploi, de développement personnel," at bounding box center [674, 103] width 184 height 30
click at [22, 252] on icon "Play/Pause" at bounding box center [27, 254] width 16 height 16
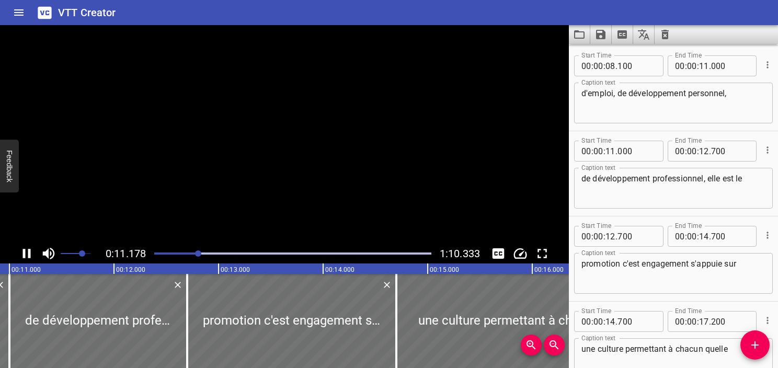
scroll to position [255, 0]
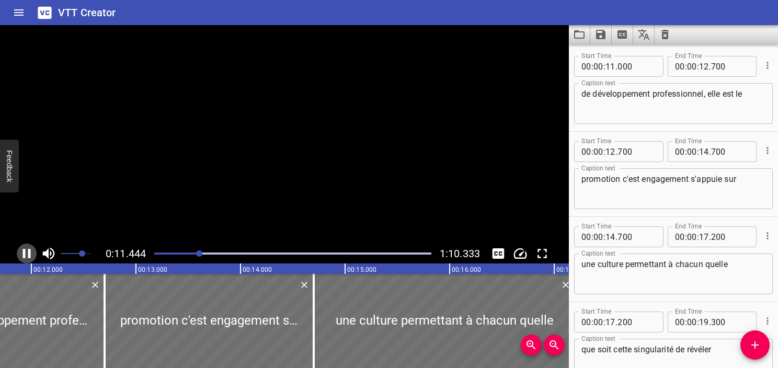
click at [22, 252] on icon "Play/Pause" at bounding box center [27, 254] width 16 height 16
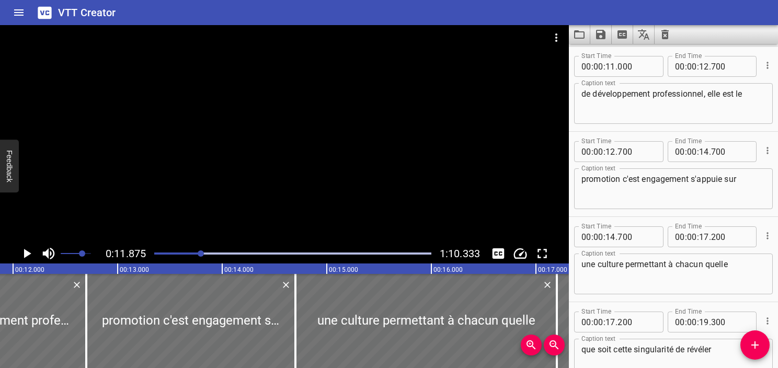
click at [22, 252] on icon "Play/Pause" at bounding box center [27, 254] width 16 height 16
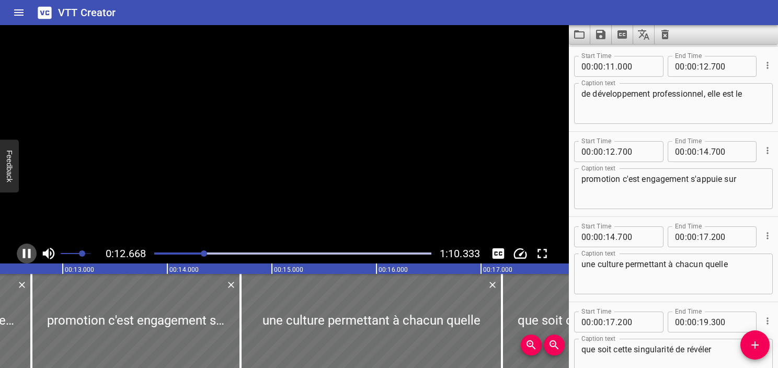
click at [22, 252] on icon "Play/Pause" at bounding box center [27, 254] width 16 height 16
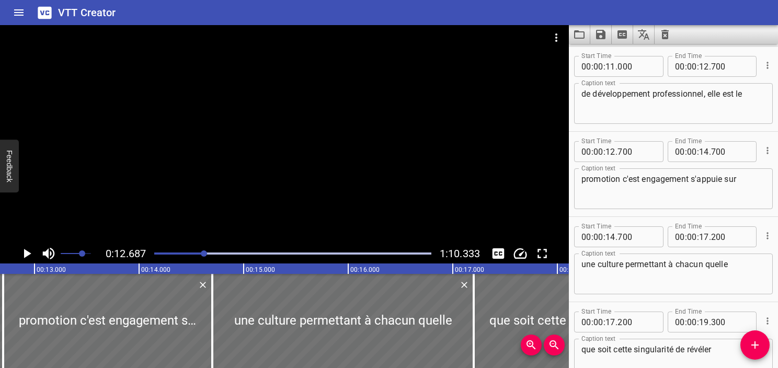
scroll to position [0, 1327]
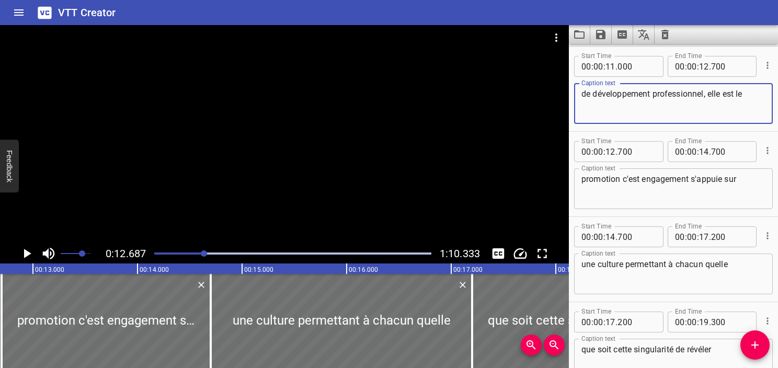
drag, startPoint x: 724, startPoint y: 95, endPoint x: 779, endPoint y: 82, distance: 57.0
click at [778, 82] on html "VTT Creator Caption Editor Batch Transcribe Account Privacy Contact 0:12.687 1:…" at bounding box center [389, 184] width 778 height 368
click at [186, 254] on div "Play progress" at bounding box center [65, 254] width 277 height 2
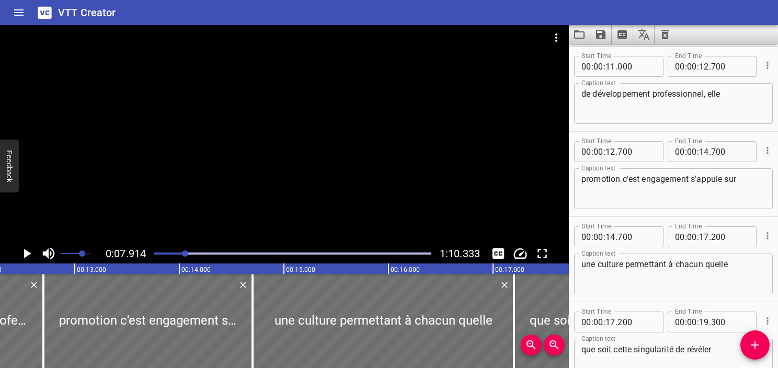
click at [167, 253] on div "Play progress" at bounding box center [46, 254] width 277 height 2
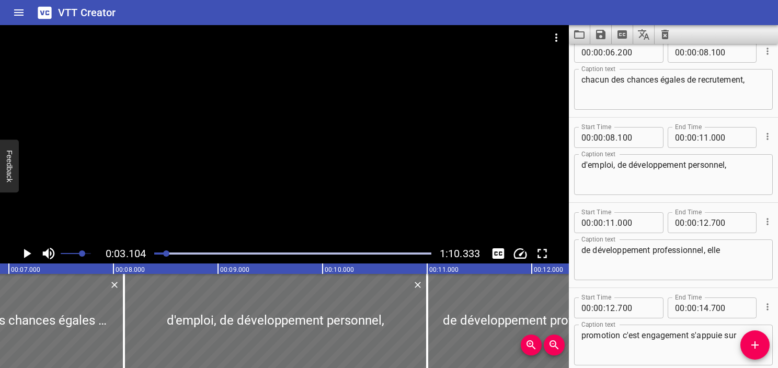
scroll to position [0, 0]
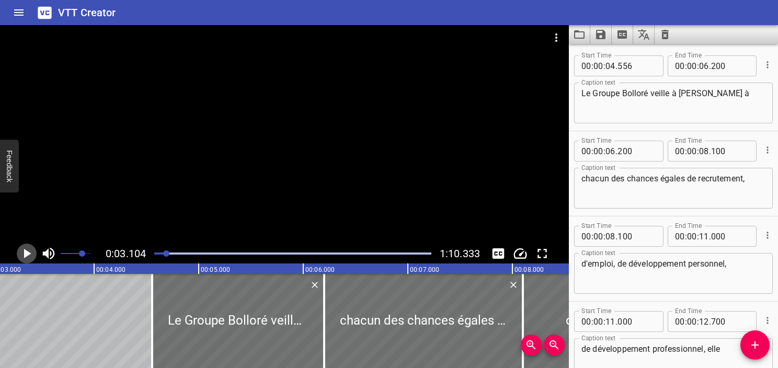
click at [25, 253] on icon "Play/Pause" at bounding box center [27, 254] width 16 height 16
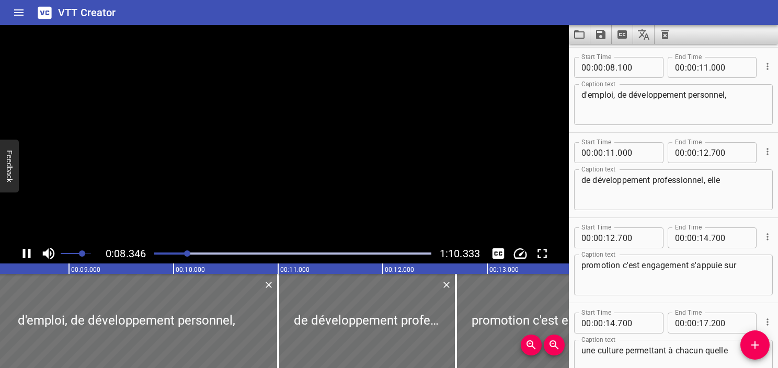
scroll to position [170, 0]
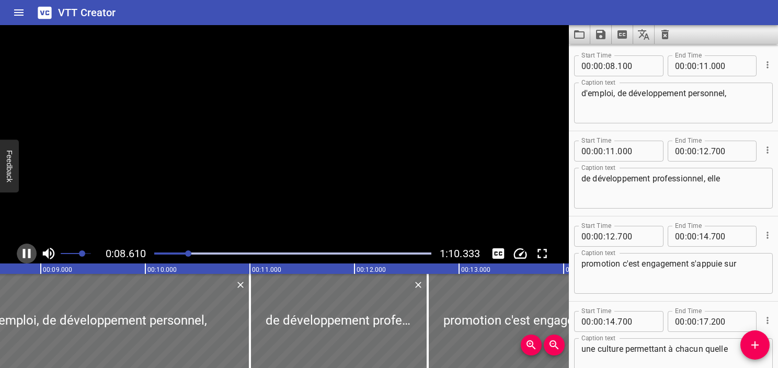
click at [28, 260] on icon "Play/Pause" at bounding box center [27, 254] width 16 height 16
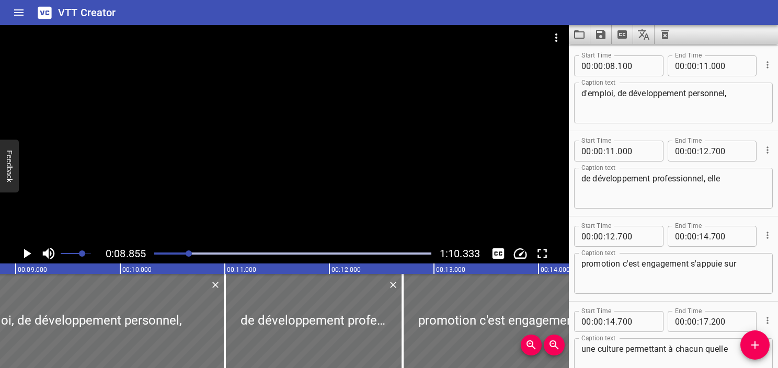
scroll to position [0, 926]
click at [154, 259] on div at bounding box center [293, 253] width 290 height 15
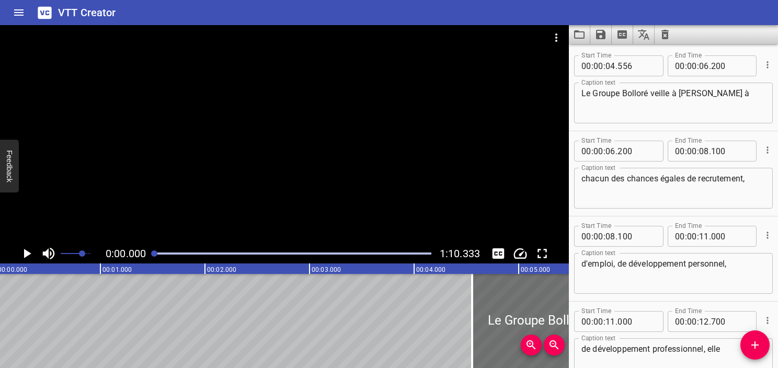
scroll to position [0, 0]
click at [31, 255] on icon "Play/Pause" at bounding box center [27, 254] width 16 height 16
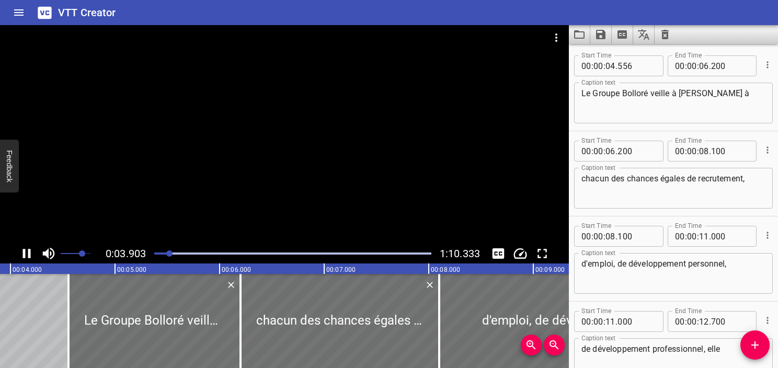
click at [31, 255] on icon "Play/Pause" at bounding box center [27, 254] width 16 height 16
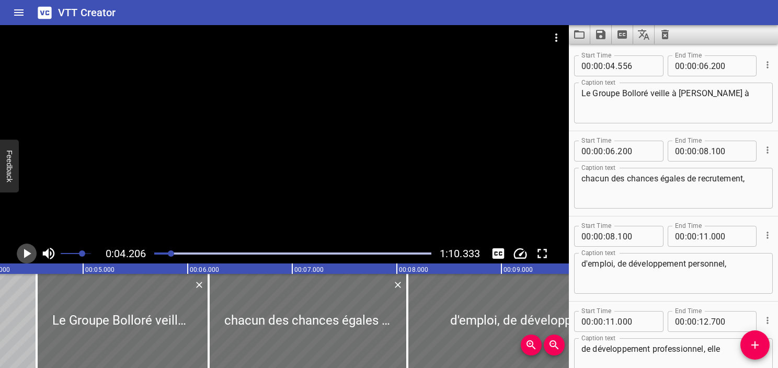
click at [31, 251] on icon "Play/Pause" at bounding box center [27, 254] width 16 height 16
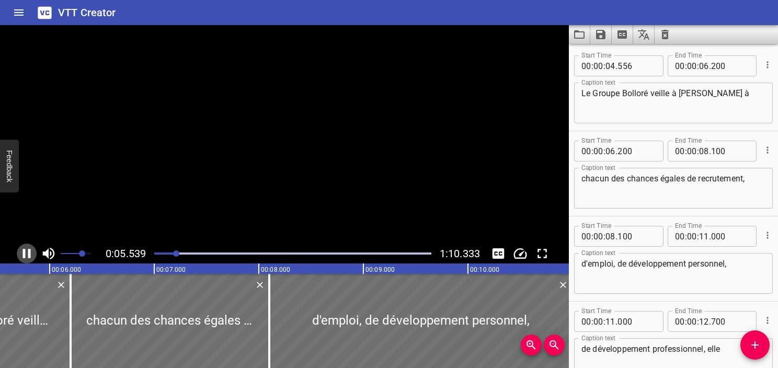
click at [31, 251] on icon "Play/Pause" at bounding box center [27, 254] width 16 height 16
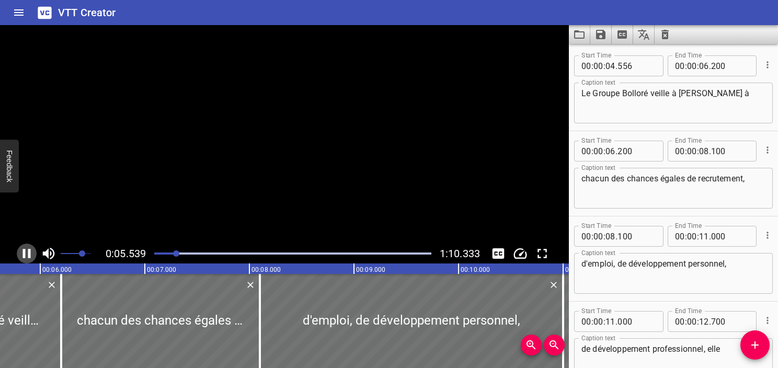
scroll to position [0, 598]
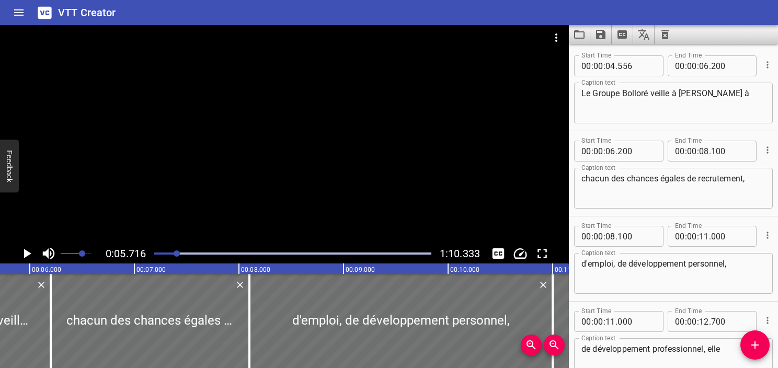
click at [164, 253] on div "Play progress" at bounding box center [38, 254] width 277 height 2
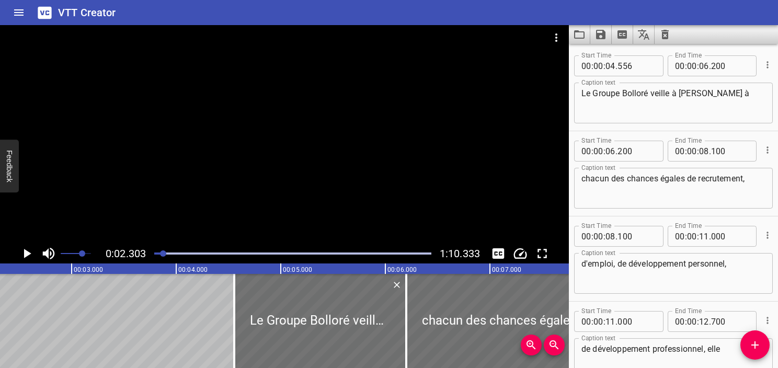
scroll to position [0, 241]
click at [28, 251] on icon "Play/Pause" at bounding box center [27, 254] width 16 height 16
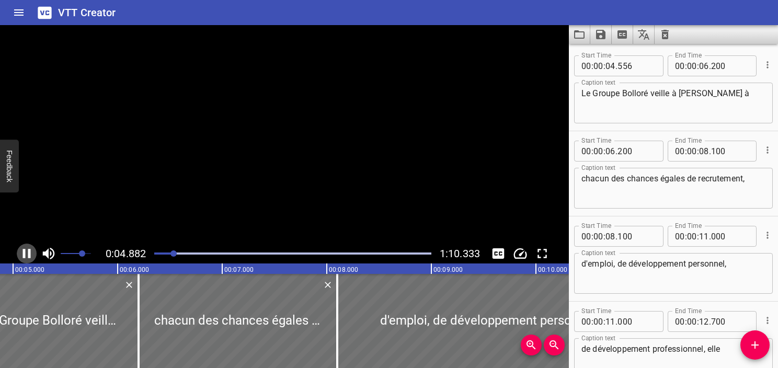
click at [28, 251] on icon "Play/Pause" at bounding box center [27, 253] width 8 height 9
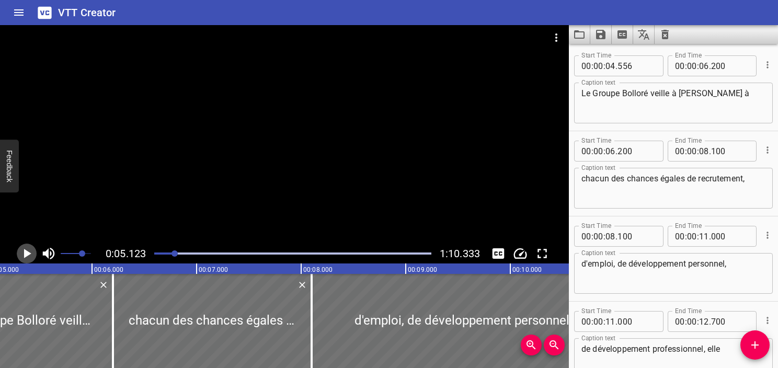
click at [28, 251] on icon "Play/Pause" at bounding box center [27, 254] width 16 height 16
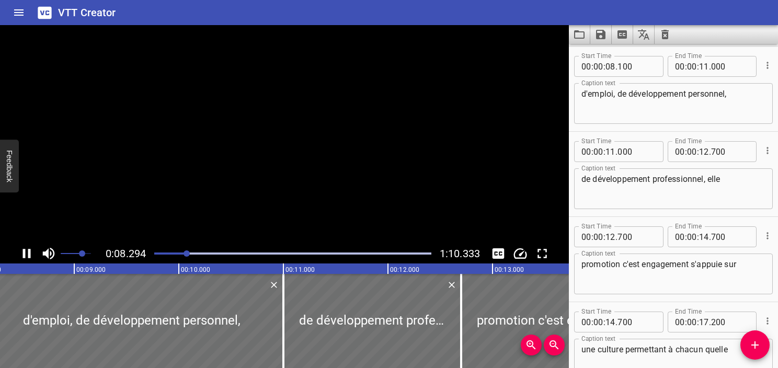
scroll to position [170, 0]
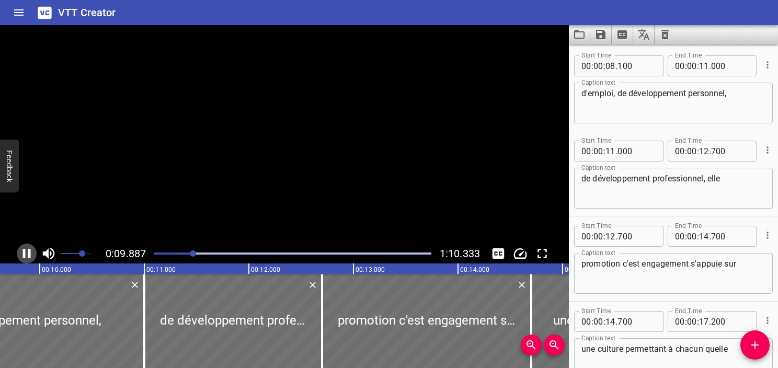
click at [28, 251] on icon "Play/Pause" at bounding box center [27, 253] width 8 height 9
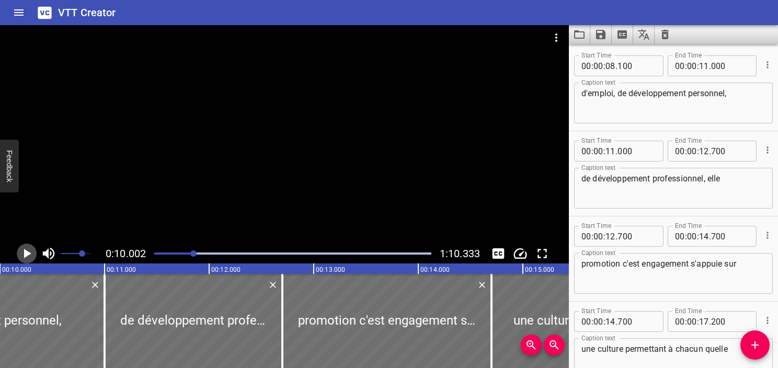
click at [28, 251] on icon "Play/Pause" at bounding box center [27, 254] width 16 height 16
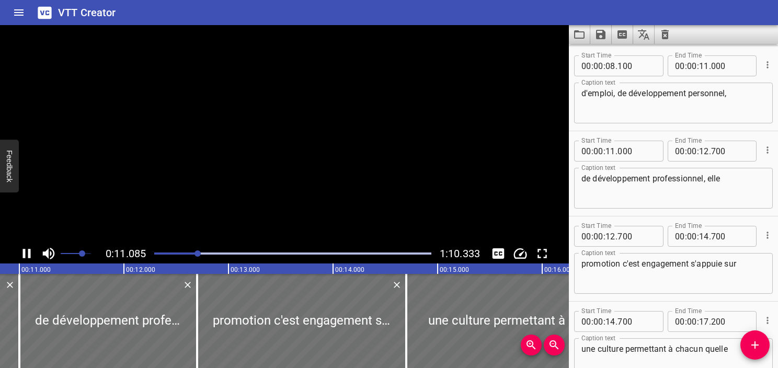
scroll to position [255, 0]
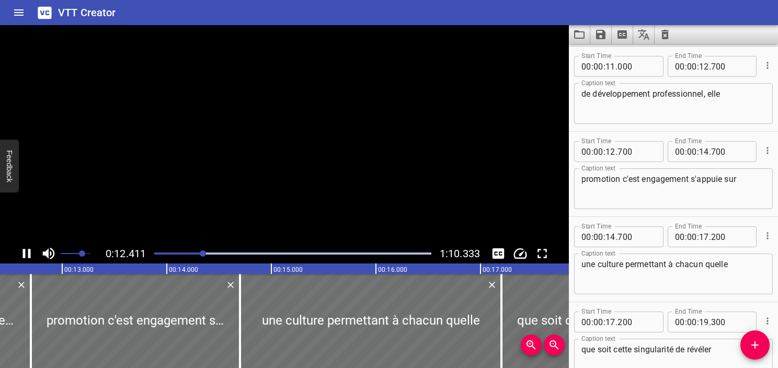
click at [28, 251] on icon "Play/Pause" at bounding box center [27, 253] width 8 height 9
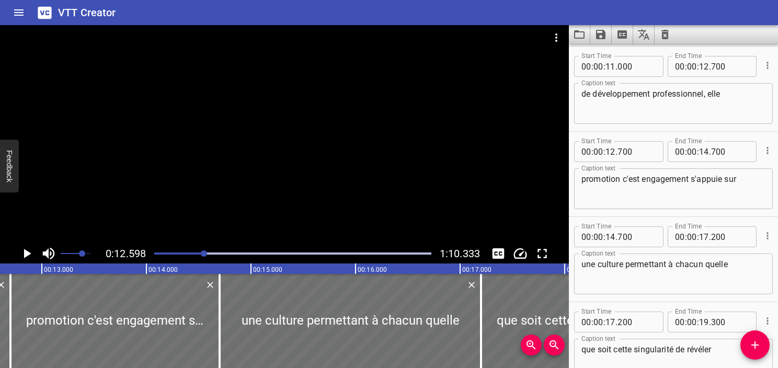
click at [724, 98] on textarea "de développement professionnel, elle" at bounding box center [674, 104] width 184 height 30
drag, startPoint x: 607, startPoint y: 198, endPoint x: 604, endPoint y: 192, distance: 6.6
click at [607, 198] on textarea "promotion c'est engagement s'appuie sur" at bounding box center [674, 189] width 184 height 30
click at [577, 176] on div "promotion c'est engagement s'appuie sur Caption text" at bounding box center [673, 188] width 199 height 41
click at [578, 184] on div "promotion c'est engagement s'appuie sur Caption text" at bounding box center [673, 188] width 199 height 41
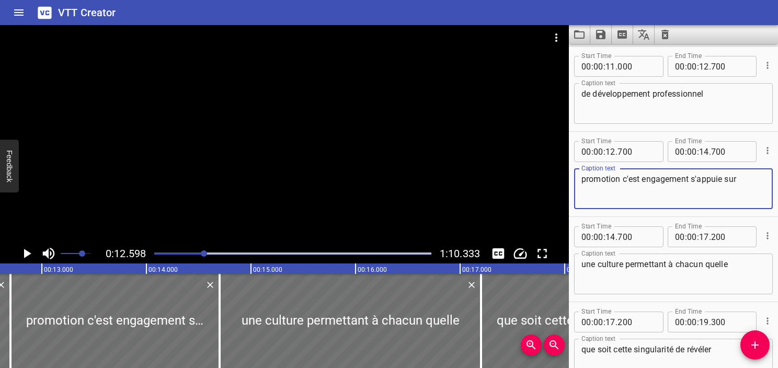
click at [583, 185] on div "promotion c'est engagement s'appuie sur Caption text" at bounding box center [673, 188] width 199 height 41
click at [585, 180] on textarea "promotion c'est engagement s'appuie sur" at bounding box center [674, 189] width 184 height 30
click at [642, 174] on textarea "et de promotion c'est engagement s'appuie sur" at bounding box center [674, 189] width 184 height 30
click at [630, 183] on textarea "et de promotion. c'est engagement s'appuie sur" at bounding box center [674, 189] width 184 height 30
click at [649, 177] on textarea "et de promotion. c'est engagement s'appuie sur" at bounding box center [674, 189] width 184 height 30
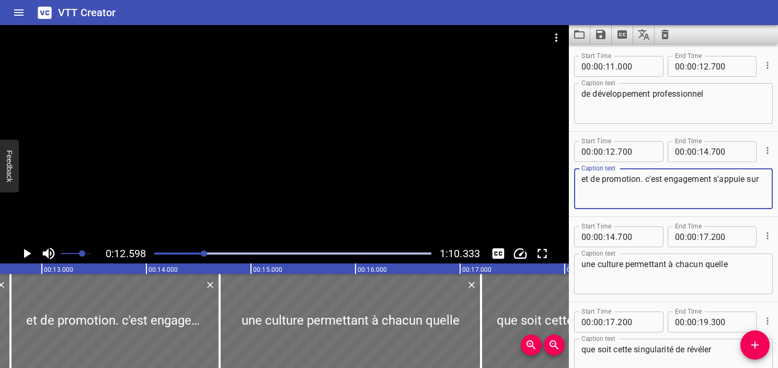
drag, startPoint x: 645, startPoint y: 177, endPoint x: 697, endPoint y: 201, distance: 56.8
click at [697, 201] on textarea "et de promotion. c'est engagement s'appuie sur" at bounding box center [674, 189] width 184 height 30
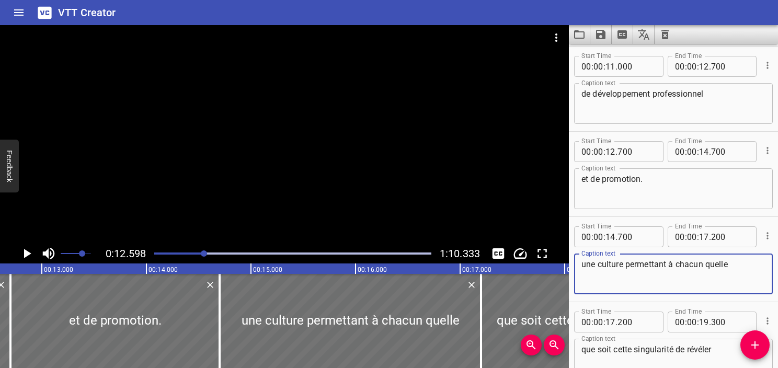
click at [582, 266] on textarea "une culture permettant à chacun quelle" at bounding box center [674, 274] width 184 height 30
paste textarea "c'est engagement s'appuie sur"
click at [659, 196] on textarea "et de promotion." at bounding box center [674, 189] width 184 height 30
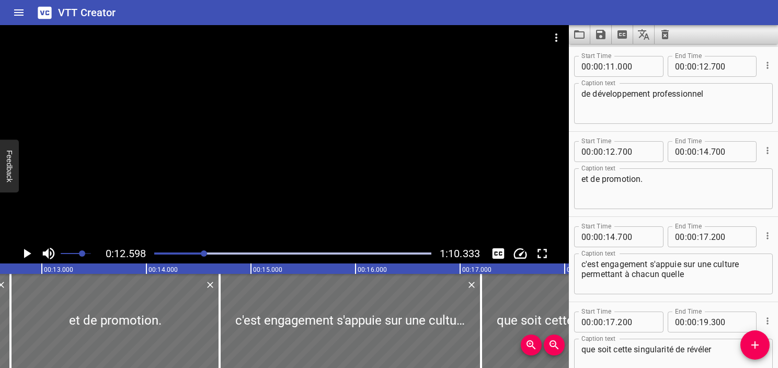
drag, startPoint x: 157, startPoint y: 252, endPoint x: 163, endPoint y: 253, distance: 6.5
click at [158, 252] on div at bounding box center [293, 253] width 290 height 15
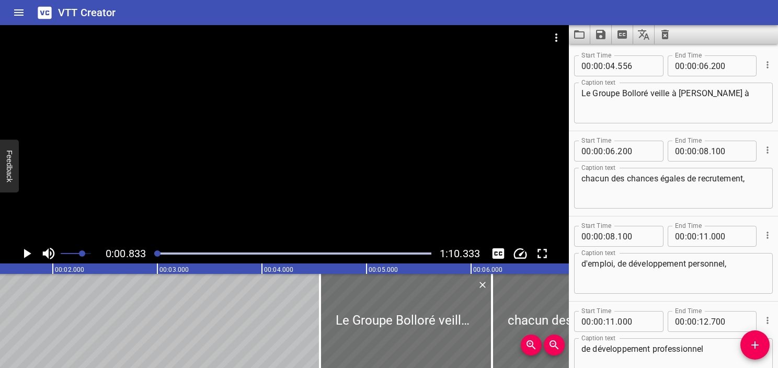
scroll to position [0, 87]
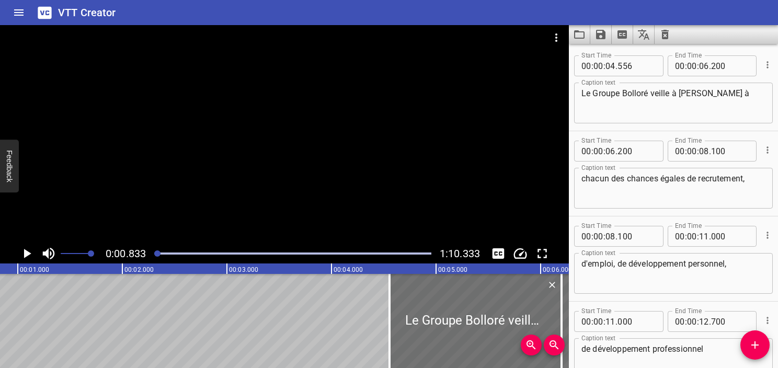
drag, startPoint x: 85, startPoint y: 252, endPoint x: 100, endPoint y: 256, distance: 15.6
click at [94, 256] on span "Set video volume" at bounding box center [91, 254] width 6 height 6
click at [22, 255] on icon "Play/Pause" at bounding box center [27, 254] width 16 height 16
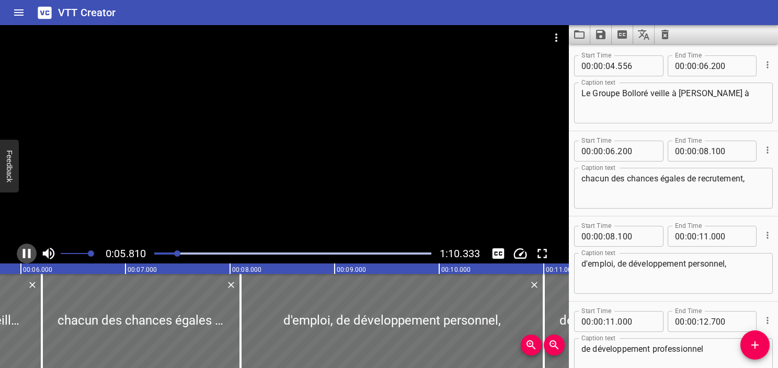
click at [22, 251] on icon "Play/Pause" at bounding box center [27, 254] width 16 height 16
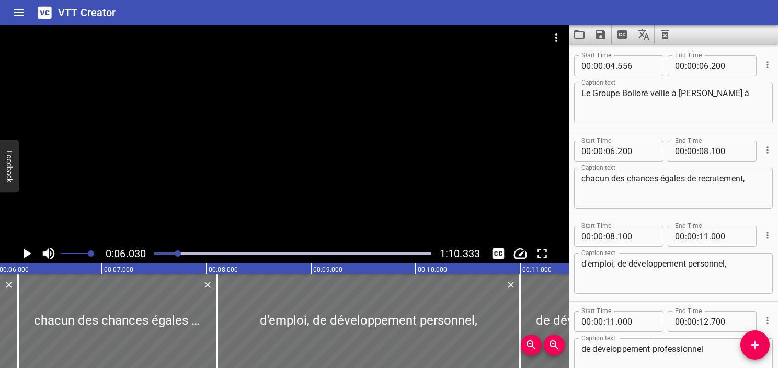
scroll to position [0, 631]
click at [22, 251] on icon "Play/Pause" at bounding box center [27, 254] width 16 height 16
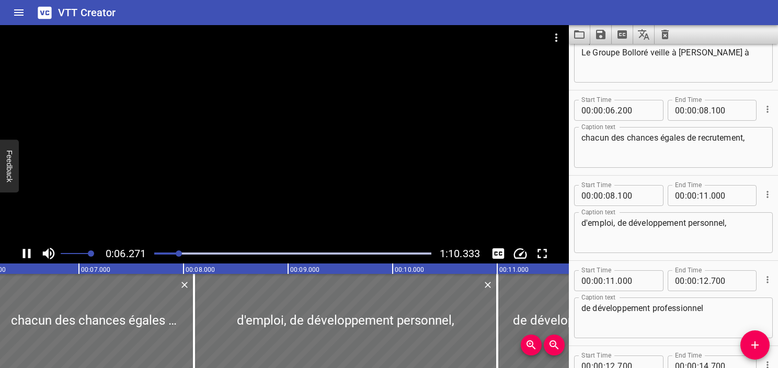
scroll to position [85, 0]
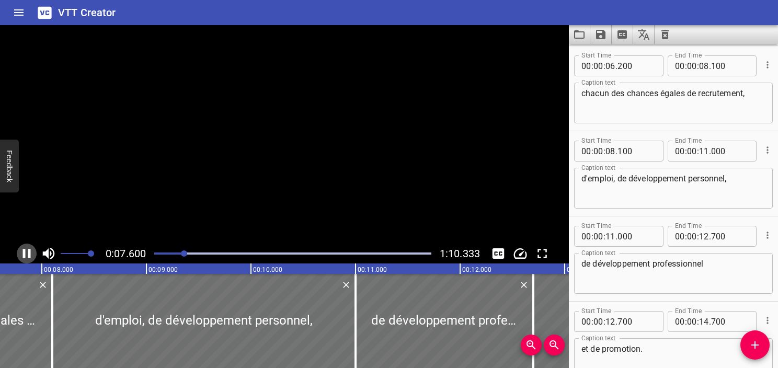
click at [22, 251] on icon "Play/Pause" at bounding box center [27, 254] width 16 height 16
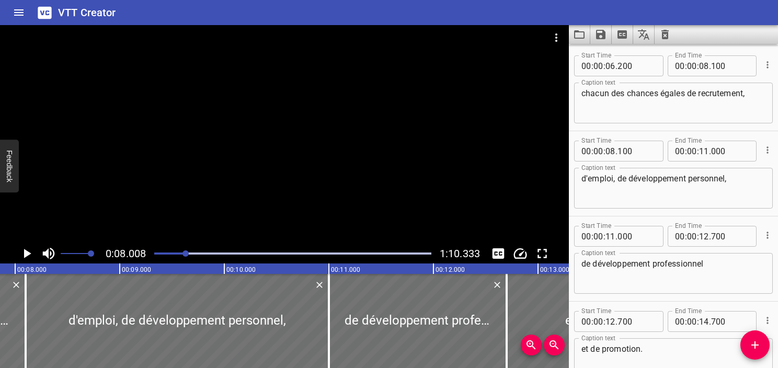
scroll to position [0, 837]
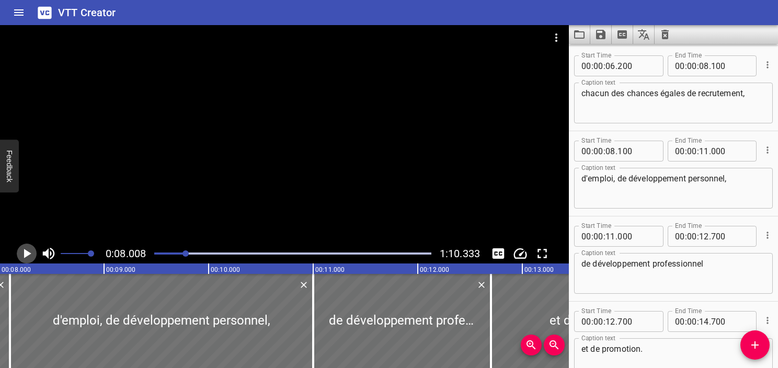
click at [22, 251] on icon "Play/Pause" at bounding box center [27, 254] width 16 height 16
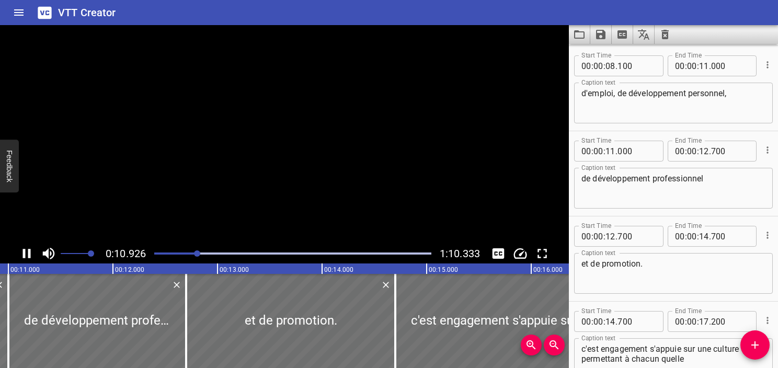
scroll to position [0, 1170]
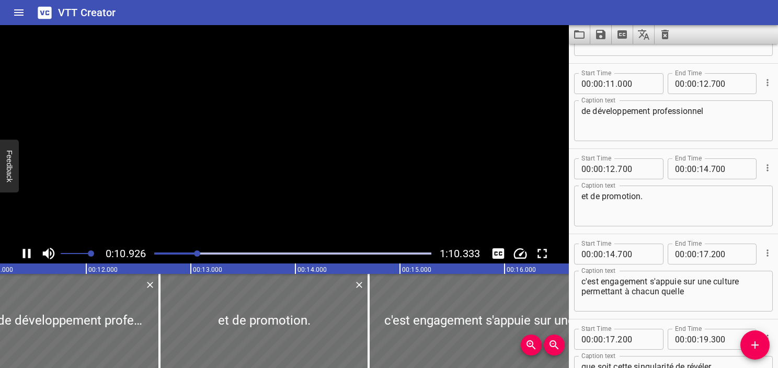
click at [22, 251] on icon "Play/Pause" at bounding box center [27, 254] width 16 height 16
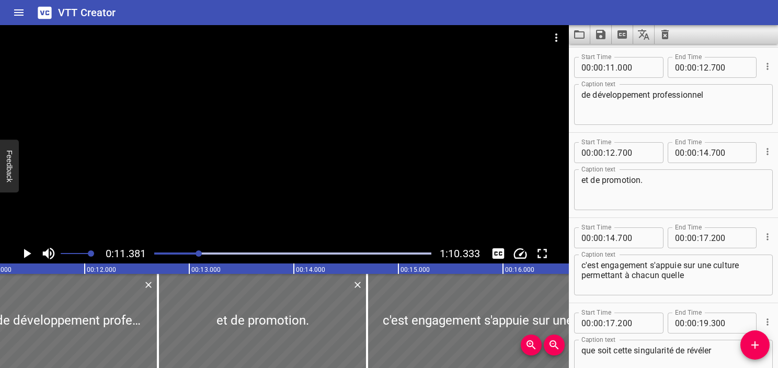
scroll to position [255, 0]
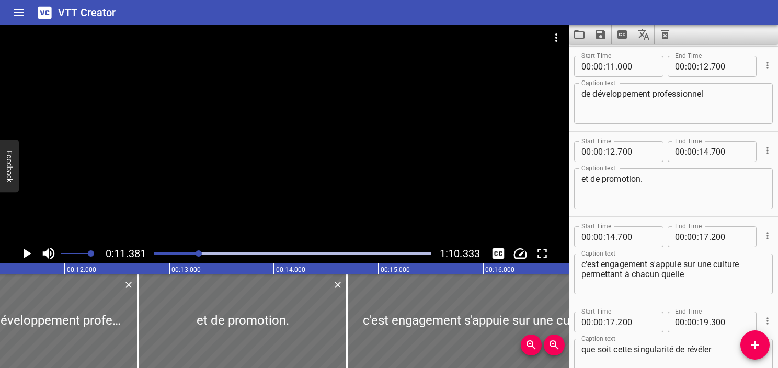
click at [22, 251] on icon "Play/Pause" at bounding box center [27, 254] width 16 height 16
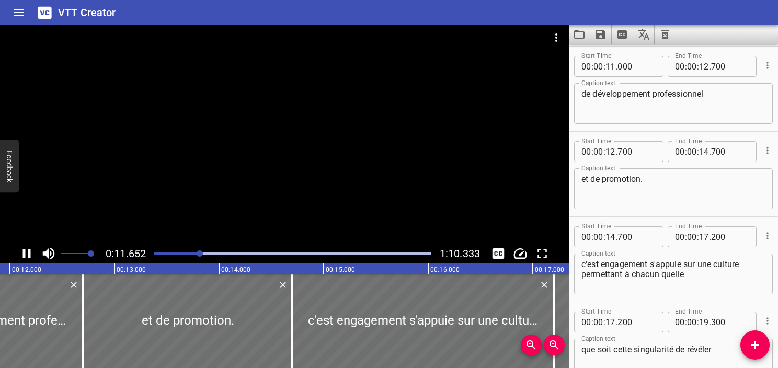
click at [22, 251] on icon "Play/Pause" at bounding box center [27, 254] width 16 height 16
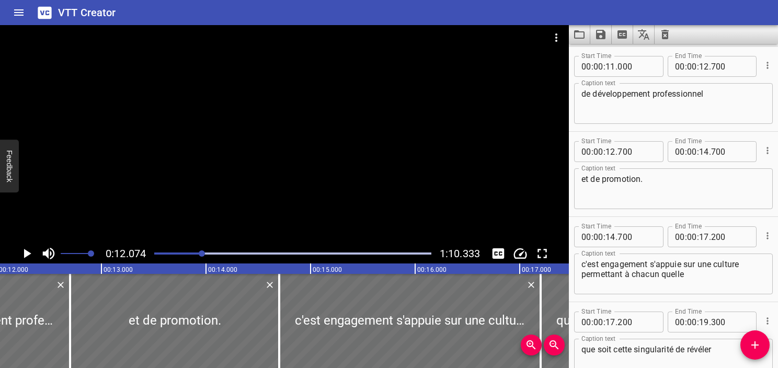
scroll to position [0, 1263]
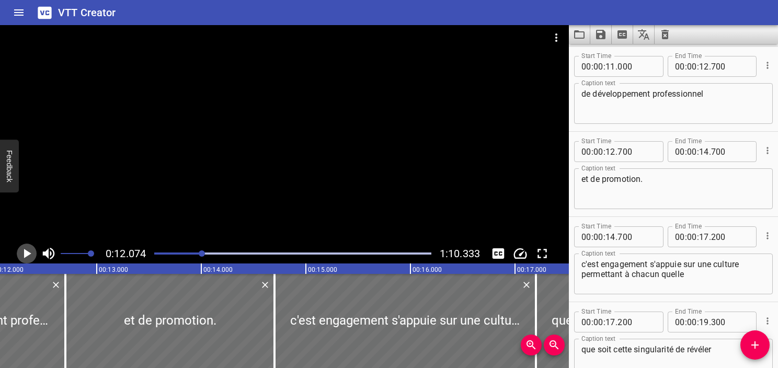
click at [20, 254] on icon "Play/Pause" at bounding box center [27, 254] width 16 height 16
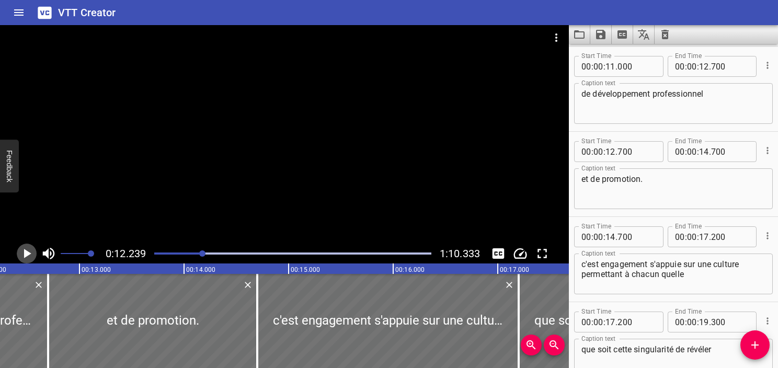
click at [20, 254] on icon "Play/Pause" at bounding box center [27, 254] width 16 height 16
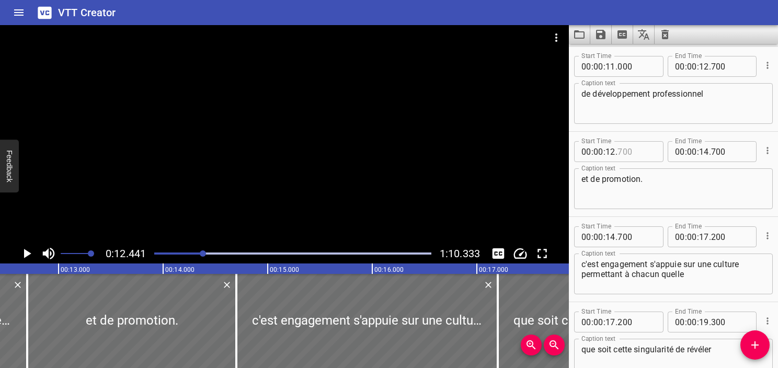
click at [622, 157] on input "number" at bounding box center [637, 151] width 38 height 21
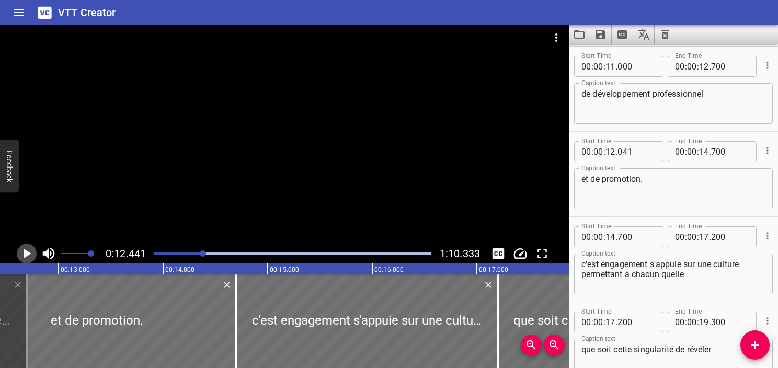
click at [24, 255] on icon "Play/Pause" at bounding box center [27, 254] width 16 height 16
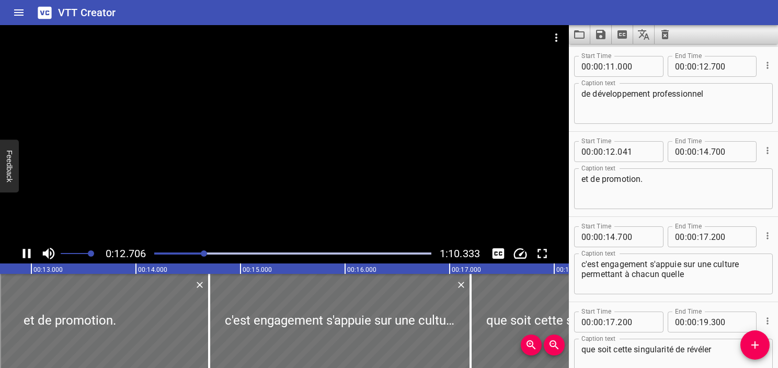
click at [24, 255] on icon "Play/Pause" at bounding box center [27, 253] width 8 height 9
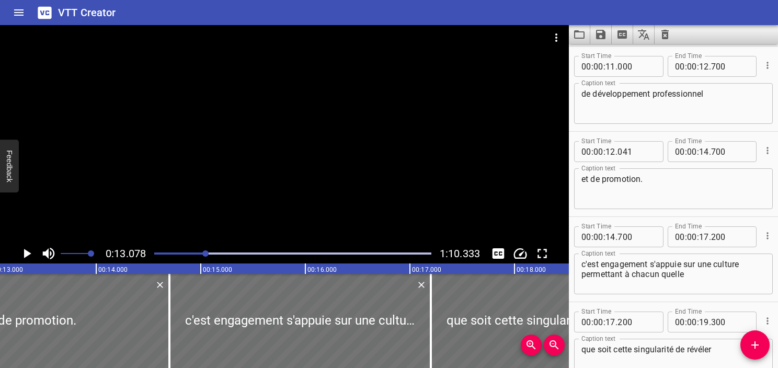
click at [189, 251] on div at bounding box center [293, 253] width 290 height 15
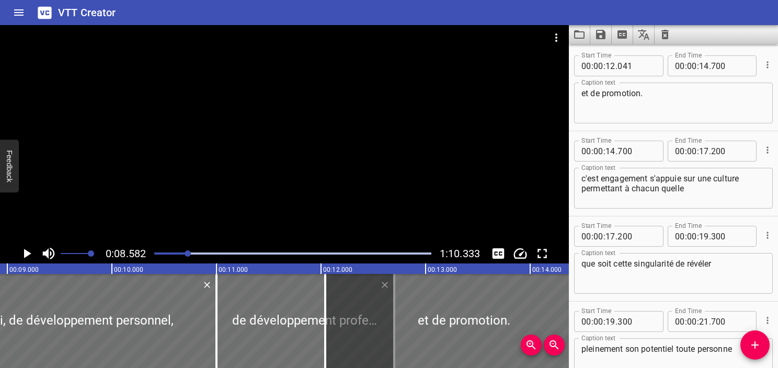
scroll to position [0, 897]
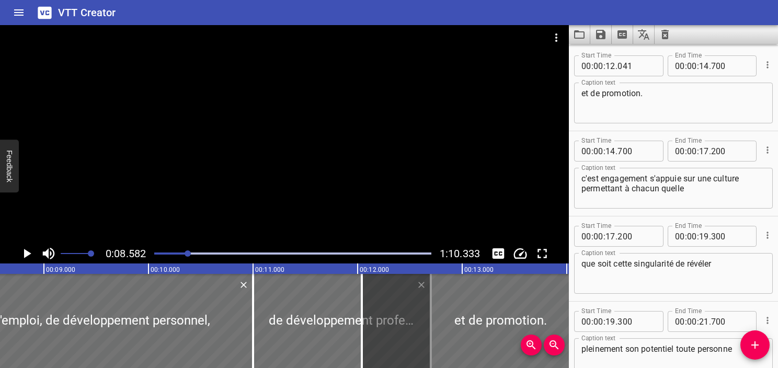
click at [168, 255] on div at bounding box center [293, 253] width 290 height 15
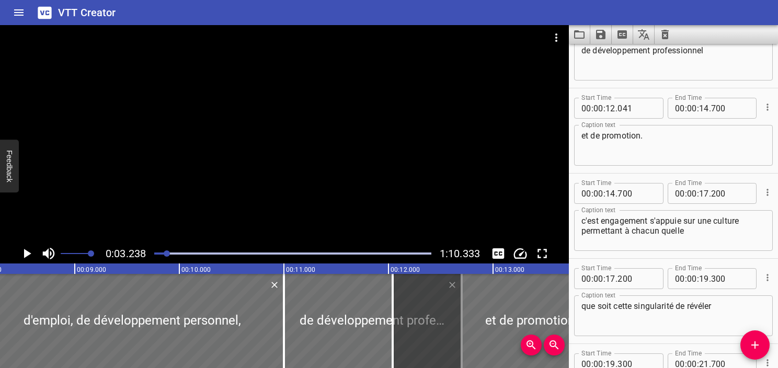
scroll to position [176, 0]
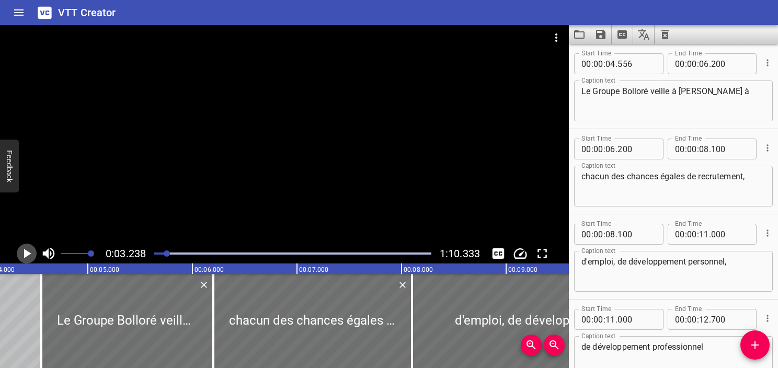
click at [23, 251] on icon "Play/Pause" at bounding box center [27, 254] width 16 height 16
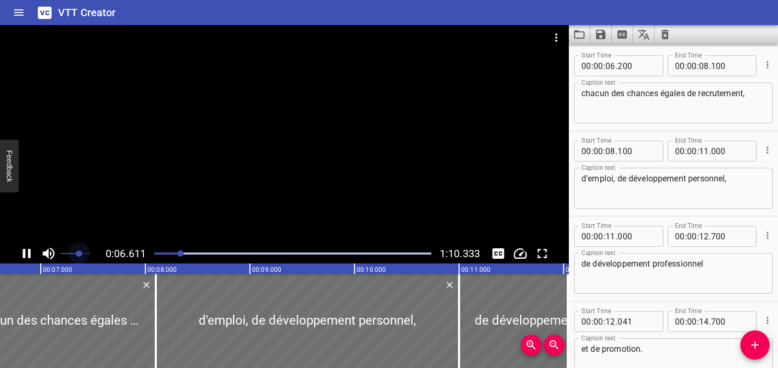
click at [79, 254] on span at bounding box center [76, 253] width 30 height 15
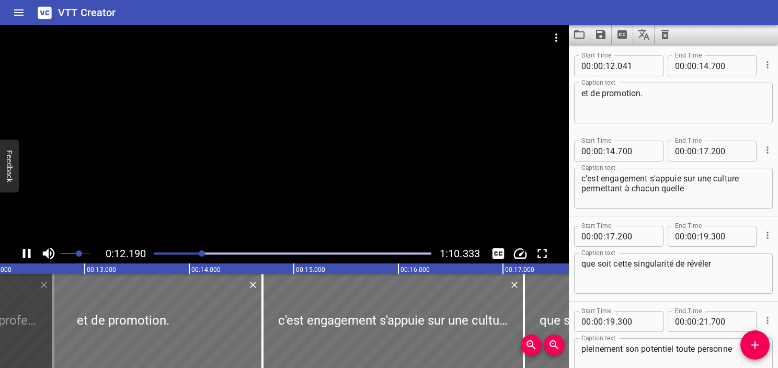
click at [29, 254] on icon "Play/Pause" at bounding box center [27, 253] width 8 height 9
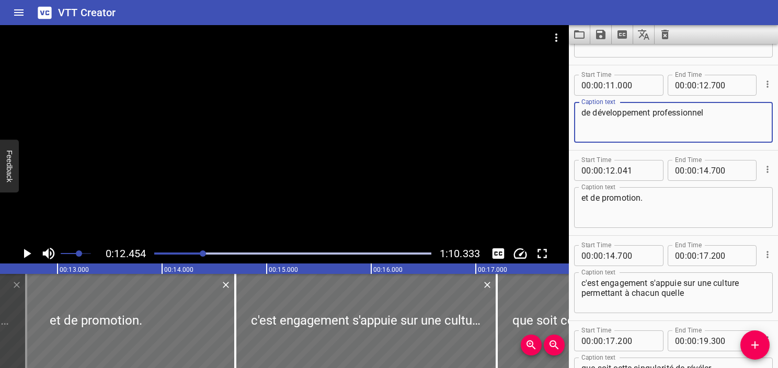
click at [587, 112] on textarea "de développement professionnel" at bounding box center [674, 123] width 184 height 30
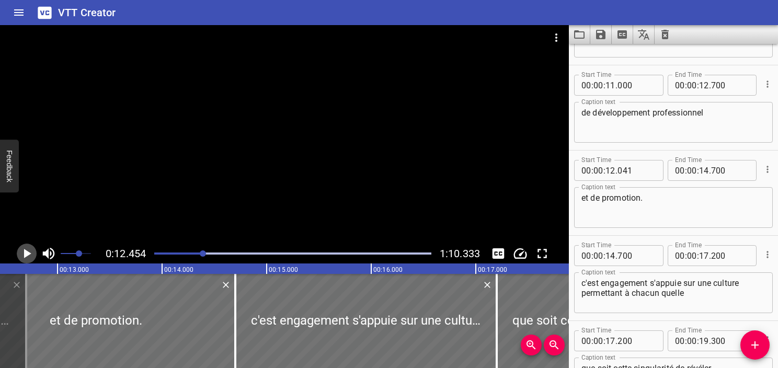
click at [27, 255] on icon "Play/Pause" at bounding box center [27, 253] width 7 height 9
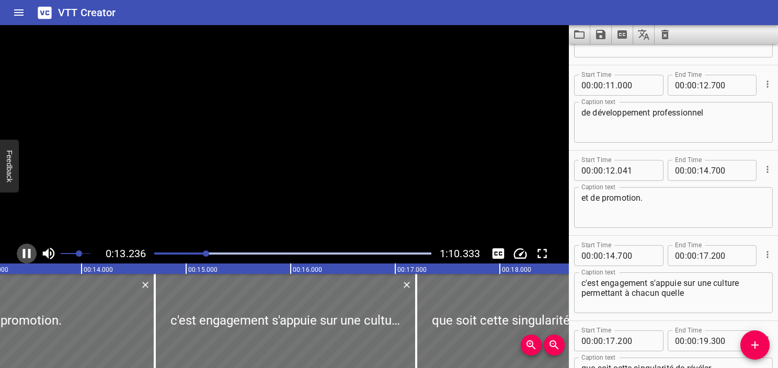
click at [27, 255] on icon "Play/Pause" at bounding box center [27, 254] width 16 height 16
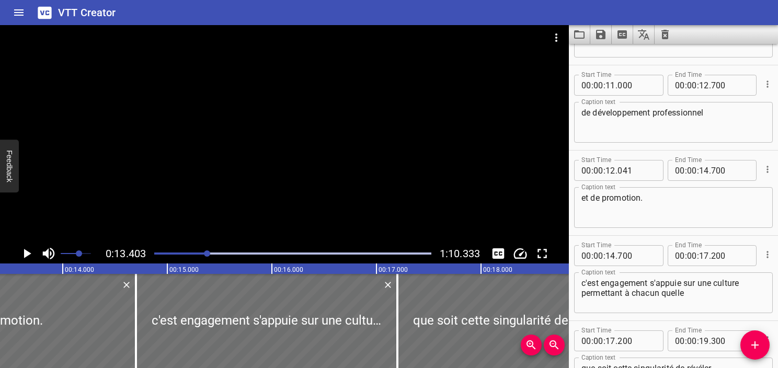
click at [188, 253] on div "Play progress" at bounding box center [68, 254] width 277 height 2
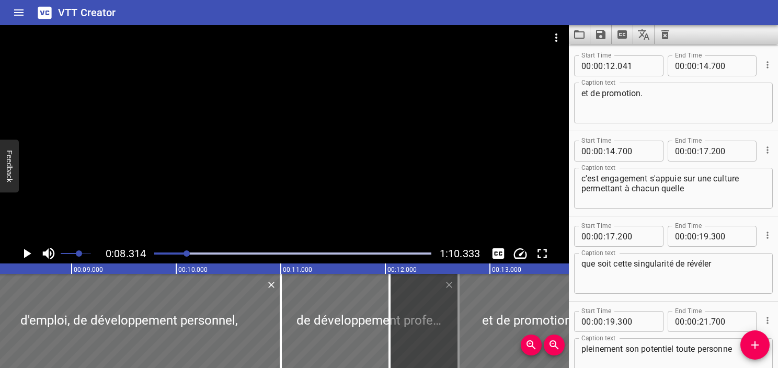
click at [31, 250] on icon "Play/Pause" at bounding box center [27, 254] width 16 height 16
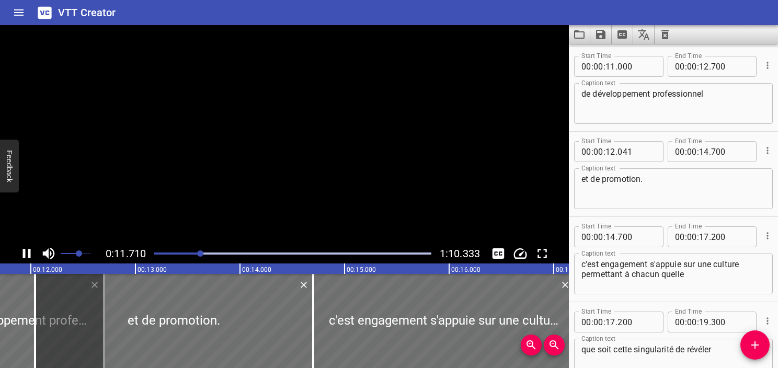
click at [31, 250] on icon "Play/Pause" at bounding box center [27, 254] width 16 height 16
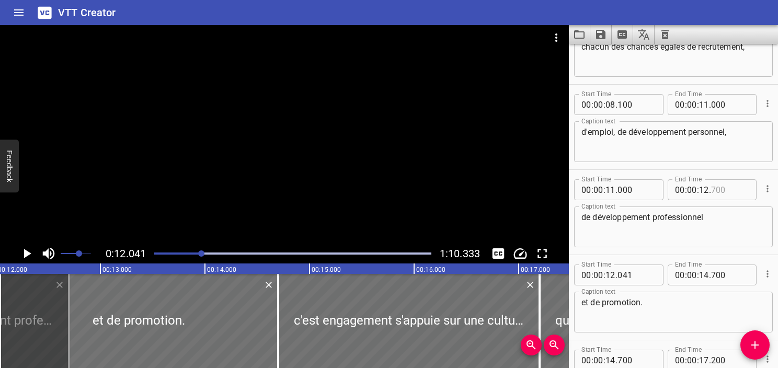
click at [714, 194] on input "number" at bounding box center [730, 189] width 38 height 21
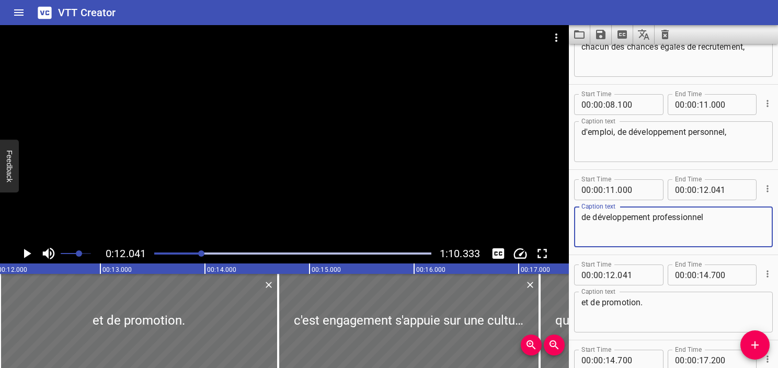
click at [715, 212] on textarea "de développement professionnel" at bounding box center [674, 227] width 184 height 30
click at [27, 254] on icon "Play/Pause" at bounding box center [27, 253] width 7 height 9
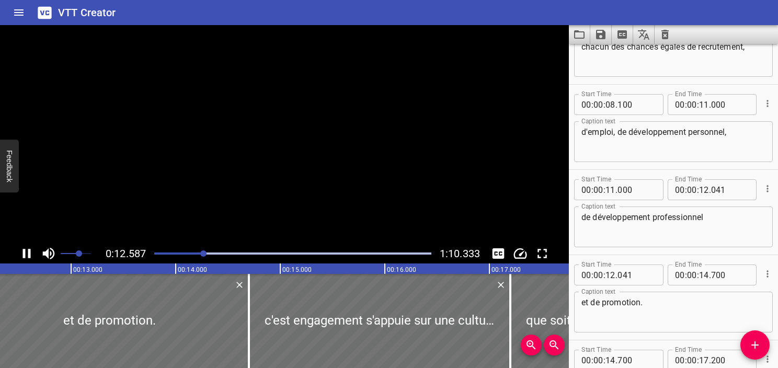
click at [27, 254] on icon "Play/Pause" at bounding box center [27, 254] width 16 height 16
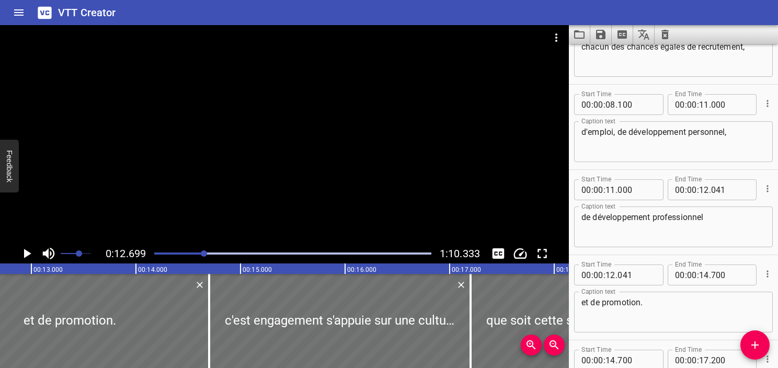
click at [188, 251] on div at bounding box center [293, 253] width 290 height 15
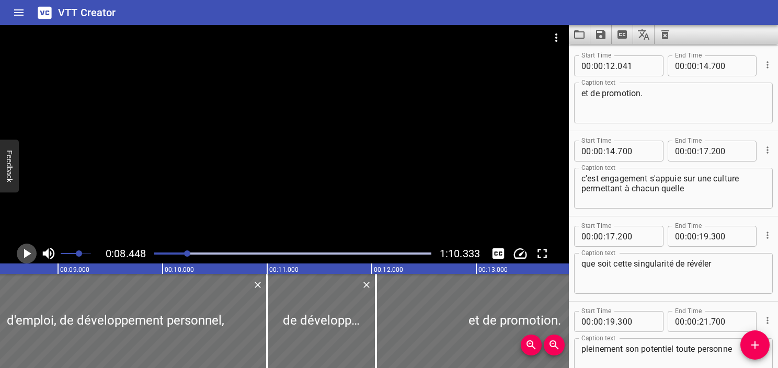
click at [29, 253] on icon "Play/Pause" at bounding box center [27, 253] width 7 height 9
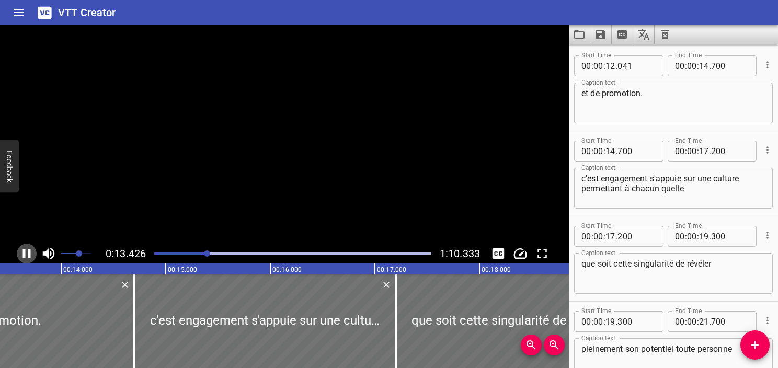
click at [29, 252] on icon "Play/Pause" at bounding box center [27, 253] width 8 height 9
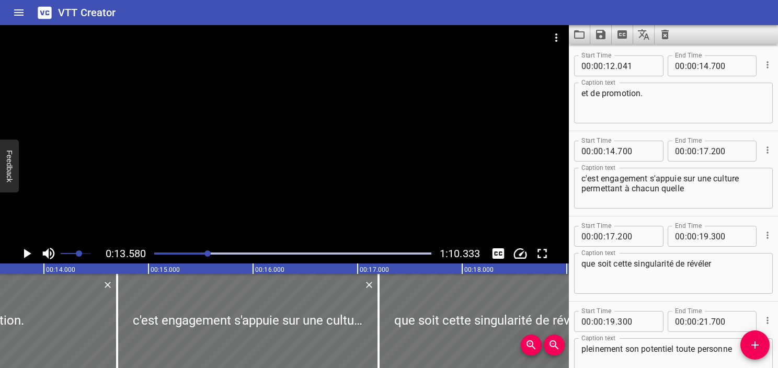
click at [196, 255] on div at bounding box center [293, 253] width 290 height 15
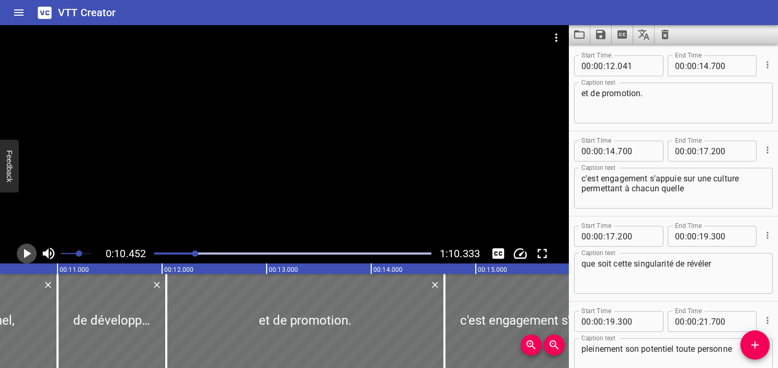
click at [31, 253] on icon "Play/Pause" at bounding box center [27, 254] width 16 height 16
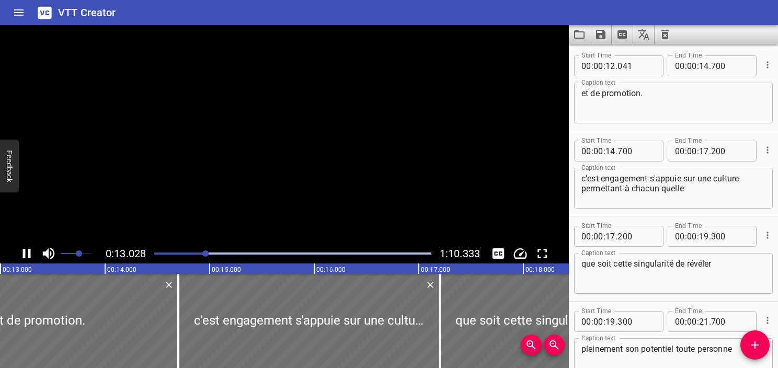
click at [31, 253] on icon "Play/Pause" at bounding box center [27, 254] width 16 height 16
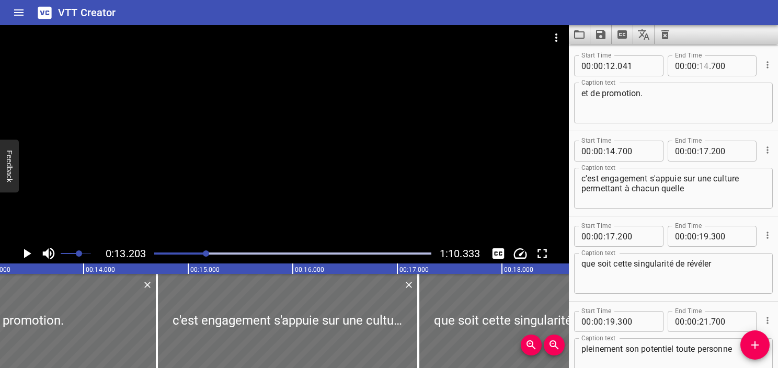
click at [701, 67] on input "number" at bounding box center [704, 65] width 10 height 21
click at [713, 89] on textarea "et de promotion." at bounding box center [674, 103] width 184 height 30
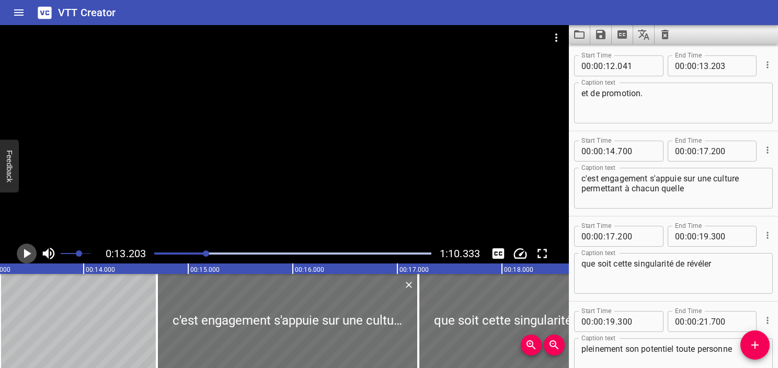
click at [21, 256] on icon "Play/Pause" at bounding box center [27, 254] width 16 height 16
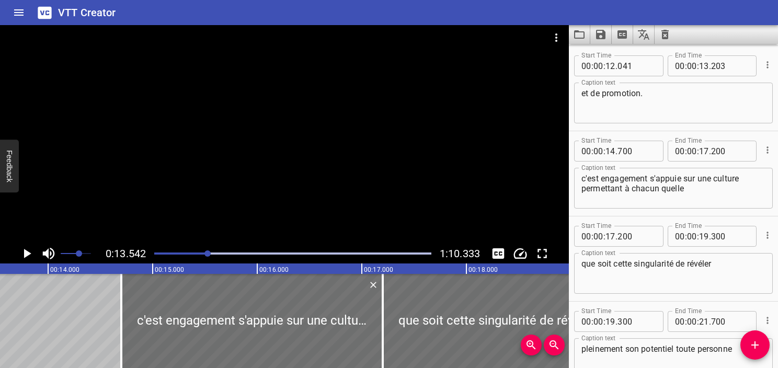
click at [597, 180] on textarea "c'est engagement s'appuie sur une culture permettant à chacun quelle" at bounding box center [674, 189] width 184 height 30
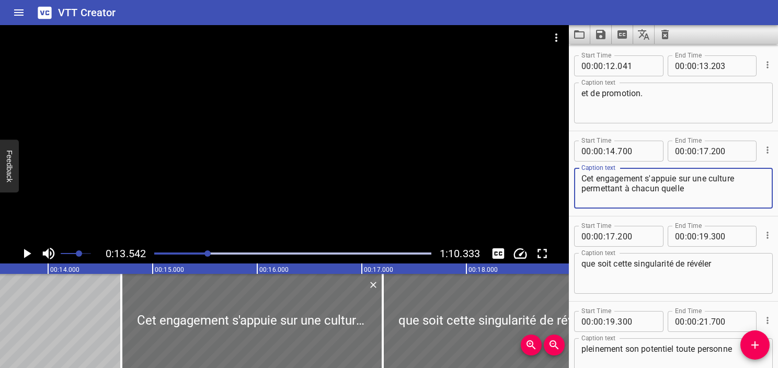
click at [689, 197] on textarea "Cet engagement s'appuie sur une culture permettant à chacun quelle" at bounding box center [674, 189] width 184 height 30
click at [692, 175] on textarea "Cet engagement s'appuie sur une culture permettant à chacun quelle" at bounding box center [674, 189] width 184 height 30
click at [199, 257] on div at bounding box center [293, 253] width 290 height 15
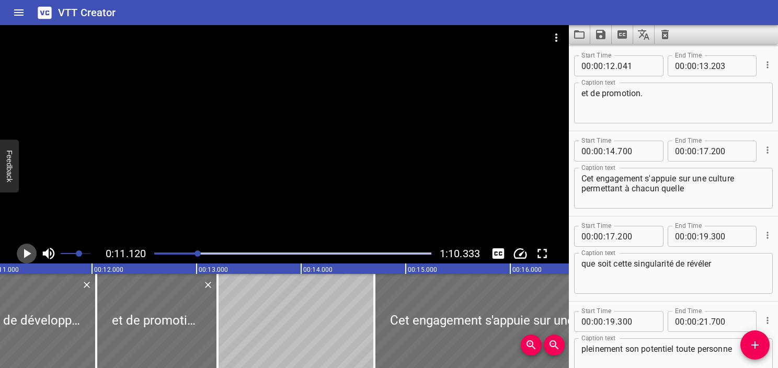
click at [29, 257] on icon "Play/Pause" at bounding box center [27, 254] width 16 height 16
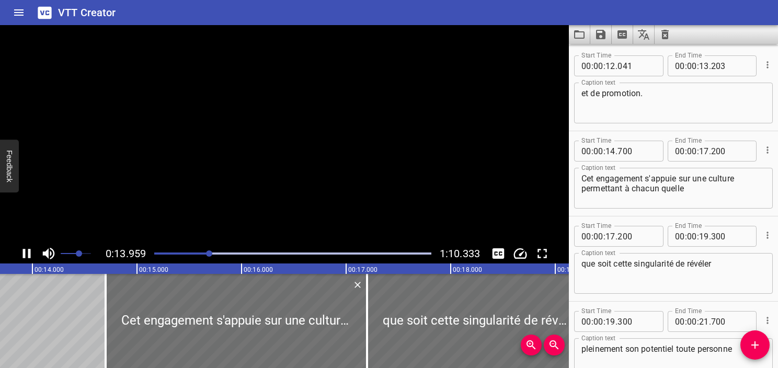
click at [29, 257] on icon "Play/Pause" at bounding box center [27, 253] width 8 height 9
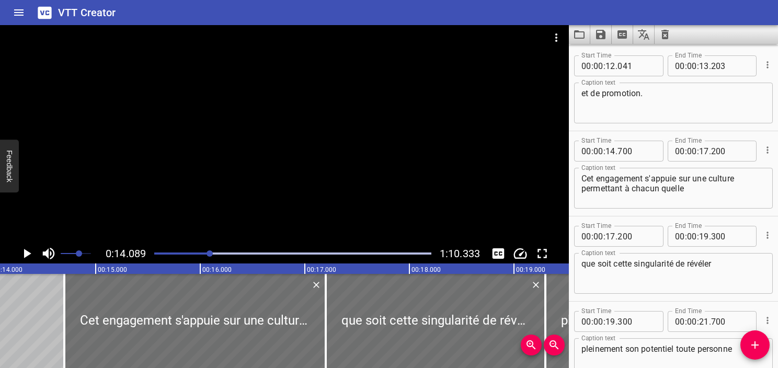
click at [199, 254] on div "Play progress" at bounding box center [71, 254] width 277 height 2
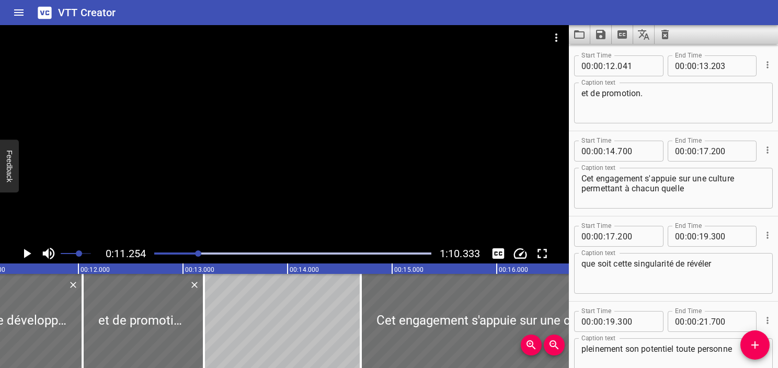
click at [25, 254] on icon "Play/Pause" at bounding box center [27, 253] width 7 height 9
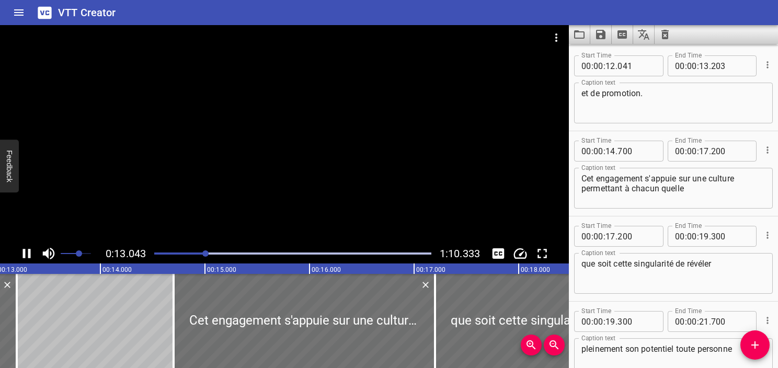
click at [27, 257] on icon "Play/Pause" at bounding box center [27, 254] width 16 height 16
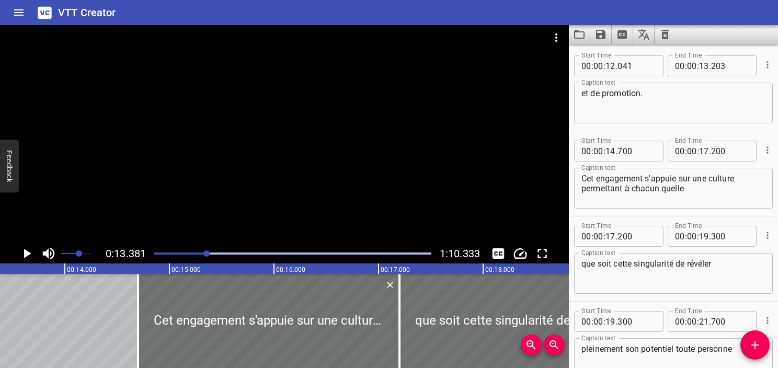
click at [27, 257] on icon "Play/Pause" at bounding box center [27, 254] width 16 height 16
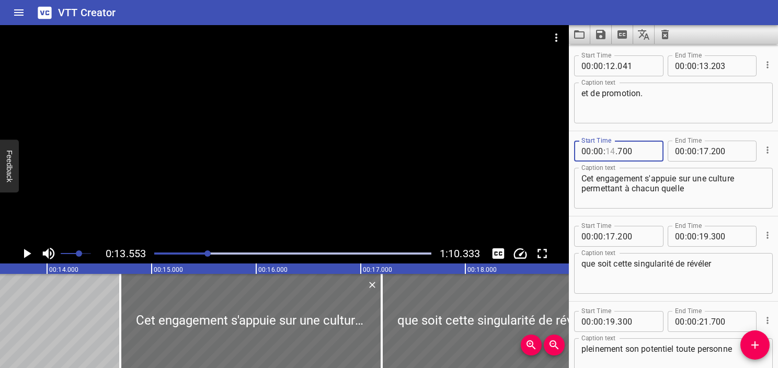
click at [610, 150] on input "number" at bounding box center [611, 151] width 10 height 21
click at [645, 184] on textarea "Cet engagement s'appuie sur une culture permettant à chacun quelle" at bounding box center [674, 189] width 184 height 30
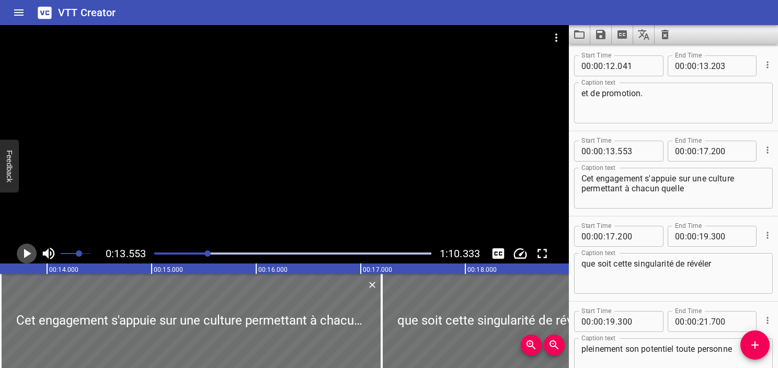
click at [29, 254] on icon "Play/Pause" at bounding box center [27, 253] width 7 height 9
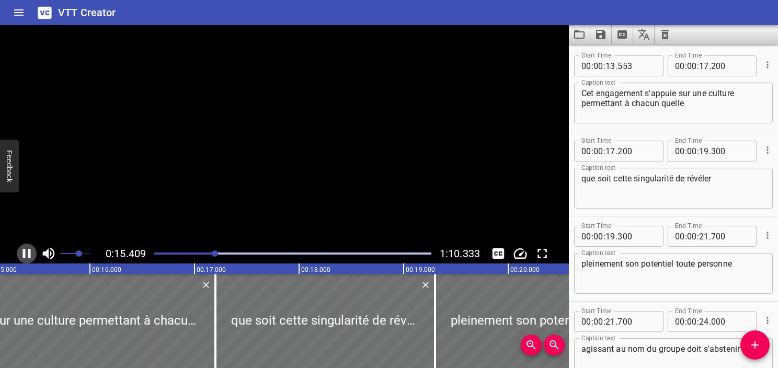
click at [29, 254] on icon "Play/Pause" at bounding box center [27, 253] width 8 height 9
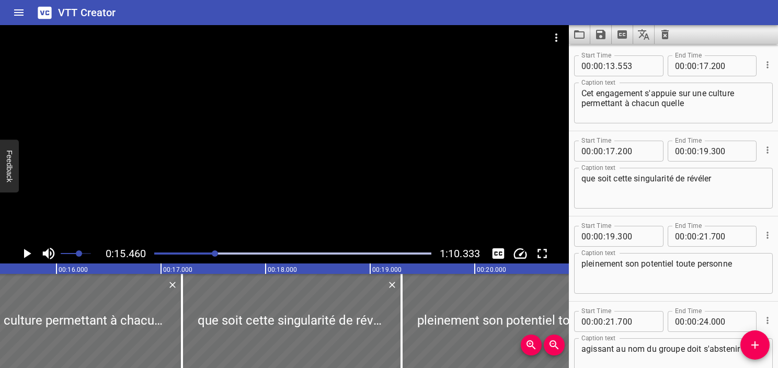
click at [25, 252] on icon "Play/Pause" at bounding box center [27, 253] width 7 height 9
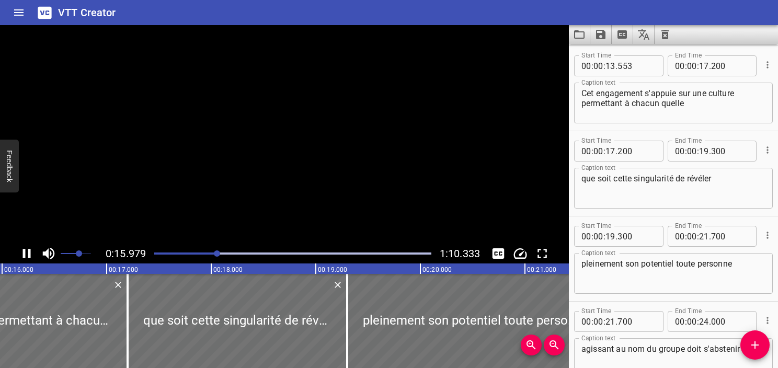
click at [25, 252] on icon "Play/Pause" at bounding box center [27, 253] width 8 height 9
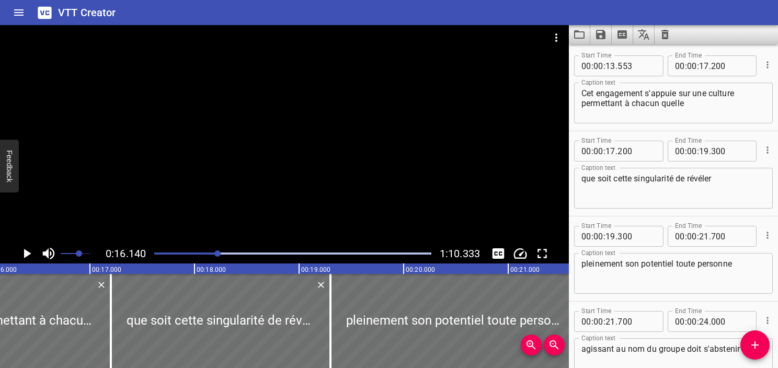
click at [25, 252] on icon "Play/Pause" at bounding box center [27, 253] width 7 height 9
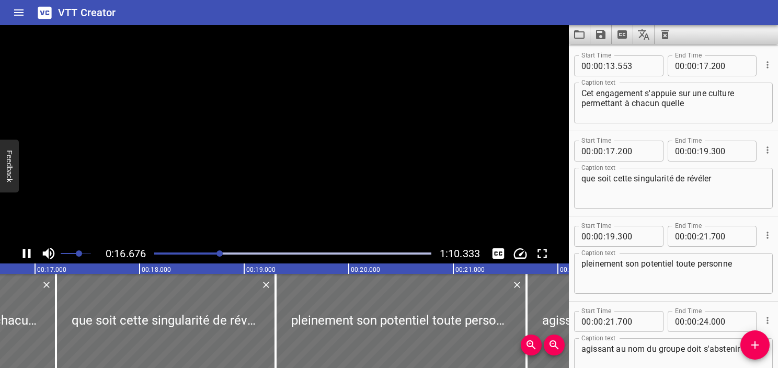
click at [25, 252] on icon "Play/Pause" at bounding box center [27, 253] width 8 height 9
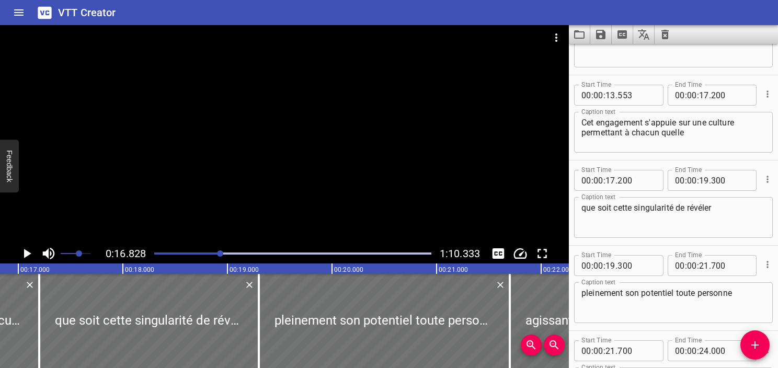
scroll to position [374, 0]
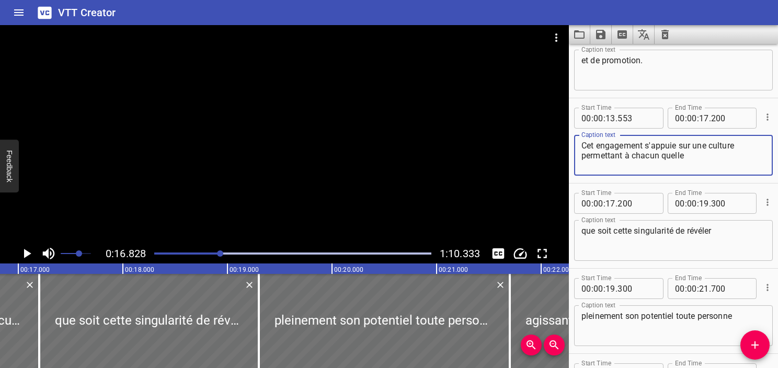
drag, startPoint x: 662, startPoint y: 153, endPoint x: 711, endPoint y: 164, distance: 50.8
click at [711, 164] on textarea "Cet engagement s'appuie sur une culture permettant à chacun quelle" at bounding box center [674, 156] width 184 height 30
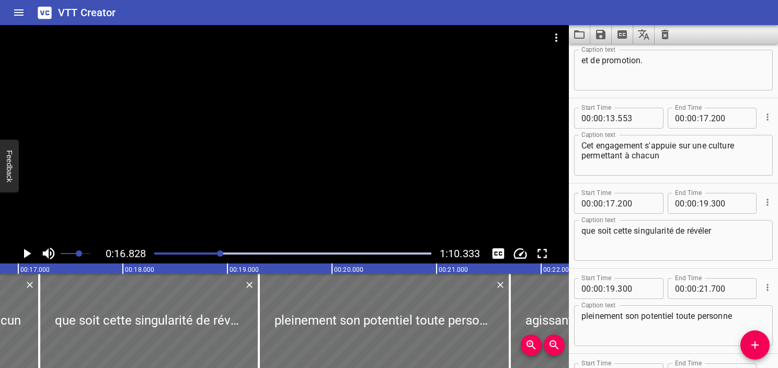
drag, startPoint x: 580, startPoint y: 231, endPoint x: 582, endPoint y: 236, distance: 6.1
click at [581, 234] on div "que soit cette singularité de révéler Caption text" at bounding box center [673, 240] width 199 height 41
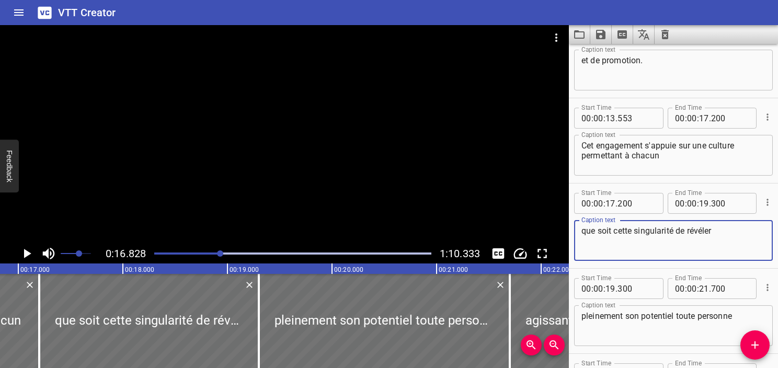
click at [582, 236] on textarea "que soit cette singularité de révéler" at bounding box center [674, 241] width 184 height 30
paste textarea "quelle"
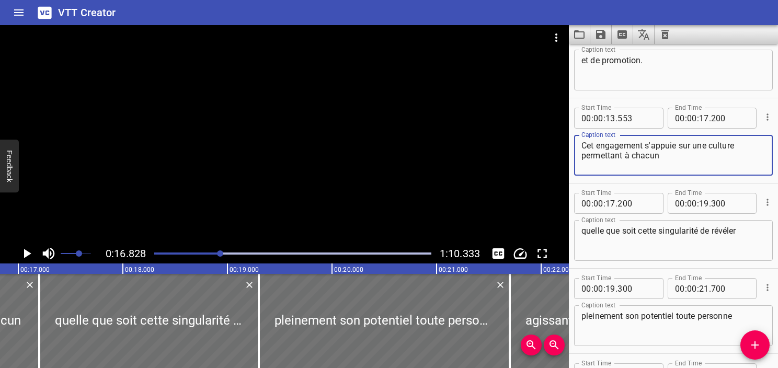
click at [674, 155] on textarea "Cet engagement s'appuie sur une culture permettant à chacun" at bounding box center [674, 156] width 184 height 30
click at [218, 257] on div at bounding box center [293, 253] width 290 height 15
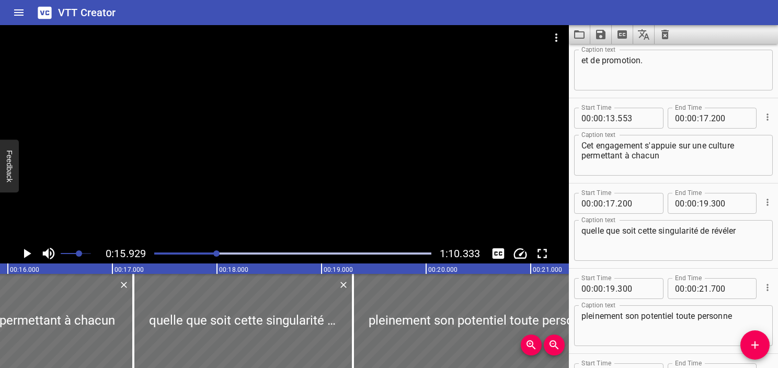
click at [212, 256] on div at bounding box center [293, 253] width 290 height 15
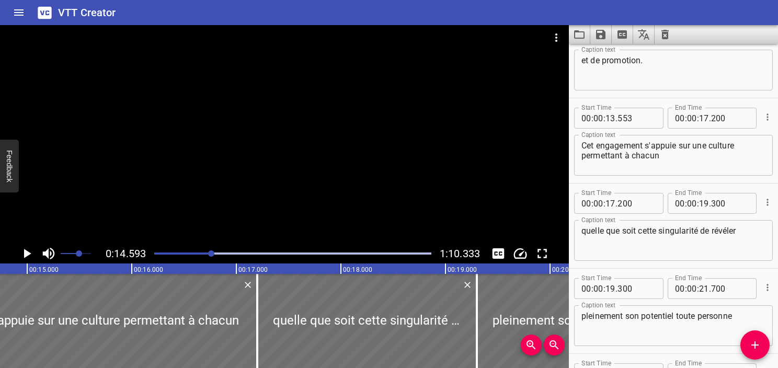
scroll to position [0, 1526]
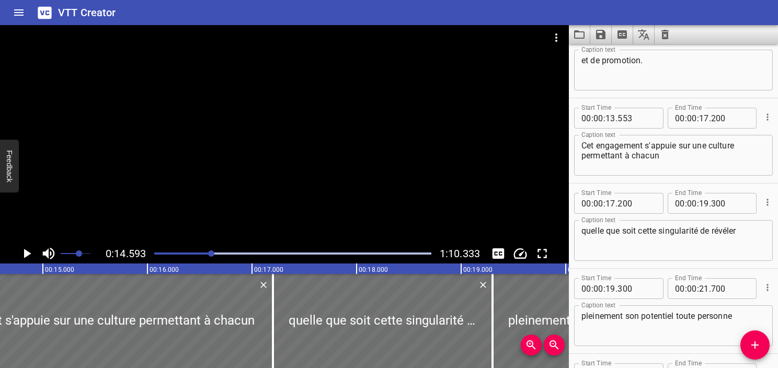
click at [203, 253] on div "Play progress" at bounding box center [73, 254] width 277 height 2
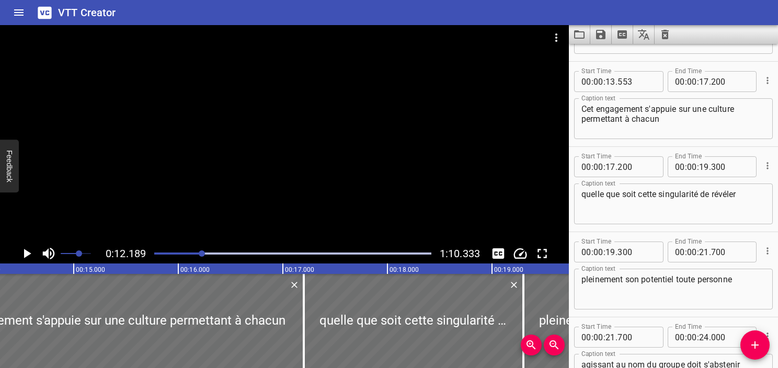
scroll to position [426, 0]
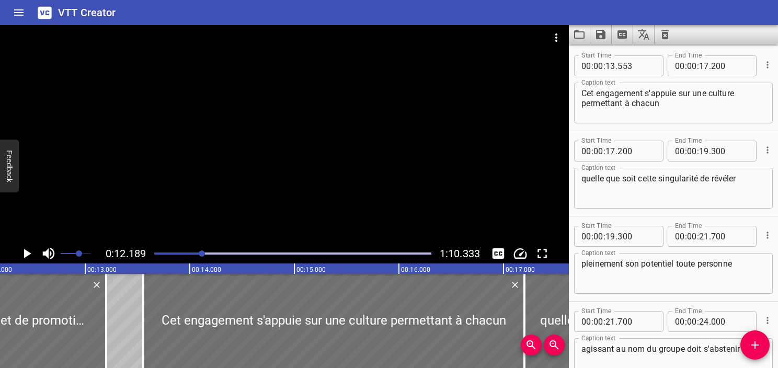
click at [31, 254] on icon "Play/Pause" at bounding box center [27, 254] width 16 height 16
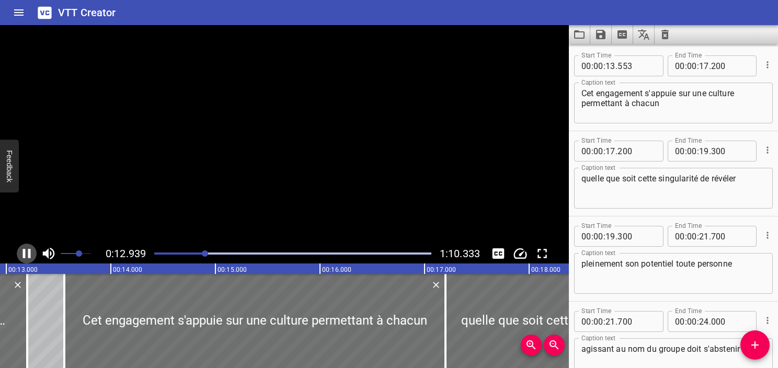
click at [31, 254] on icon "Play/Pause" at bounding box center [27, 254] width 16 height 16
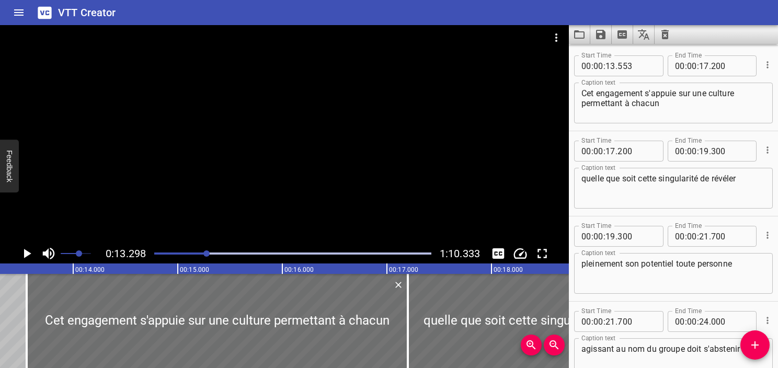
click at [31, 254] on icon "Play/Pause" at bounding box center [27, 254] width 16 height 16
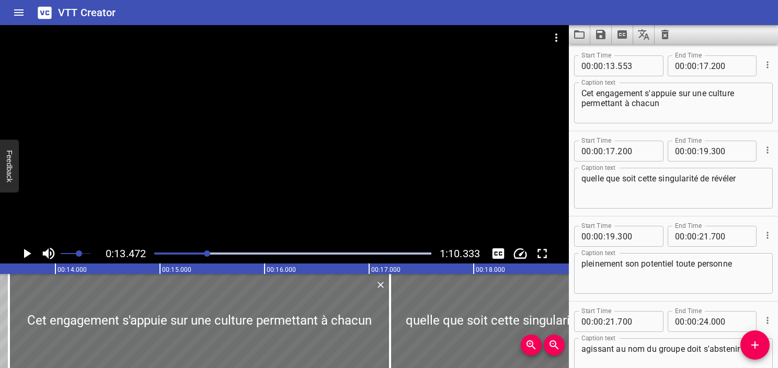
click at [31, 254] on icon "Play/Pause" at bounding box center [27, 254] width 16 height 16
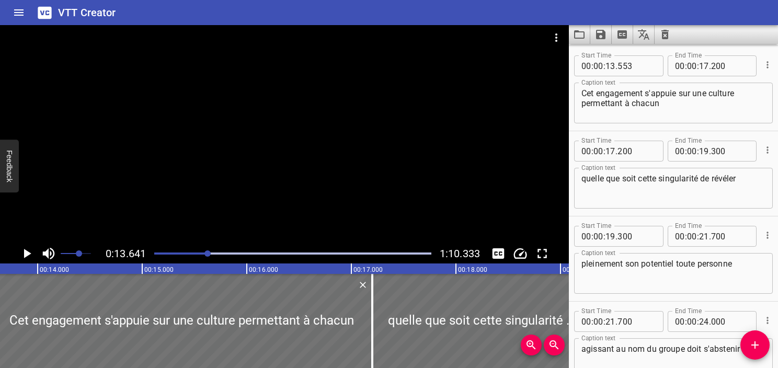
click at [31, 254] on icon "Play/Pause" at bounding box center [27, 254] width 16 height 16
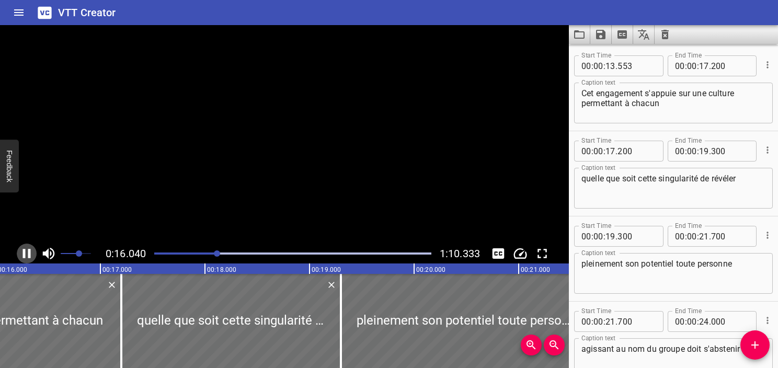
click at [31, 254] on icon "Play/Pause" at bounding box center [27, 254] width 16 height 16
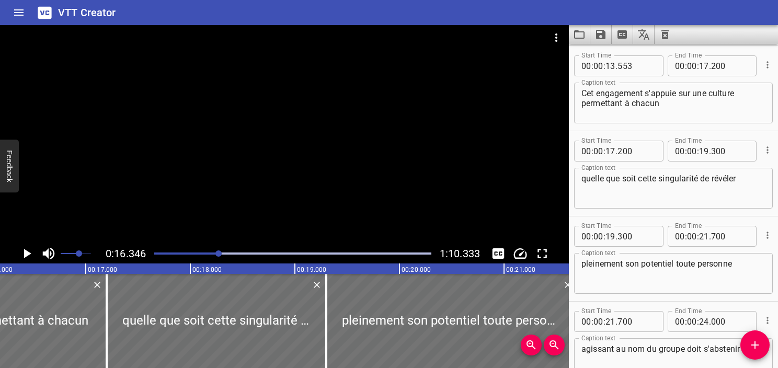
scroll to position [0, 1710]
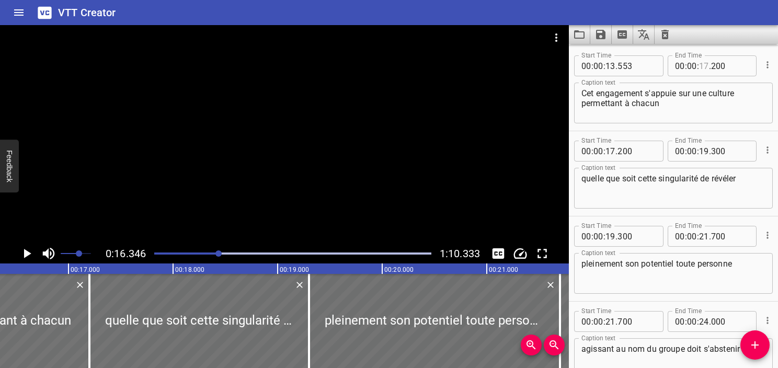
click at [699, 62] on input "number" at bounding box center [704, 65] width 10 height 21
click at [691, 102] on textarea "Cet engagement s'appuie sur une culture permettant à chacun" at bounding box center [674, 103] width 184 height 30
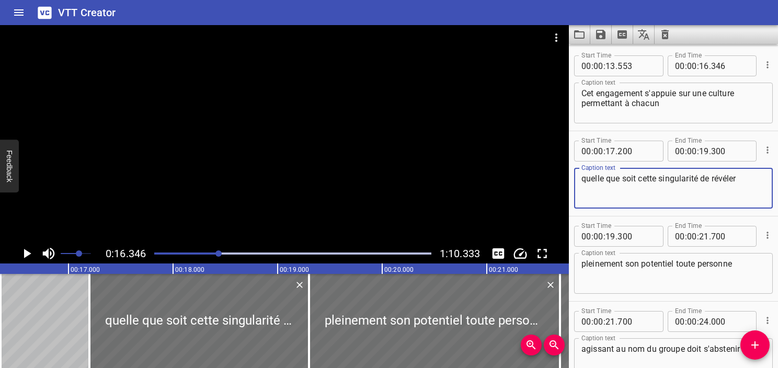
drag, startPoint x: 582, startPoint y: 177, endPoint x: 777, endPoint y: 184, distance: 195.2
click at [777, 184] on div "Start Time 00 : 00 : 04 . 556 Start Time End Time 00 : 00 : 06 . 200 End Time C…" at bounding box center [673, 206] width 209 height 324
paste textarea "s que soient ses singularités, de révéler pleinement son potentiel."
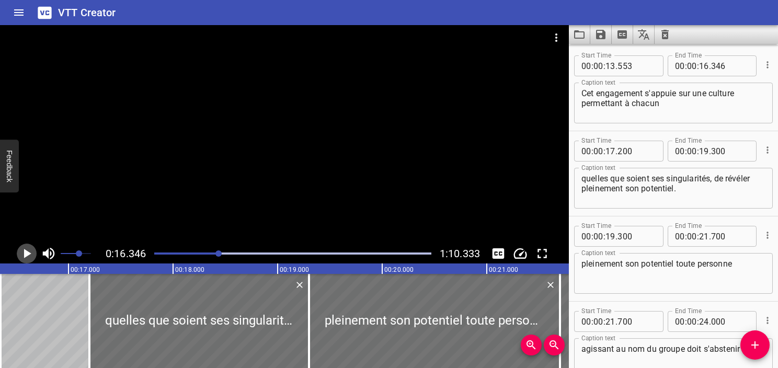
click at [19, 253] on icon "Play/Pause" at bounding box center [27, 254] width 16 height 16
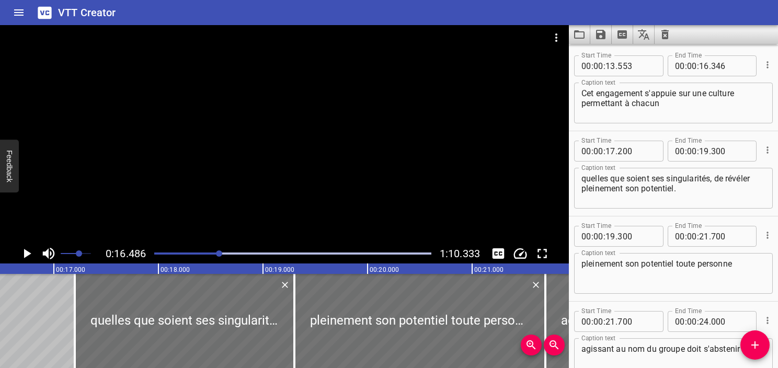
click at [19, 253] on icon "Play/Pause" at bounding box center [27, 254] width 16 height 16
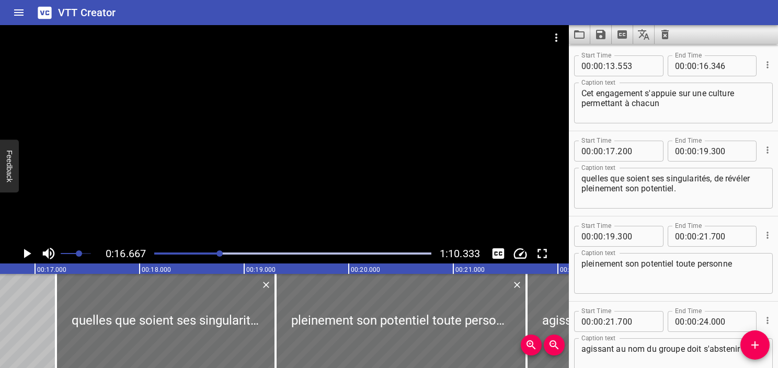
click at [19, 253] on icon "Play/Pause" at bounding box center [27, 254] width 16 height 16
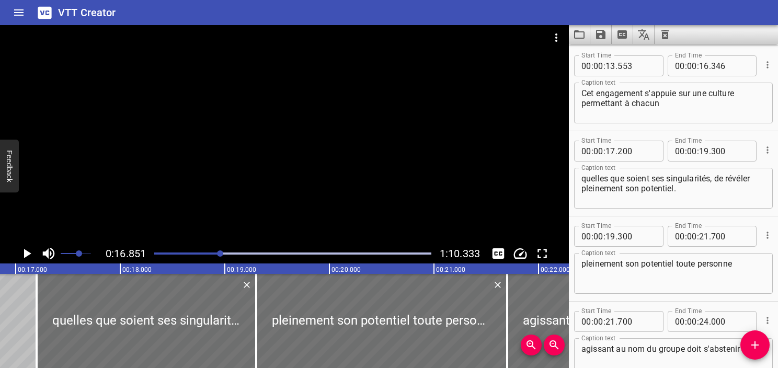
click at [19, 253] on icon "Play/Pause" at bounding box center [27, 254] width 16 height 16
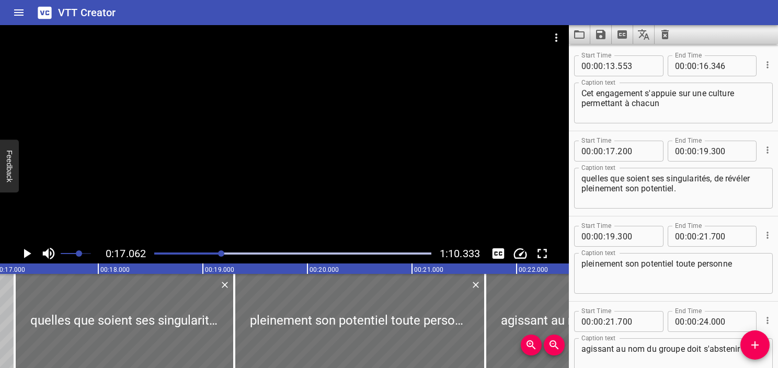
click at [218, 253] on div "Play progress" at bounding box center [83, 254] width 277 height 2
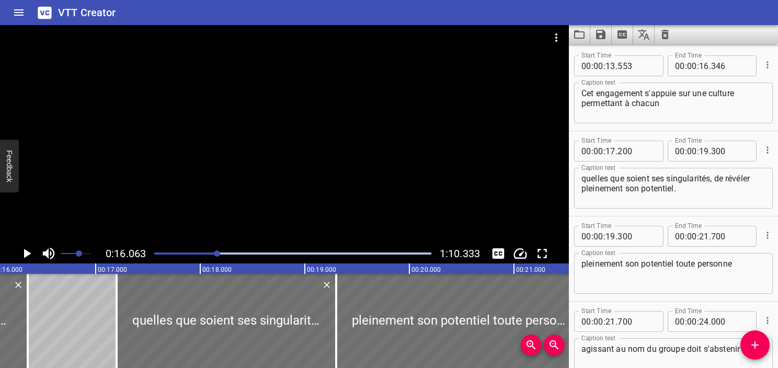
scroll to position [0, 1680]
click at [27, 255] on icon "Play/Pause" at bounding box center [27, 253] width 7 height 9
click at [27, 255] on icon "Play/Pause" at bounding box center [27, 254] width 16 height 16
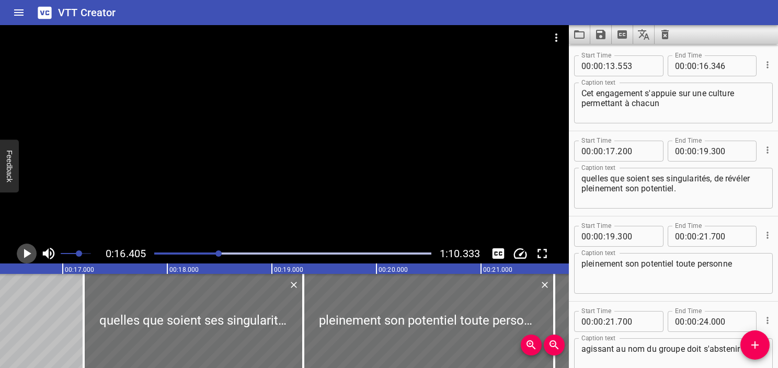
click at [27, 255] on icon "Play/Pause" at bounding box center [27, 253] width 7 height 9
click at [27, 255] on icon "Play/Pause" at bounding box center [27, 254] width 16 height 16
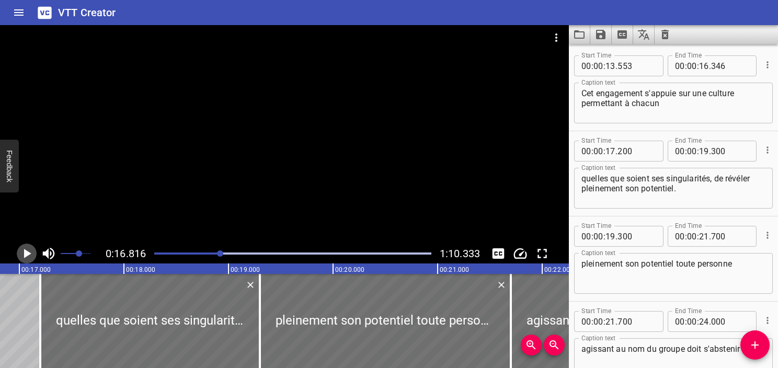
click at [27, 255] on icon "Play/Pause" at bounding box center [27, 253] width 7 height 9
click at [27, 255] on icon "Play/Pause" at bounding box center [27, 254] width 16 height 16
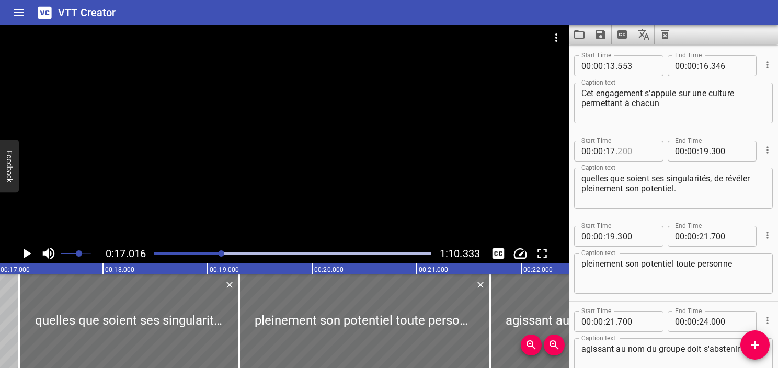
click at [622, 149] on input "number" at bounding box center [637, 151] width 38 height 21
click at [34, 257] on icon "Play/Pause" at bounding box center [27, 254] width 16 height 16
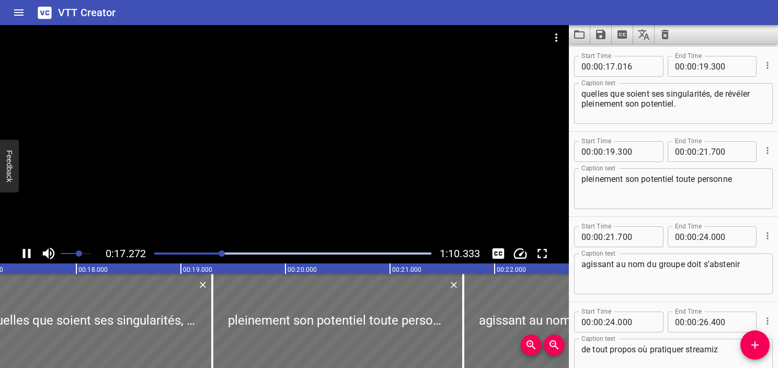
scroll to position [511, 0]
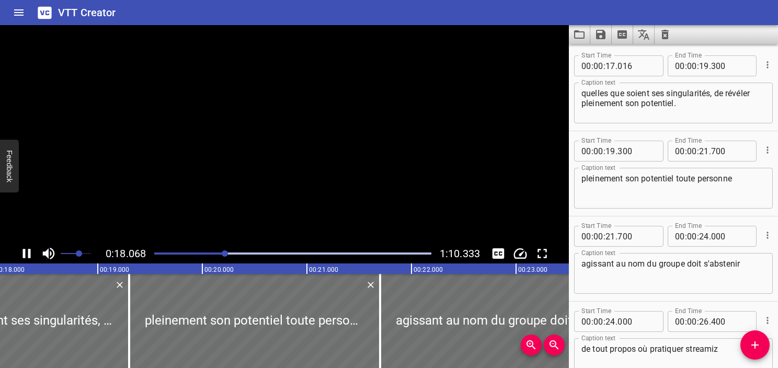
click at [34, 257] on icon "Play/Pause" at bounding box center [27, 254] width 16 height 16
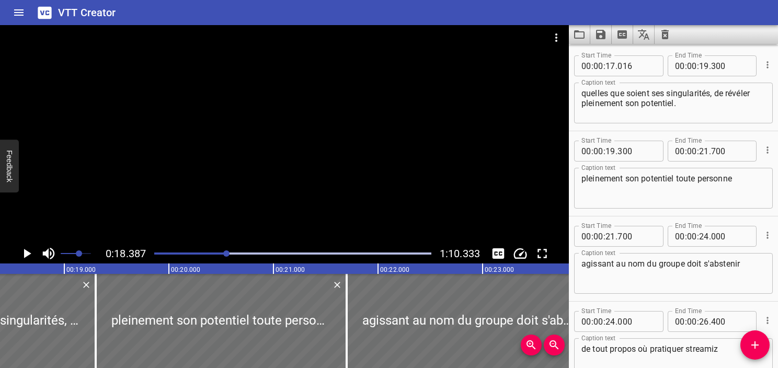
click at [701, 96] on textarea "quelles que soient ses singularités, de révéler pleinement son potentiel." at bounding box center [674, 103] width 184 height 30
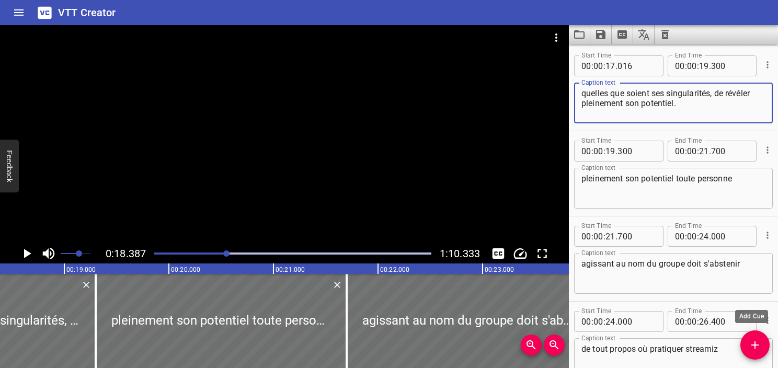
click at [753, 349] on icon "Add Cue" at bounding box center [755, 345] width 13 height 13
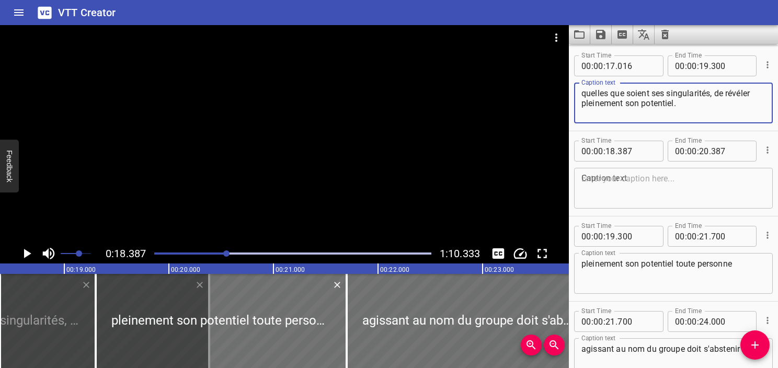
drag, startPoint x: 713, startPoint y: 93, endPoint x: 754, endPoint y: 122, distance: 50.9
click at [754, 122] on div "quelles que soient ses singularités, de révéler pleinement son potentiel. Capti…" at bounding box center [673, 103] width 199 height 41
click at [690, 188] on textarea at bounding box center [674, 189] width 184 height 30
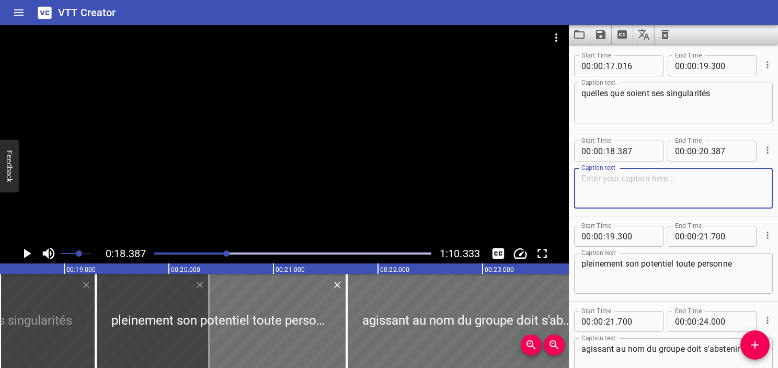
paste textarea ", de révéler pleinement son potentiel."
click at [590, 178] on textarea ", de révéler pleinement son potentiel." at bounding box center [674, 189] width 184 height 30
click at [721, 97] on textarea "quelles que soient ses singularités" at bounding box center [674, 103] width 184 height 30
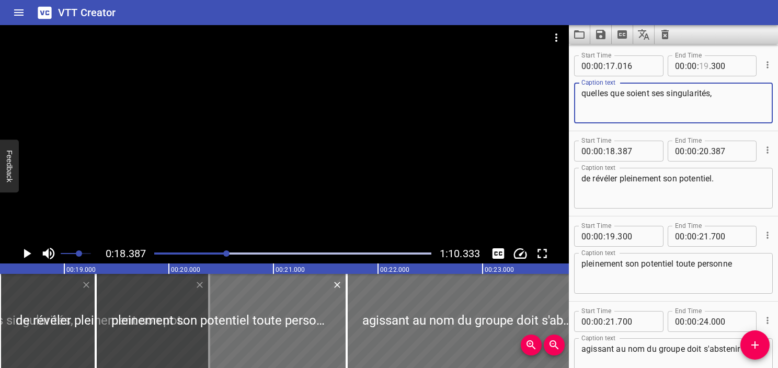
click at [703, 65] on input "number" at bounding box center [704, 65] width 10 height 21
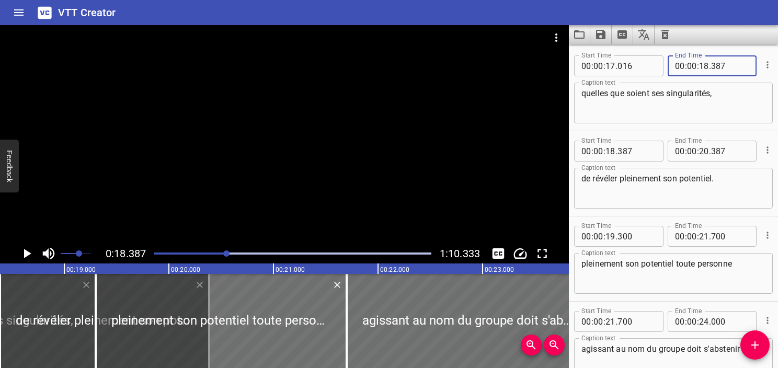
click at [716, 96] on textarea "quelles que soient ses singularités," at bounding box center [674, 103] width 184 height 30
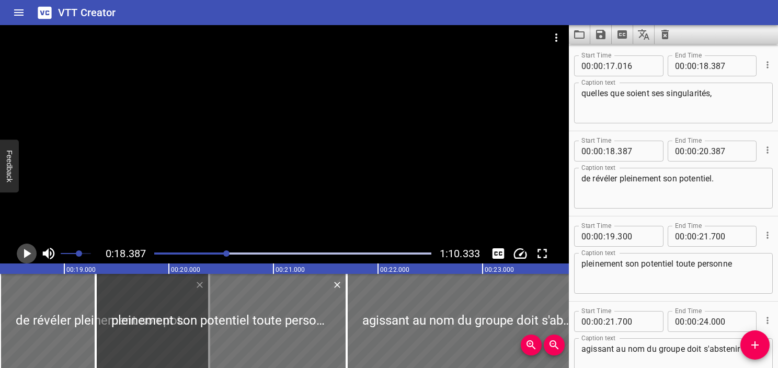
click at [30, 256] on icon "Play/Pause" at bounding box center [27, 254] width 16 height 16
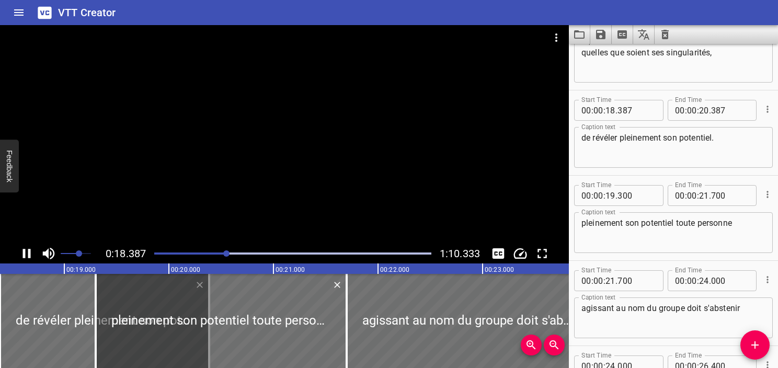
click at [30, 256] on icon "Play/Pause" at bounding box center [27, 253] width 8 height 9
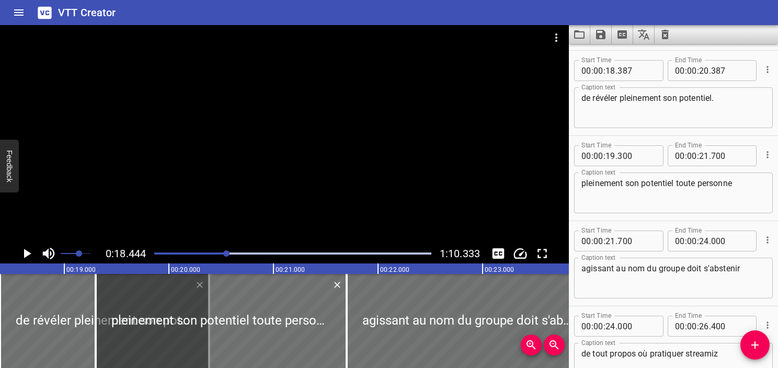
click at [30, 256] on icon "Play/Pause" at bounding box center [27, 254] width 16 height 16
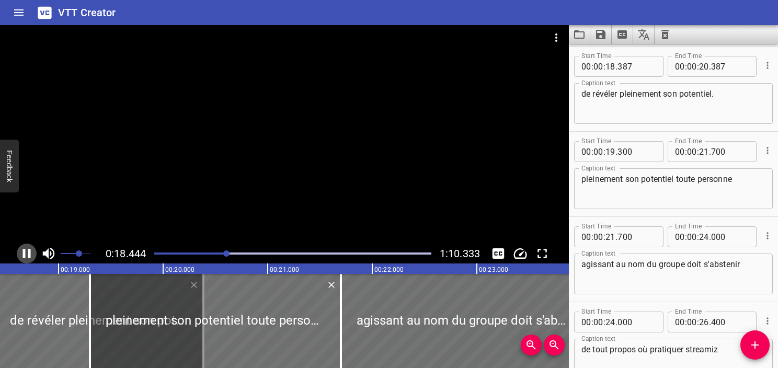
click at [30, 256] on icon "Play/Pause" at bounding box center [27, 253] width 8 height 9
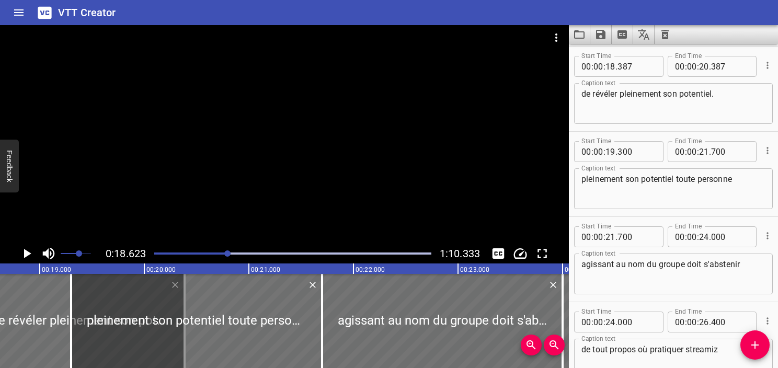
click at [30, 256] on icon "Play/Pause" at bounding box center [27, 254] width 16 height 16
click at [30, 256] on icon "Play/Pause" at bounding box center [27, 253] width 8 height 9
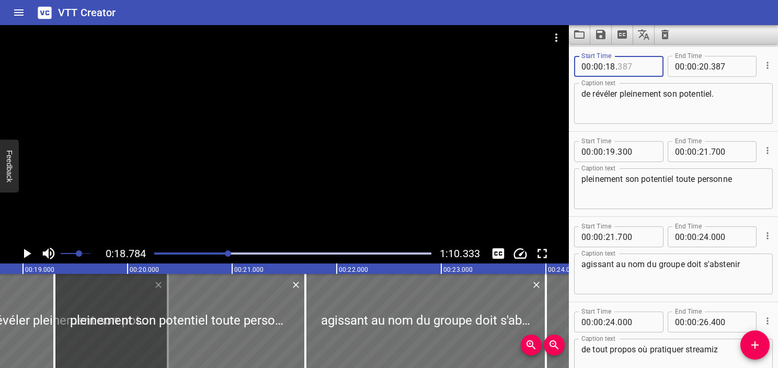
click at [622, 69] on input "number" at bounding box center [637, 66] width 38 height 21
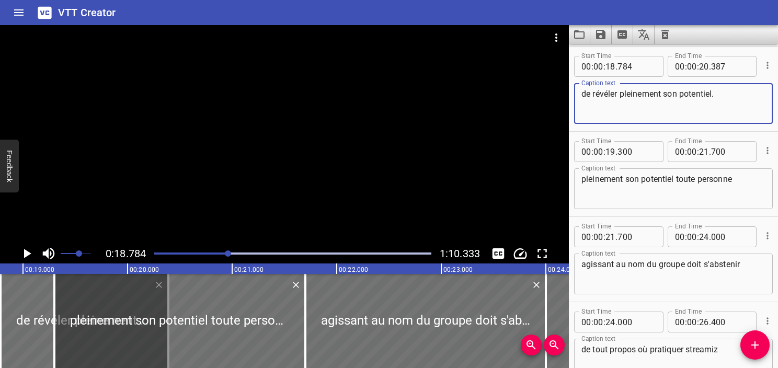
click at [619, 113] on textarea "de révéler pleinement son potentiel." at bounding box center [674, 104] width 184 height 30
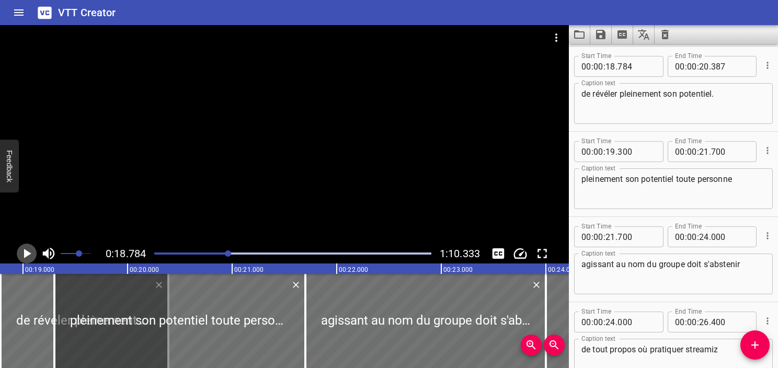
click at [25, 255] on icon "Play/Pause" at bounding box center [27, 253] width 7 height 9
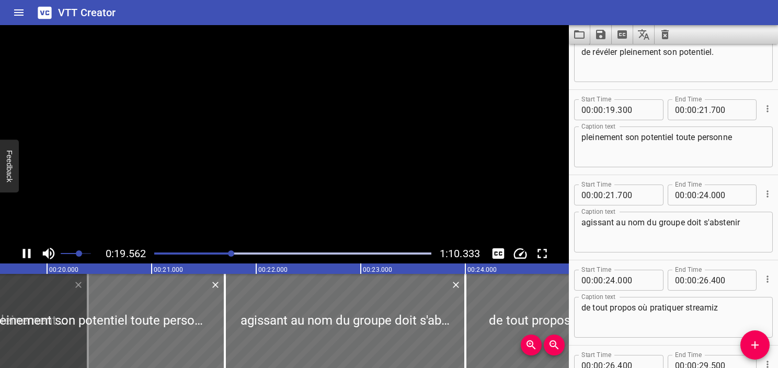
scroll to position [682, 0]
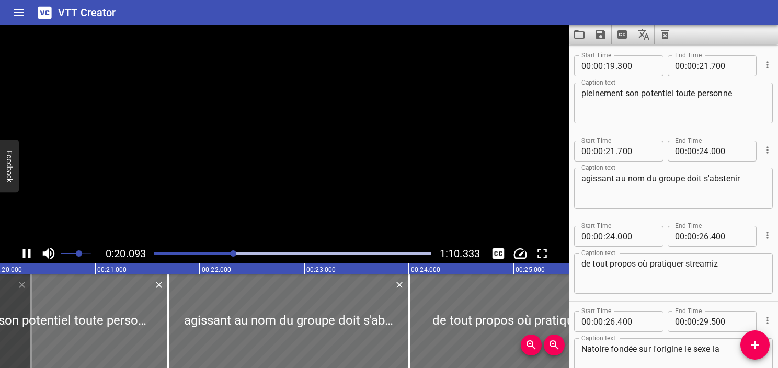
click at [25, 255] on icon "Play/Pause" at bounding box center [27, 253] width 8 height 9
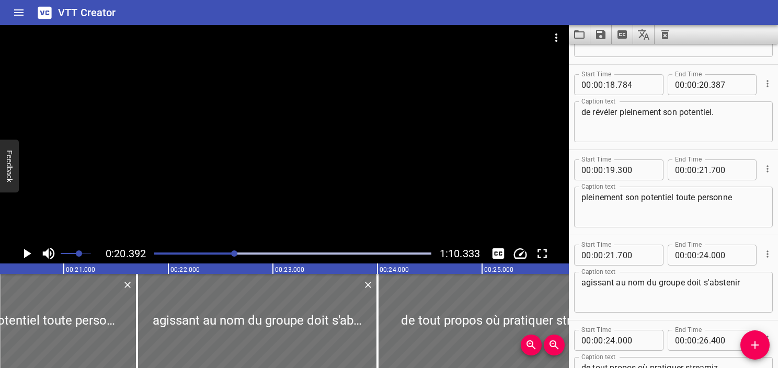
scroll to position [577, 0]
click at [714, 84] on input "number" at bounding box center [730, 85] width 38 height 21
click at [715, 119] on textarea "de révéler pleinement son potentiel." at bounding box center [674, 123] width 184 height 30
click at [752, 205] on textarea "pleinement son potentiel toute personne" at bounding box center [674, 208] width 184 height 30
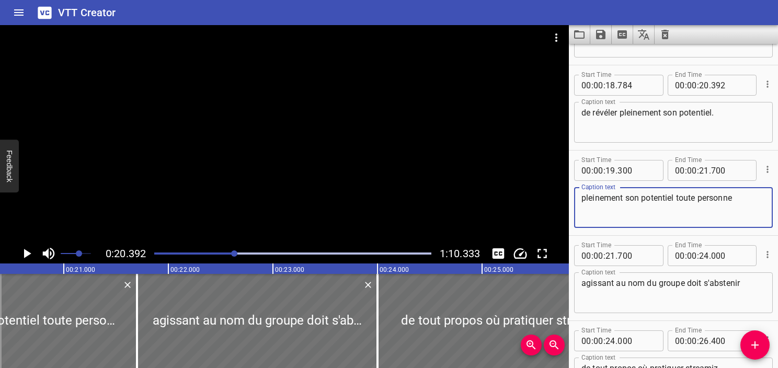
click at [673, 199] on textarea "pleinement son potentiel toute personne" at bounding box center [674, 208] width 184 height 30
drag, startPoint x: 676, startPoint y: 198, endPoint x: 497, endPoint y: 197, distance: 178.3
click at [497, 197] on main "0:20.392 1:10.333 00:00.000 00:01.000 00:02.000 00:03.000 00:04.000 00:05.000 0…" at bounding box center [389, 196] width 778 height 343
click at [28, 253] on icon "Play/Pause" at bounding box center [27, 253] width 7 height 9
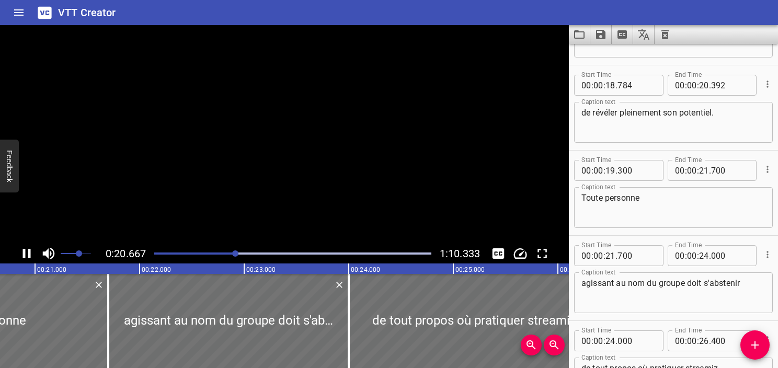
click at [28, 253] on icon "Play/Pause" at bounding box center [27, 253] width 8 height 9
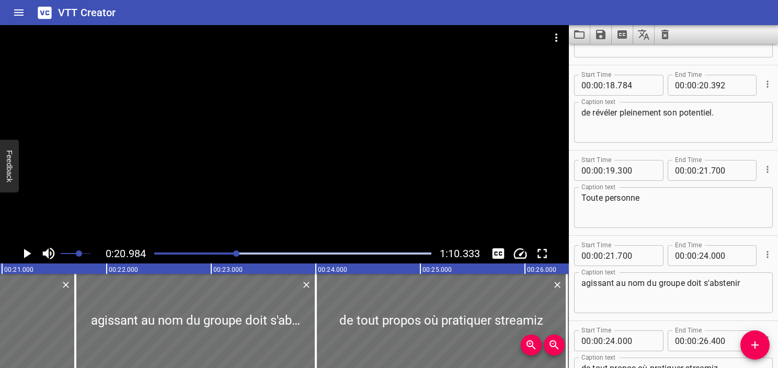
click at [233, 256] on div at bounding box center [293, 253] width 290 height 15
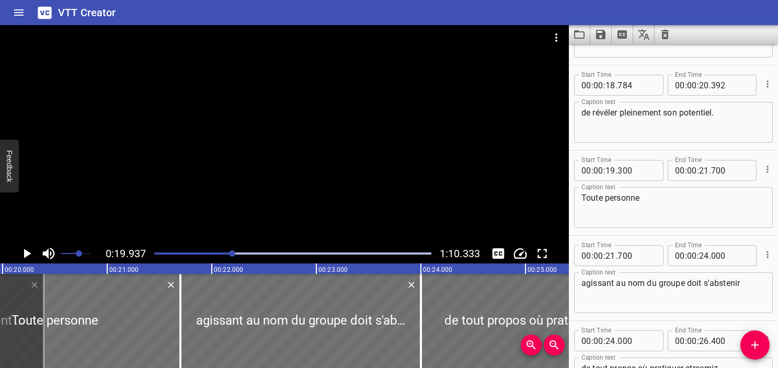
scroll to position [0, 2085]
click at [26, 259] on icon "Play/Pause" at bounding box center [27, 254] width 16 height 16
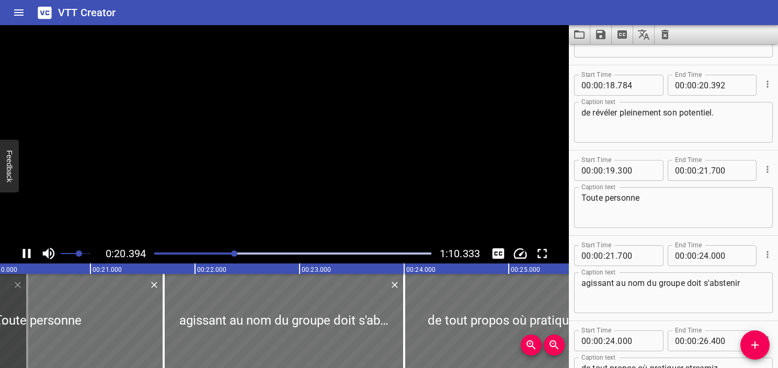
click at [30, 257] on icon "Play/Pause" at bounding box center [27, 253] width 8 height 9
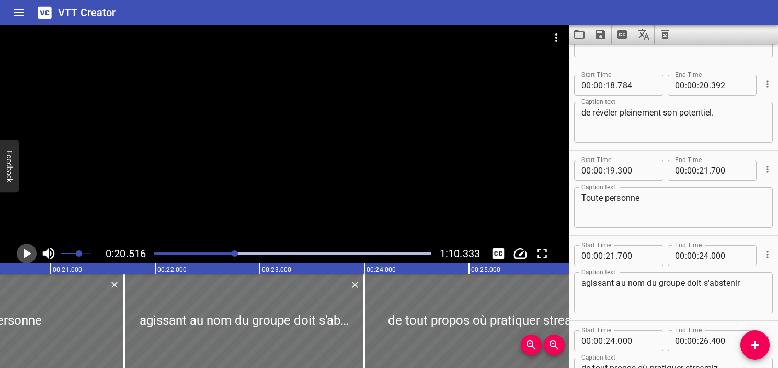
click at [30, 257] on icon "Play/Pause" at bounding box center [27, 254] width 16 height 16
click at [30, 257] on icon "Play/Pause" at bounding box center [27, 253] width 8 height 9
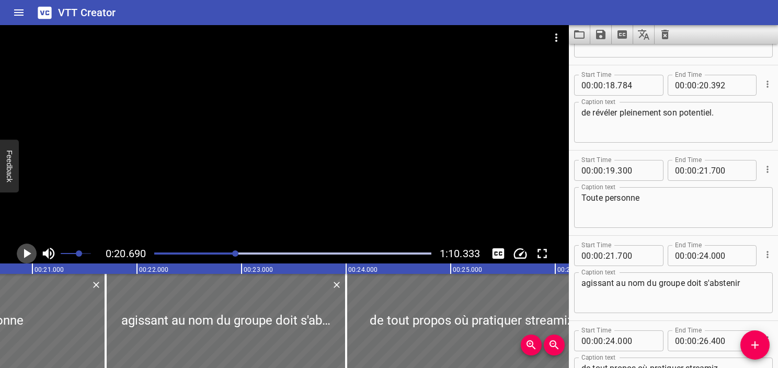
click at [30, 257] on icon "Play/Pause" at bounding box center [27, 254] width 16 height 16
click at [30, 257] on icon "Play/Pause" at bounding box center [27, 253] width 8 height 9
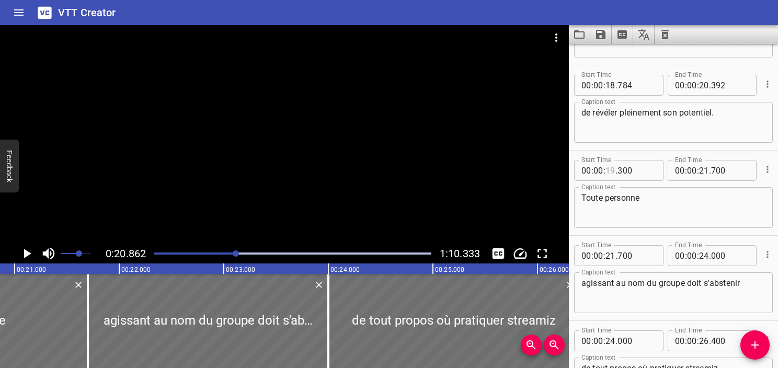
click at [611, 172] on input "number" at bounding box center [611, 170] width 10 height 21
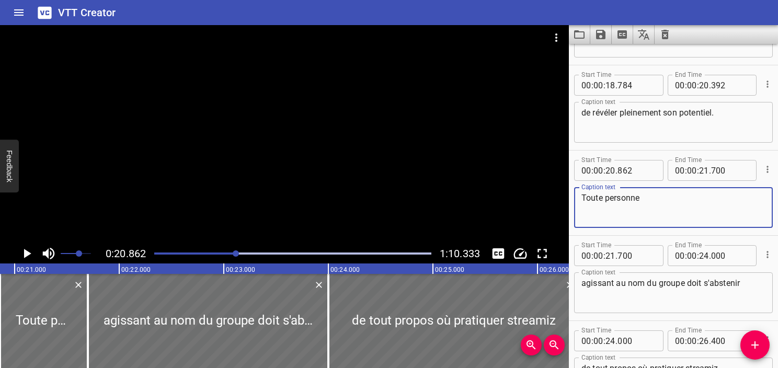
click at [640, 212] on textarea "Toute personne" at bounding box center [674, 208] width 184 height 30
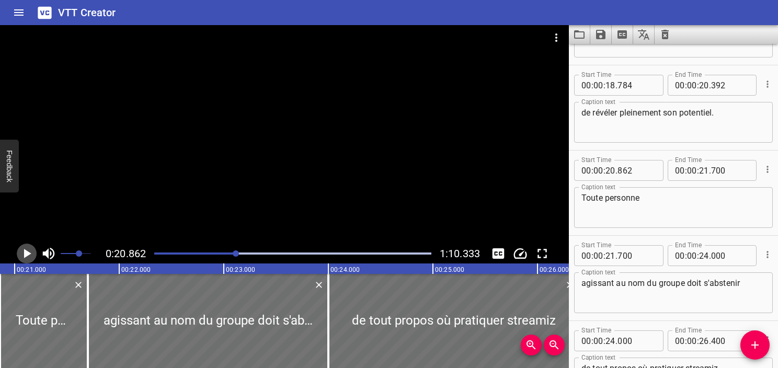
click at [25, 253] on icon "Play/Pause" at bounding box center [27, 253] width 7 height 9
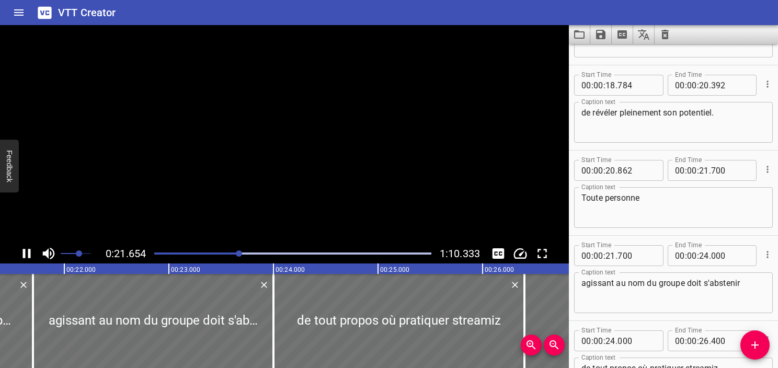
scroll to position [0, 2265]
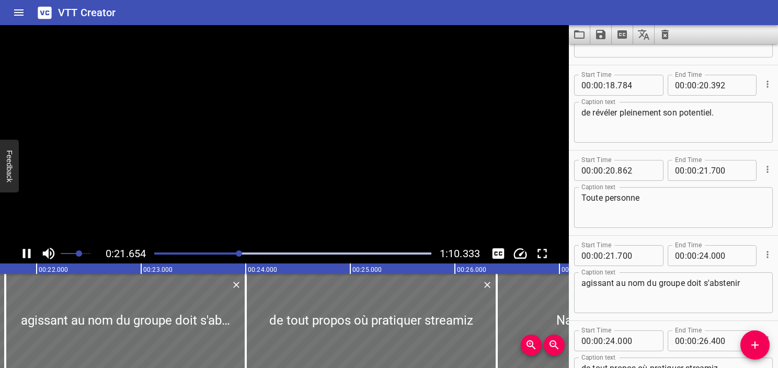
click at [25, 253] on icon "Play/Pause" at bounding box center [27, 253] width 8 height 9
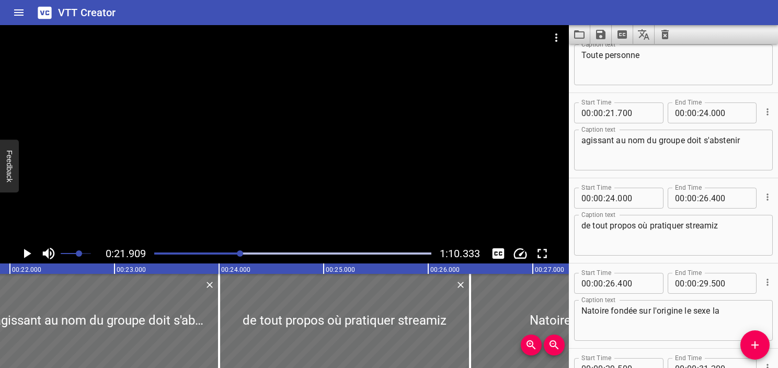
scroll to position [767, 0]
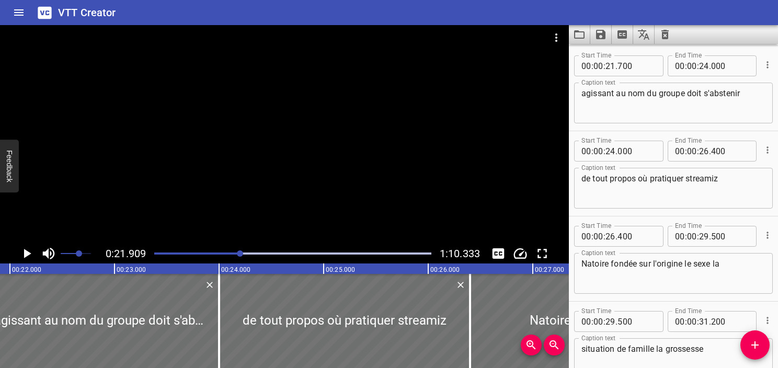
click at [25, 253] on icon "Play/Pause" at bounding box center [27, 253] width 7 height 9
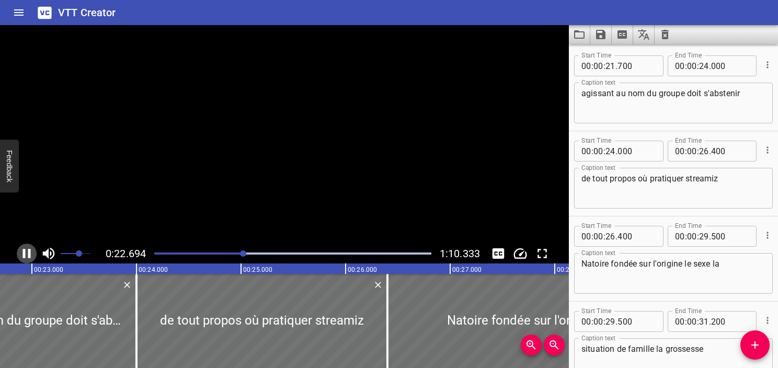
click at [25, 253] on icon "Play/Pause" at bounding box center [27, 253] width 8 height 9
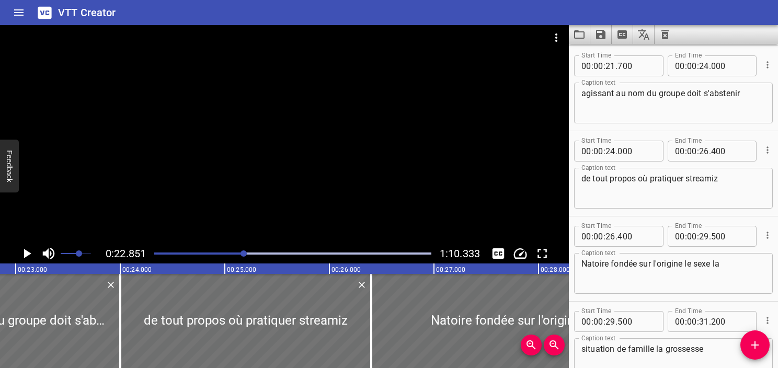
scroll to position [663, 0]
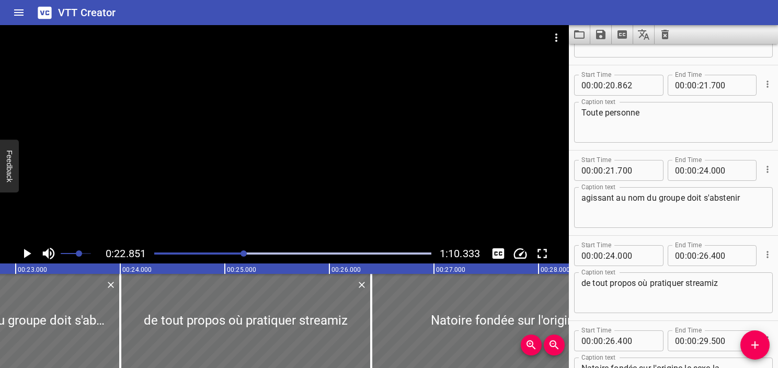
drag, startPoint x: 580, startPoint y: 201, endPoint x: 666, endPoint y: 199, distance: 86.3
click at [666, 199] on div "agissant au nom du groupe doit s'abstenir Caption text" at bounding box center [673, 207] width 199 height 41
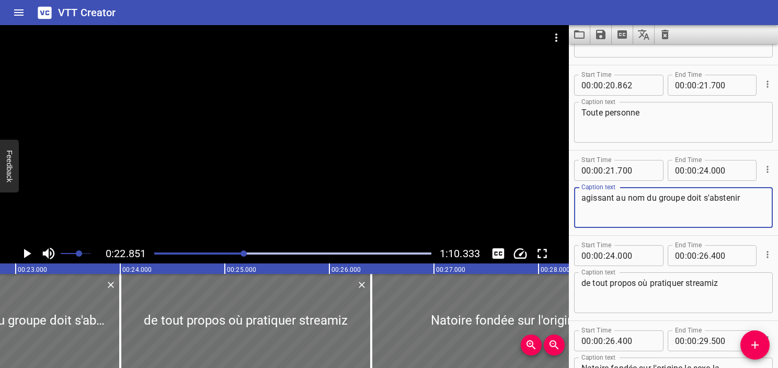
drag, startPoint x: 687, startPoint y: 195, endPoint x: 565, endPoint y: 202, distance: 122.1
click at [565, 202] on main "0:22.851 1:10.333 00:00.000 00:01.000 00:02.000 00:03.000 00:04.000 00:05.000 0…" at bounding box center [389, 196] width 778 height 343
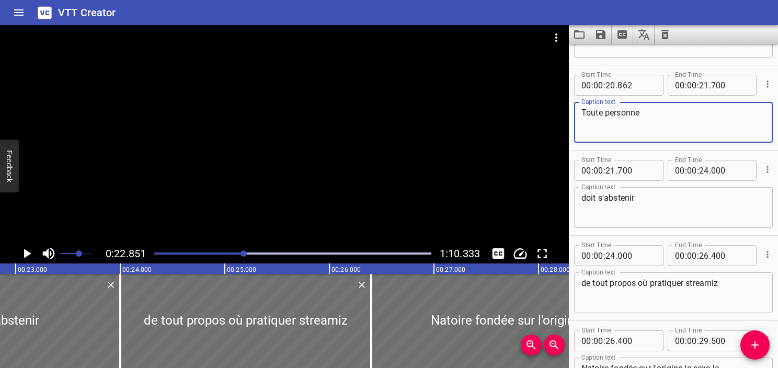
click at [682, 113] on textarea "Toute personne" at bounding box center [674, 123] width 184 height 30
paste textarea "agissant au nom du groupe"
click at [724, 113] on textarea "Toute personne agissant au nom du groupe" at bounding box center [674, 123] width 184 height 30
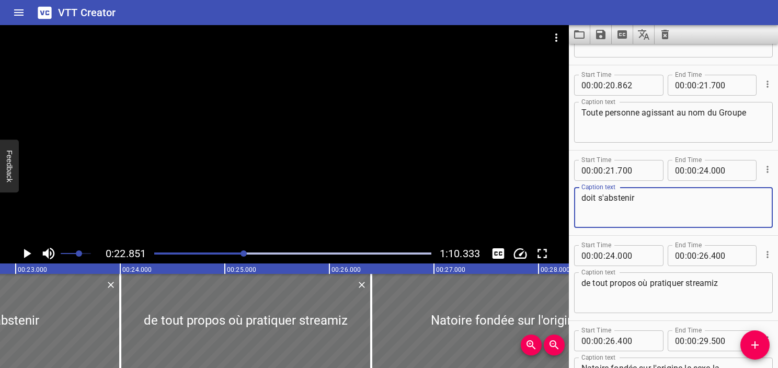
click at [583, 199] on textarea "doit s'abstenir" at bounding box center [674, 208] width 184 height 30
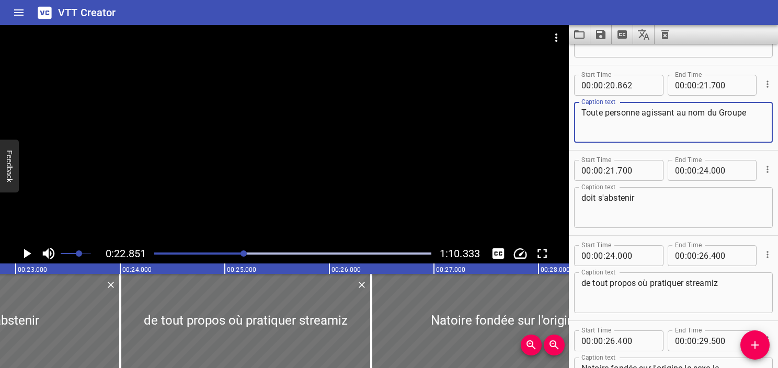
click at [584, 108] on textarea "Toute personne agissant au nom du Groupe" at bounding box center [674, 123] width 184 height 30
click at [749, 115] on textarea "Toute personne agissant au nom du Groupe" at bounding box center [674, 123] width 184 height 30
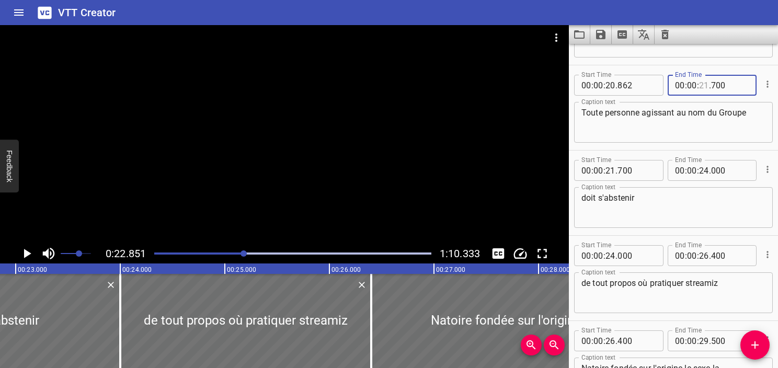
click at [700, 82] on input "number" at bounding box center [704, 85] width 10 height 21
click at [732, 143] on div "Caption text Toute personne agissant au nom du Groupe Caption text" at bounding box center [673, 121] width 199 height 47
click at [756, 121] on textarea "Toute personne agissant au nom du Groupe" at bounding box center [674, 123] width 184 height 30
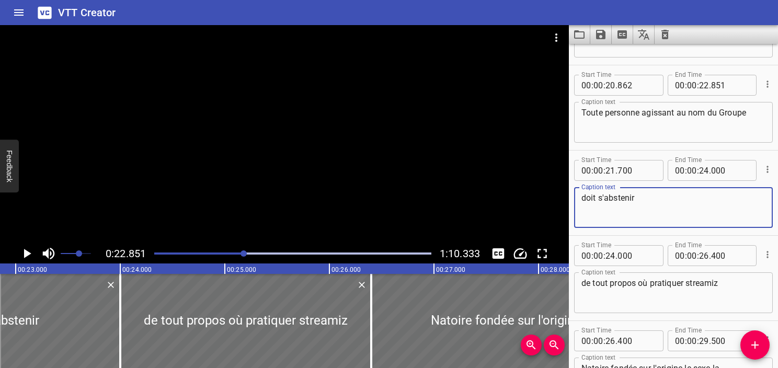
click at [650, 197] on textarea "doit s'abstenir" at bounding box center [674, 208] width 184 height 30
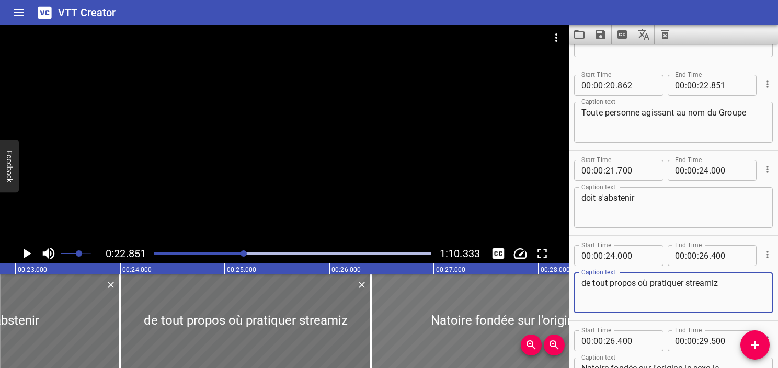
drag, startPoint x: 742, startPoint y: 281, endPoint x: 506, endPoint y: 291, distance: 235.5
click at [506, 291] on main "0:22.851 1:10.333 00:00.000 00:01.000 00:02.000 00:03.000 00:04.000 00:05.000 0…" at bounding box center [389, 196] width 778 height 343
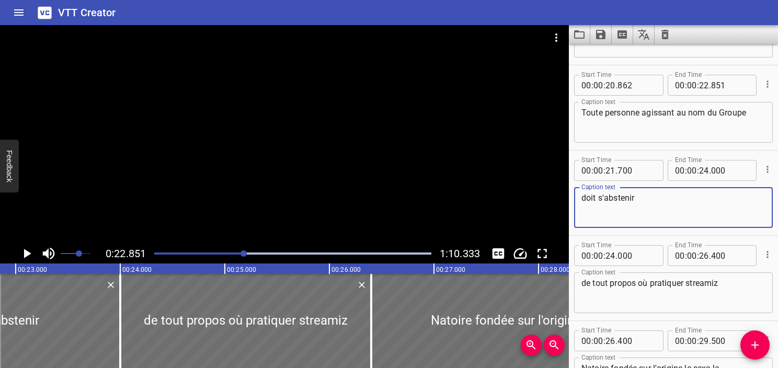
click at [654, 198] on textarea "doit s'abstenir" at bounding box center [674, 208] width 184 height 30
paste textarea "doit s’abstenir de tous propos ou pratiques"
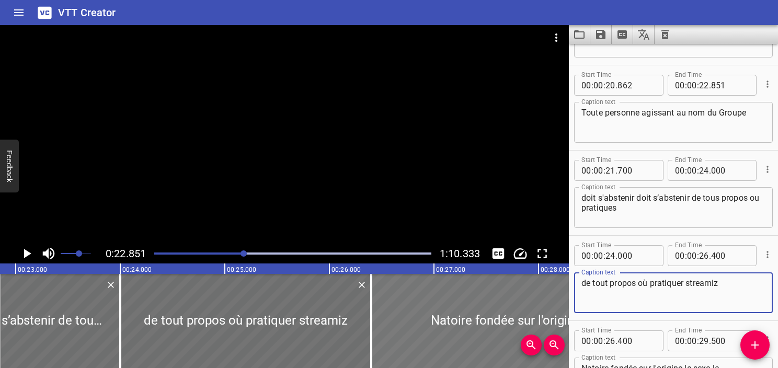
drag, startPoint x: 726, startPoint y: 287, endPoint x: 558, endPoint y: 297, distance: 168.7
click at [558, 297] on main "0:22.851 1:10.333 00:00.000 00:01.000 00:02.000 00:03.000 00:04.000 00:05.000 0…" at bounding box center [389, 196] width 778 height 343
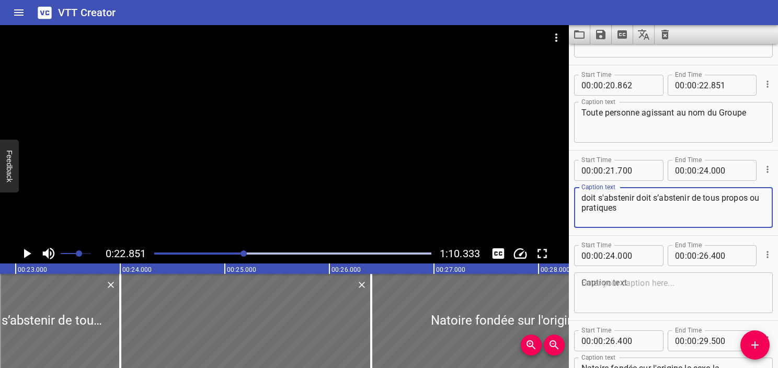
click at [640, 210] on textarea "doit s'abstenir doit s’abstenir de tous propos ou pratiques" at bounding box center [674, 208] width 184 height 30
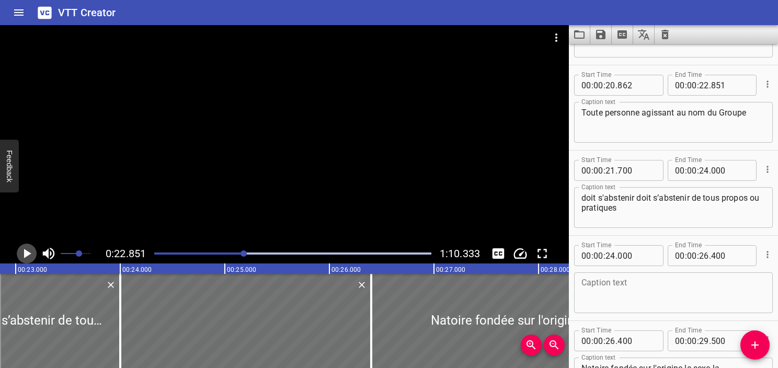
click at [24, 253] on icon "Play/Pause" at bounding box center [27, 253] width 7 height 9
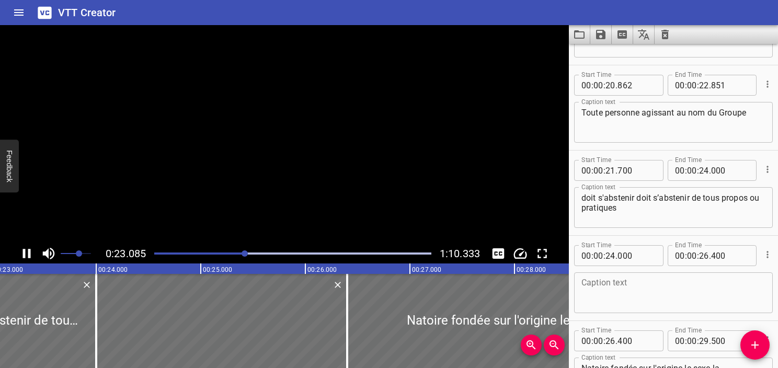
click at [24, 253] on icon "Play/Pause" at bounding box center [27, 253] width 8 height 9
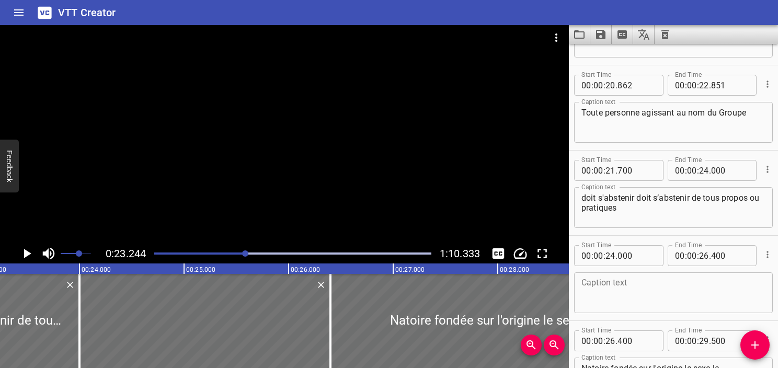
click at [230, 255] on div at bounding box center [293, 253] width 290 height 15
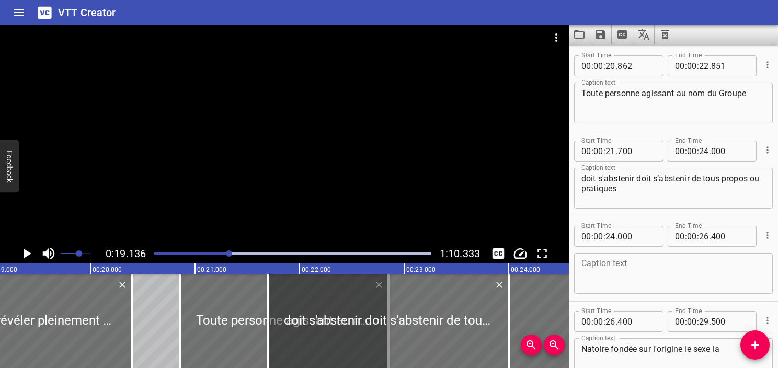
click at [25, 252] on icon "Play/Pause" at bounding box center [27, 253] width 7 height 9
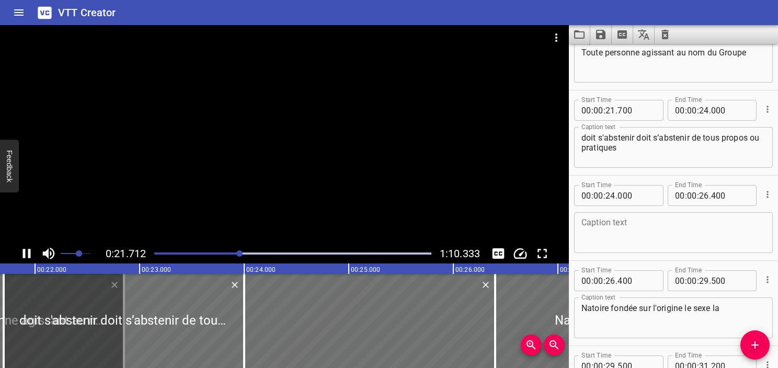
scroll to position [767, 0]
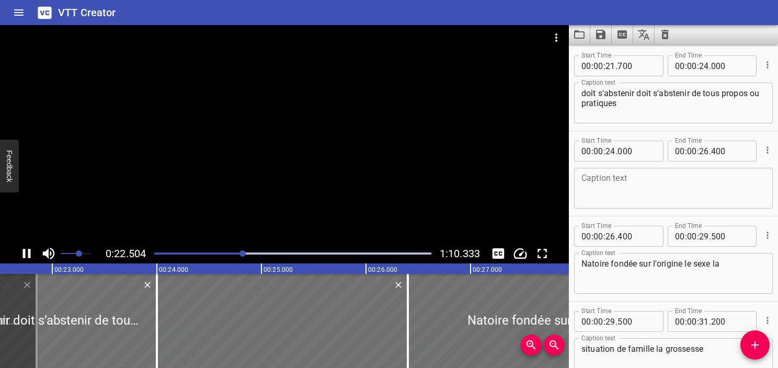
click at [27, 253] on icon "Play/Pause" at bounding box center [27, 254] width 16 height 16
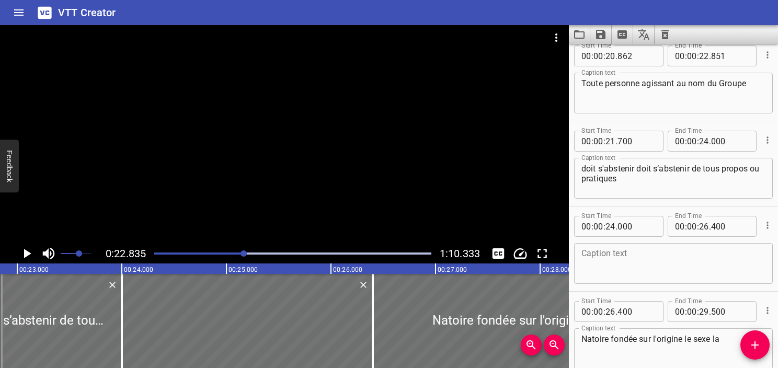
scroll to position [663, 0]
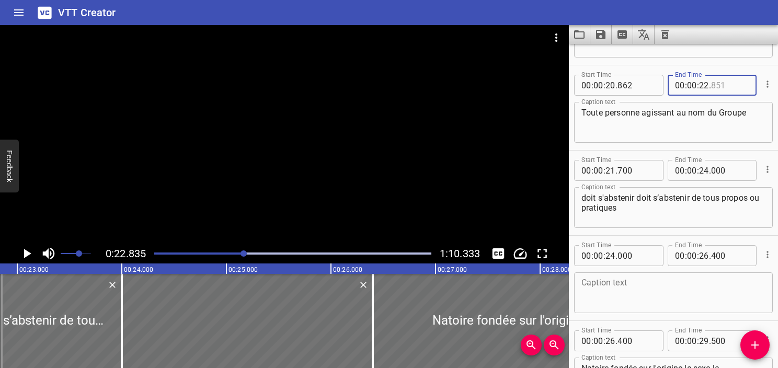
click at [713, 84] on input "number" at bounding box center [730, 85] width 38 height 21
click at [723, 121] on textarea "Toute personne agissant au nom du Groupe" at bounding box center [674, 123] width 184 height 30
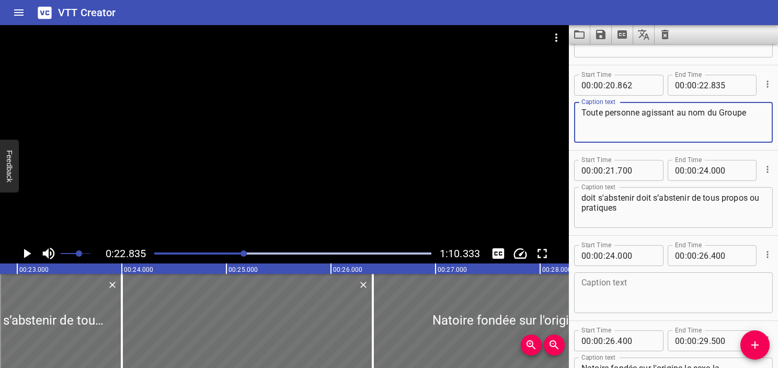
click at [24, 255] on icon "Play/Pause" at bounding box center [27, 254] width 16 height 16
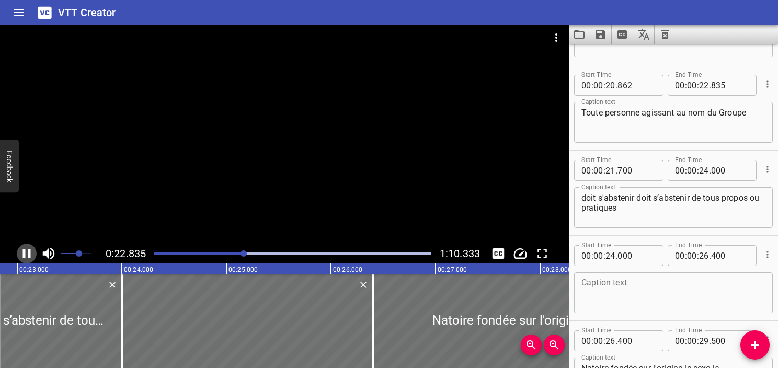
click at [24, 255] on icon "Play/Pause" at bounding box center [27, 253] width 8 height 9
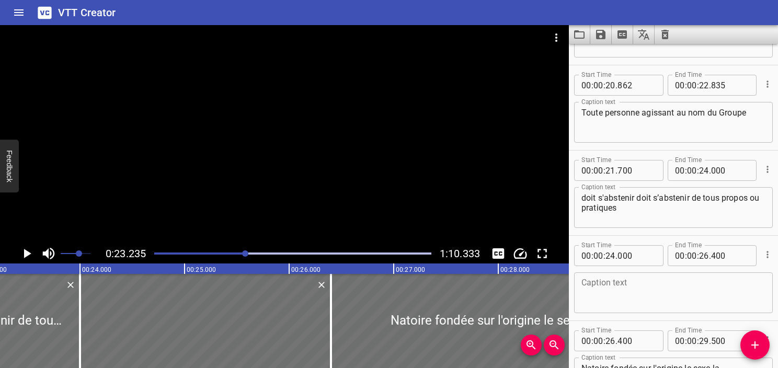
click at [24, 255] on icon "Play/Pause" at bounding box center [27, 254] width 16 height 16
click at [24, 255] on icon "Play/Pause" at bounding box center [27, 253] width 8 height 9
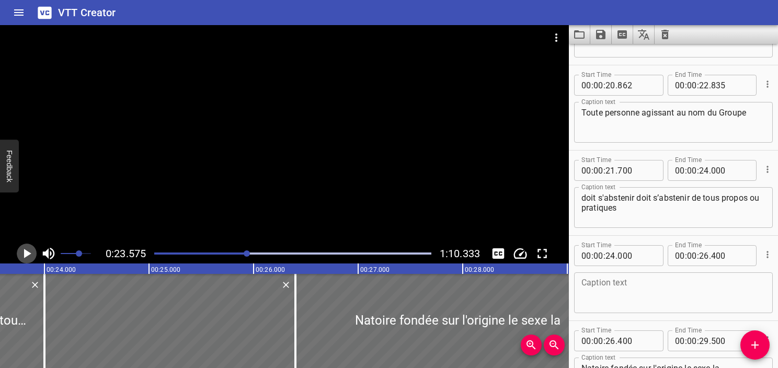
click at [24, 255] on icon "Play/Pause" at bounding box center [27, 254] width 16 height 16
click at [24, 255] on icon "Play/Pause" at bounding box center [27, 253] width 8 height 9
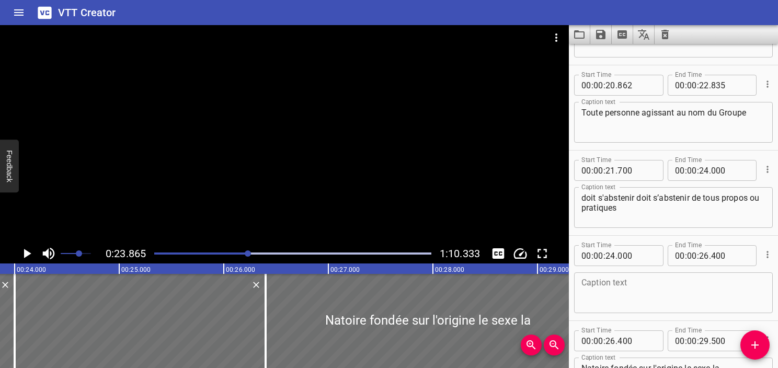
click at [242, 253] on div "Play progress" at bounding box center [109, 254] width 277 height 2
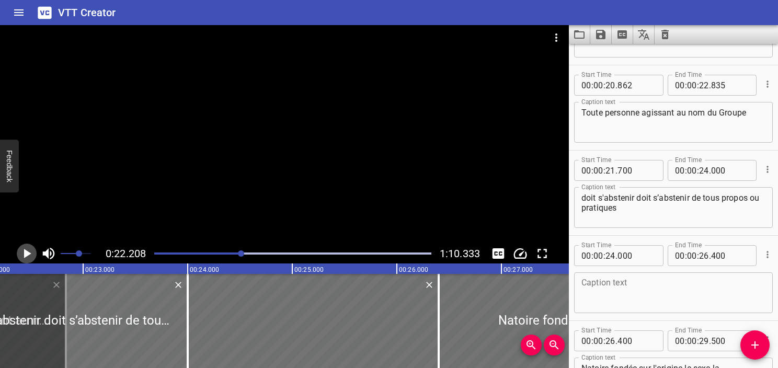
click at [27, 257] on icon "Play/Pause" at bounding box center [27, 254] width 16 height 16
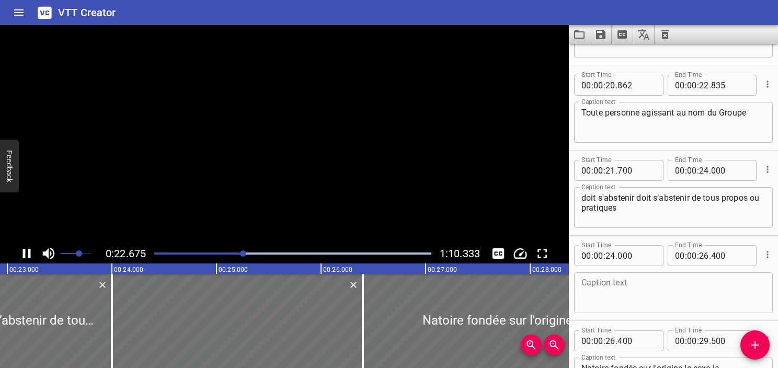
click at [27, 257] on icon "Play/Pause" at bounding box center [27, 254] width 16 height 16
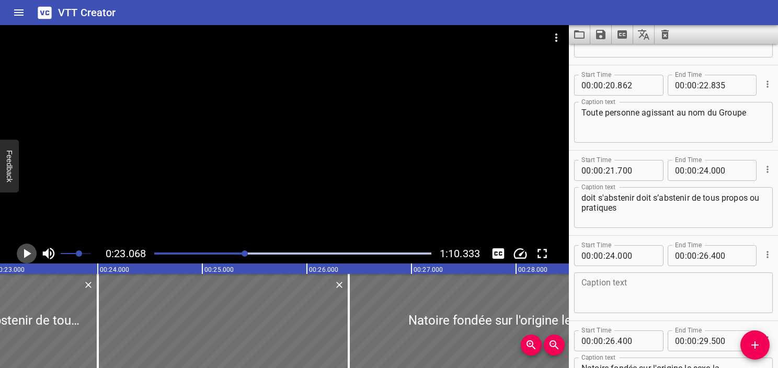
click at [27, 257] on icon "Play/Pause" at bounding box center [27, 254] width 16 height 16
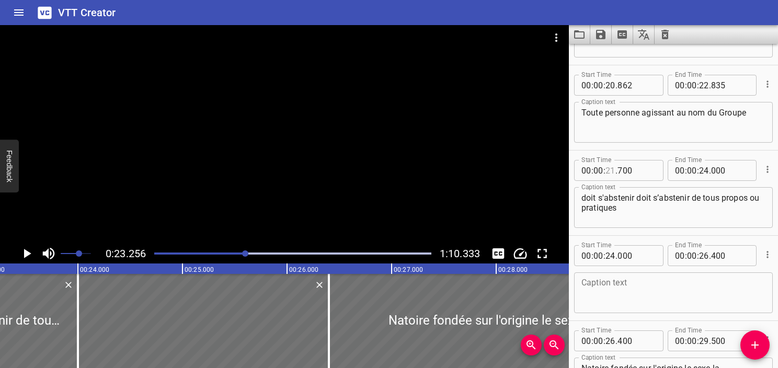
click at [609, 168] on input "number" at bounding box center [611, 170] width 10 height 21
click at [27, 257] on icon "Play/Pause" at bounding box center [27, 254] width 16 height 16
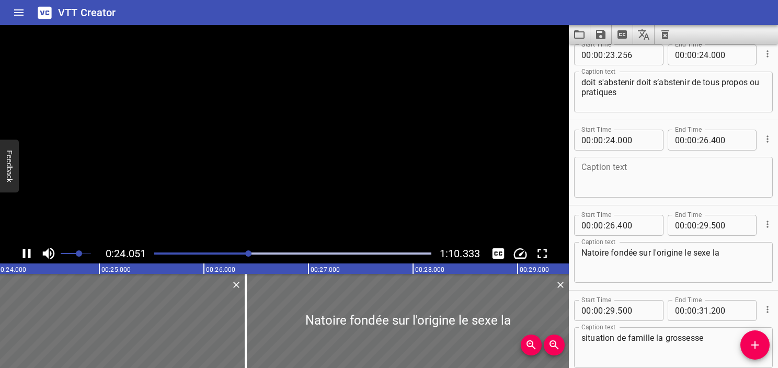
scroll to position [852, 0]
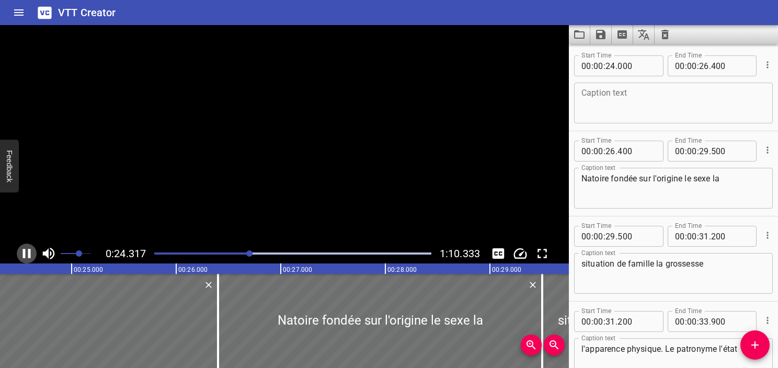
click at [27, 257] on icon "Play/Pause" at bounding box center [27, 254] width 16 height 16
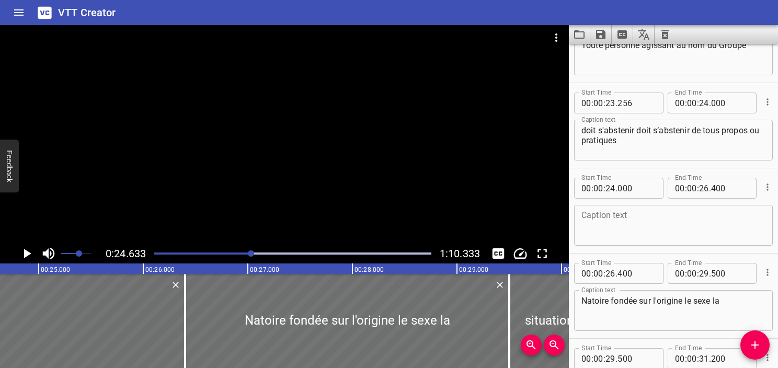
scroll to position [696, 0]
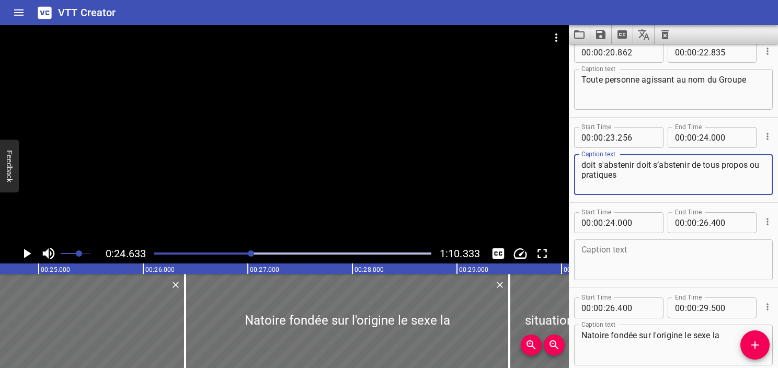
click at [641, 161] on textarea "doit s'abstenir doit s’abstenir de tous propos ou pratiques" at bounding box center [674, 175] width 184 height 30
drag, startPoint x: 690, startPoint y: 162, endPoint x: 639, endPoint y: 167, distance: 51.5
click at [639, 167] on textarea "doit s'abstenir doit s’abstenir de tous propos ou pratiques" at bounding box center [674, 175] width 184 height 30
click at [640, 166] on textarea "doit s'abstenir de tous propos ou pratiques" at bounding box center [674, 175] width 184 height 30
click at [639, 163] on textarea "doit s'abstenir de tous propos ou pratiques" at bounding box center [674, 175] width 184 height 30
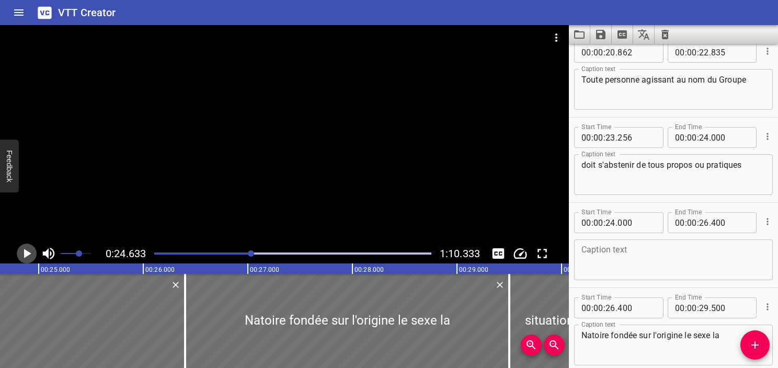
click at [22, 254] on icon "Play/Pause" at bounding box center [27, 254] width 16 height 16
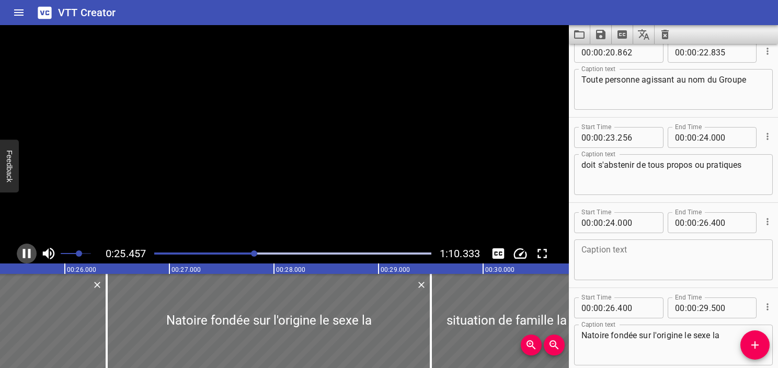
click at [22, 254] on icon "Play/Pause" at bounding box center [27, 254] width 16 height 16
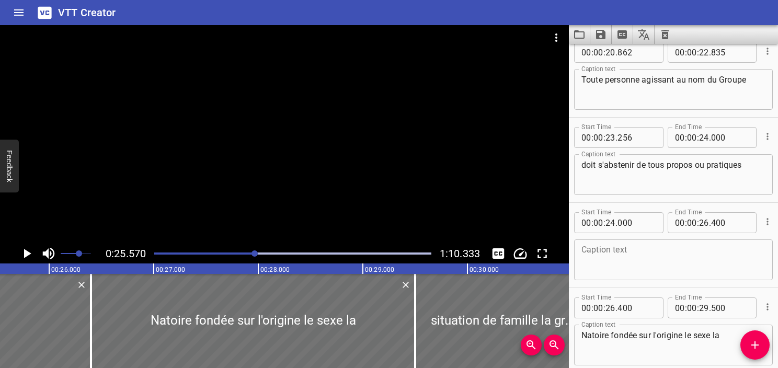
scroll to position [0, 2674]
click at [246, 255] on div at bounding box center [293, 253] width 290 height 15
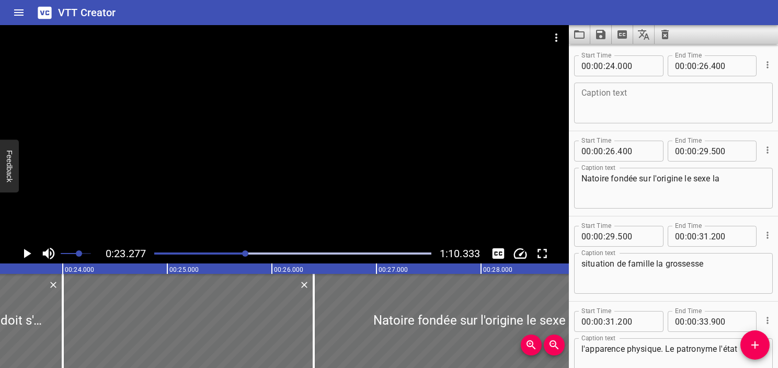
scroll to position [0, 2434]
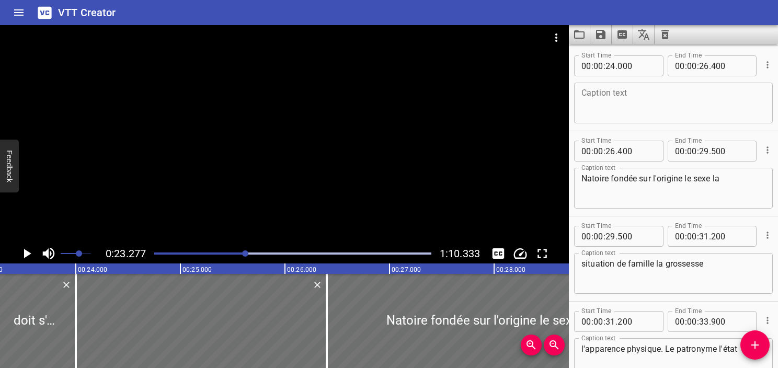
click at [238, 251] on div at bounding box center [293, 253] width 290 height 15
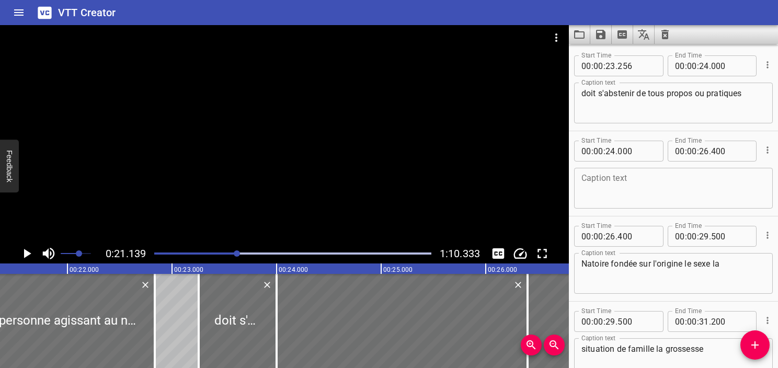
scroll to position [0, 2211]
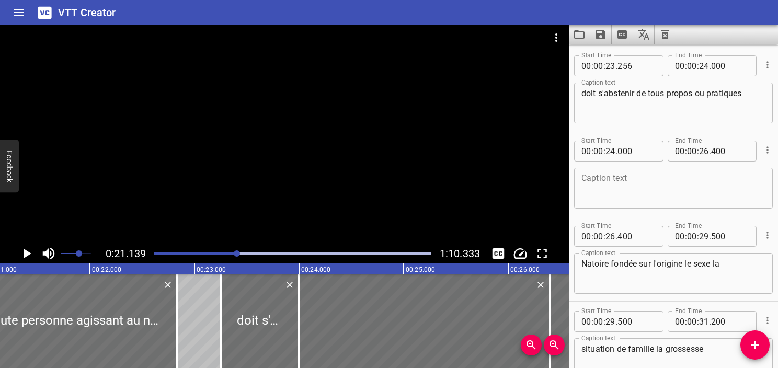
click at [32, 253] on icon "Play/Pause" at bounding box center [27, 254] width 16 height 16
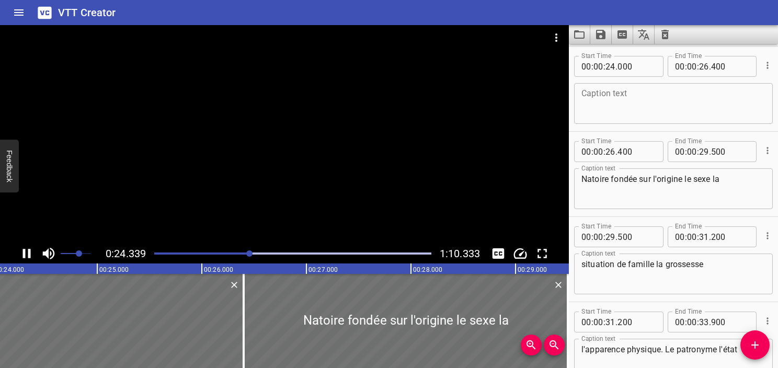
scroll to position [852, 0]
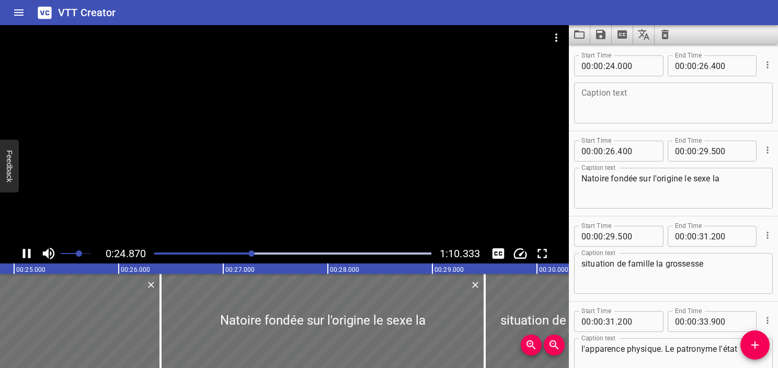
click at [31, 253] on icon "Play/Pause" at bounding box center [27, 254] width 16 height 16
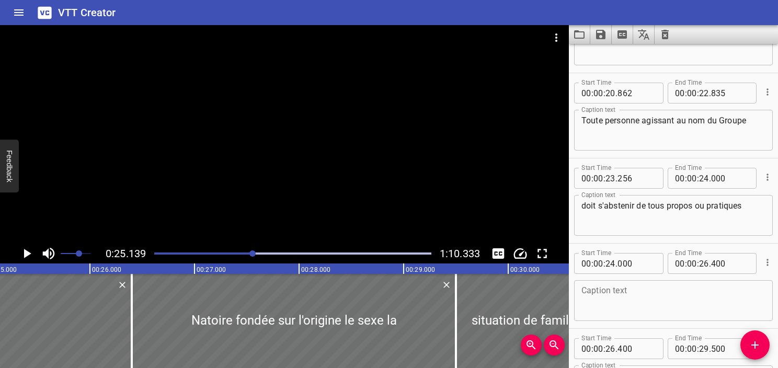
scroll to position [643, 0]
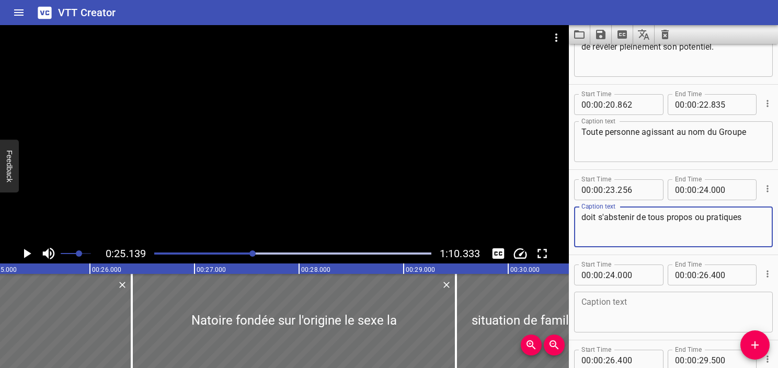
drag, startPoint x: 698, startPoint y: 217, endPoint x: 706, endPoint y: 219, distance: 8.5
click at [706, 219] on textarea "doit s'abstenir de tous propos ou pratiques" at bounding box center [674, 227] width 184 height 30
click at [738, 225] on textarea "doit s'abstenir de tous propos ou pratiques" at bounding box center [674, 227] width 184 height 30
click at [745, 220] on textarea "doit s'abstenir de tous propos ou pratiques" at bounding box center [674, 227] width 184 height 30
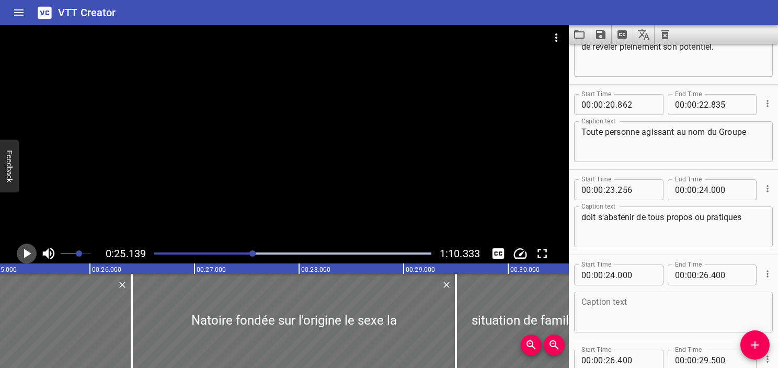
click at [28, 255] on icon "Play/Pause" at bounding box center [27, 254] width 16 height 16
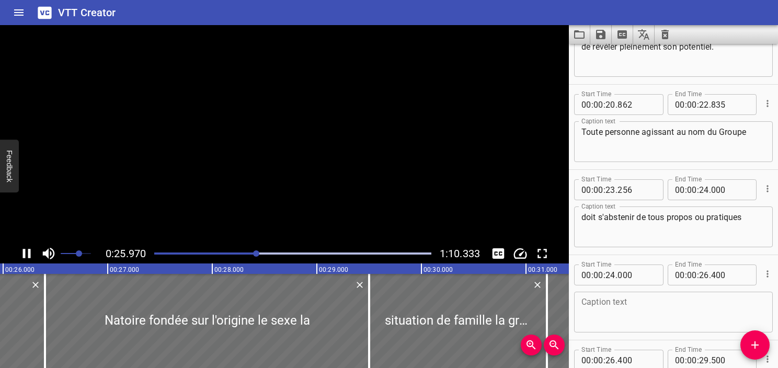
click at [28, 255] on icon "Play/Pause" at bounding box center [27, 253] width 8 height 9
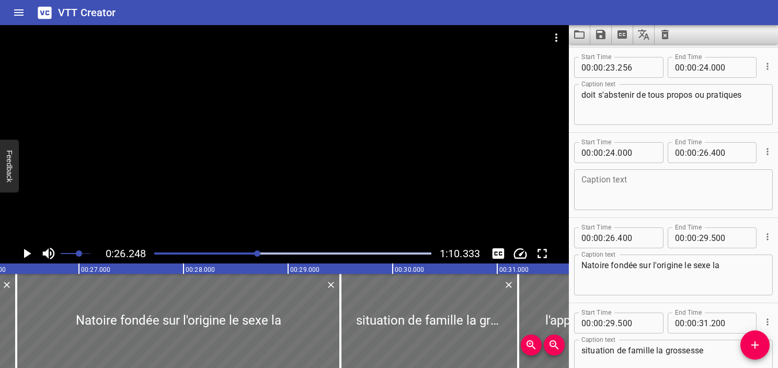
scroll to position [748, 0]
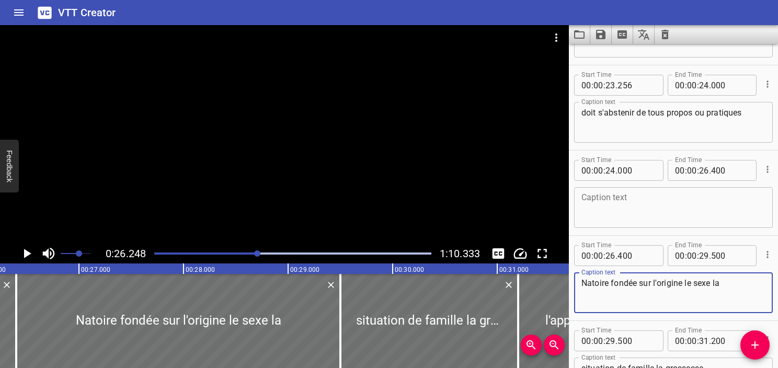
drag, startPoint x: 611, startPoint y: 283, endPoint x: 455, endPoint y: 259, distance: 157.6
click at [455, 259] on main "0:26.248 1:10.333 00:00.000 00:01.000 00:02.000 00:03.000 00:04.000 00:05.000 0…" at bounding box center [389, 196] width 778 height 343
click at [753, 108] on textarea "doit s'abstenir de tous propos ou pratiques" at bounding box center [674, 123] width 184 height 30
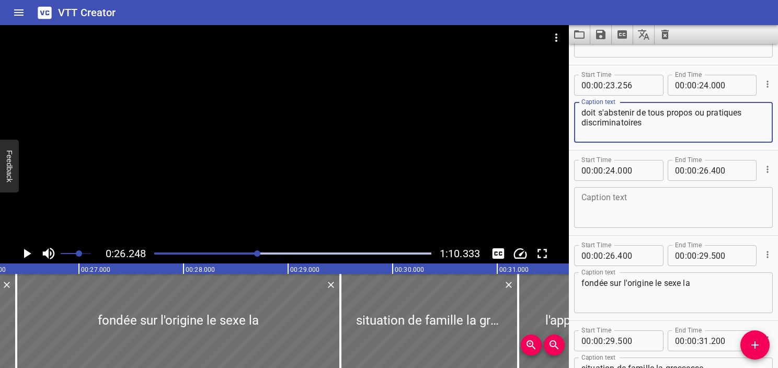
click at [245, 255] on div at bounding box center [293, 253] width 290 height 15
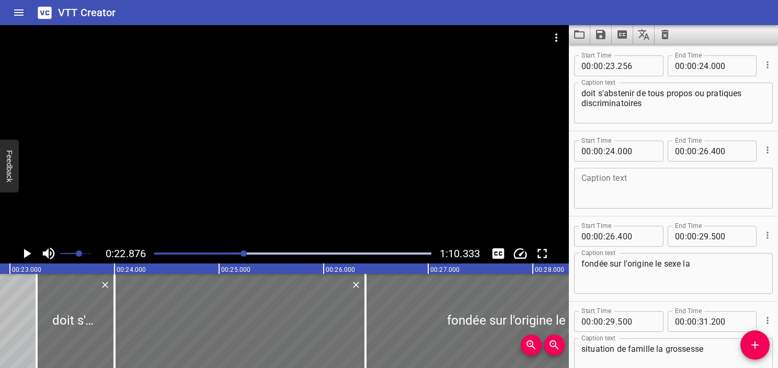
scroll to position [0, 2393]
click at [20, 255] on icon "Play/Pause" at bounding box center [27, 254] width 16 height 16
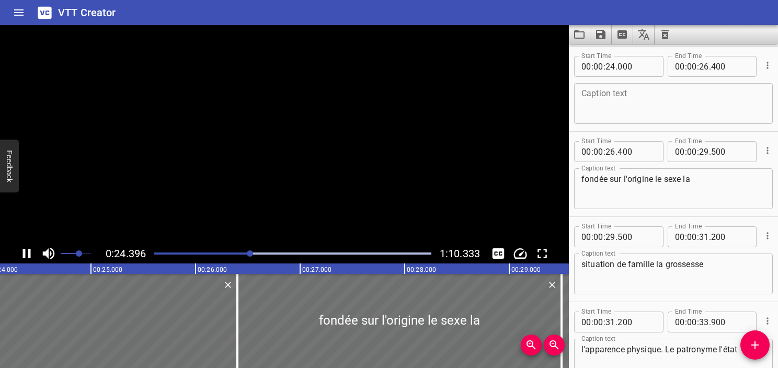
scroll to position [852, 0]
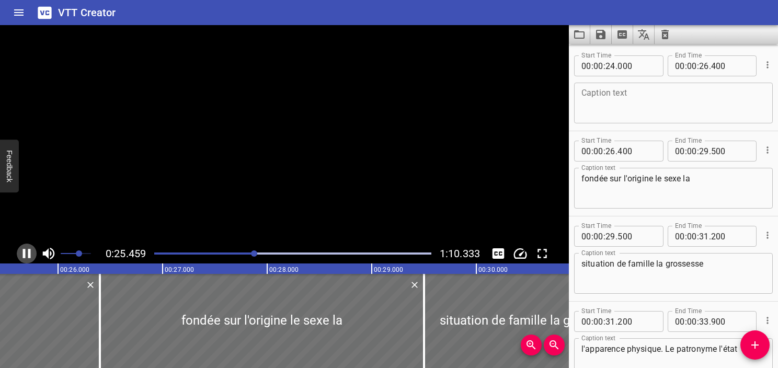
click at [20, 255] on icon "Play/Pause" at bounding box center [27, 254] width 16 height 16
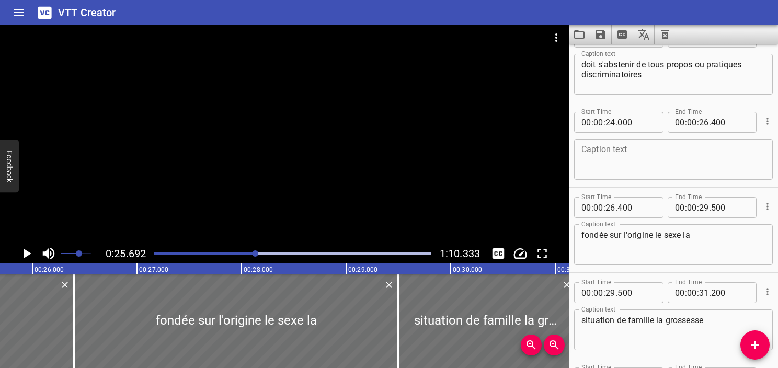
scroll to position [696, 0]
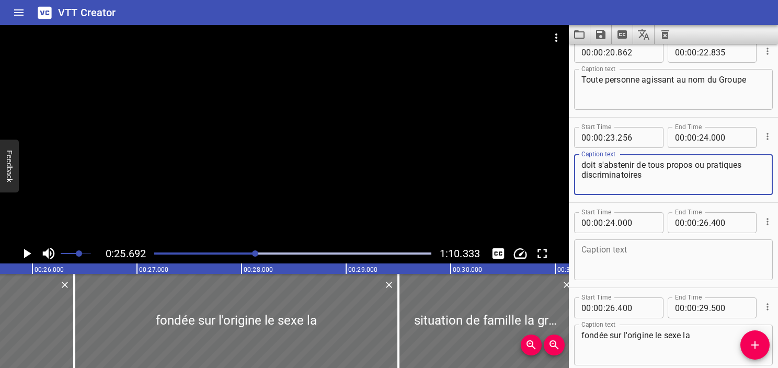
drag, startPoint x: 696, startPoint y: 161, endPoint x: 756, endPoint y: 179, distance: 63.4
click at [756, 179] on textarea "doit s'abstenir de tous propos ou pratiques discriminatoires" at bounding box center [674, 175] width 184 height 30
click at [669, 260] on textarea at bounding box center [674, 260] width 184 height 30
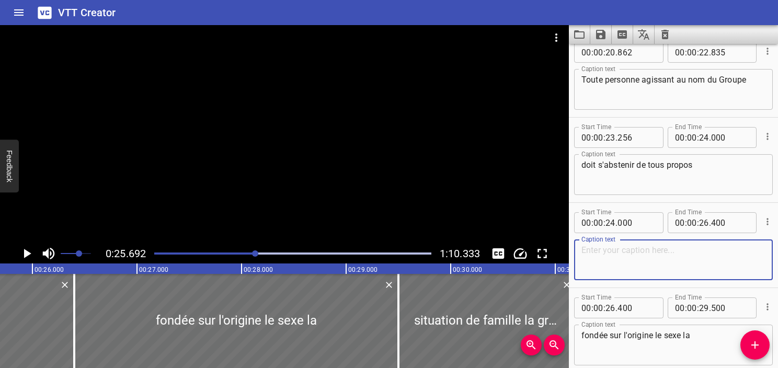
paste textarea "ou pratiques discriminatoires"
click at [718, 180] on textarea "doit s'abstenir de tous propos" at bounding box center [674, 175] width 184 height 30
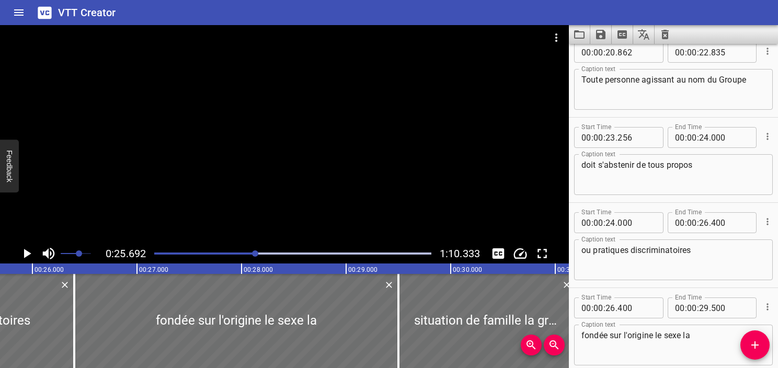
drag, startPoint x: 249, startPoint y: 253, endPoint x: 224, endPoint y: 257, distance: 25.4
click at [249, 254] on div "Play progress" at bounding box center [117, 254] width 277 height 2
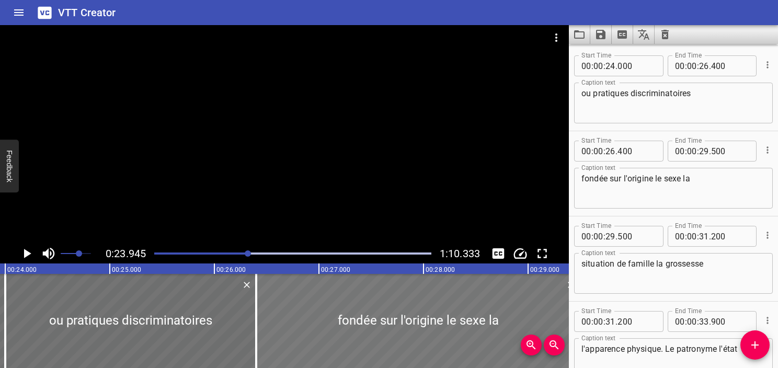
scroll to position [0, 2504]
click at [31, 255] on icon "Play/Pause" at bounding box center [27, 254] width 16 height 16
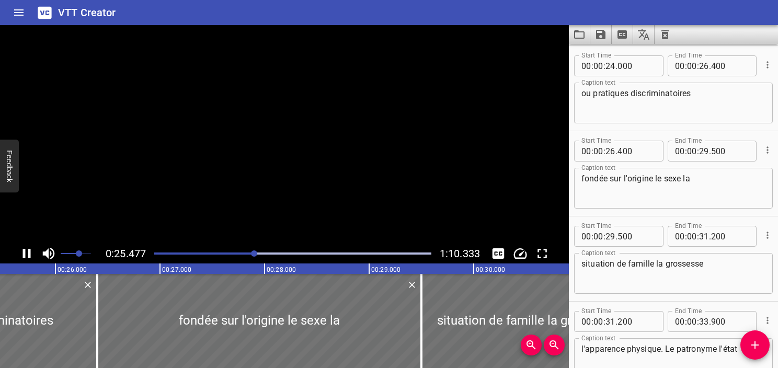
click at [31, 255] on icon "Play/Pause" at bounding box center [27, 254] width 16 height 16
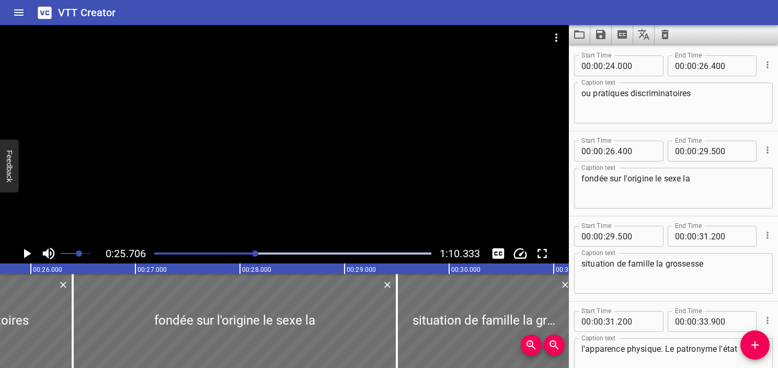
scroll to position [748, 0]
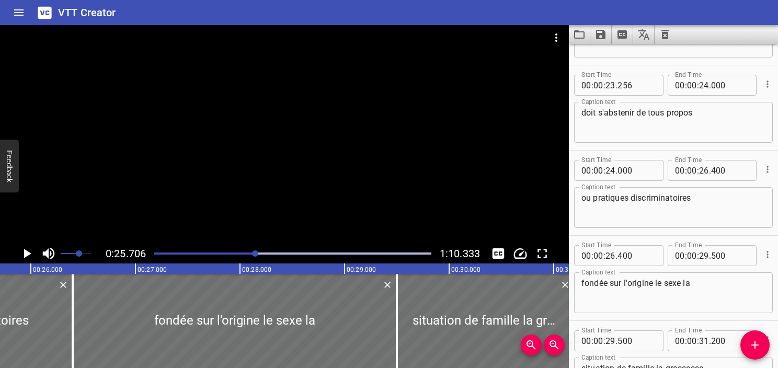
click at [247, 254] on div "Play progress" at bounding box center [117, 254] width 277 height 2
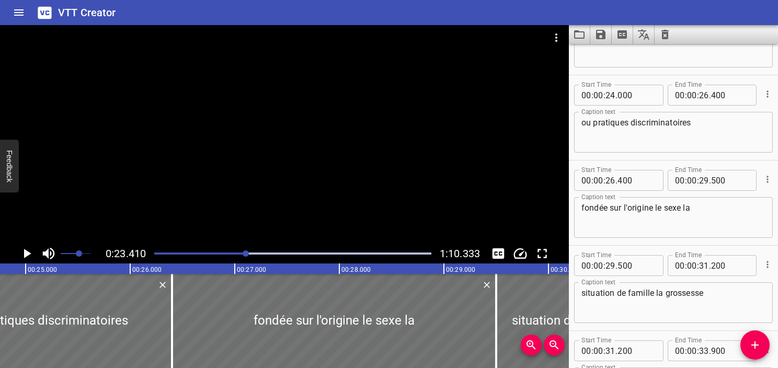
click at [228, 255] on div at bounding box center [293, 253] width 290 height 15
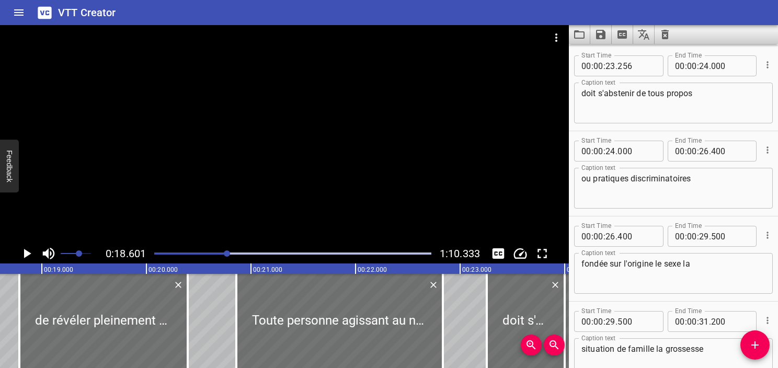
click at [27, 253] on icon "Play/Pause" at bounding box center [27, 253] width 7 height 9
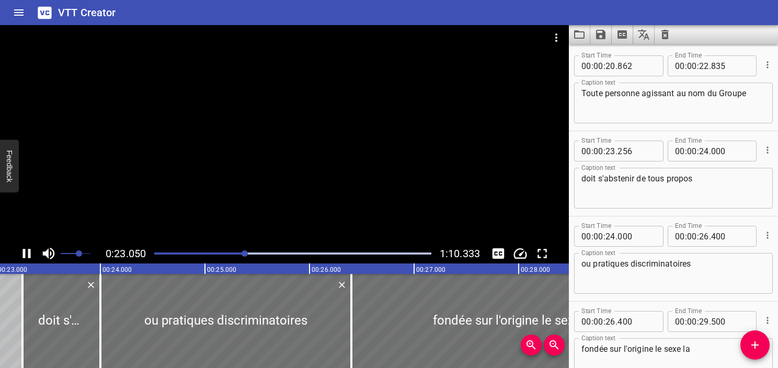
click at [24, 257] on icon "Play/Pause" at bounding box center [27, 253] width 8 height 9
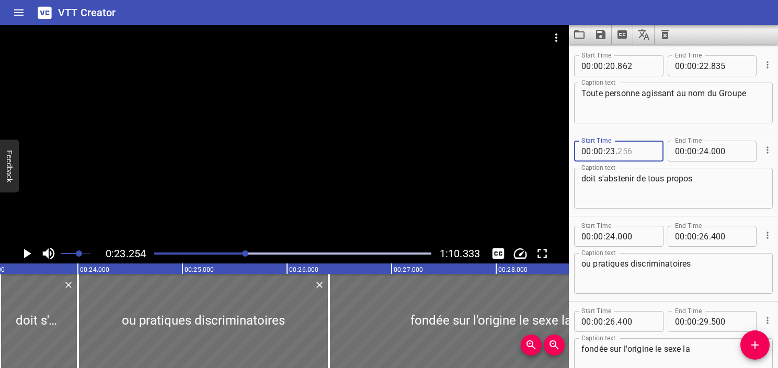
click at [627, 151] on input "number" at bounding box center [637, 151] width 38 height 21
click at [30, 252] on icon "Play/Pause" at bounding box center [27, 254] width 16 height 16
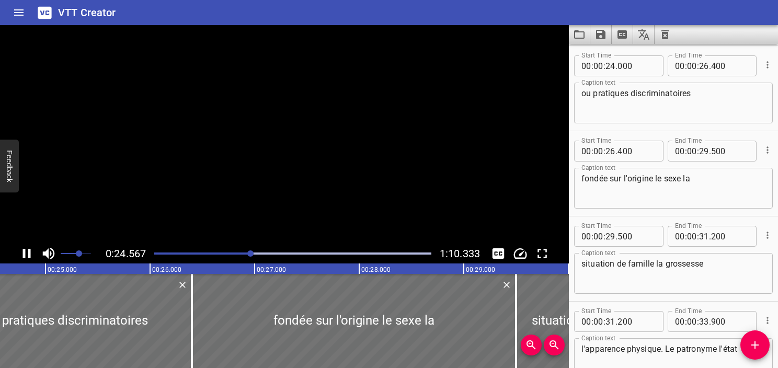
click at [30, 252] on icon "Play/Pause" at bounding box center [27, 253] width 8 height 9
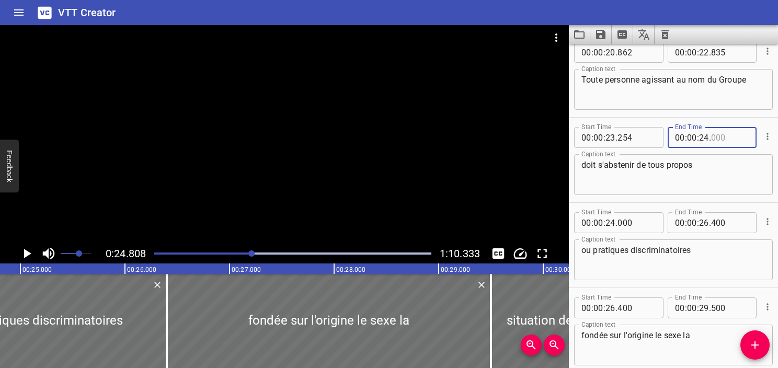
click at [715, 130] on input "number" at bounding box center [730, 137] width 38 height 21
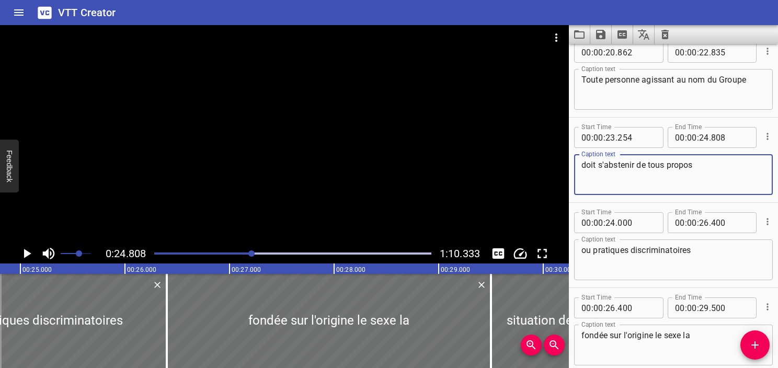
click at [702, 172] on textarea "doit s'abstenir de tous propos" at bounding box center [674, 175] width 184 height 30
click at [30, 251] on icon "Play/Pause" at bounding box center [27, 254] width 16 height 16
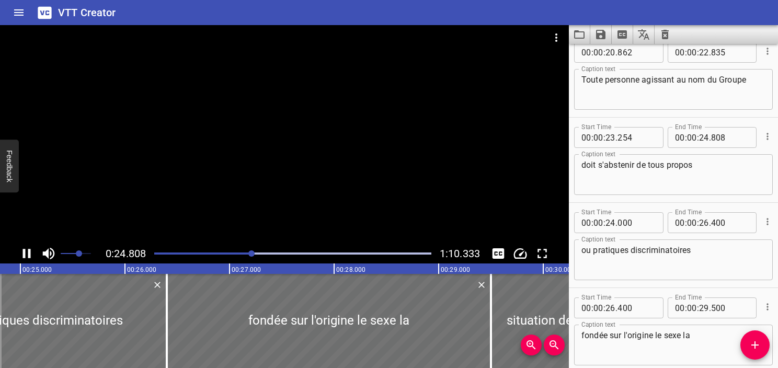
click at [30, 251] on icon "Play/Pause" at bounding box center [27, 253] width 8 height 9
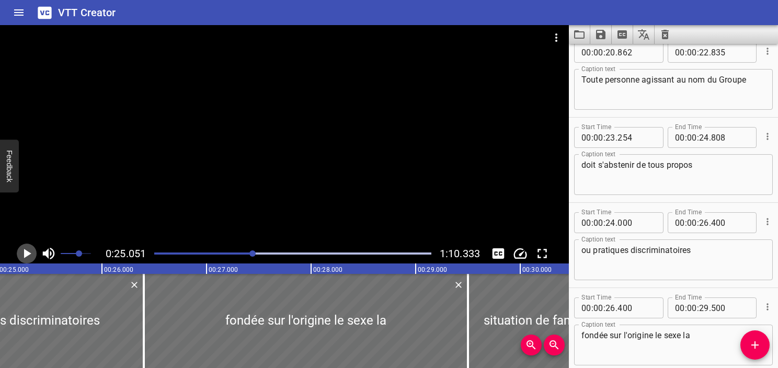
click at [30, 251] on icon "Play/Pause" at bounding box center [27, 254] width 16 height 16
click at [30, 251] on icon "Play/Pause" at bounding box center [27, 253] width 8 height 9
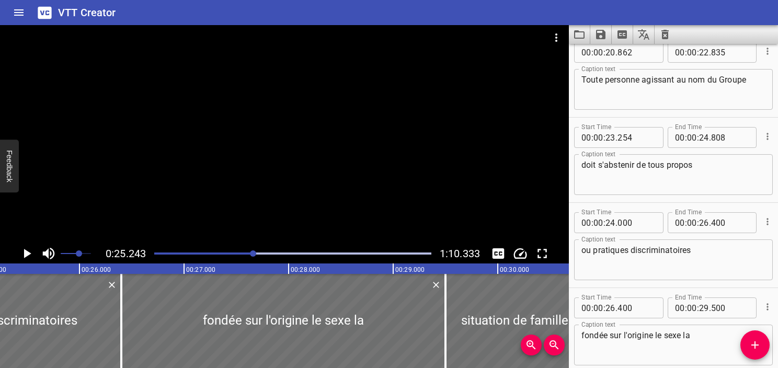
click at [30, 251] on icon "Play/Pause" at bounding box center [27, 254] width 16 height 16
click at [30, 251] on icon "Play/Pause" at bounding box center [27, 253] width 8 height 9
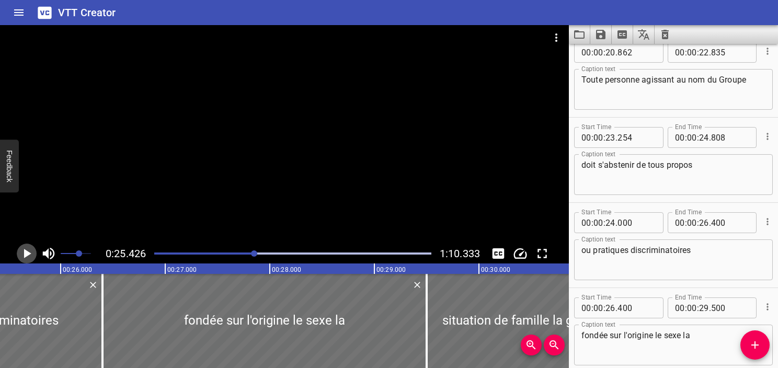
click at [30, 251] on icon "Play/Pause" at bounding box center [27, 254] width 16 height 16
click at [30, 251] on icon "Play/Pause" at bounding box center [27, 253] width 8 height 9
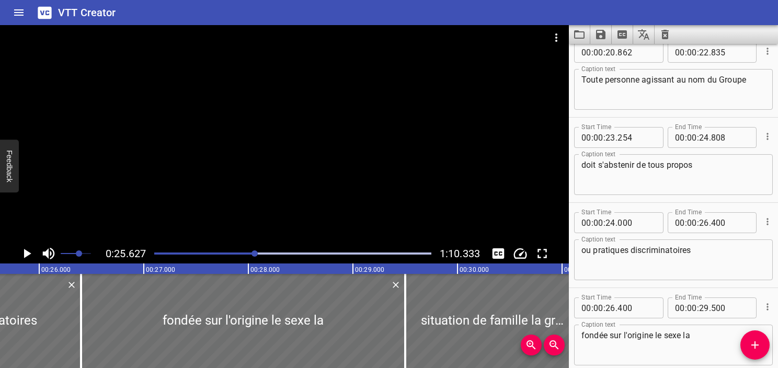
click at [251, 251] on div at bounding box center [293, 253] width 290 height 15
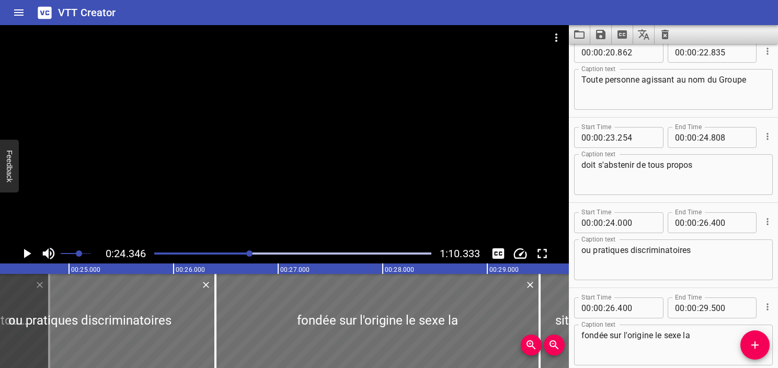
click at [28, 251] on icon "Play/Pause" at bounding box center [27, 254] width 16 height 16
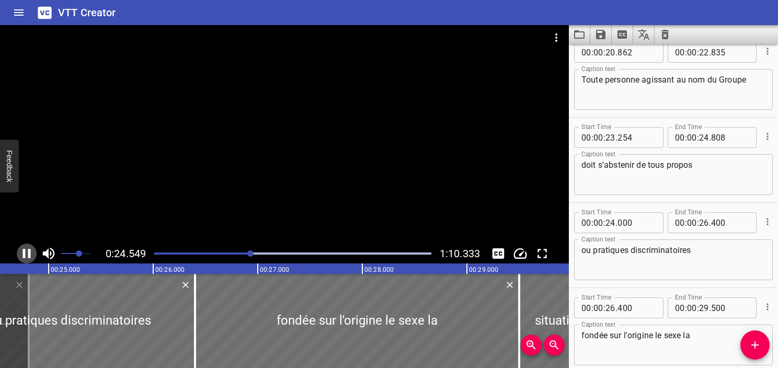
click at [28, 251] on icon "Play/Pause" at bounding box center [27, 253] width 8 height 9
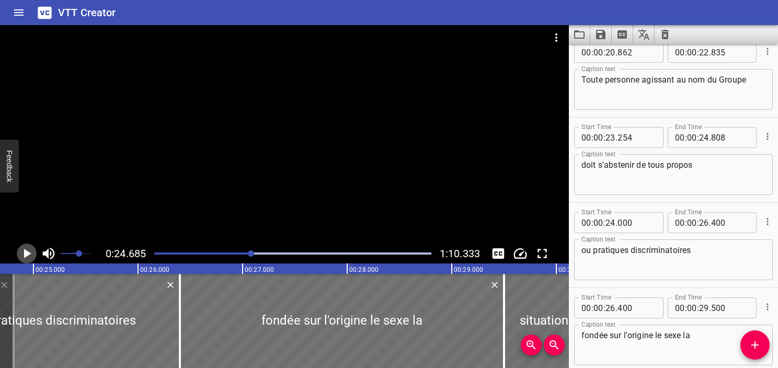
click at [28, 251] on icon "Play/Pause" at bounding box center [27, 254] width 16 height 16
click at [28, 251] on icon "Play/Pause" at bounding box center [27, 253] width 8 height 9
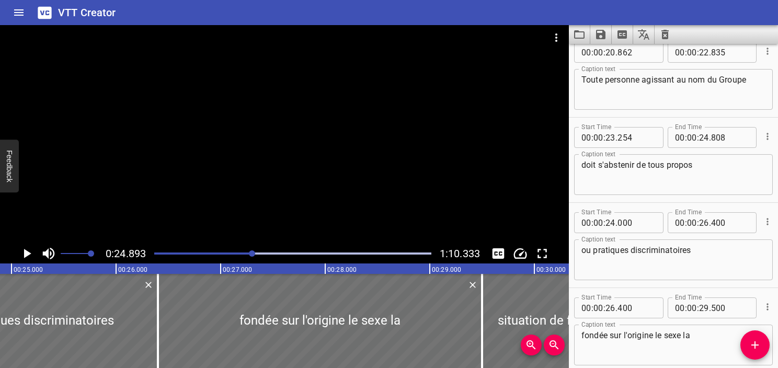
drag, startPoint x: 88, startPoint y: 252, endPoint x: 101, endPoint y: 252, distance: 13.6
click at [94, 252] on span "Set video volume" at bounding box center [91, 254] width 6 height 6
click at [233, 257] on div at bounding box center [293, 253] width 290 height 15
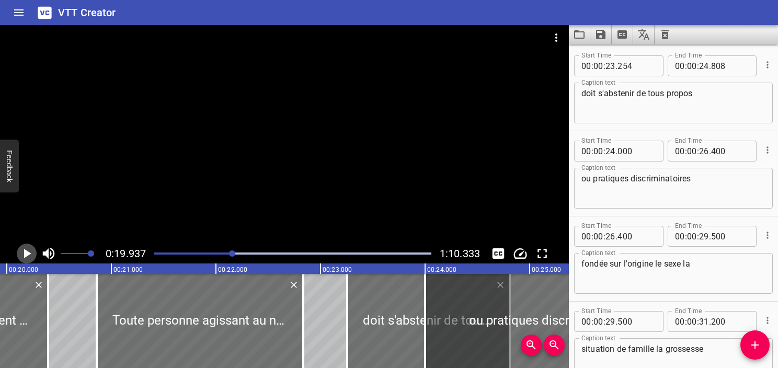
click at [30, 253] on icon "Play/Pause" at bounding box center [27, 254] width 16 height 16
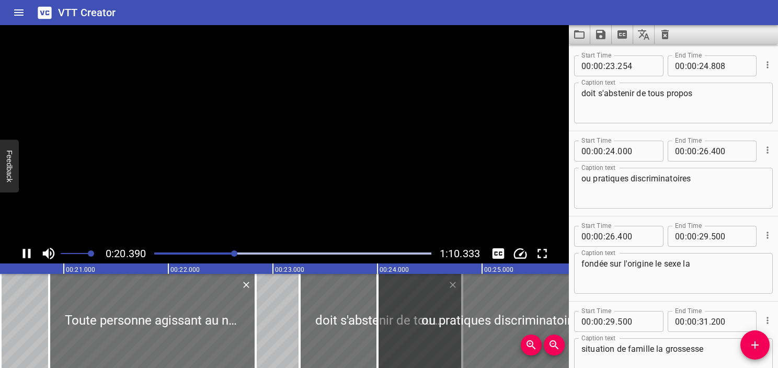
click at [30, 253] on icon "Play/Pause" at bounding box center [27, 253] width 8 height 9
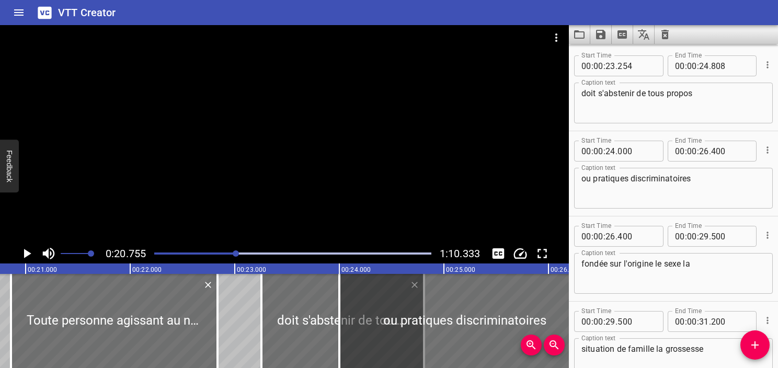
click at [203, 253] on div "Play progress" at bounding box center [97, 254] width 277 height 2
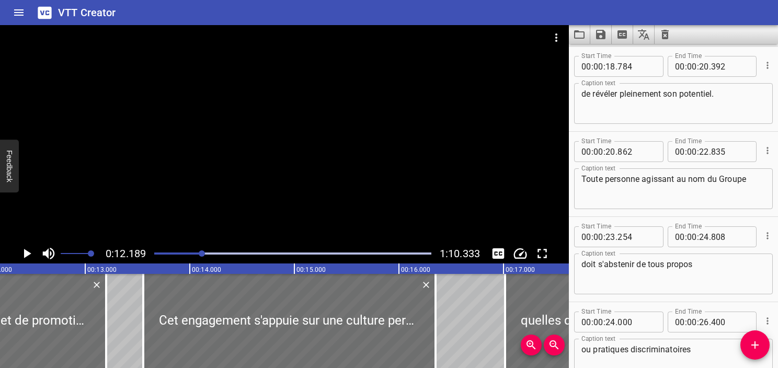
click at [20, 253] on icon "Play/Pause" at bounding box center [27, 254] width 16 height 16
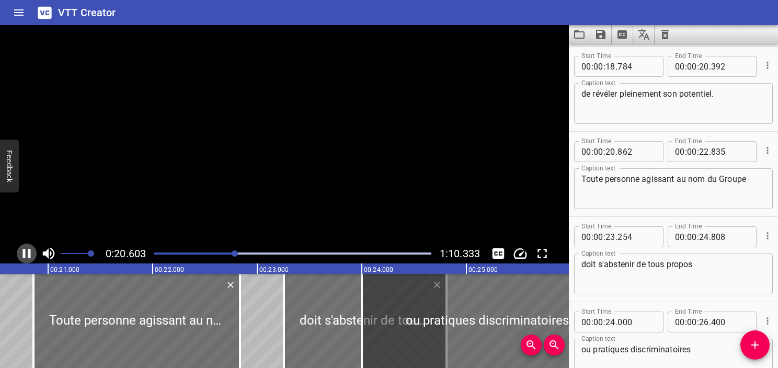
click at [20, 253] on icon "Play/Pause" at bounding box center [27, 254] width 16 height 16
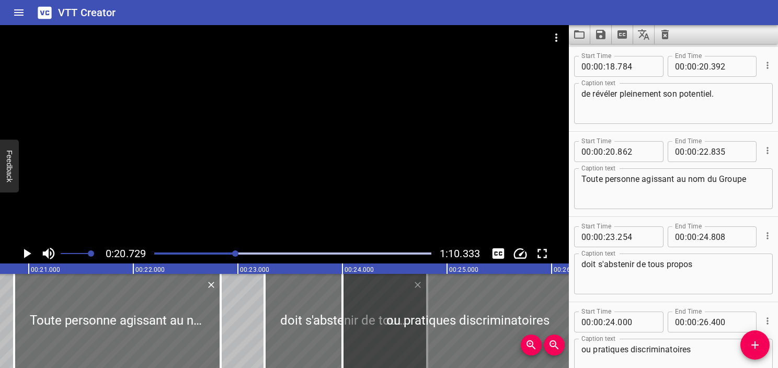
click at [20, 253] on icon "Play/Pause" at bounding box center [27, 254] width 16 height 16
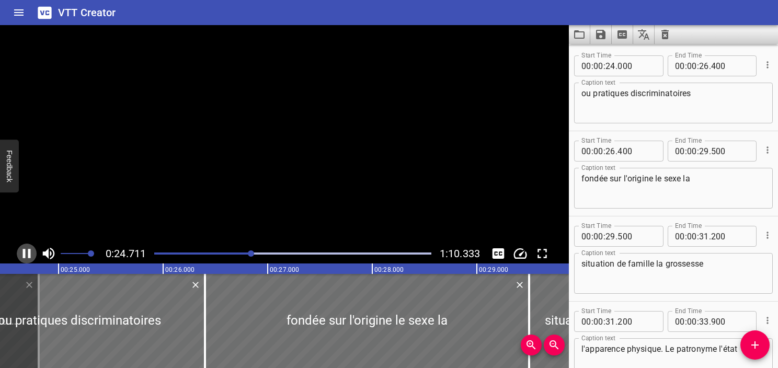
click at [20, 253] on icon "Play/Pause" at bounding box center [27, 254] width 16 height 16
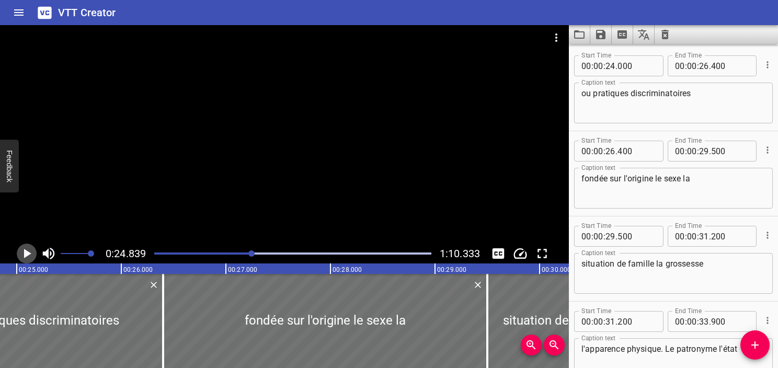
click at [30, 253] on icon "Play/Pause" at bounding box center [27, 253] width 7 height 9
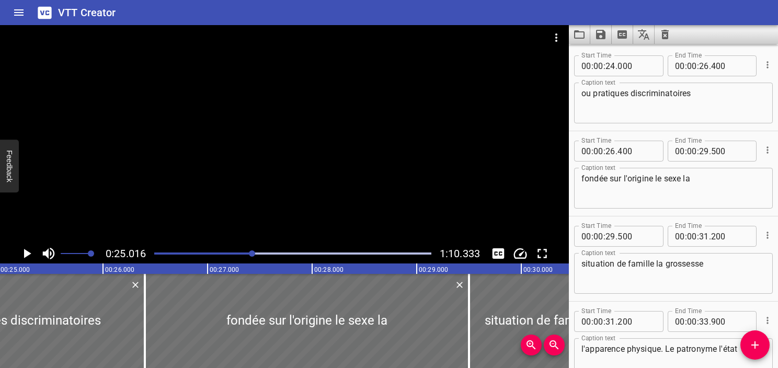
click at [30, 253] on icon "Play/Pause" at bounding box center [27, 253] width 7 height 9
click at [30, 253] on icon "Play/Pause" at bounding box center [27, 253] width 8 height 9
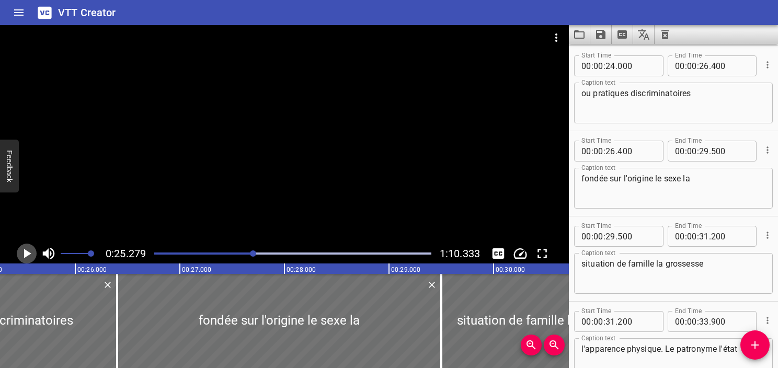
click at [30, 253] on icon "Play/Pause" at bounding box center [27, 253] width 7 height 9
click at [30, 253] on icon "Play/Pause" at bounding box center [27, 253] width 8 height 9
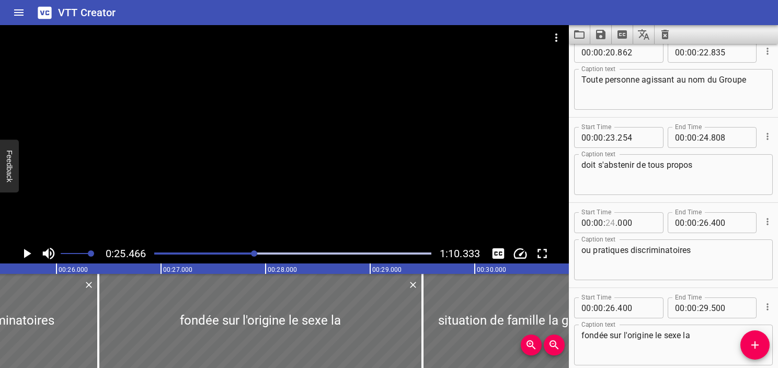
click at [612, 218] on input "number" at bounding box center [611, 222] width 10 height 21
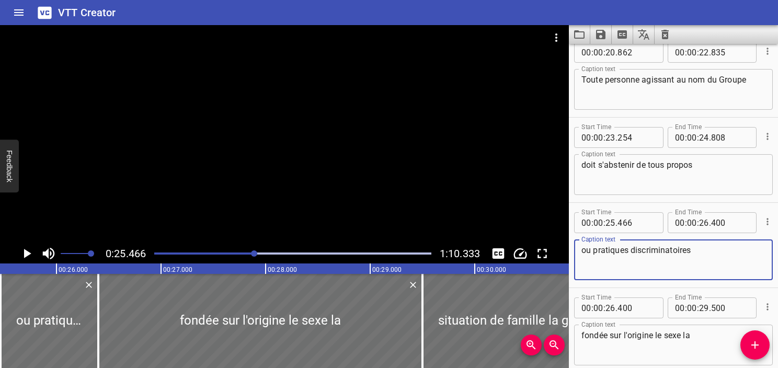
click at [631, 254] on textarea "ou pratiques discriminatoires" at bounding box center [674, 260] width 184 height 30
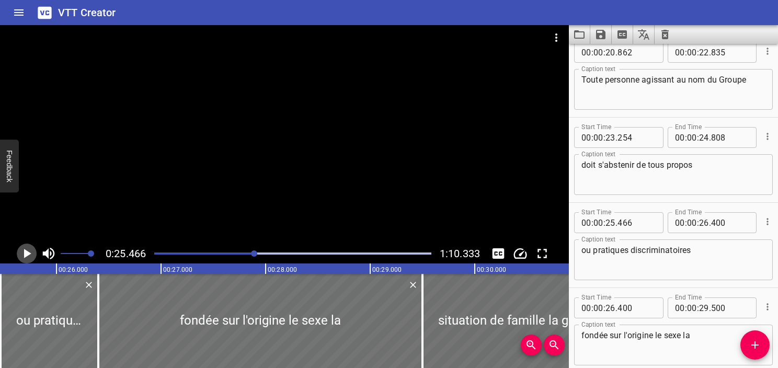
click at [29, 251] on icon "Play/Pause" at bounding box center [27, 254] width 16 height 16
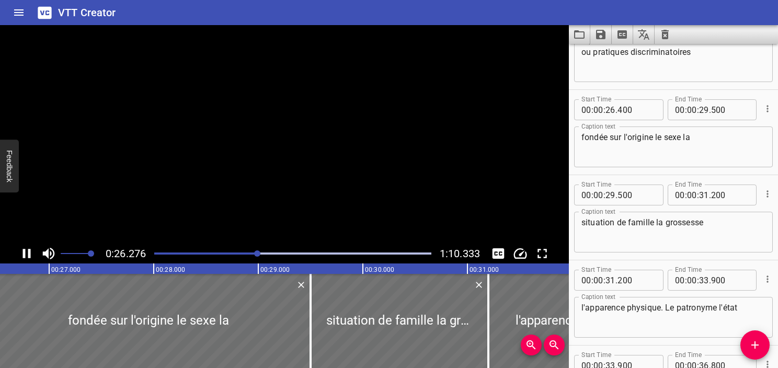
click at [29, 251] on icon "Play/Pause" at bounding box center [27, 253] width 8 height 9
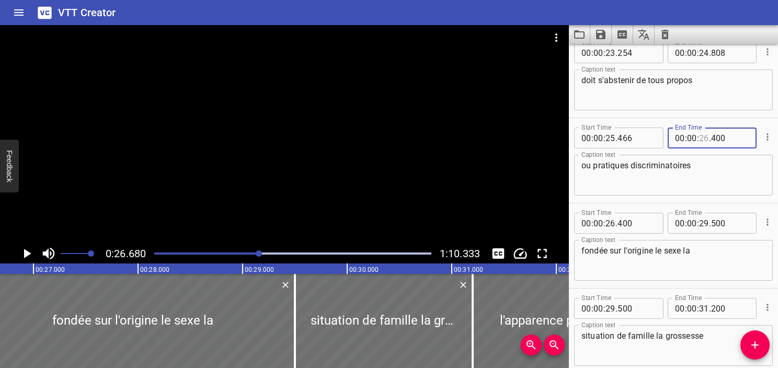
click at [700, 140] on input "number" at bounding box center [704, 138] width 10 height 21
click at [724, 168] on textarea "ou pratiques discriminatoires" at bounding box center [674, 176] width 184 height 30
click at [698, 168] on textarea "ou pratiques discriminatoires" at bounding box center [674, 176] width 184 height 30
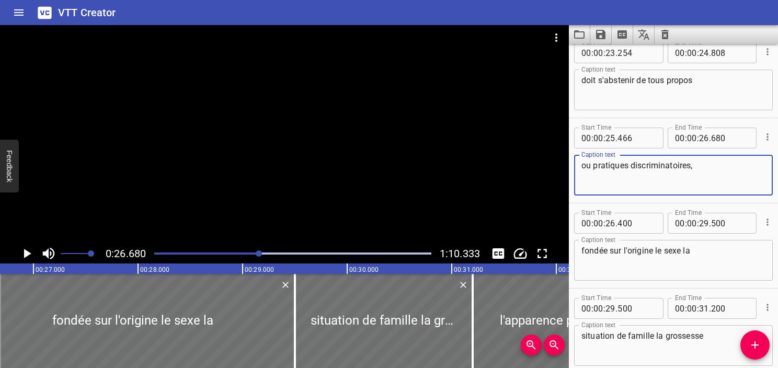
click at [610, 251] on textarea "fondée sur l'origine le sexe la" at bounding box center [674, 261] width 184 height 30
